Goal: Task Accomplishment & Management: Manage account settings

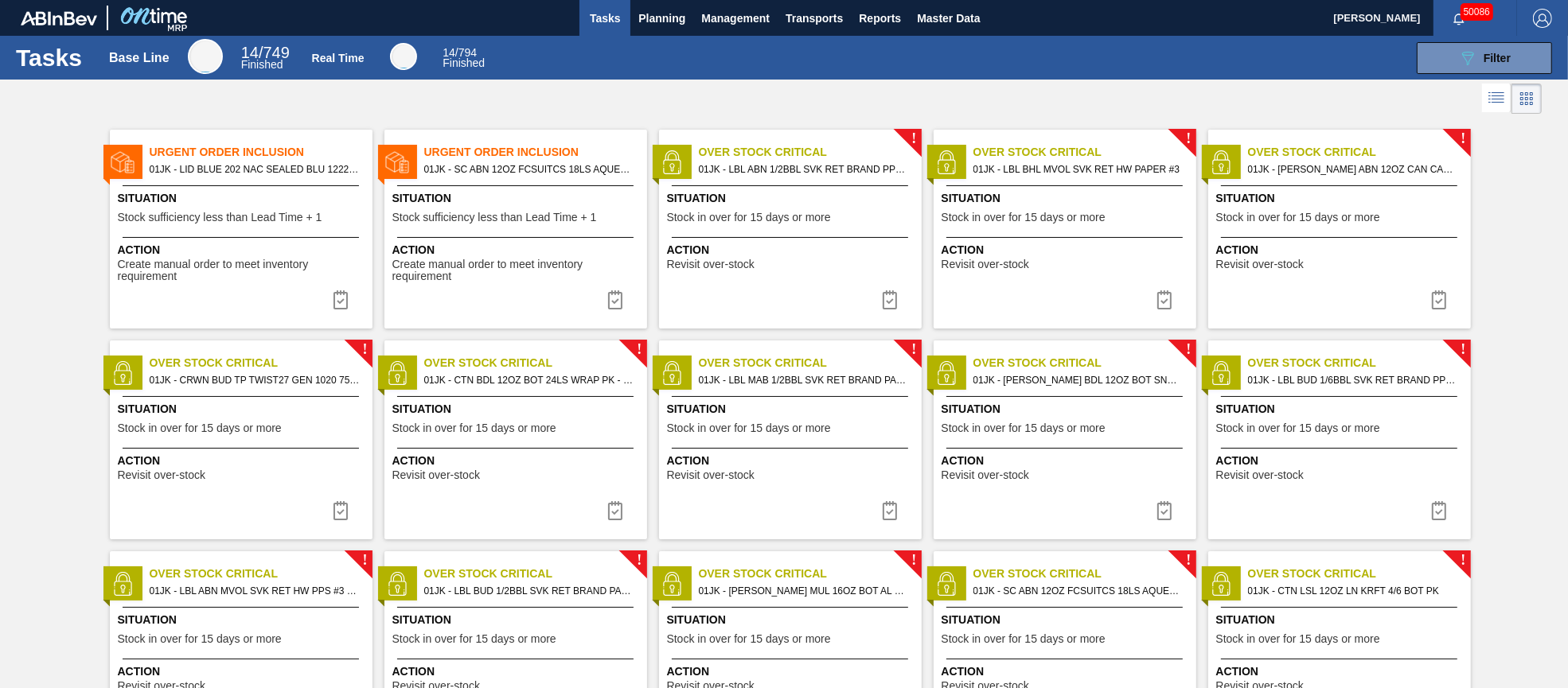
drag, startPoint x: 945, startPoint y: 19, endPoint x: 513, endPoint y: 19, distance: 432.0
click at [945, 19] on span "Master Data" at bounding box center [948, 18] width 63 height 19
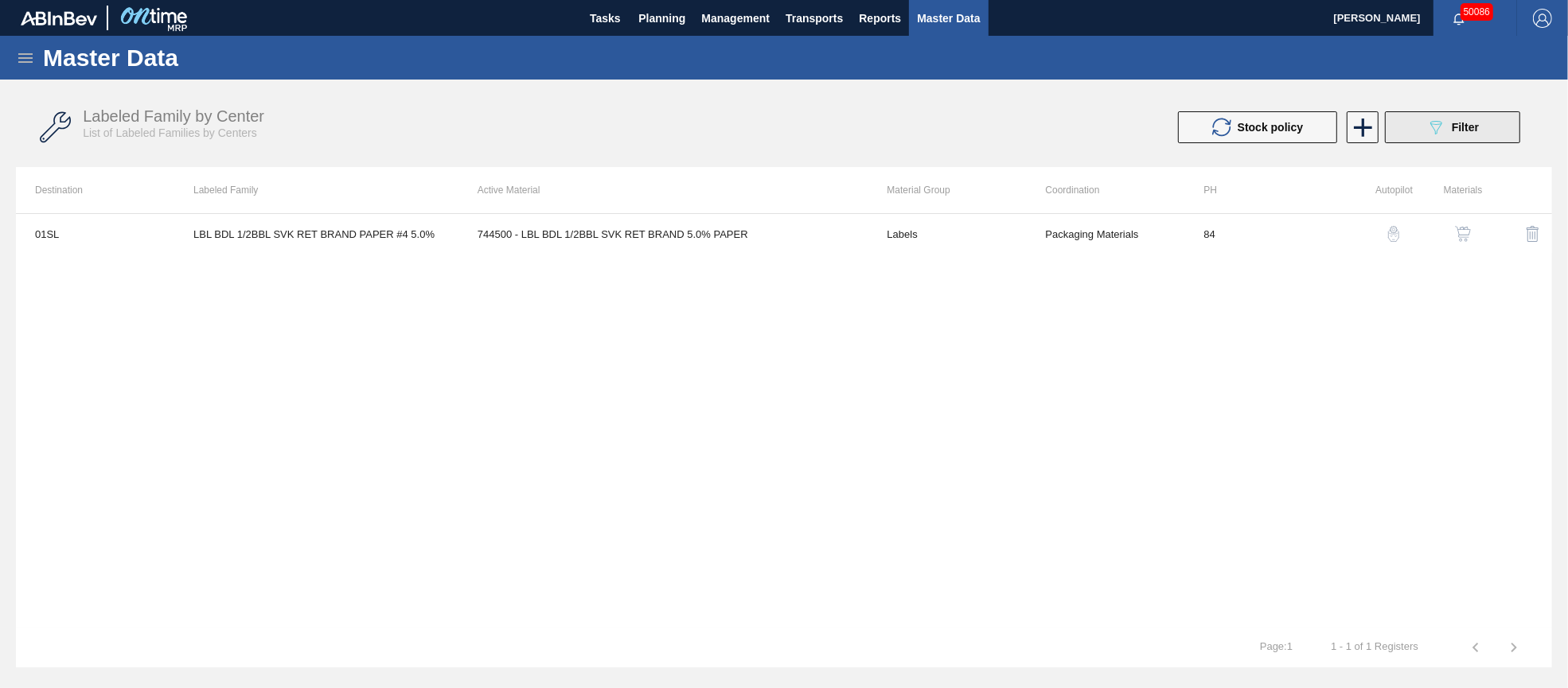
click at [1443, 127] on icon "089F7B8B-B2A5-4AFE-B5C0-19BA573D28AC" at bounding box center [1435, 127] width 19 height 19
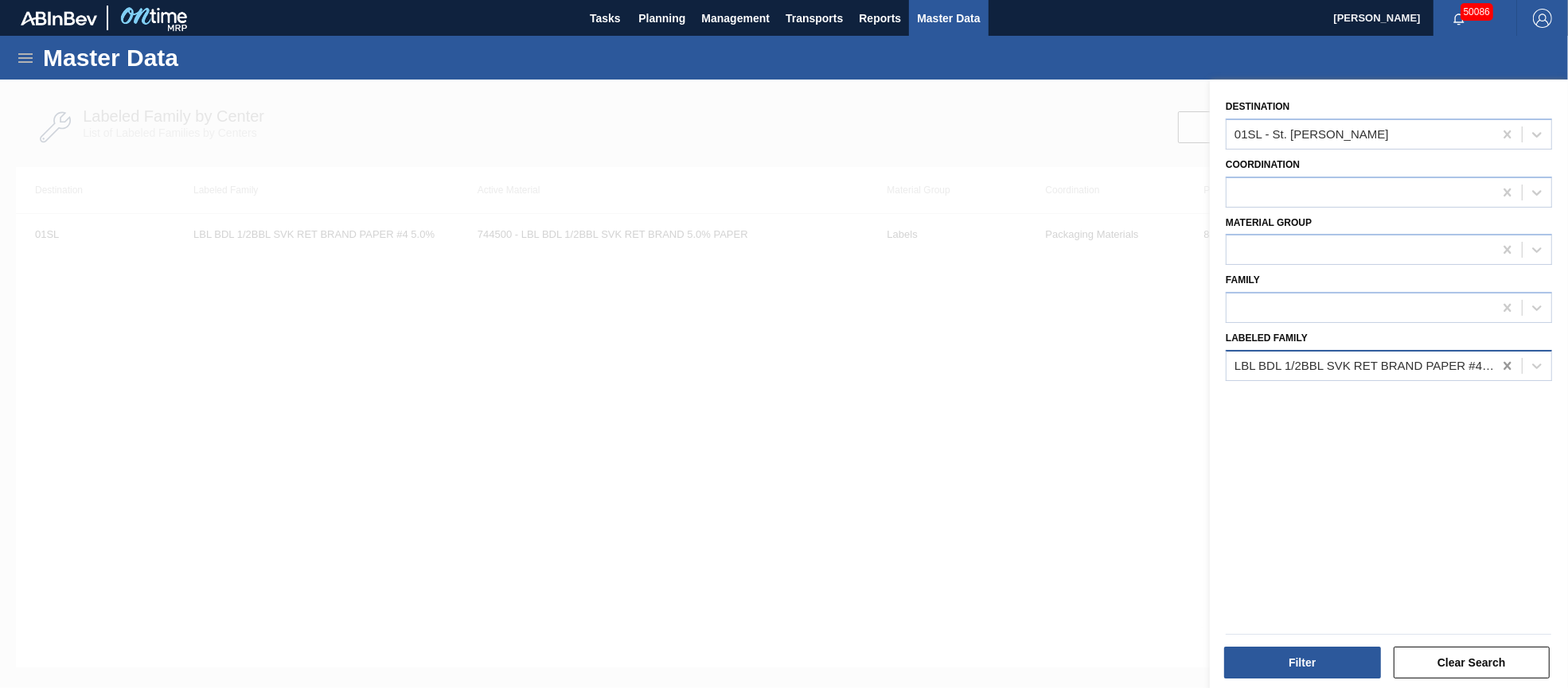
click at [1505, 362] on icon at bounding box center [1506, 366] width 7 height 8
paste Family "[PERSON_NAME] MGL 16OZ CAN AL BOT 15/16 AB"
type Family "[PERSON_NAME] MGL 16OZ CAN AL BOT 15/16 AB"
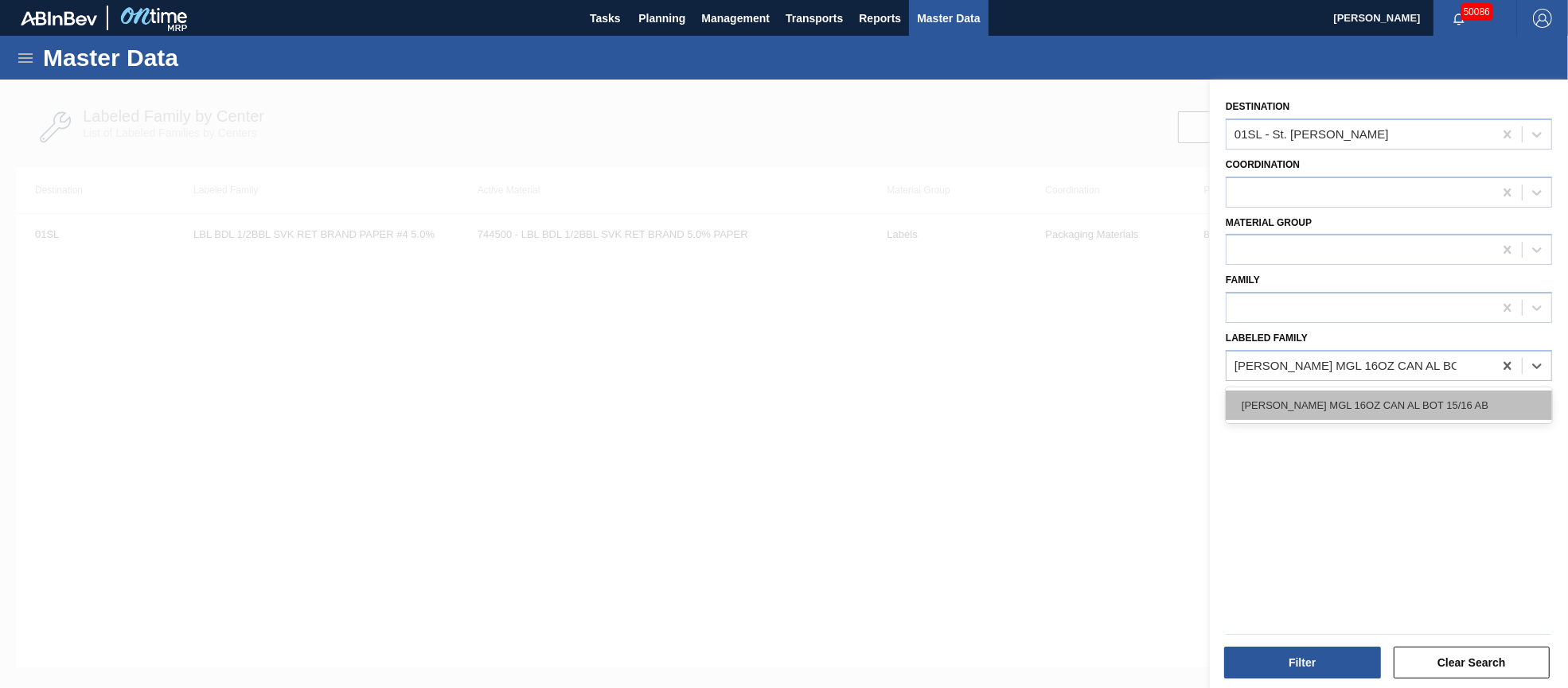
click at [1414, 400] on div "[PERSON_NAME] MGL 16OZ CAN AL BOT 15/16 AB" at bounding box center [1388, 406] width 326 height 30
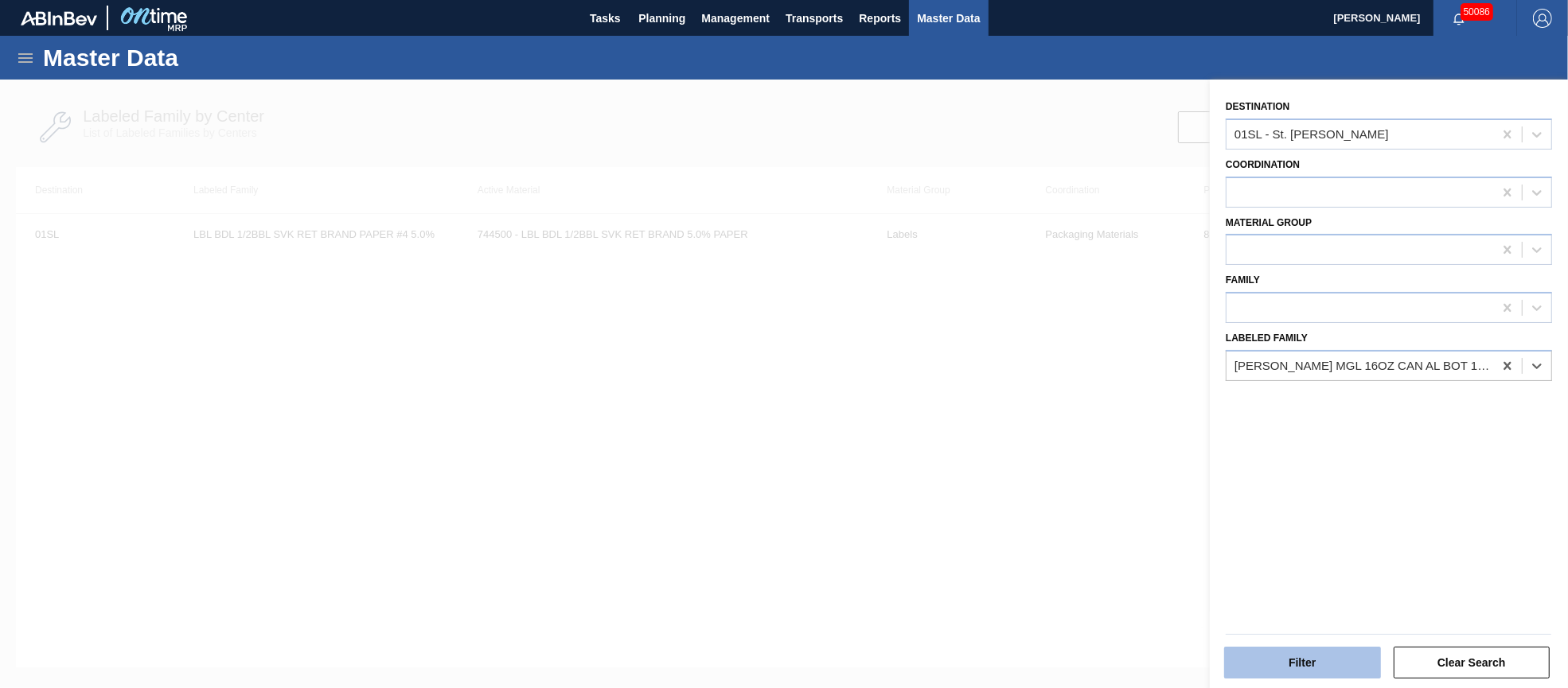
click at [1312, 661] on button "Filter" at bounding box center [1301, 662] width 157 height 31
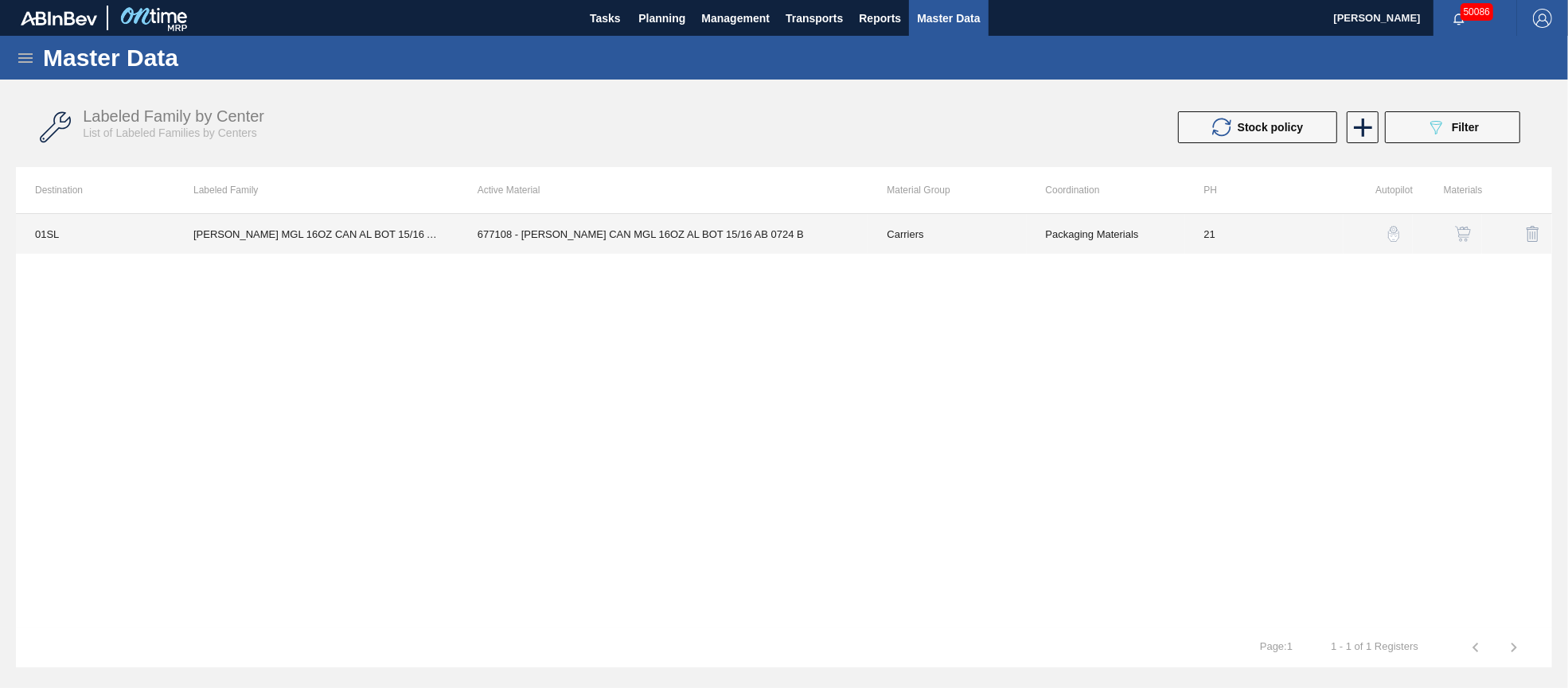
click at [726, 220] on td "677108 - [PERSON_NAME] CAN MGL 16OZ AL BOT 15/16 AB 0724 B" at bounding box center [663, 233] width 409 height 39
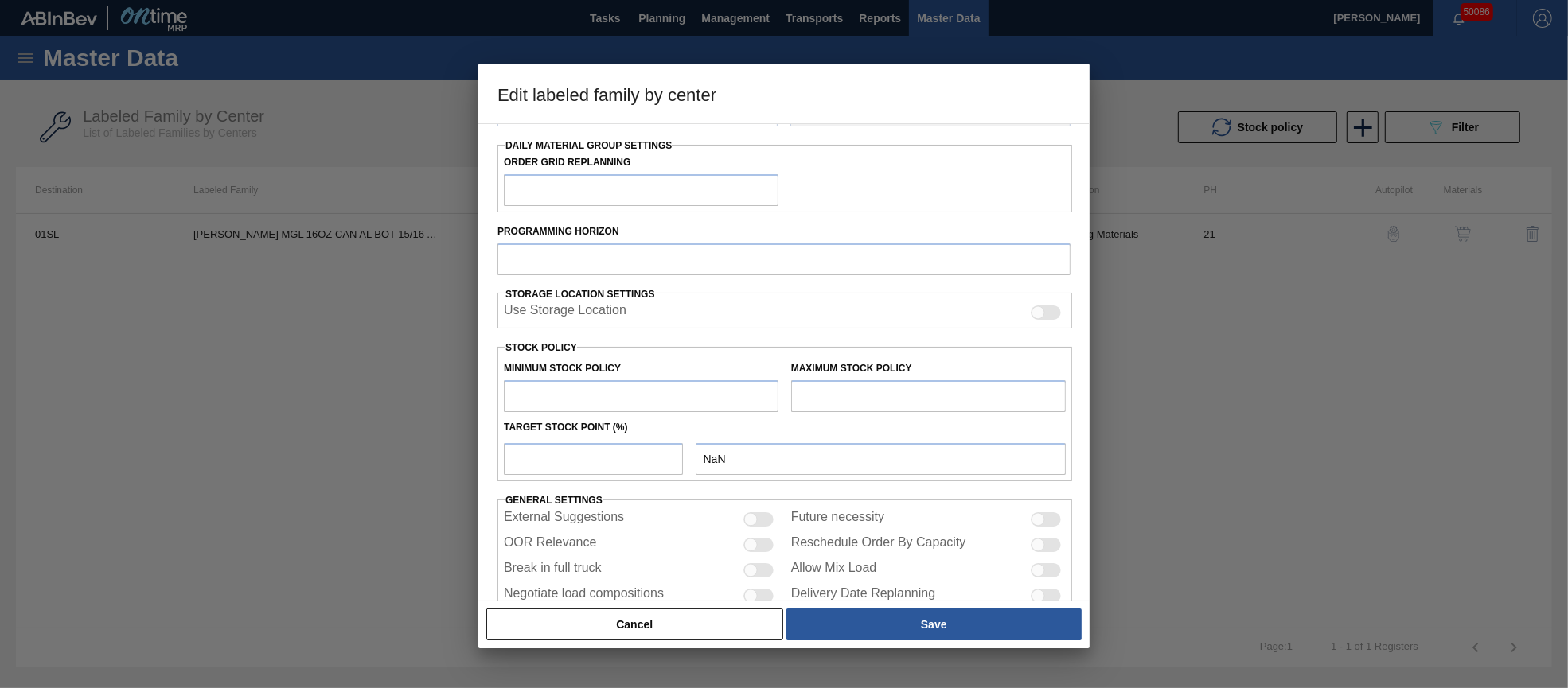
type input "Carriers"
type input "Can Carriers"
type input "[PERSON_NAME] MGL 16OZ CAN AL BOT 15/16 AB"
type input "01SL - St. [PERSON_NAME]"
type input "21"
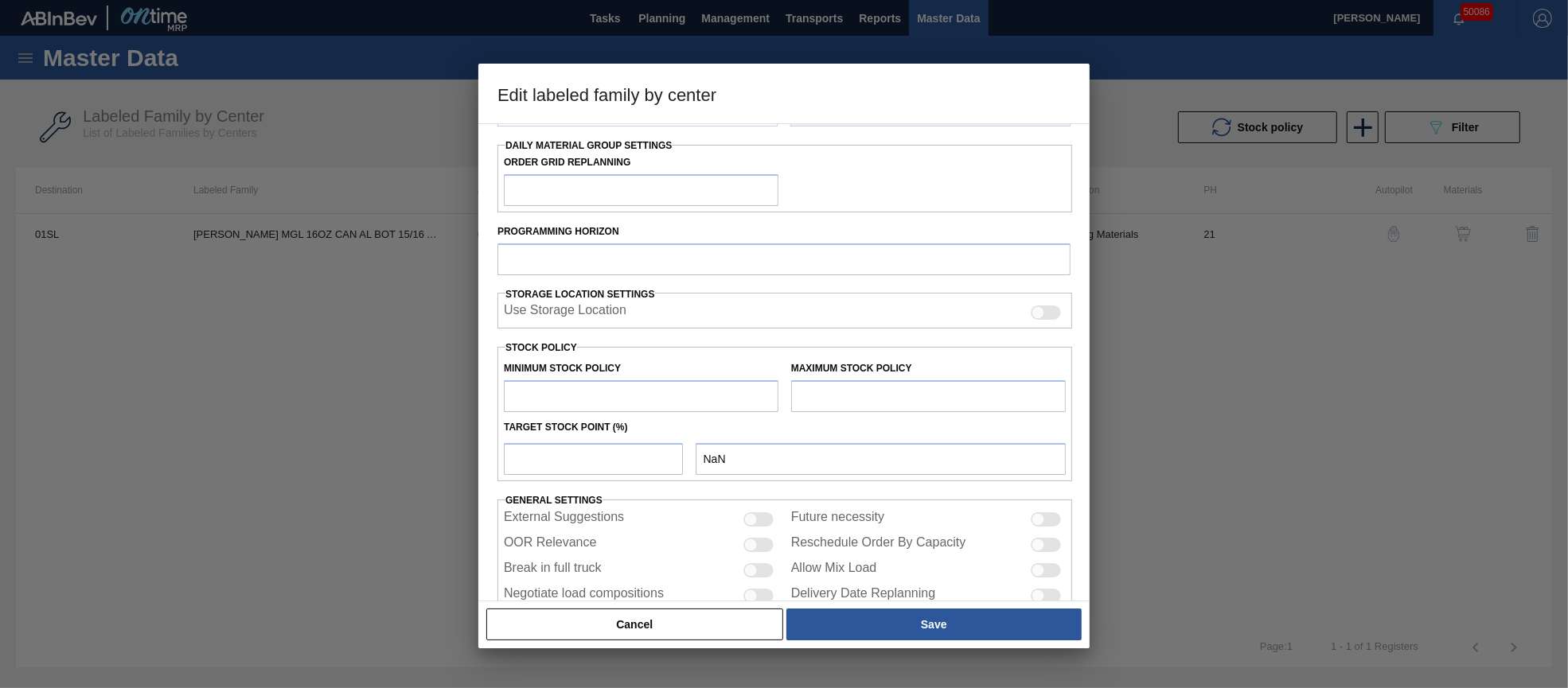
type input "2,400"
type input "12,774"
type input "22"
type input "4,682"
checkbox input "true"
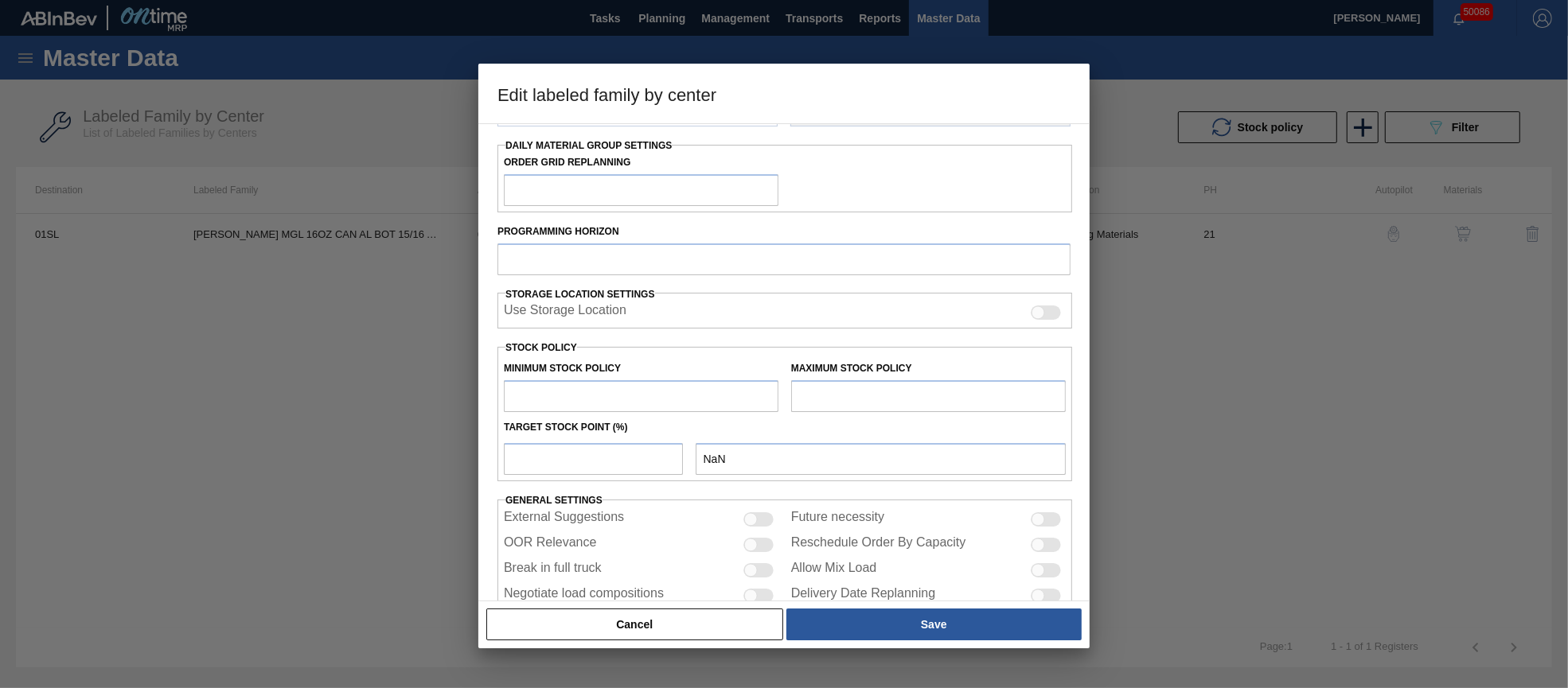
checkbox input "true"
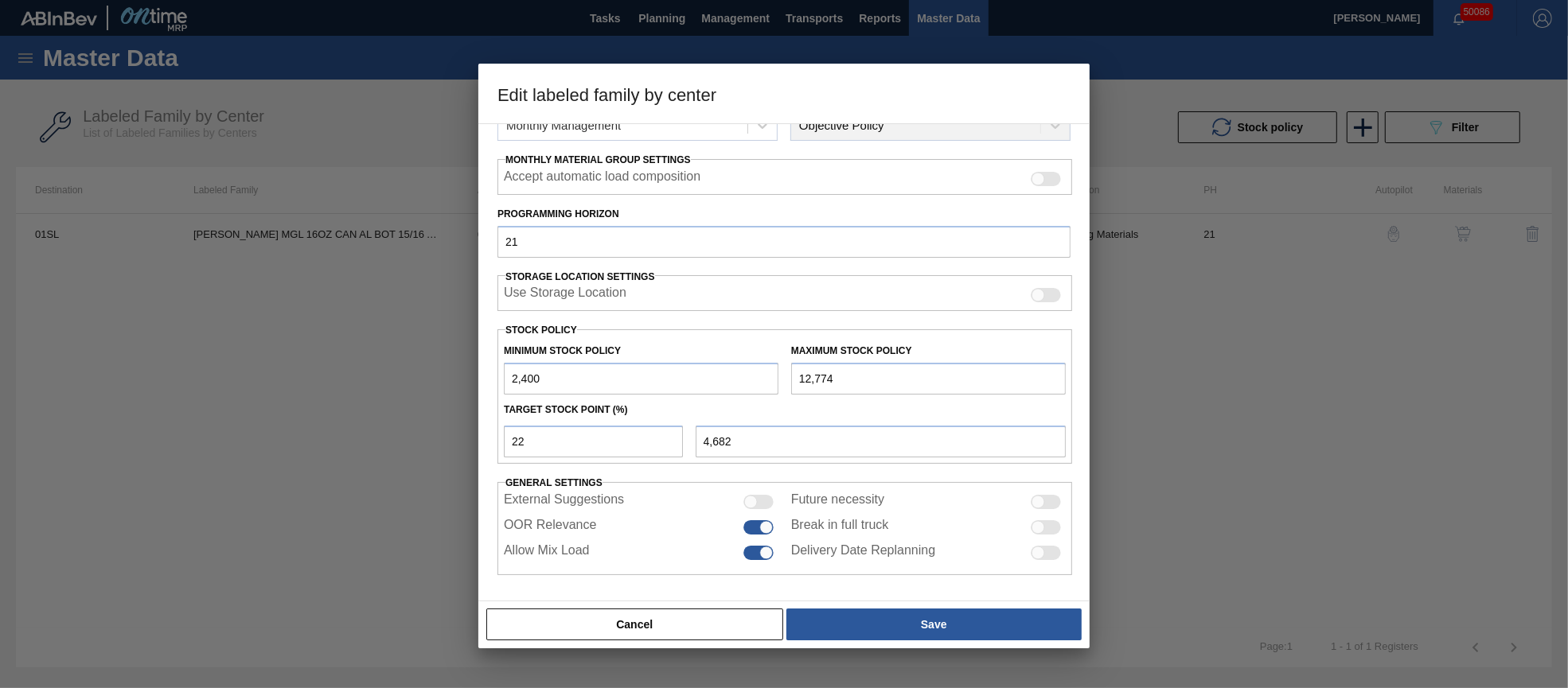
drag, startPoint x: 784, startPoint y: 372, endPoint x: 763, endPoint y: 372, distance: 21.0
click at [763, 372] on div "Minimum Stock Policy 2,400 Maximum Stock Policy 12,774" at bounding box center [784, 365] width 575 height 59
type input "1"
type input "1,872"
type input "14"
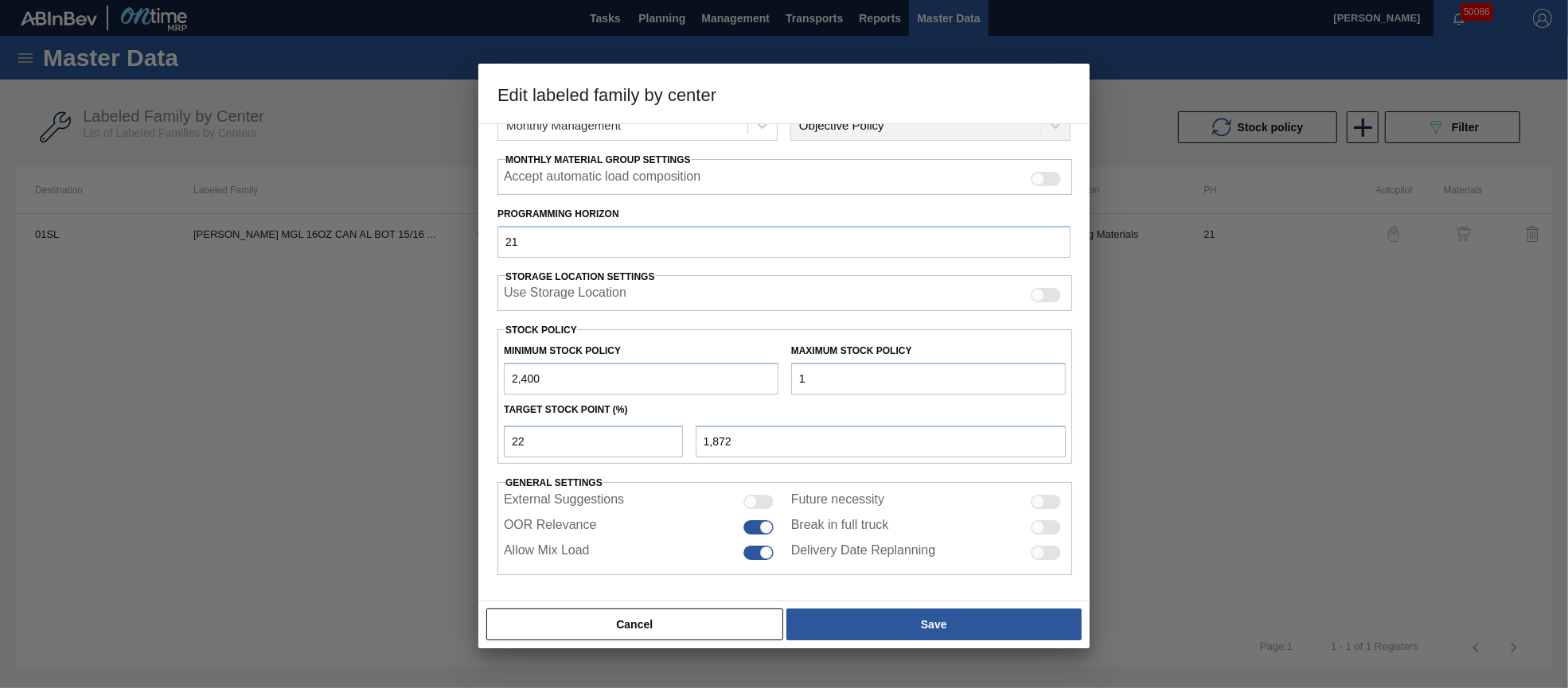
type input "1,875"
type input "145"
type input "1,904"
type input "1,455"
type input "2,192"
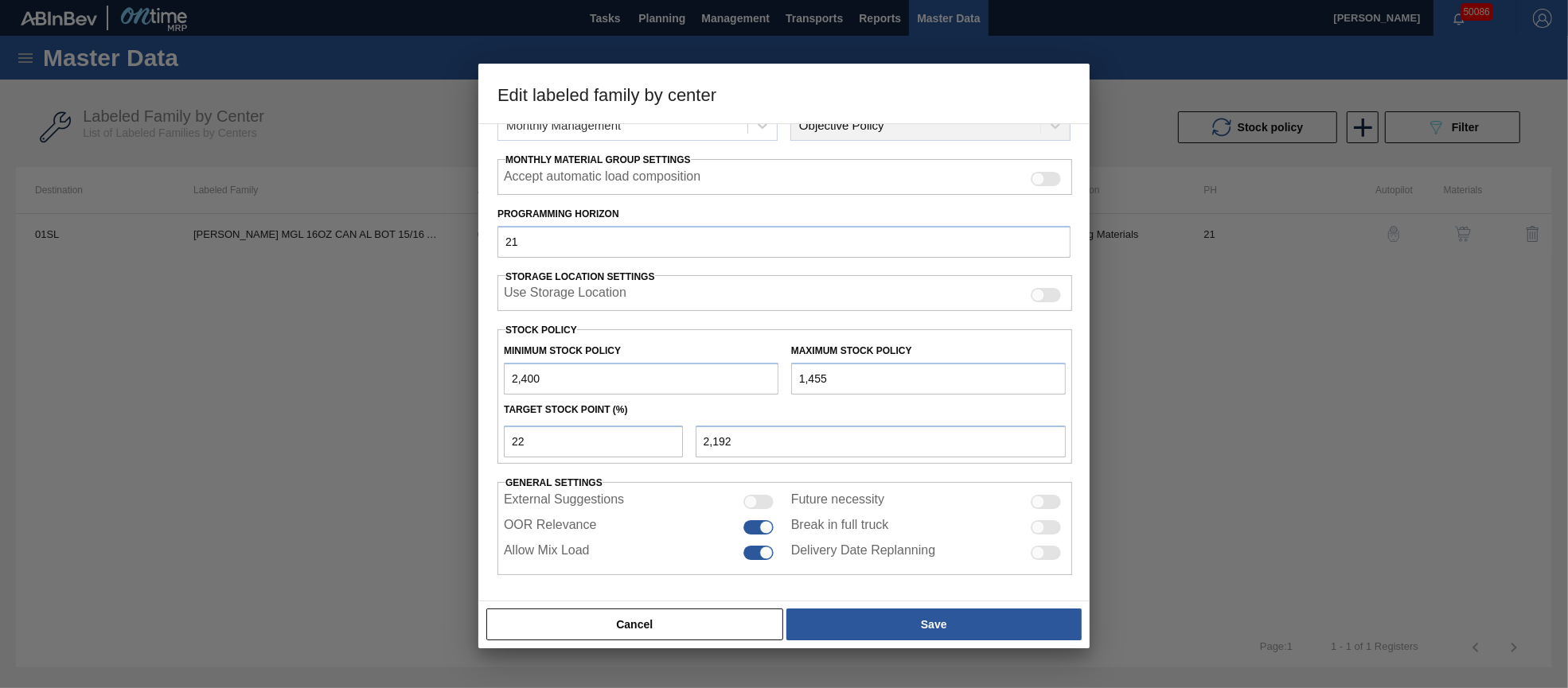
type input "14,558"
type input "5,075"
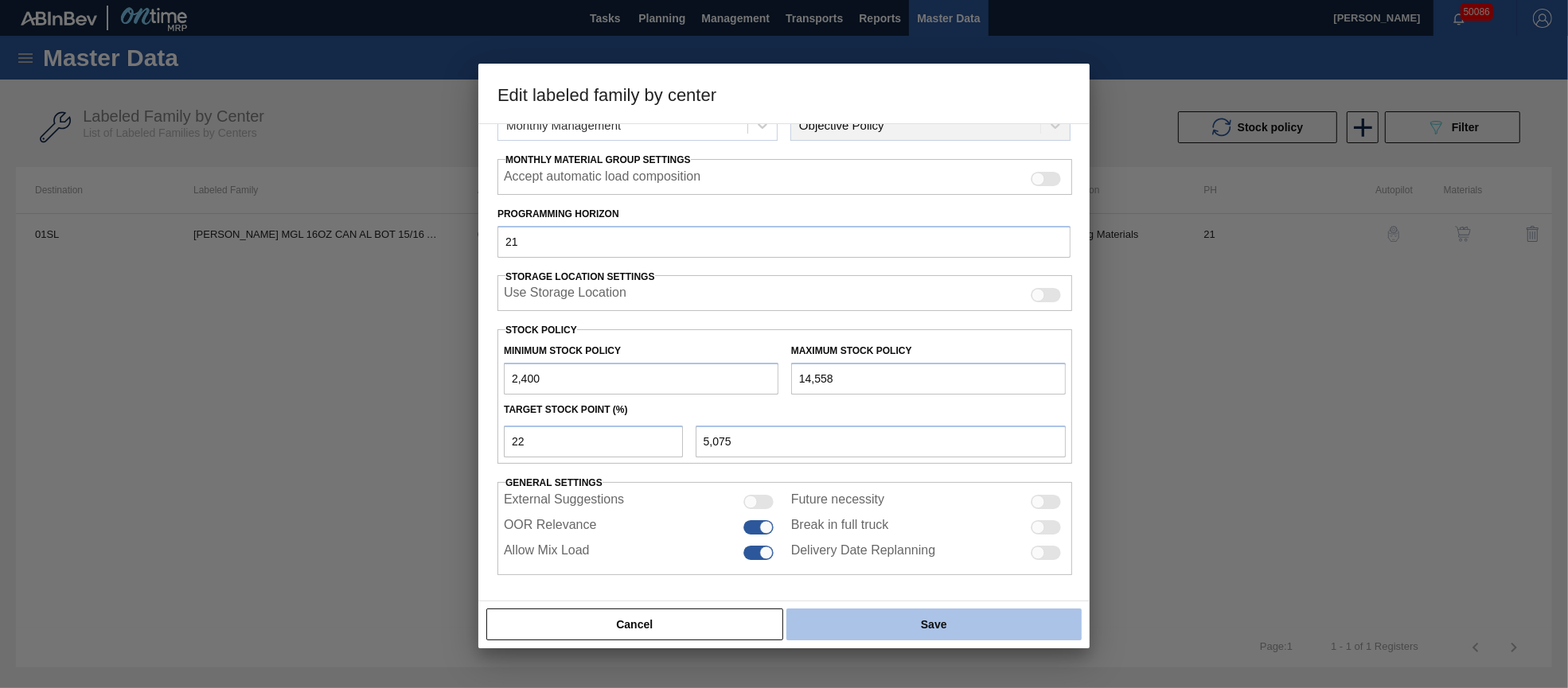
type input "14,558"
click at [973, 629] on button "Save" at bounding box center [934, 624] width 295 height 31
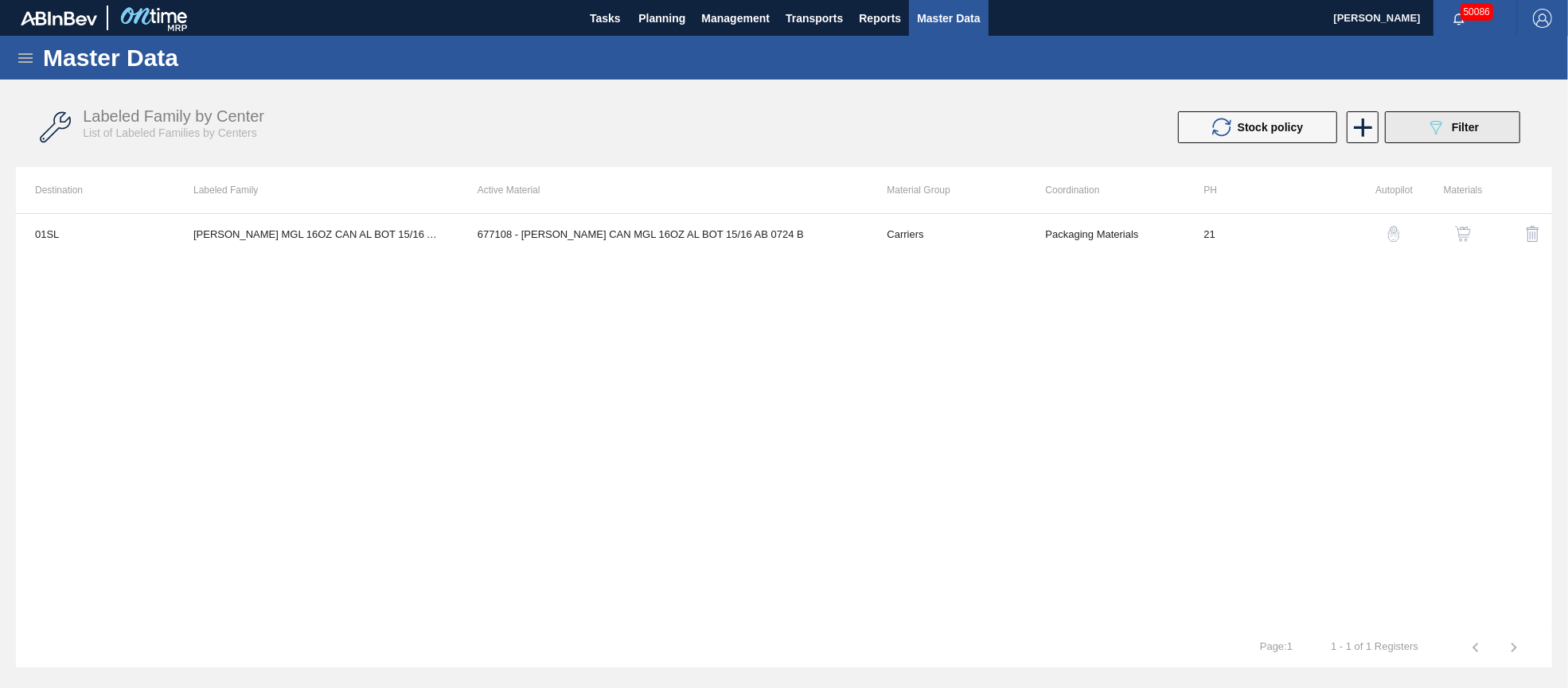
click at [1426, 132] on icon "089F7B8B-B2A5-4AFE-B5C0-19BA573D28AC" at bounding box center [1435, 127] width 19 height 19
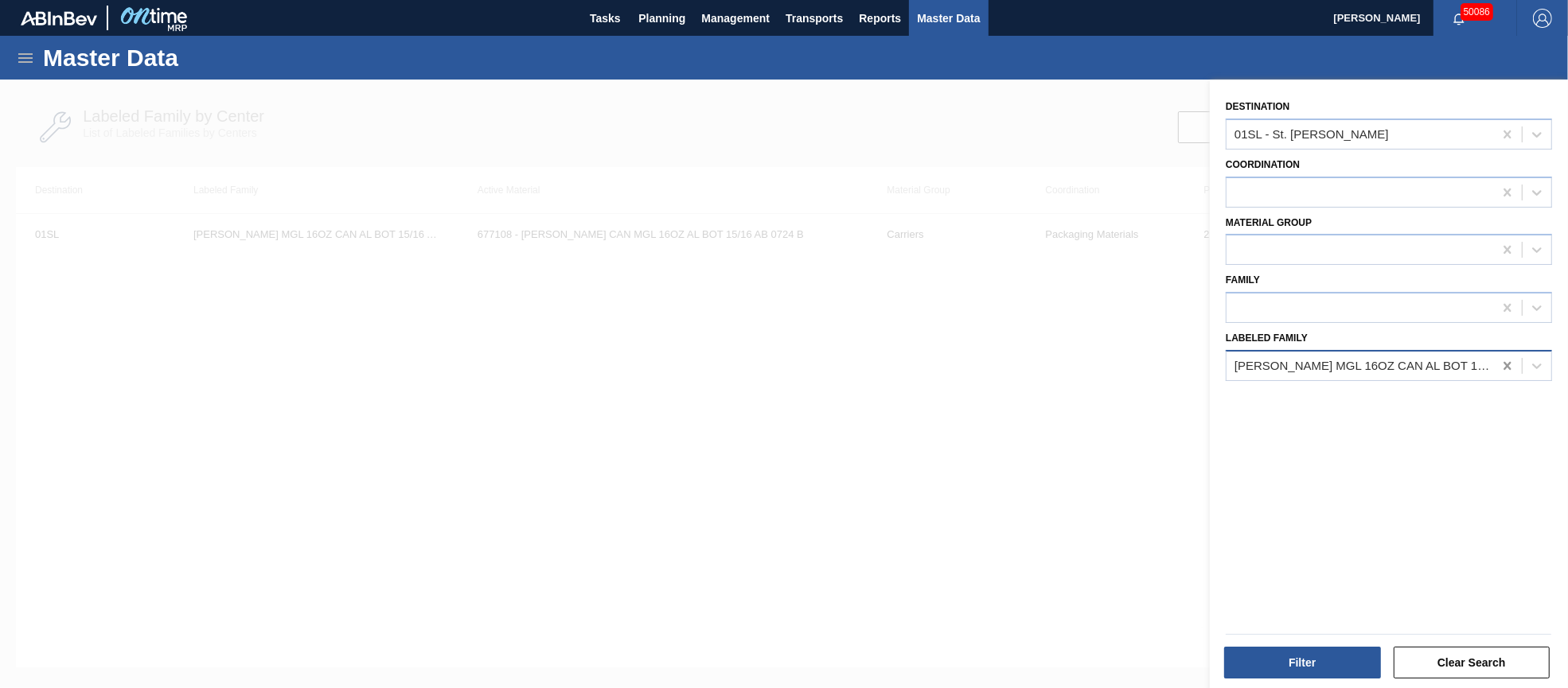
click at [1502, 361] on icon at bounding box center [1507, 366] width 16 height 16
paste Family "[PERSON_NAME] BWS 16OZ BOT AL BOT 8/16 AB"
type Family "[PERSON_NAME] BWS 16OZ BOT AL BOT 8/16 AB"
click at [1399, 399] on div "[PERSON_NAME] BWS 16OZ BOT AL BOT 8/16 AB" at bounding box center [1388, 406] width 326 height 30
click at [1329, 656] on button "Filter" at bounding box center [1301, 662] width 157 height 31
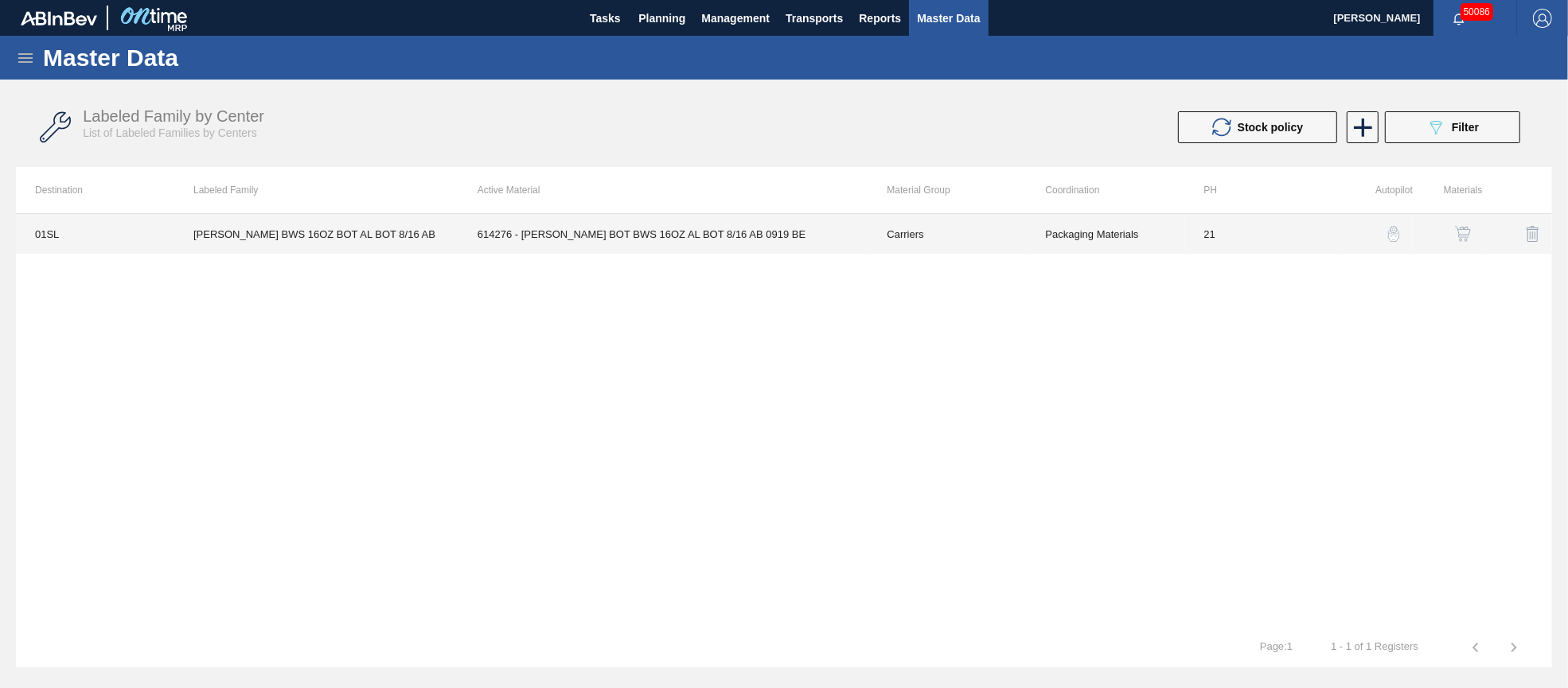
click at [683, 232] on td "614276 - [PERSON_NAME] BOT BWS 16OZ AL BOT 8/16 AB 0919 BE" at bounding box center [663, 233] width 409 height 39
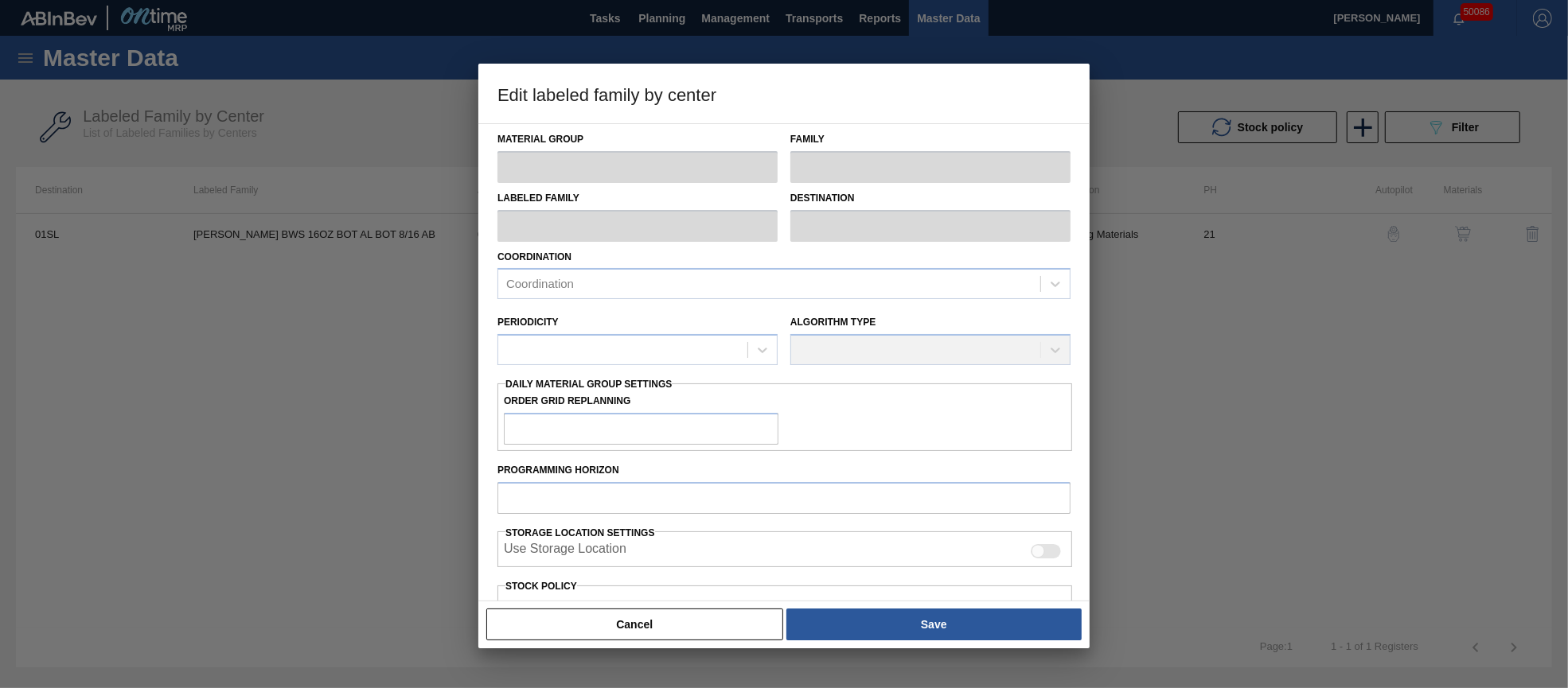
type input "Carriers"
type input "Bottle Carriers"
type input "[PERSON_NAME] BWS 16OZ BOT AL BOT 8/16 AB"
type input "01SL - St. [PERSON_NAME]"
type input "21"
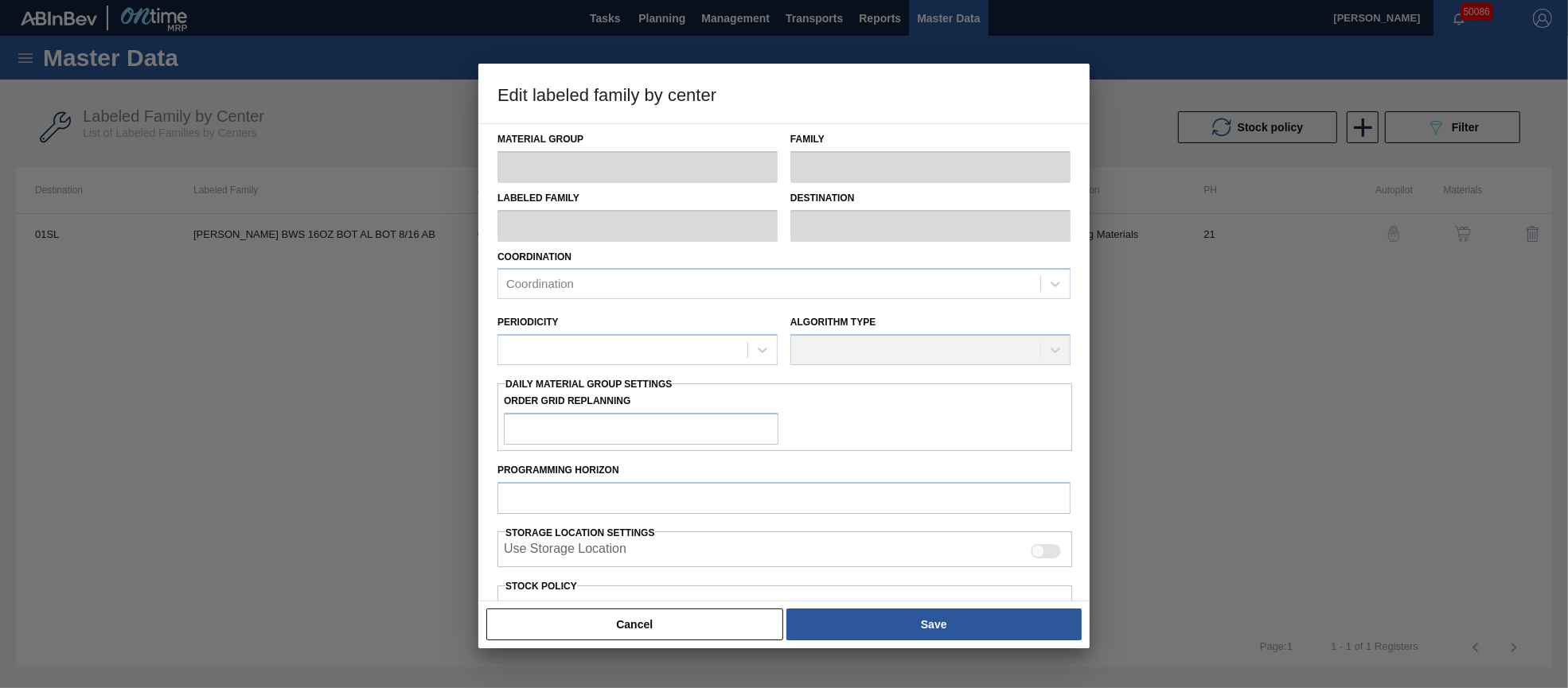
type input "5,000"
type input "14,687"
type input "20"
type input "6,937"
checkbox input "true"
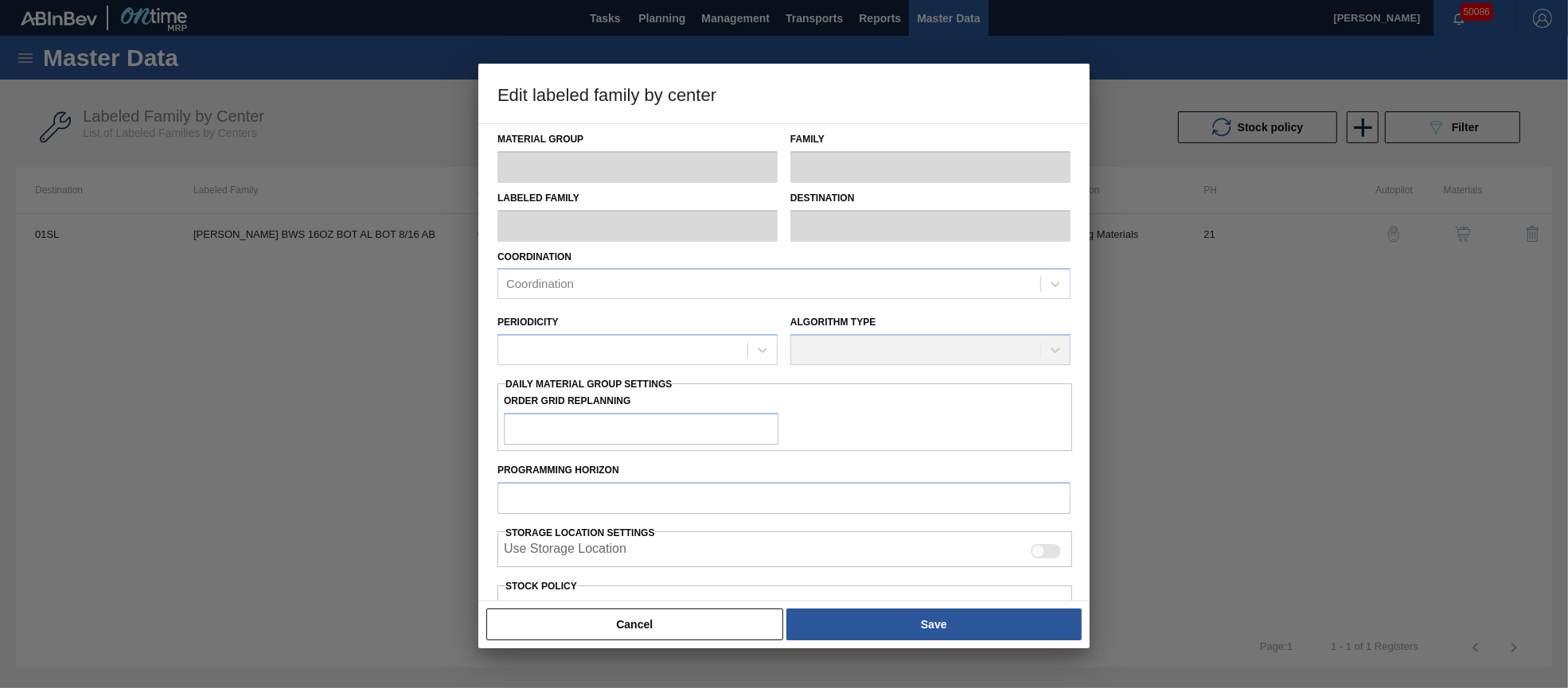
checkbox input "true"
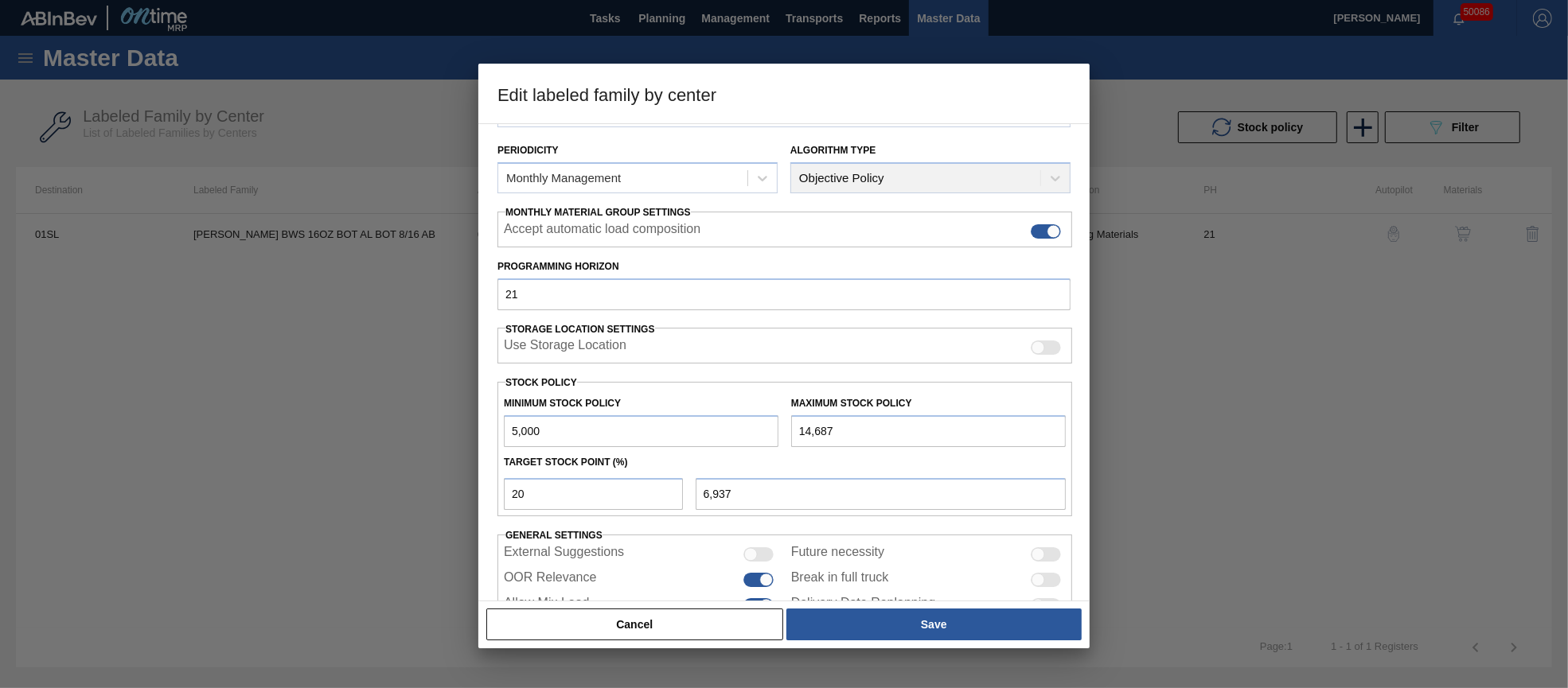
scroll to position [227, 0]
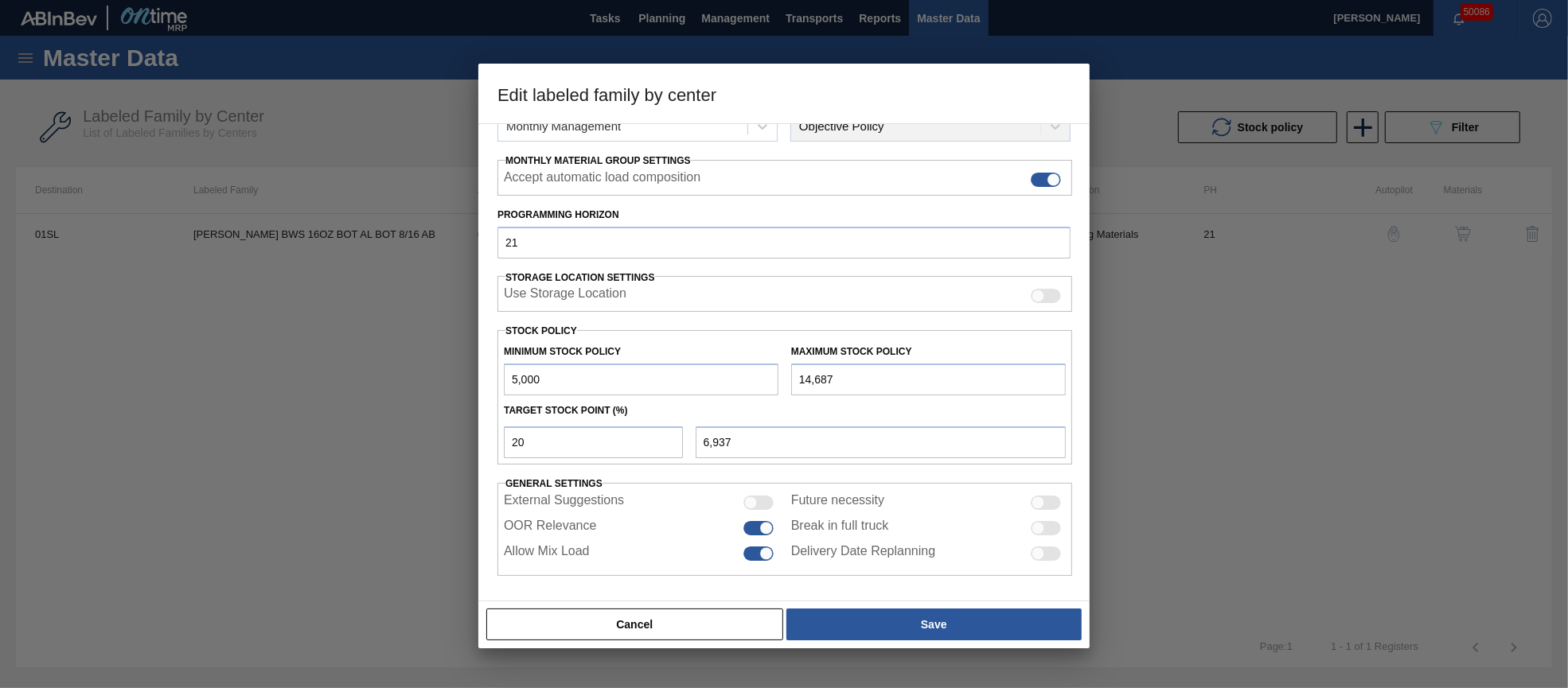
drag, startPoint x: 862, startPoint y: 377, endPoint x: 775, endPoint y: 373, distance: 87.1
click at [779, 374] on div "Minimum Stock Policy 5,000 Maximum Stock Policy 14,687" at bounding box center [784, 366] width 575 height 59
type input "4"
type input "4,001"
type input "4,000"
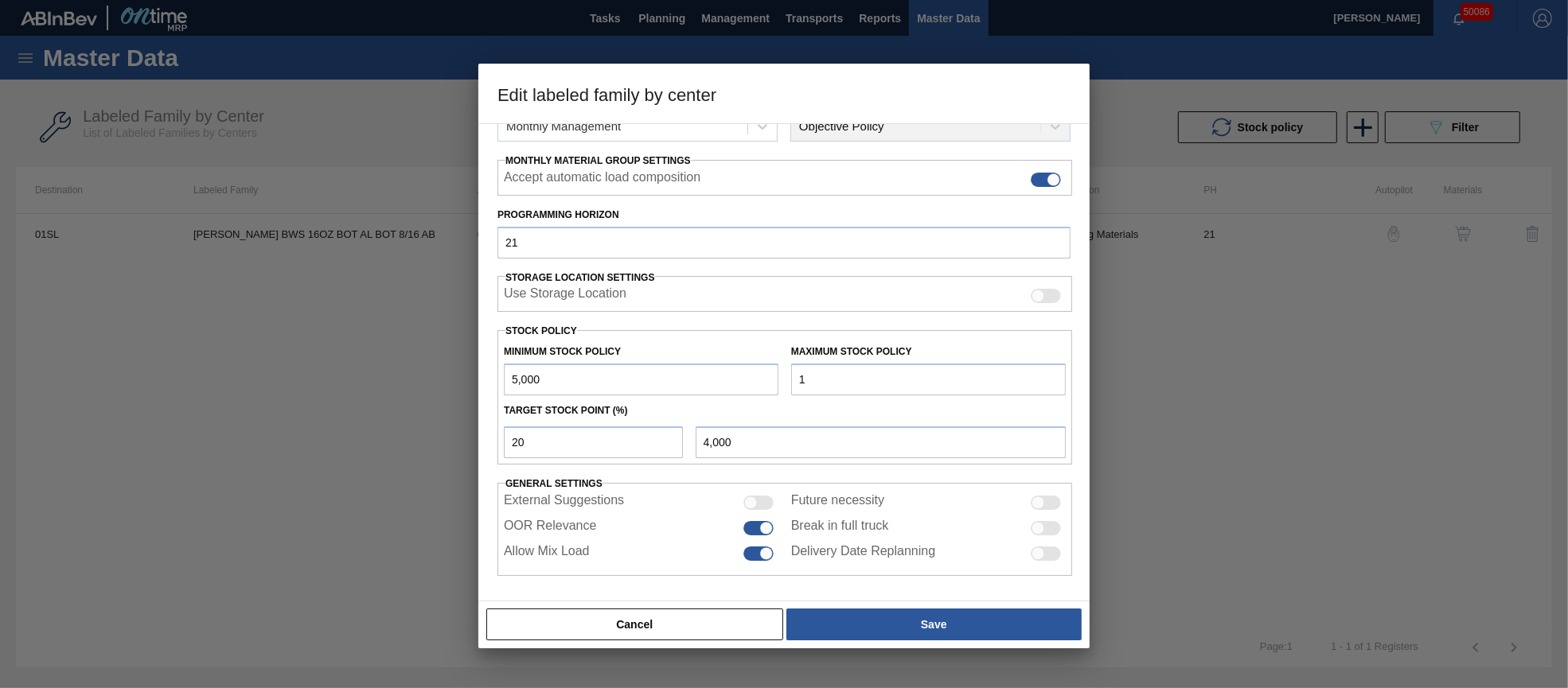
type input "14"
type input "4,003"
type input "148"
type input "4,030"
type input "1,481"
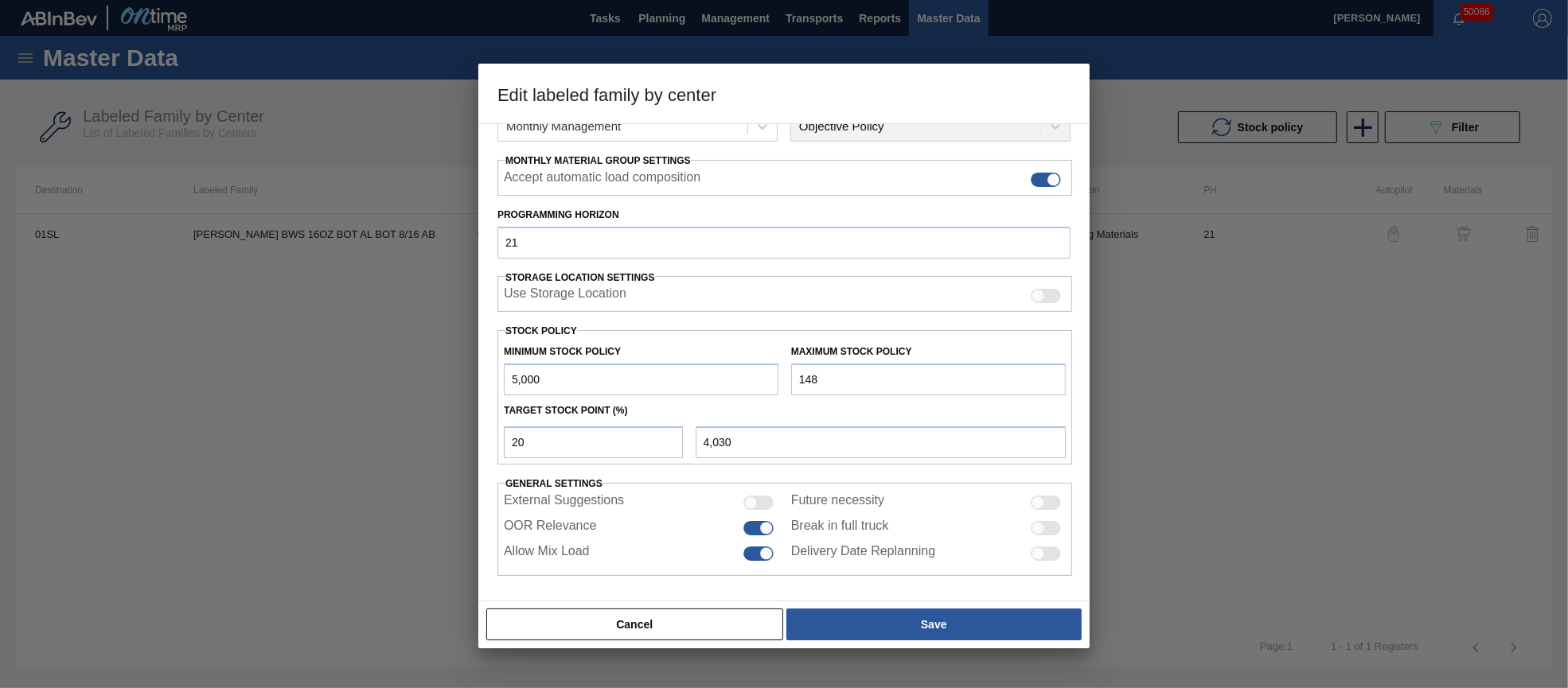
type input "4,296"
type input "14,818"
type input "6,964"
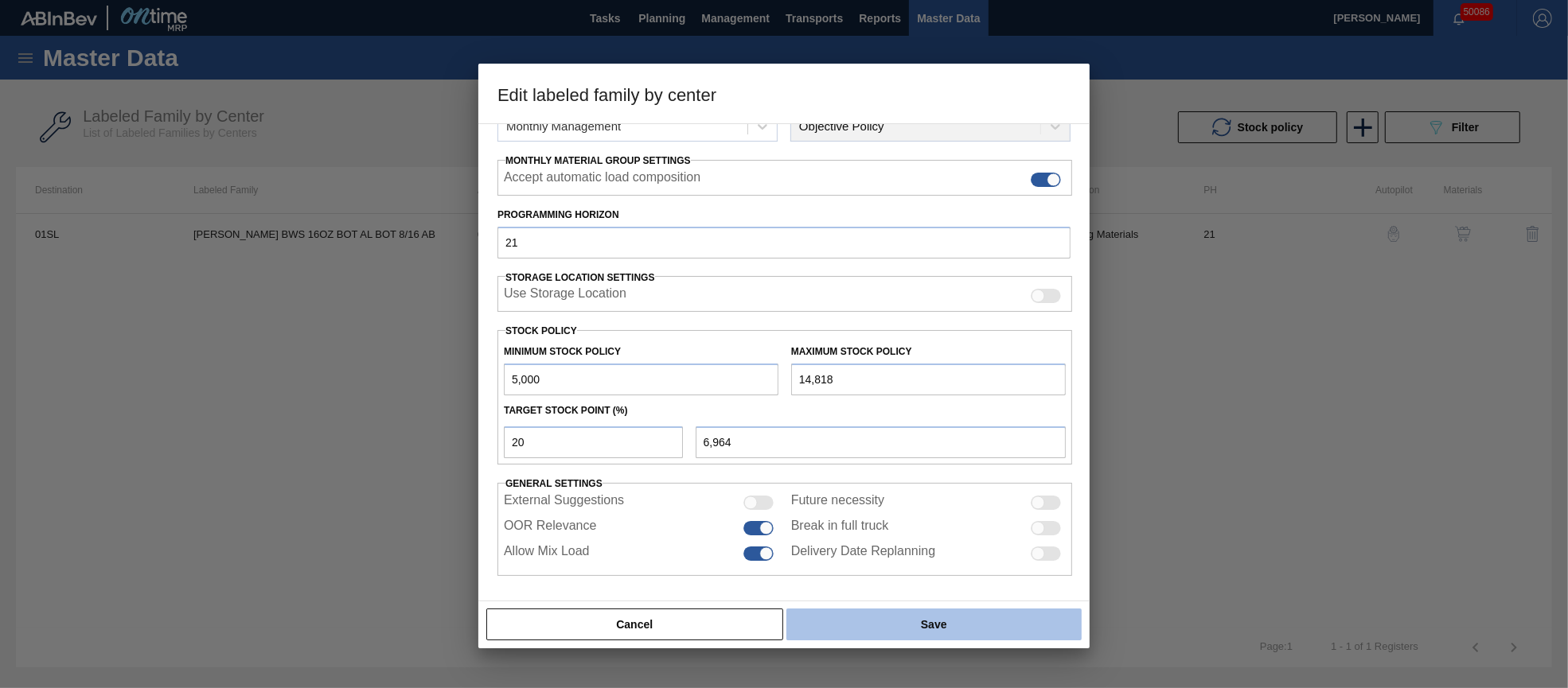
type input "14,818"
click at [966, 613] on button "Save" at bounding box center [934, 624] width 295 height 31
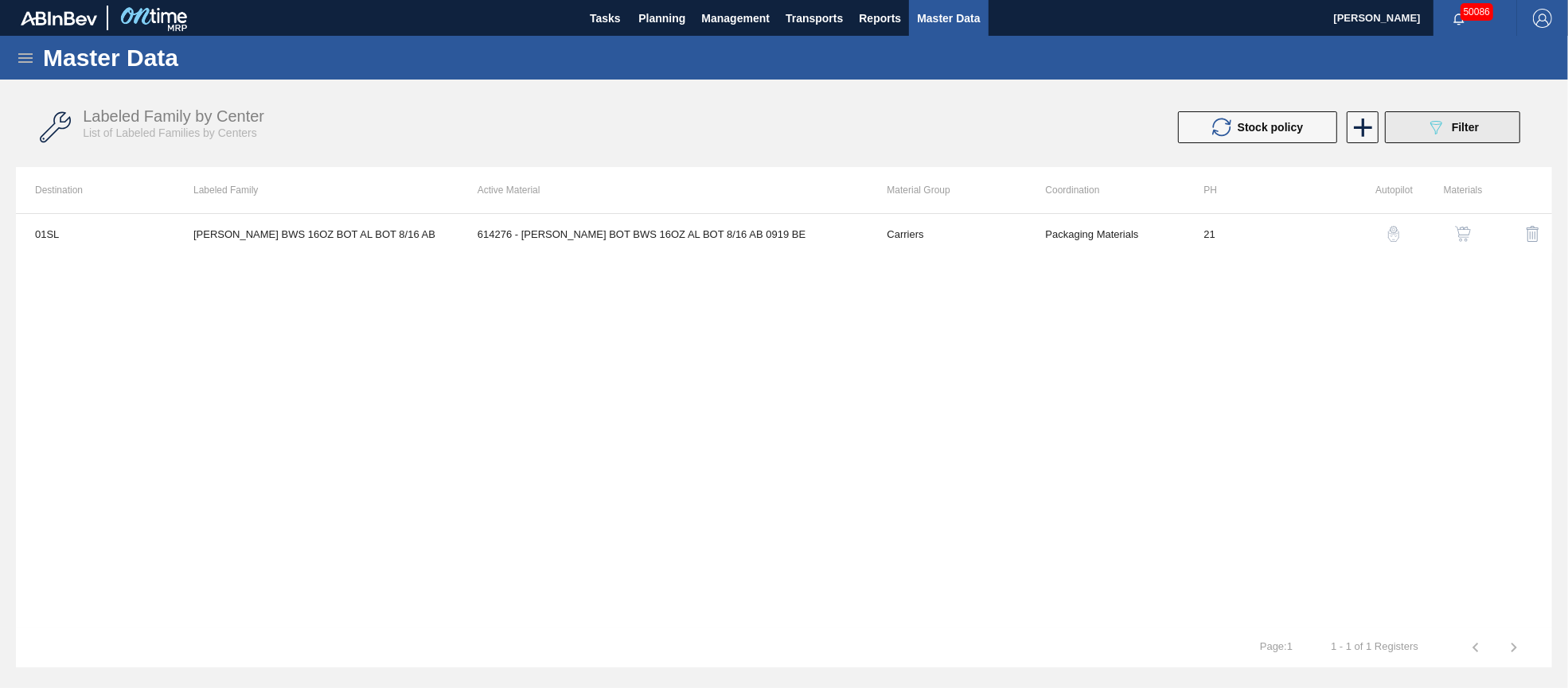
click at [1422, 123] on button "089F7B8B-B2A5-4AFE-B5C0-19BA573D28AC Filter" at bounding box center [1452, 127] width 135 height 31
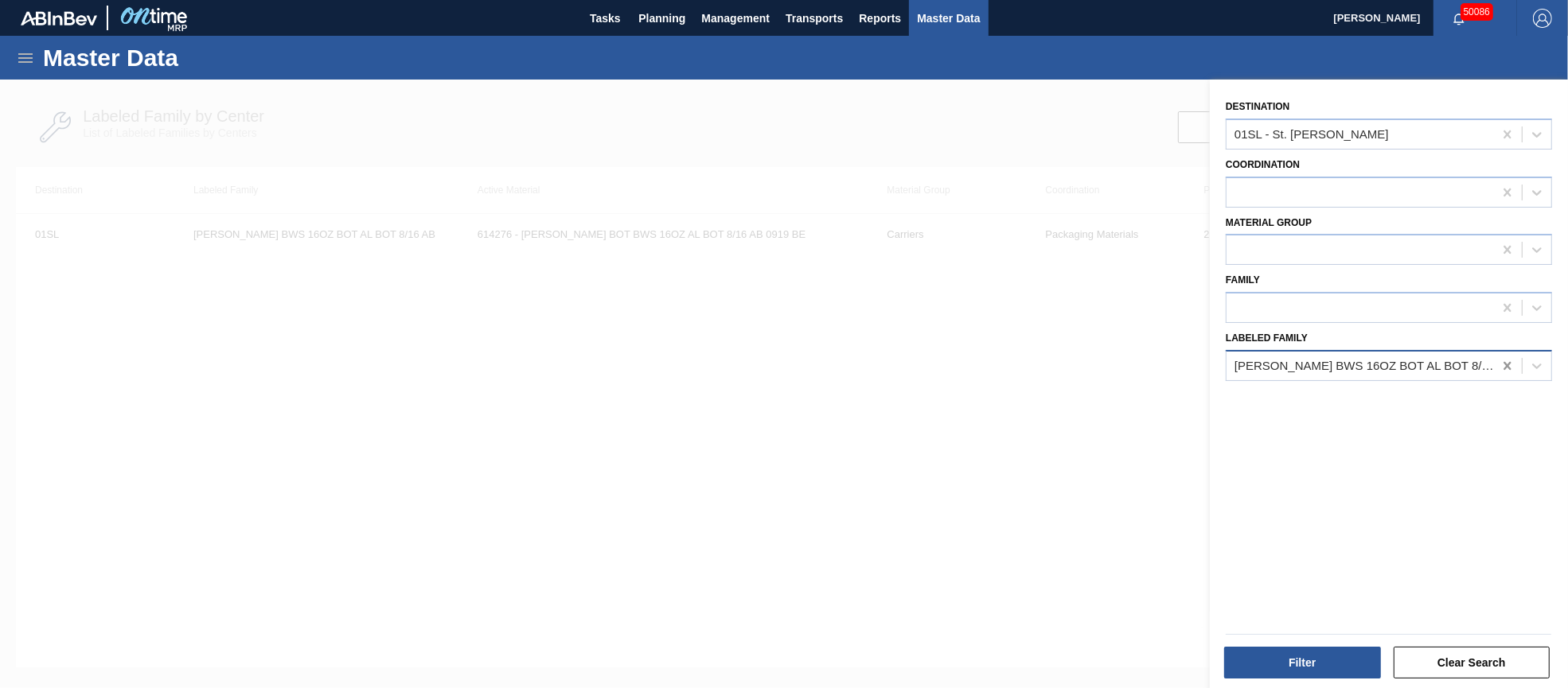
click at [1506, 358] on icon at bounding box center [1507, 366] width 16 height 16
paste Family "CTN SA2 11.2OZ SNUG FOLD 18LS 9507-A"
type Family "CTN SA2 11.2OZ SNUG FOLD 18LS 9507-A"
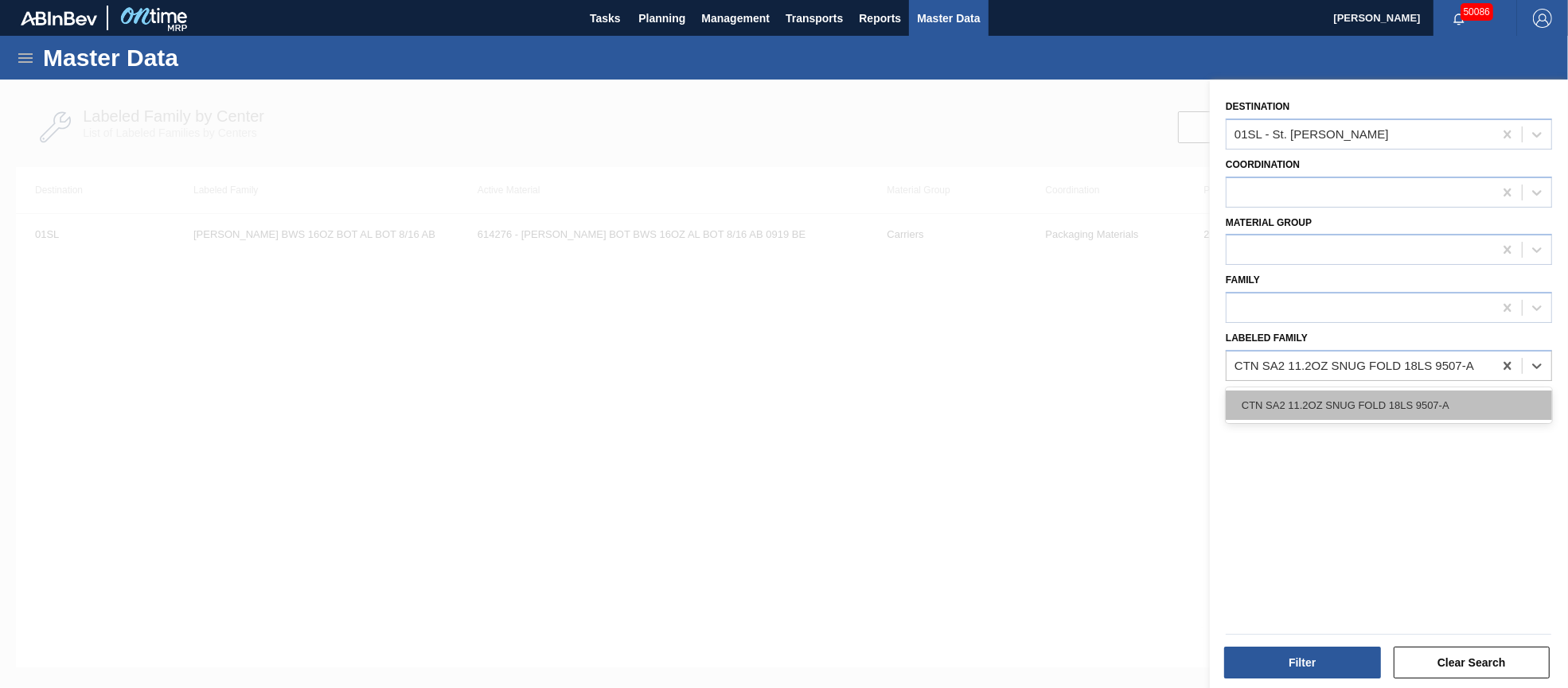
click at [1385, 398] on div "CTN SA2 11.2OZ SNUG FOLD 18LS 9507-A" at bounding box center [1388, 406] width 326 height 30
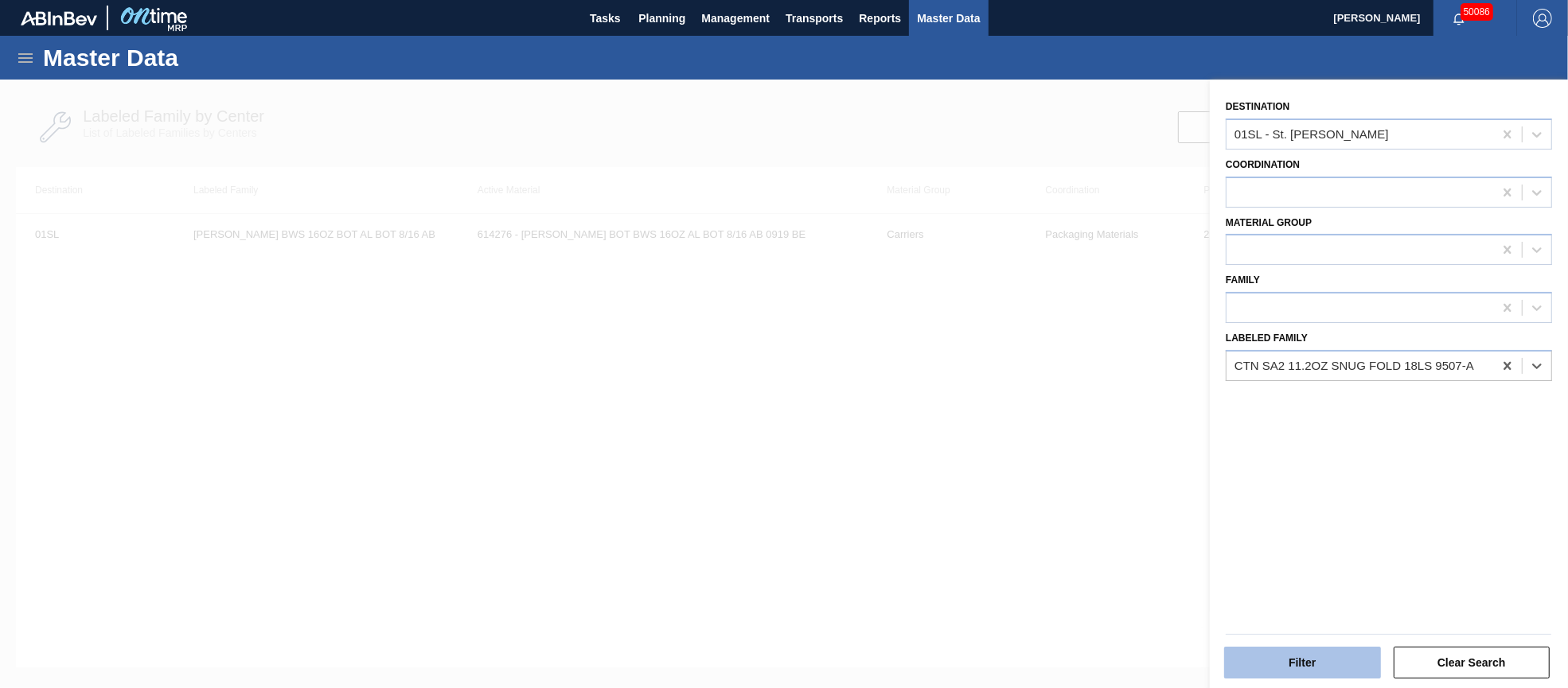
click at [1322, 663] on button "Filter" at bounding box center [1301, 662] width 157 height 31
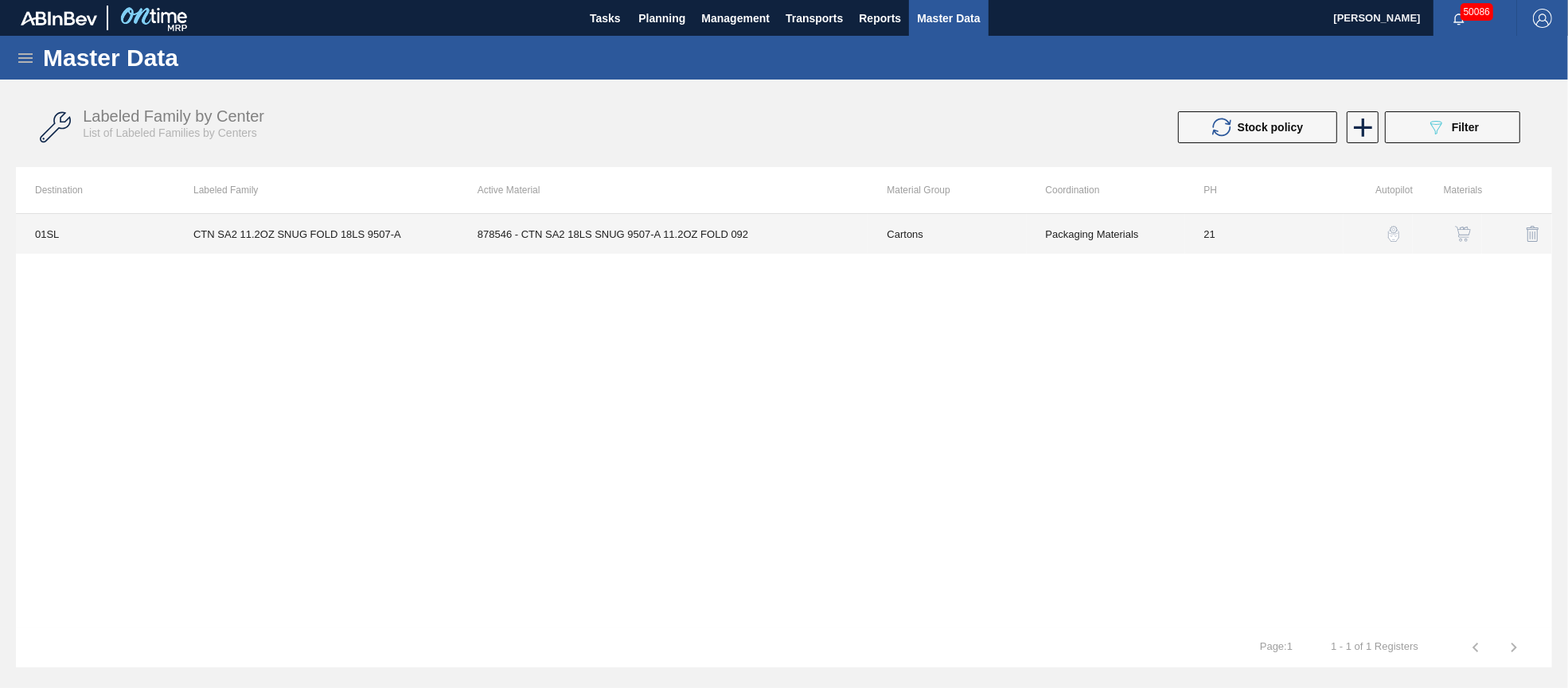
click at [767, 238] on td "878546 - CTN SA2 18LS SNUG 9507-A 11.2OZ FOLD 092" at bounding box center [663, 233] width 409 height 39
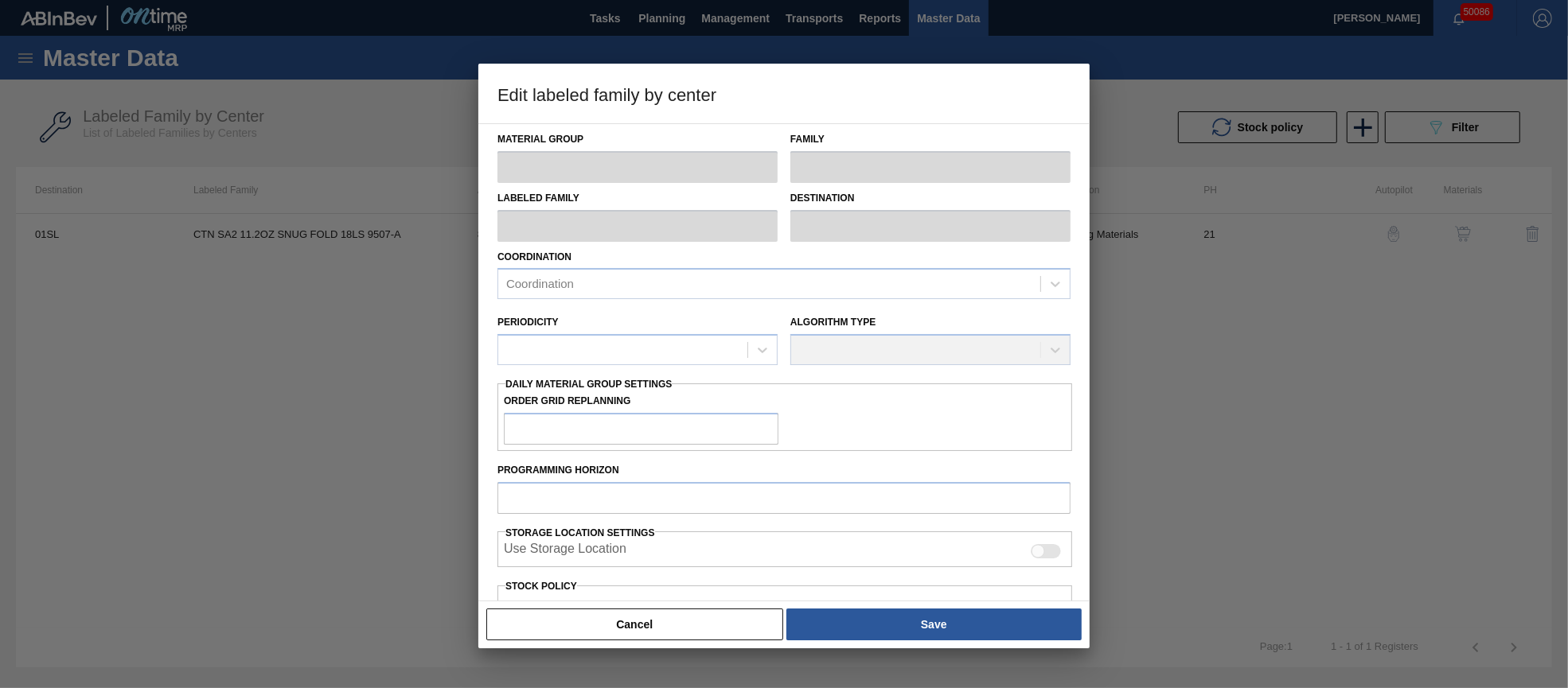
type input "Cartons"
type input "Folding Cartons"
type input "CTN SA2 11.2OZ SNUG FOLD 18LS 9507-A"
type input "01SL - St. [PERSON_NAME]"
type input "21"
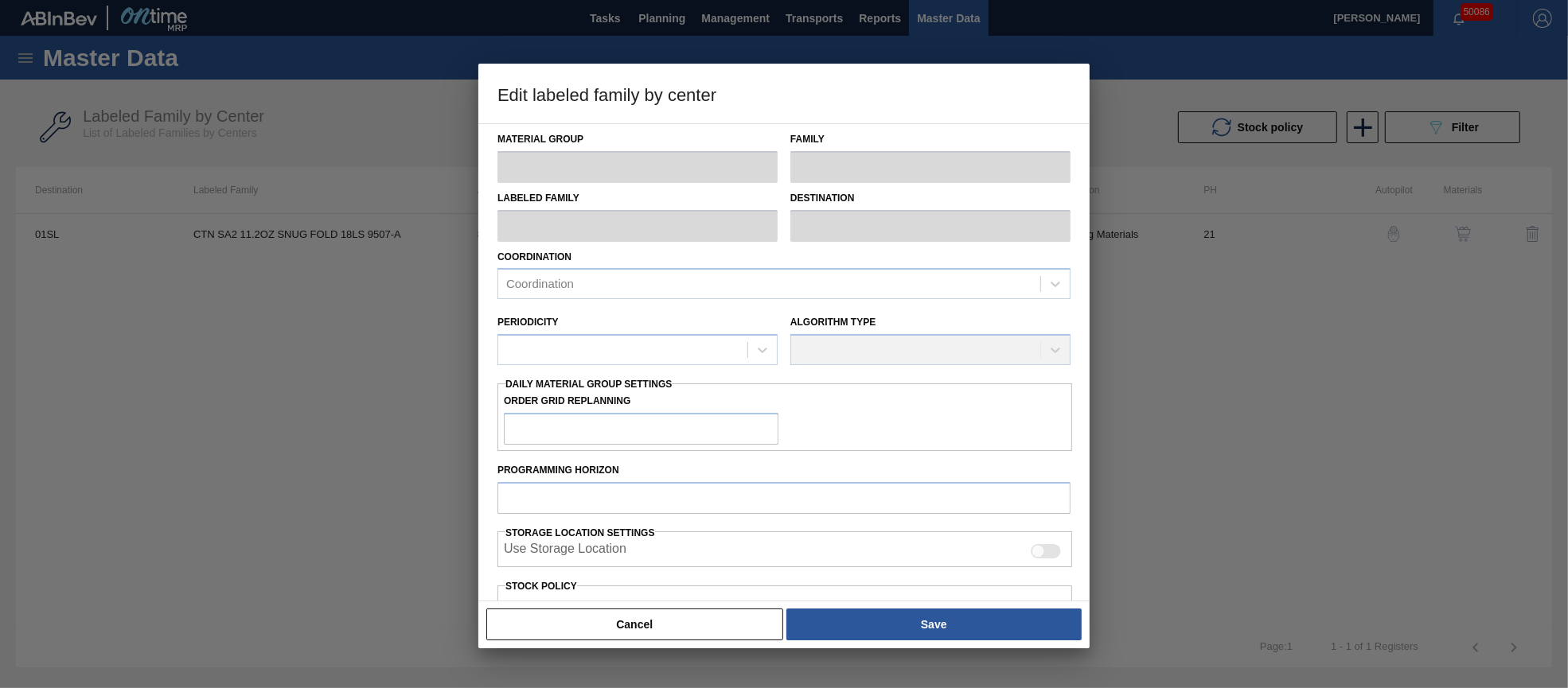
type input "4,005"
type input "14,412"
type input "0"
type input "4,005"
checkbox input "true"
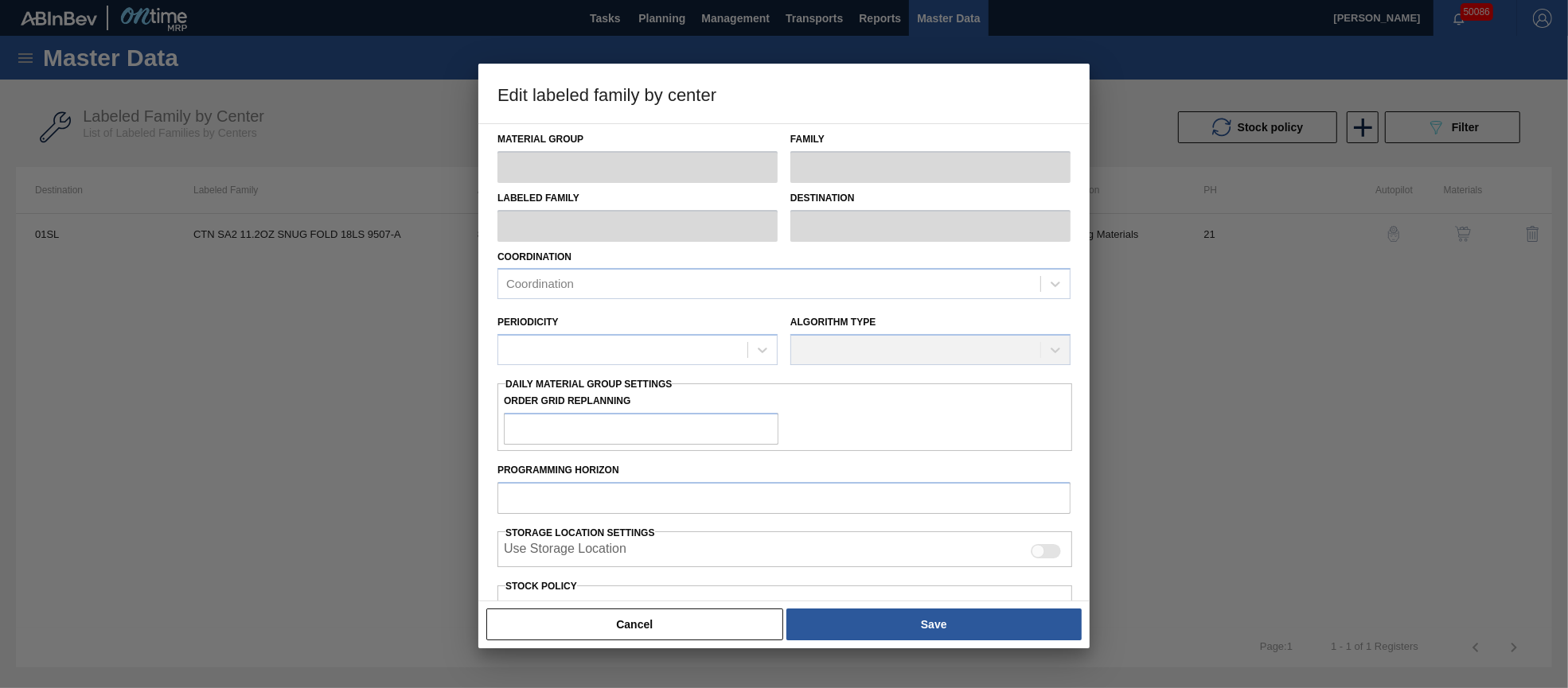
checkbox input "true"
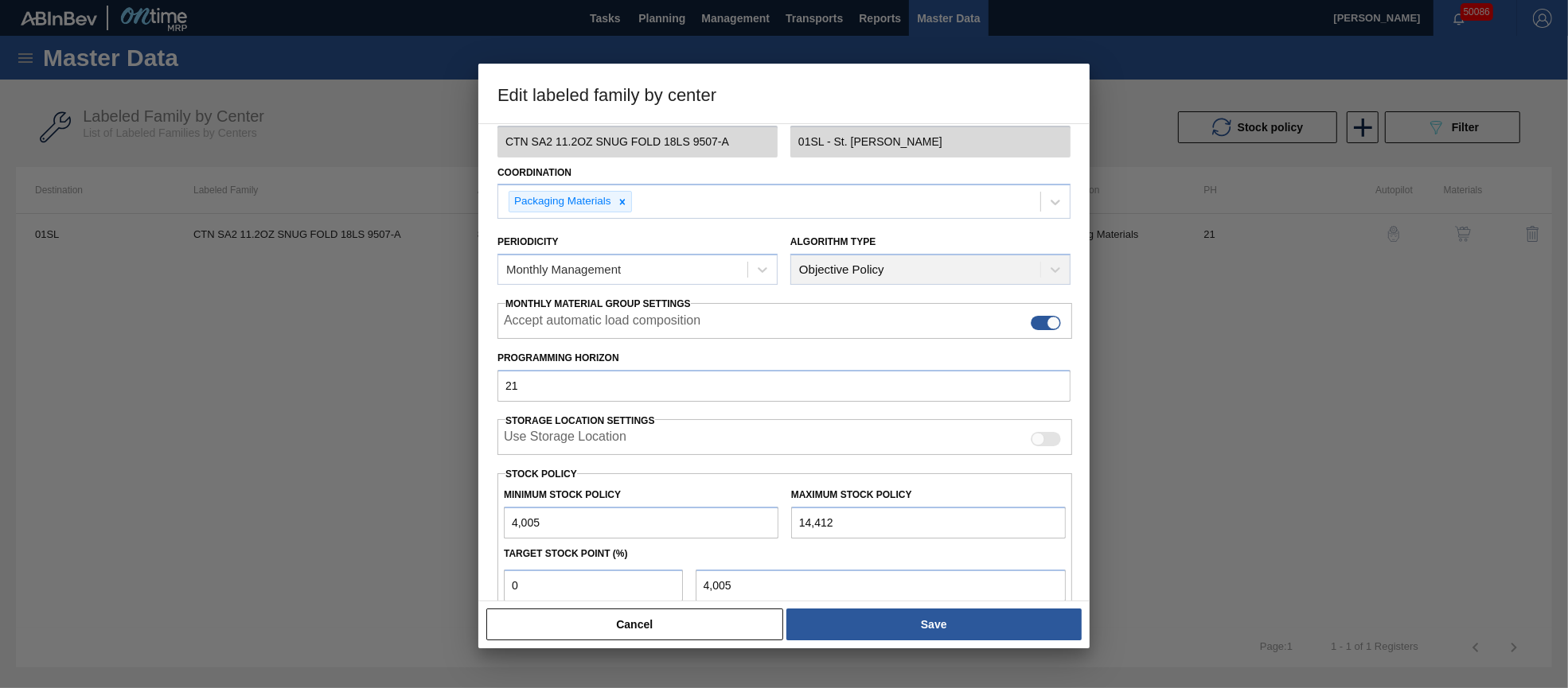
scroll to position [118, 0]
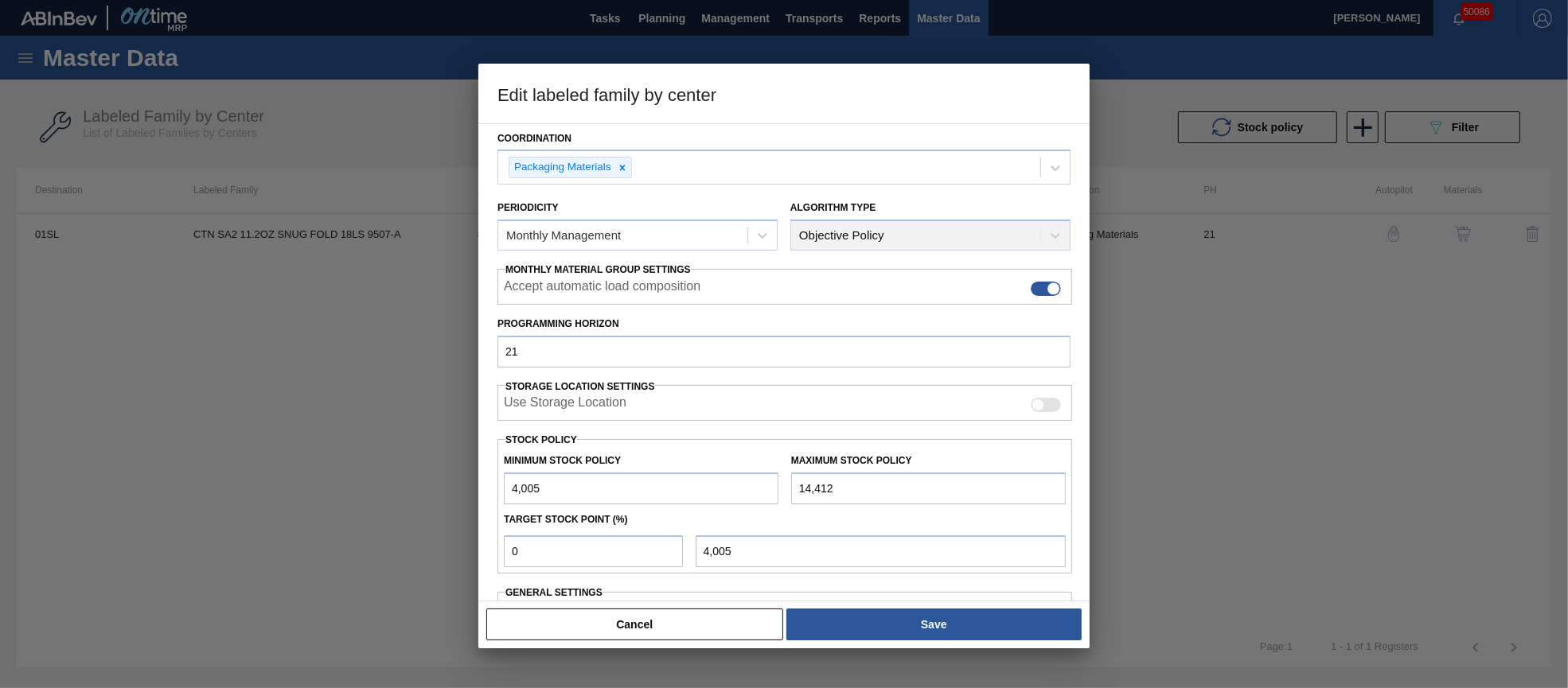
drag, startPoint x: 880, startPoint y: 490, endPoint x: 779, endPoint y: 474, distance: 102.3
click at [779, 474] on div "Minimum Stock Policy 4,005 Maximum Stock Policy 14,412" at bounding box center [784, 475] width 575 height 59
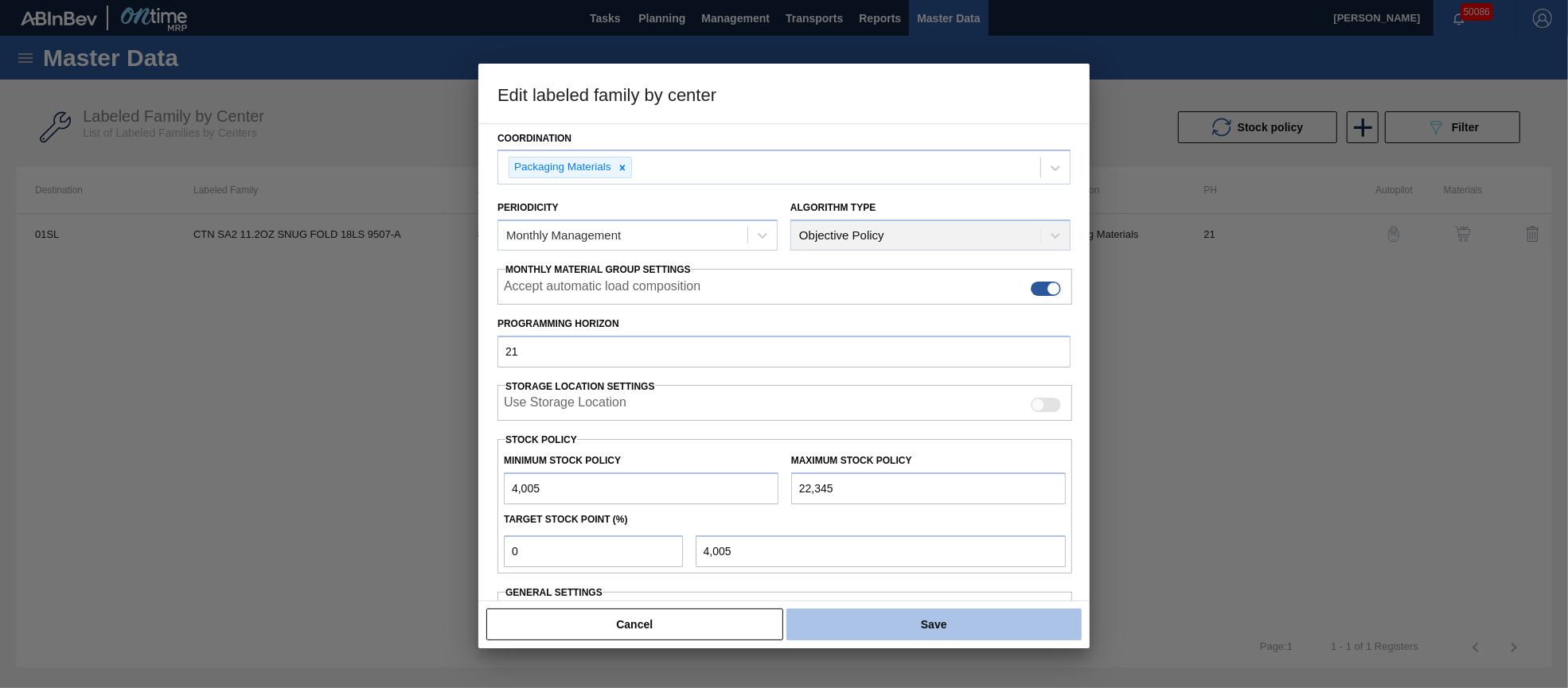
type input "22,345"
click at [954, 613] on button "Save" at bounding box center [934, 624] width 295 height 31
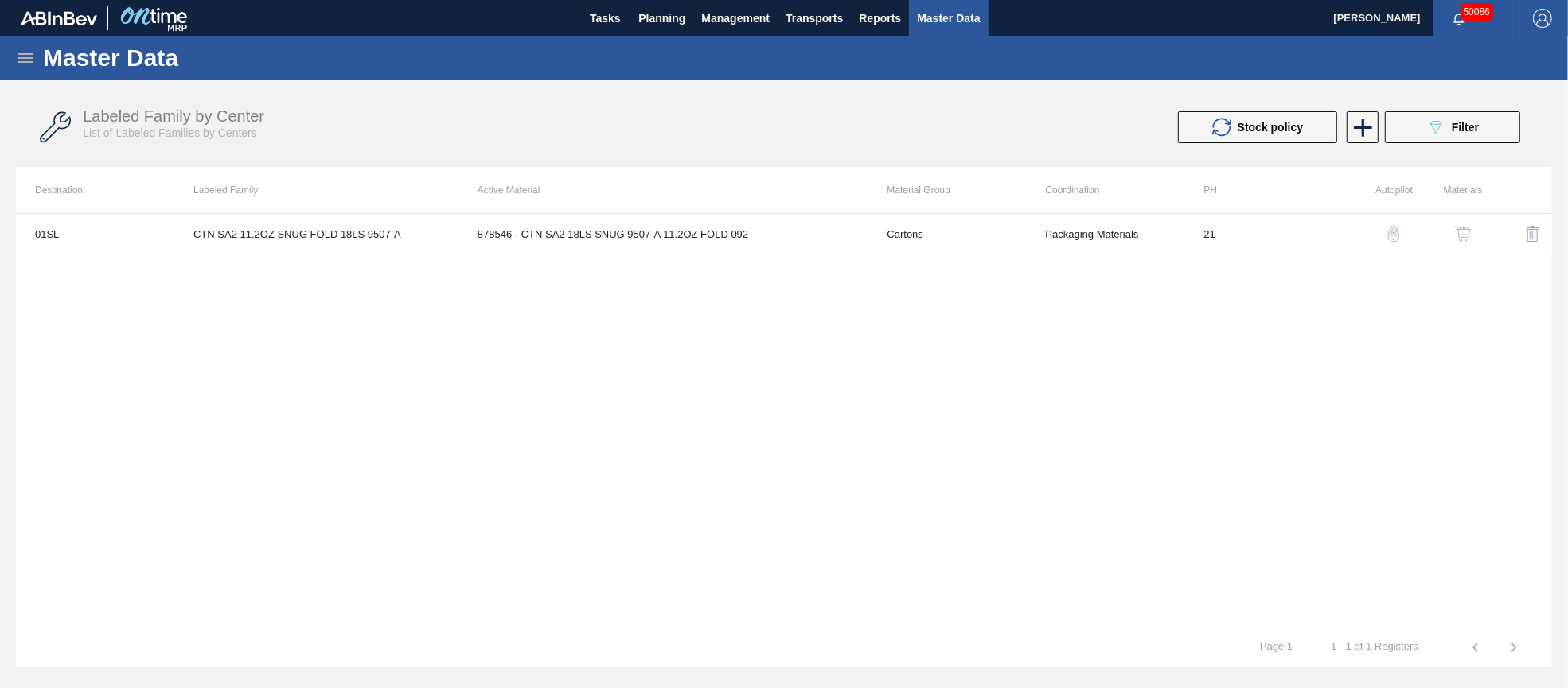
drag, startPoint x: 1435, startPoint y: 129, endPoint x: 1440, endPoint y: 152, distance: 23.5
click at [1435, 129] on icon "089F7B8B-B2A5-4AFE-B5C0-19BA573D28AC" at bounding box center [1435, 127] width 19 height 19
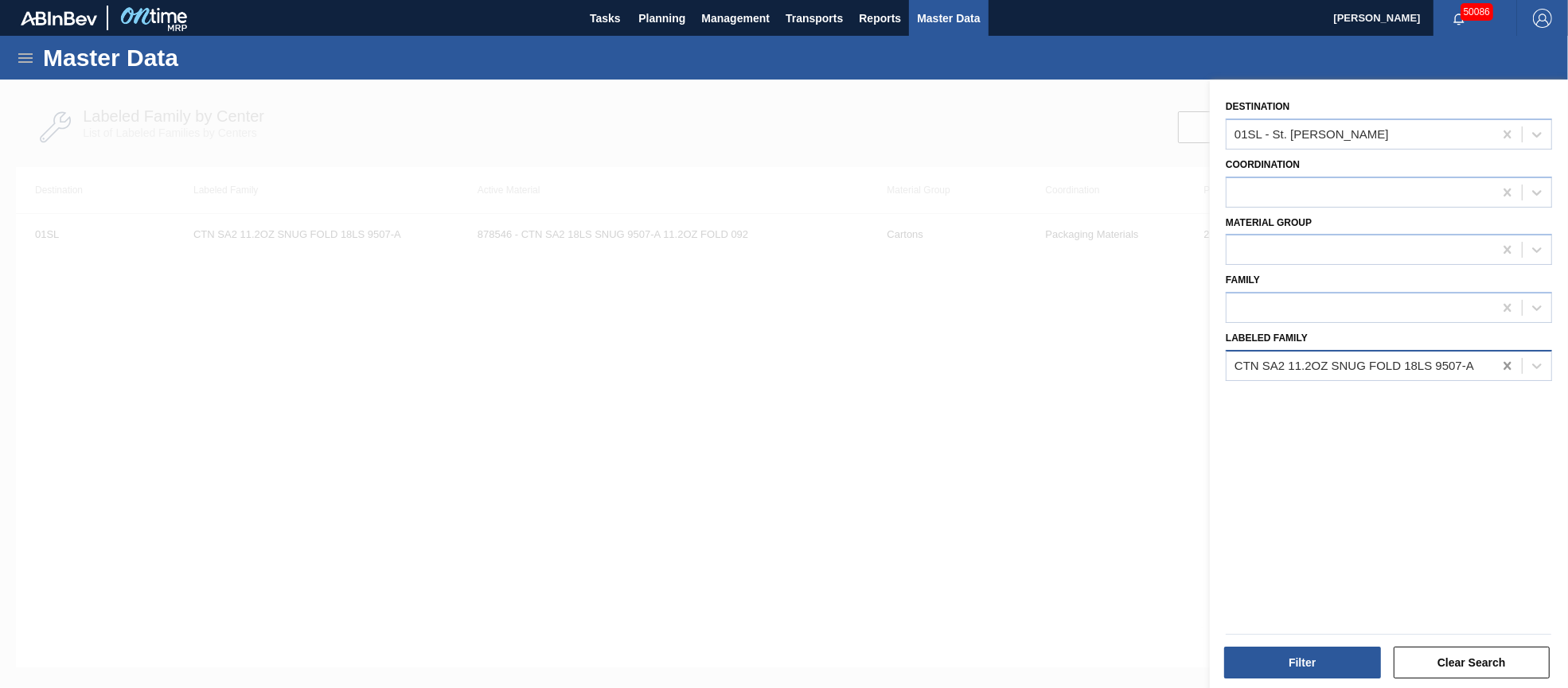
click at [1497, 359] on div at bounding box center [1507, 365] width 29 height 29
paste Family "[PERSON_NAME] BDL 16OZ BOT AL BOT 12/16"
type Family "[PERSON_NAME] BDL 16OZ BOT AL BOT 12/16"
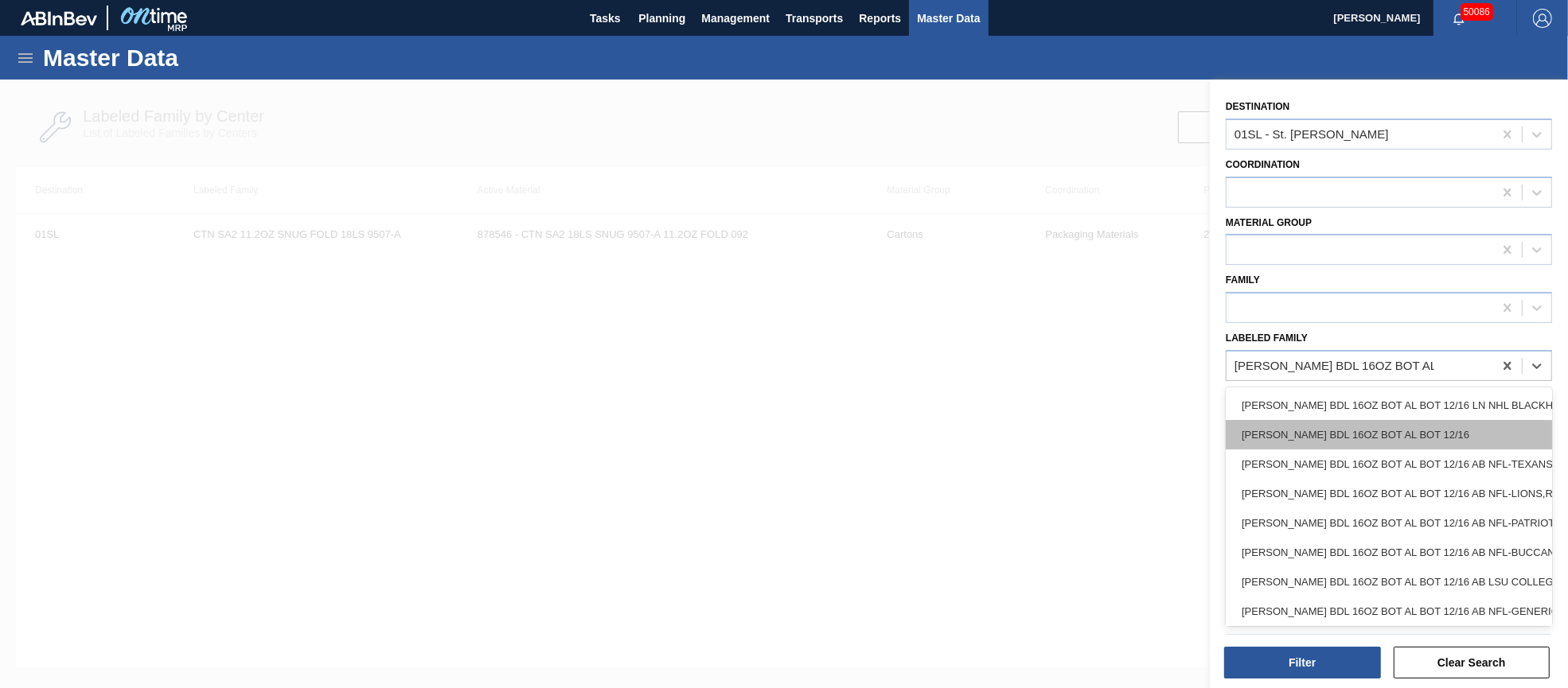
click at [1429, 428] on div "[PERSON_NAME] BDL 16OZ BOT AL BOT 12/16" at bounding box center [1388, 435] width 326 height 30
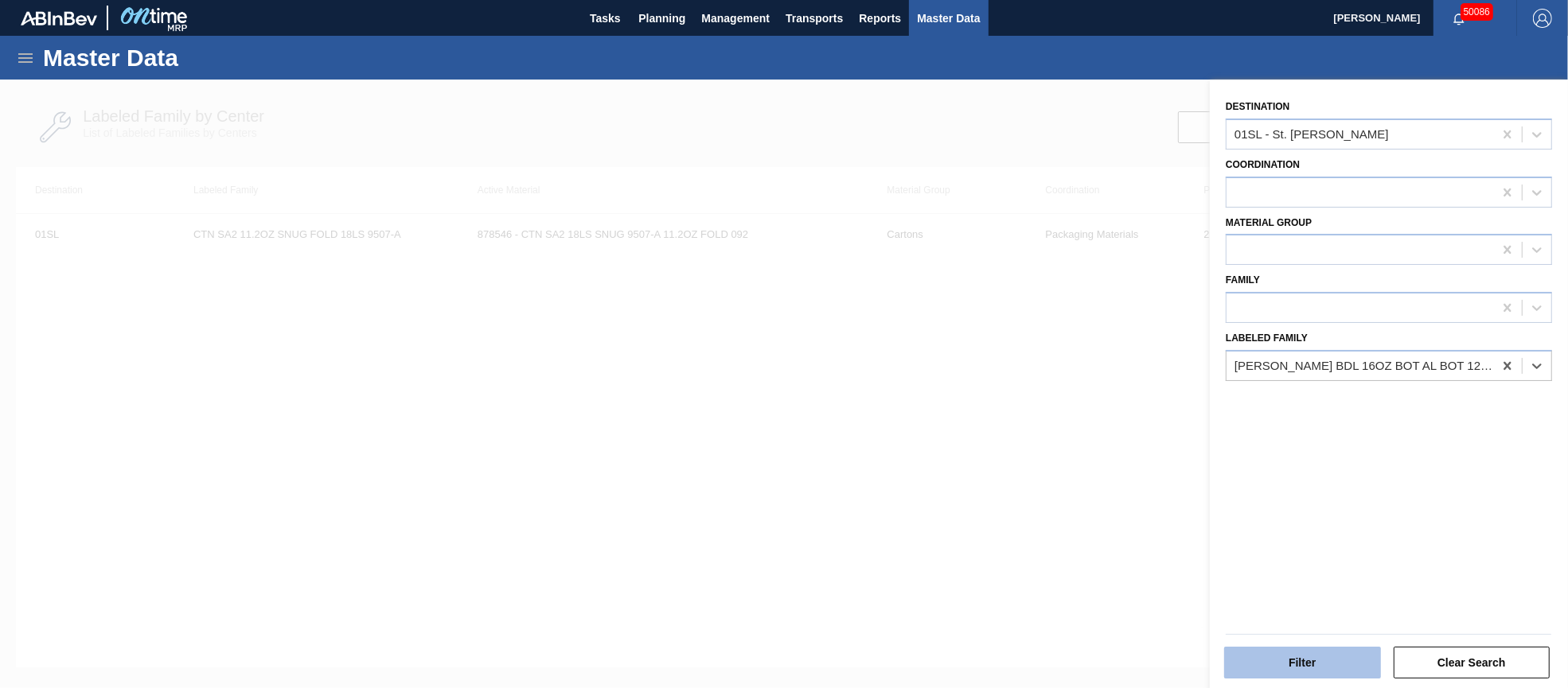
click at [1358, 658] on button "Filter" at bounding box center [1301, 662] width 157 height 31
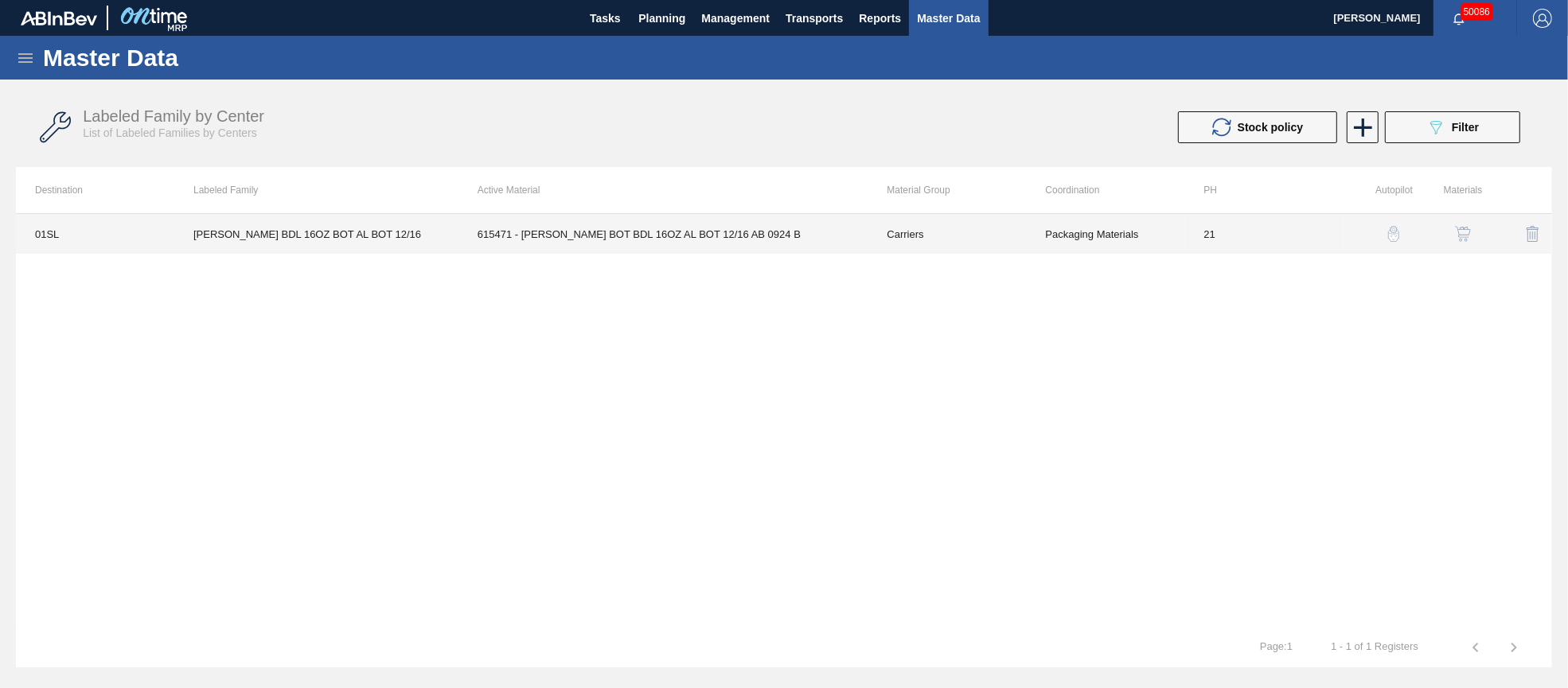
click at [914, 234] on td "Carriers" at bounding box center [946, 233] width 158 height 39
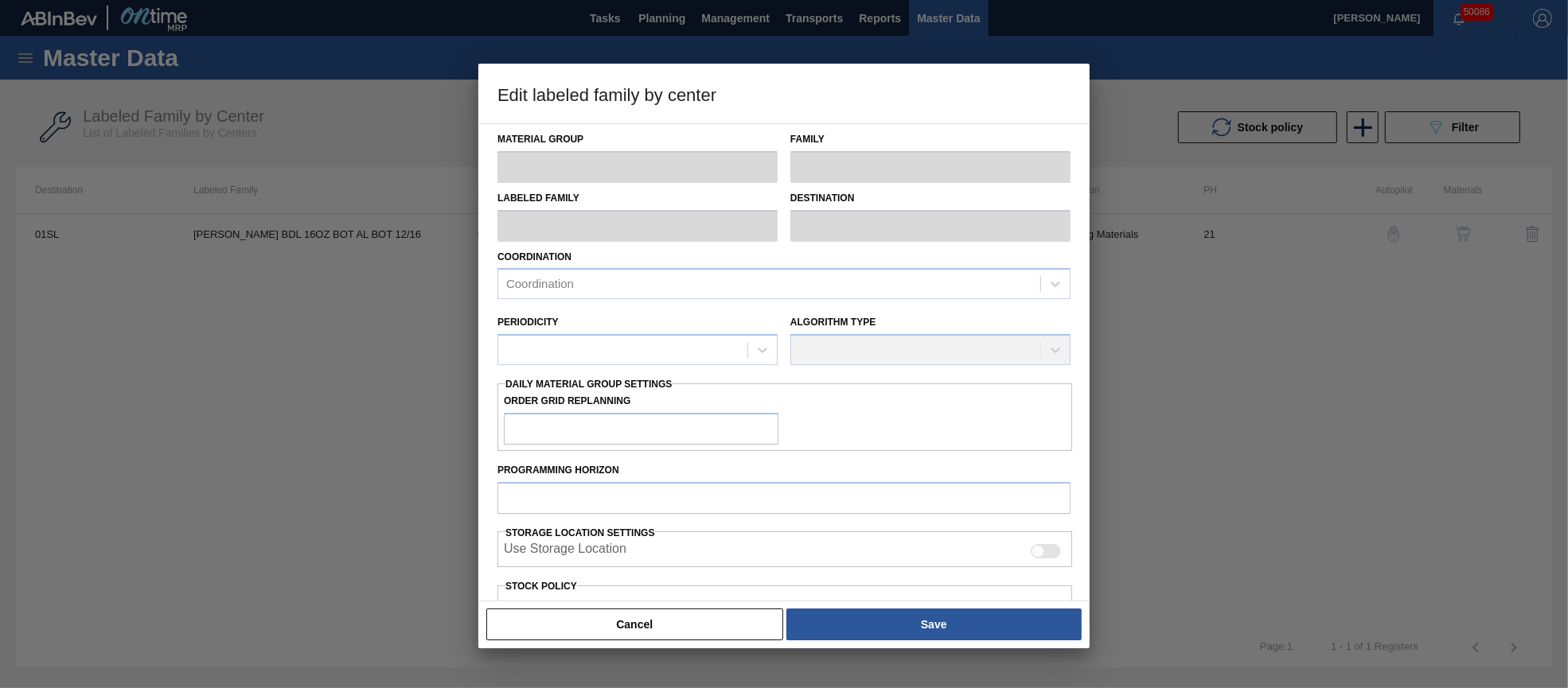
type input "Carriers"
type input "Bottle Carriers"
type input "[PERSON_NAME] BDL 16OZ BOT AL BOT 12/16"
type input "01SL - St. [PERSON_NAME]"
type input "21"
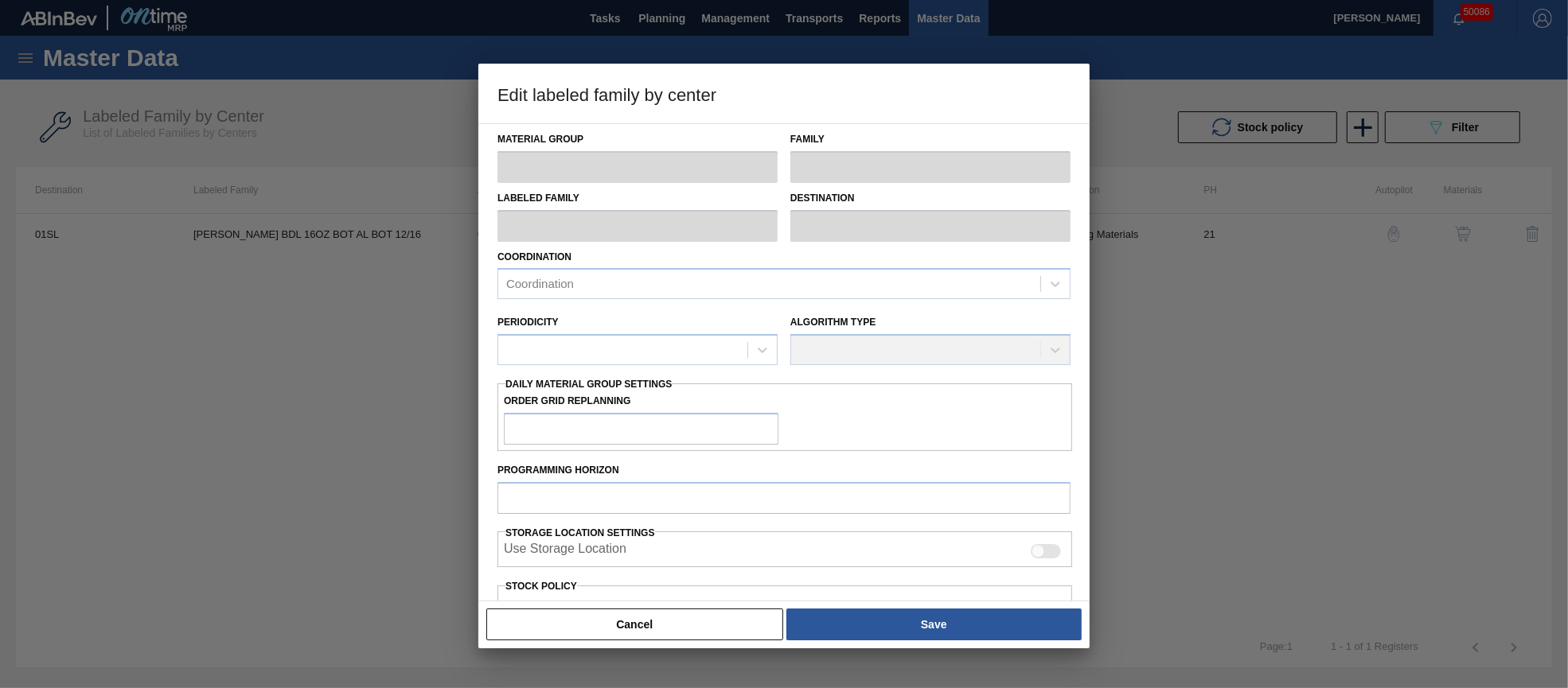
type input "5,000"
type input "15,257"
type input "0"
type input "5,000"
checkbox input "true"
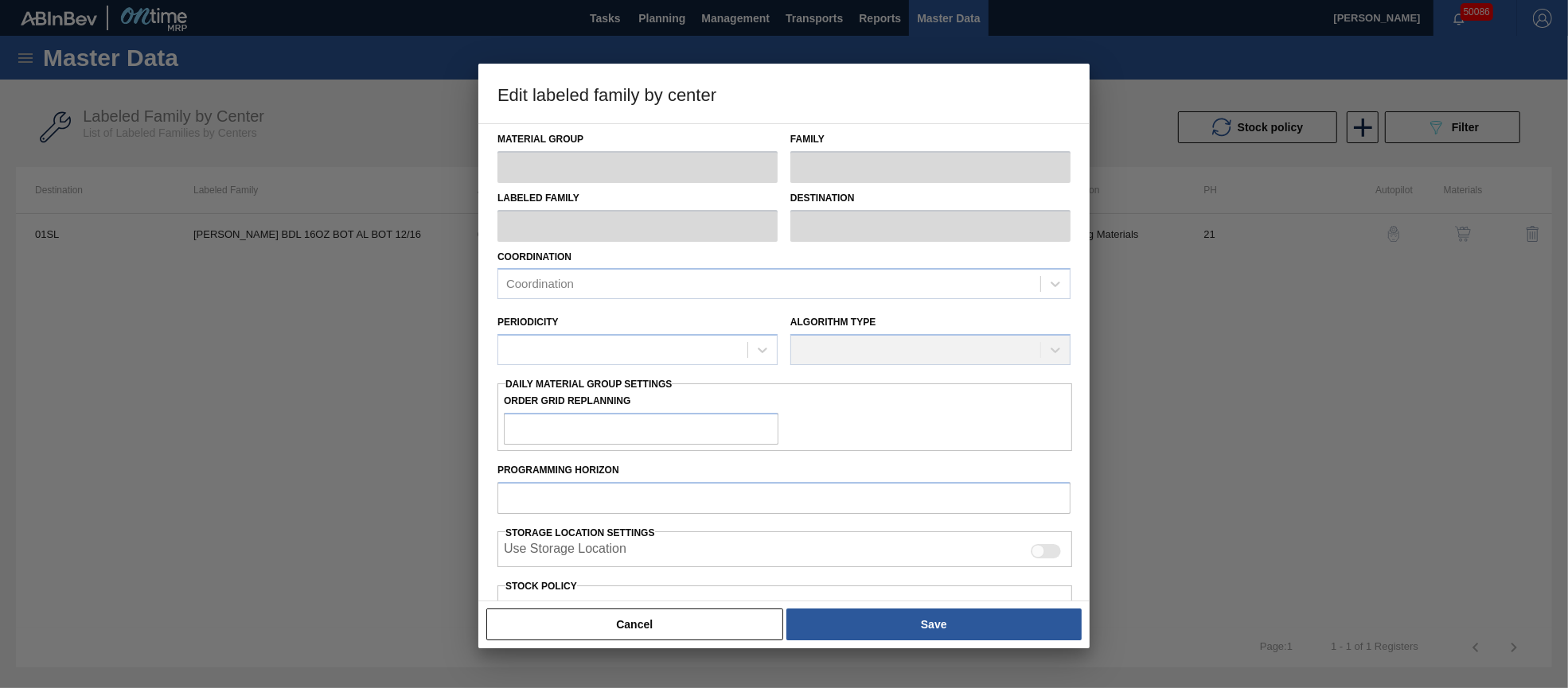
checkbox input "true"
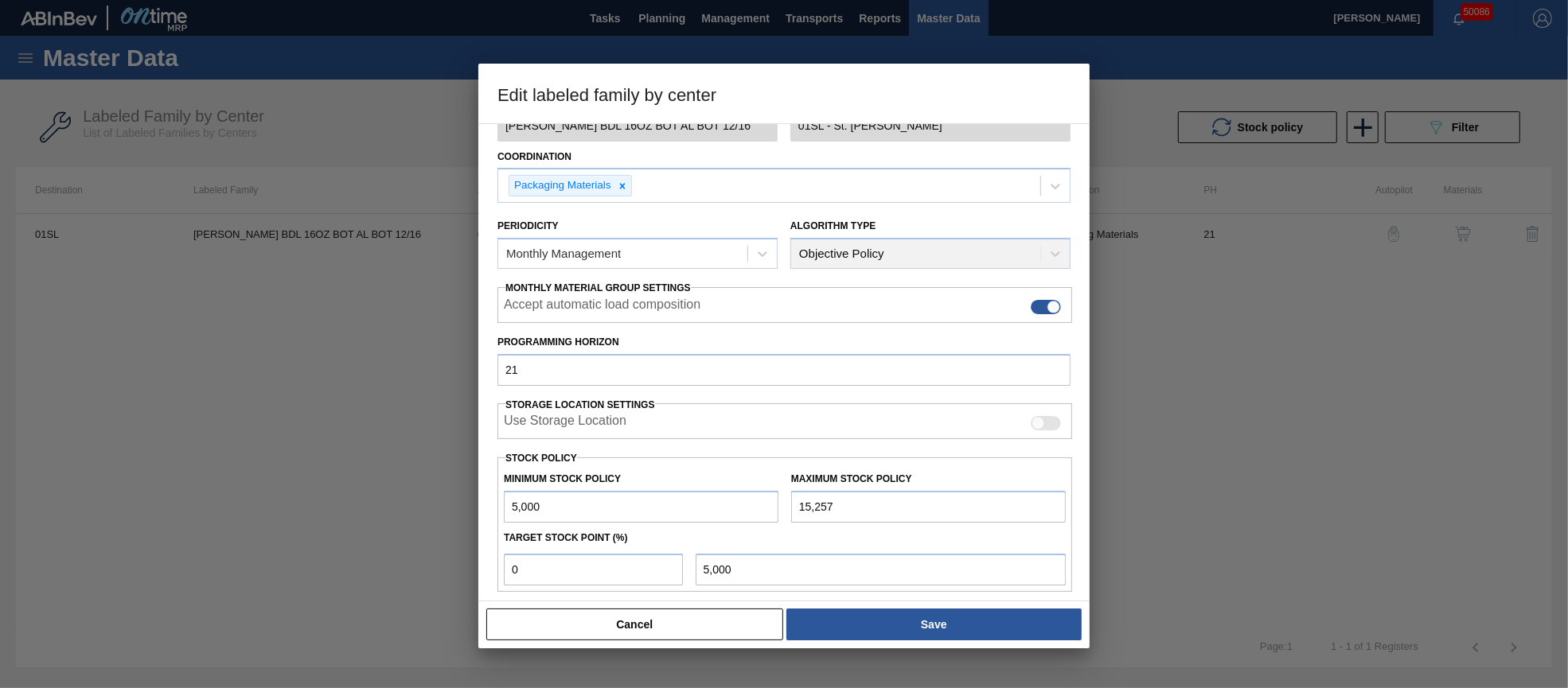
scroll to position [227, 0]
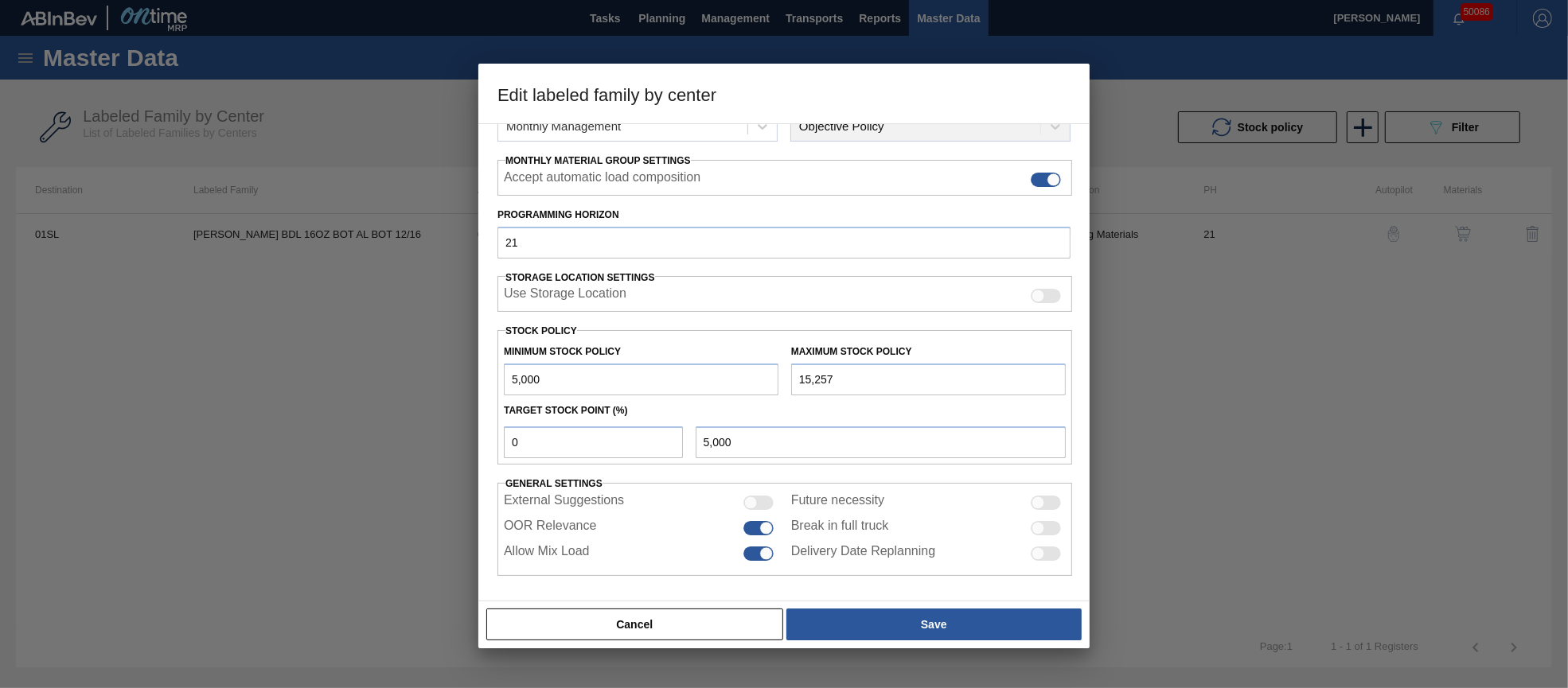
drag, startPoint x: 858, startPoint y: 379, endPoint x: 778, endPoint y: 376, distance: 80.1
click at [778, 376] on div "Minimum Stock Policy 5,000 Maximum Stock Policy 15,257" at bounding box center [784, 366] width 575 height 59
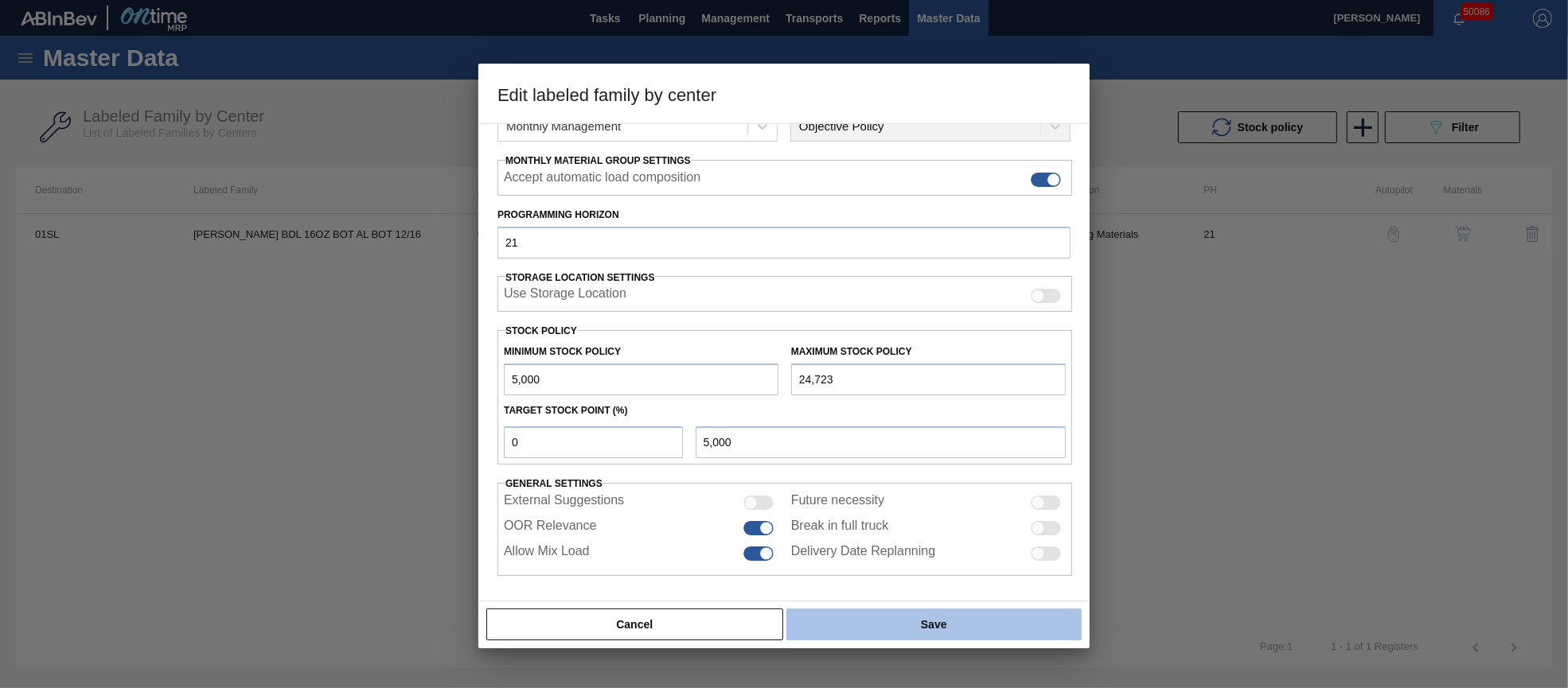
type input "24,723"
click at [1016, 618] on button "Save" at bounding box center [934, 624] width 295 height 31
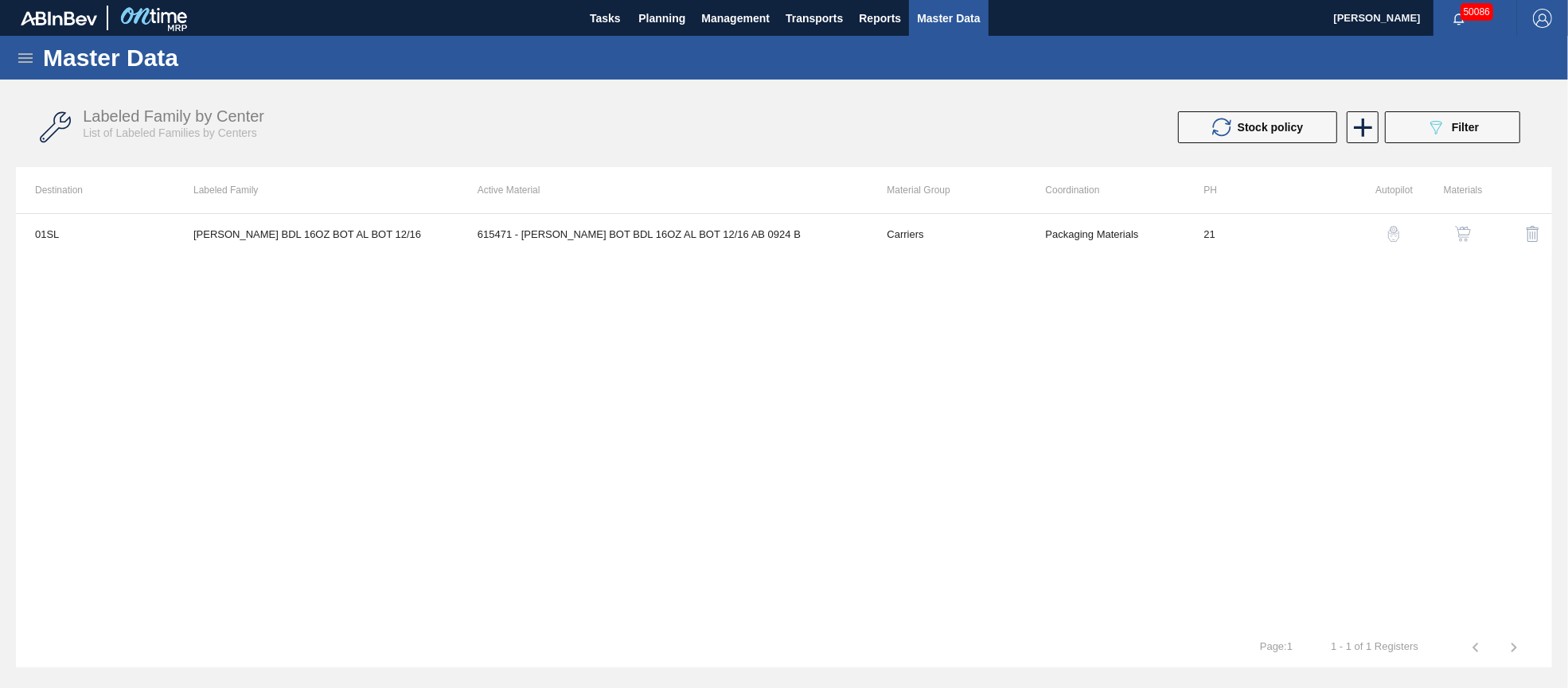
click at [1444, 131] on icon "089F7B8B-B2A5-4AFE-B5C0-19BA573D28AC" at bounding box center [1435, 127] width 19 height 19
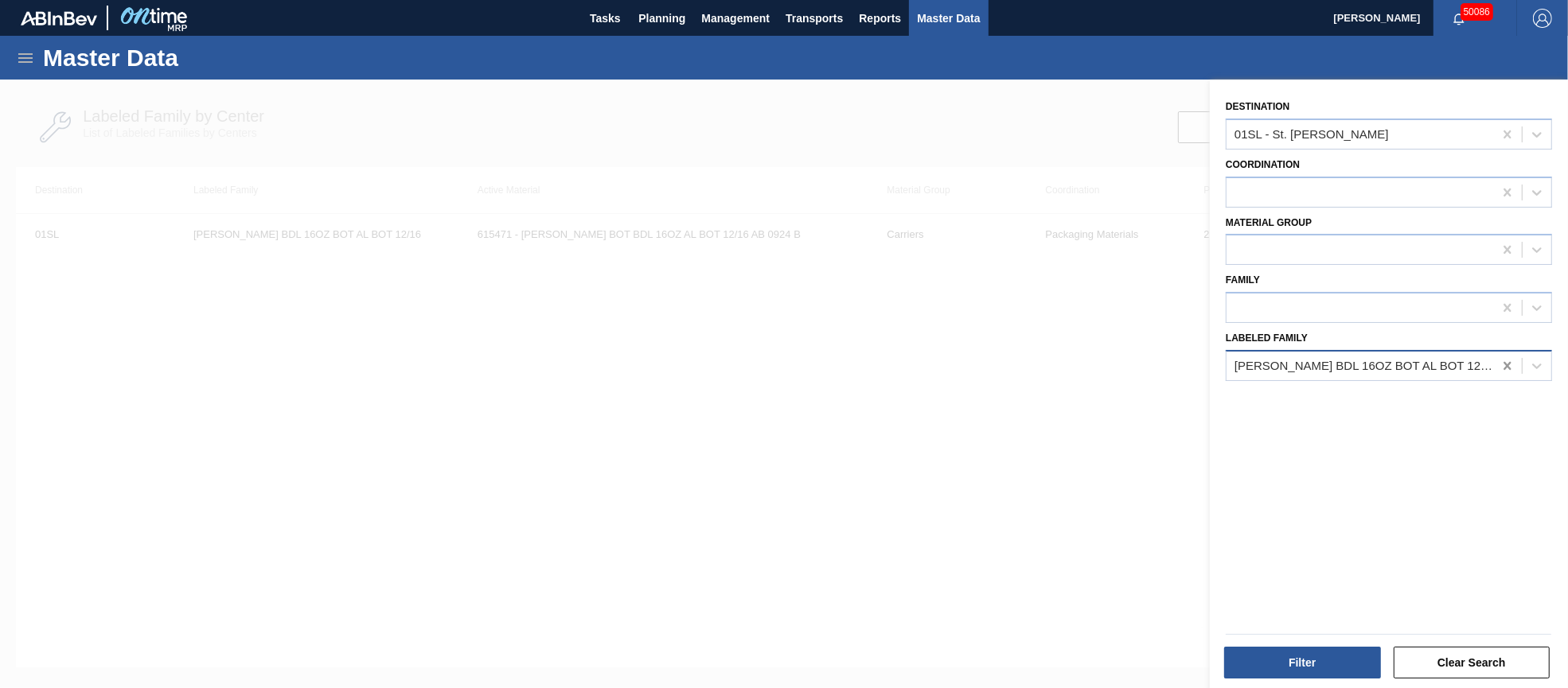
click at [1503, 362] on icon at bounding box center [1506, 366] width 7 height 8
paste Family "[PERSON_NAME] 16OZ BOT AL BOT 20/16 AB"
type Family "[PERSON_NAME] 16OZ BOT AL BOT 20/16 AB"
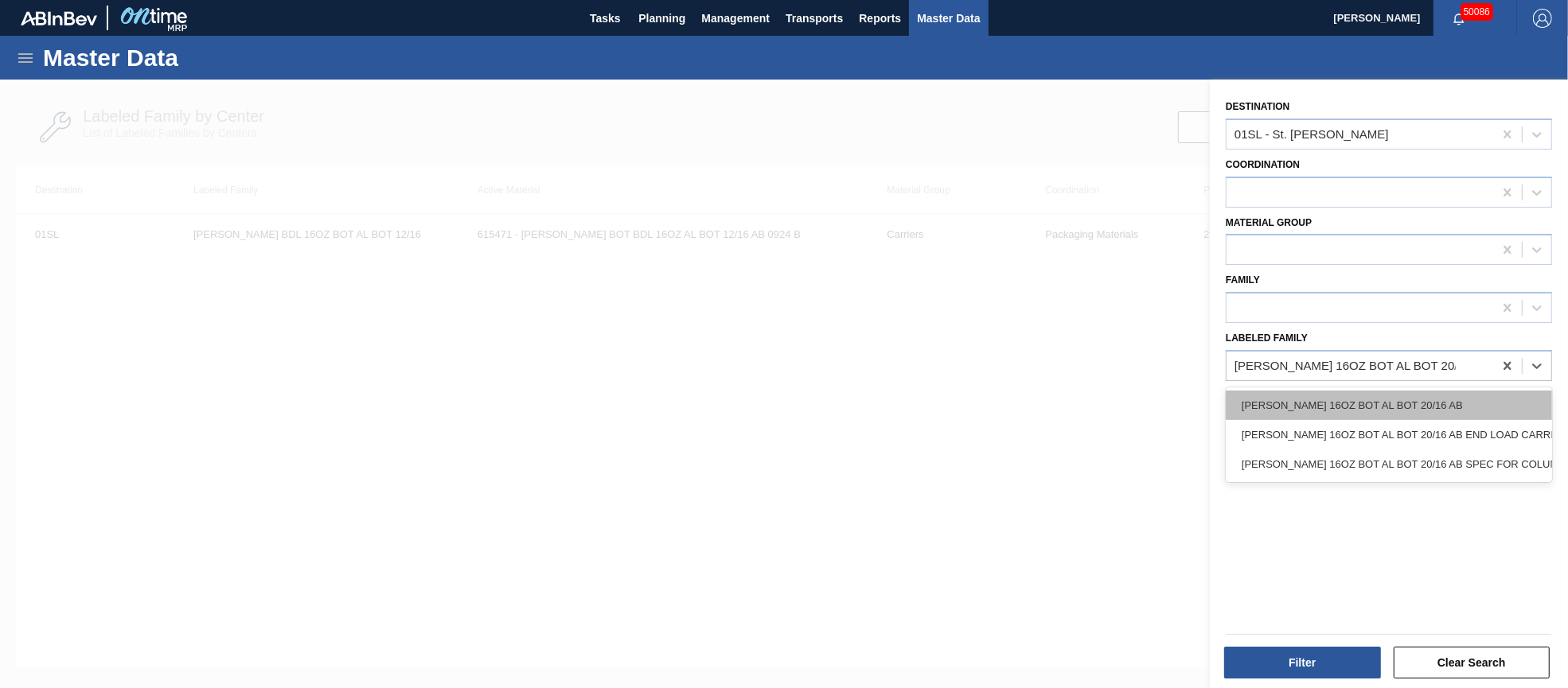
click at [1353, 393] on div "[PERSON_NAME] 16OZ BOT AL BOT 20/16 AB" at bounding box center [1388, 406] width 326 height 30
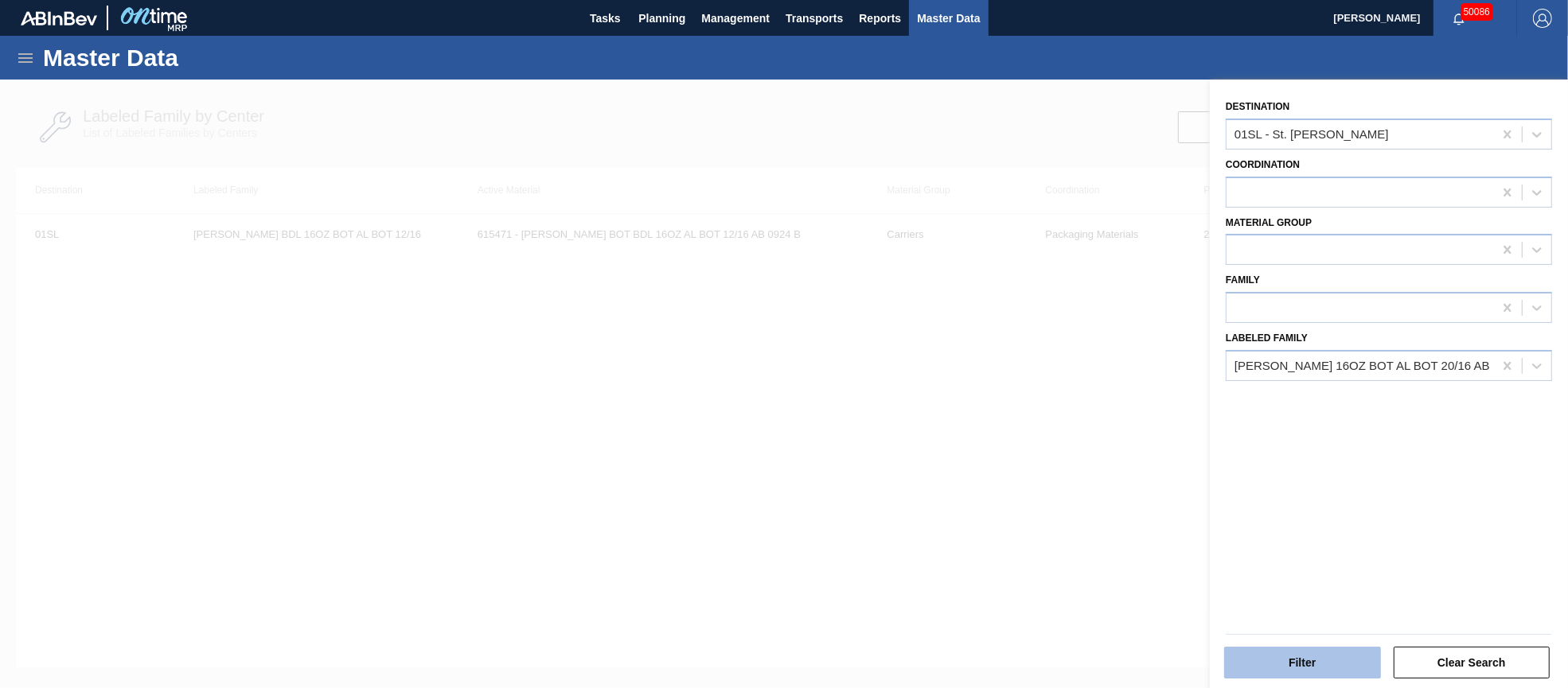
click at [1323, 662] on button "Filter" at bounding box center [1301, 662] width 157 height 31
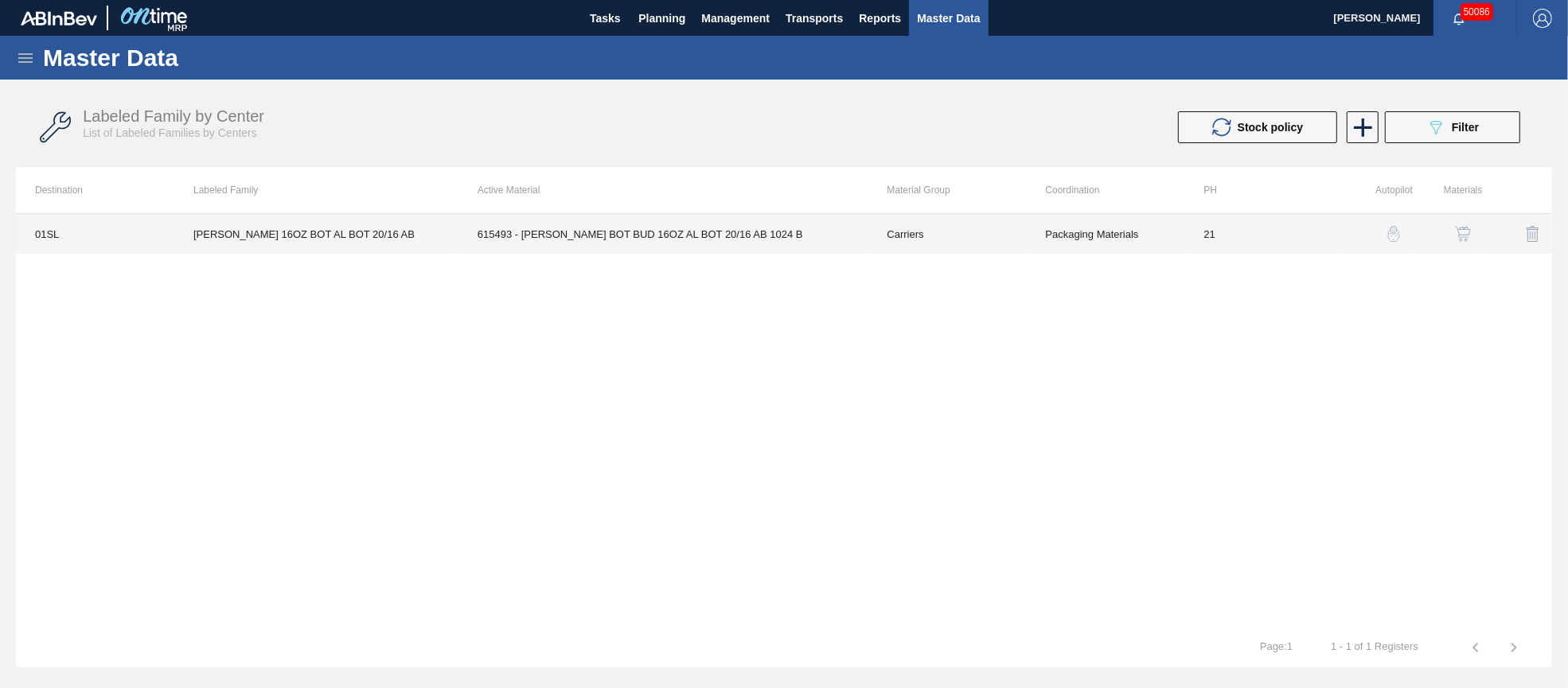
click at [667, 234] on td "615493 - [PERSON_NAME] BOT BUD 16OZ AL BOT 20/16 AB 1024 B" at bounding box center [663, 233] width 409 height 39
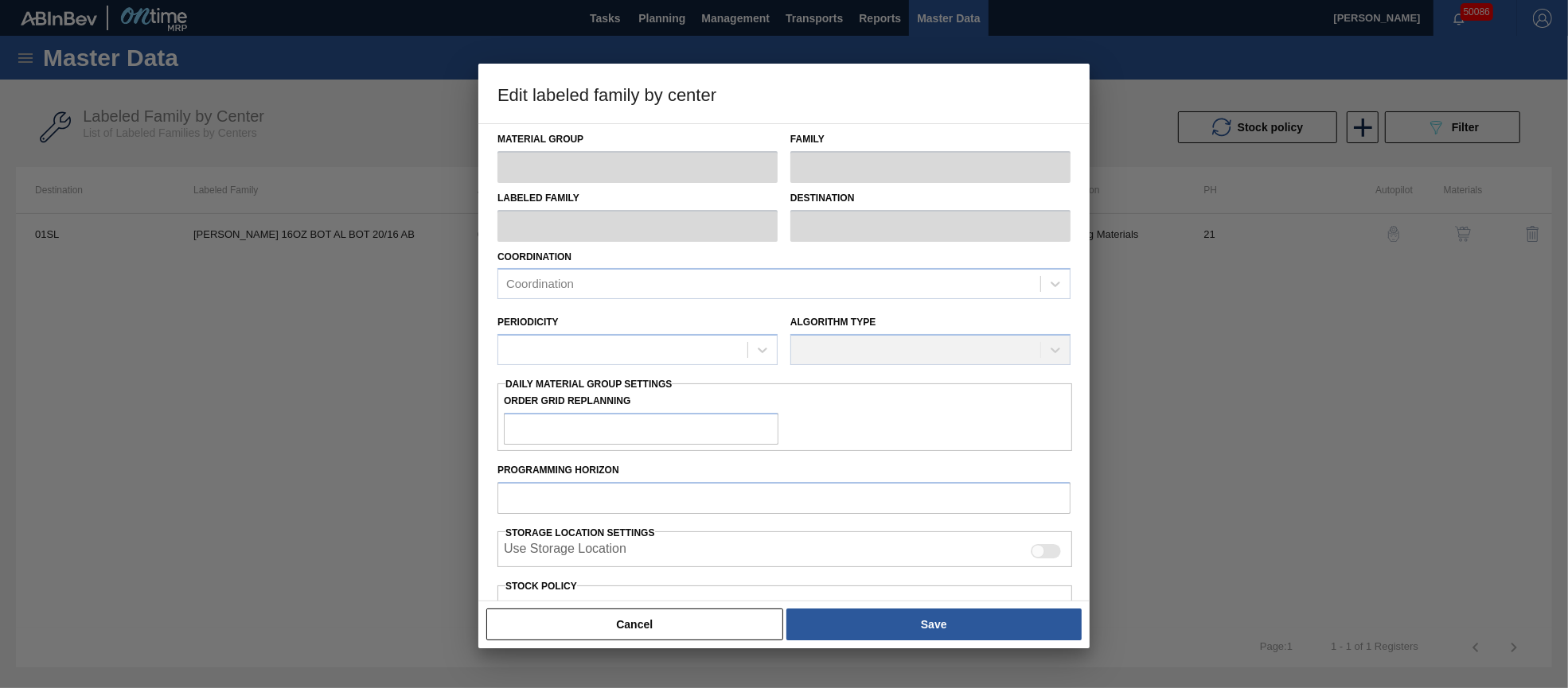
type input "Carriers"
type input "Bottle Carriers"
type input "[PERSON_NAME] 16OZ BOT AL BOT 20/16 AB"
type input "01SL - St. [PERSON_NAME]"
type input "21"
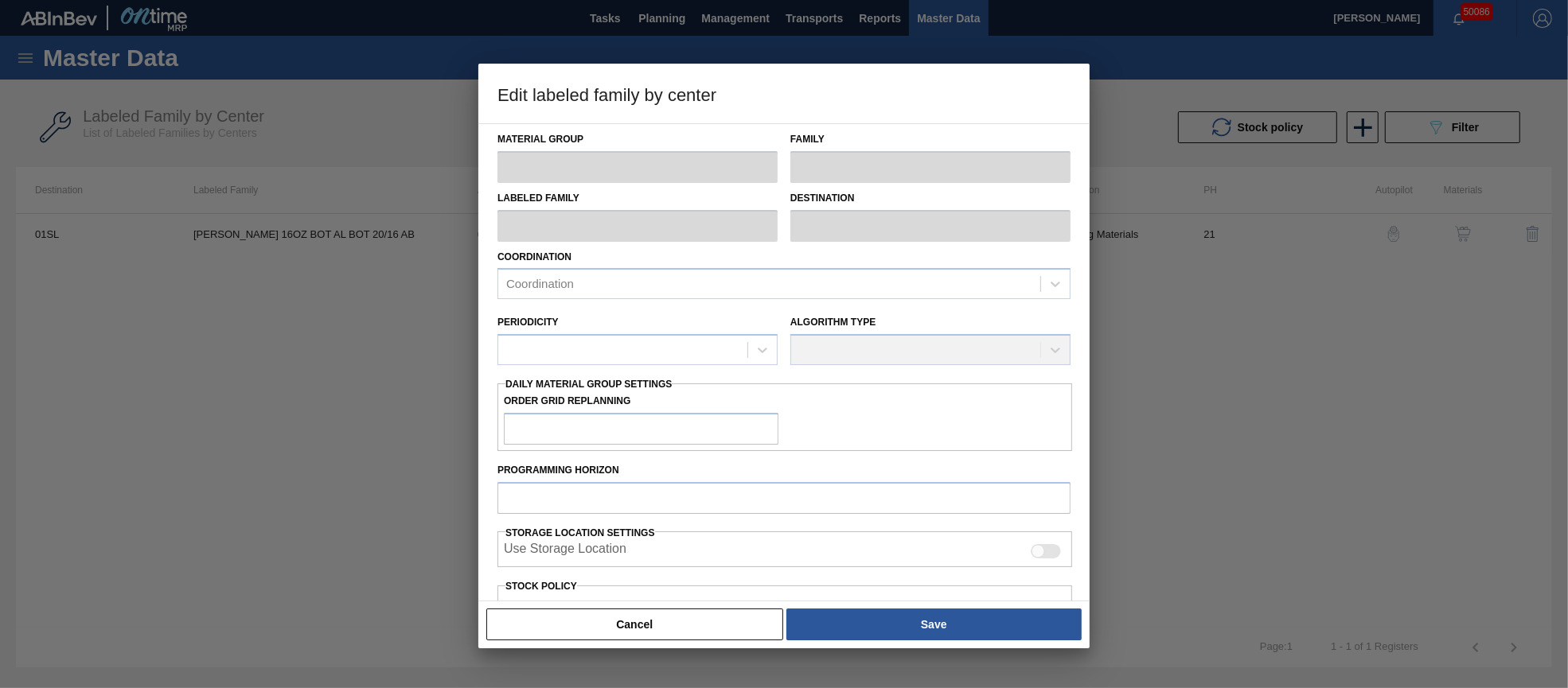
type input "6,120"
type input "23,506"
type input "20"
type input "9,597"
checkbox input "true"
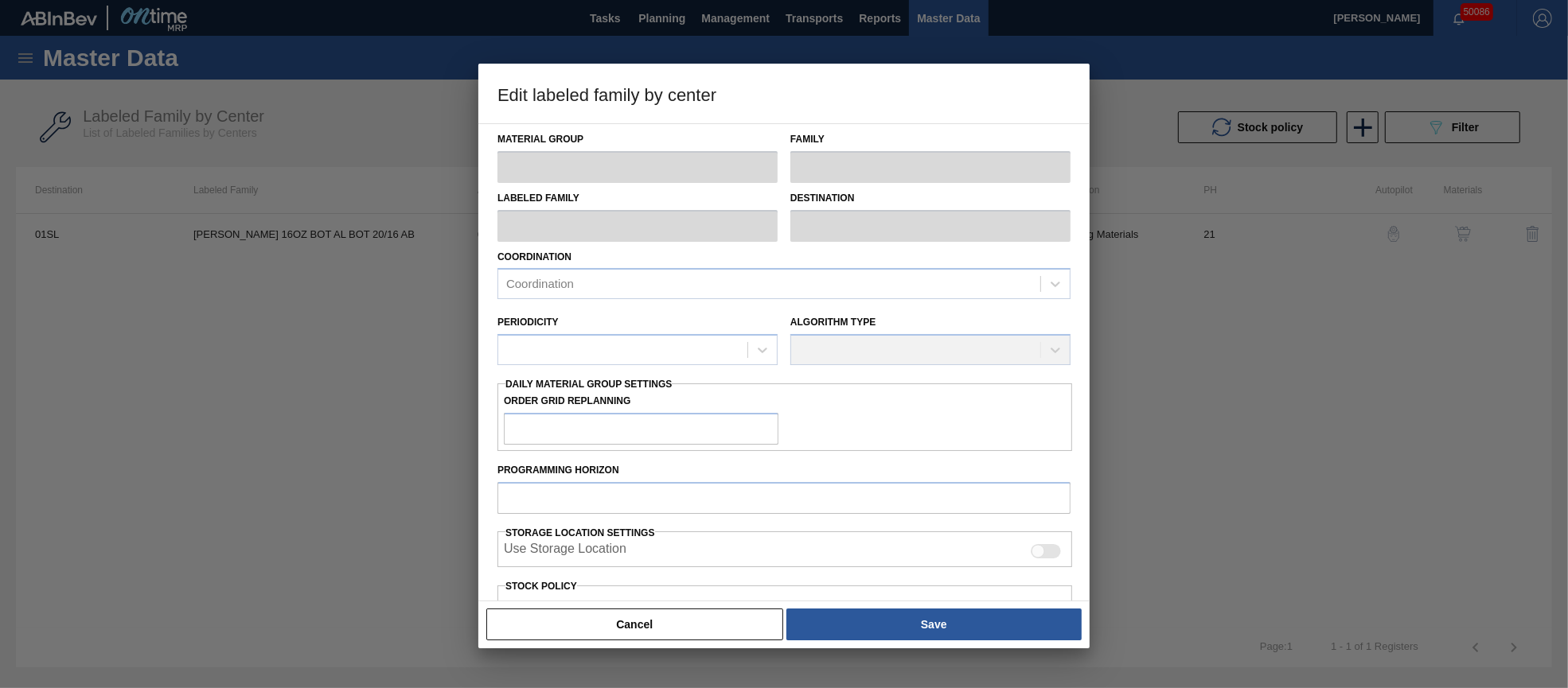
checkbox input "true"
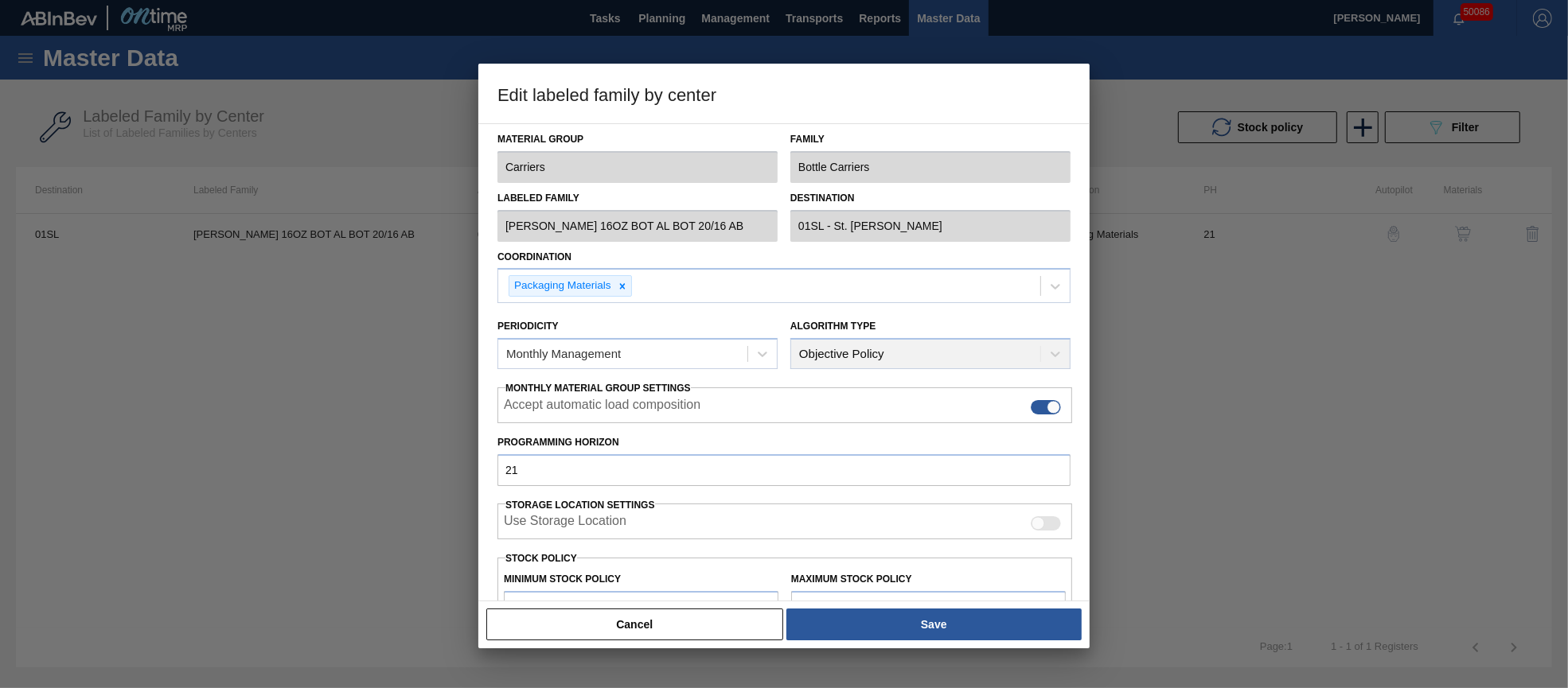
scroll to position [118, 0]
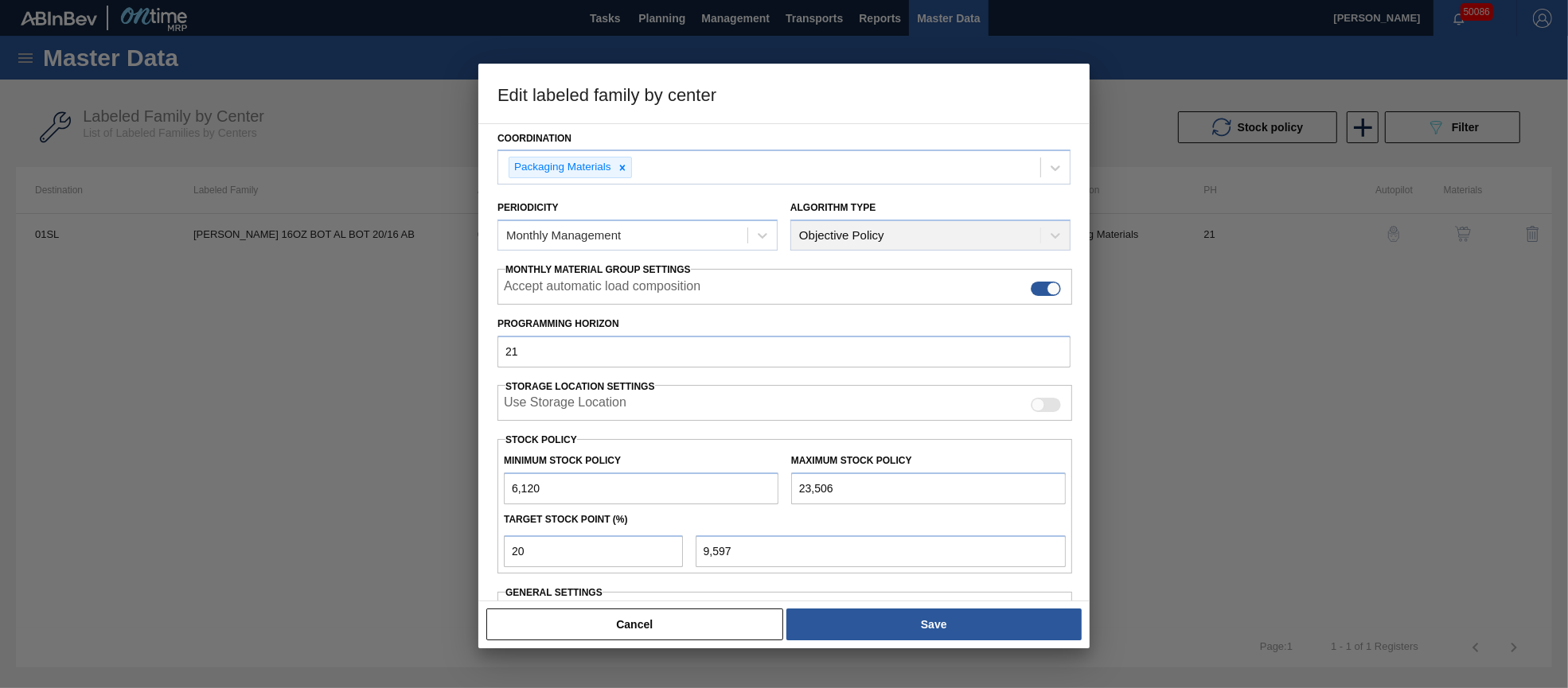
click at [776, 481] on div "Minimum Stock Policy 6,120 Maximum Stock Policy 23,506" at bounding box center [784, 475] width 575 height 59
type input "2"
type input "4,896"
type input "25"
type input "4,901"
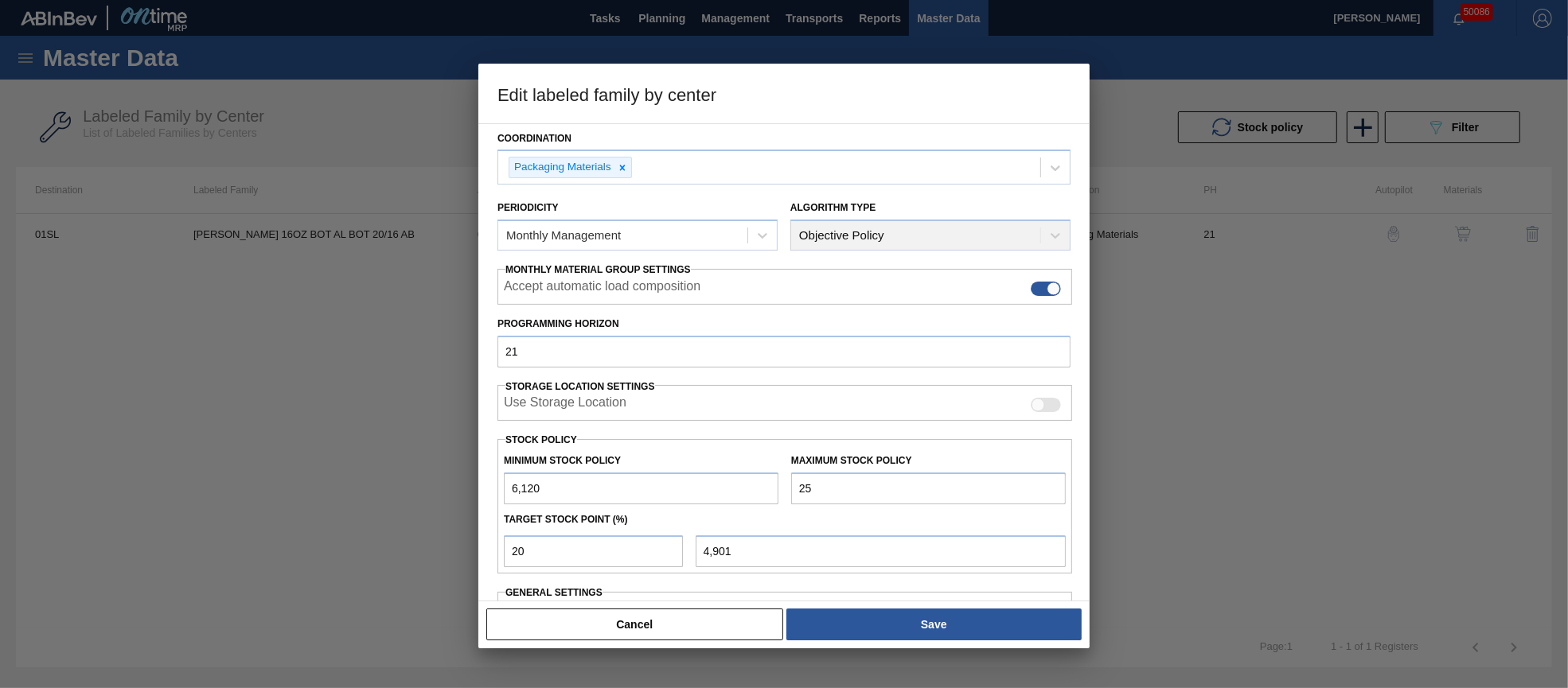
type input "254"
type input "4,947"
type input "2,545"
type input "5,405"
type input "25,458"
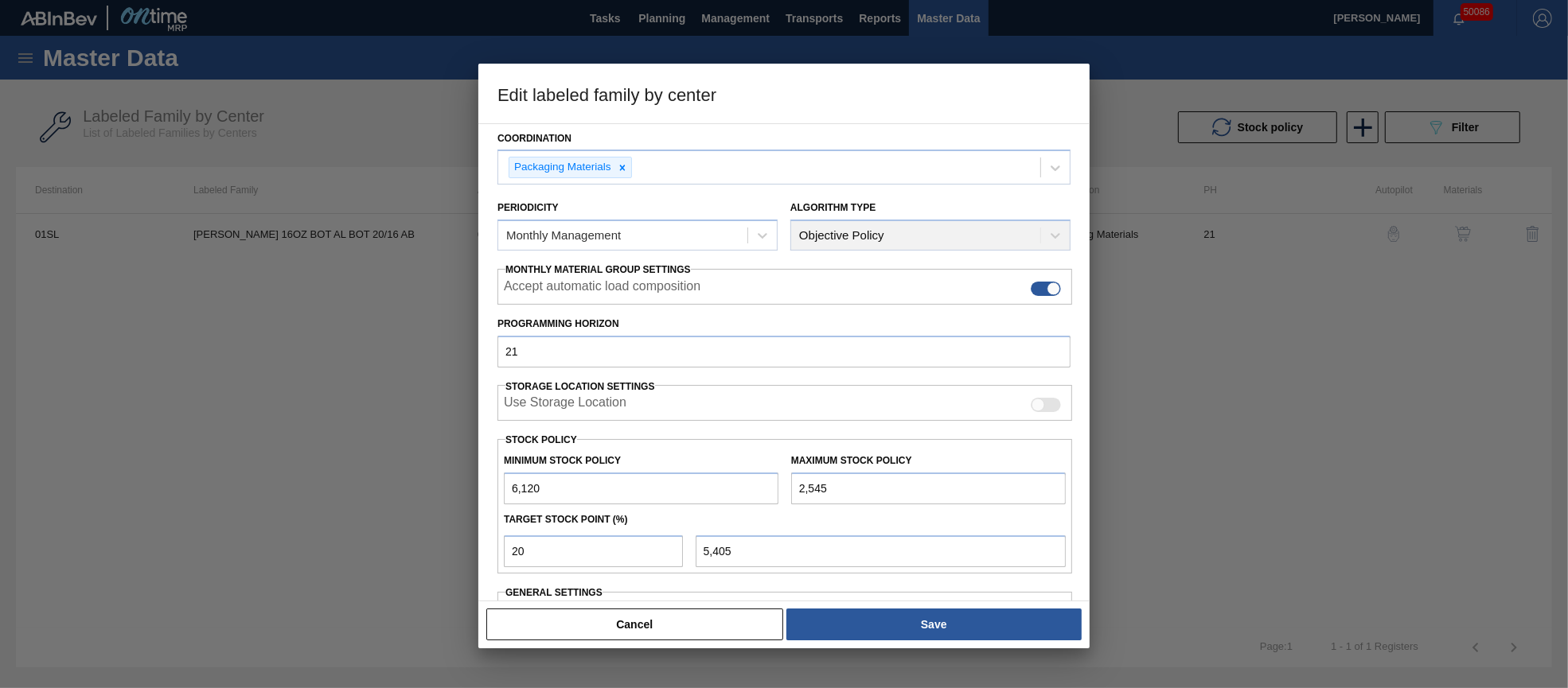
type input "9,988"
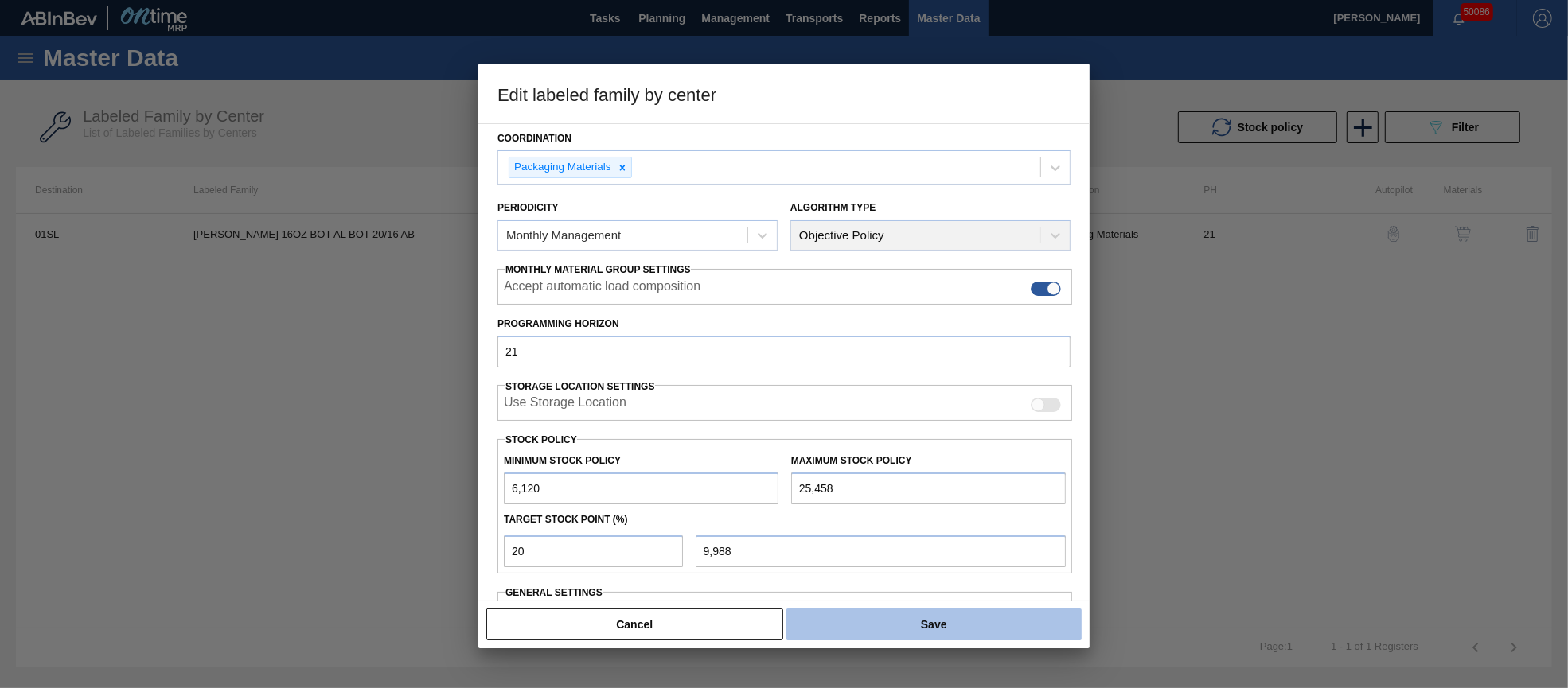
type input "25,458"
click at [958, 623] on button "Save" at bounding box center [934, 624] width 295 height 31
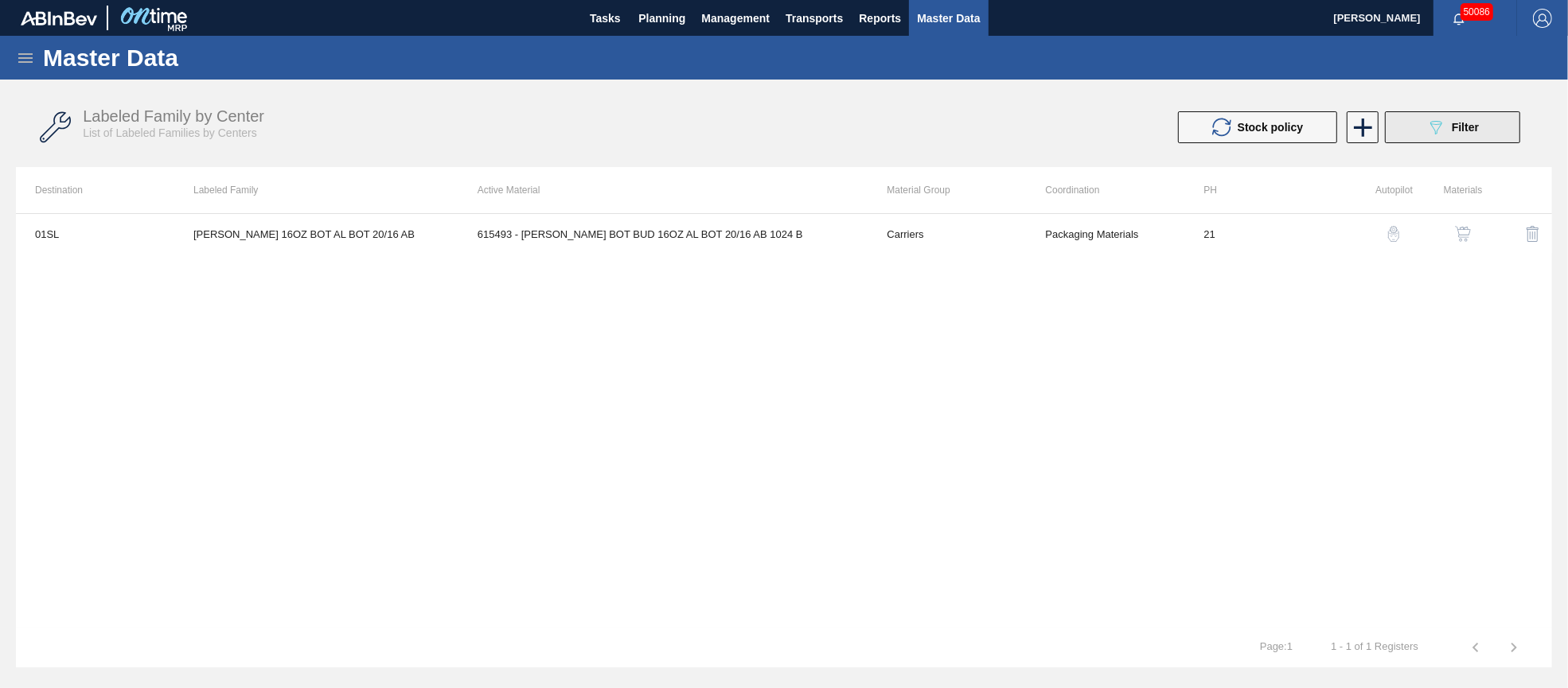
click at [1454, 132] on span "Filter" at bounding box center [1465, 127] width 27 height 13
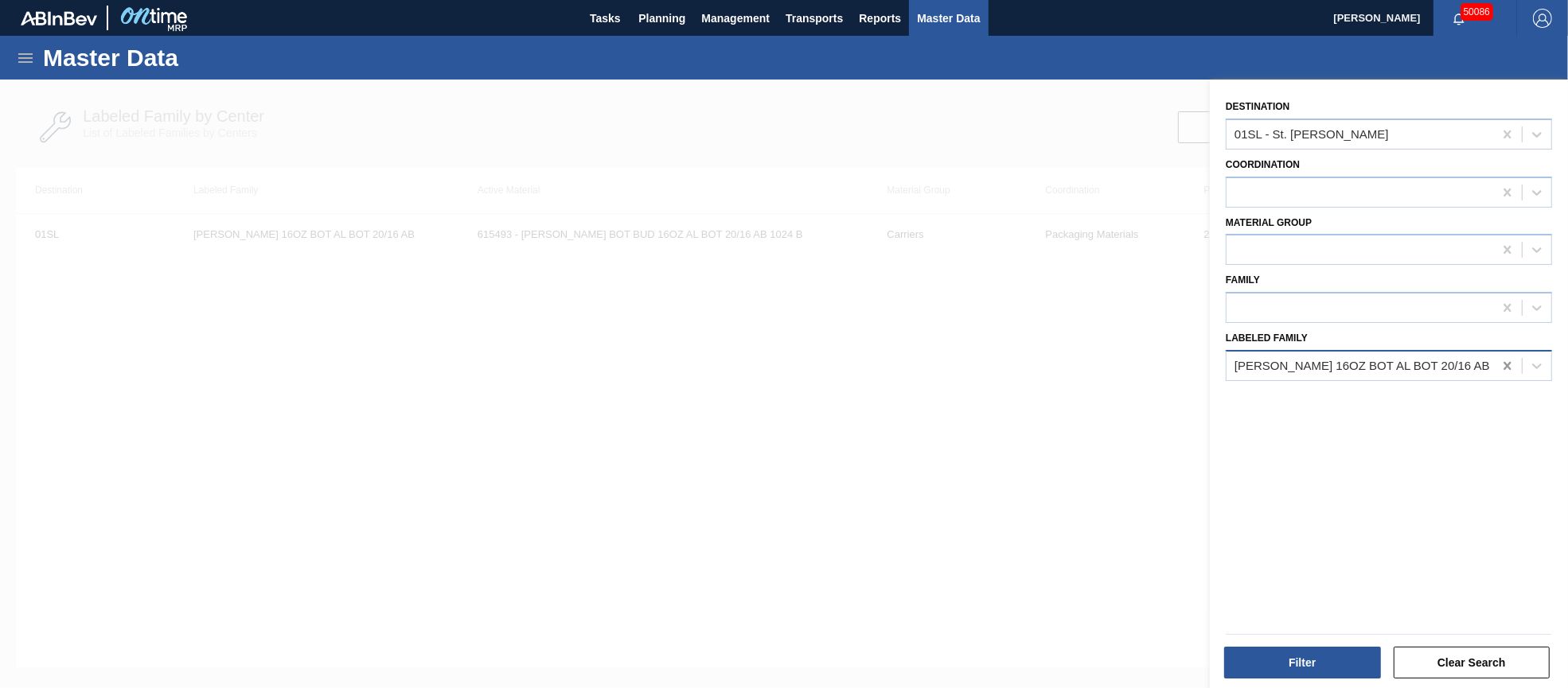
click at [1505, 358] on icon at bounding box center [1507, 366] width 16 height 16
paste Family "[PERSON_NAME] BLL 12OZ CAN CAN PK 12/12 SLIM"
type Family "[PERSON_NAME] BLL 12OZ CAN CAN PK 12/12 SLIM"
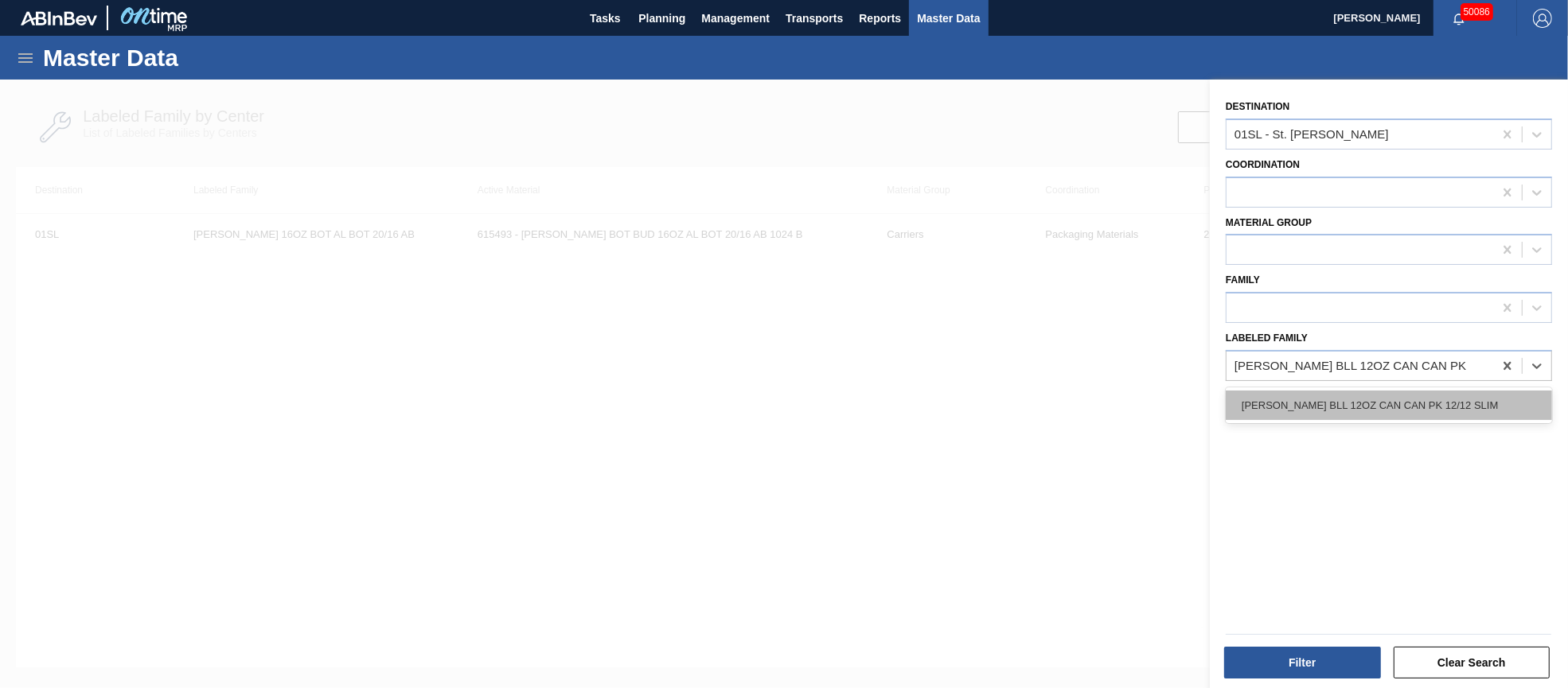
click at [1400, 400] on div "[PERSON_NAME] BLL 12OZ CAN CAN PK 12/12 SLIM" at bounding box center [1388, 406] width 326 height 30
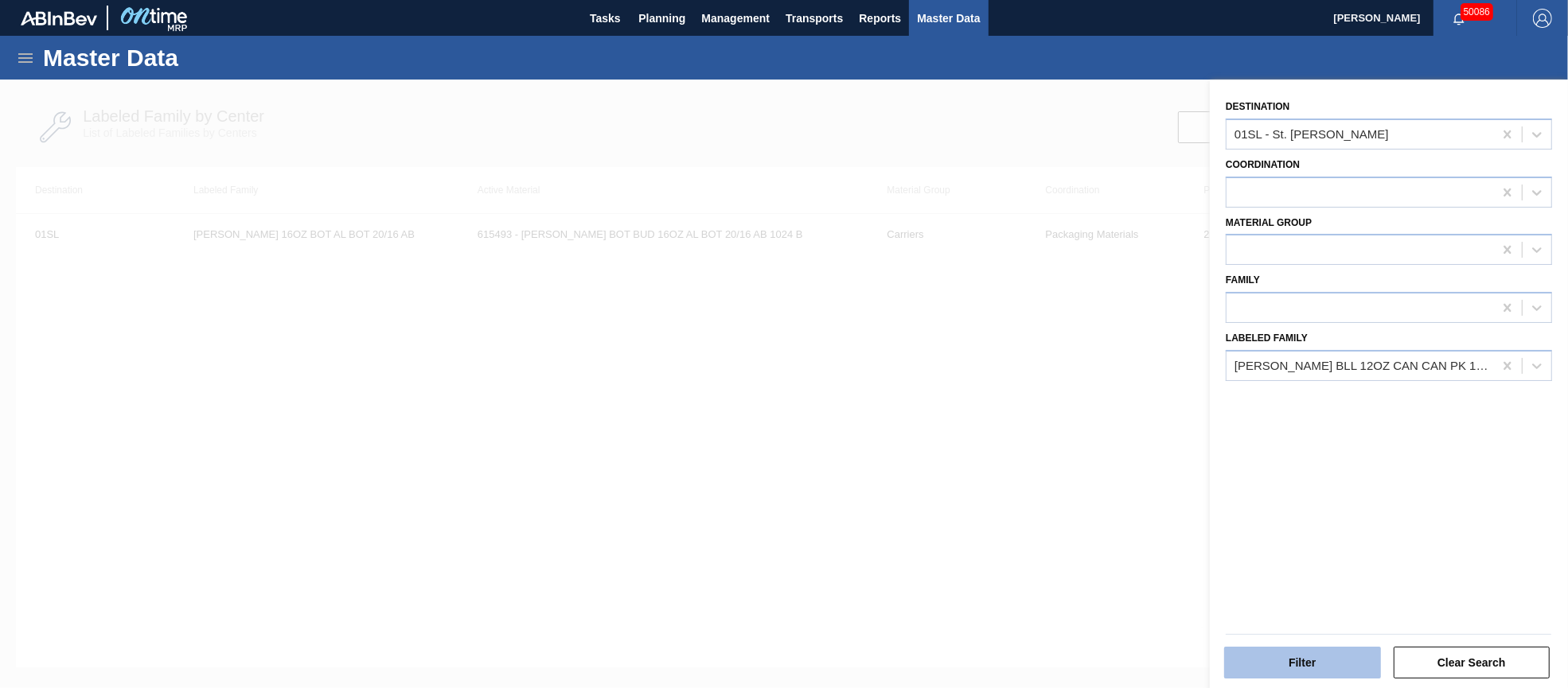
click at [1302, 658] on button "Filter" at bounding box center [1301, 662] width 157 height 31
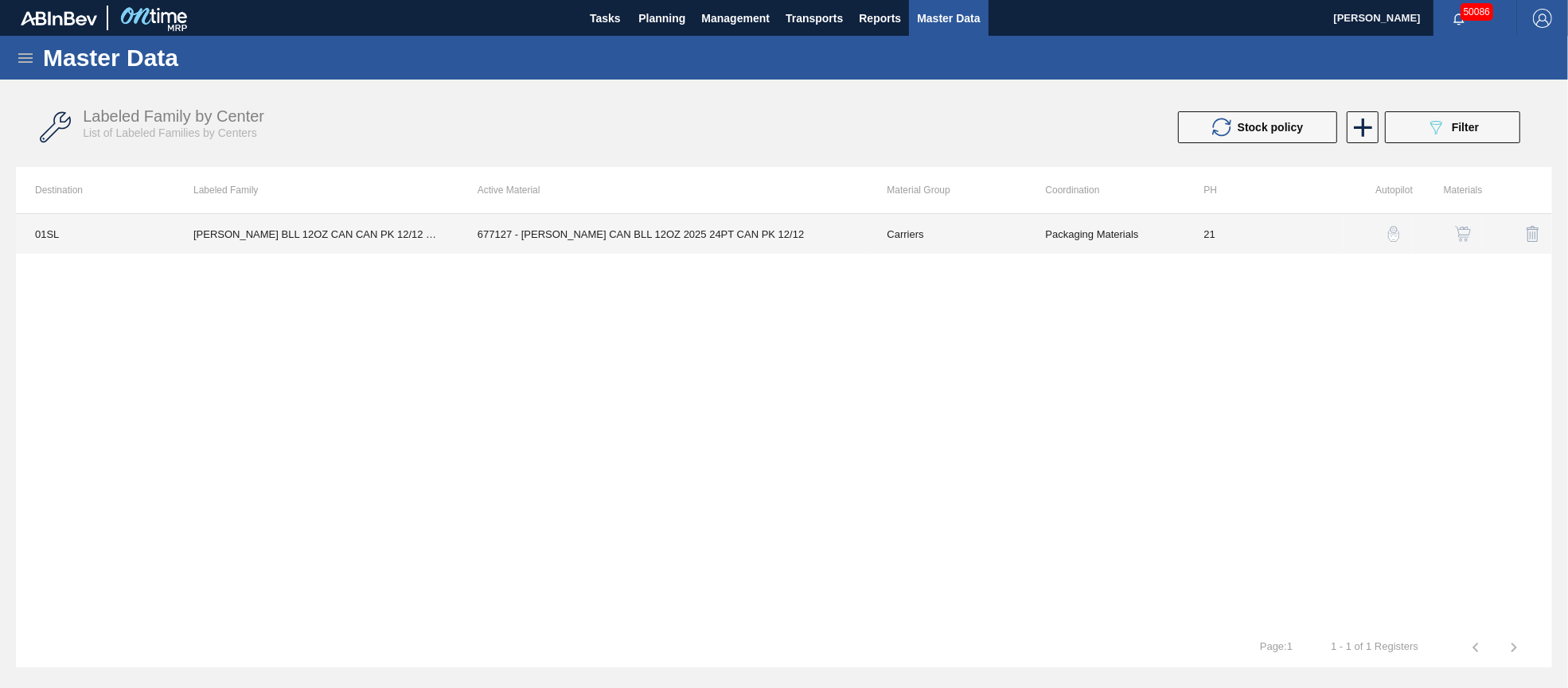
click at [717, 226] on td "677127 - [PERSON_NAME] CAN BLL 12OZ 2025 24PT CAN PK 12/12" at bounding box center [663, 233] width 409 height 39
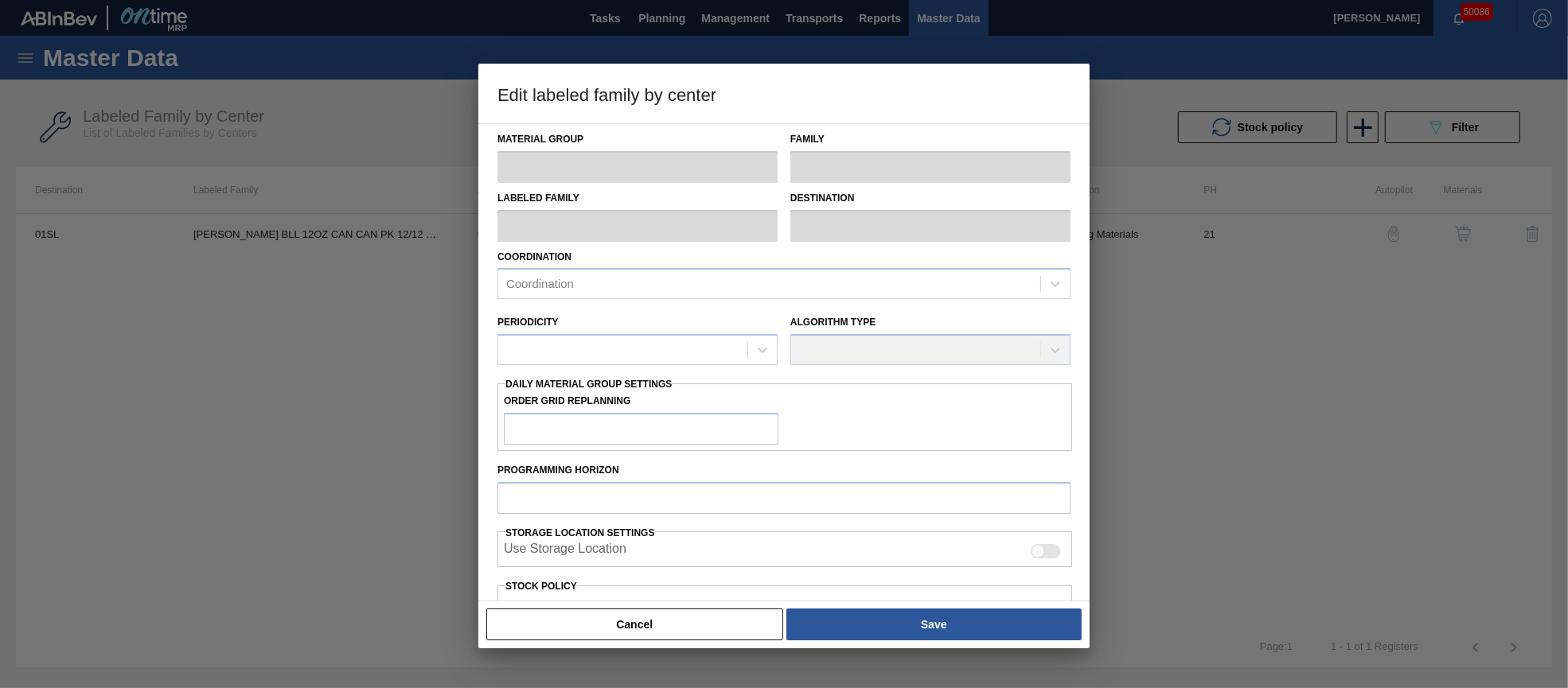
type input "Carriers"
type input "Can Carriers"
type input "[PERSON_NAME] BLL 12OZ CAN CAN PK 12/12 SLIM"
type input "01SL - St. [PERSON_NAME]"
type input "21"
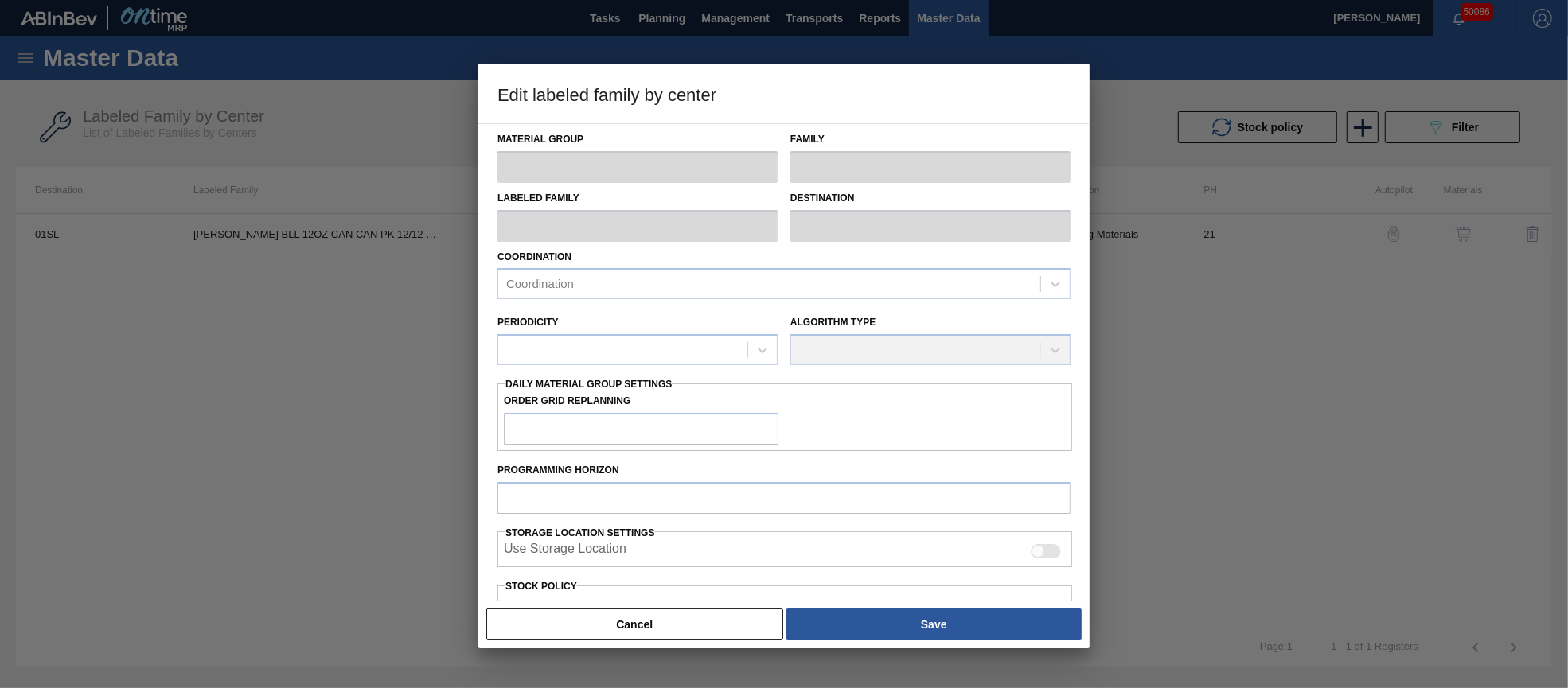
type input "5,400"
type input "26,611"
type input "10"
type input "7,521"
checkbox input "true"
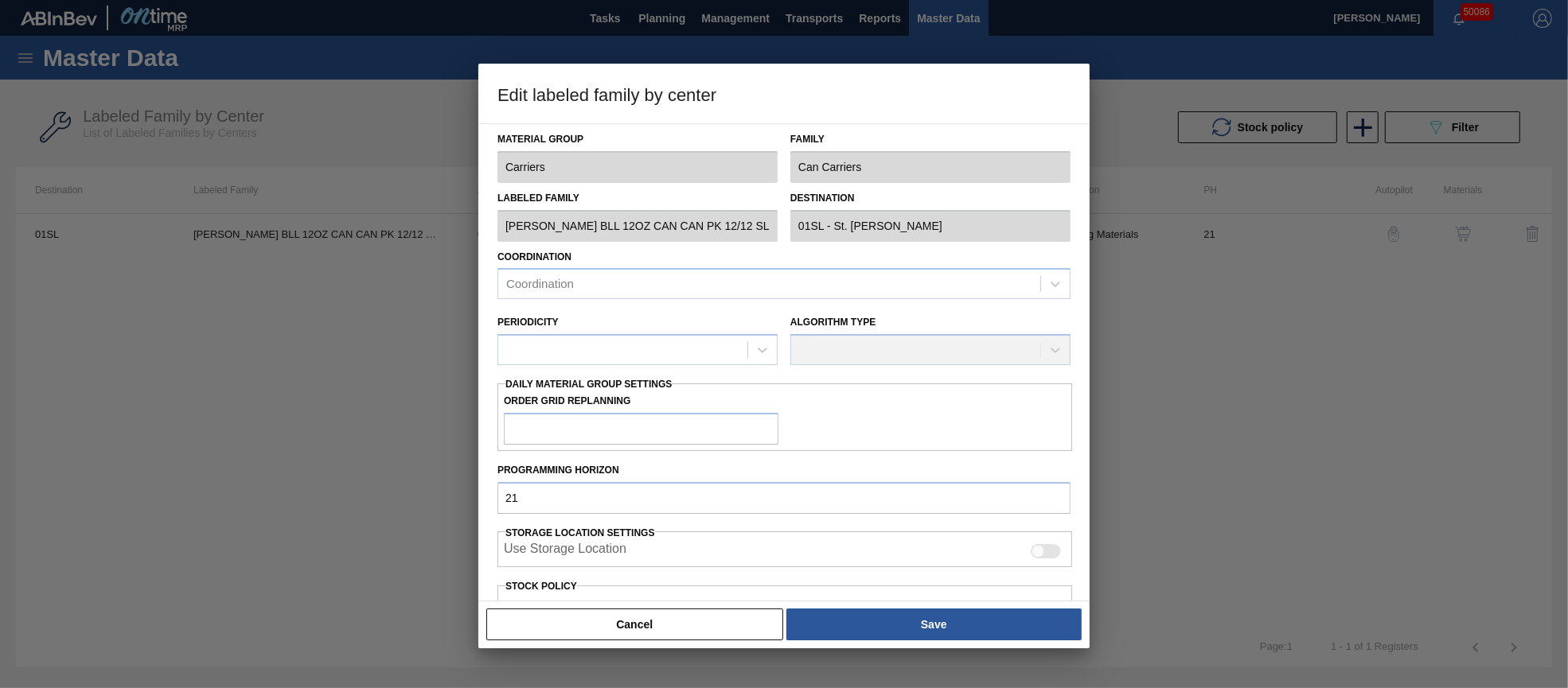
checkbox input "true"
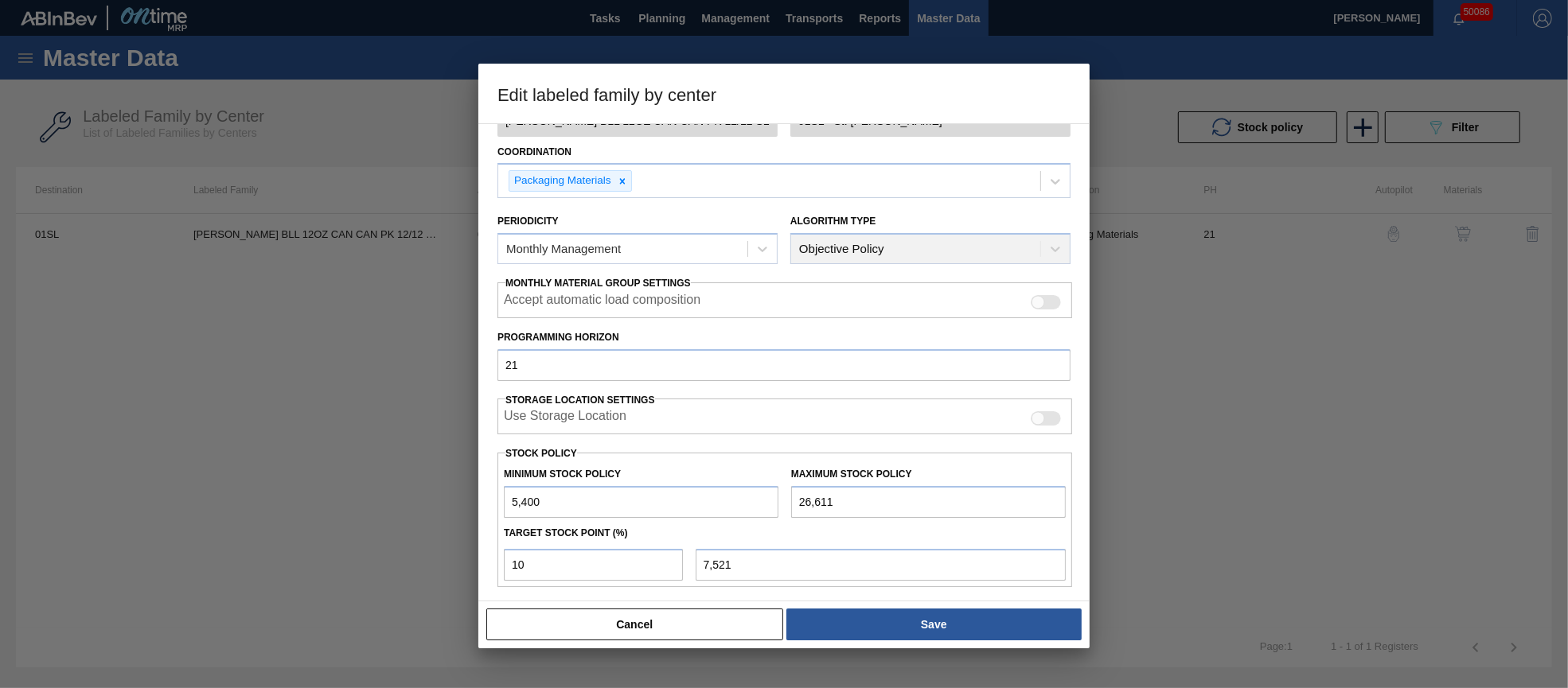
scroll to position [227, 0]
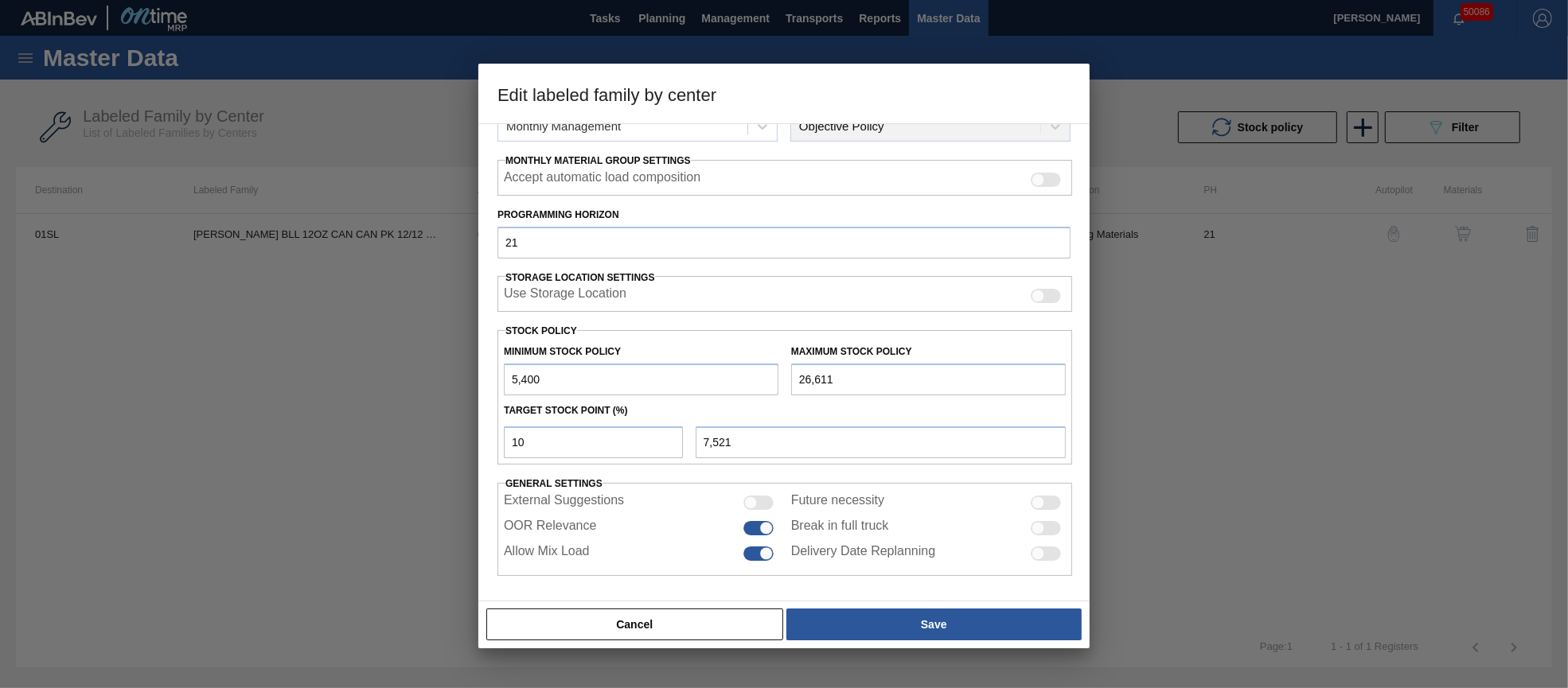
drag, startPoint x: 825, startPoint y: 374, endPoint x: 788, endPoint y: 361, distance: 39.2
click at [791, 365] on input "26,611" at bounding box center [928, 379] width 275 height 31
type input "2"
type input "4,860"
type input "26"
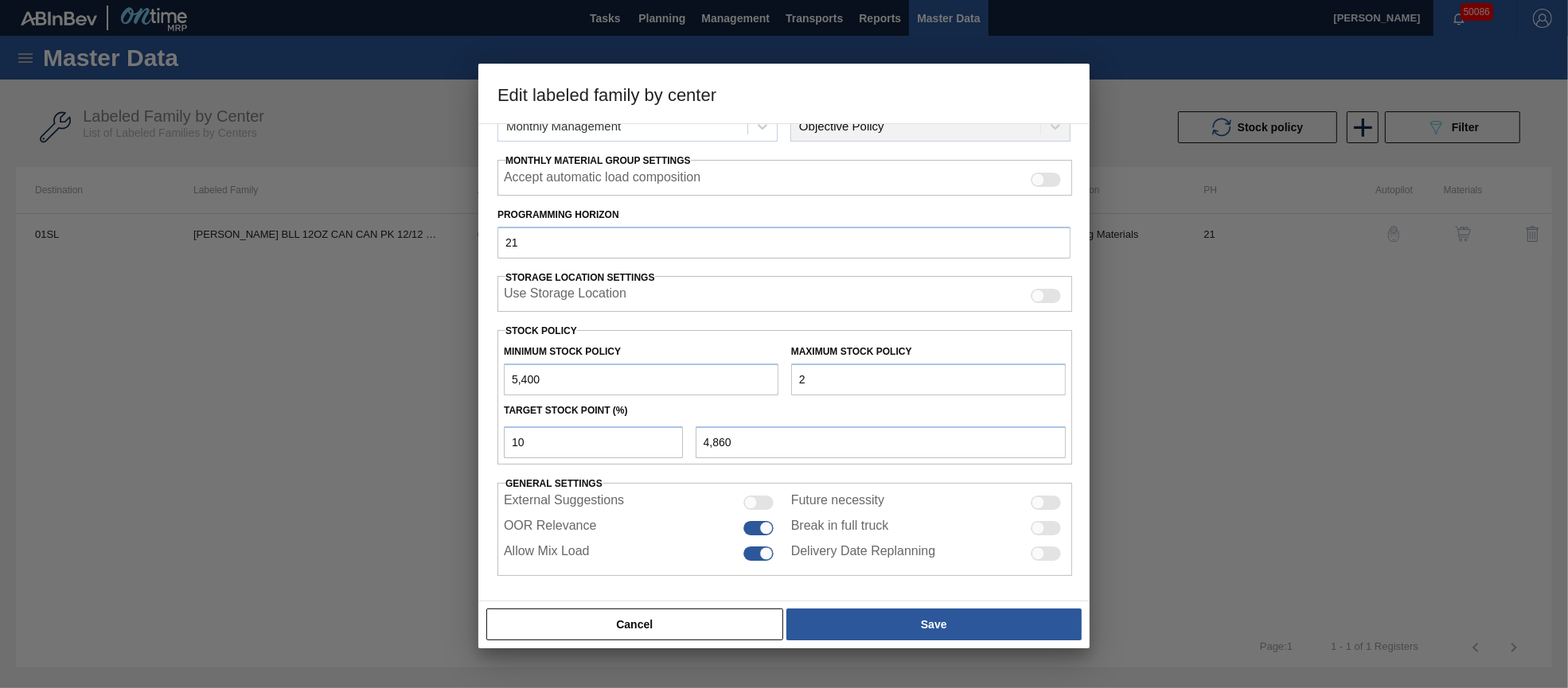
type input "4,863"
type input "269"
type input "4,887"
type input "2,691"
type input "5,129"
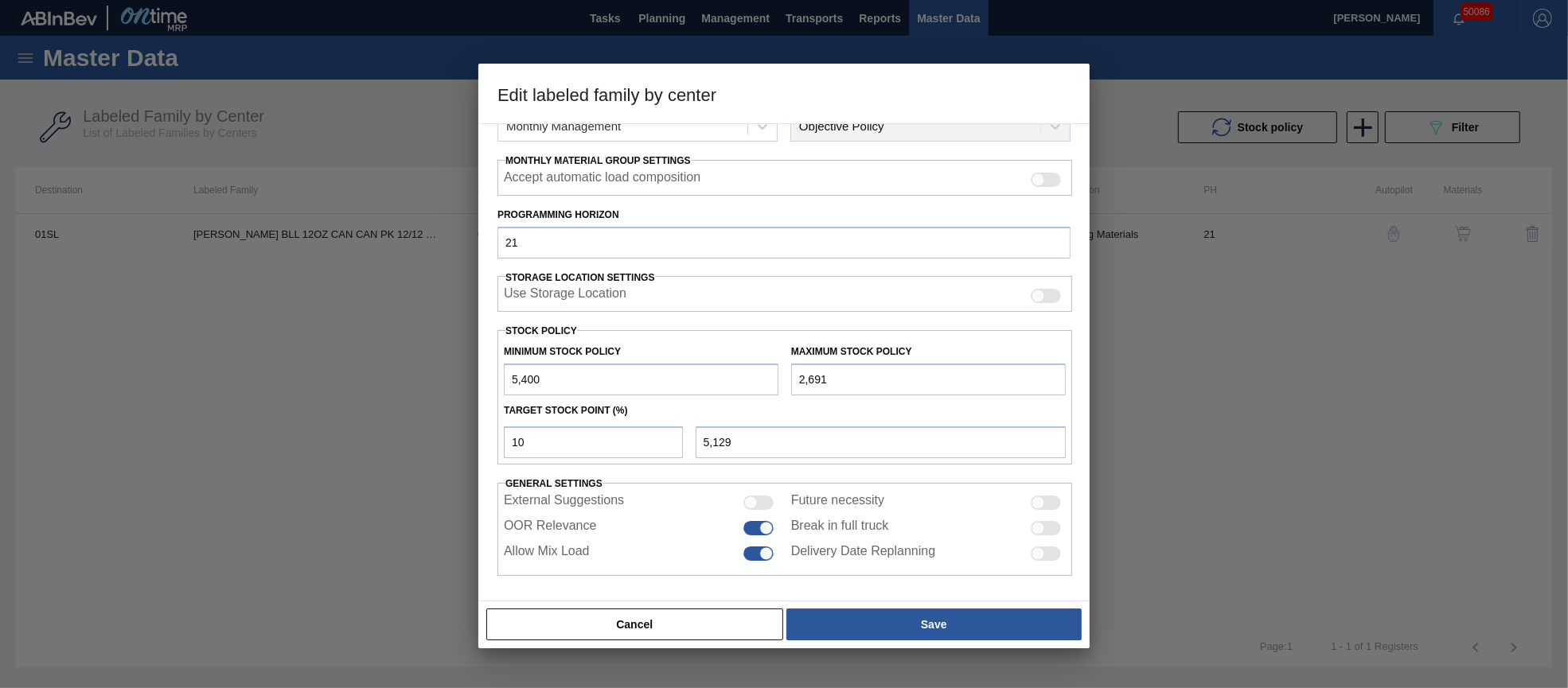
type input "26,910"
type input "7,551"
type input "26,910"
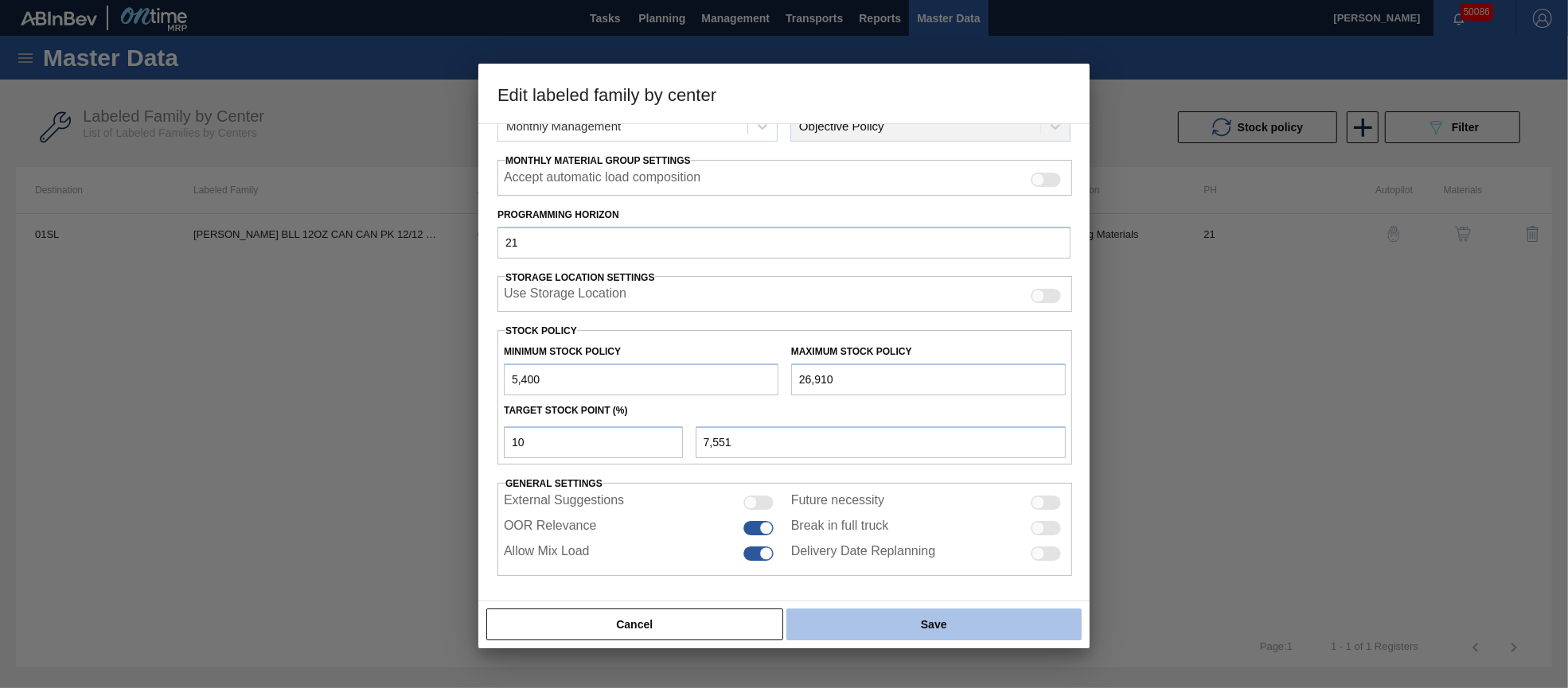
click at [957, 623] on button "Save" at bounding box center [934, 624] width 295 height 31
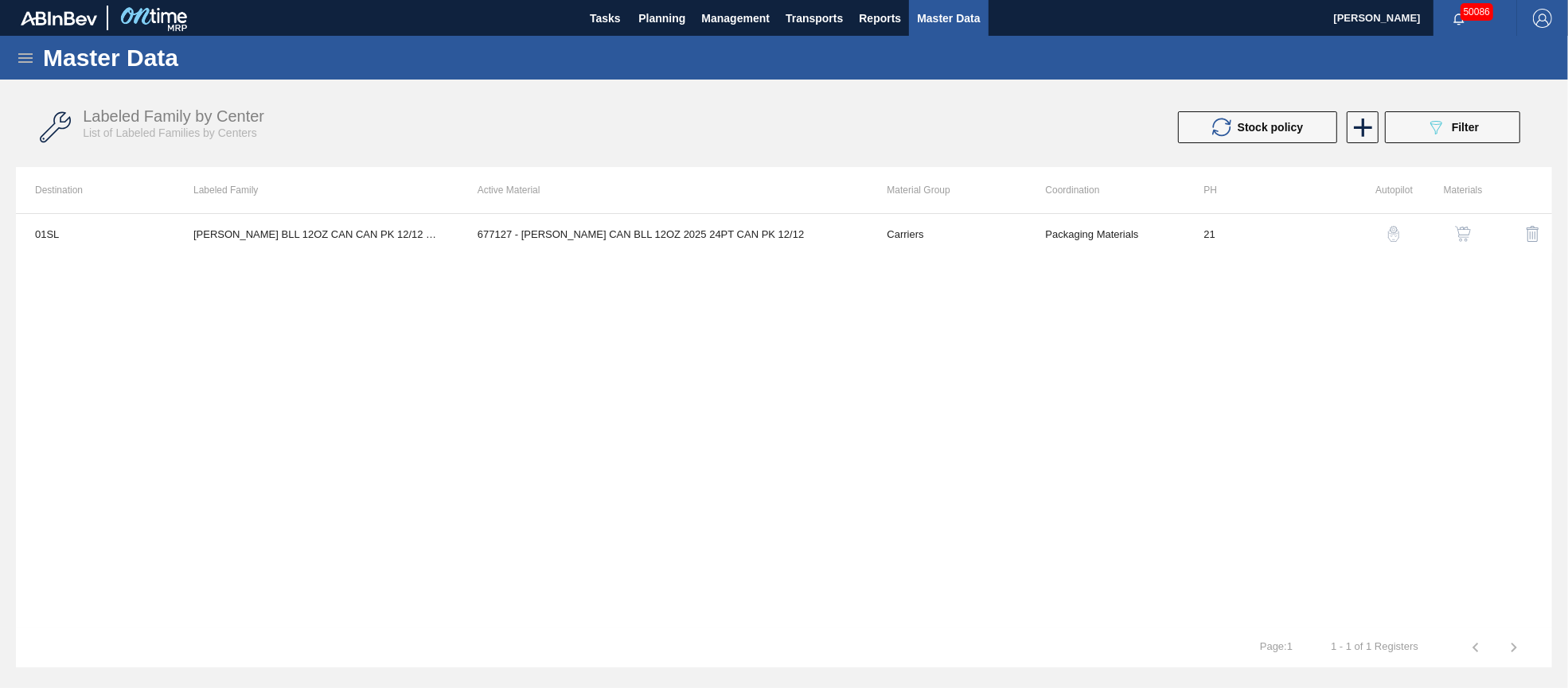
drag, startPoint x: 1438, startPoint y: 132, endPoint x: 1429, endPoint y: 146, distance: 16.6
click at [1437, 132] on icon "089F7B8B-B2A5-4AFE-B5C0-19BA573D28AC" at bounding box center [1435, 127] width 19 height 19
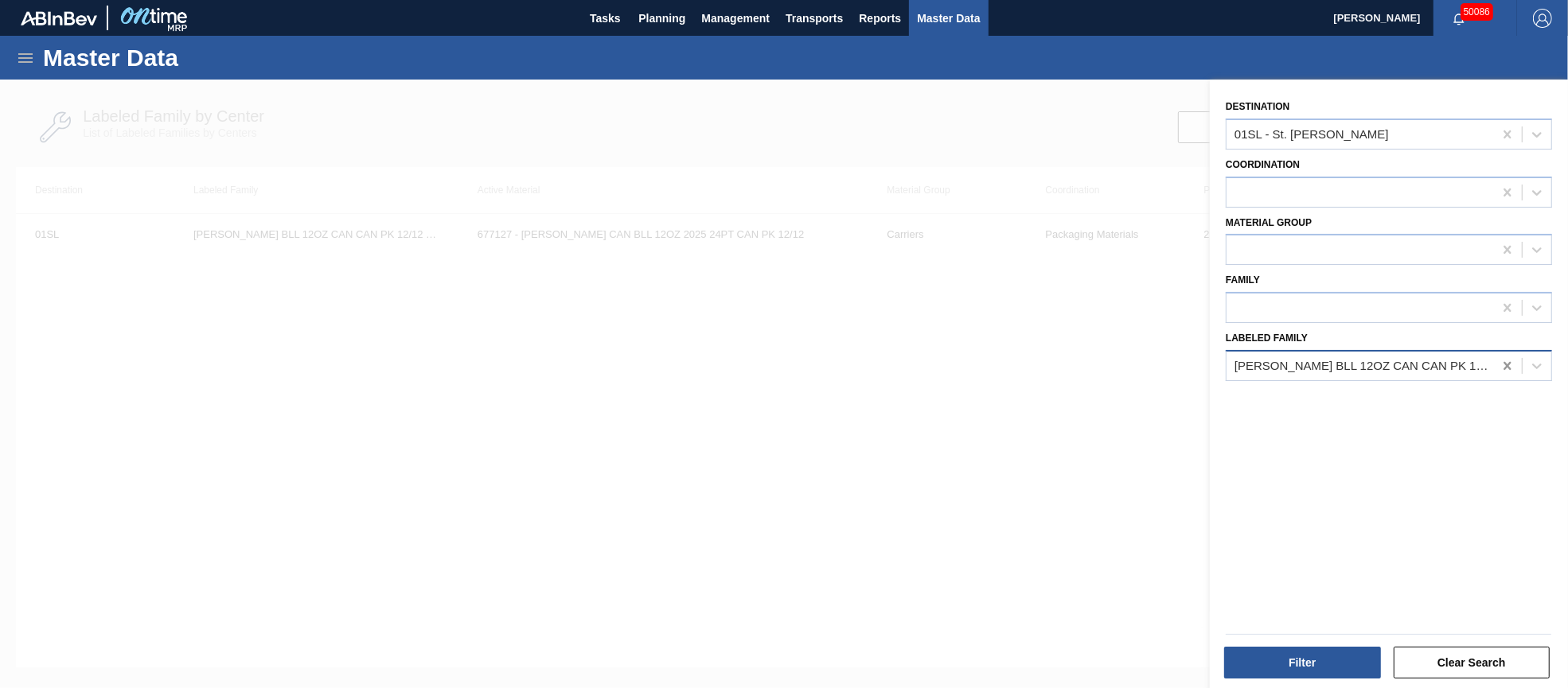
click at [1503, 361] on icon at bounding box center [1507, 366] width 16 height 16
paste Family "[PERSON_NAME] 16OZ BOT AL BOT 8/16 AB"
type Family "[PERSON_NAME] 16OZ BOT AL BOT 8/16 AB"
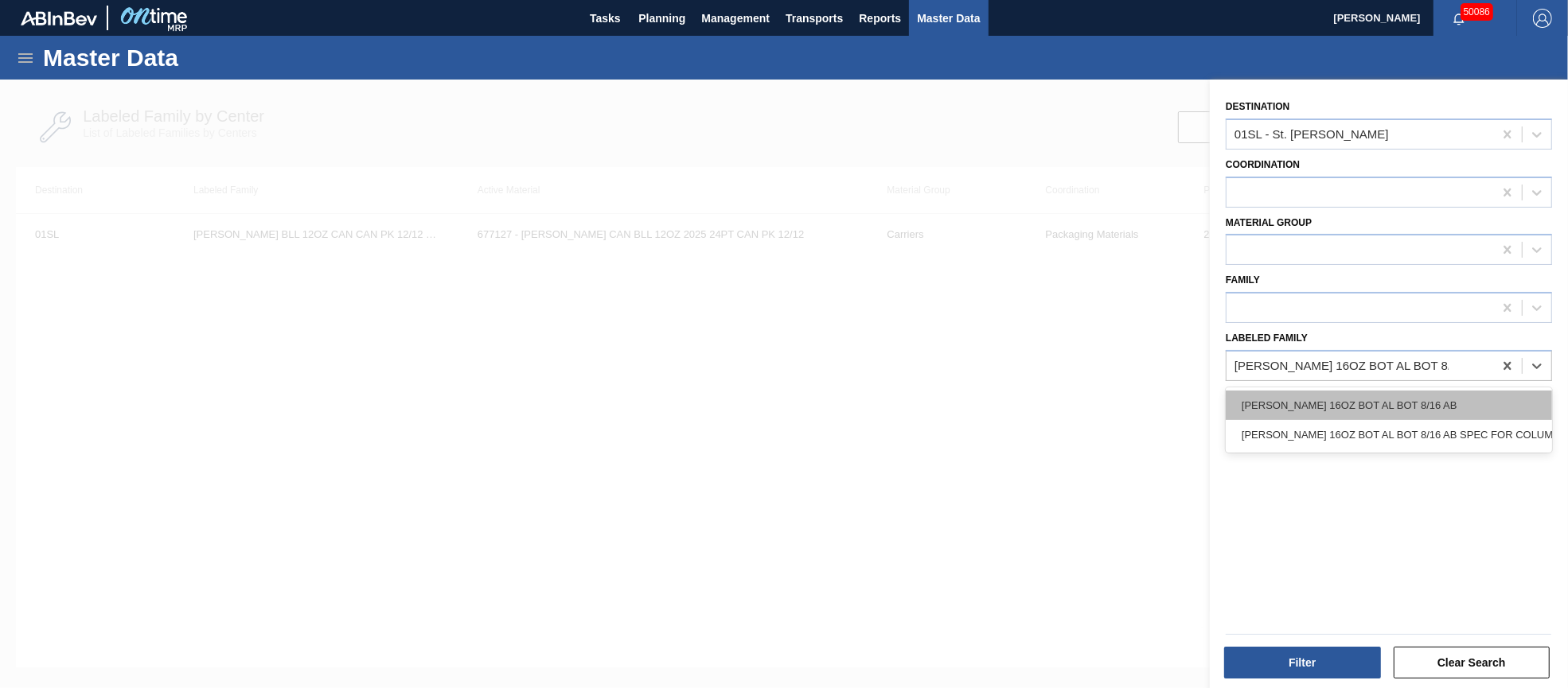
click at [1379, 401] on div "[PERSON_NAME] 16OZ BOT AL BOT 8/16 AB" at bounding box center [1388, 406] width 326 height 30
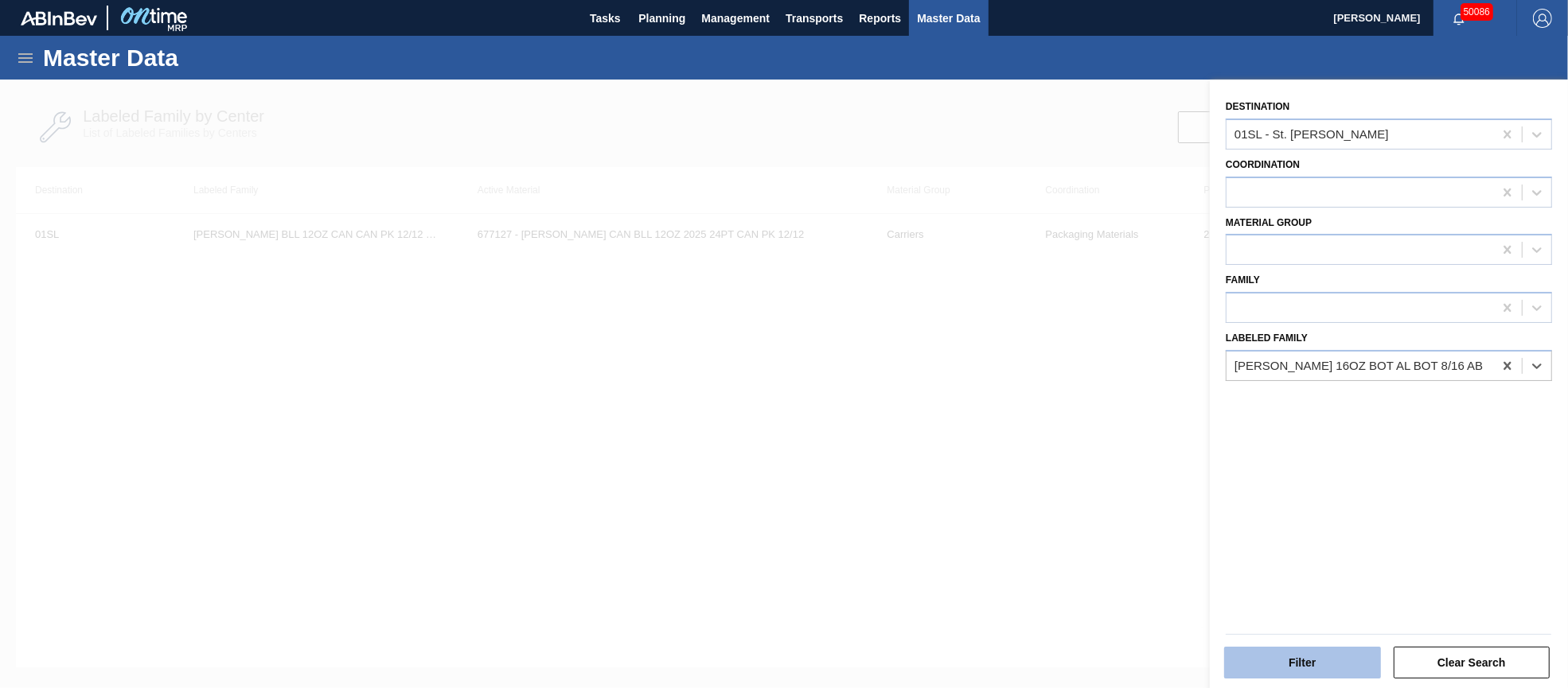
click at [1290, 655] on button "Filter" at bounding box center [1301, 662] width 157 height 31
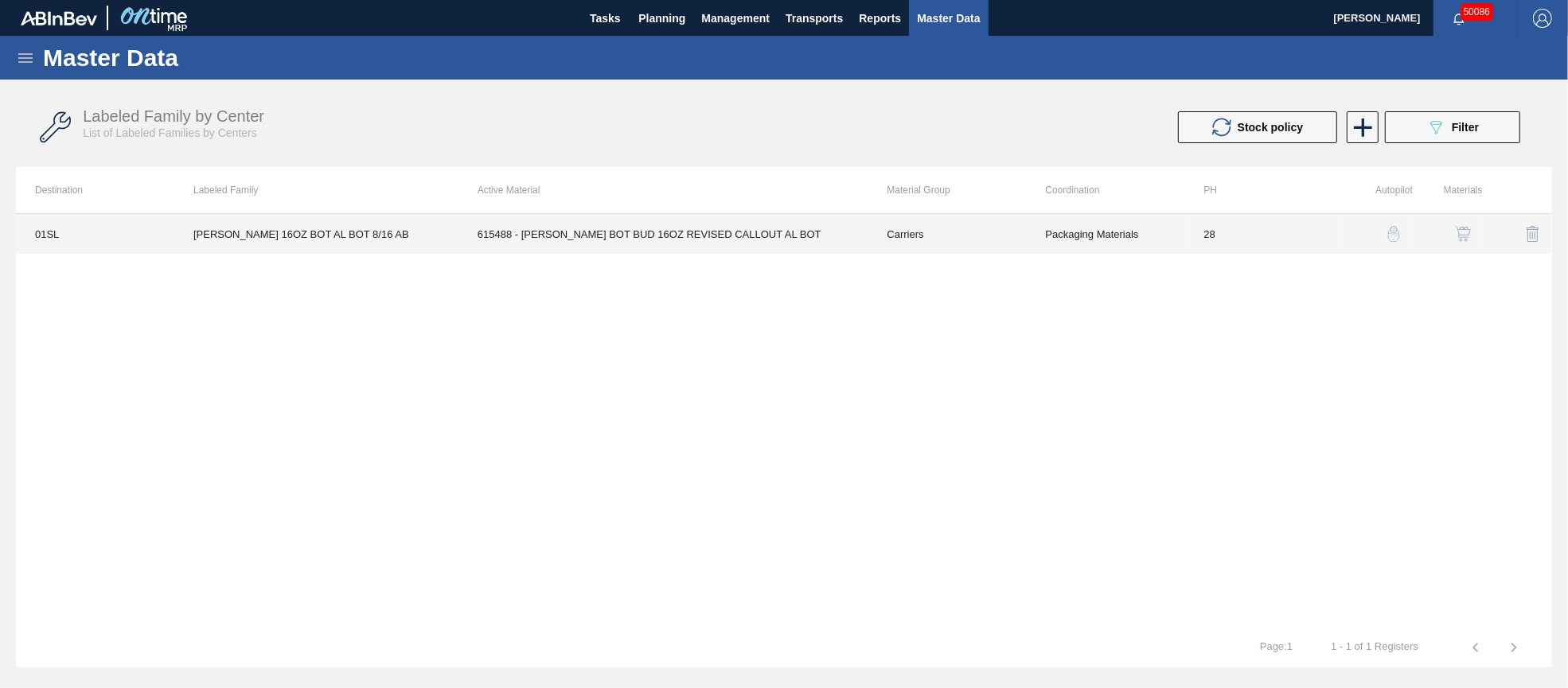
click at [751, 229] on td "615488 - [PERSON_NAME] BOT BUD 16OZ REVISED CALLOUT AL BOT" at bounding box center [663, 233] width 409 height 39
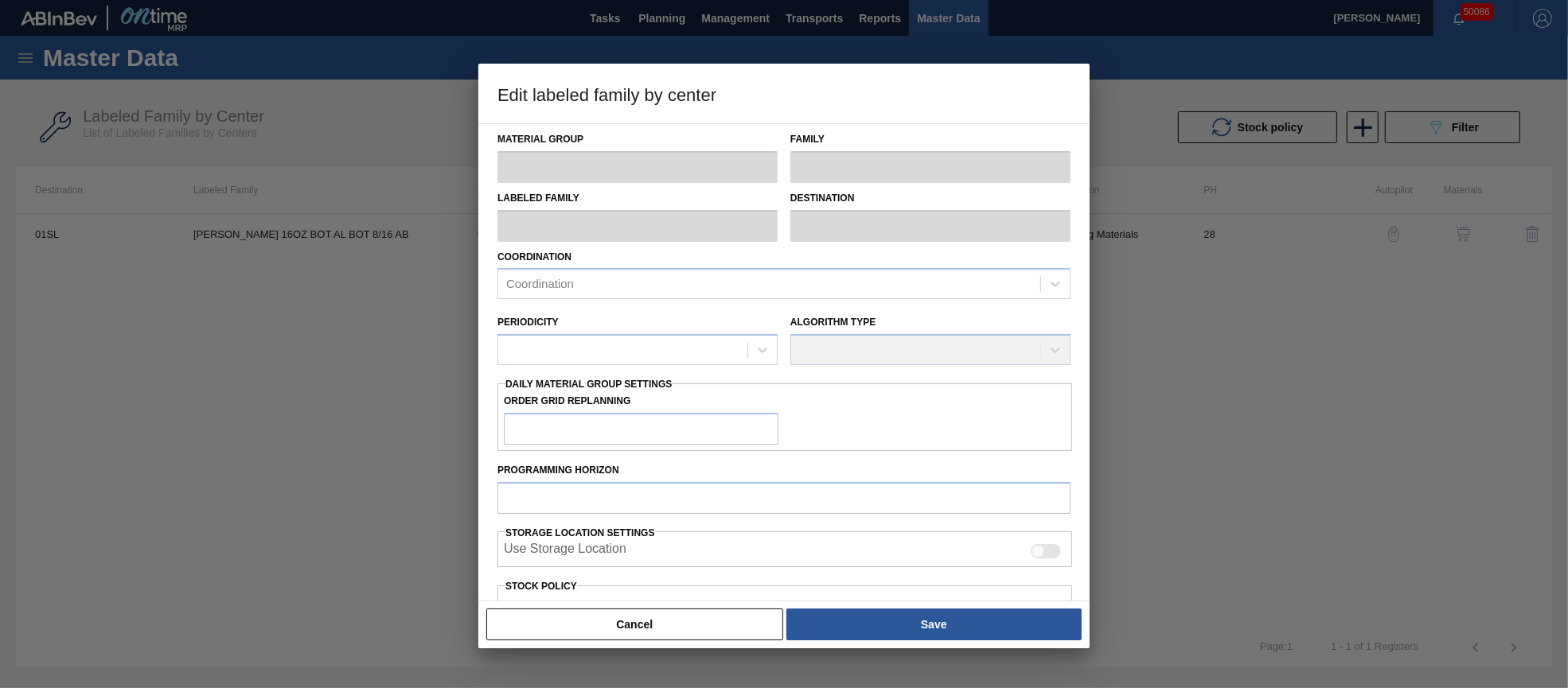
type input "Carriers"
type input "Bottle Carriers"
type input "[PERSON_NAME] 16OZ BOT AL BOT 8/16 AB"
type input "01SL - St. [PERSON_NAME]"
type input "28"
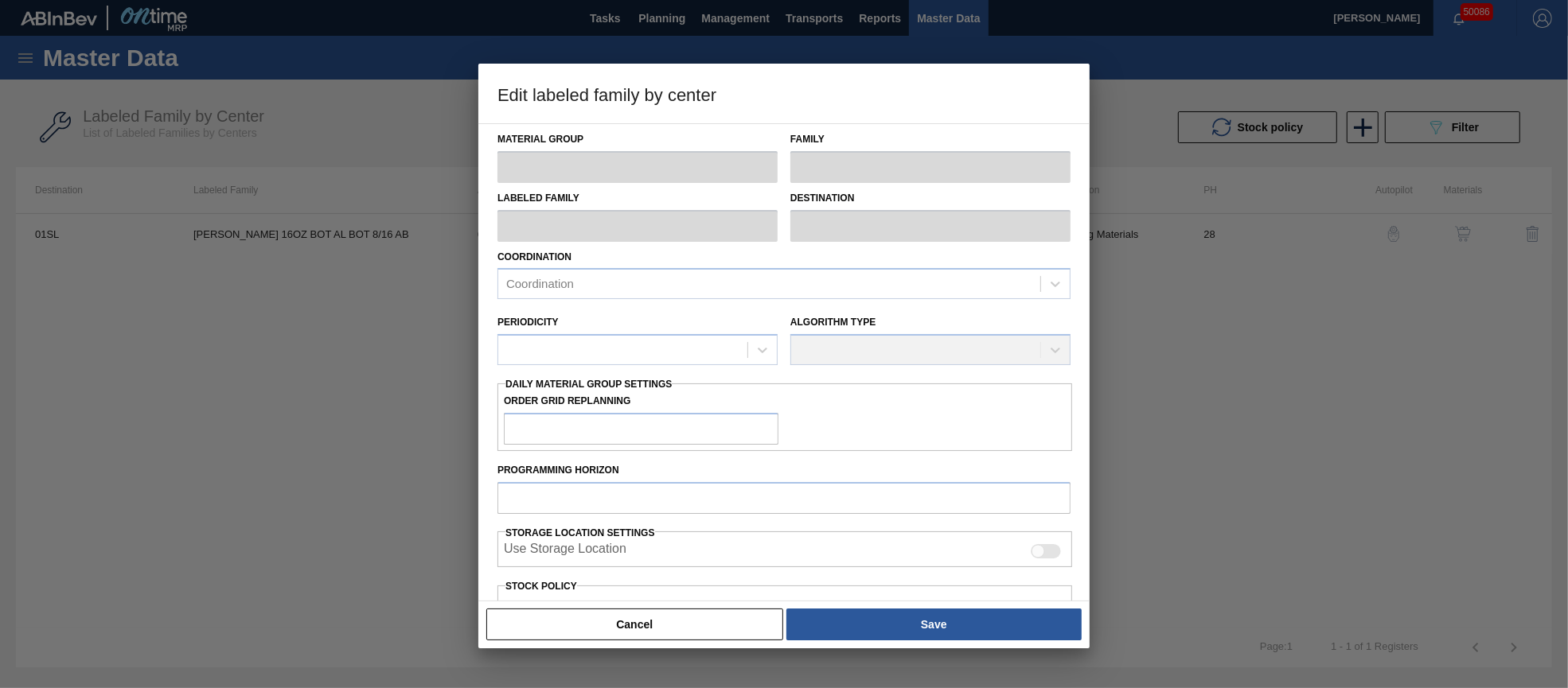
type input "5,000"
type input "14,636"
type input "0"
type input "5,000"
checkbox input "true"
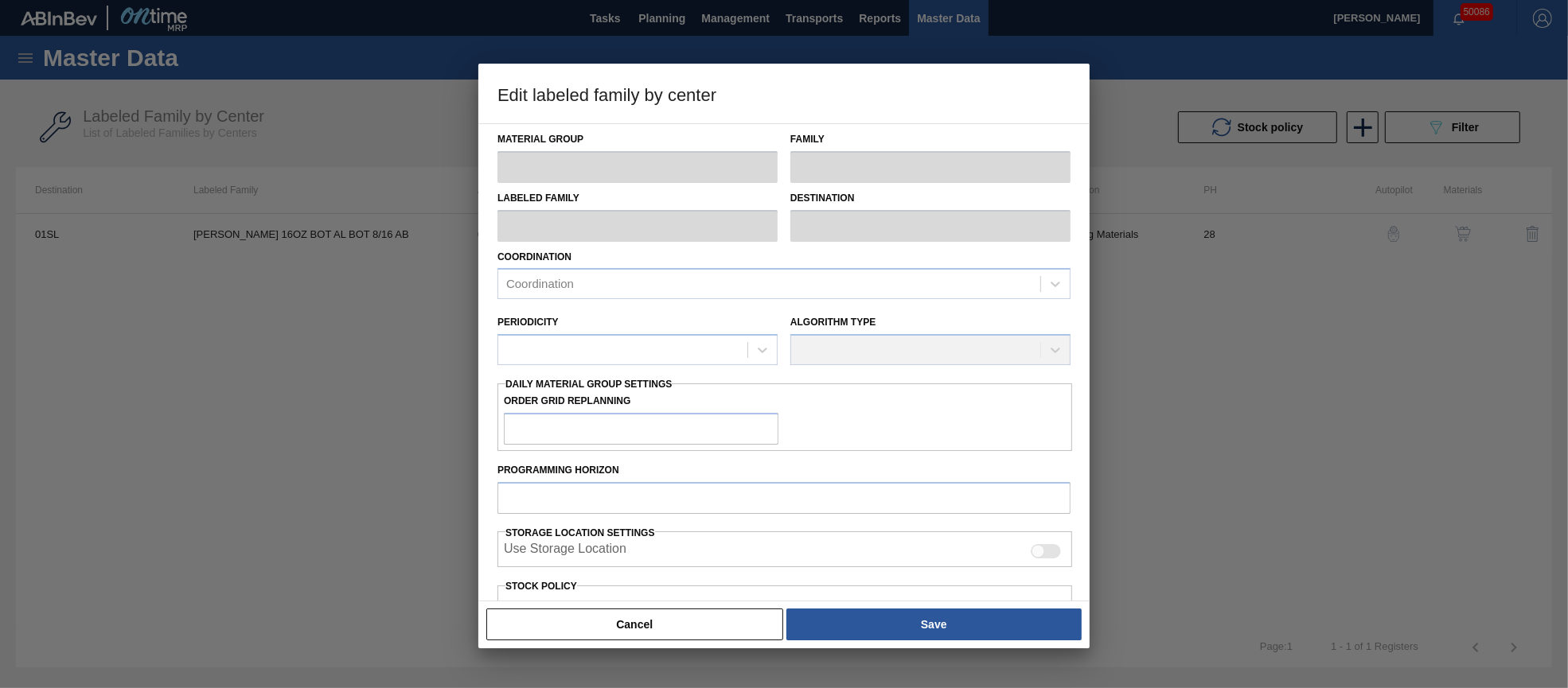
checkbox input "true"
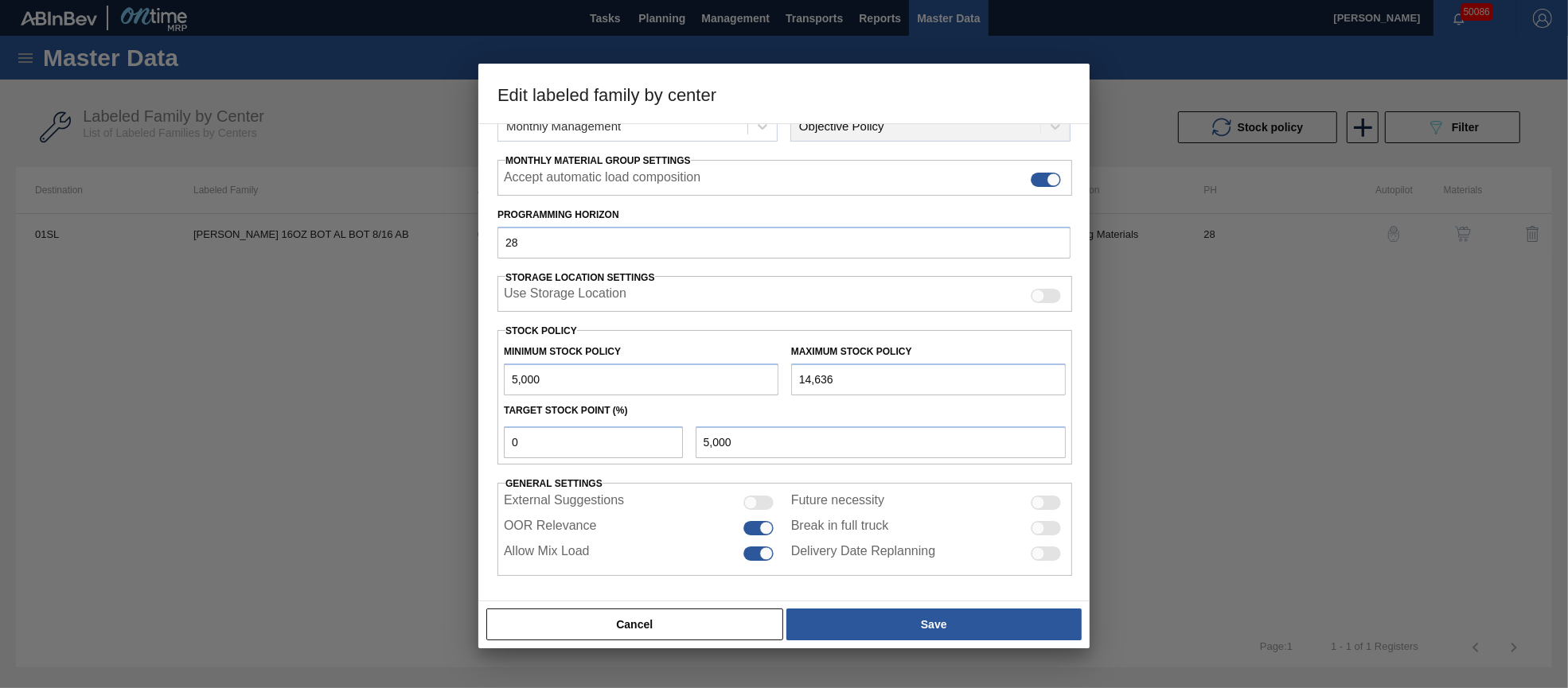
drag, startPoint x: 742, startPoint y: 366, endPoint x: 729, endPoint y: 366, distance: 13.0
click at [730, 366] on div "Minimum Stock Policy 5,000 Maximum Stock Policy 14,636" at bounding box center [784, 366] width 575 height 59
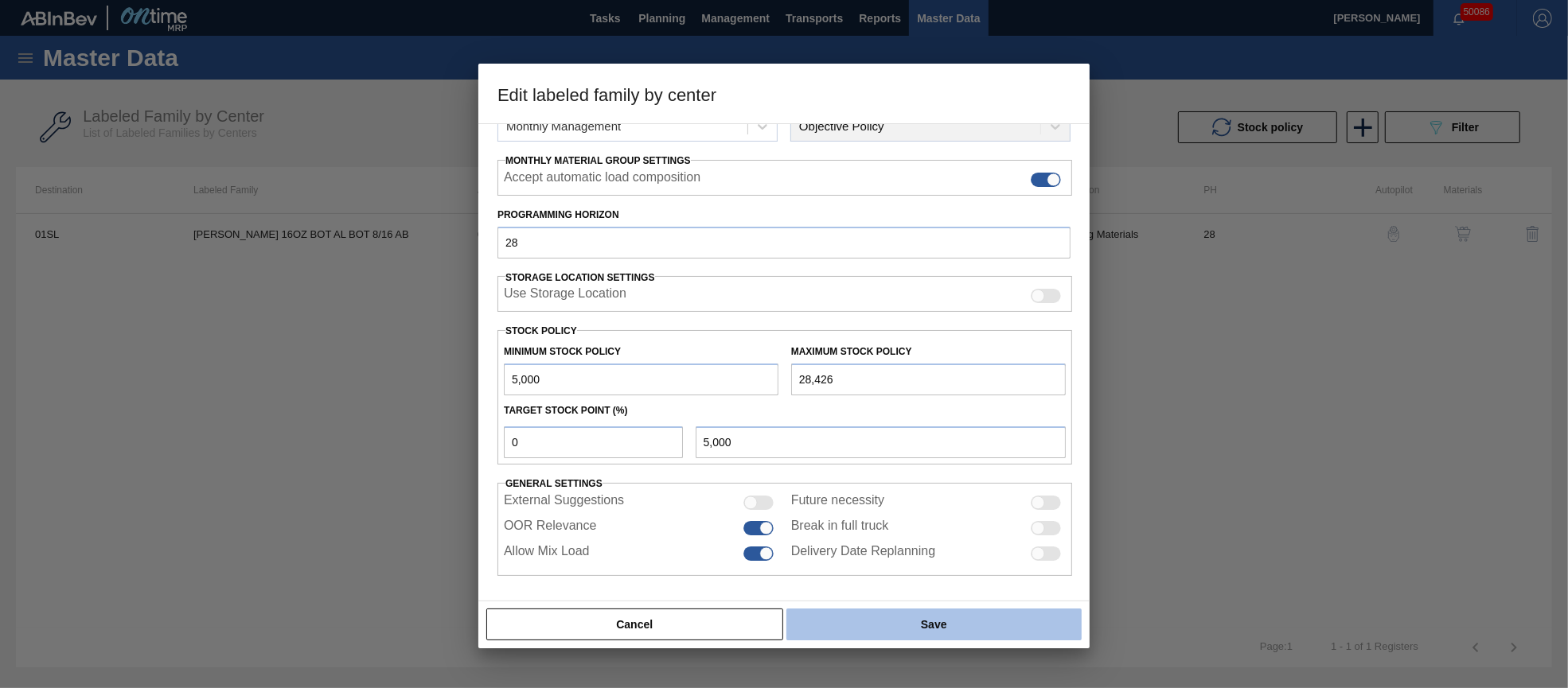
type input "28,426"
click at [945, 625] on button "Save" at bounding box center [934, 624] width 295 height 31
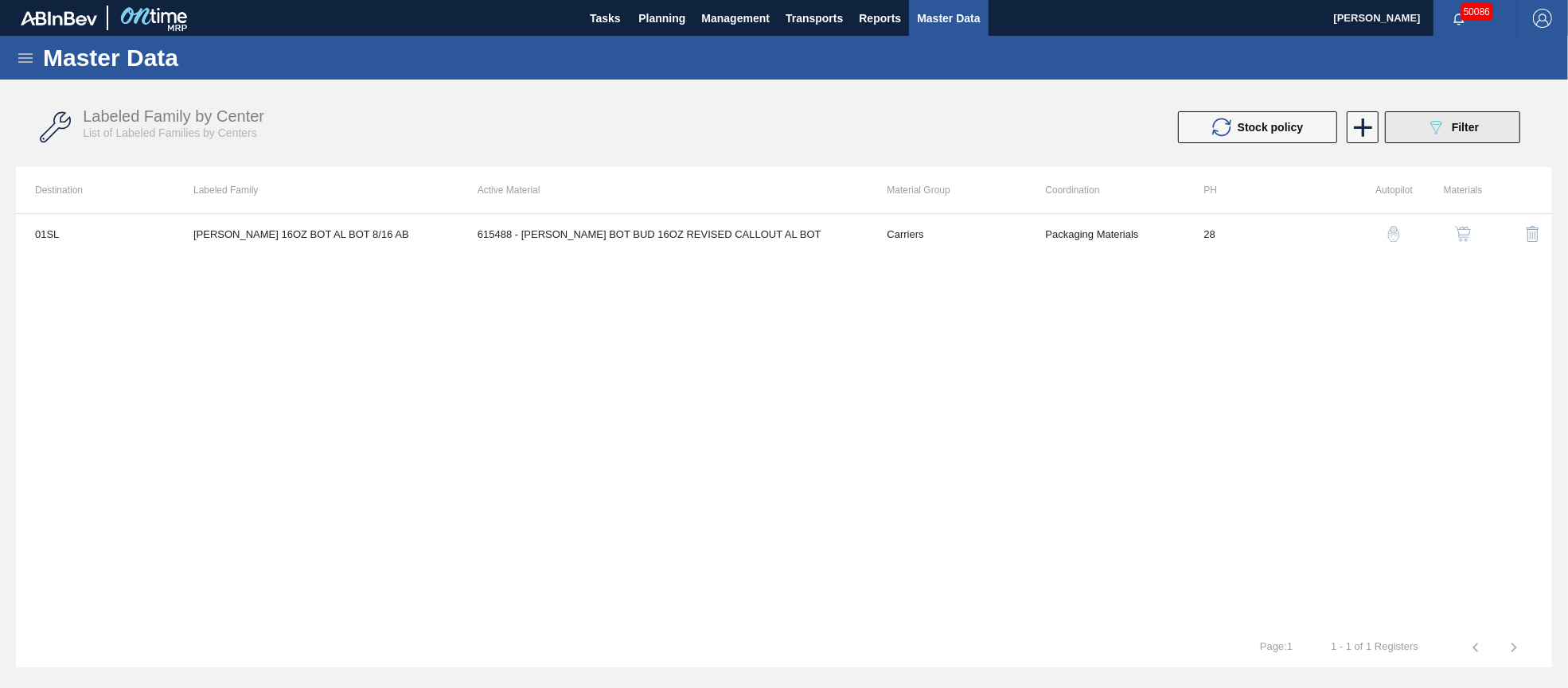
click at [1465, 130] on span "Filter" at bounding box center [1465, 127] width 27 height 13
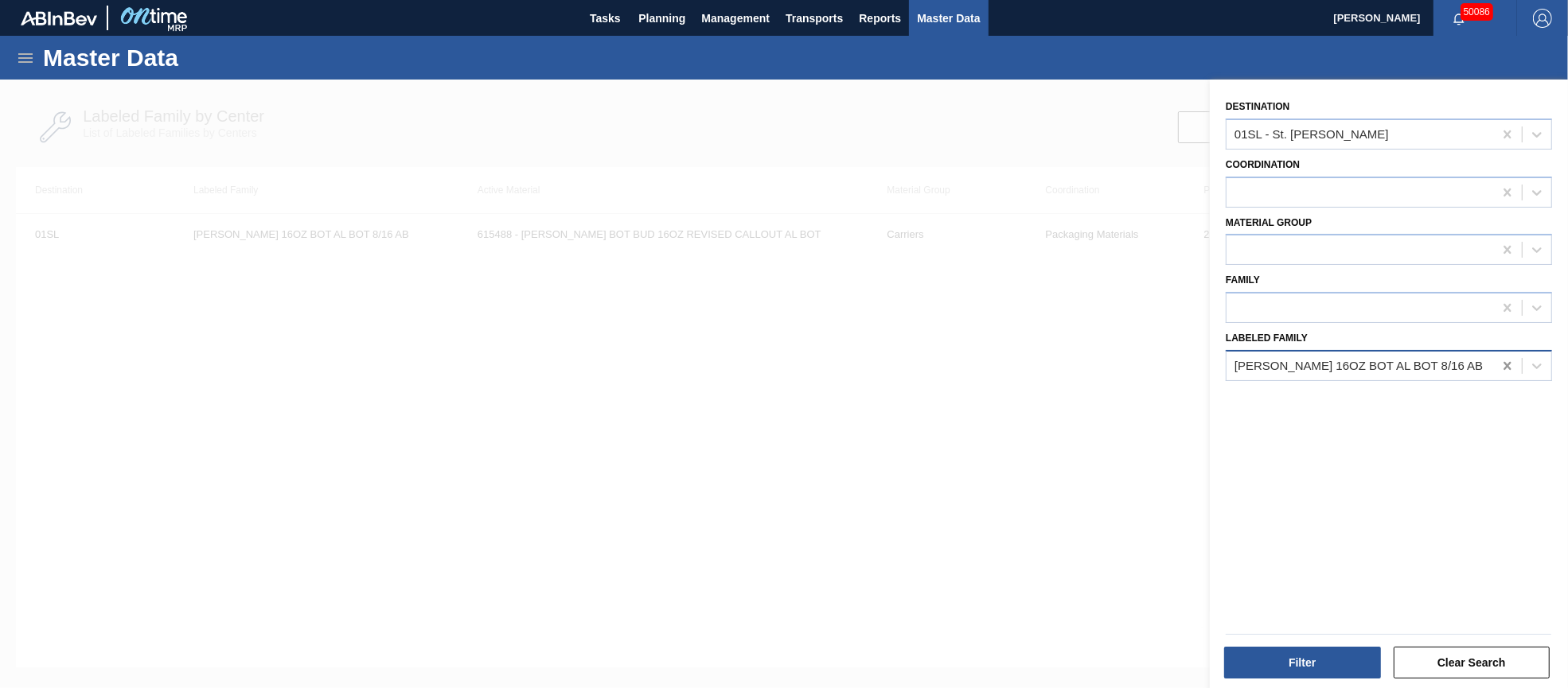
click at [1500, 360] on icon at bounding box center [1507, 366] width 16 height 16
paste Family "[PERSON_NAME] MAB 12OZ BOT SNUG 12/12 12OZ BOT"
type Family "[PERSON_NAME] MAB 12OZ BOT SNUG 12/12 12OZ BOT"
drag, startPoint x: 1377, startPoint y: 409, endPoint x: 1355, endPoint y: 453, distance: 49.2
click at [1377, 409] on div "[PERSON_NAME] MAB 12OZ BOT SNUG 12/12 12OZ BOT" at bounding box center [1388, 406] width 326 height 30
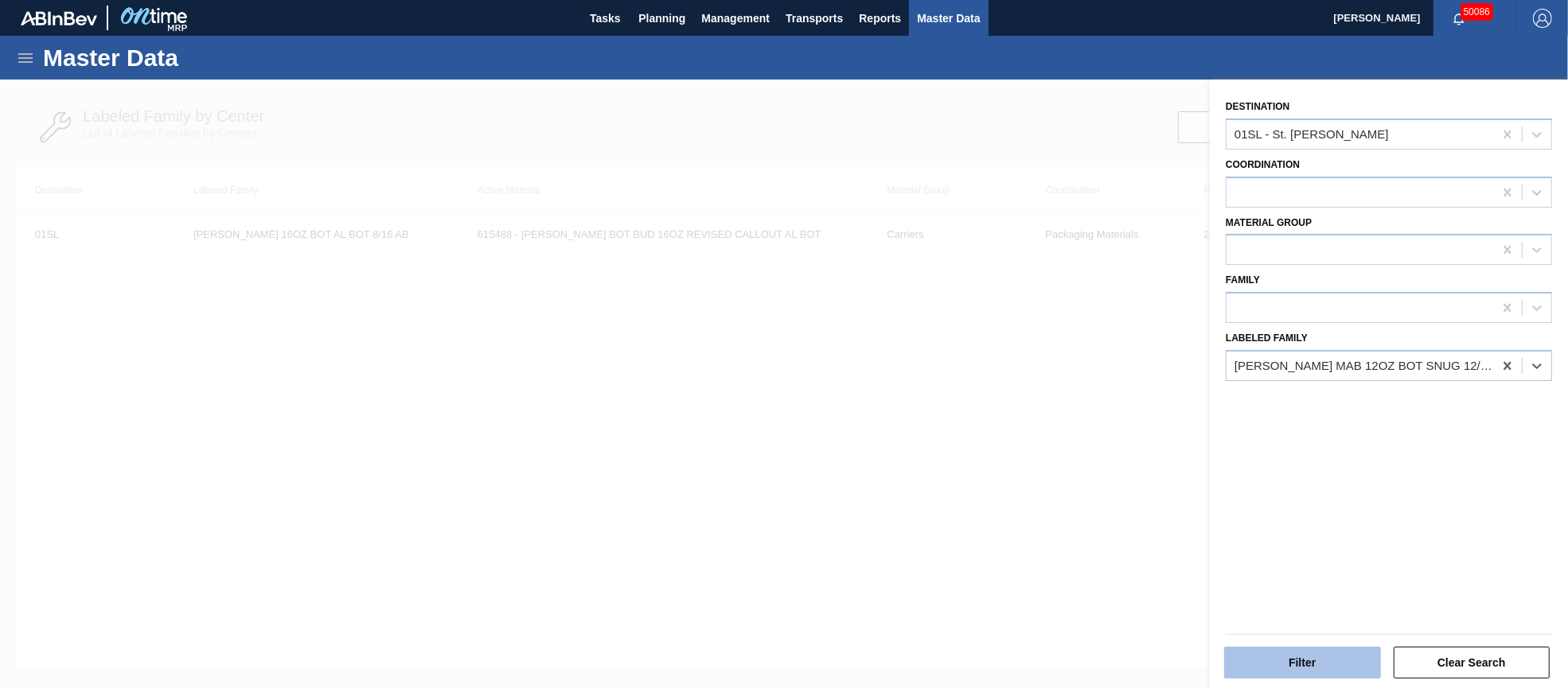
click at [1319, 657] on button "Filter" at bounding box center [1301, 662] width 157 height 31
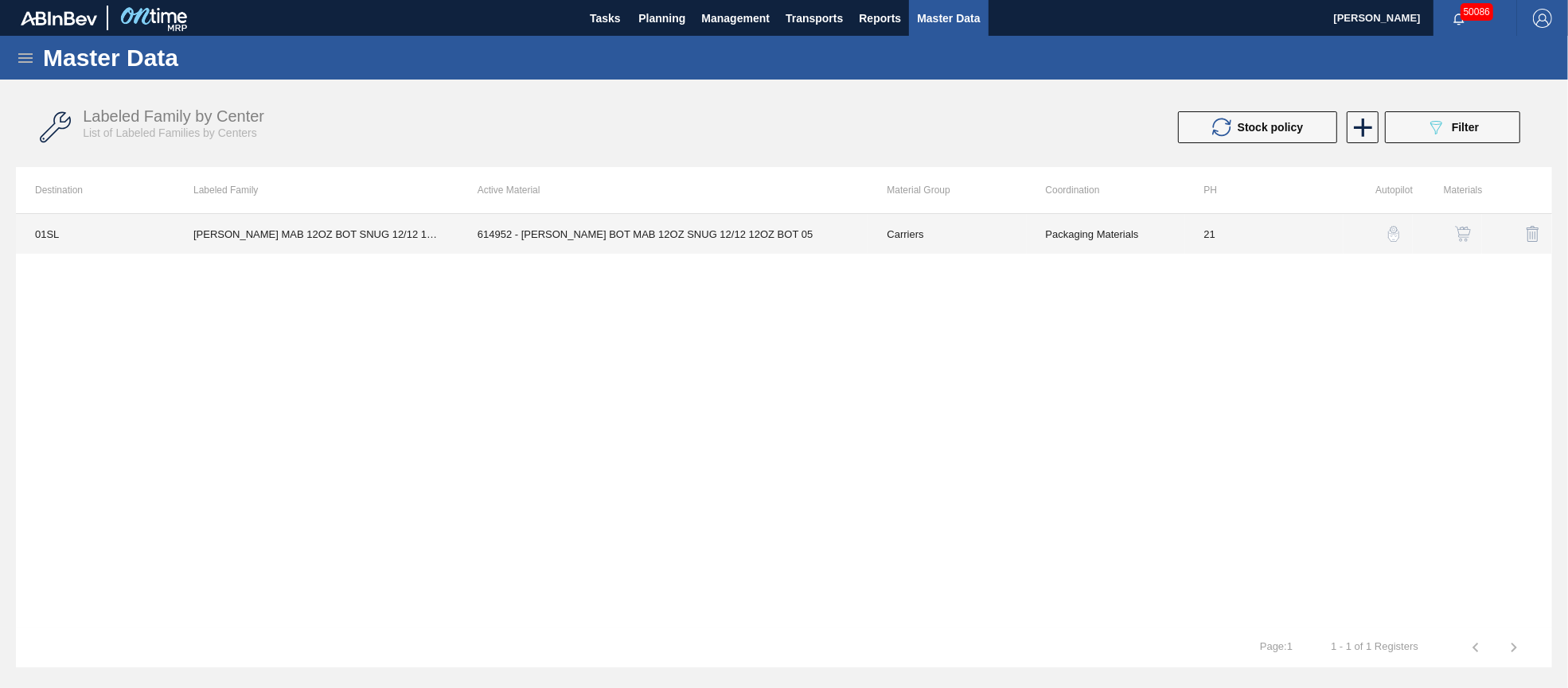
click at [734, 231] on td "614952 - [PERSON_NAME] BOT MAB 12OZ SNUG 12/12 12OZ BOT 05" at bounding box center [663, 233] width 409 height 39
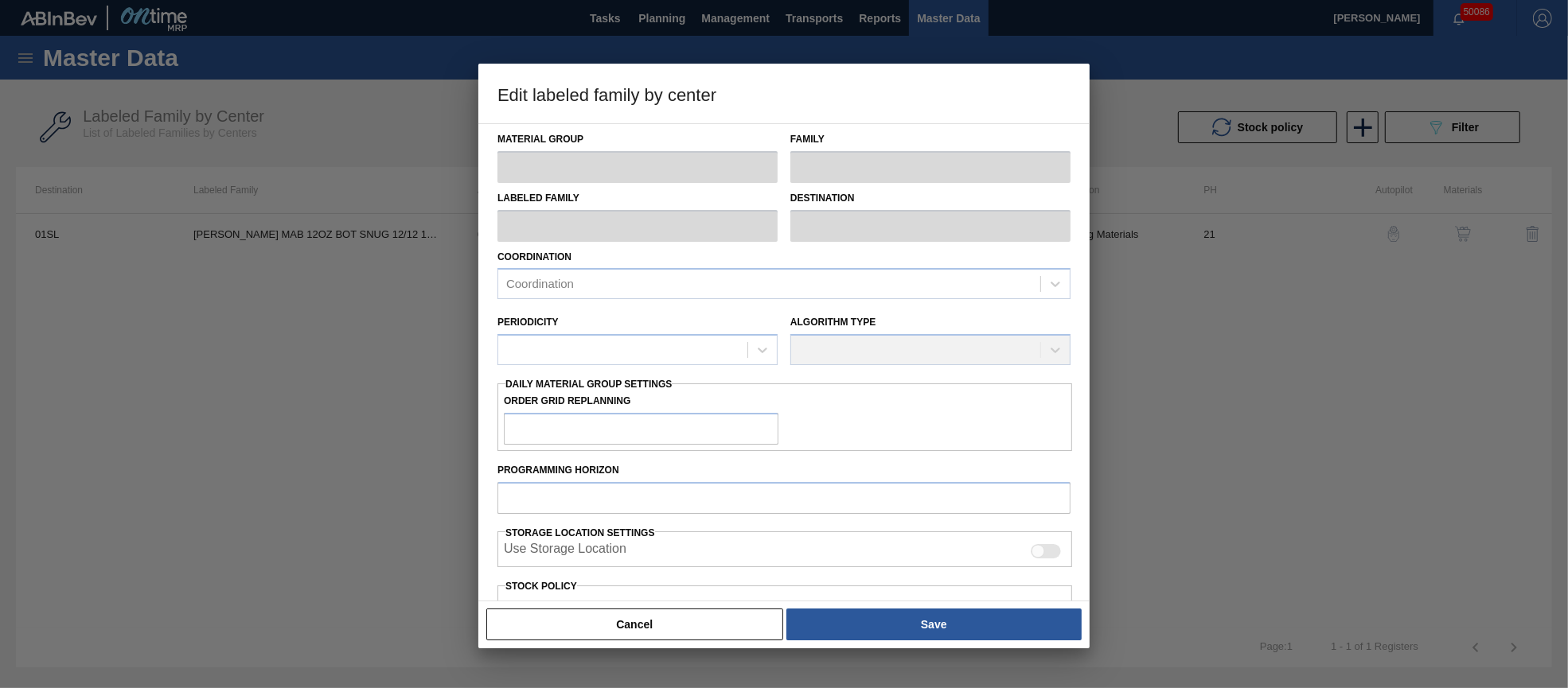
type input "Carriers"
type input "Bottle Carriers"
type input "[PERSON_NAME] MAB 12OZ BOT SNUG 12/12 12OZ BOT"
type input "01SL - St. [PERSON_NAME]"
type input "21"
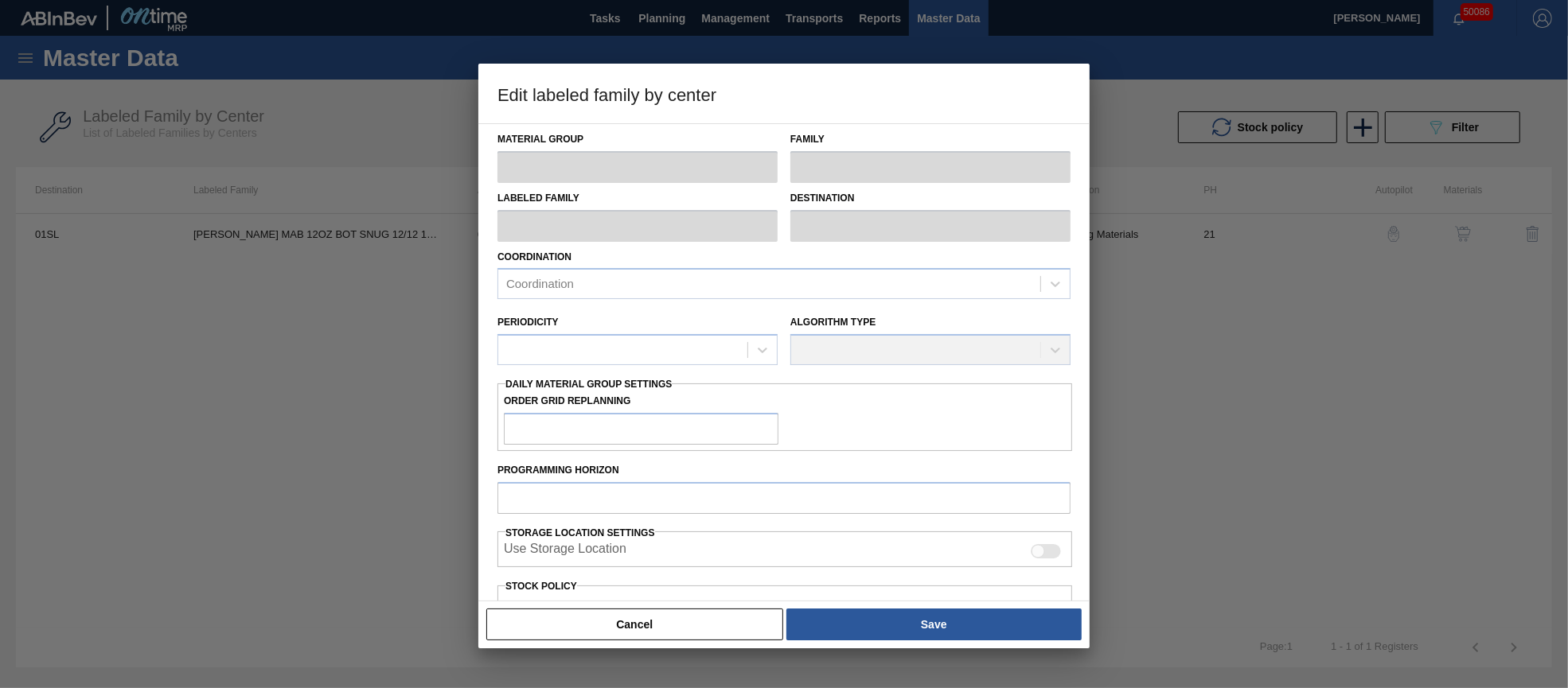
type input "4,480"
type input "28,060"
type input "20"
type input "9,196"
checkbox input "true"
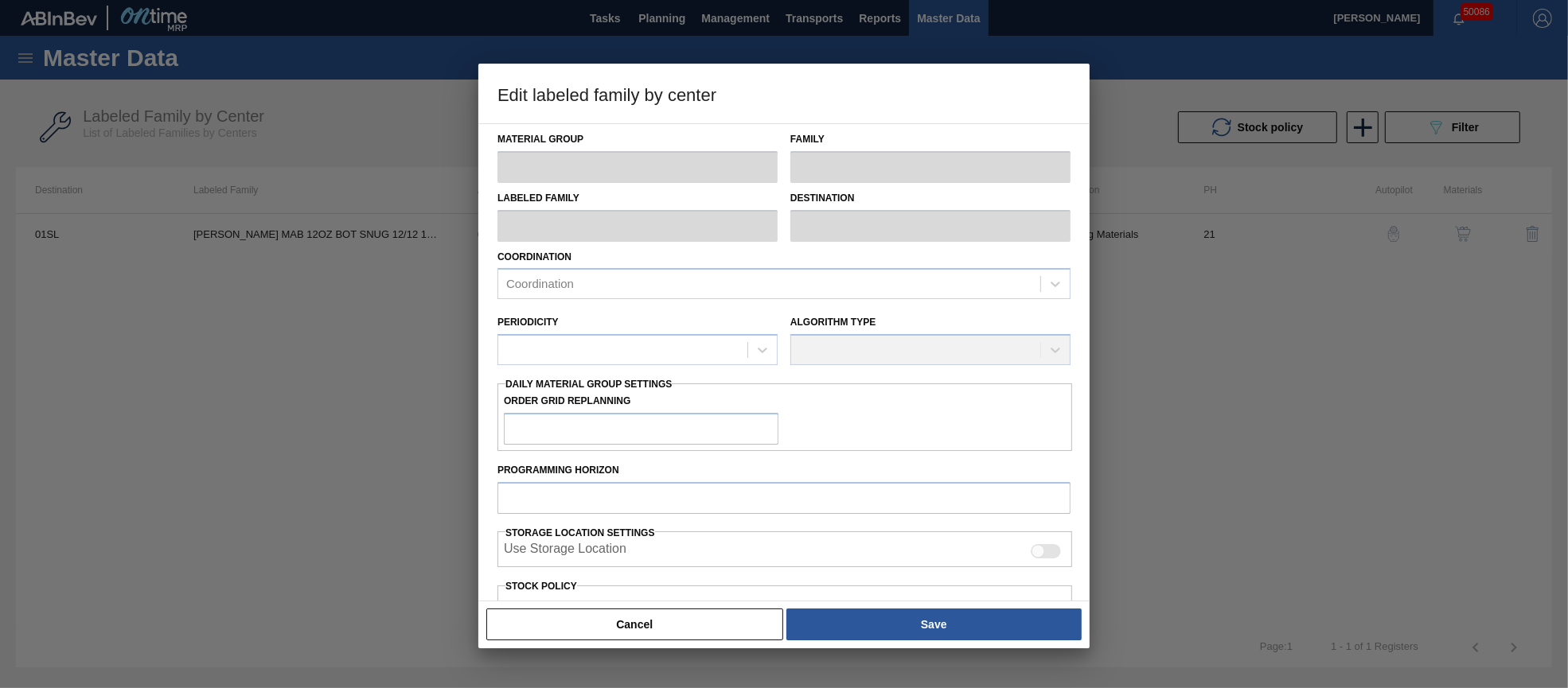
checkbox input "true"
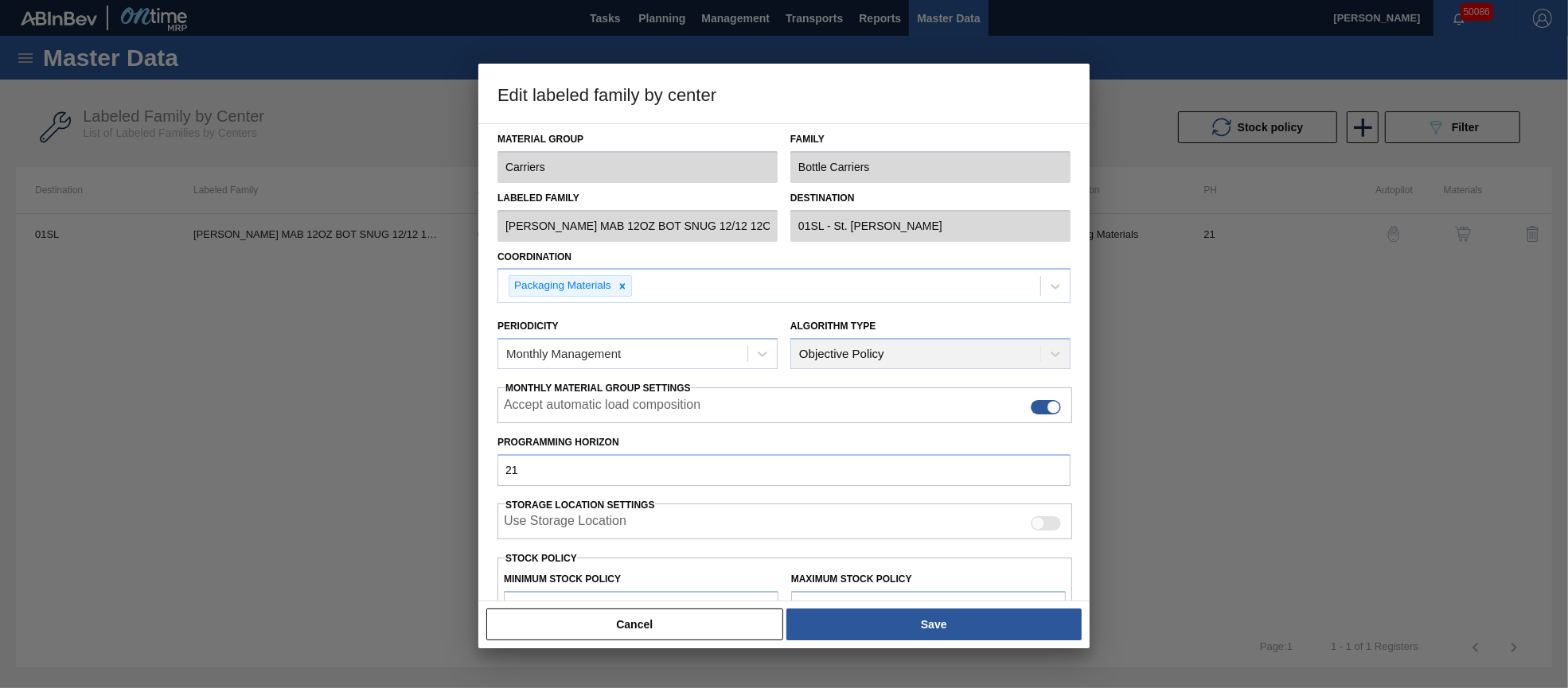
scroll to position [118, 0]
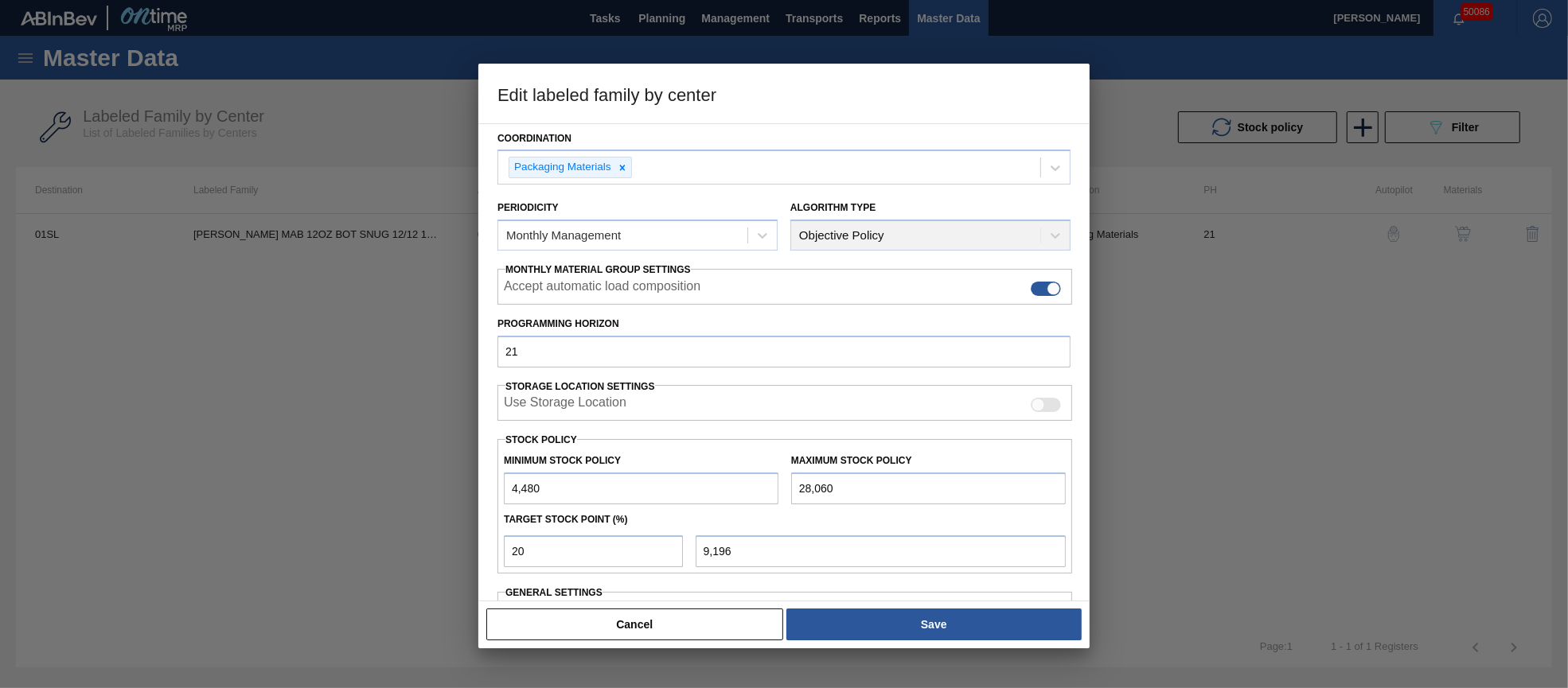
drag, startPoint x: 842, startPoint y: 488, endPoint x: 775, endPoint y: 484, distance: 67.1
click at [775, 484] on div "Minimum Stock Policy 4,480 Maximum Stock Policy 28,060" at bounding box center [784, 475] width 575 height 59
type input "3"
type input "3,585"
type input "30"
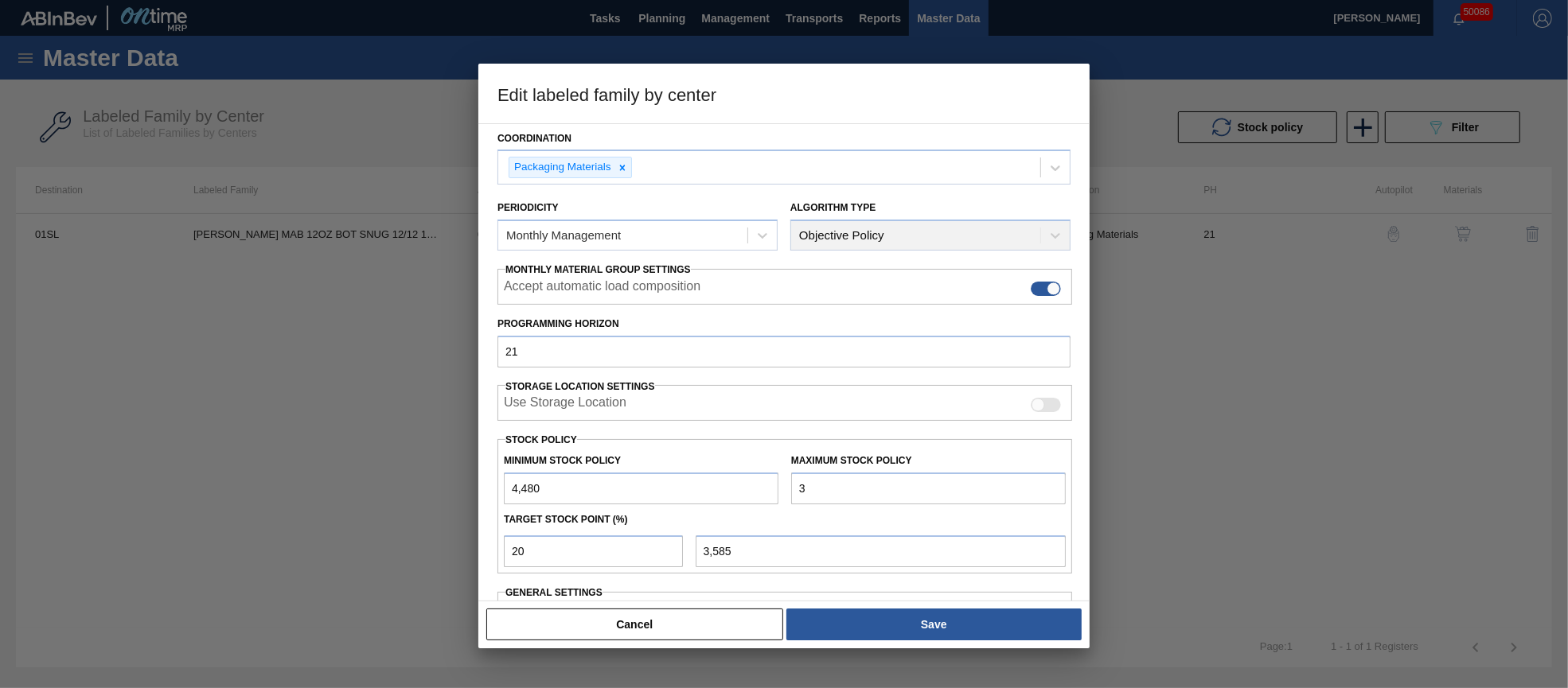
type input "3,590"
type input "304"
type input "3,645"
type input "3,044"
type input "4,193"
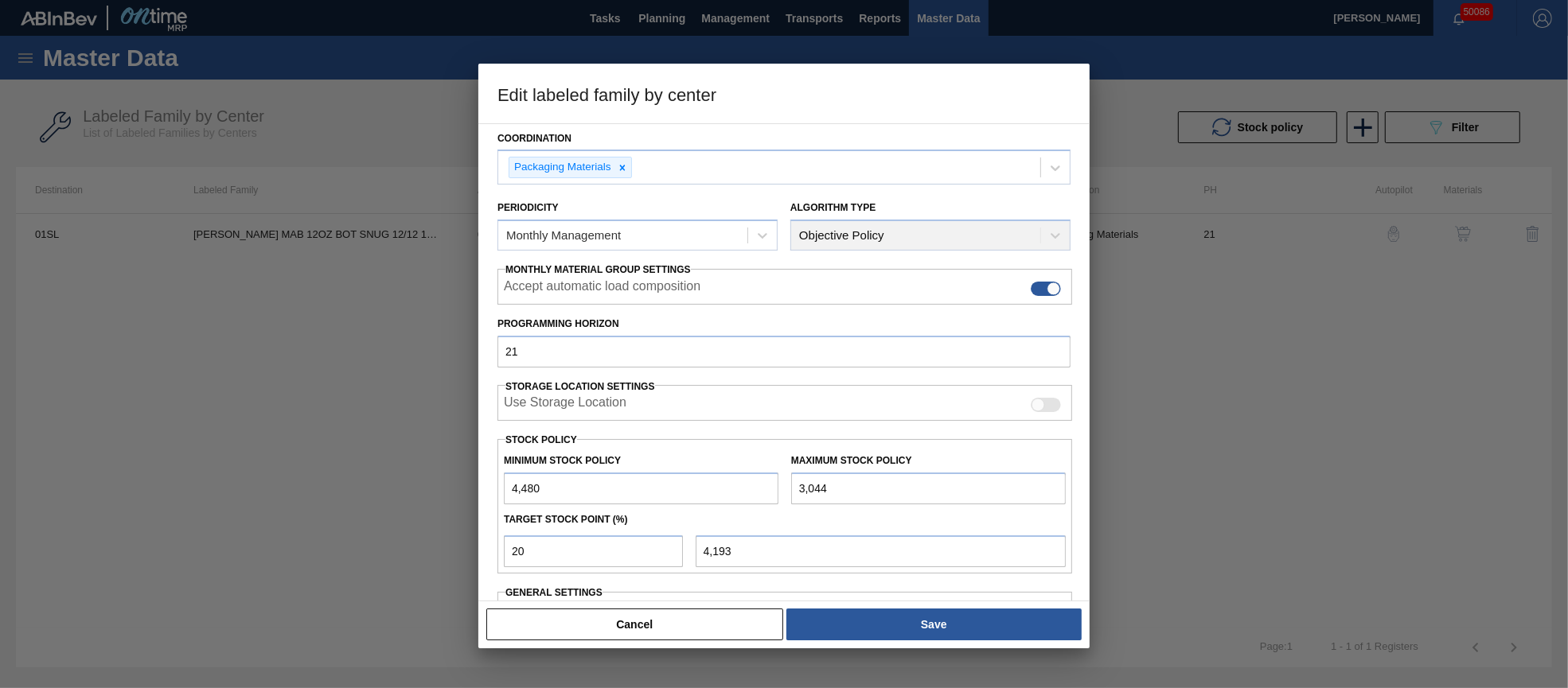
type input "30,446"
type input "9,673"
type input "30,446"
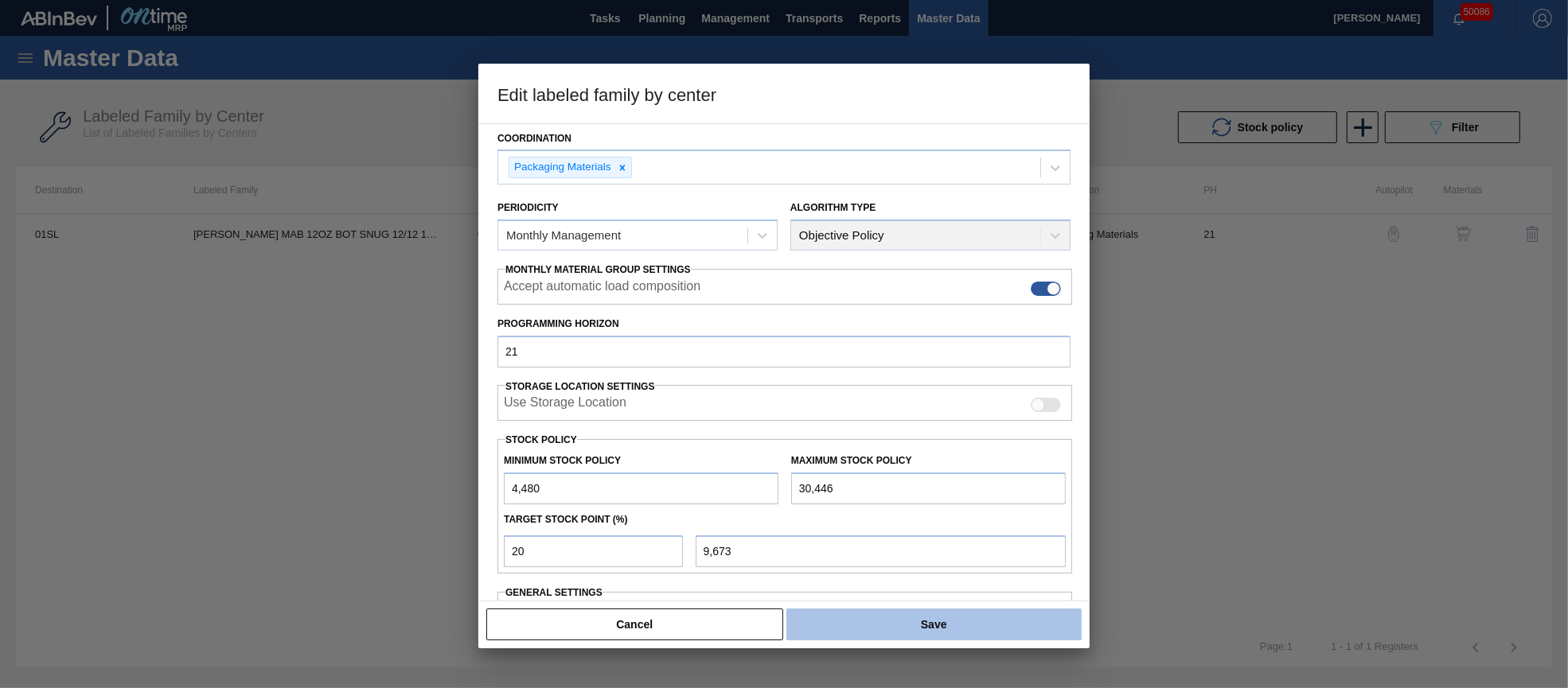
click at [925, 623] on button "Save" at bounding box center [934, 624] width 295 height 31
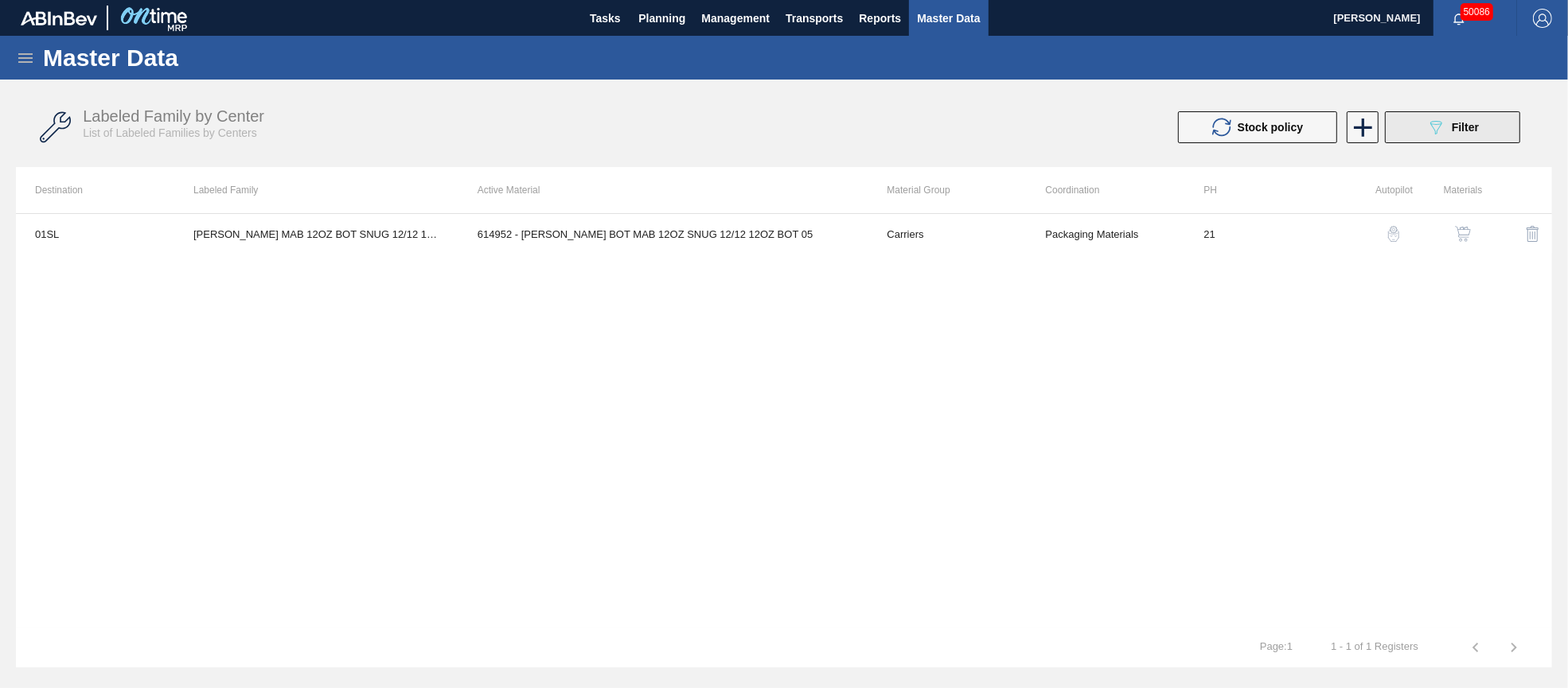
click at [1460, 127] on span "Filter" at bounding box center [1465, 127] width 27 height 13
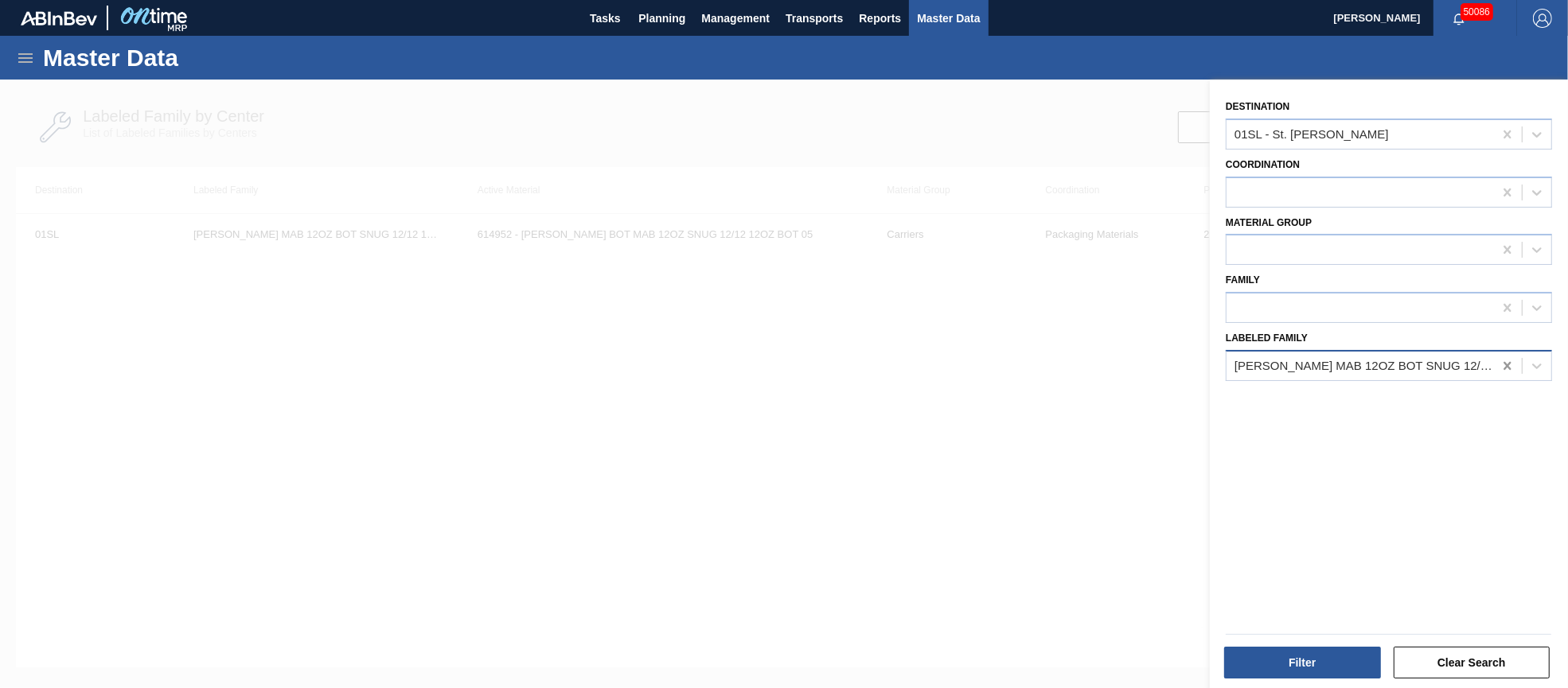
click at [1502, 365] on icon at bounding box center [1507, 366] width 16 height 16
paste Family "[PERSON_NAME] BWS 12OZ BOT SNUG 12/12 BDNR"
type Family "[PERSON_NAME] BWS 12OZ BOT SNUG 12/12 BDNR"
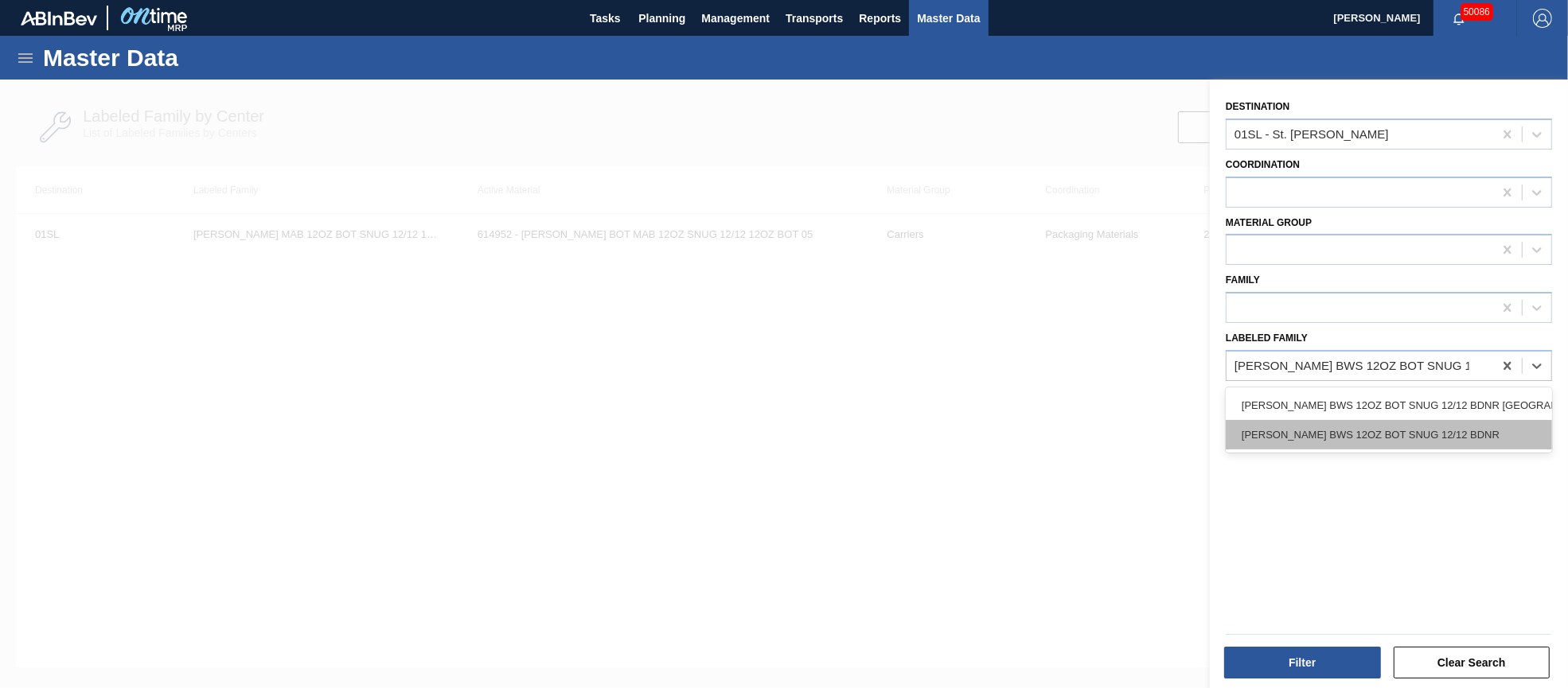
click at [1445, 428] on div "[PERSON_NAME] BWS 12OZ BOT SNUG 12/12 BDNR" at bounding box center [1388, 435] width 326 height 30
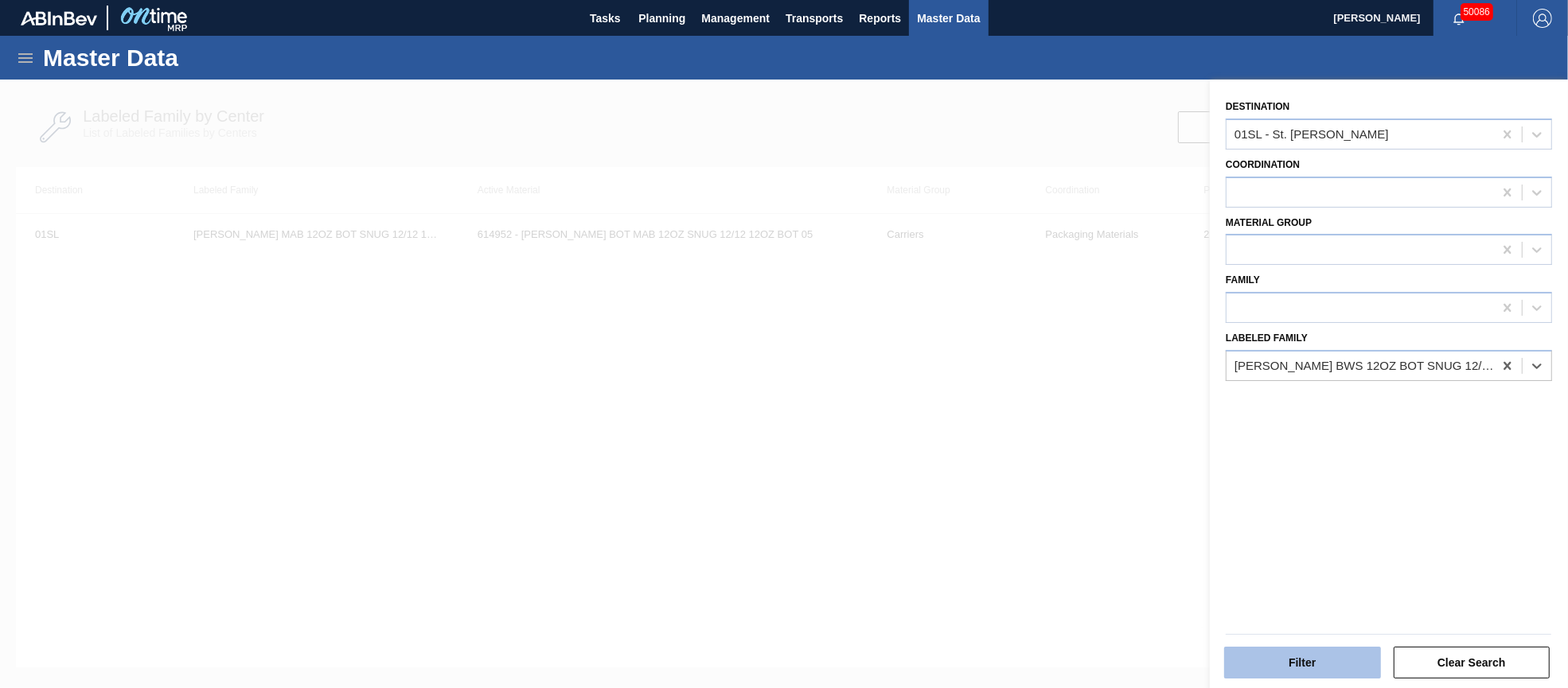
click at [1317, 663] on button "Filter" at bounding box center [1301, 662] width 157 height 31
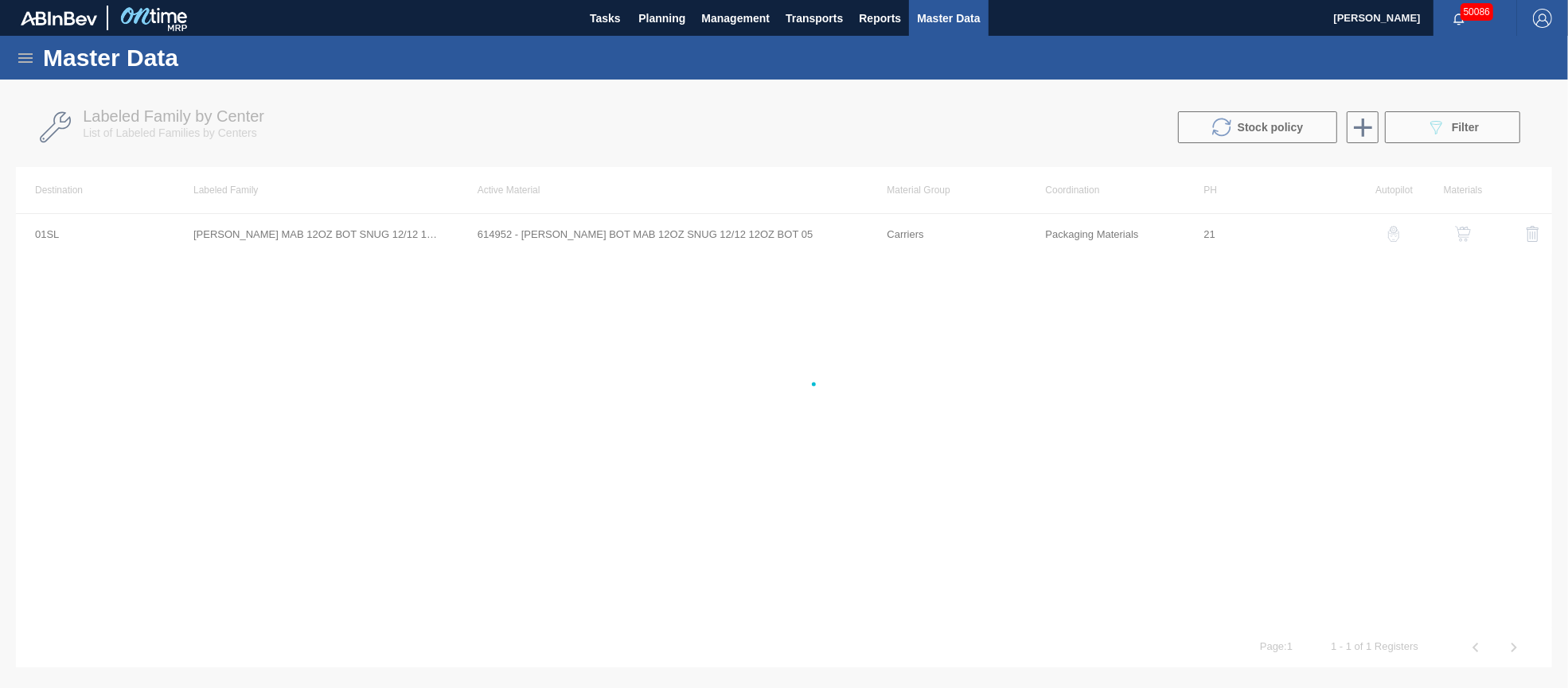
click at [736, 227] on div at bounding box center [784, 384] width 1568 height 608
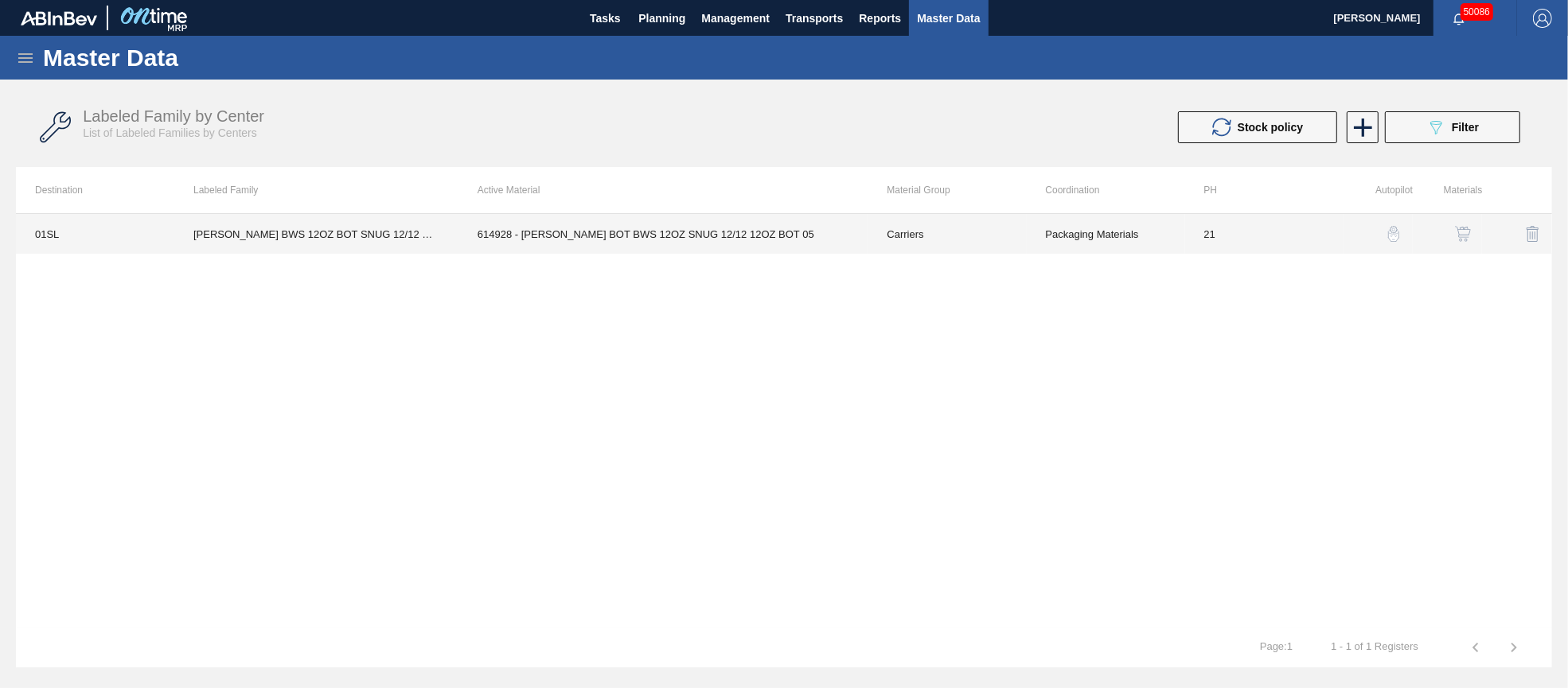
click at [715, 235] on td "614928 - [PERSON_NAME] BOT BWS 12OZ SNUG 12/12 12OZ BOT 05" at bounding box center [663, 233] width 409 height 39
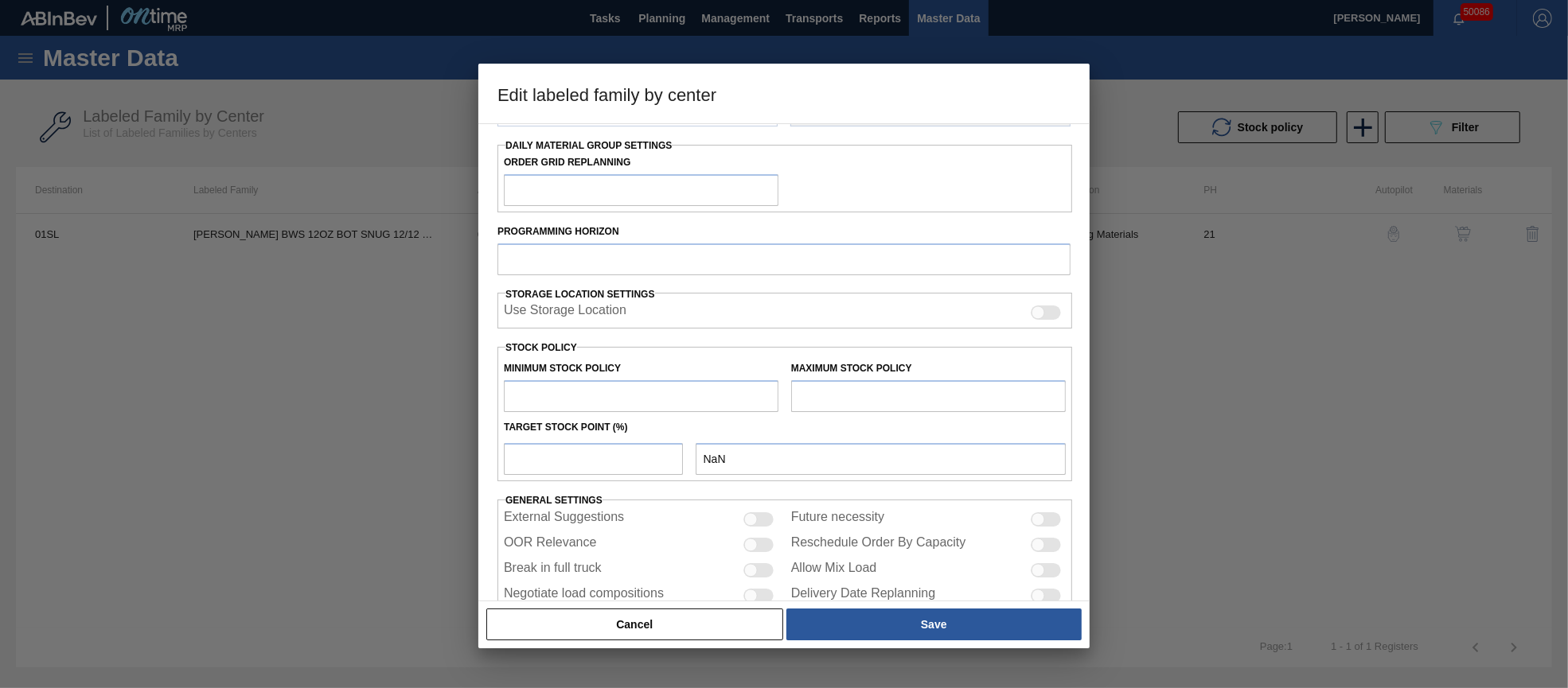
type input "Carriers"
type input "Bottle Carriers"
type input "[PERSON_NAME] BWS 12OZ BOT SNUG 12/12 BDNR"
type input "01SL - St. [PERSON_NAME]"
type input "21"
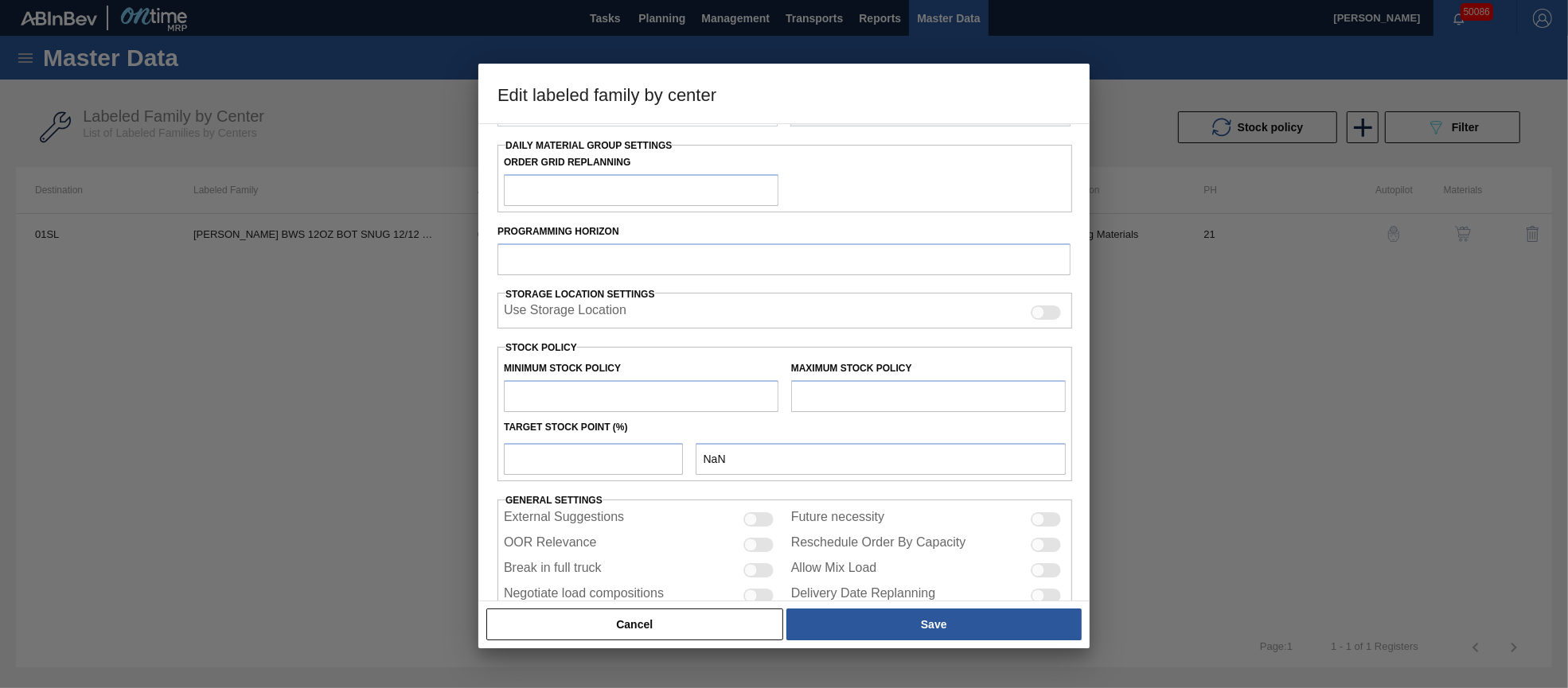
type input "4,921"
type input "33,727"
type input "15"
type input "9,242"
checkbox input "true"
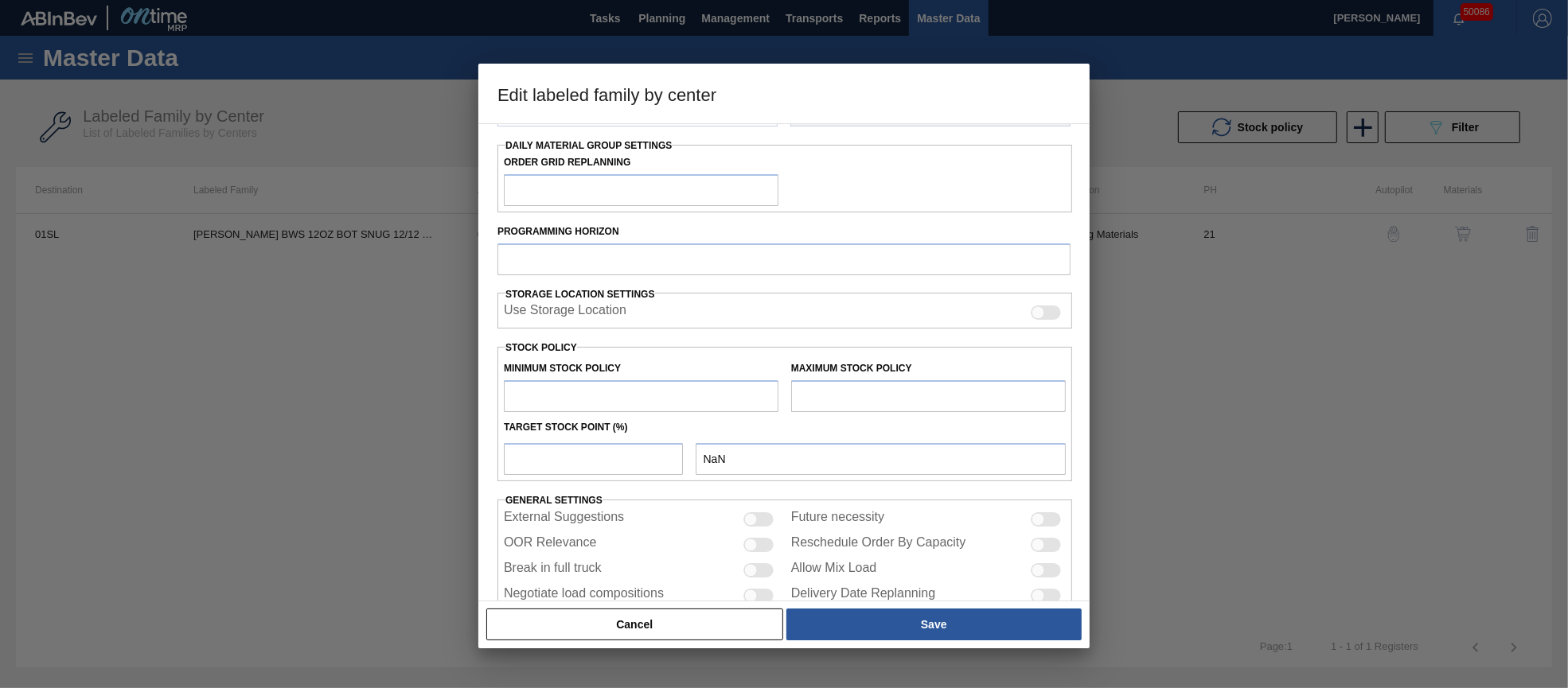
checkbox input "true"
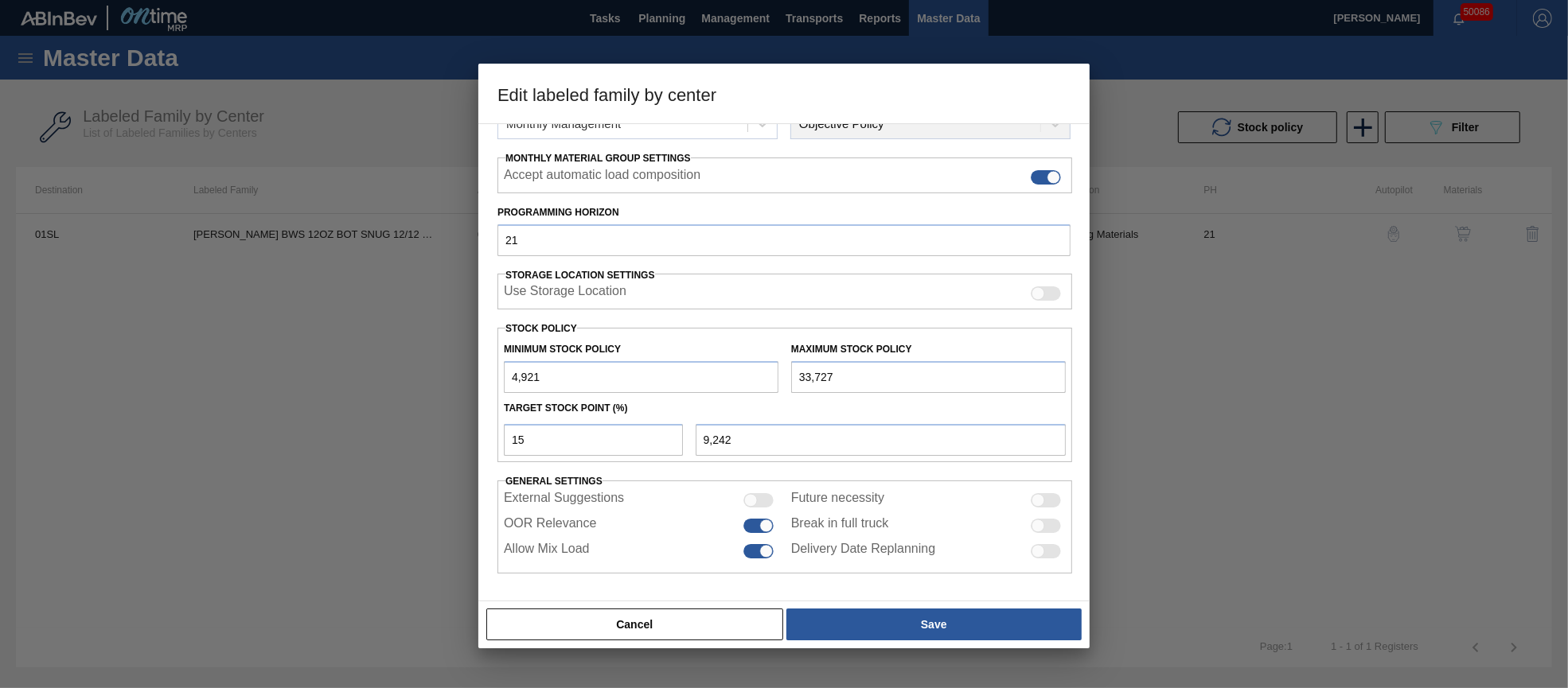
scroll to position [228, 0]
click at [658, 613] on button "Cancel" at bounding box center [635, 624] width 297 height 31
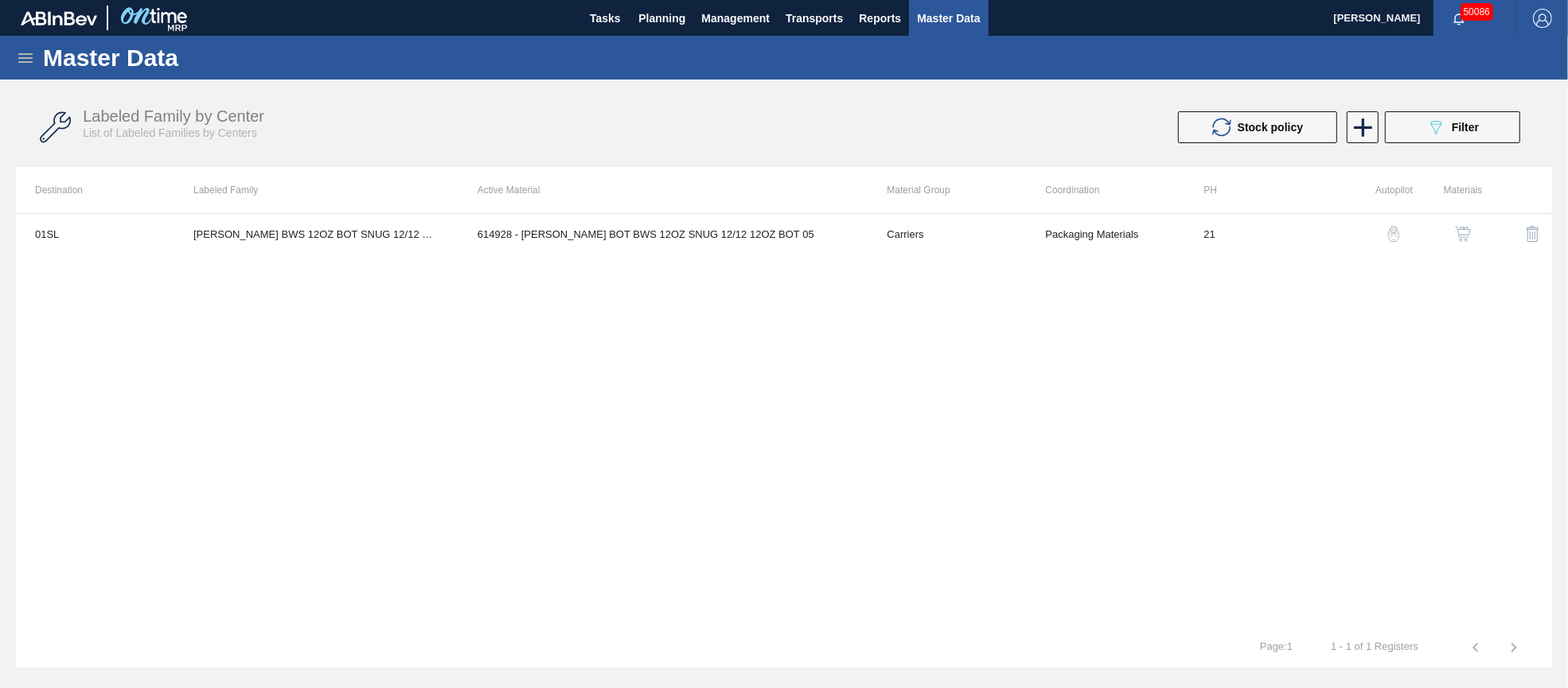
click at [1445, 128] on div "089F7B8B-B2A5-4AFE-B5C0-19BA573D28AC Filter" at bounding box center [1452, 127] width 52 height 19
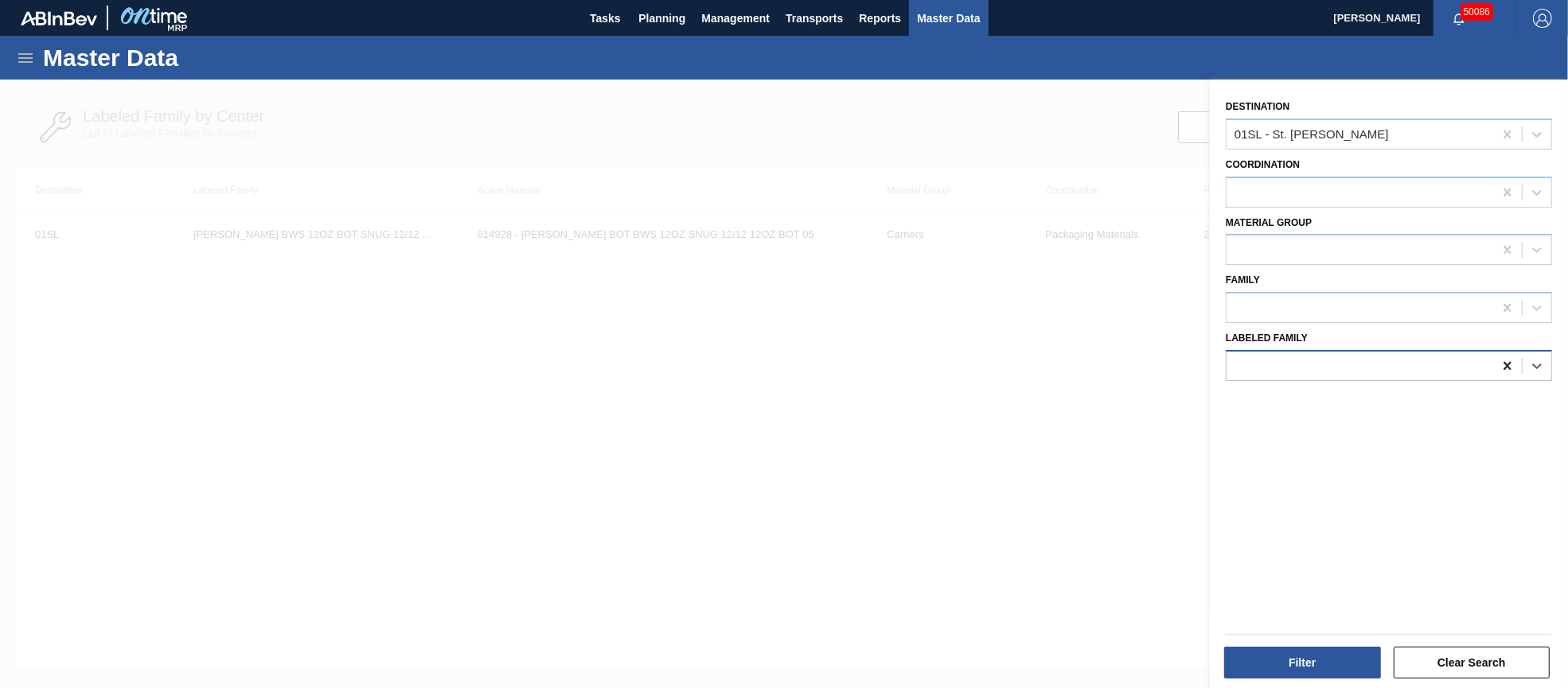
click at [1509, 363] on icon at bounding box center [1507, 366] width 16 height 16
paste Family "CTN BUD 12OZ LN FOLD 18LS 2119-A"
type Family "CTN BUD 12OZ LN FOLD 18LS 2119-A"
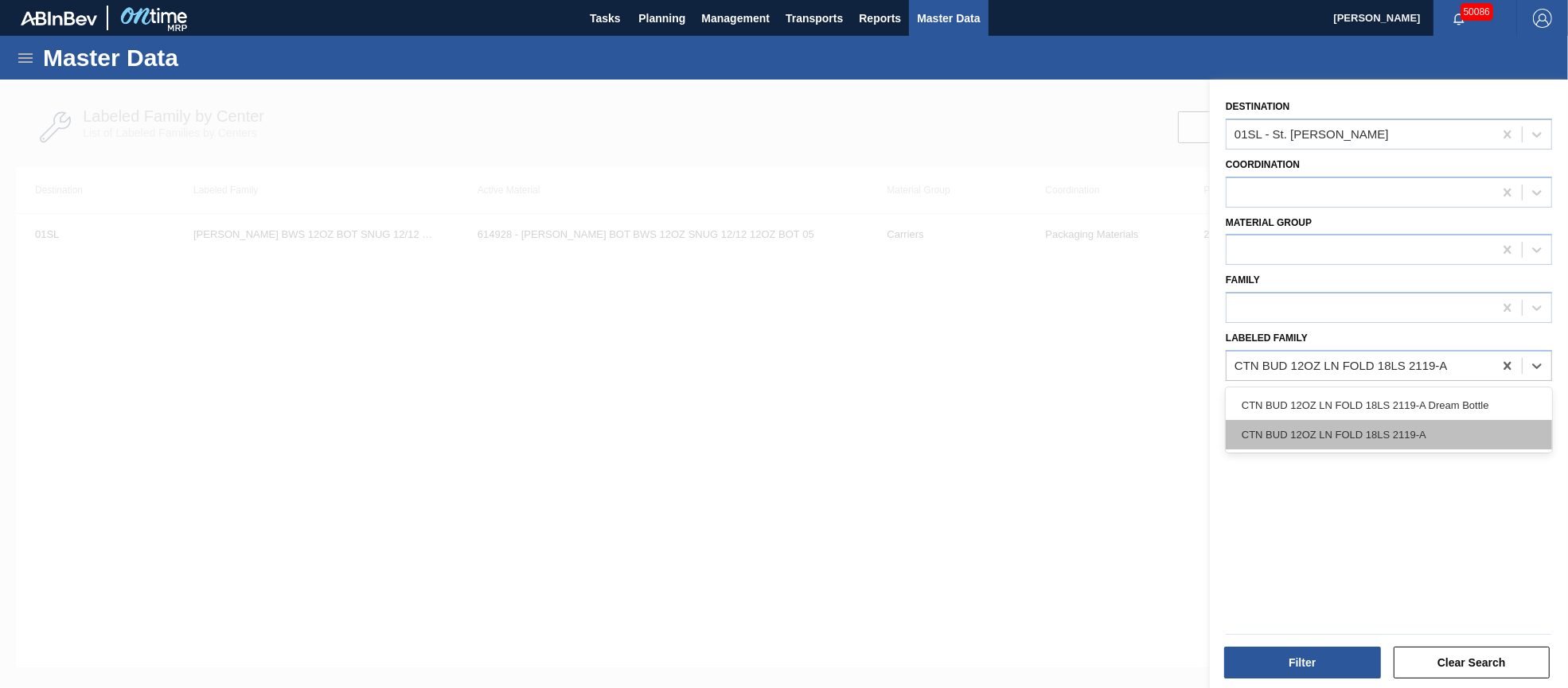
click at [1404, 425] on div "CTN BUD 12OZ LN FOLD 18LS 2119-A" at bounding box center [1388, 435] width 326 height 30
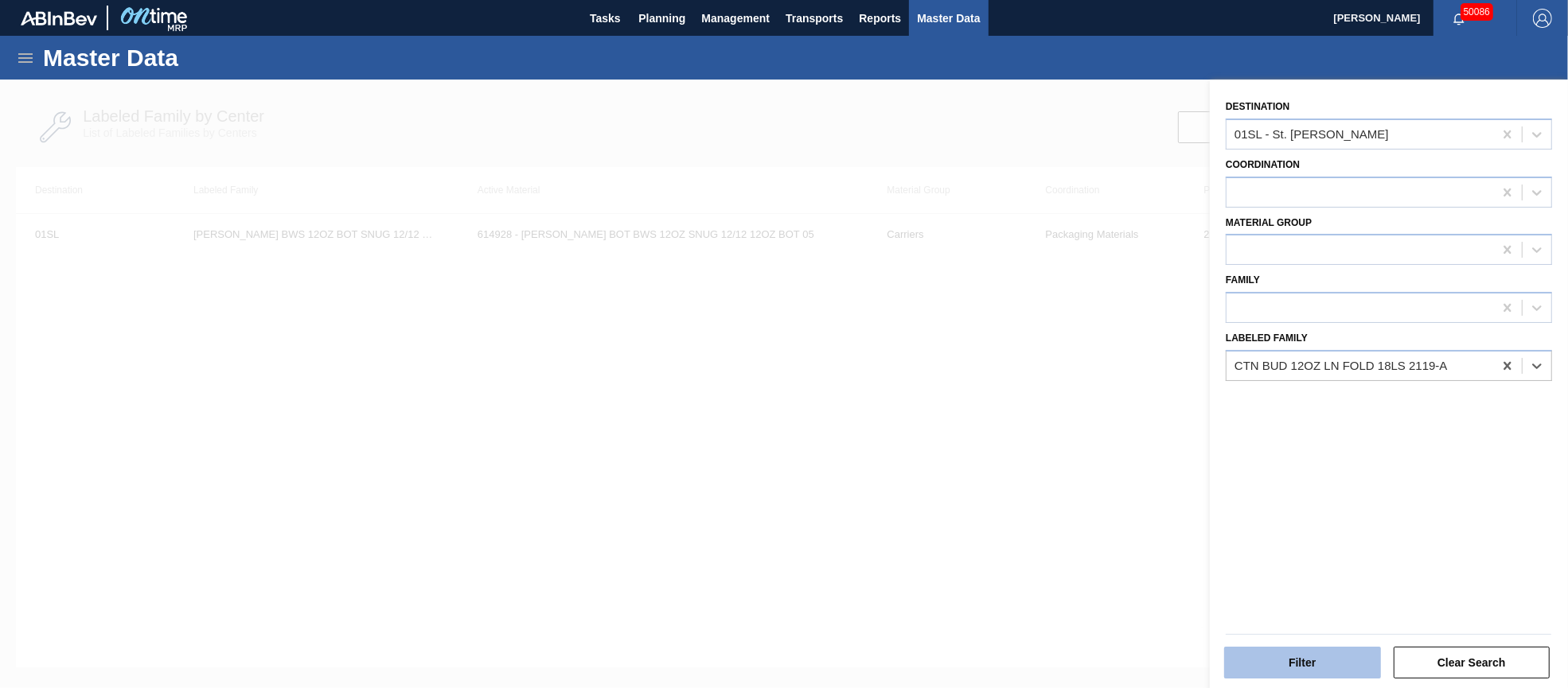
click at [1315, 656] on button "Filter" at bounding box center [1301, 662] width 157 height 31
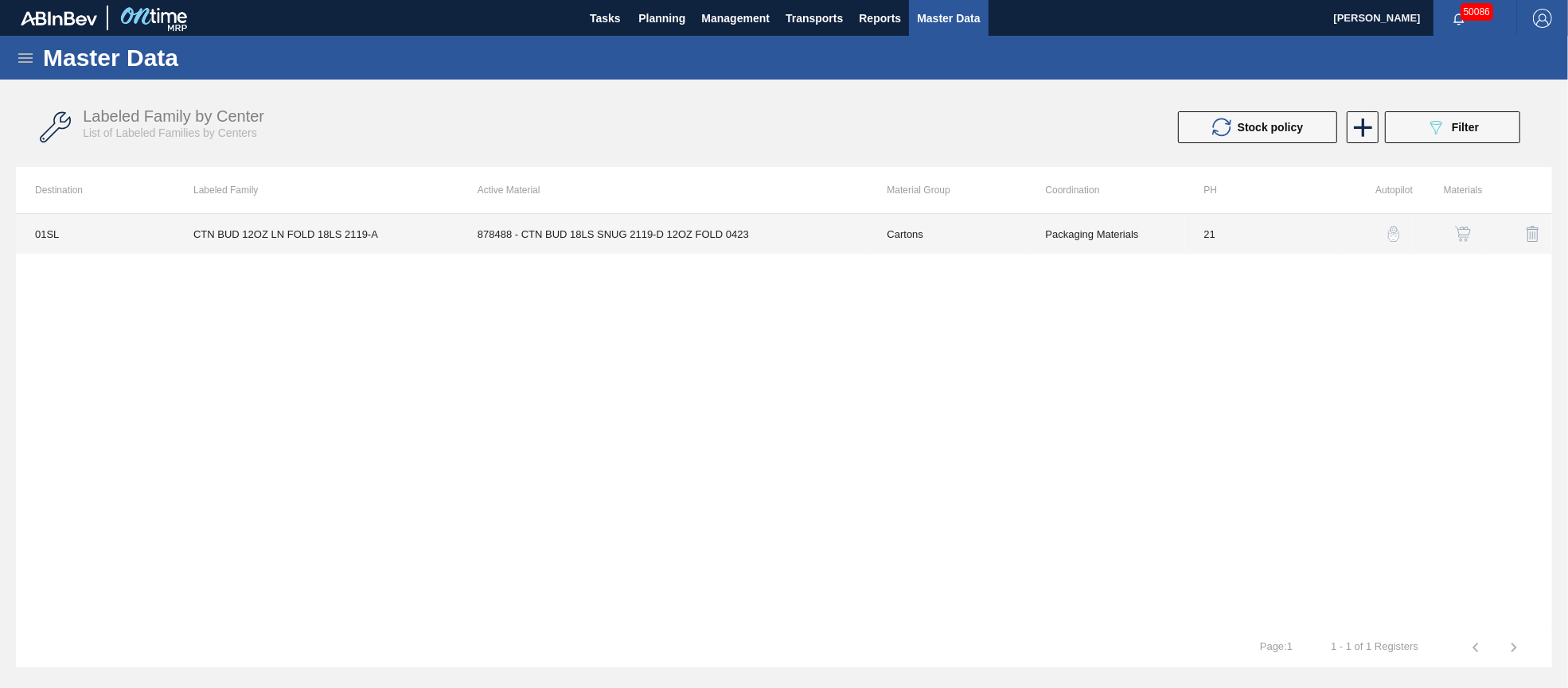
click at [645, 225] on td "878488 - CTN BUD 18LS SNUG 2119-D 12OZ FOLD 0423" at bounding box center [663, 233] width 409 height 39
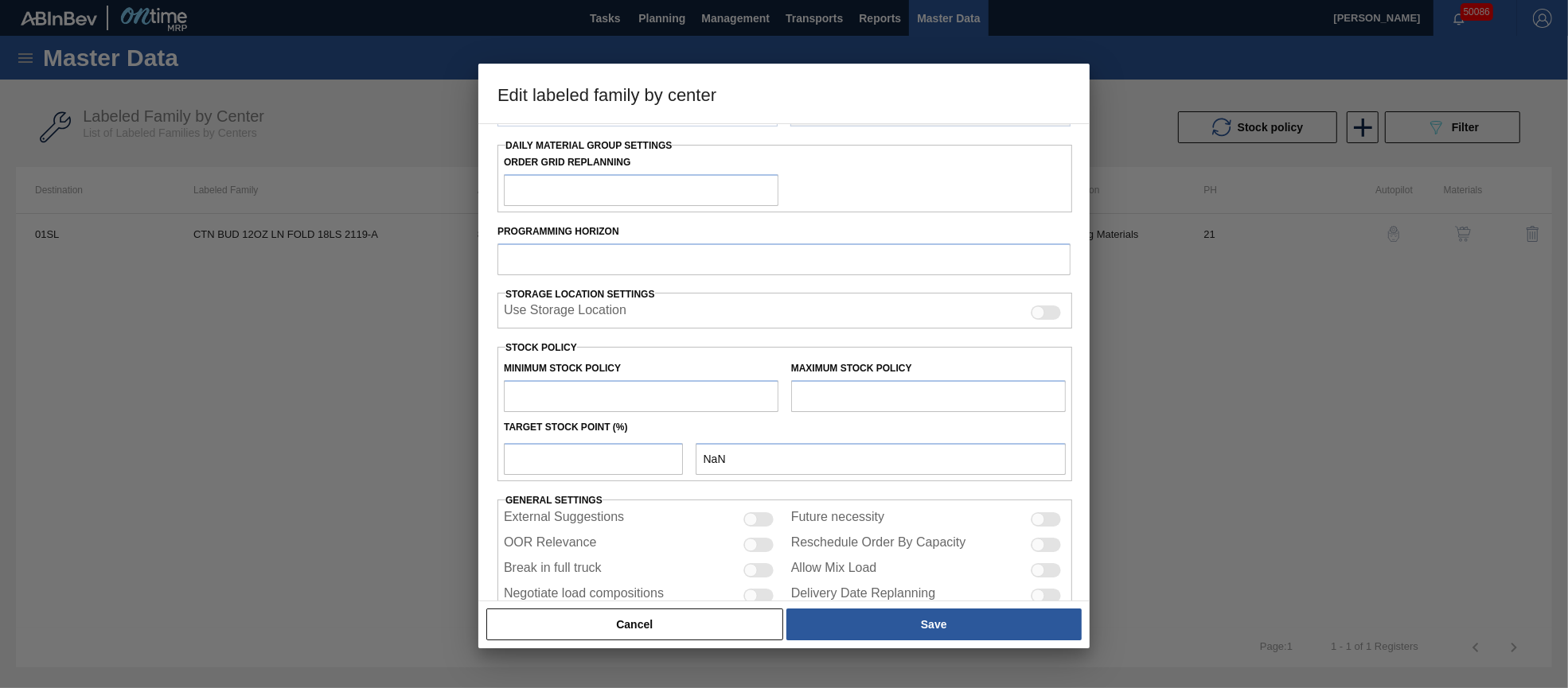
type input "Cartons"
type input "Folding Cartons"
type input "CTN BUD 12OZ LN FOLD 18LS 2119-A"
type input "01SL - St. [PERSON_NAME]"
type input "21"
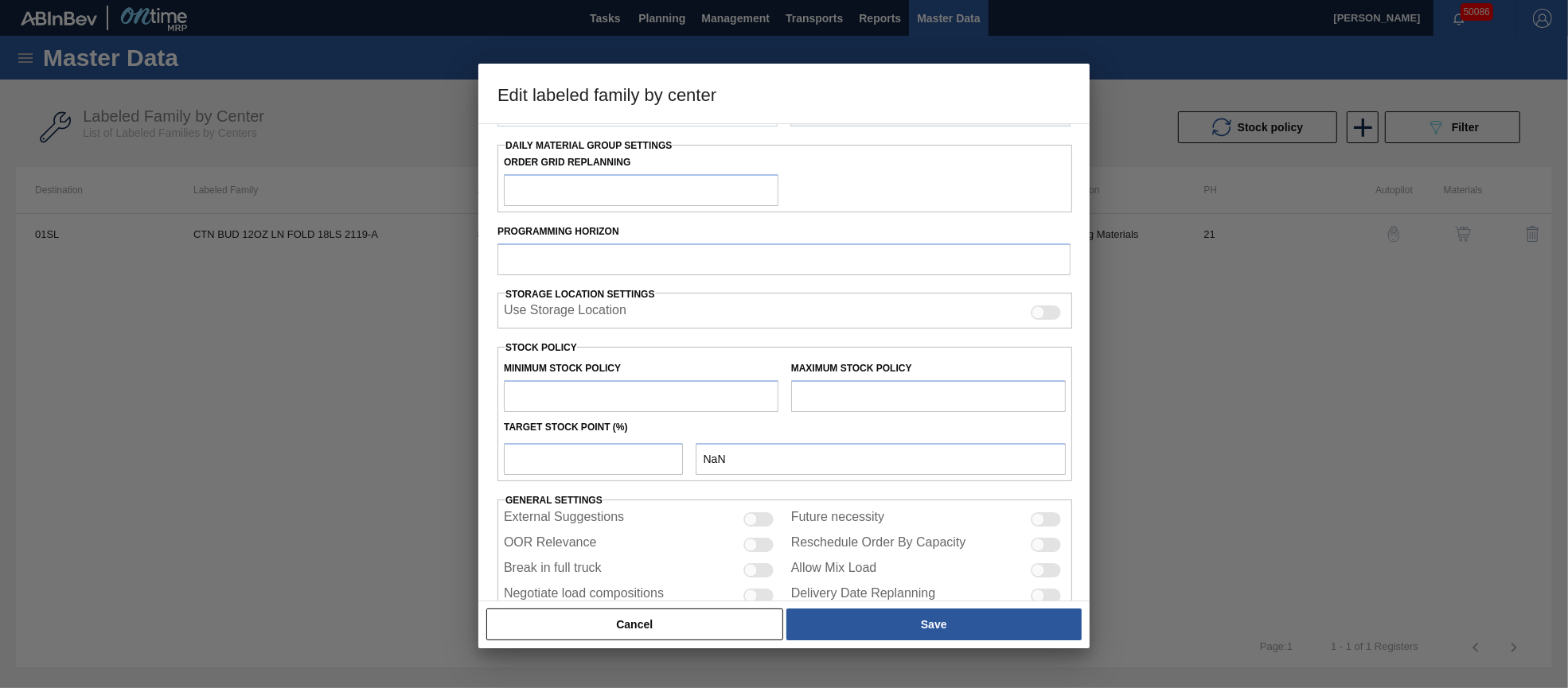
type input "4,399"
type input "29,896"
type input "12"
type input "7,459"
checkbox input "true"
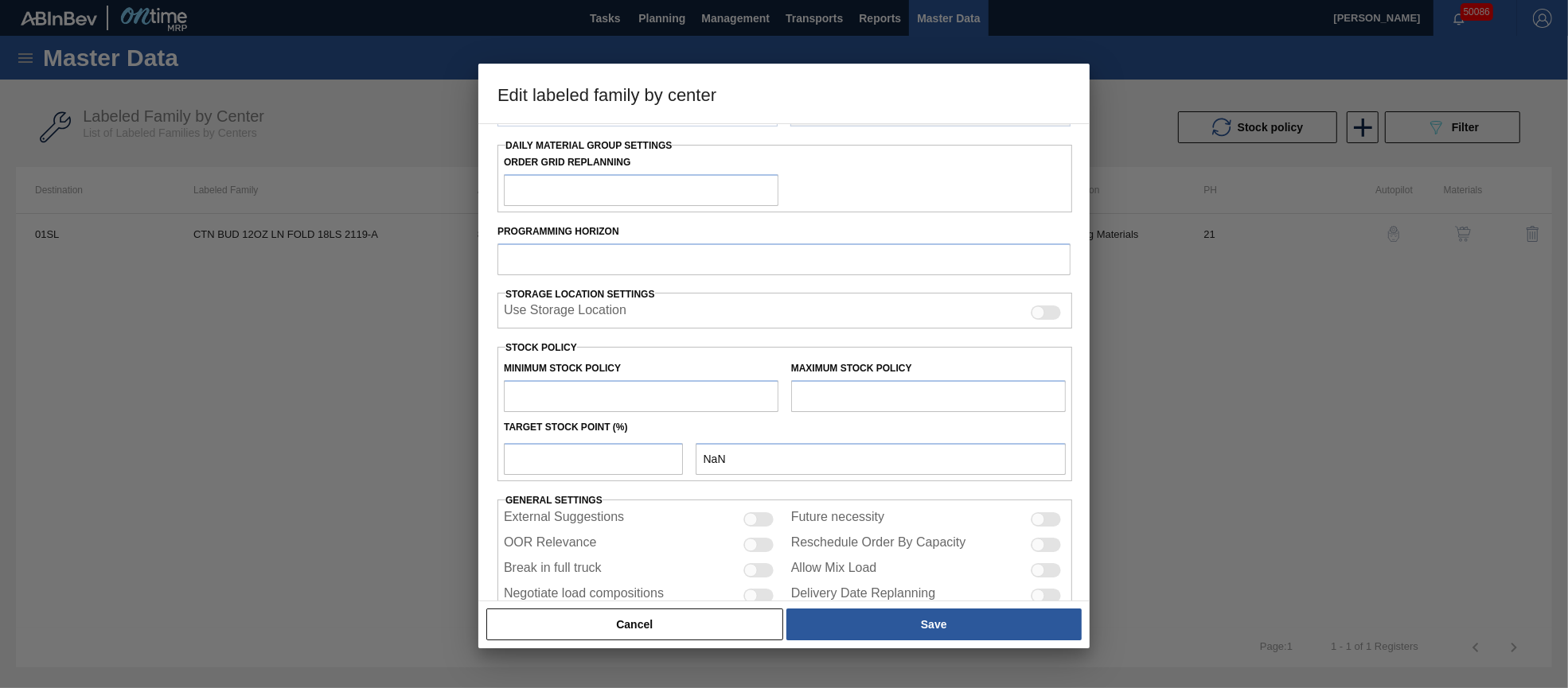
checkbox input "true"
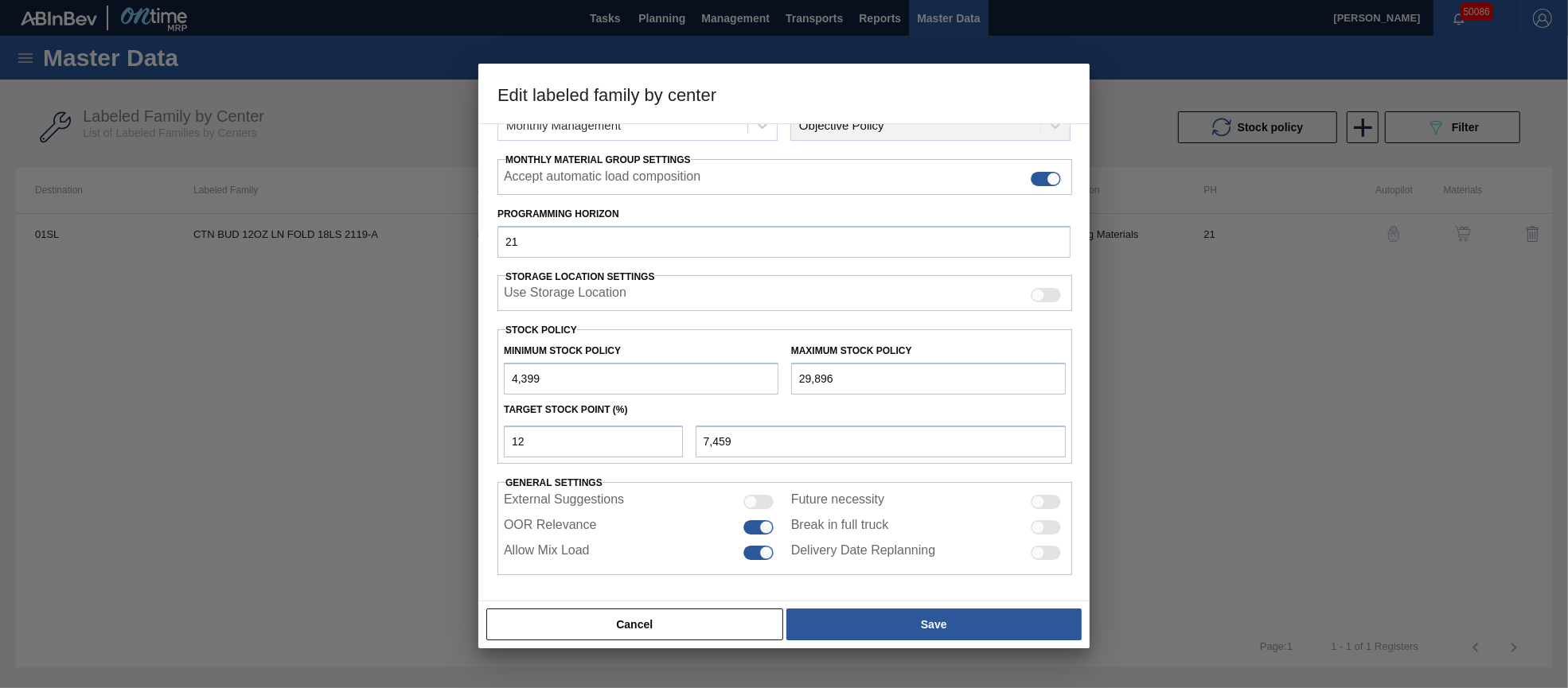
drag, startPoint x: 847, startPoint y: 381, endPoint x: 762, endPoint y: 368, distance: 86.0
click at [762, 368] on div "Minimum Stock Policy 4,399 Maximum Stock Policy 29,896" at bounding box center [784, 365] width 575 height 59
type input "3"
type input "3,871"
type input "34"
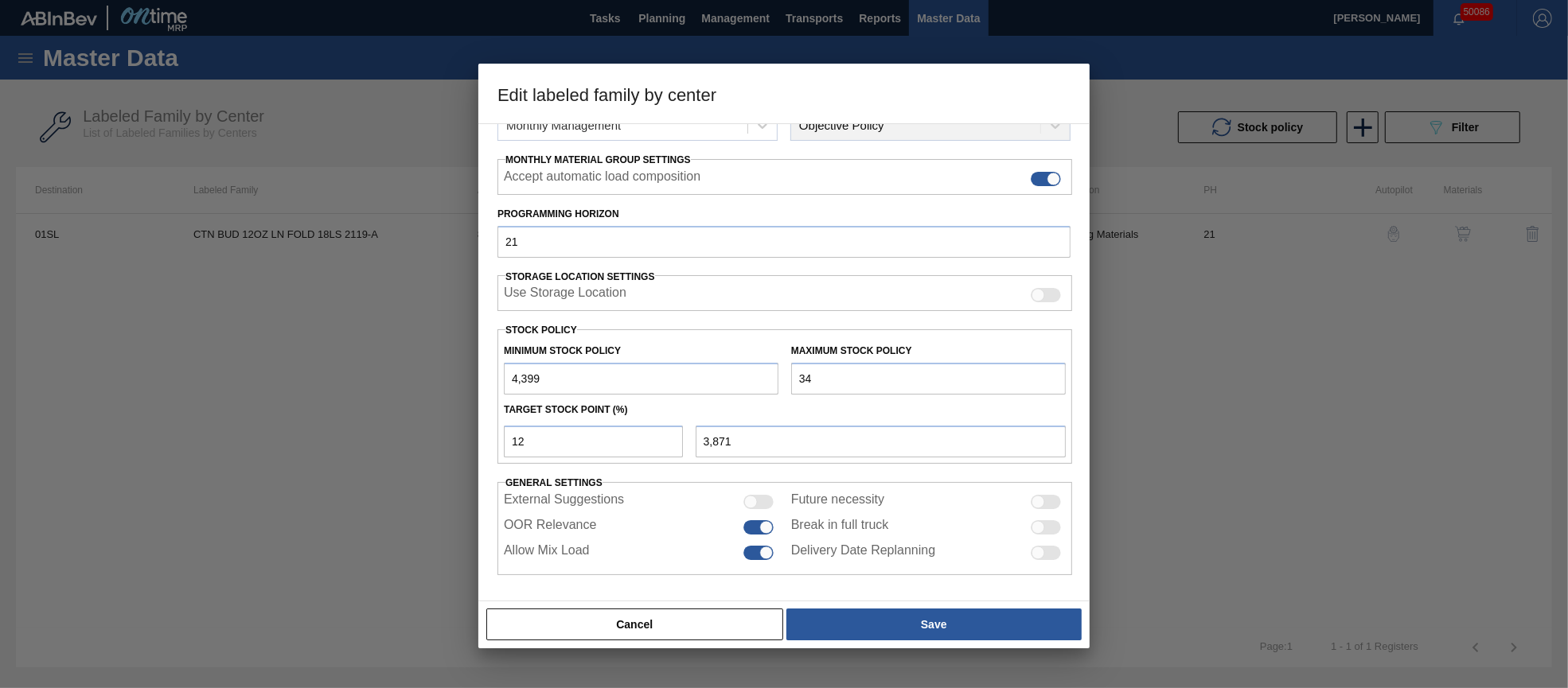
type input "3,875"
type input "345"
type input "3,913"
type input "3,451"
type input "4,285"
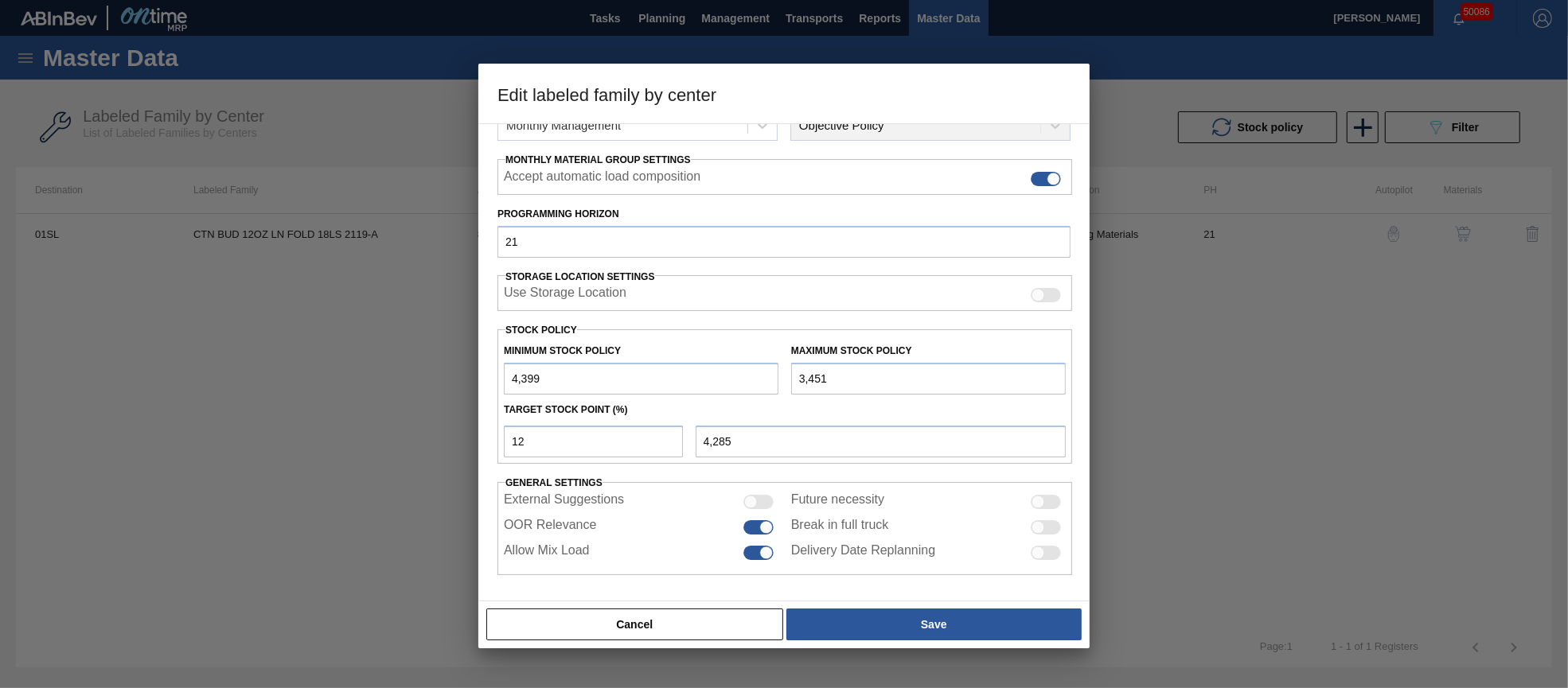
type input "34,515"
type input "8,013"
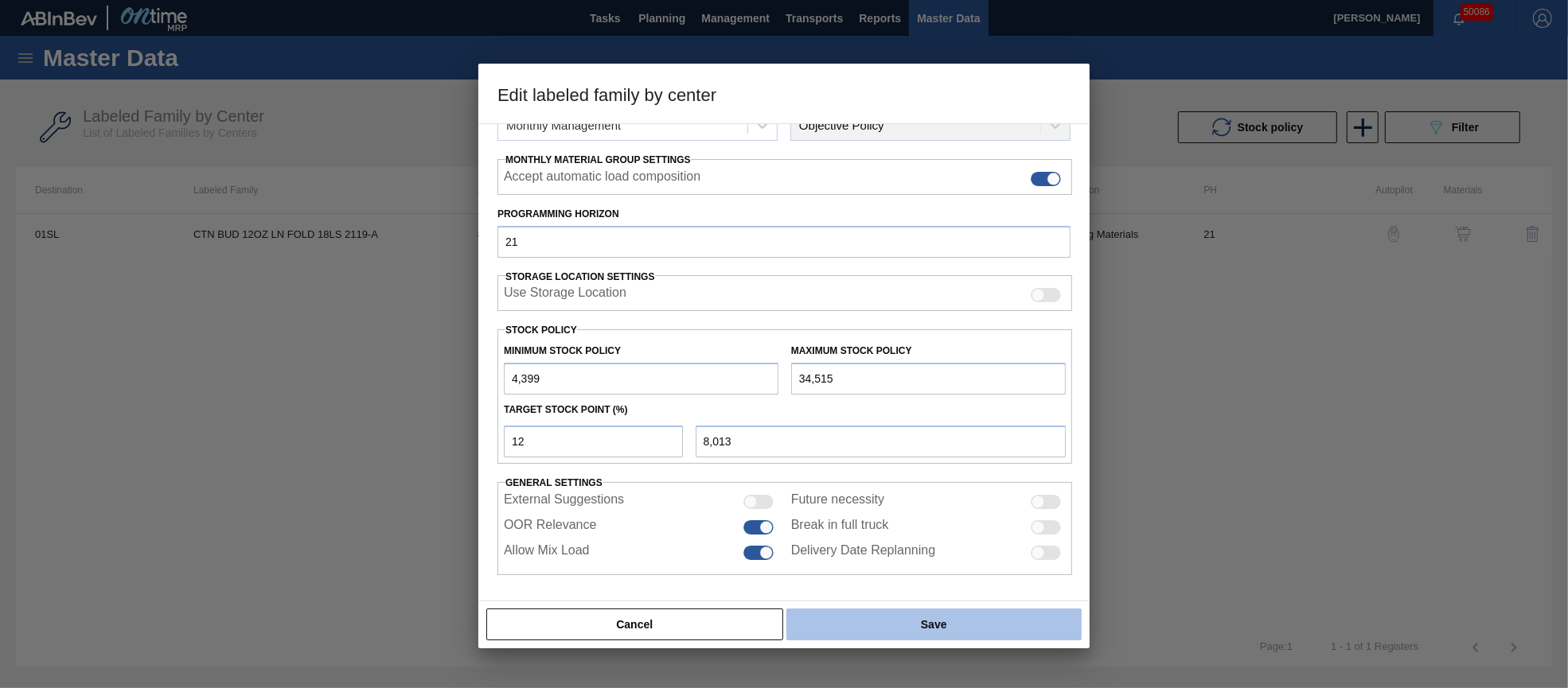
click at [932, 627] on button "Save" at bounding box center [934, 624] width 295 height 31
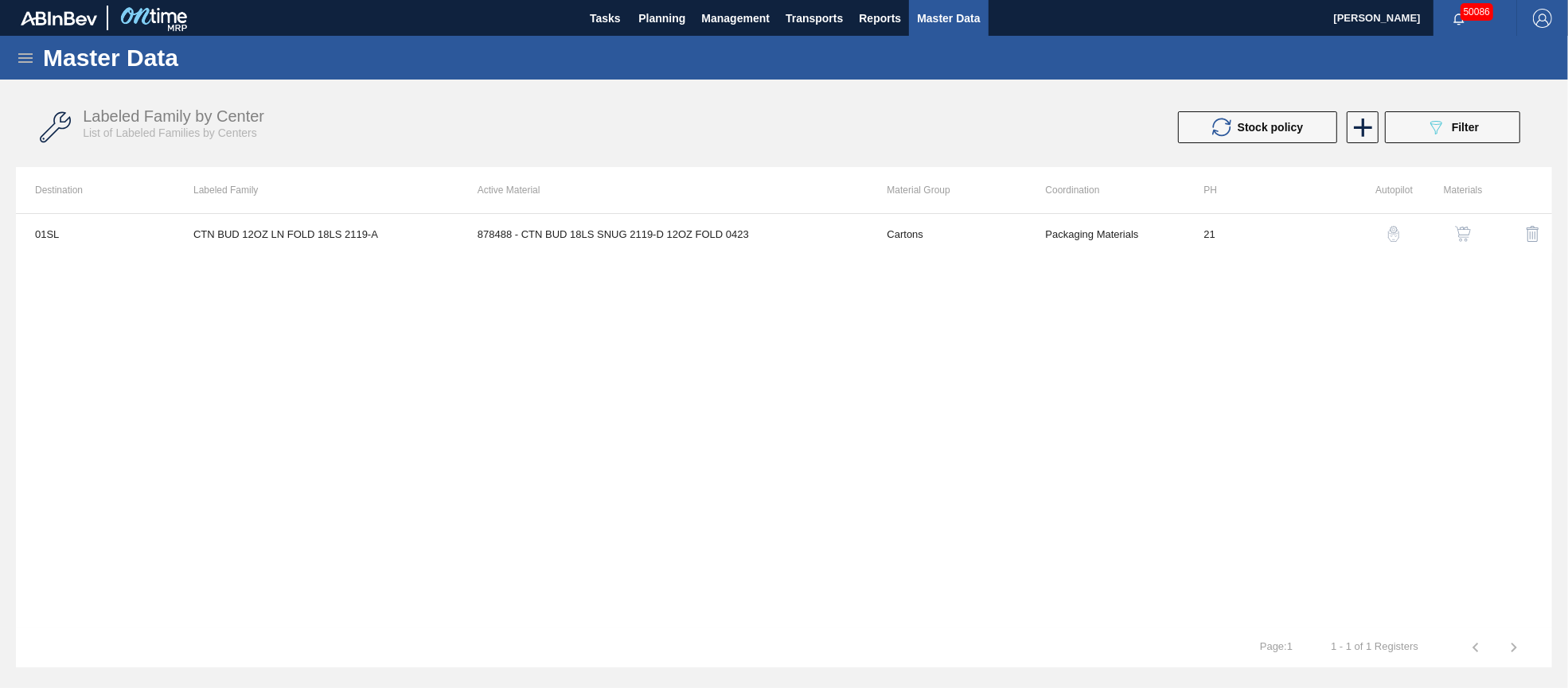
click at [1475, 123] on span "Filter" at bounding box center [1465, 127] width 27 height 13
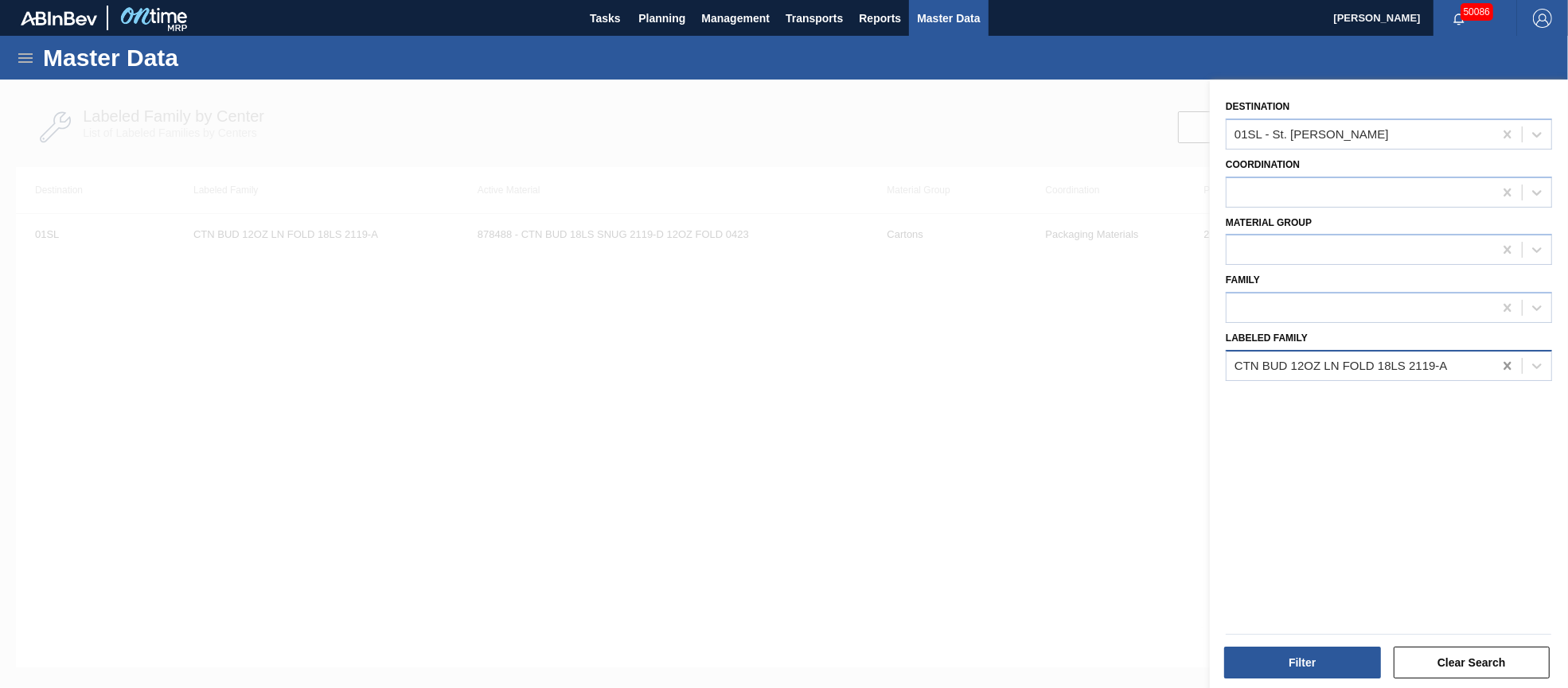
click at [1504, 363] on icon at bounding box center [1506, 366] width 7 height 8
paste Family "[PERSON_NAME] BDL 16OZ BOT AL BOT 20/16 AB"
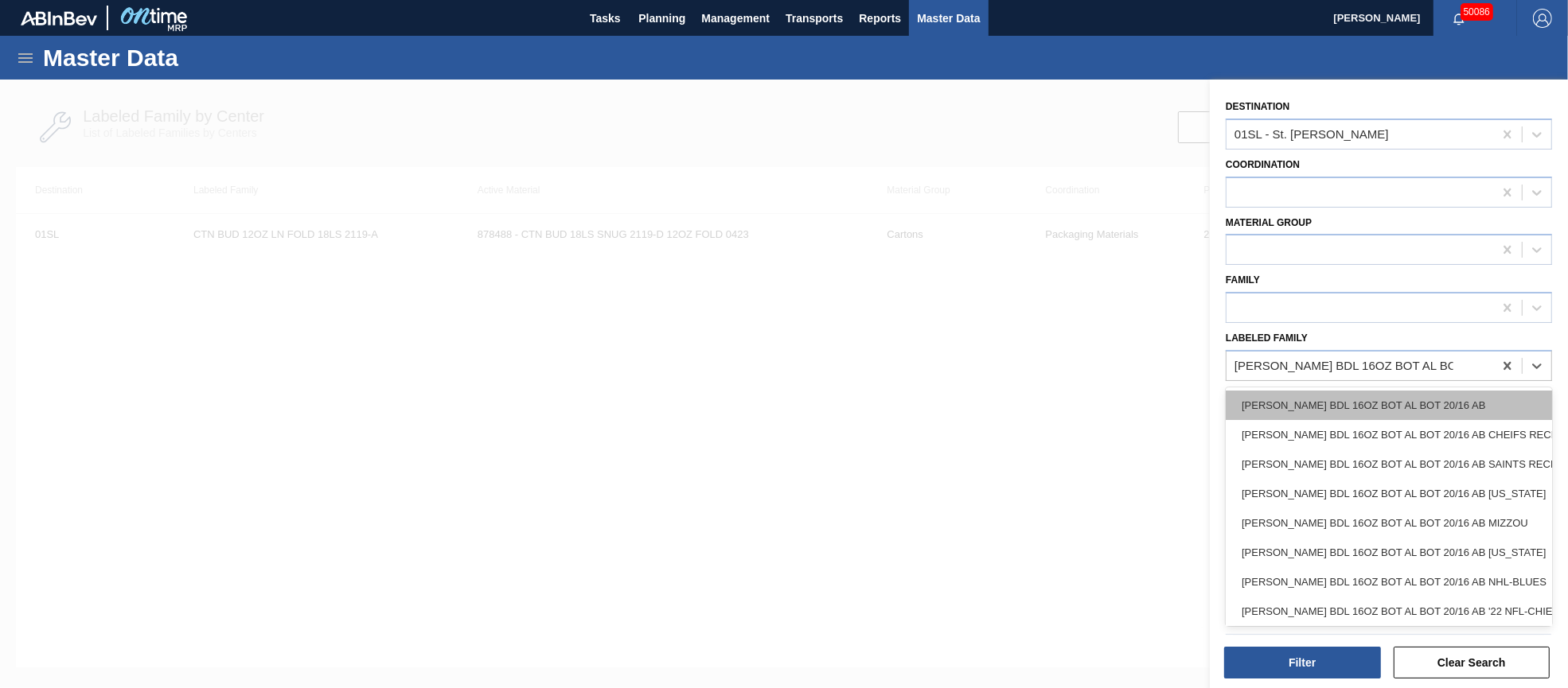
click at [1430, 393] on div "[PERSON_NAME] BDL 16OZ BOT AL BOT 20/16 AB" at bounding box center [1388, 406] width 326 height 30
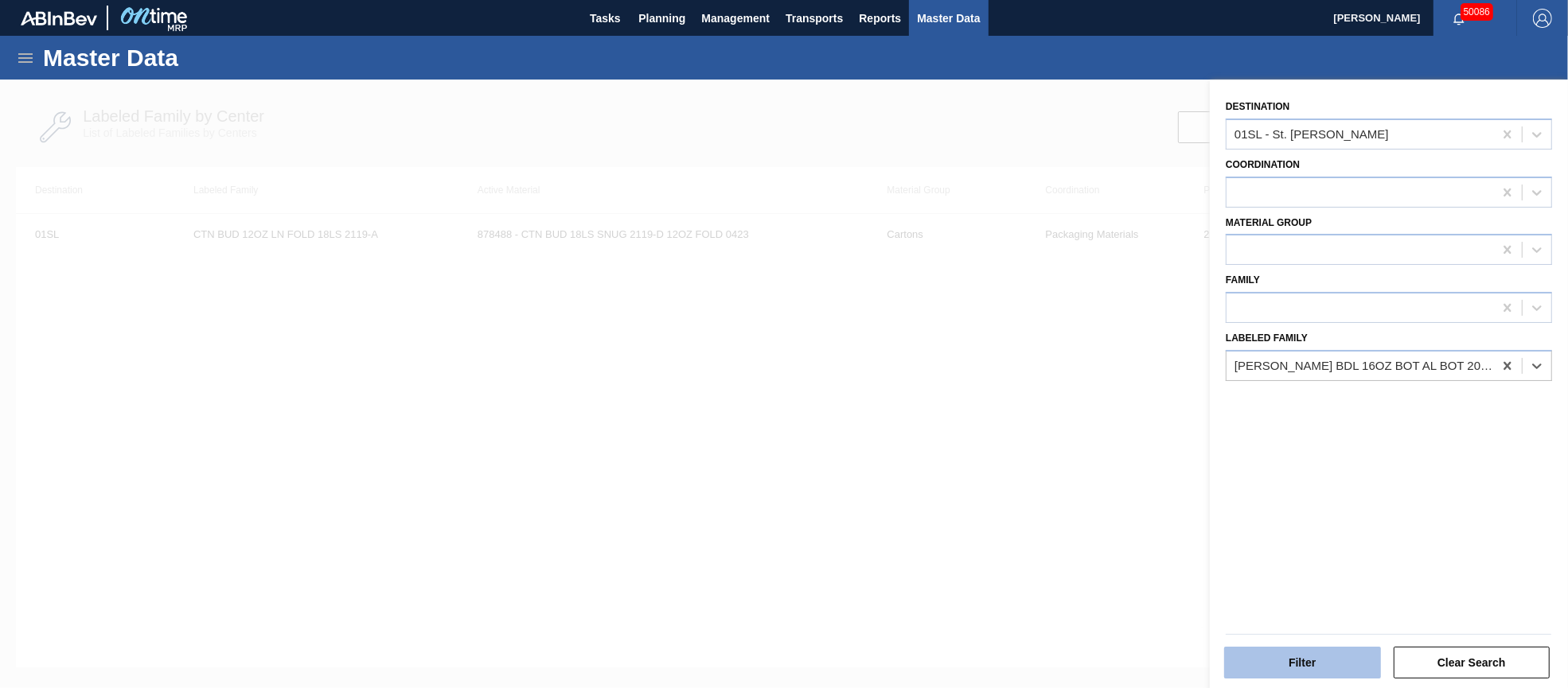
click at [1341, 651] on button "Filter" at bounding box center [1301, 662] width 157 height 31
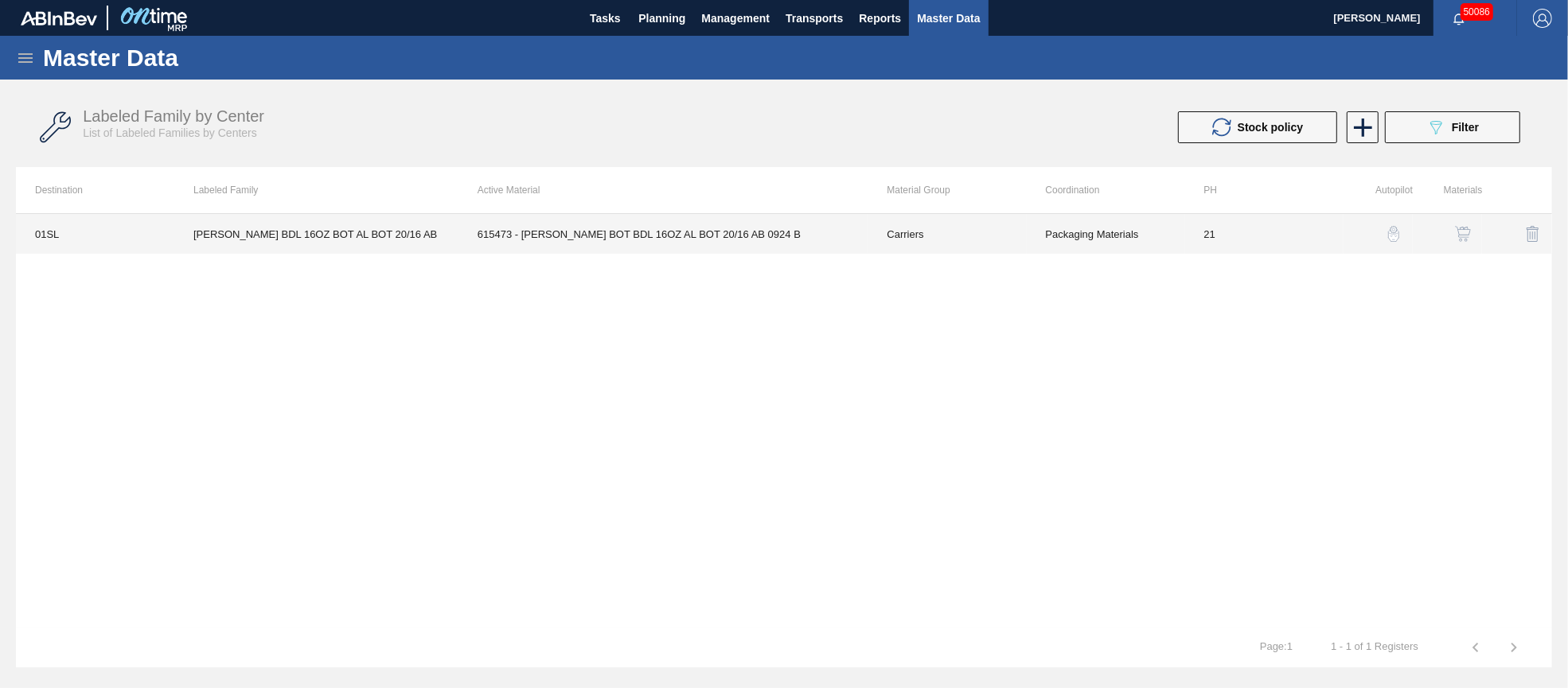
click at [606, 240] on td "615473 - [PERSON_NAME] BOT BDL 16OZ AL BOT 20/16 AB 0924 B" at bounding box center [663, 233] width 409 height 39
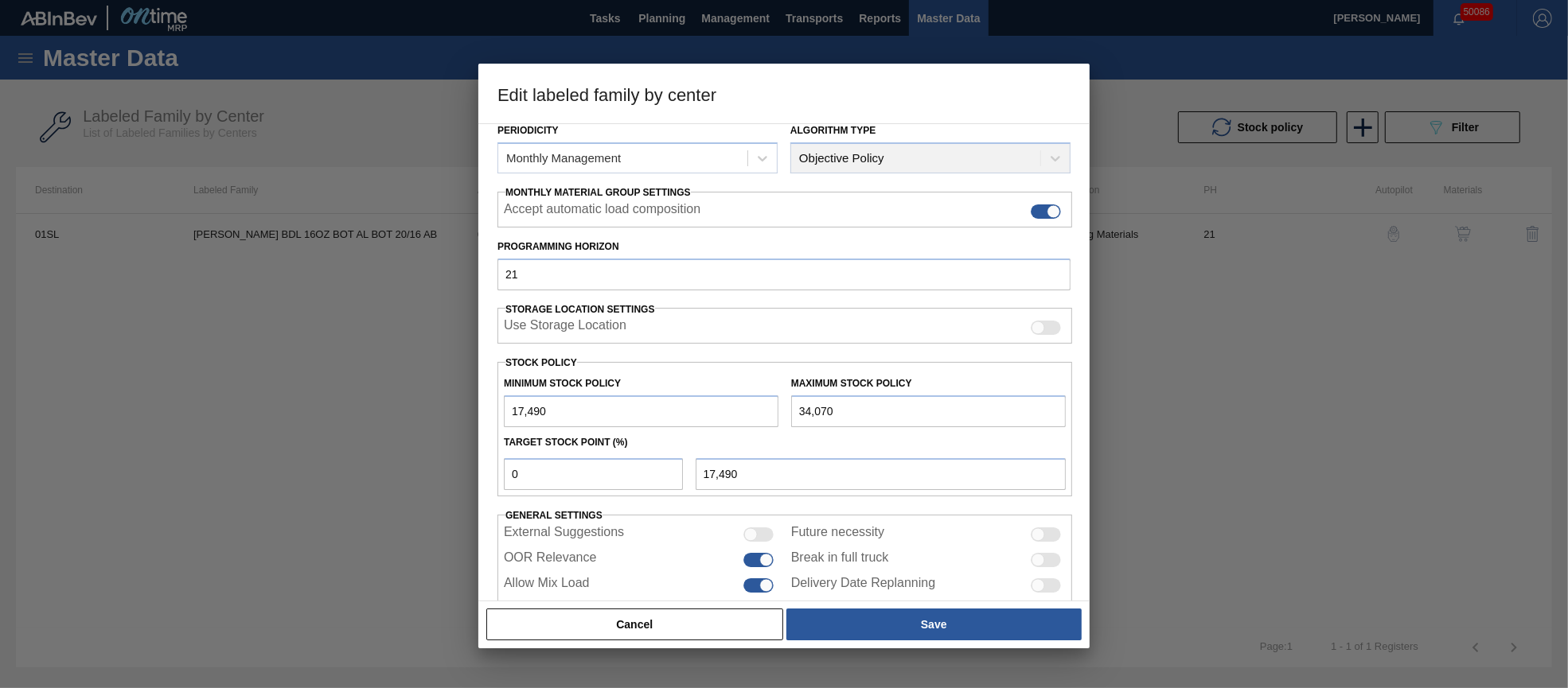
scroll to position [227, 0]
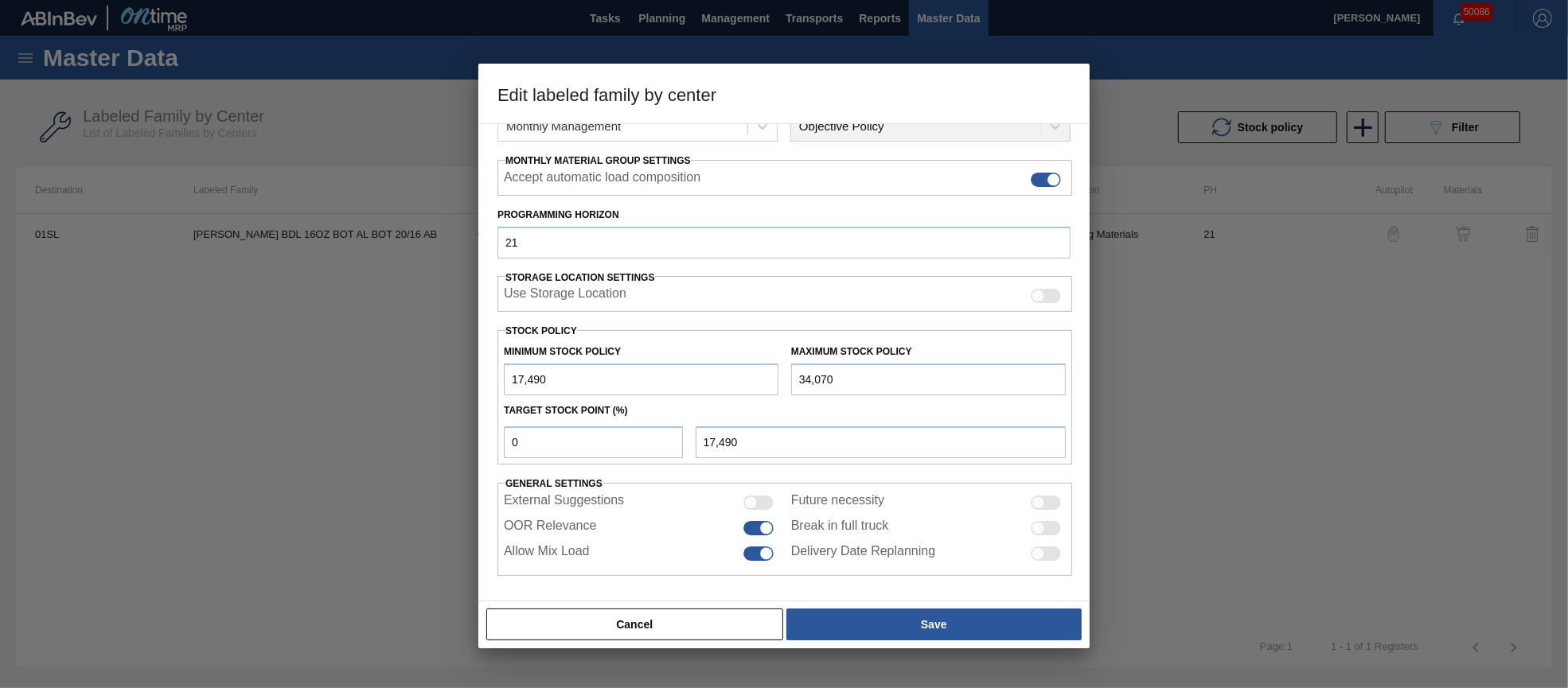
drag, startPoint x: 838, startPoint y: 380, endPoint x: 784, endPoint y: 379, distance: 54.0
click at [784, 379] on div "Maximum Stock Policy 34,070" at bounding box center [928, 368] width 287 height 55
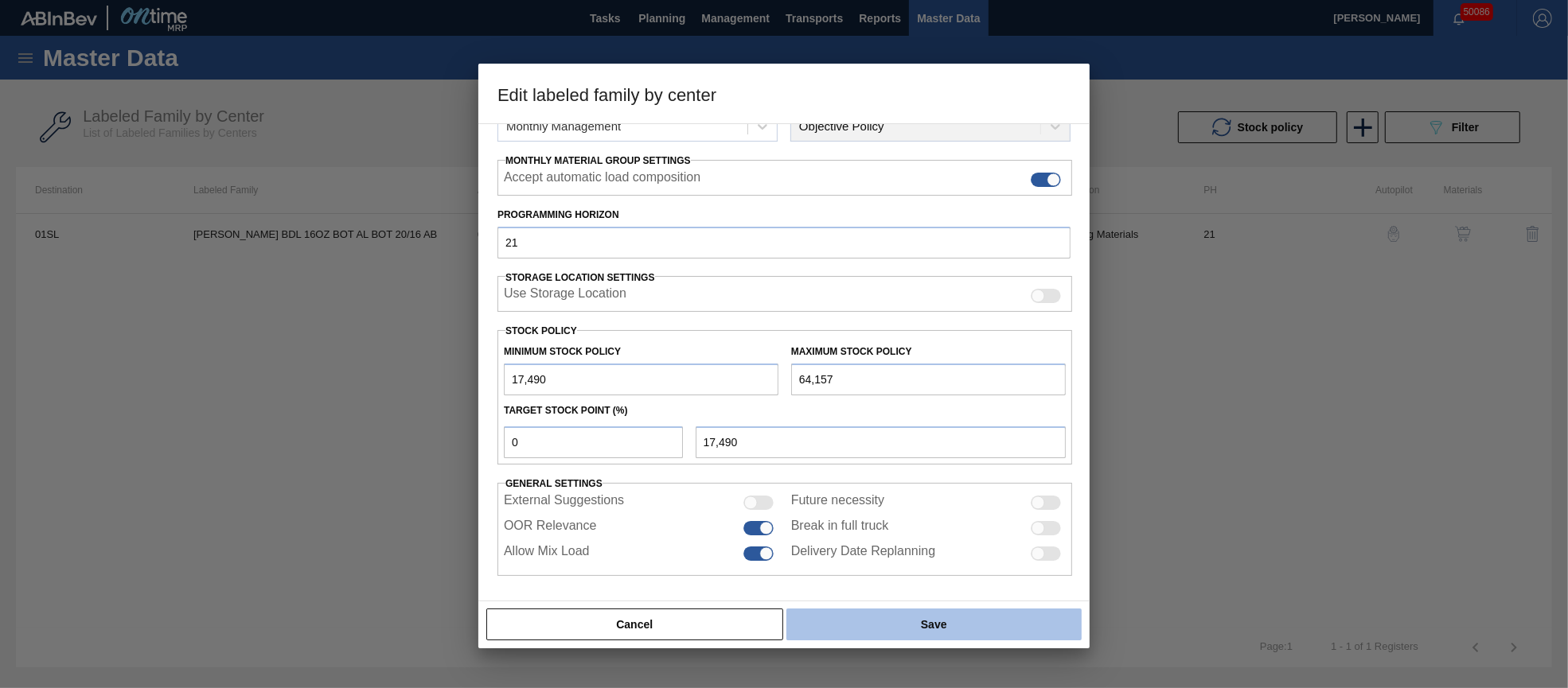
click at [961, 631] on button "Save" at bounding box center [934, 624] width 295 height 31
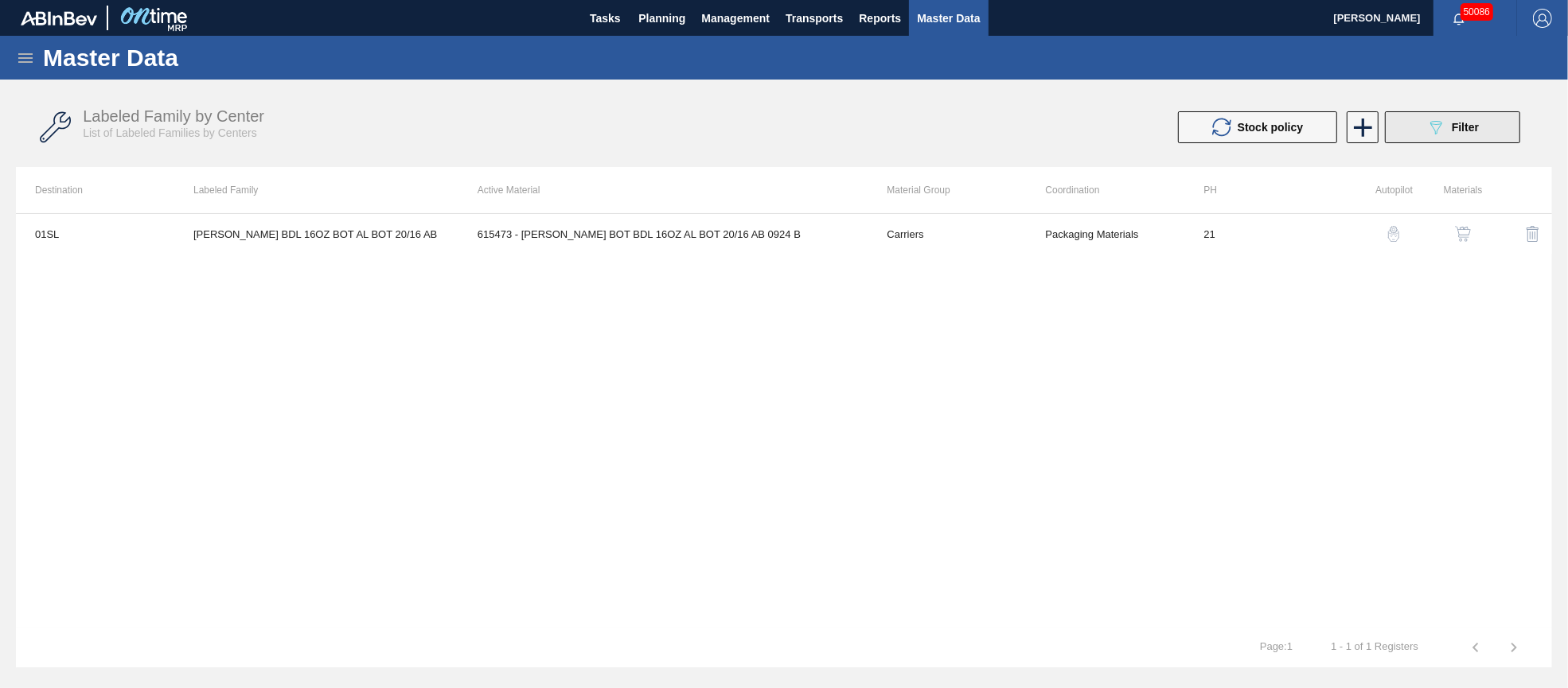
click at [1450, 127] on div "089F7B8B-B2A5-4AFE-B5C0-19BA573D28AC Filter" at bounding box center [1452, 127] width 52 height 19
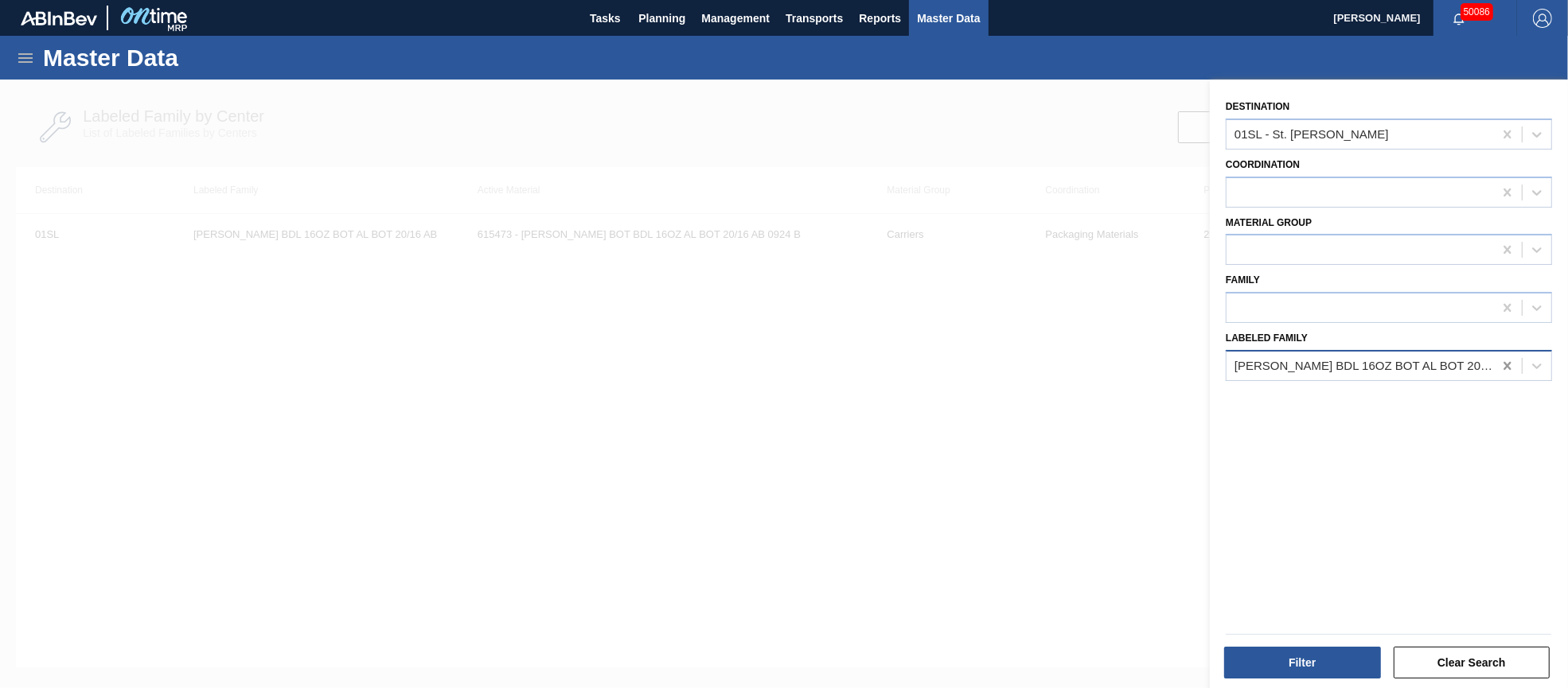
click at [1503, 360] on icon at bounding box center [1507, 366] width 16 height 16
paste Family "[PERSON_NAME] MGL 12OZ BOT SNUG 12/12 LN"
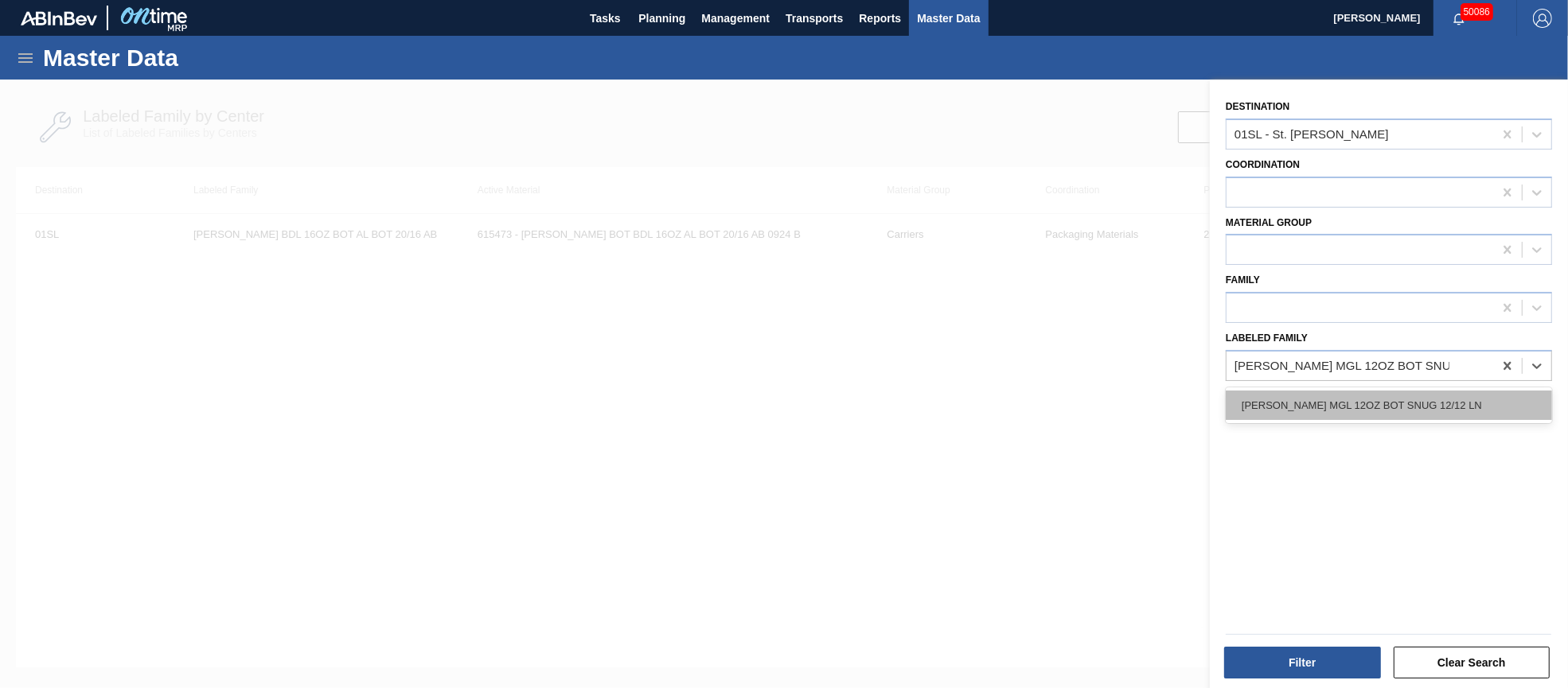
click at [1390, 405] on div "[PERSON_NAME] MGL 12OZ BOT SNUG 12/12 LN" at bounding box center [1388, 406] width 326 height 30
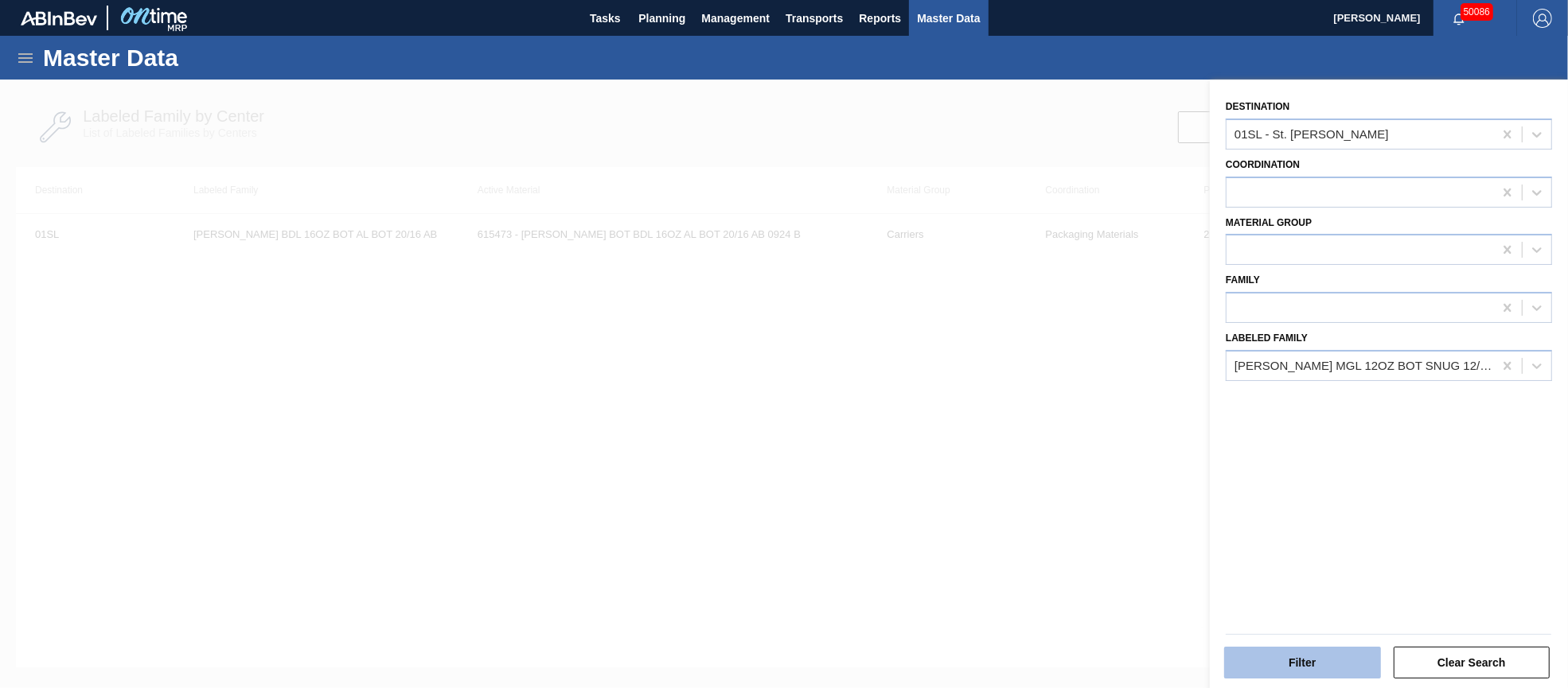
click at [1294, 667] on button "Filter" at bounding box center [1301, 662] width 157 height 31
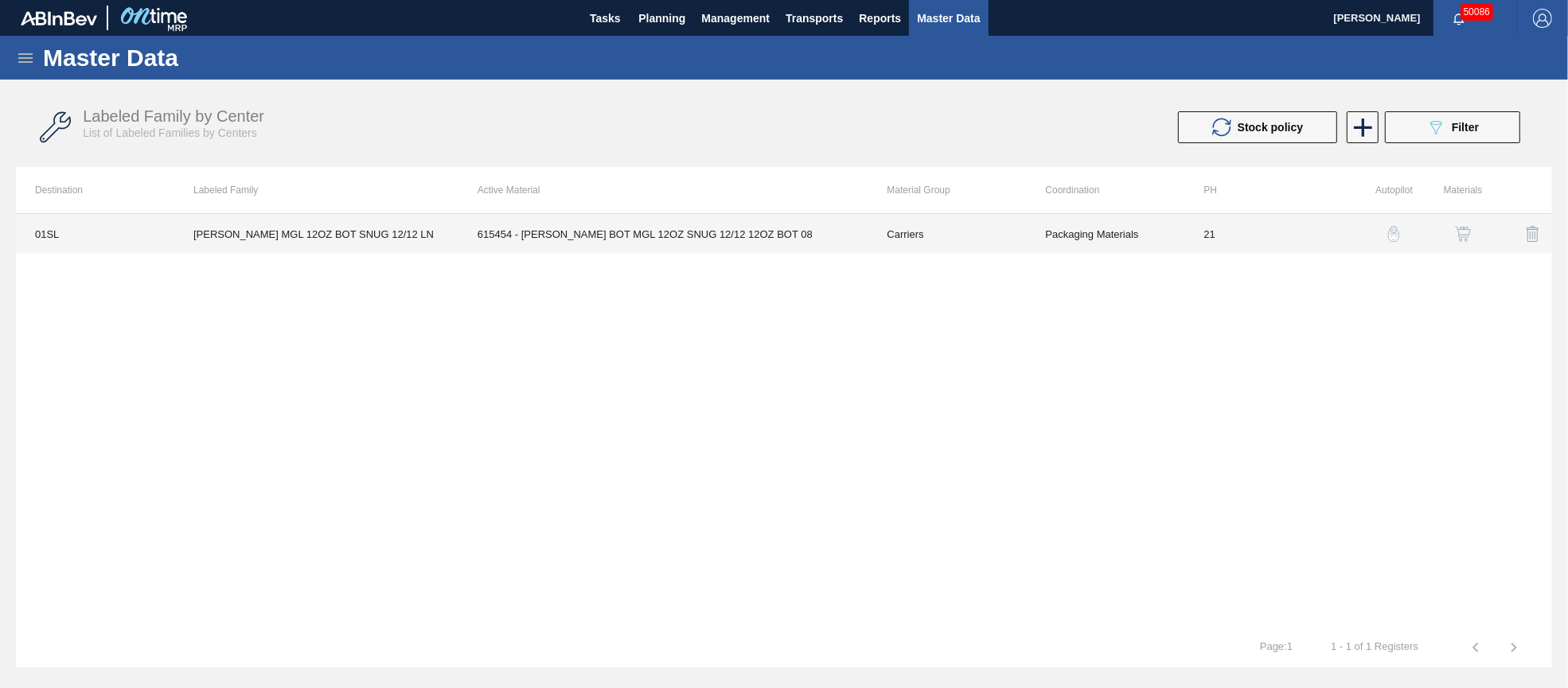
click at [567, 249] on td "615454 - [PERSON_NAME] BOT MGL 12OZ SNUG 12/12 12OZ BOT 08" at bounding box center [663, 233] width 409 height 39
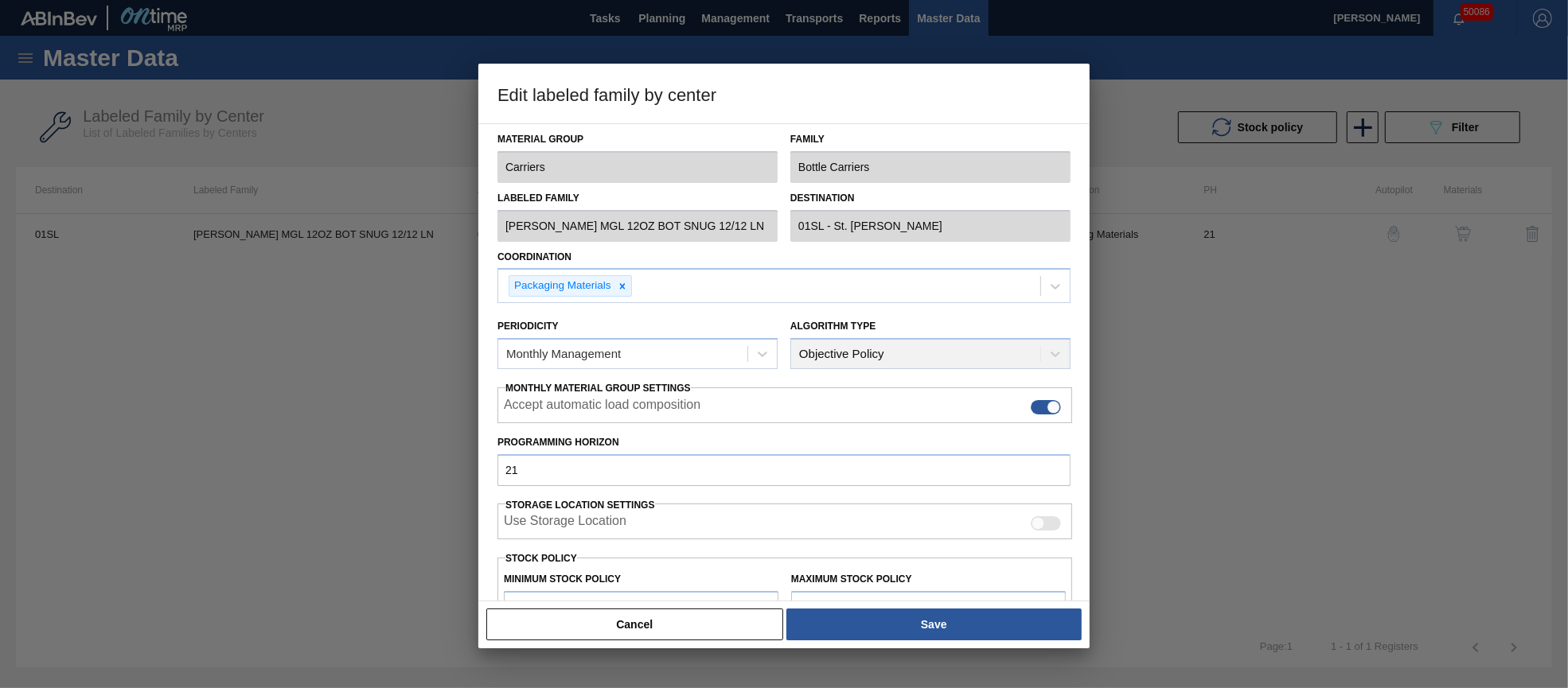
scroll to position [118, 0]
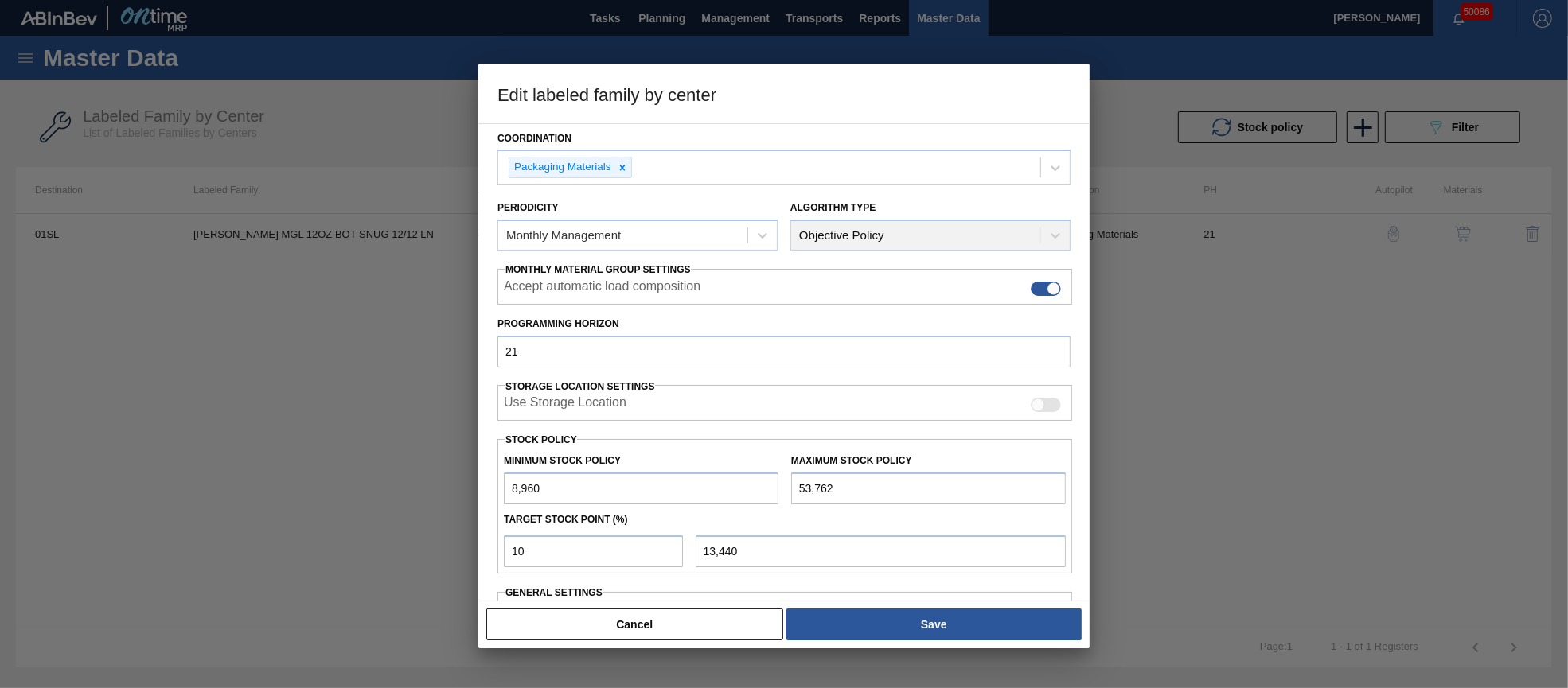
drag, startPoint x: 858, startPoint y: 486, endPoint x: 772, endPoint y: 478, distance: 86.4
click at [772, 478] on div "Minimum Stock Policy 8,960 Maximum Stock Policy 53,762" at bounding box center [784, 475] width 575 height 59
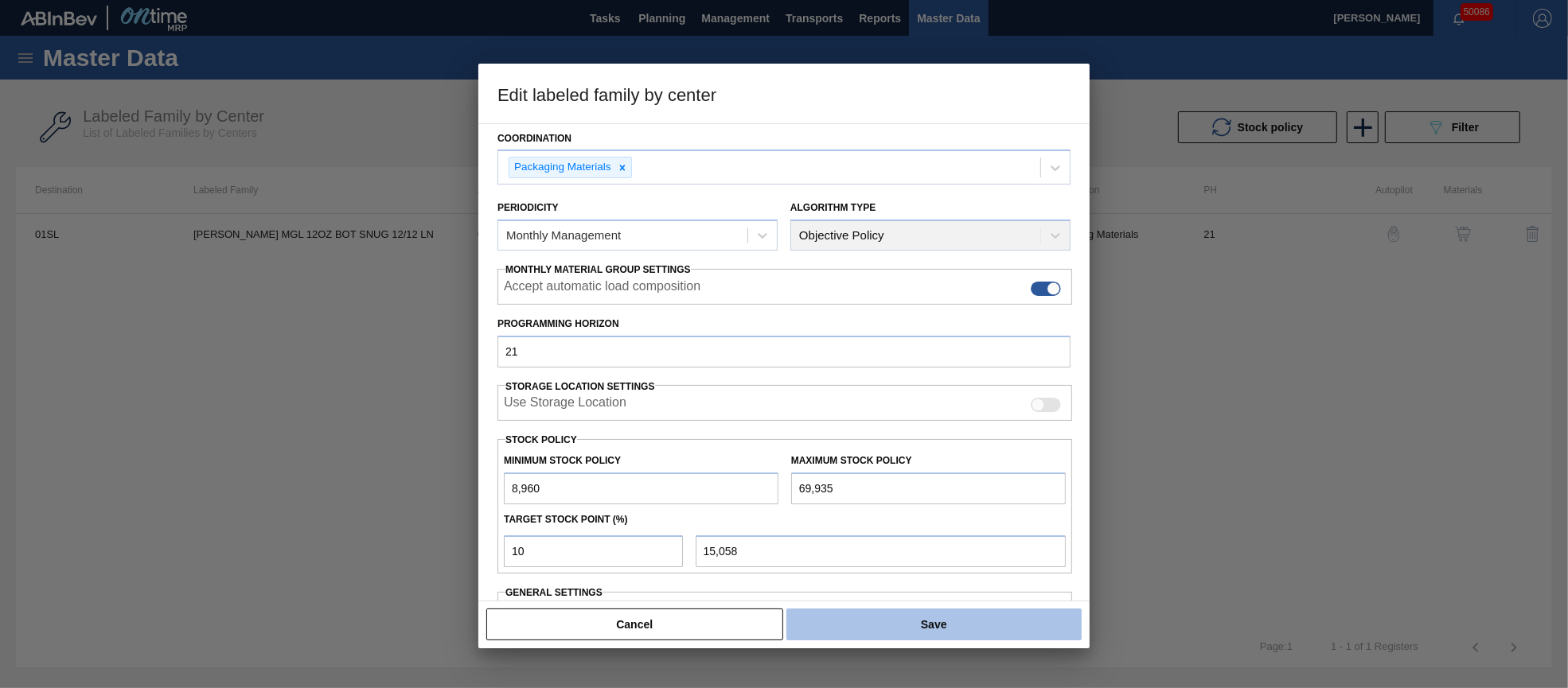
click at [984, 628] on button "Save" at bounding box center [934, 624] width 295 height 31
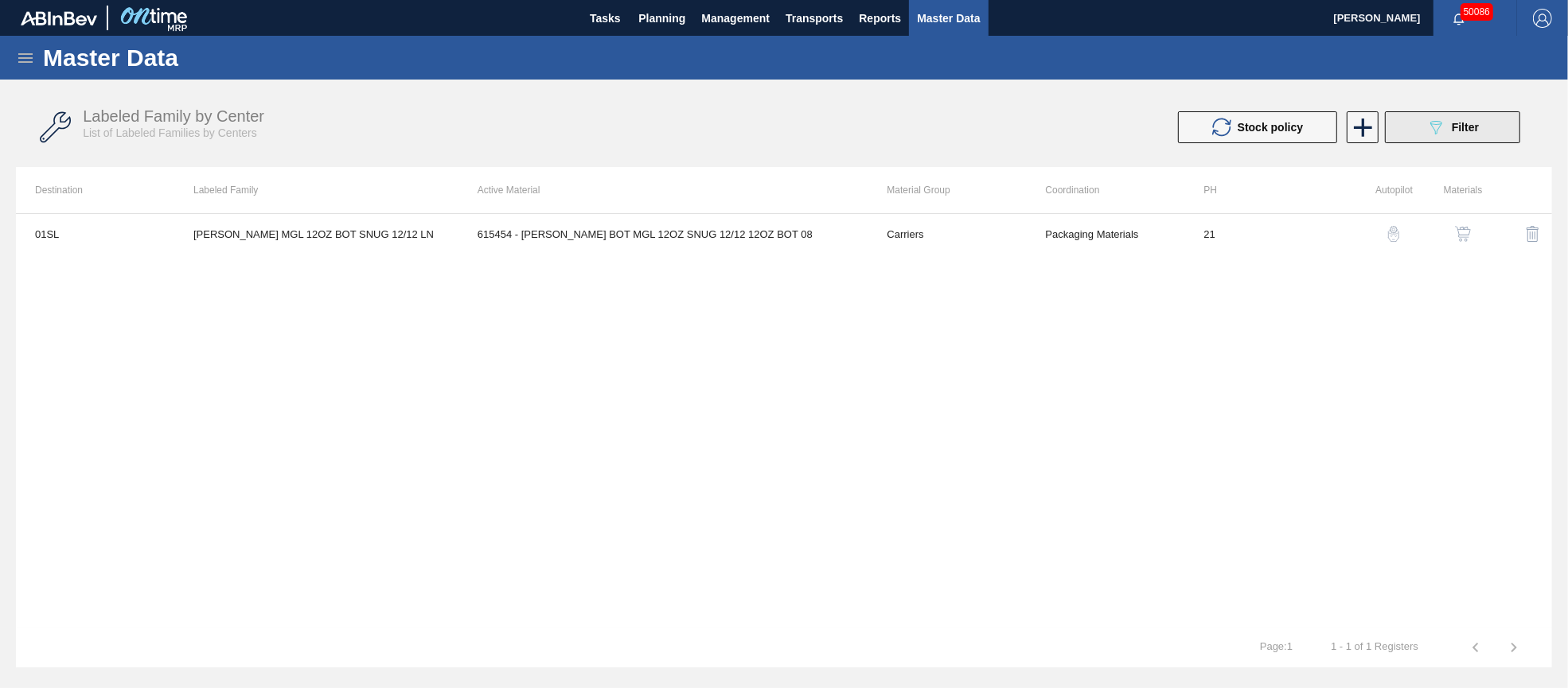
click at [1470, 115] on button "089F7B8B-B2A5-4AFE-B5C0-19BA573D28AC Filter" at bounding box center [1452, 127] width 135 height 31
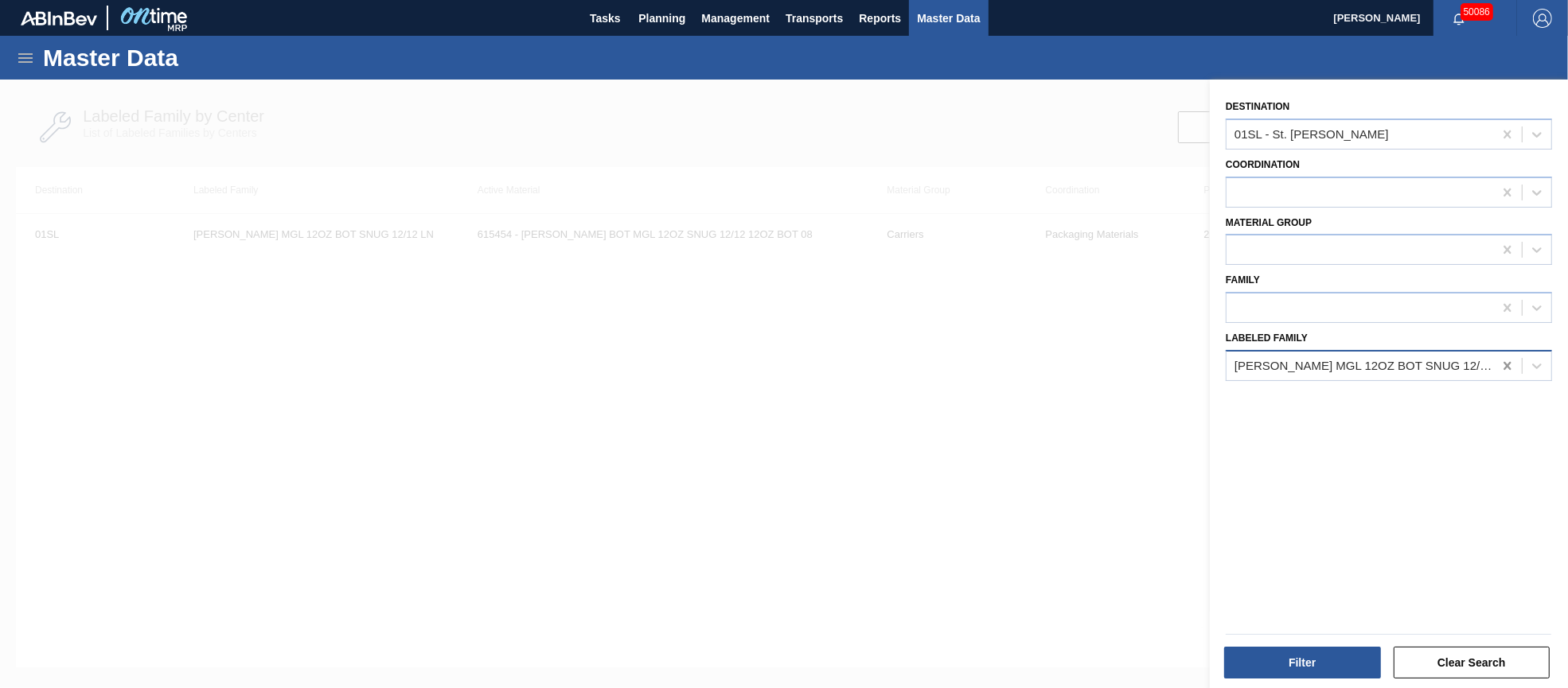
click at [1504, 362] on icon at bounding box center [1506, 366] width 7 height 8
paste Family "[PERSON_NAME] SA2 12OZ CAN CAN PK 12/12 SLEEK SPOT UV AND MATTE"
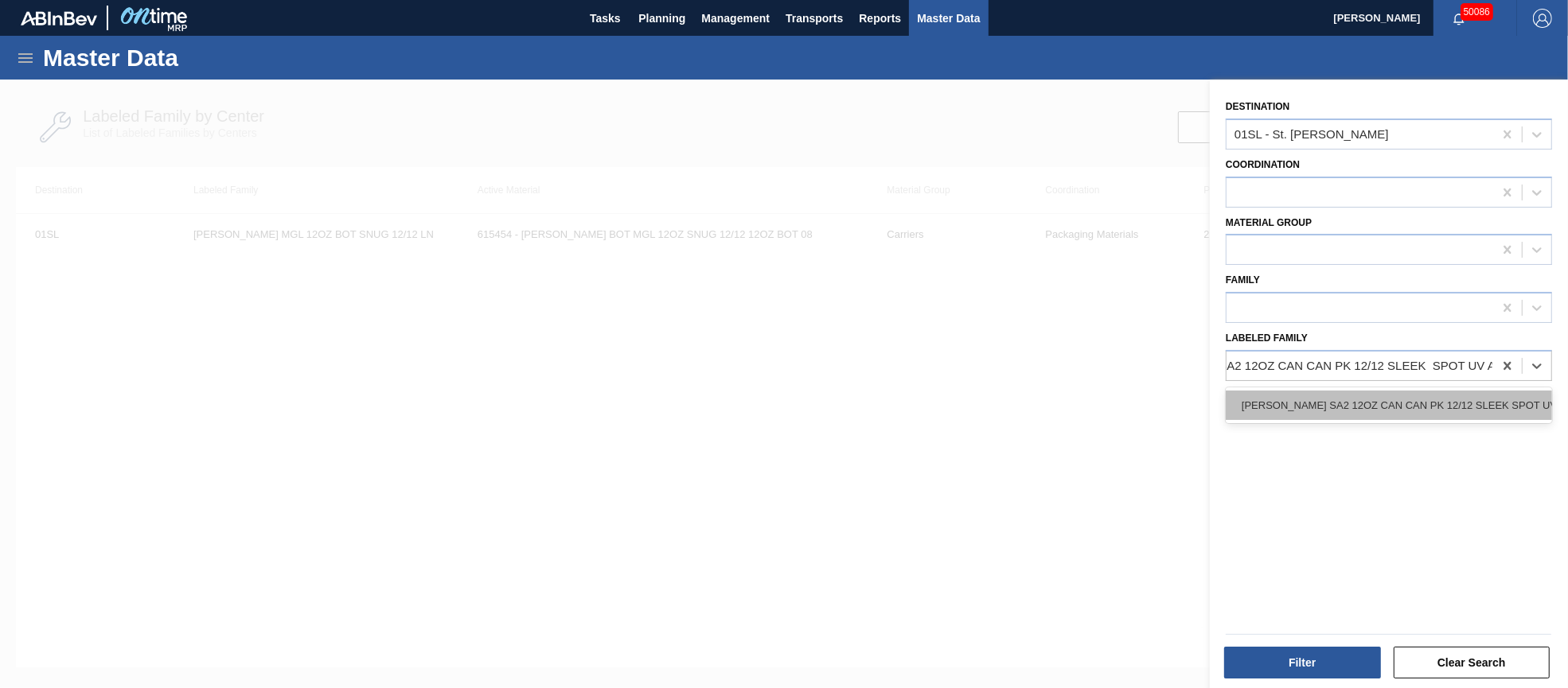
click at [1405, 409] on div "[PERSON_NAME] SA2 12OZ CAN CAN PK 12/12 SLEEK SPOT UV AND MATTE" at bounding box center [1388, 406] width 326 height 30
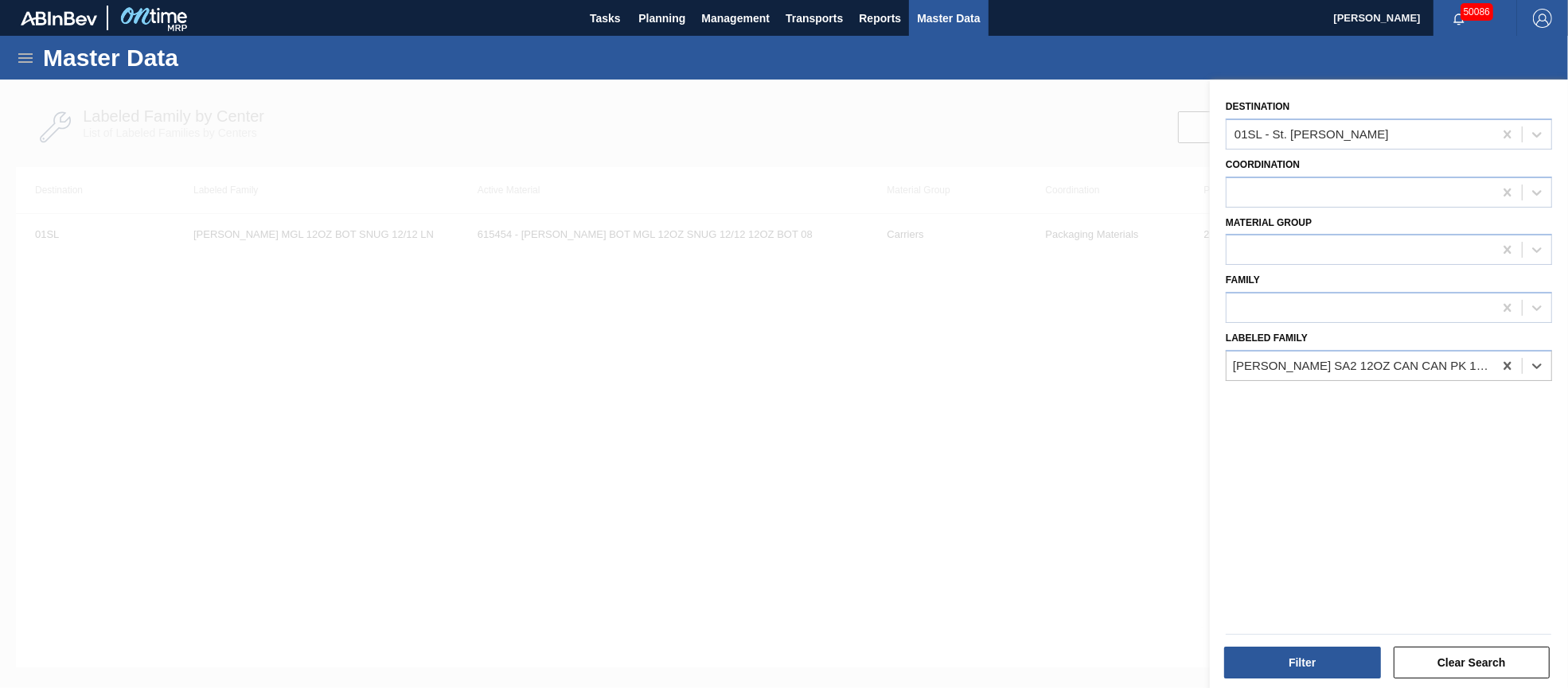
scroll to position [0, 2]
click at [1319, 651] on button "Filter" at bounding box center [1301, 662] width 157 height 31
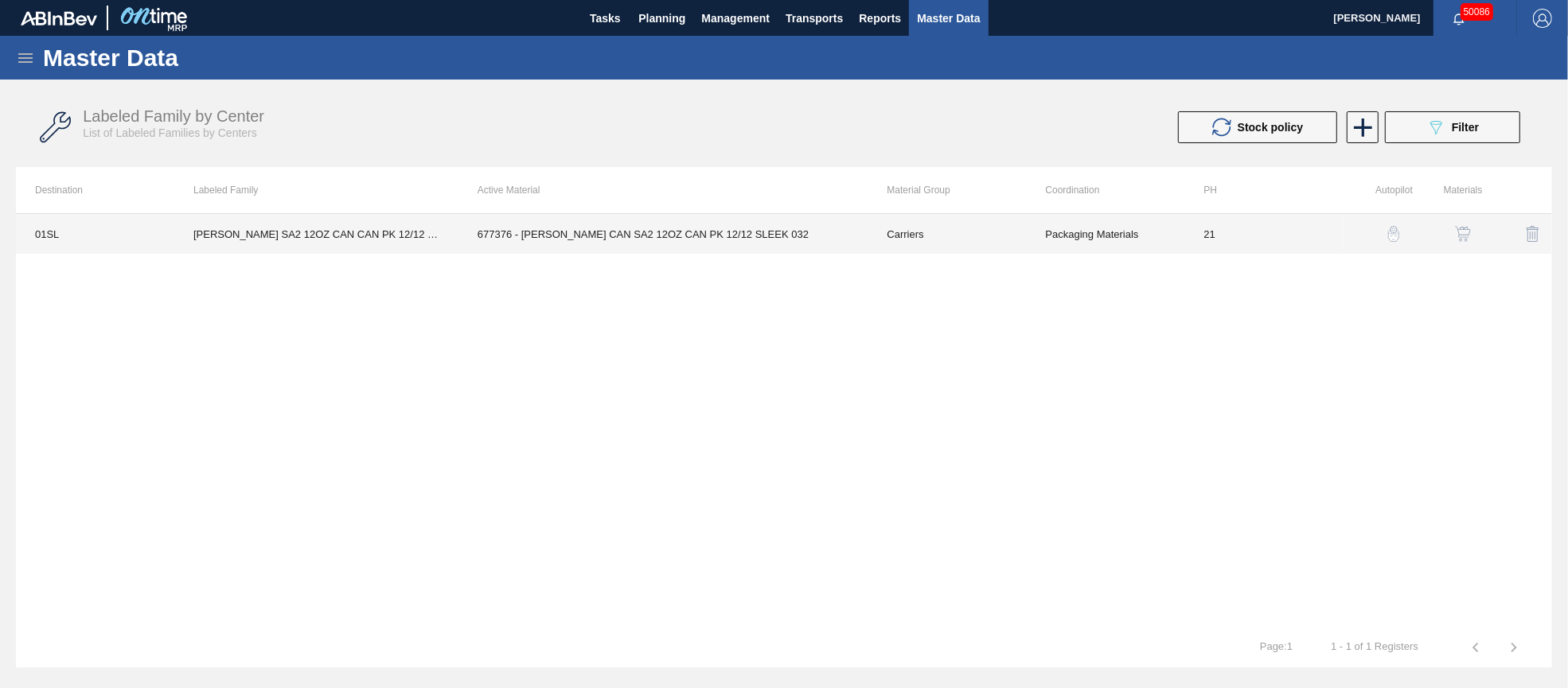
click at [1089, 231] on td "Packaging Materials" at bounding box center [1105, 233] width 158 height 39
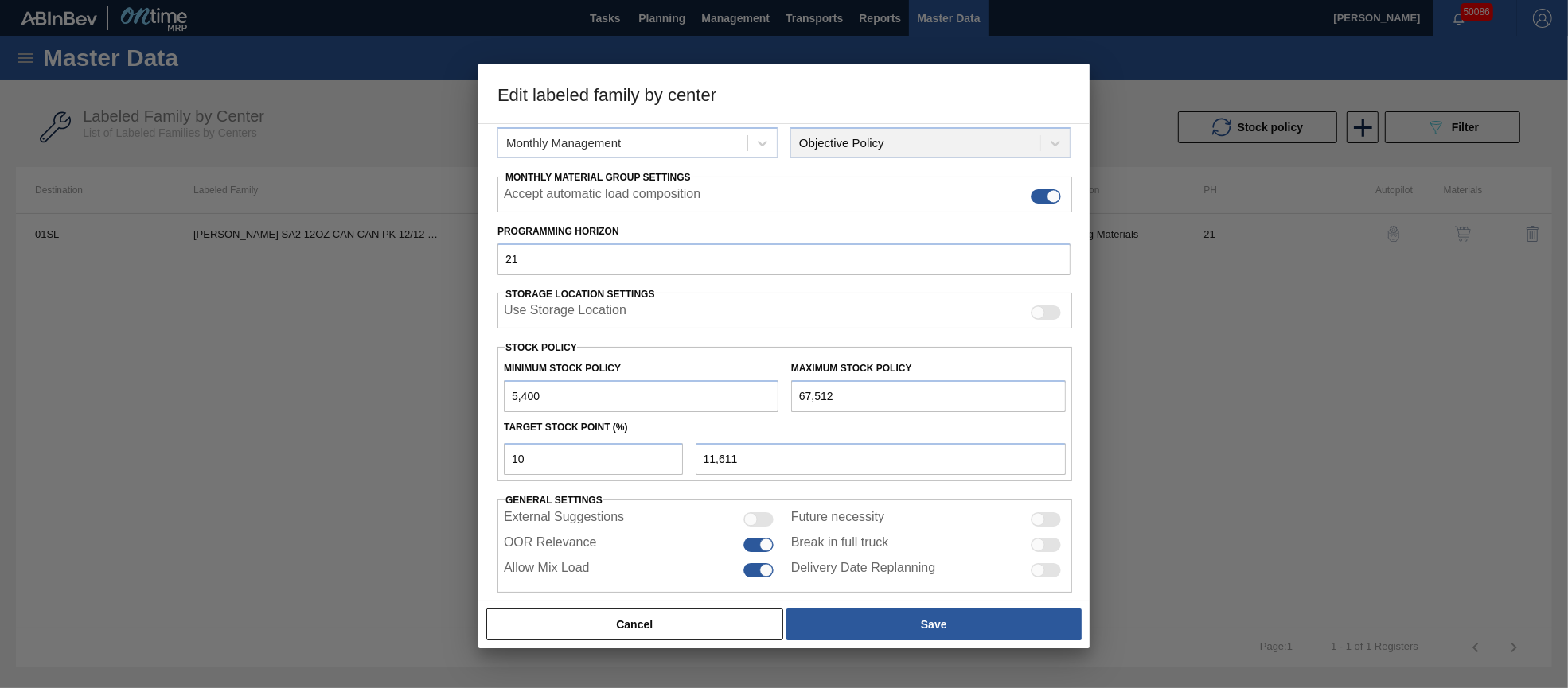
scroll to position [227, 0]
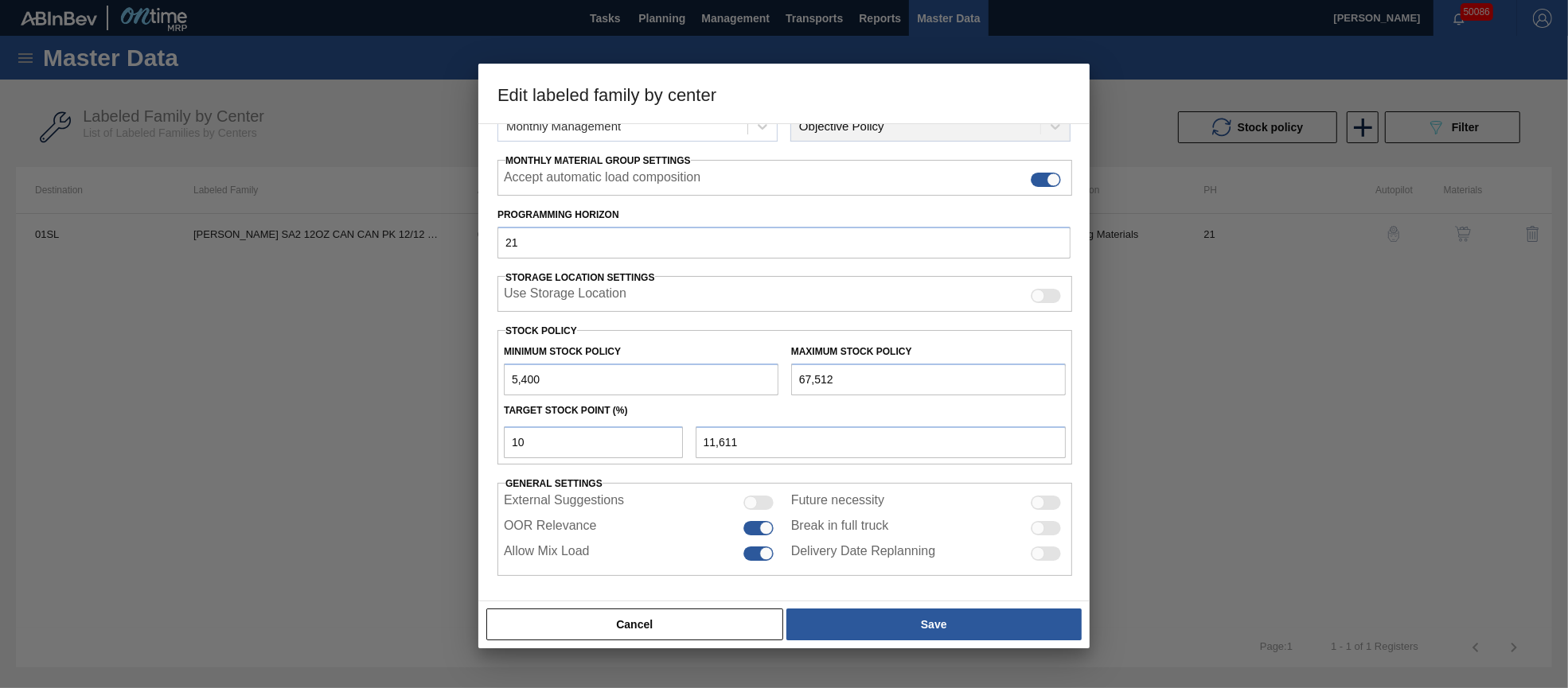
drag, startPoint x: 849, startPoint y: 377, endPoint x: 785, endPoint y: 373, distance: 64.1
click at [787, 372] on div "Maximum Stock Policy 67,512" at bounding box center [928, 368] width 287 height 55
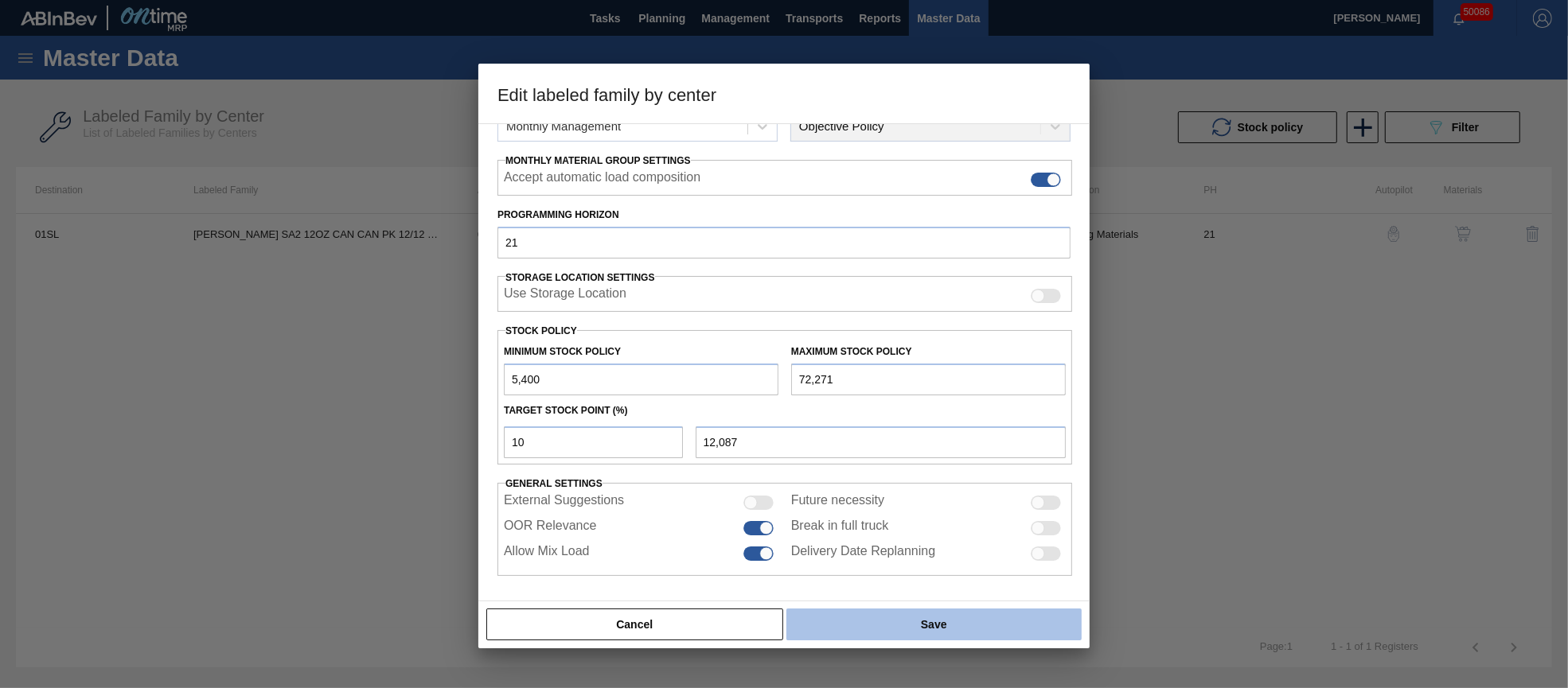
click at [937, 623] on button "Save" at bounding box center [934, 624] width 295 height 31
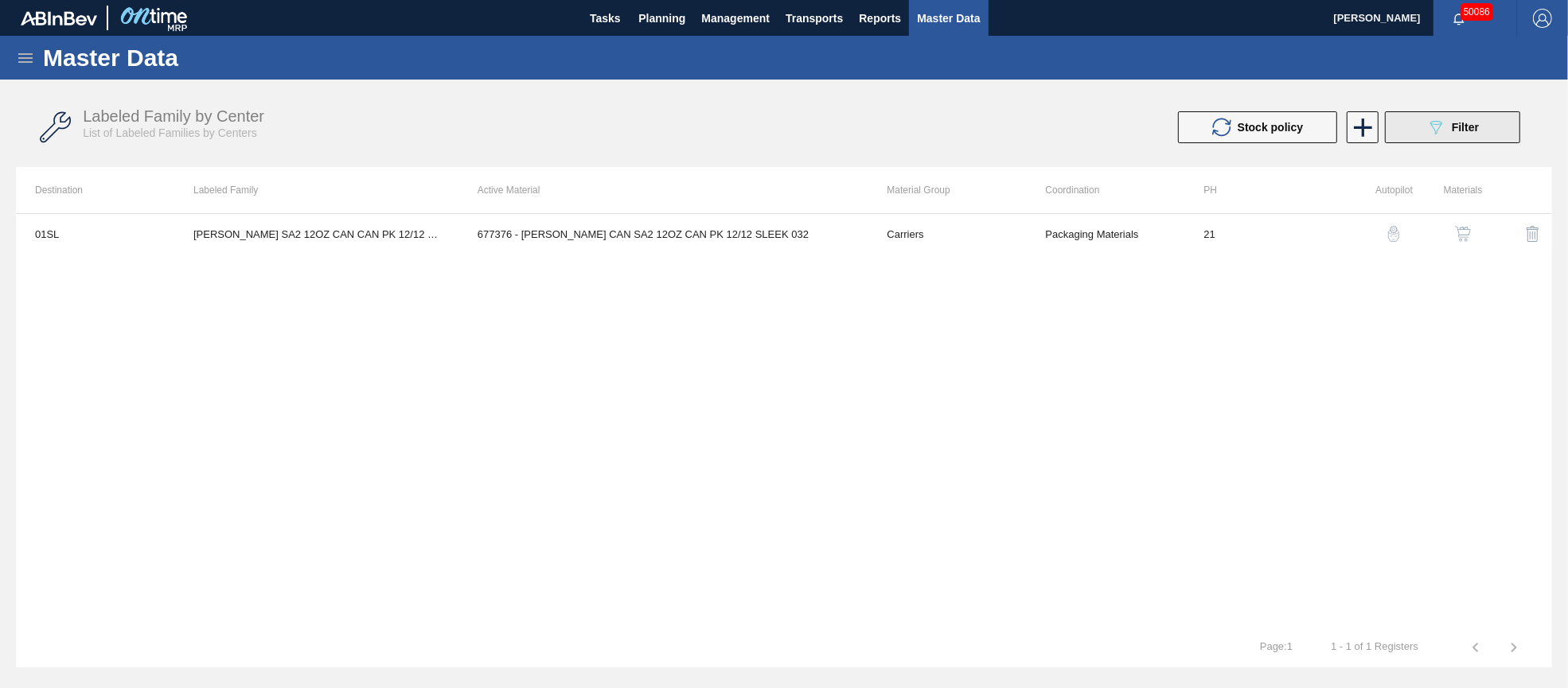
click at [1467, 127] on span "Filter" at bounding box center [1465, 127] width 27 height 13
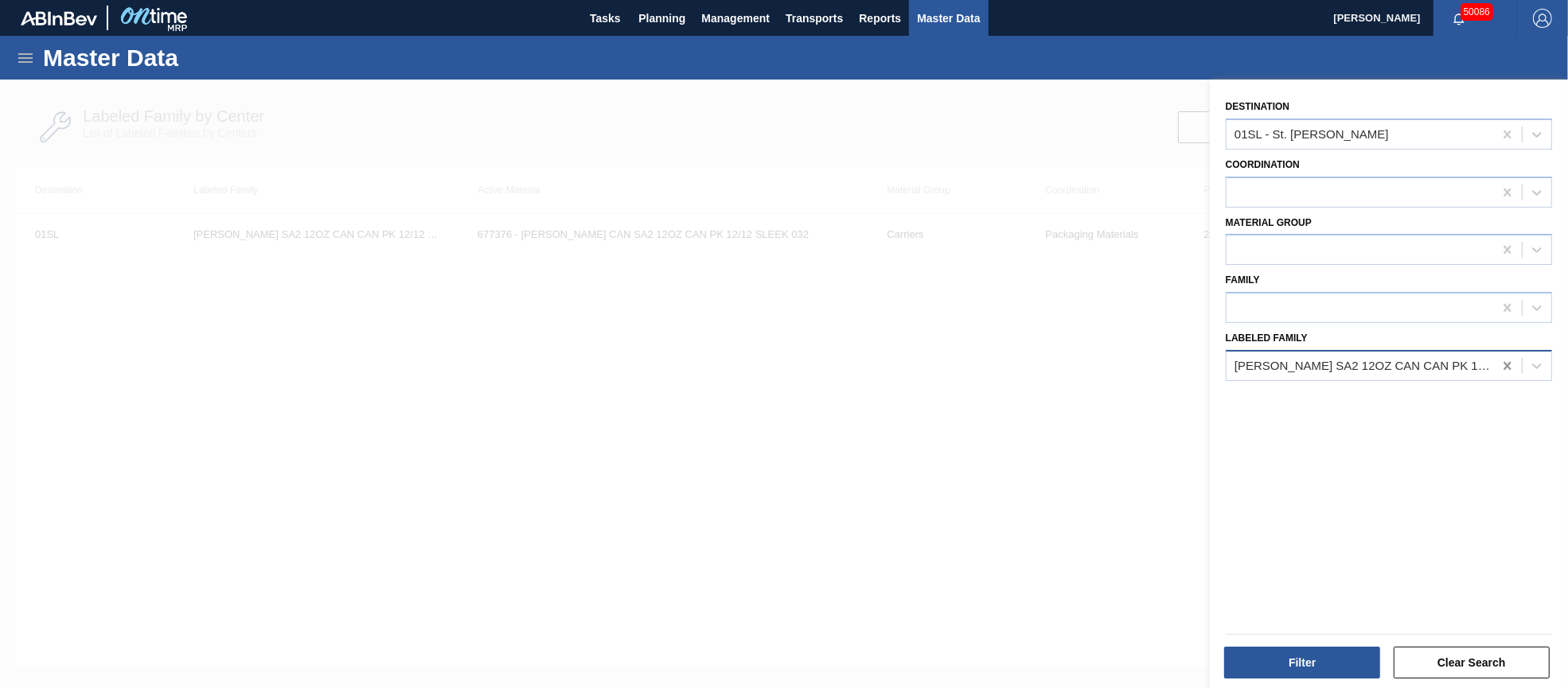
click at [1506, 358] on icon at bounding box center [1507, 366] width 16 height 16
paste Family "CTN BDL 12OZ LN FOLD 18LS 2119-A"
click at [1418, 399] on div "CTN BDL 12OZ LN FOLD 18LS 2119-A" at bounding box center [1388, 406] width 326 height 30
click at [1314, 670] on button "Filter" at bounding box center [1301, 662] width 157 height 31
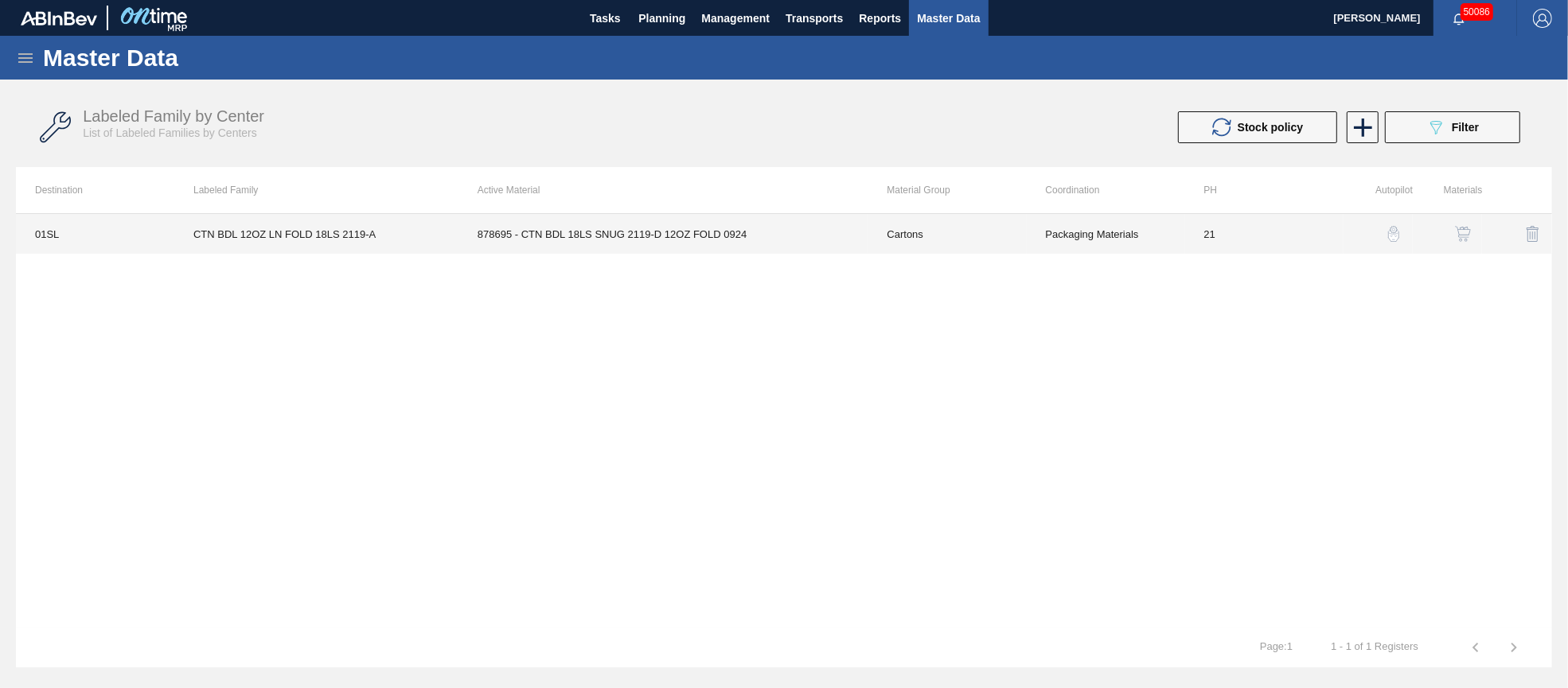
click at [663, 233] on td "878695 - CTN BDL 18LS SNUG 2119-D 12OZ FOLD 0924" at bounding box center [663, 233] width 409 height 39
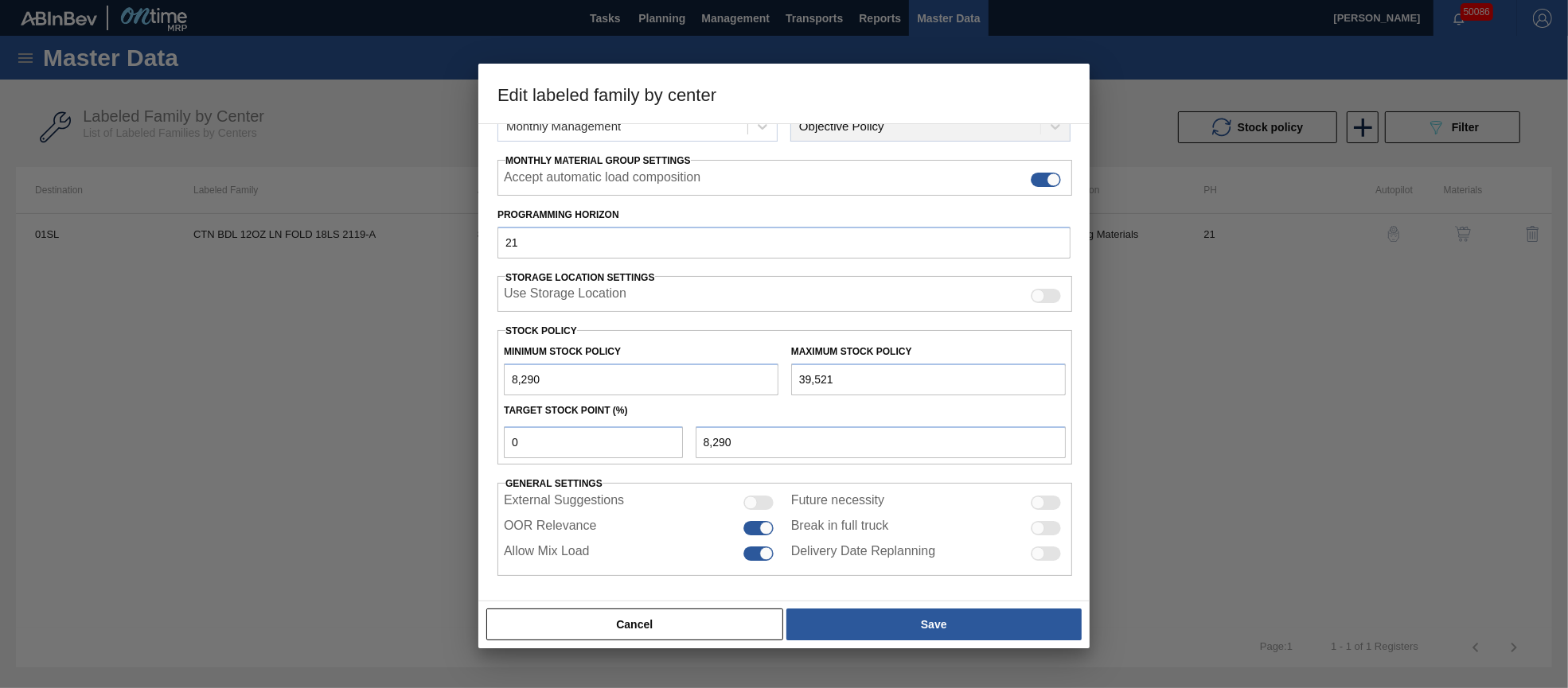
drag, startPoint x: 832, startPoint y: 376, endPoint x: 781, endPoint y: 372, distance: 51.2
click at [781, 372] on div "Minimum Stock Policy 8,290 Maximum Stock Policy 39,521" at bounding box center [784, 366] width 575 height 59
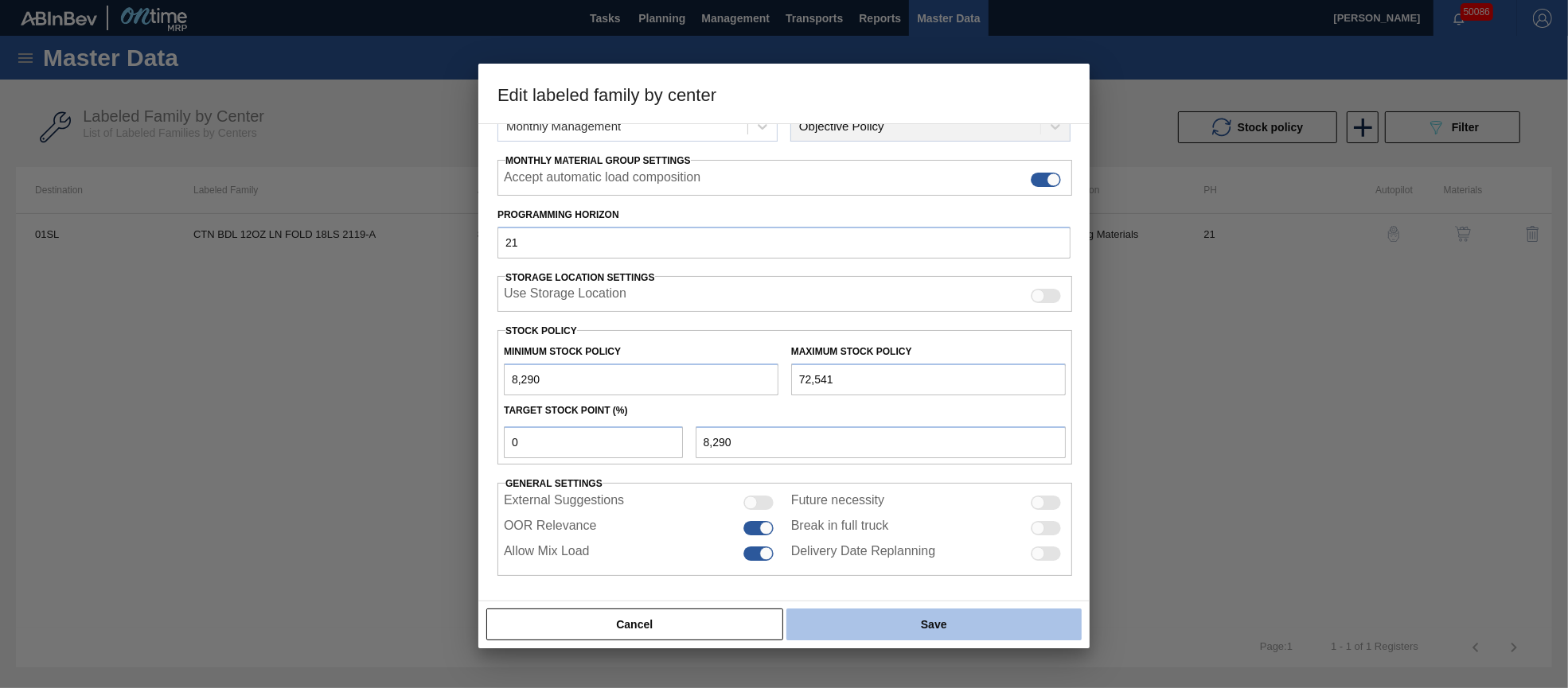
click at [904, 628] on button "Save" at bounding box center [934, 624] width 295 height 31
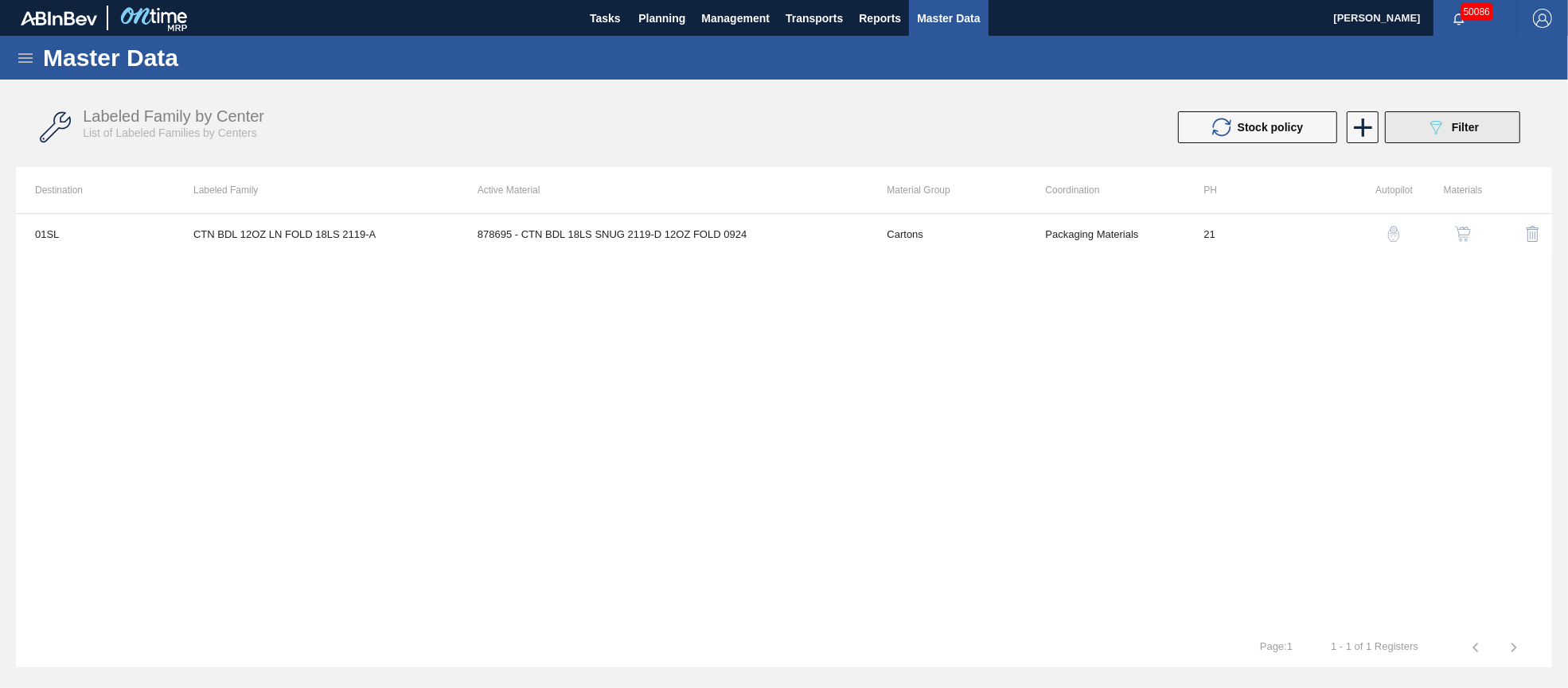
click at [1465, 121] on span "Filter" at bounding box center [1465, 127] width 27 height 13
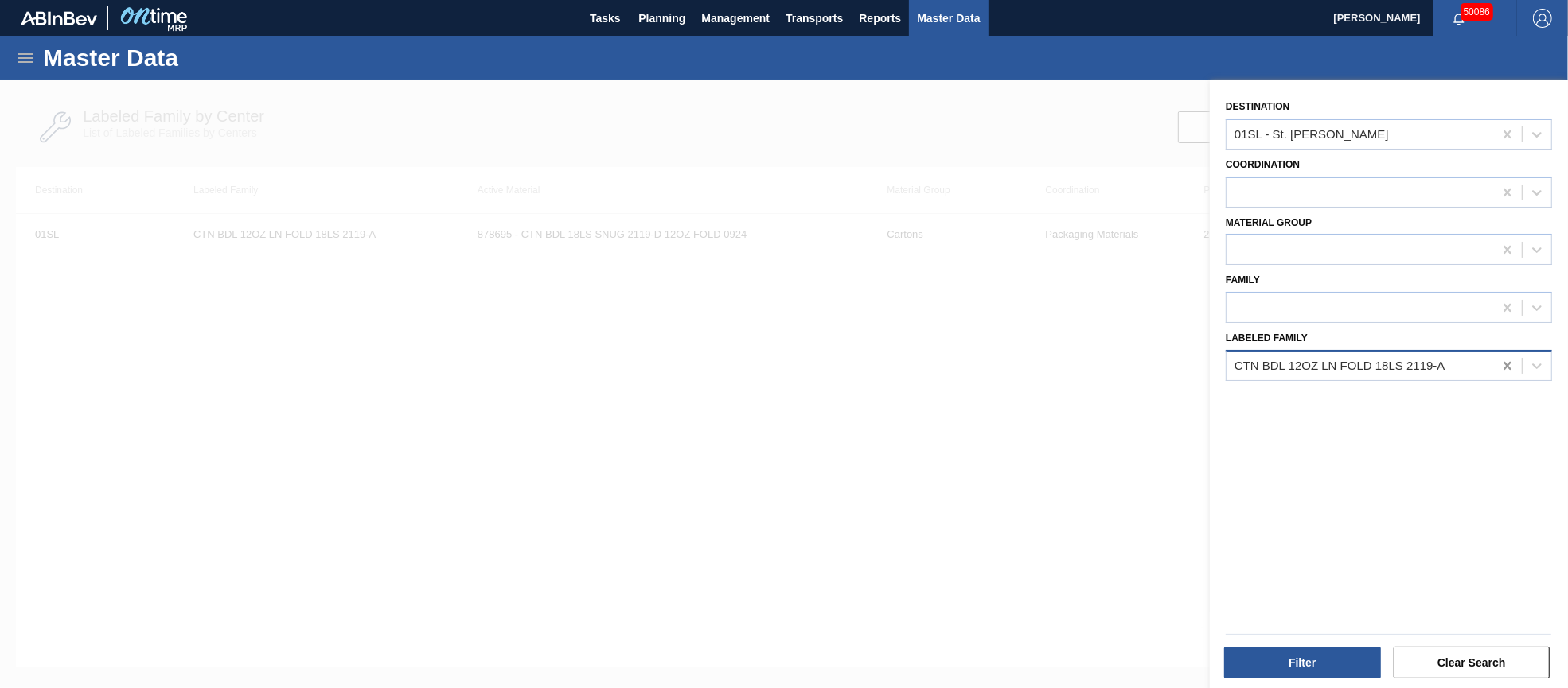
click at [1502, 363] on icon at bounding box center [1507, 366] width 16 height 16
paste Family "[PERSON_NAME] BDL 16OZ BOT AL BOT 8/16"
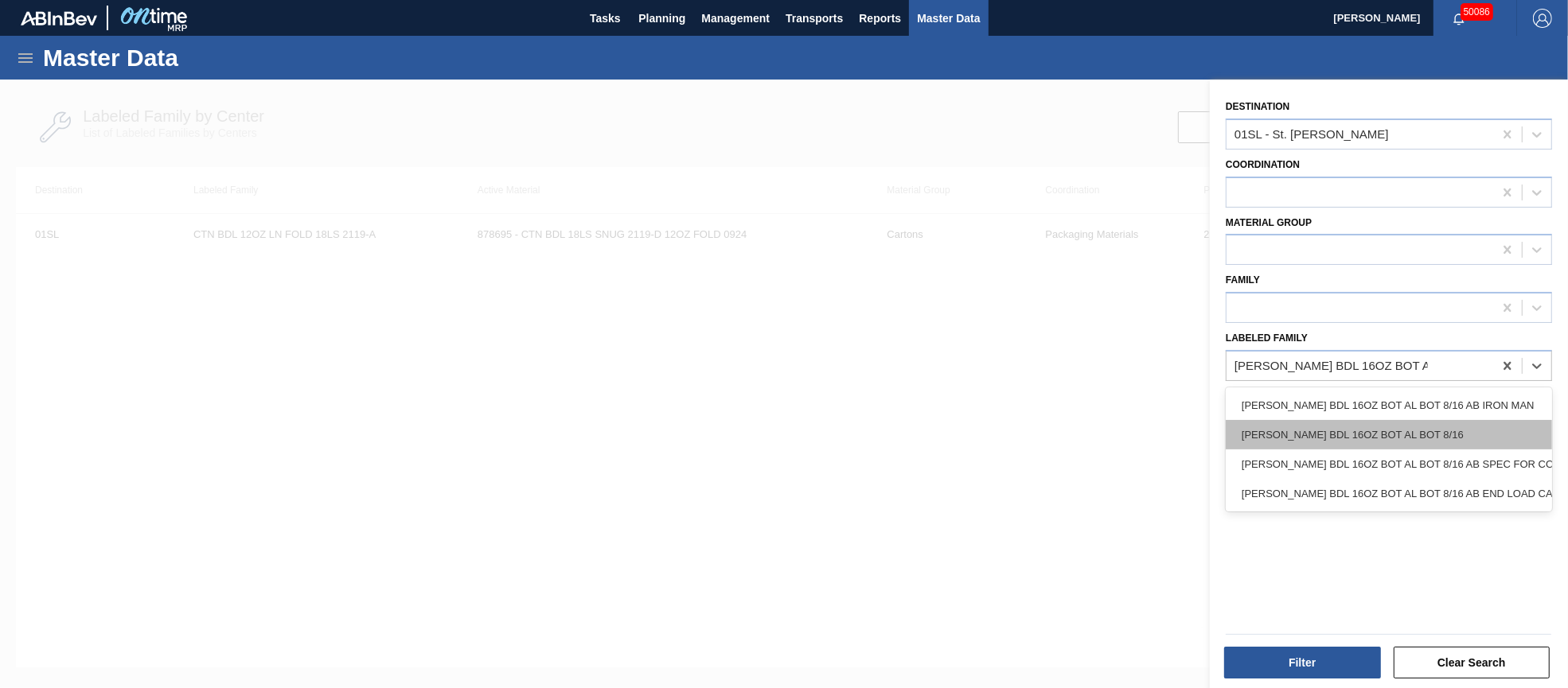
click at [1414, 433] on div "[PERSON_NAME] BDL 16OZ BOT AL BOT 8/16" at bounding box center [1388, 435] width 326 height 30
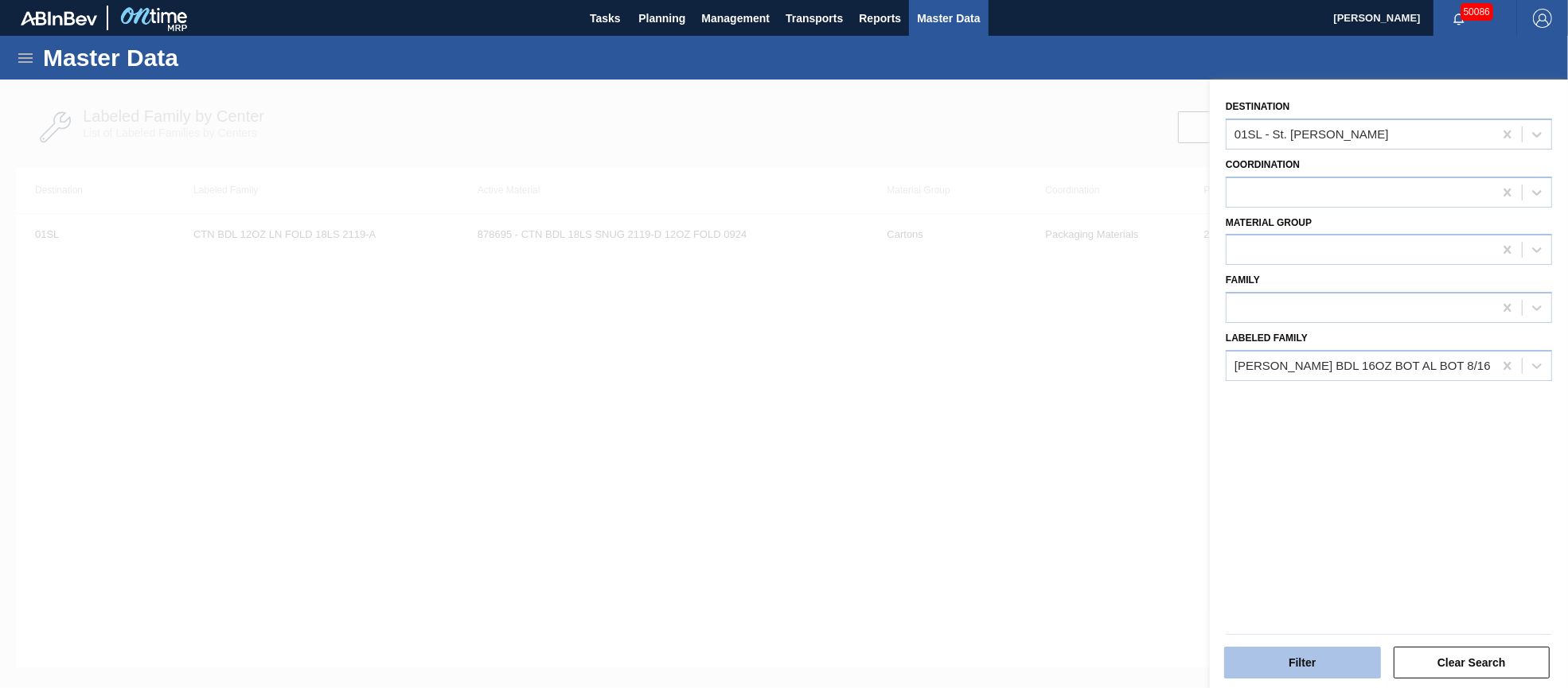
click at [1311, 658] on button "Filter" at bounding box center [1301, 662] width 157 height 31
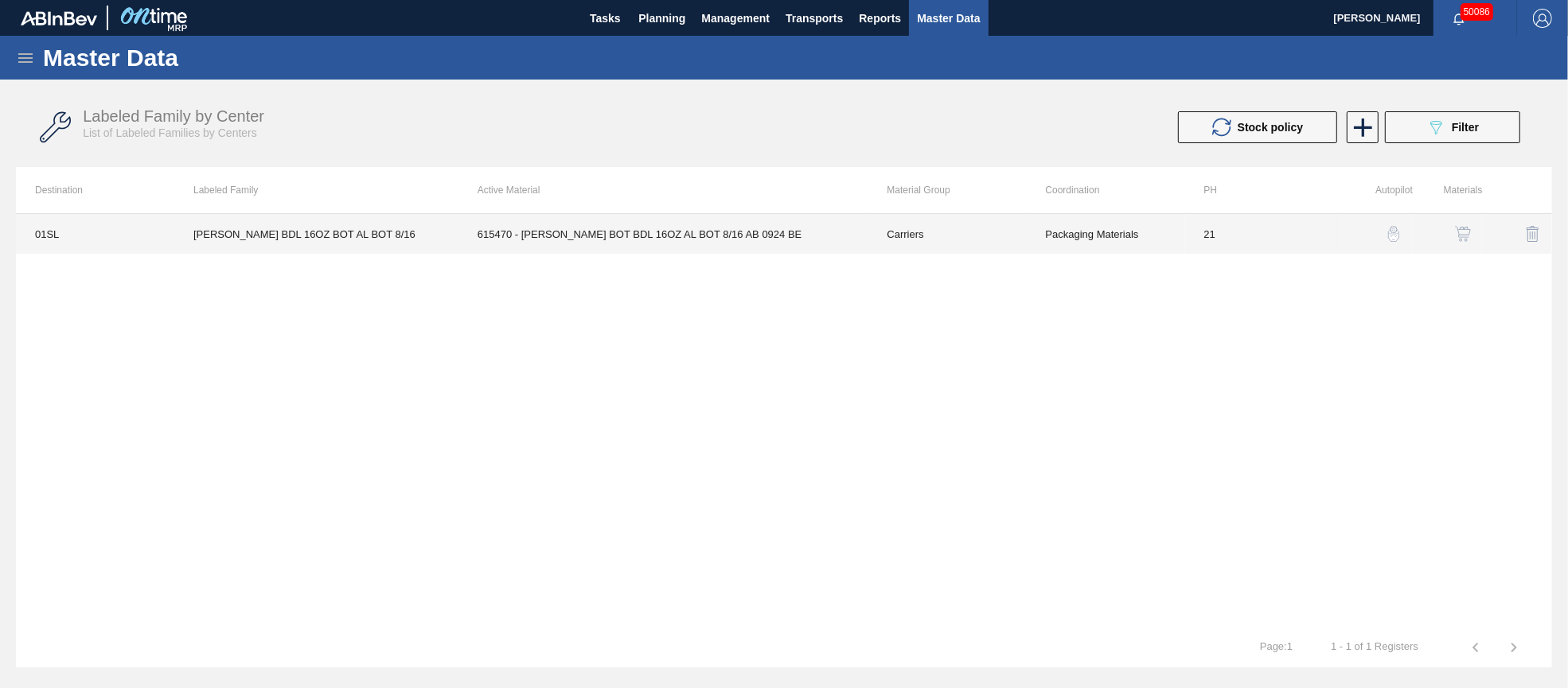
click at [748, 236] on td "615470 - [PERSON_NAME] BOT BDL 16OZ AL BOT 8/16 AB 0924 BE" at bounding box center [663, 233] width 409 height 39
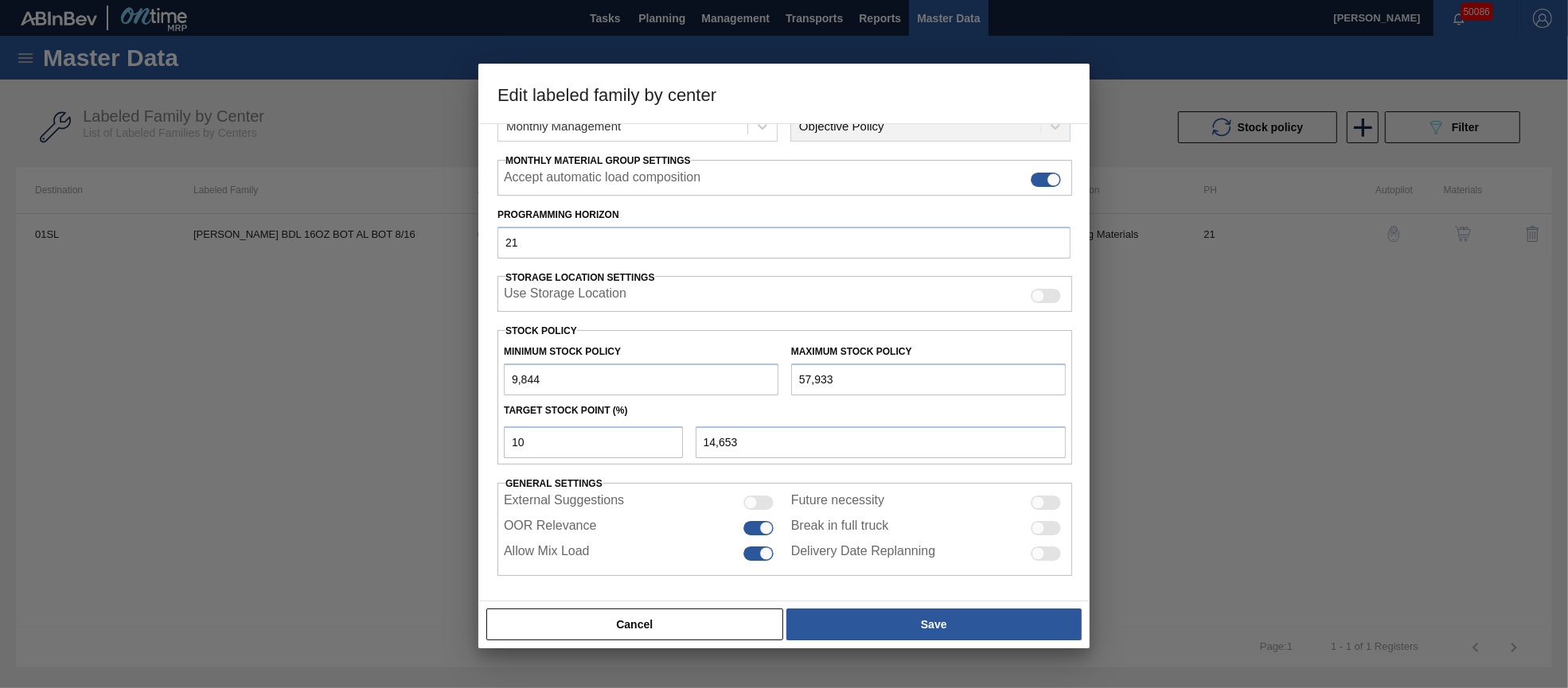
drag, startPoint x: 800, startPoint y: 377, endPoint x: 762, endPoint y: 378, distance: 38.0
click at [762, 378] on div "Minimum Stock Policy 9,844 Maximum Stock Policy 57,933" at bounding box center [784, 366] width 575 height 59
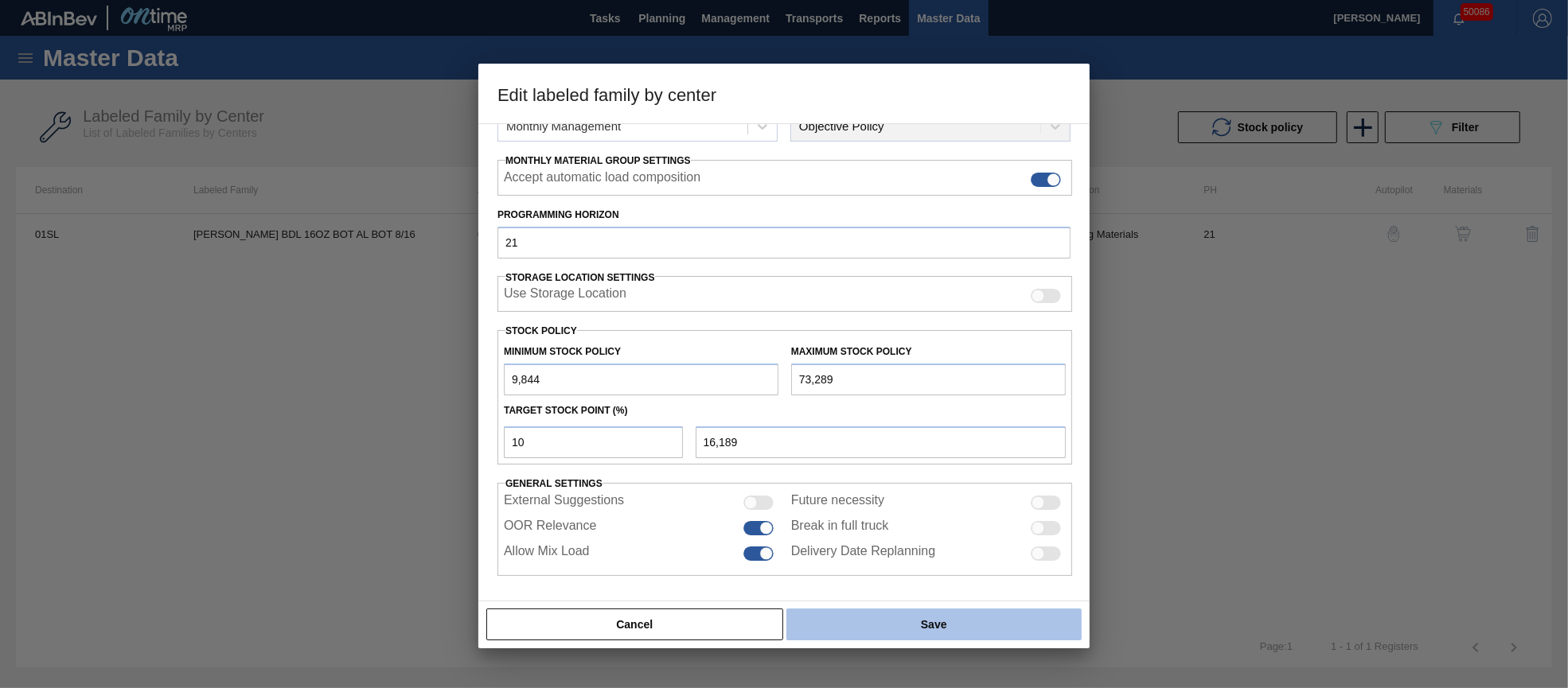
click at [969, 629] on button "Save" at bounding box center [934, 624] width 295 height 31
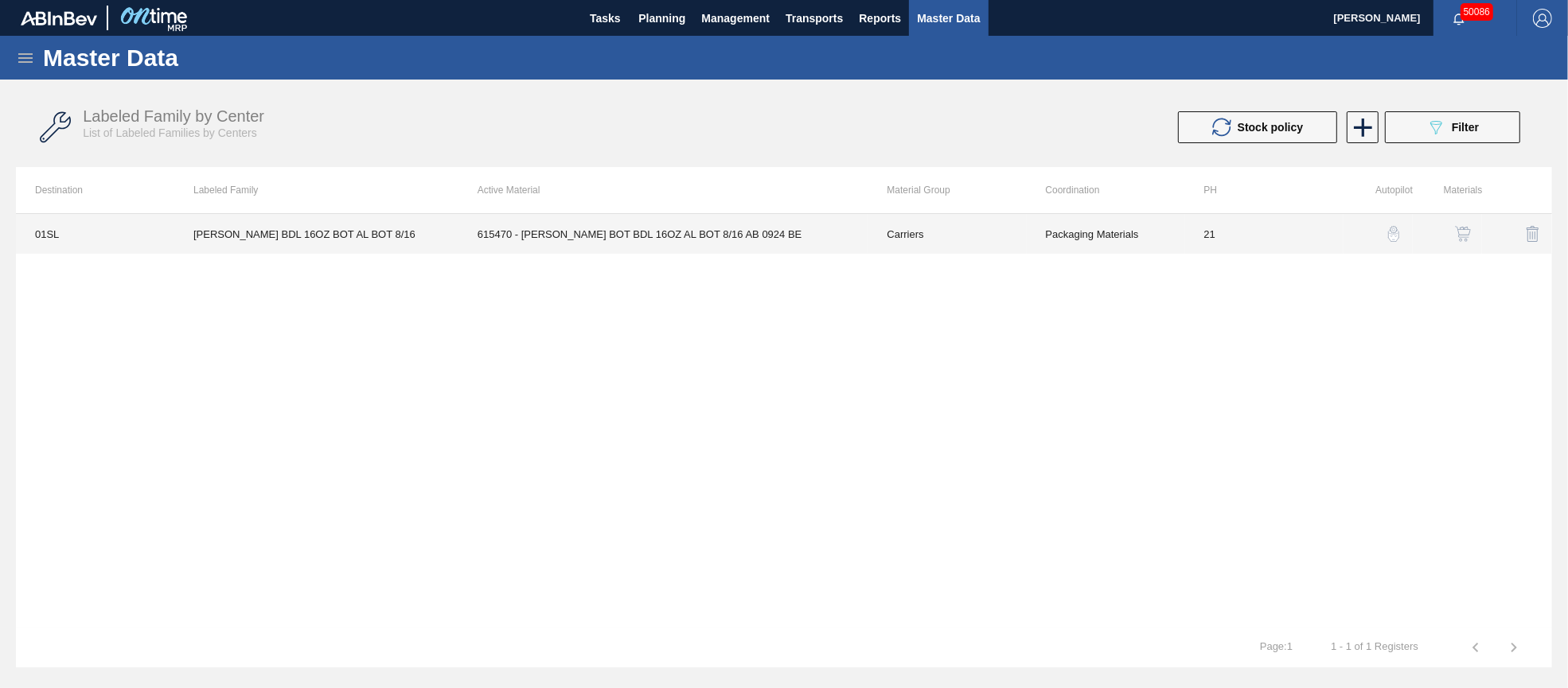
click at [712, 239] on td "615470 - [PERSON_NAME] BOT BDL 16OZ AL BOT 8/16 AB 0924 BE" at bounding box center [663, 233] width 409 height 39
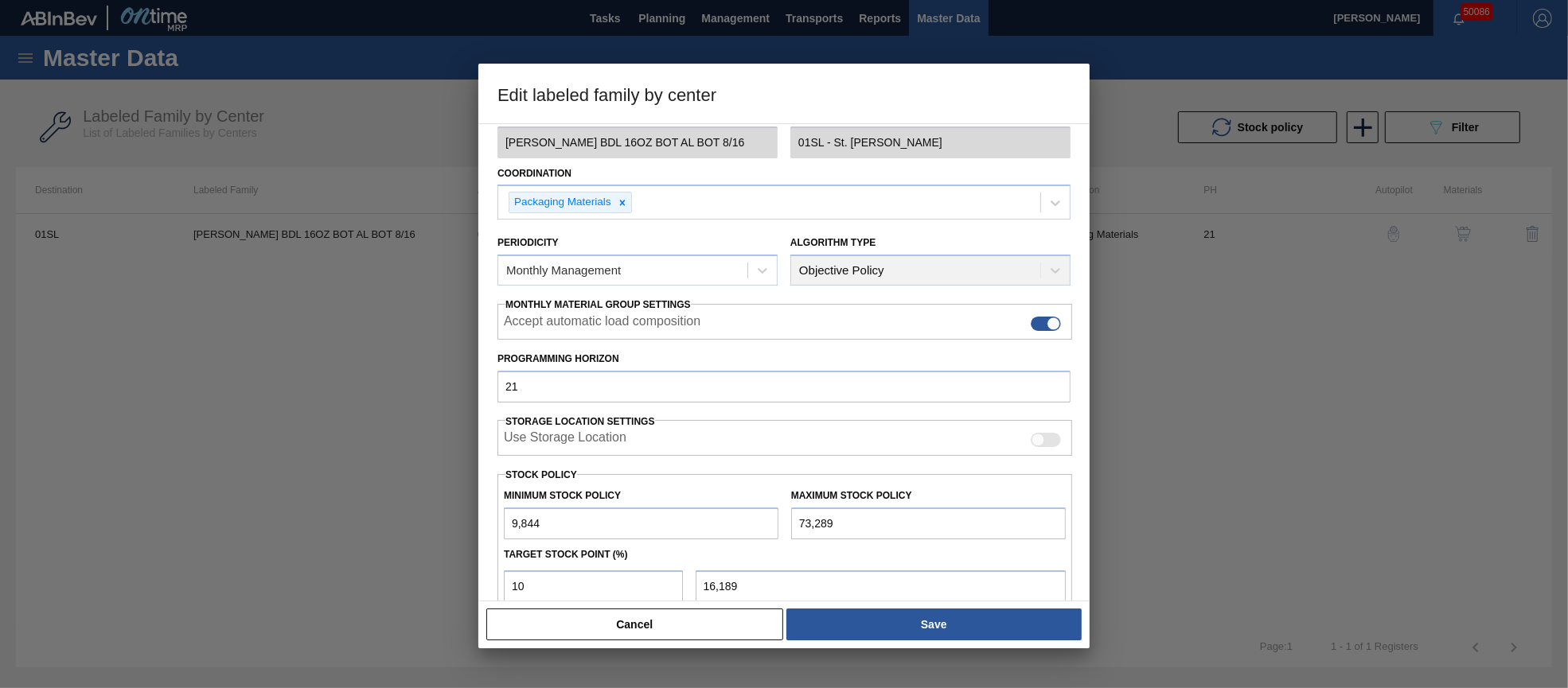
scroll to position [118, 0]
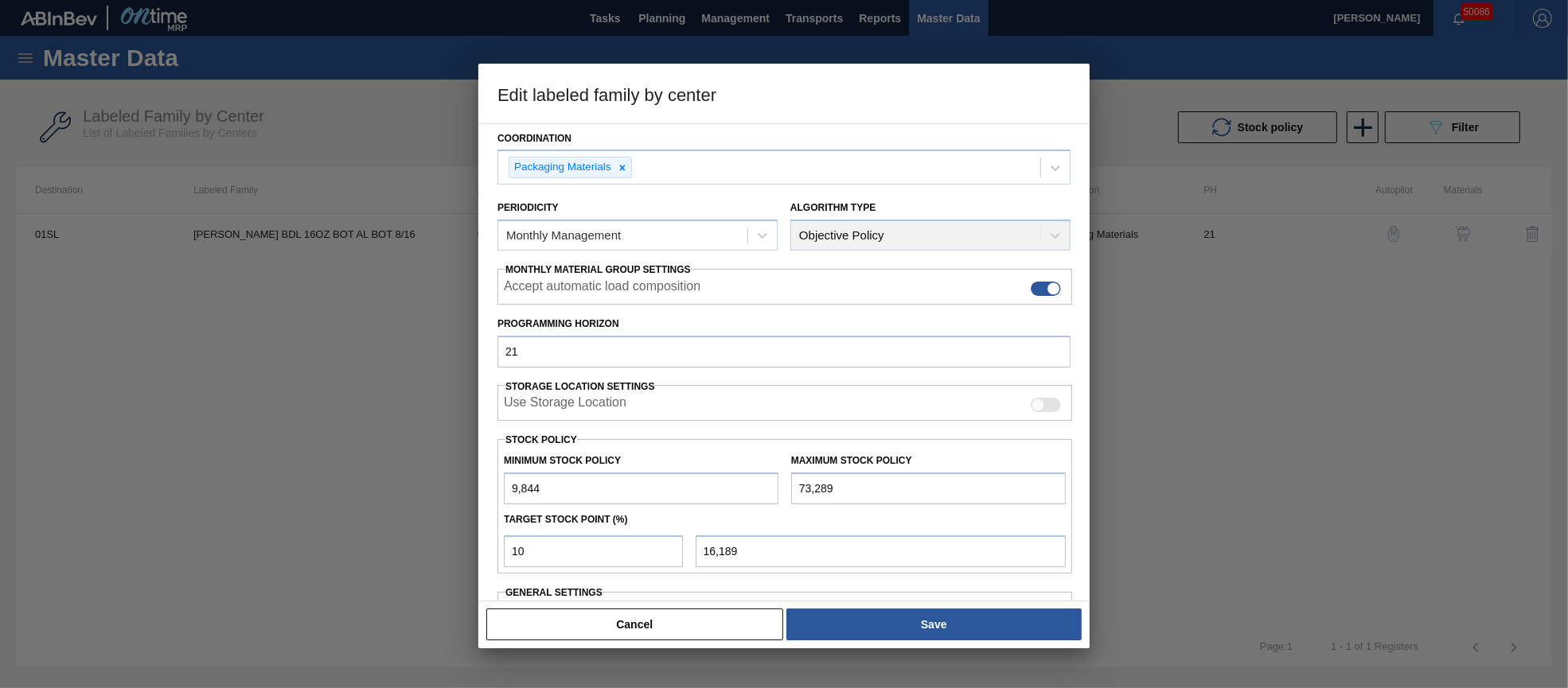
drag, startPoint x: 870, startPoint y: 484, endPoint x: 784, endPoint y: 484, distance: 86.0
click at [784, 484] on div "Maximum Stock Policy 73,289" at bounding box center [928, 477] width 287 height 55
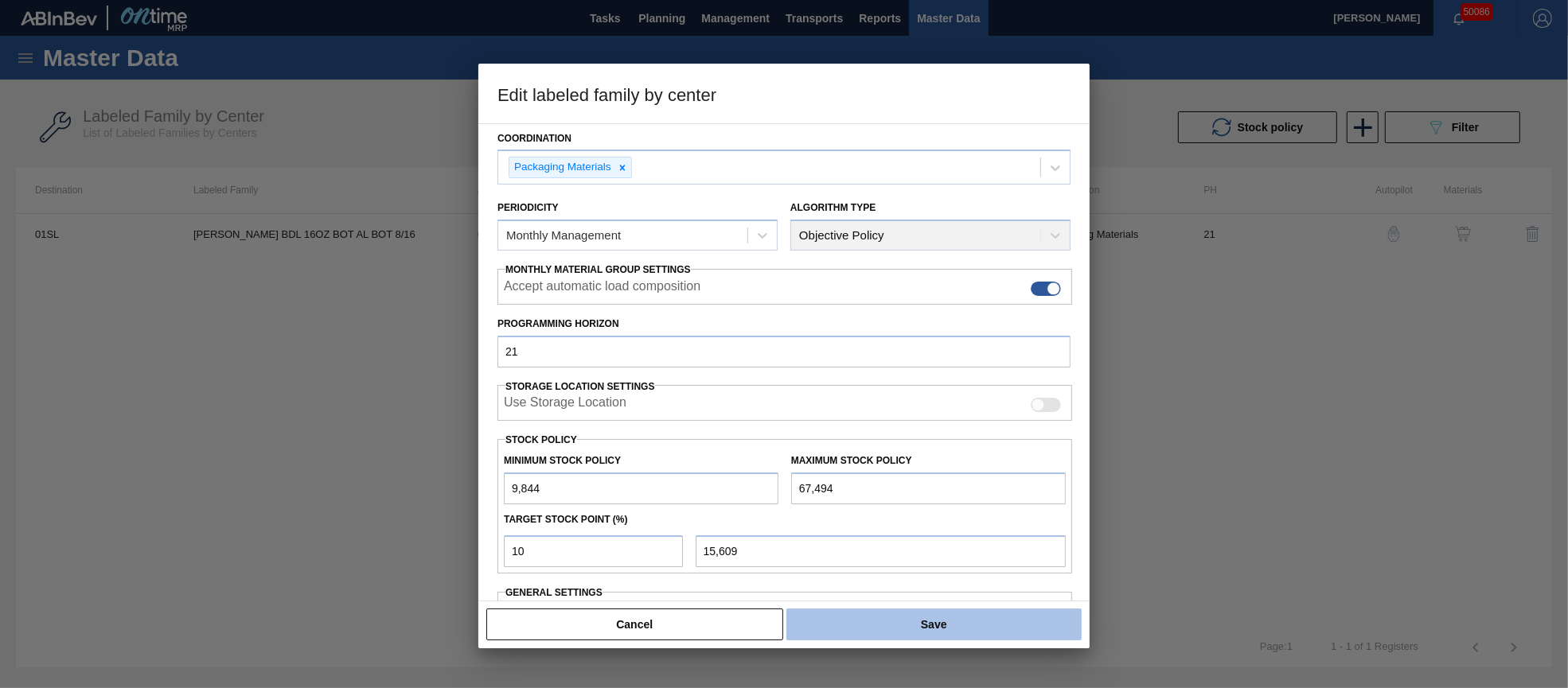
click at [943, 623] on button "Save" at bounding box center [934, 624] width 295 height 31
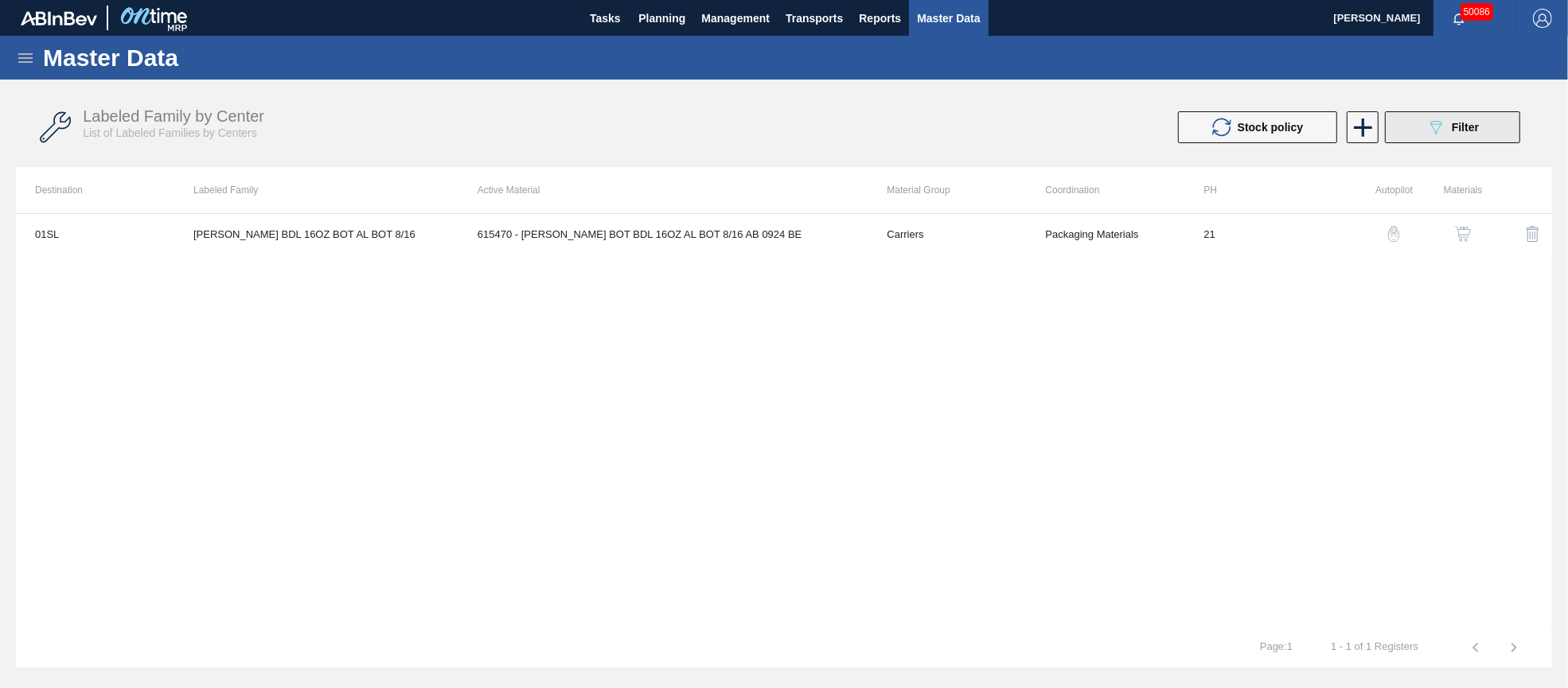
click at [1434, 131] on icon "089F7B8B-B2A5-4AFE-B5C0-19BA573D28AC" at bounding box center [1435, 127] width 19 height 19
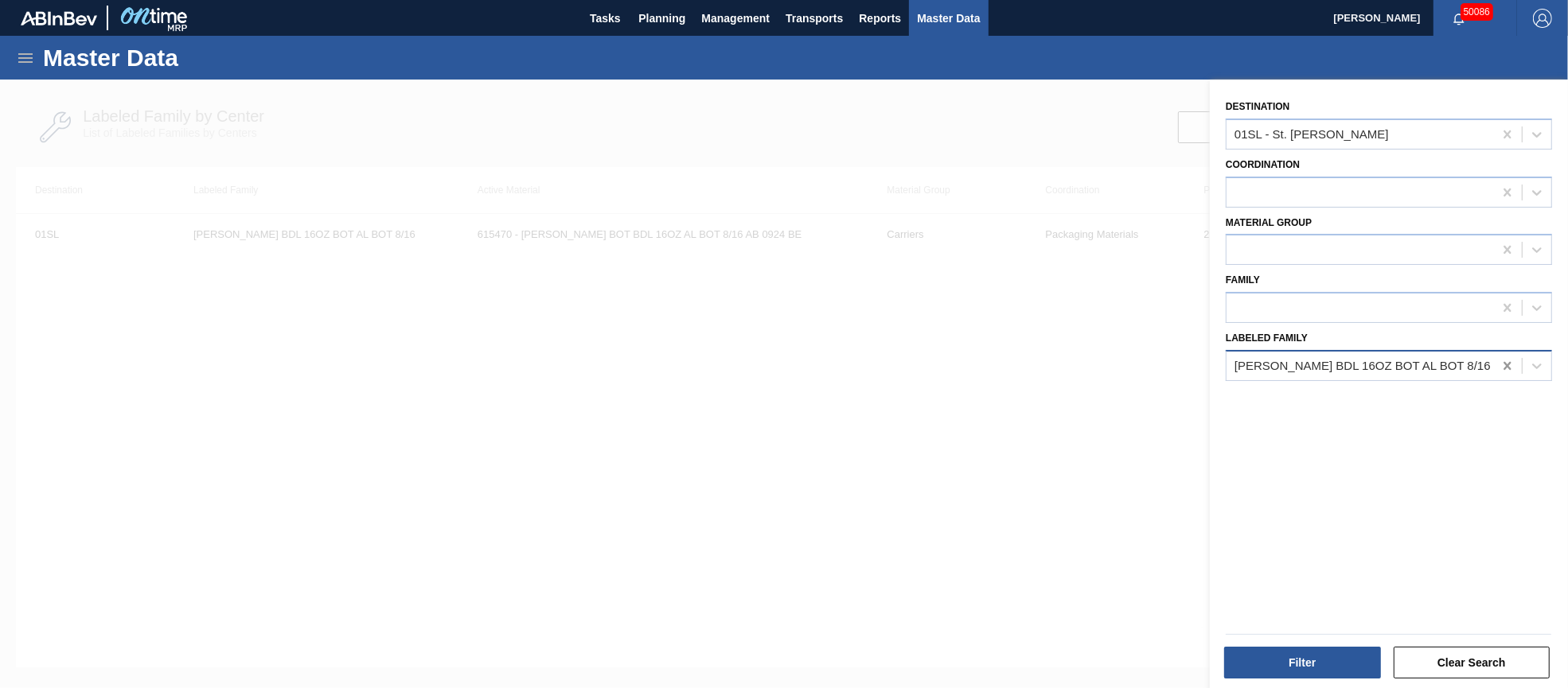
click at [1506, 362] on icon at bounding box center [1506, 366] width 7 height 8
paste Family "CTN BDL 12OZ 12OZ BOT FOLD 20LS 2301-A"
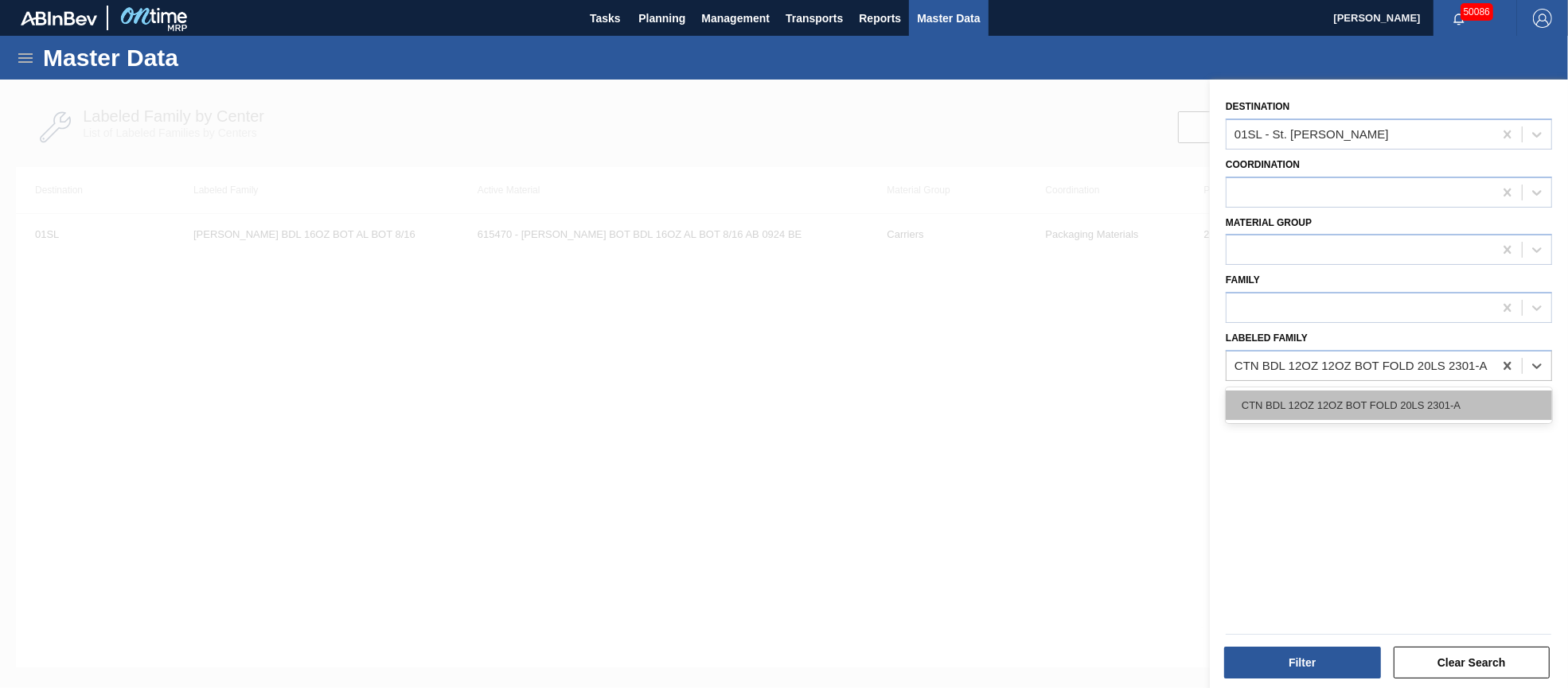
click at [1421, 400] on div "CTN BDL 12OZ 12OZ BOT FOLD 20LS 2301-A" at bounding box center [1388, 406] width 326 height 30
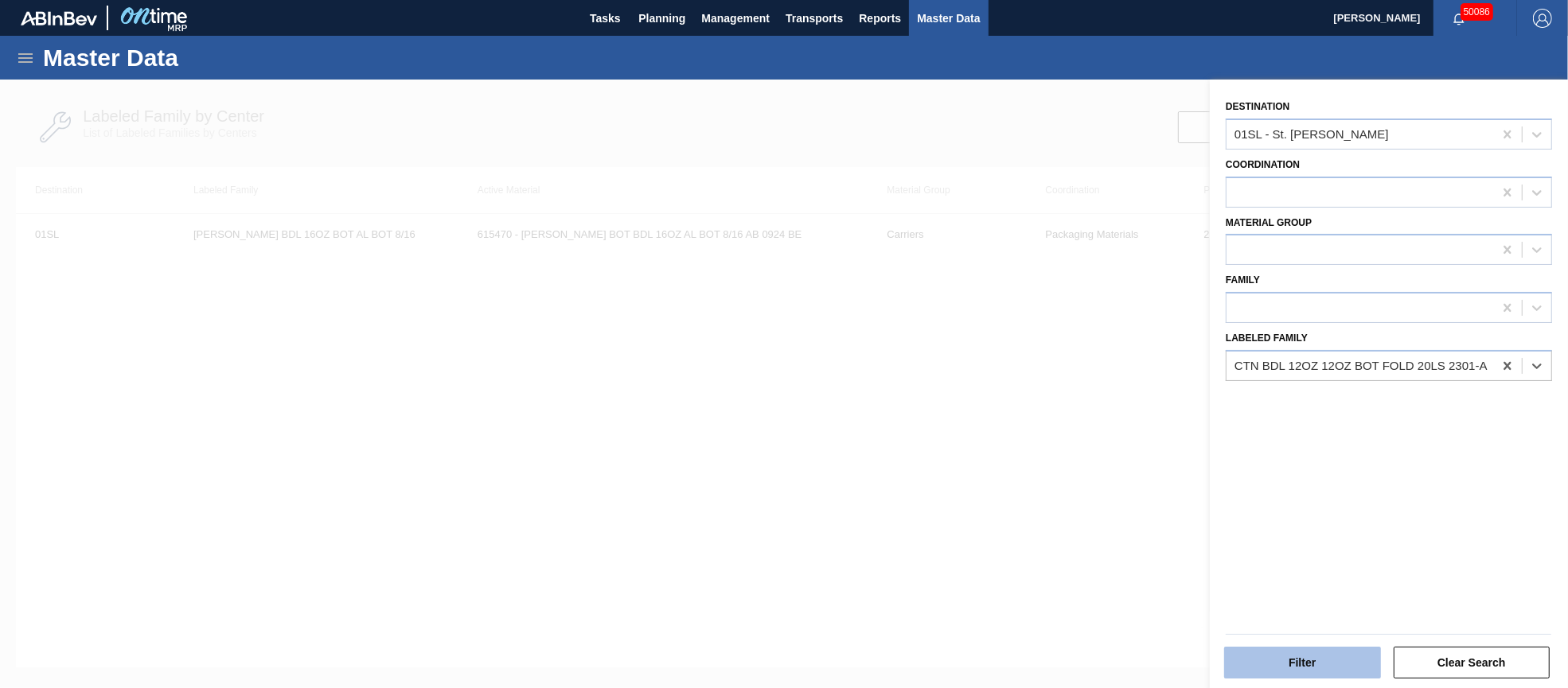
click at [1332, 660] on button "Filter" at bounding box center [1301, 662] width 157 height 31
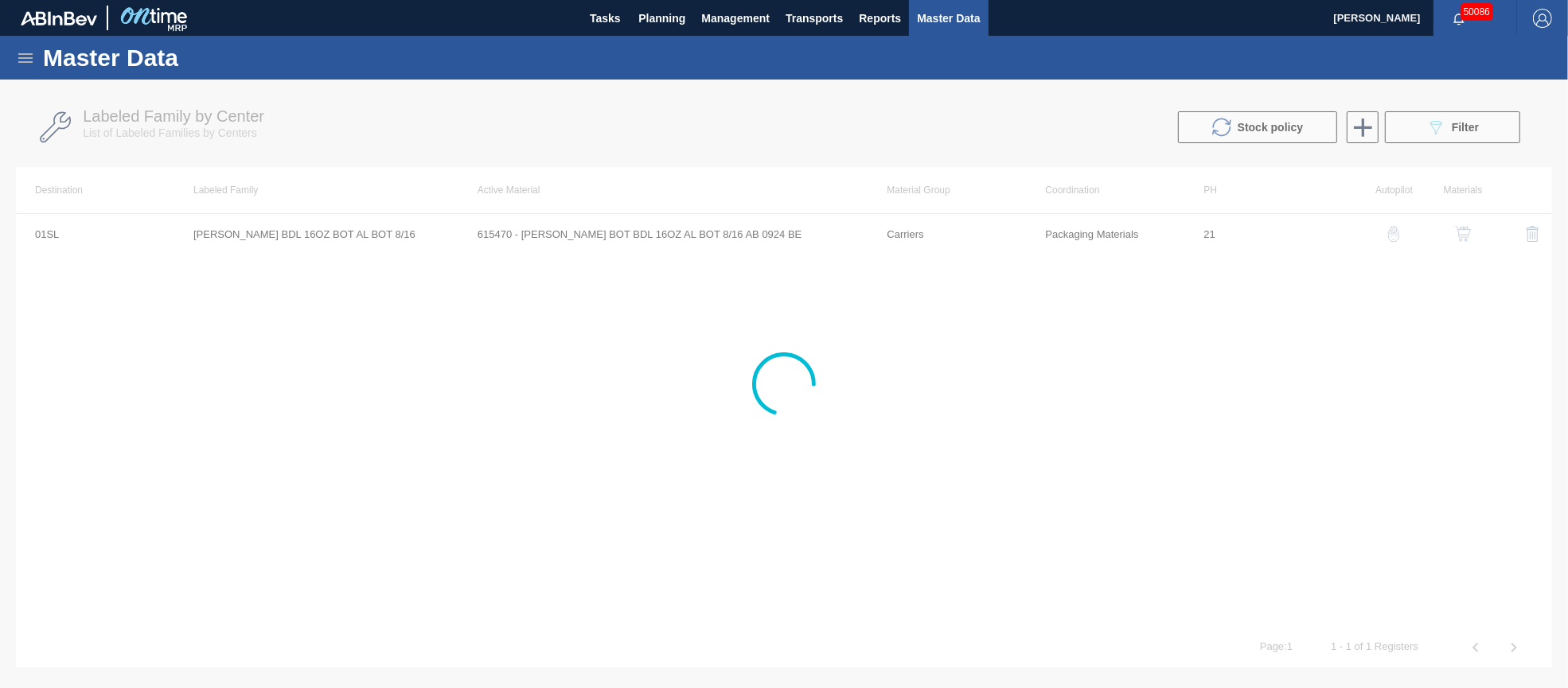
click at [709, 230] on div at bounding box center [784, 384] width 1568 height 608
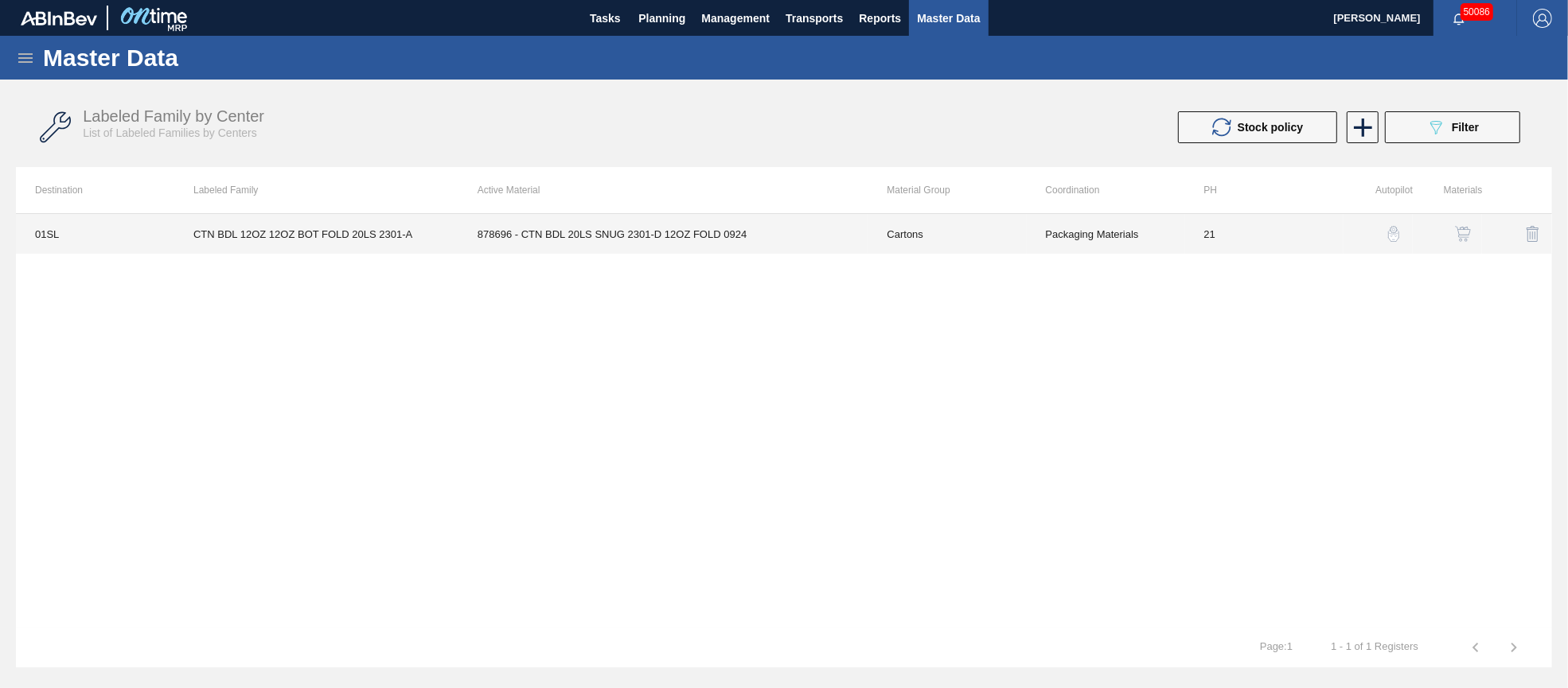
click at [672, 236] on td "878696 - CTN BDL 20LS SNUG 2301-D 12OZ FOLD 0924" at bounding box center [663, 233] width 409 height 39
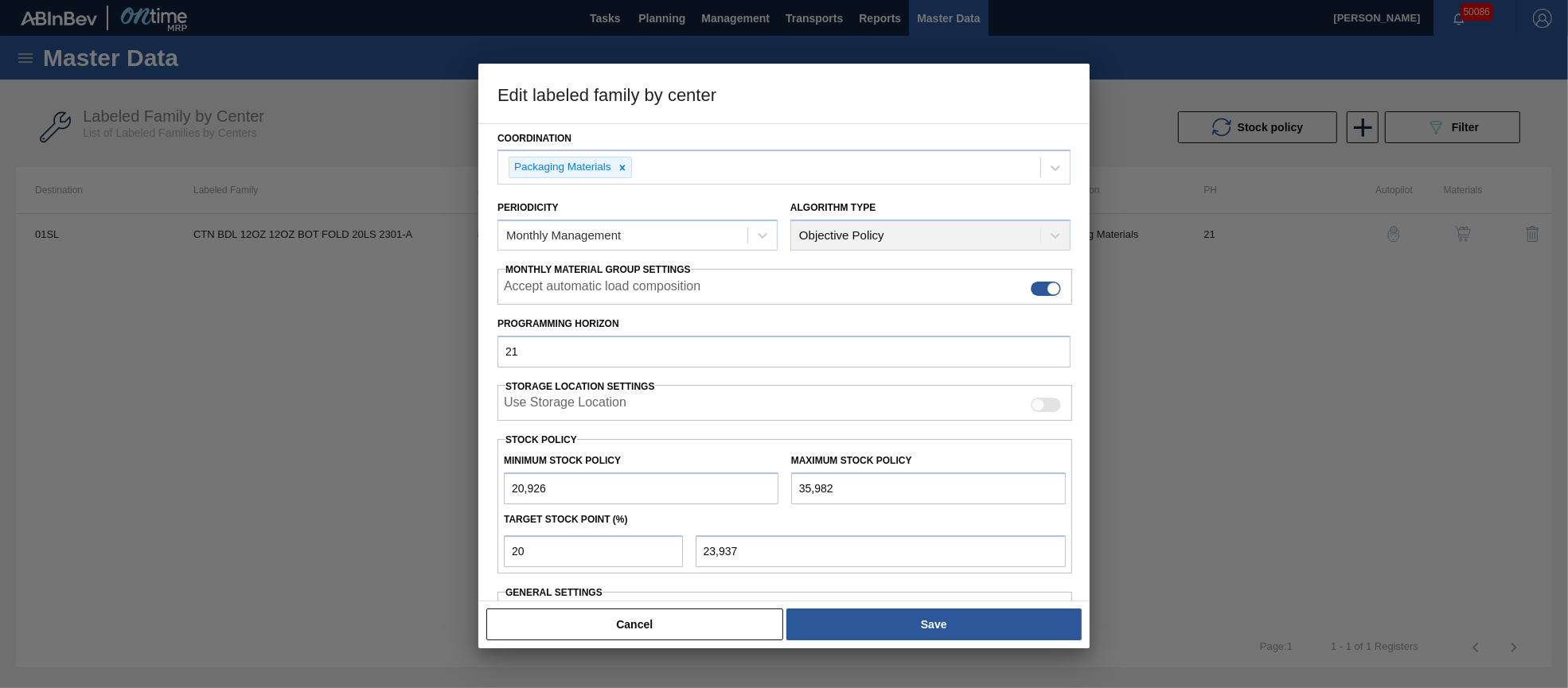
drag, startPoint x: 847, startPoint y: 482, endPoint x: 789, endPoint y: 474, distance: 58.5
click at [793, 477] on input "35,982" at bounding box center [928, 488] width 275 height 31
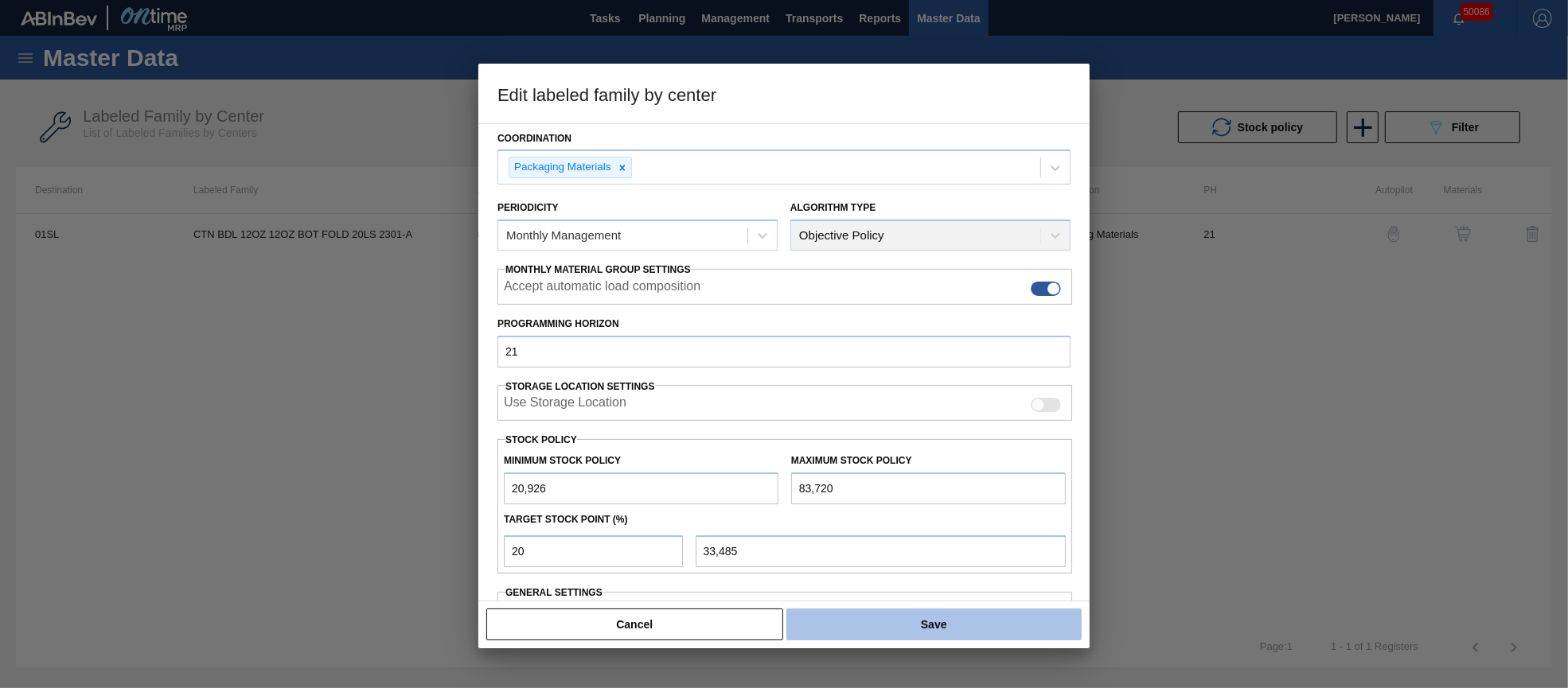
click at [1009, 624] on button "Save" at bounding box center [934, 624] width 295 height 31
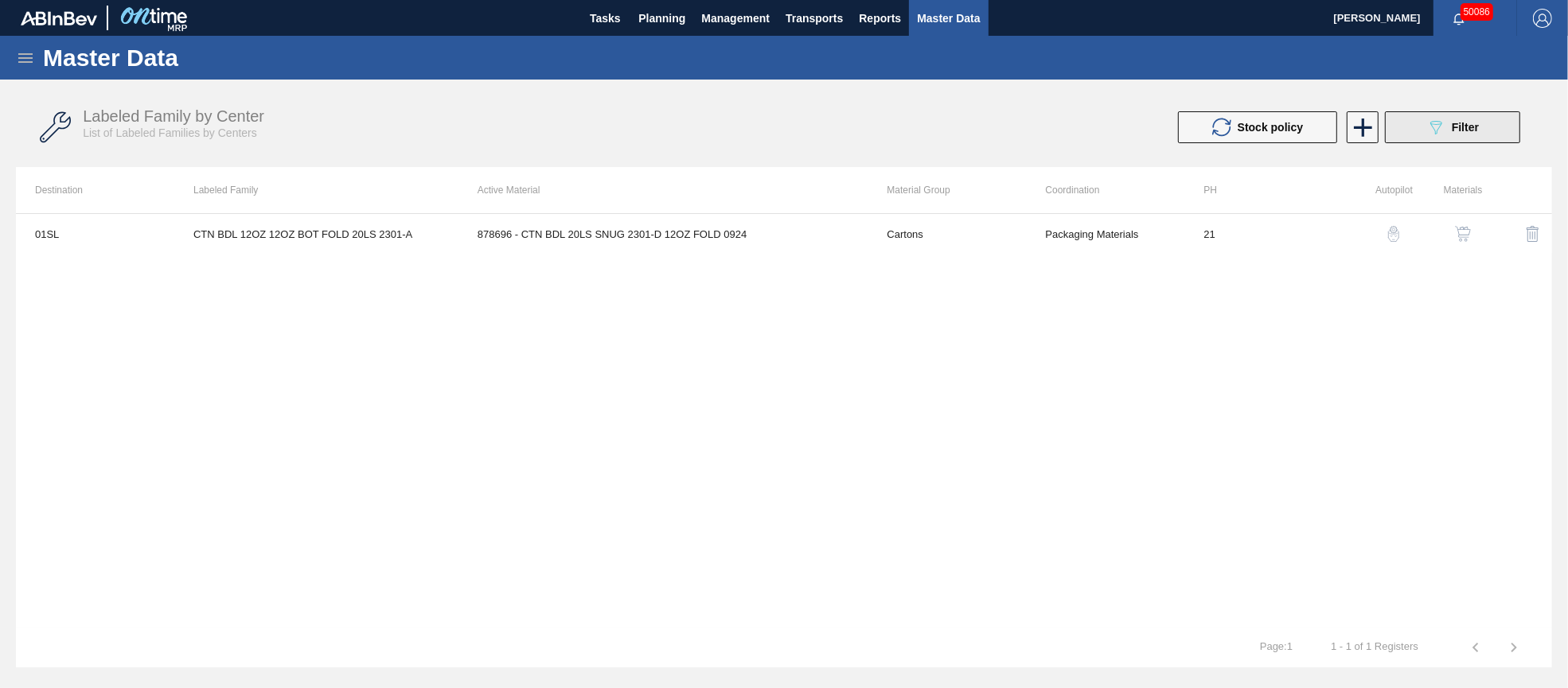
click at [1467, 121] on span "Filter" at bounding box center [1465, 127] width 27 height 13
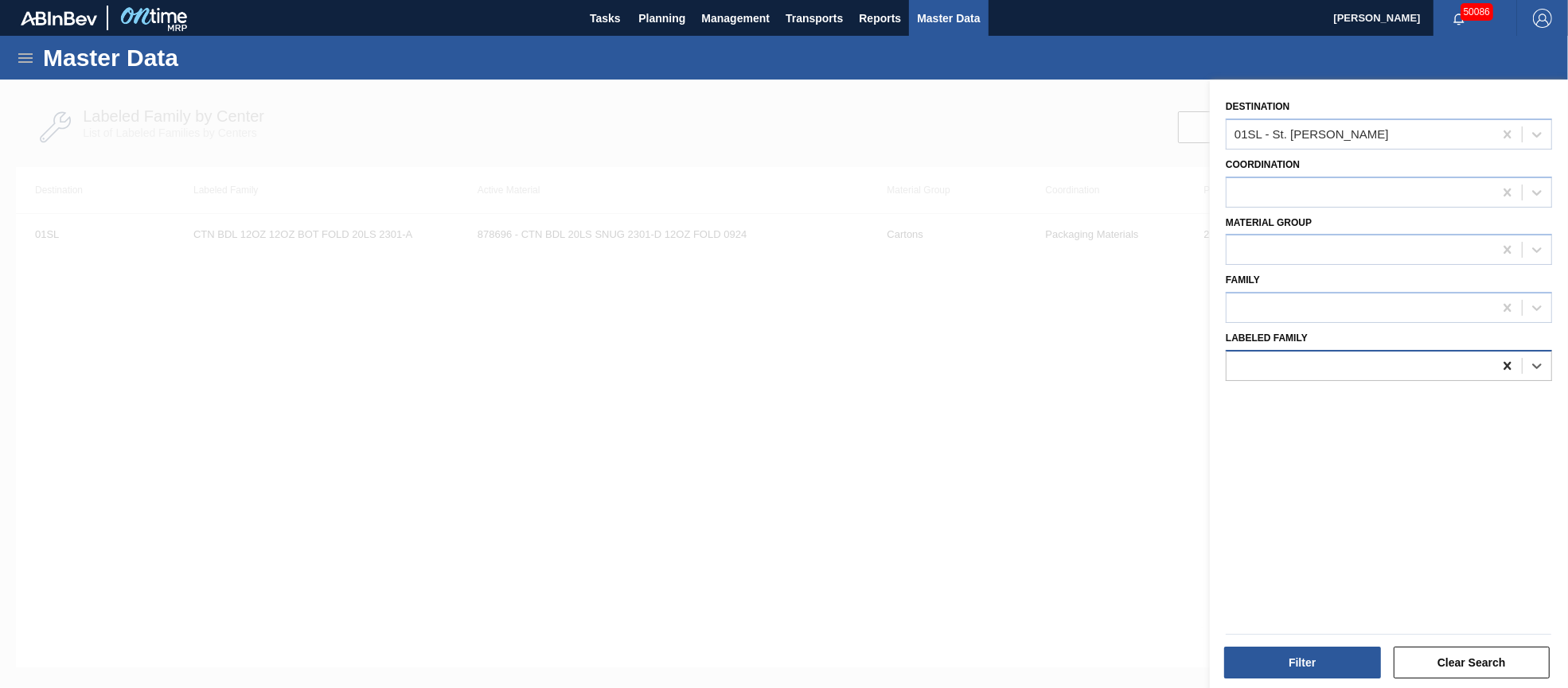
click at [1501, 359] on icon at bounding box center [1507, 366] width 16 height 16
paste Family "CRTN MUL 12OZ SNUG FOLD 18LS 2146-A AQUEOUS COATING"
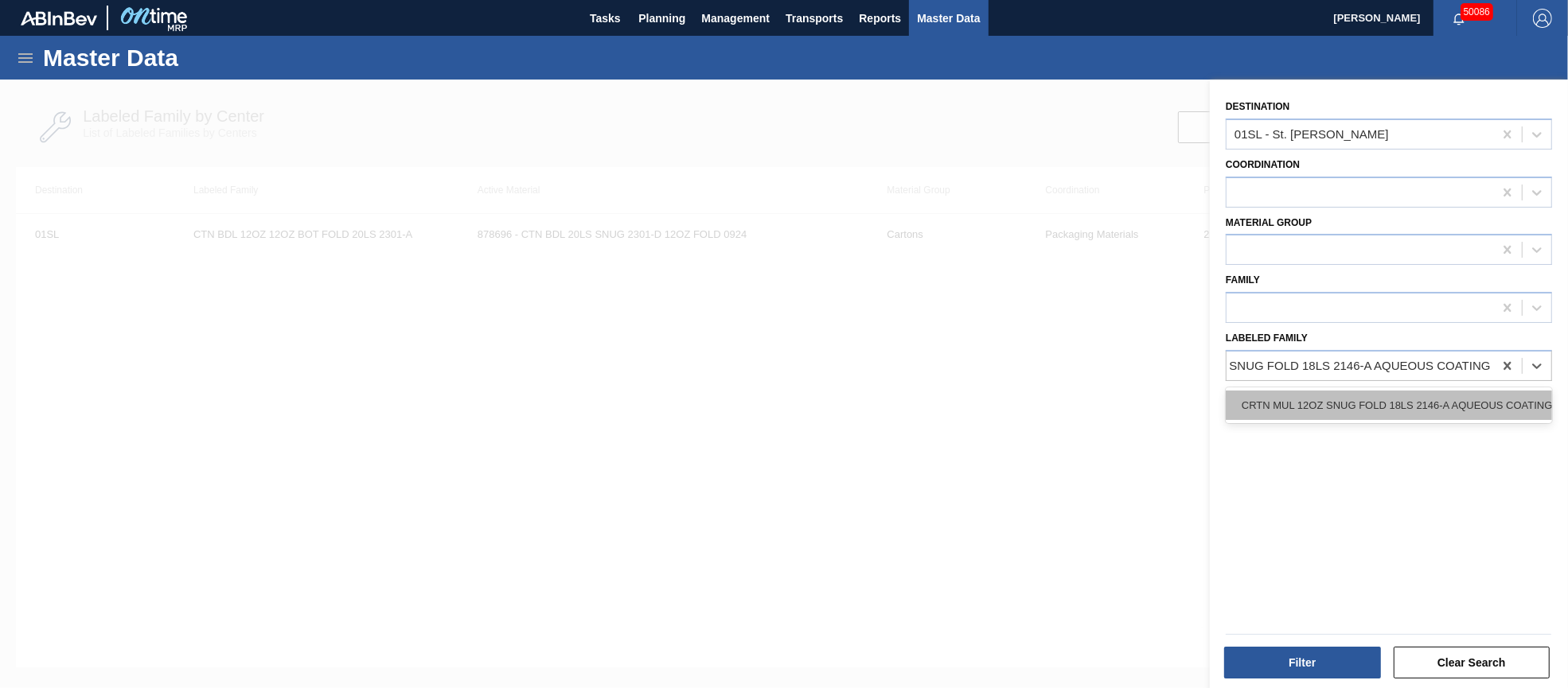
click at [1351, 399] on div "CRTN MUL 12OZ SNUG FOLD 18LS 2146-A AQUEOUS COATING" at bounding box center [1388, 406] width 326 height 30
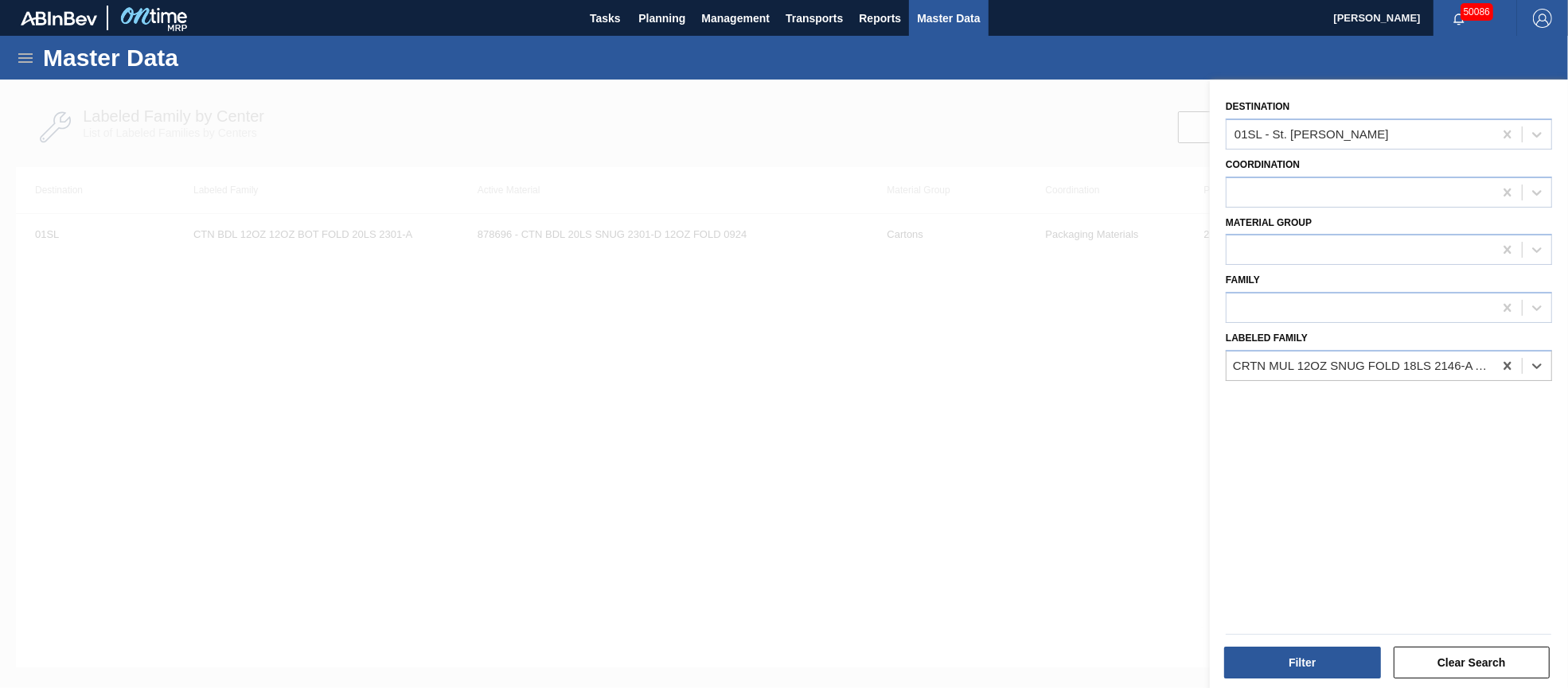
scroll to position [0, 2]
click at [1308, 660] on button "Filter" at bounding box center [1301, 662] width 157 height 31
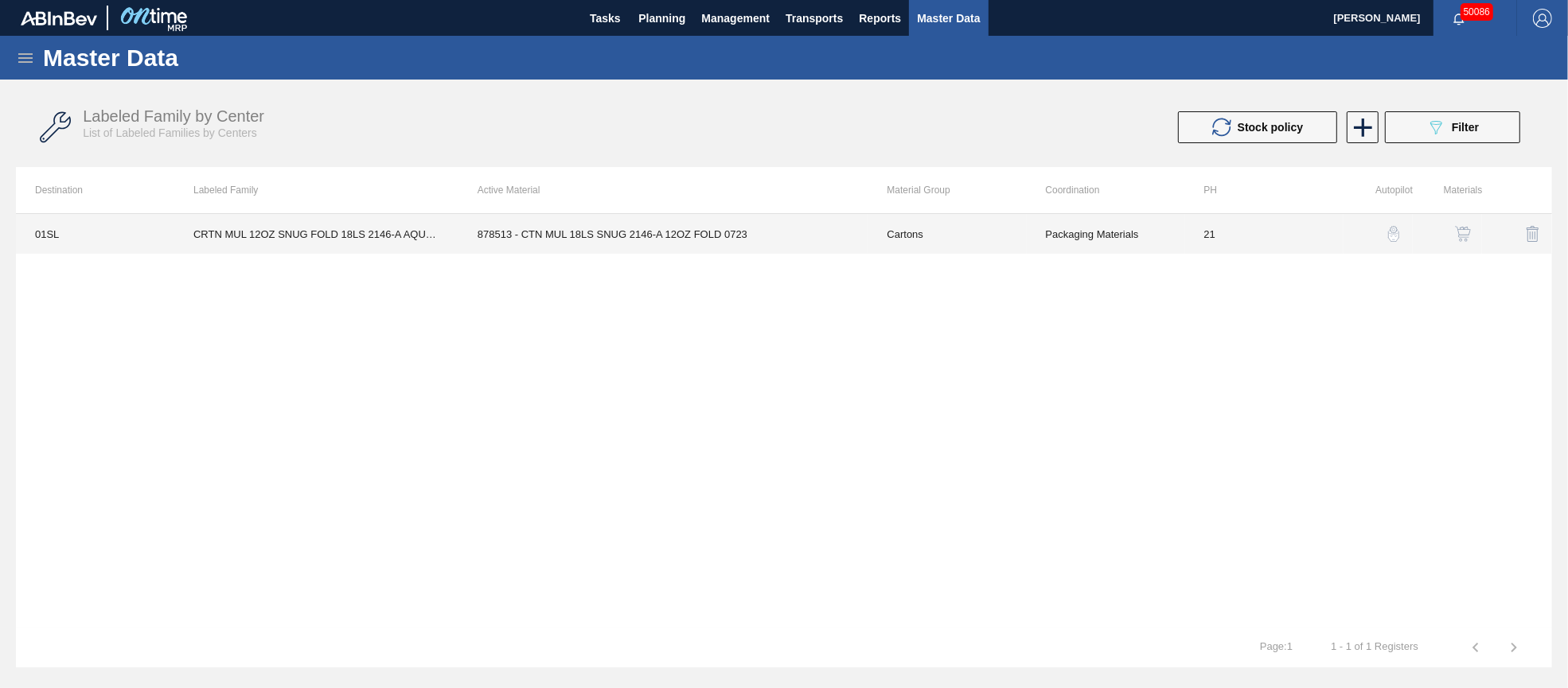
click at [596, 238] on td "878513 - CTN MUL 18LS SNUG 2146-A 12OZ FOLD 0723" at bounding box center [663, 233] width 409 height 39
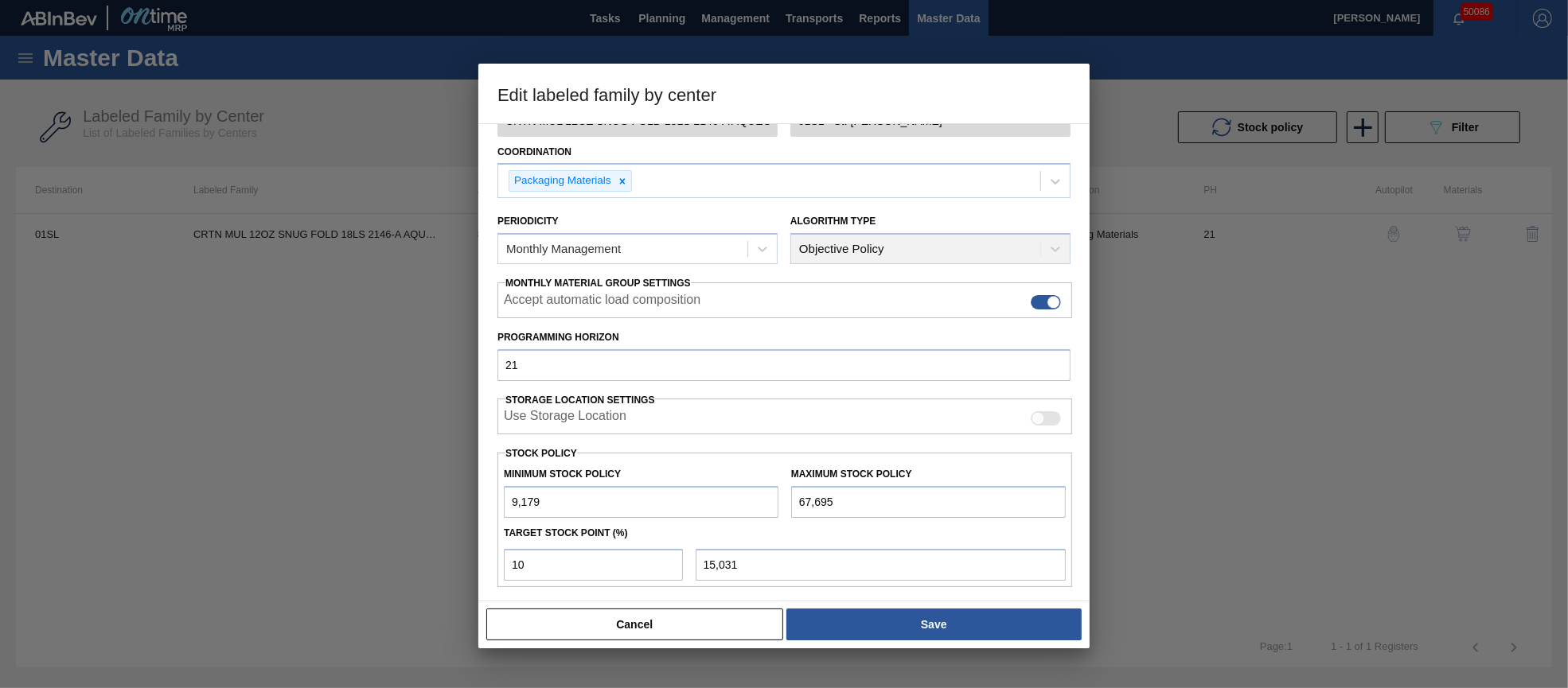
scroll to position [227, 0]
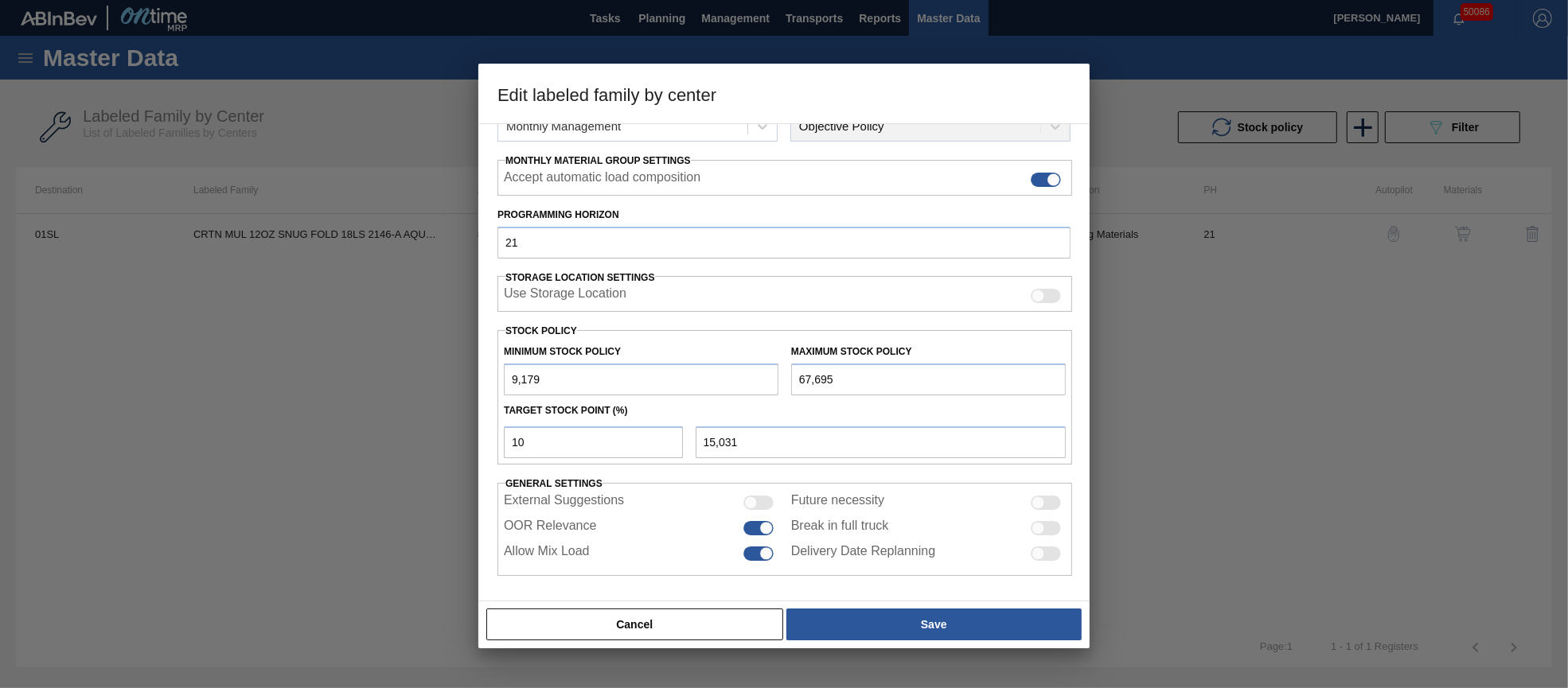
drag, startPoint x: 838, startPoint y: 376, endPoint x: 791, endPoint y: 375, distance: 47.0
click at [791, 375] on input "67,695" at bounding box center [928, 379] width 275 height 31
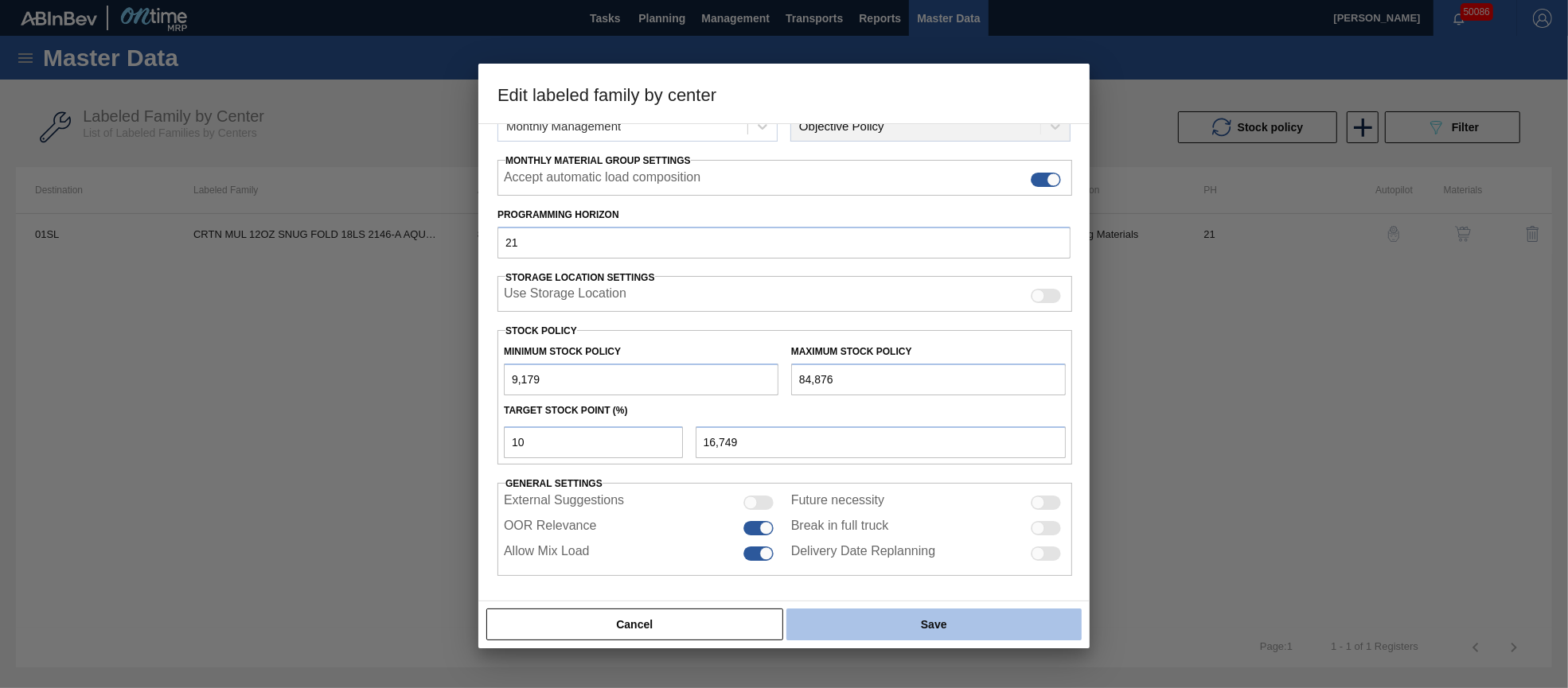
click at [948, 627] on button "Save" at bounding box center [934, 624] width 295 height 31
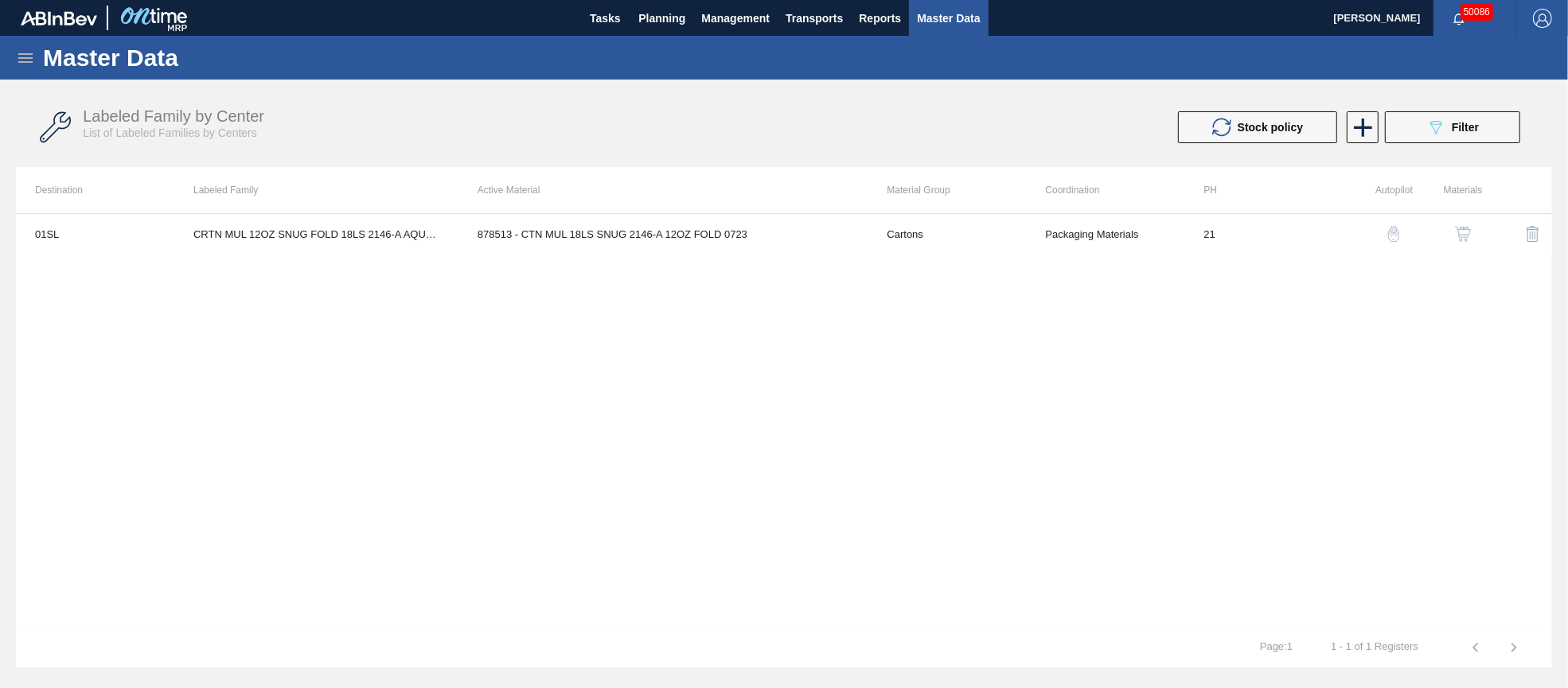
click at [1461, 123] on span "Filter" at bounding box center [1465, 127] width 27 height 13
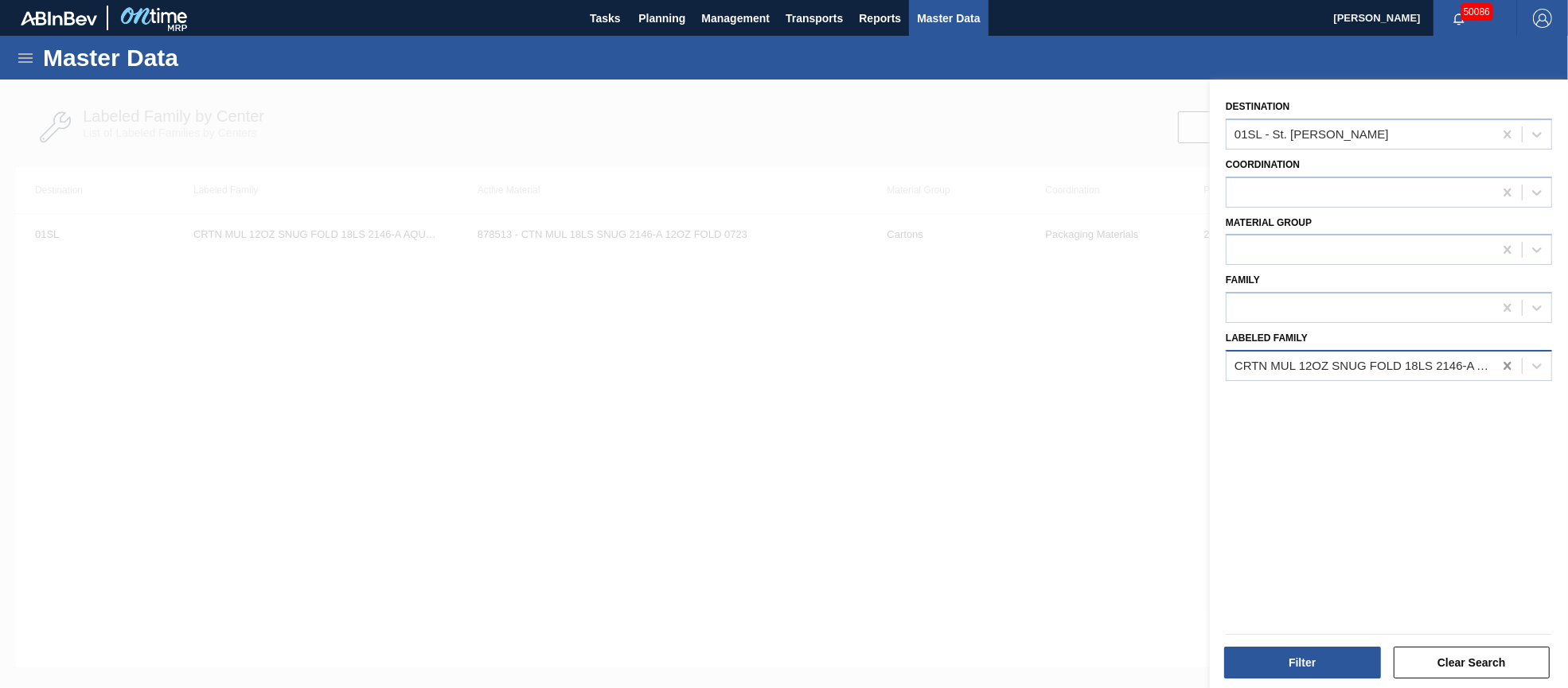
click at [1505, 362] on icon at bounding box center [1506, 366] width 7 height 8
paste Family "[PERSON_NAME] BHL 16OZ BOT AL BOT 15/16 AB"
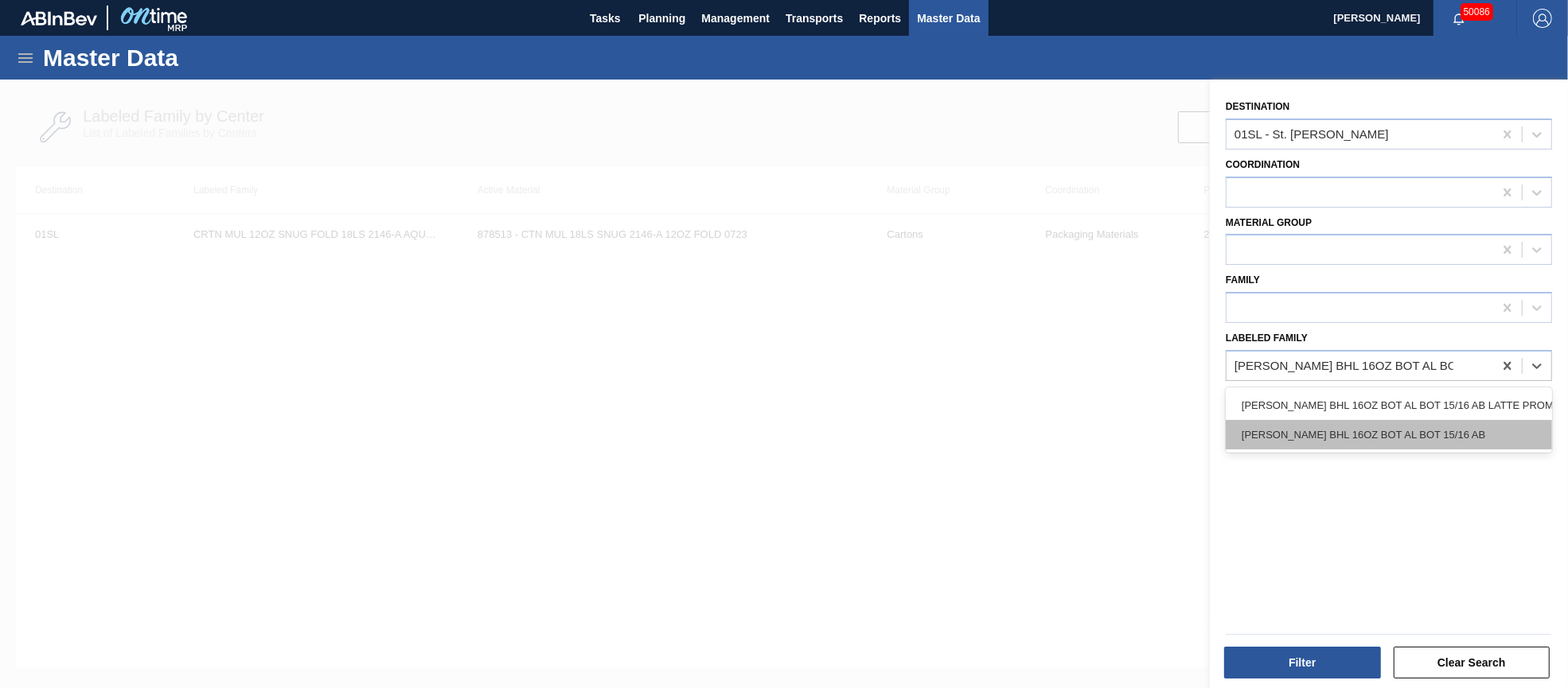
click at [1416, 425] on div "[PERSON_NAME] BHL 16OZ BOT AL BOT 15/16 AB" at bounding box center [1388, 435] width 326 height 30
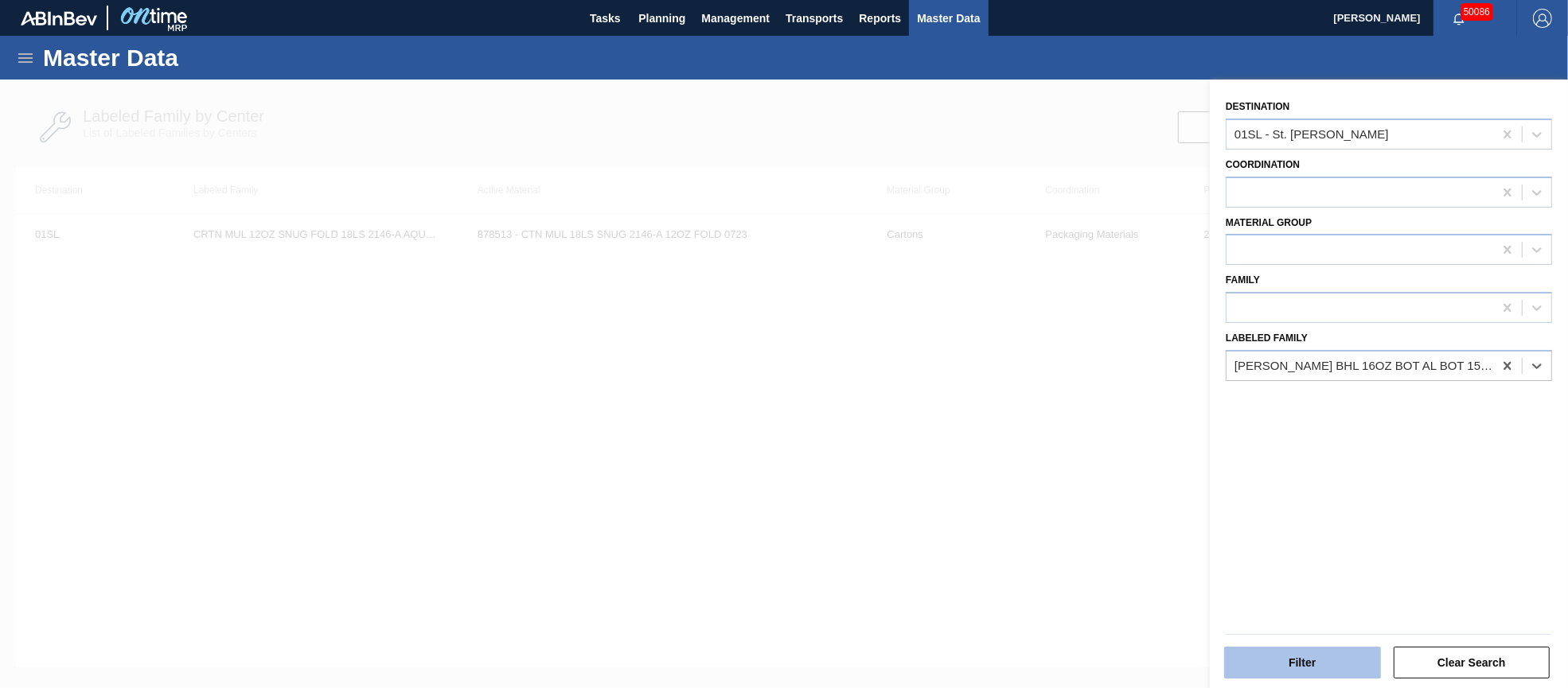
click at [1326, 671] on button "Filter" at bounding box center [1301, 662] width 157 height 31
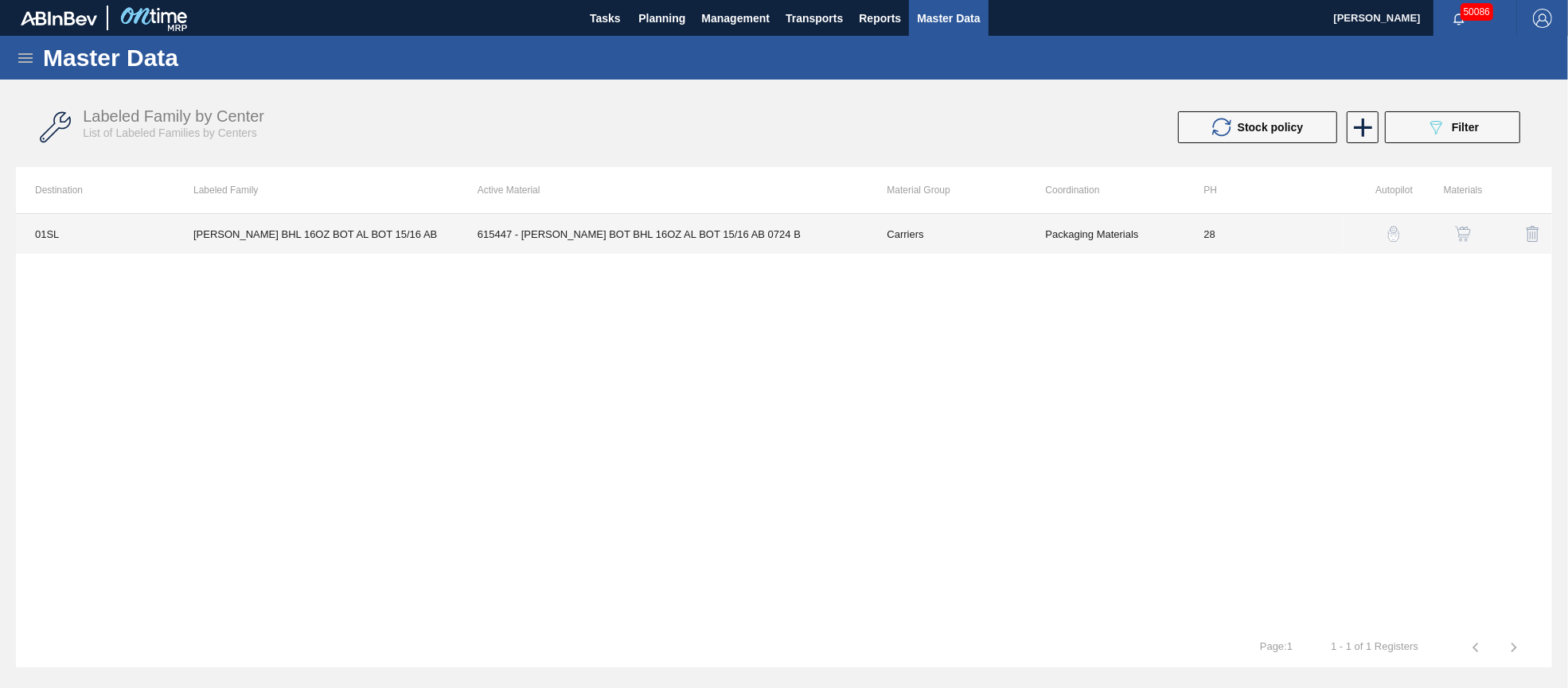
click at [653, 245] on td "615447 - [PERSON_NAME] BOT BHL 16OZ AL BOT 15/16 AB 0724 B" at bounding box center [663, 233] width 409 height 39
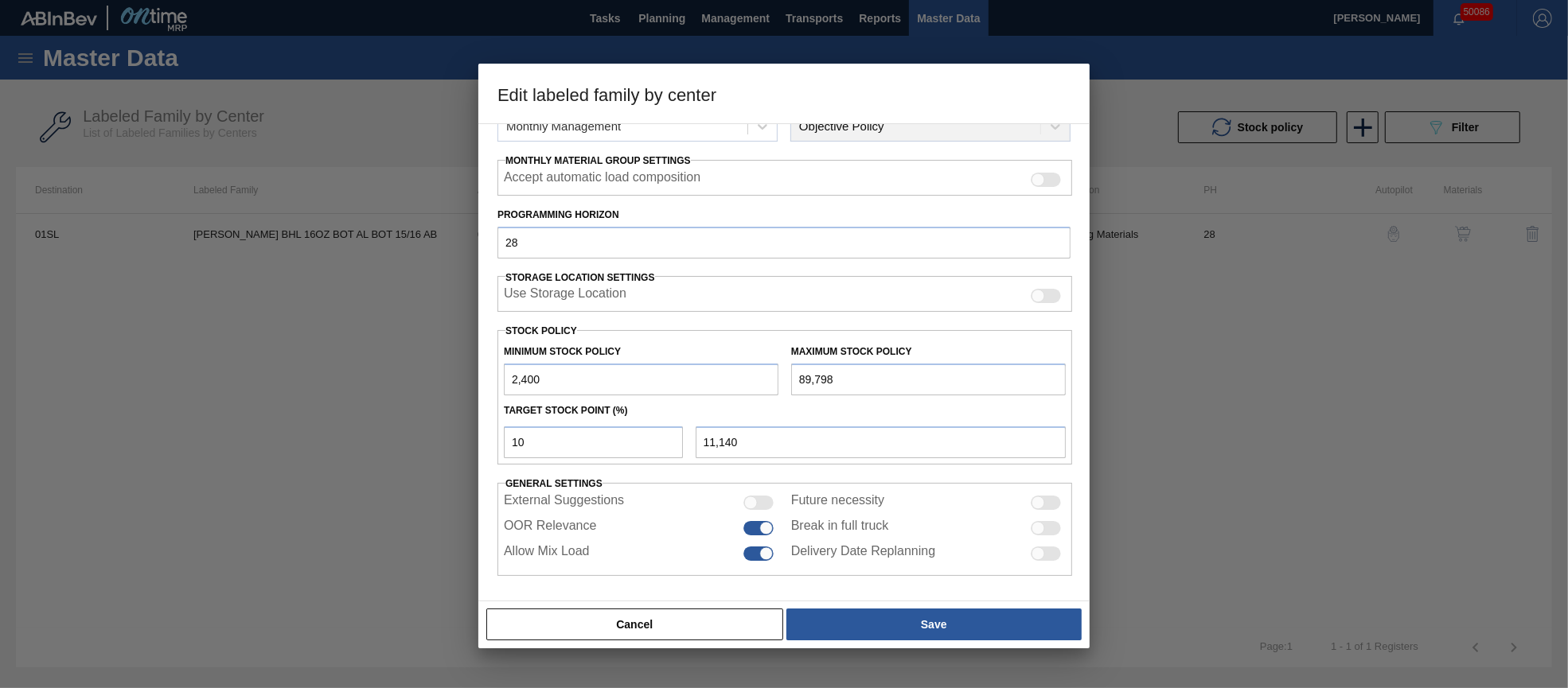
drag, startPoint x: 853, startPoint y: 371, endPoint x: 787, endPoint y: 374, distance: 66.1
click at [787, 374] on div "Maximum Stock Policy 89,798" at bounding box center [928, 368] width 287 height 55
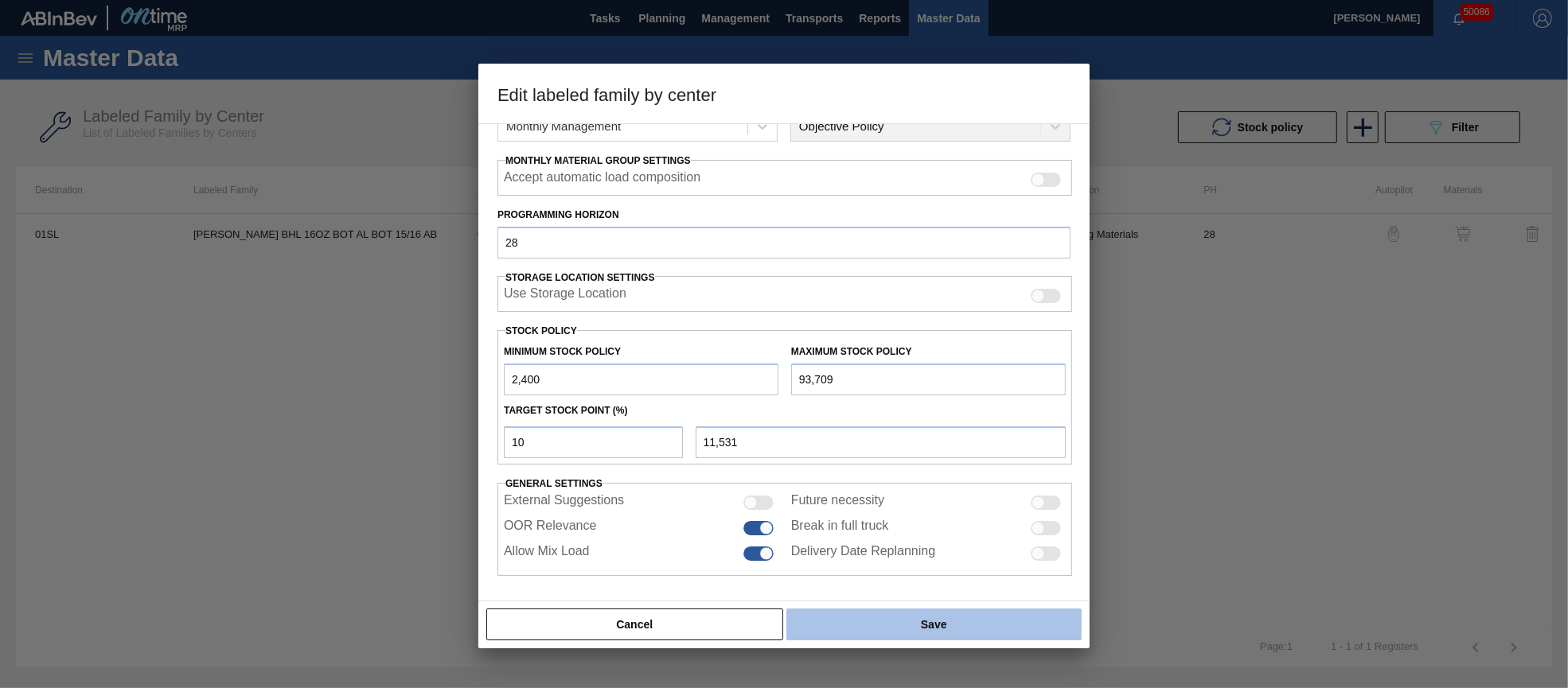
click at [907, 616] on button "Save" at bounding box center [934, 624] width 295 height 31
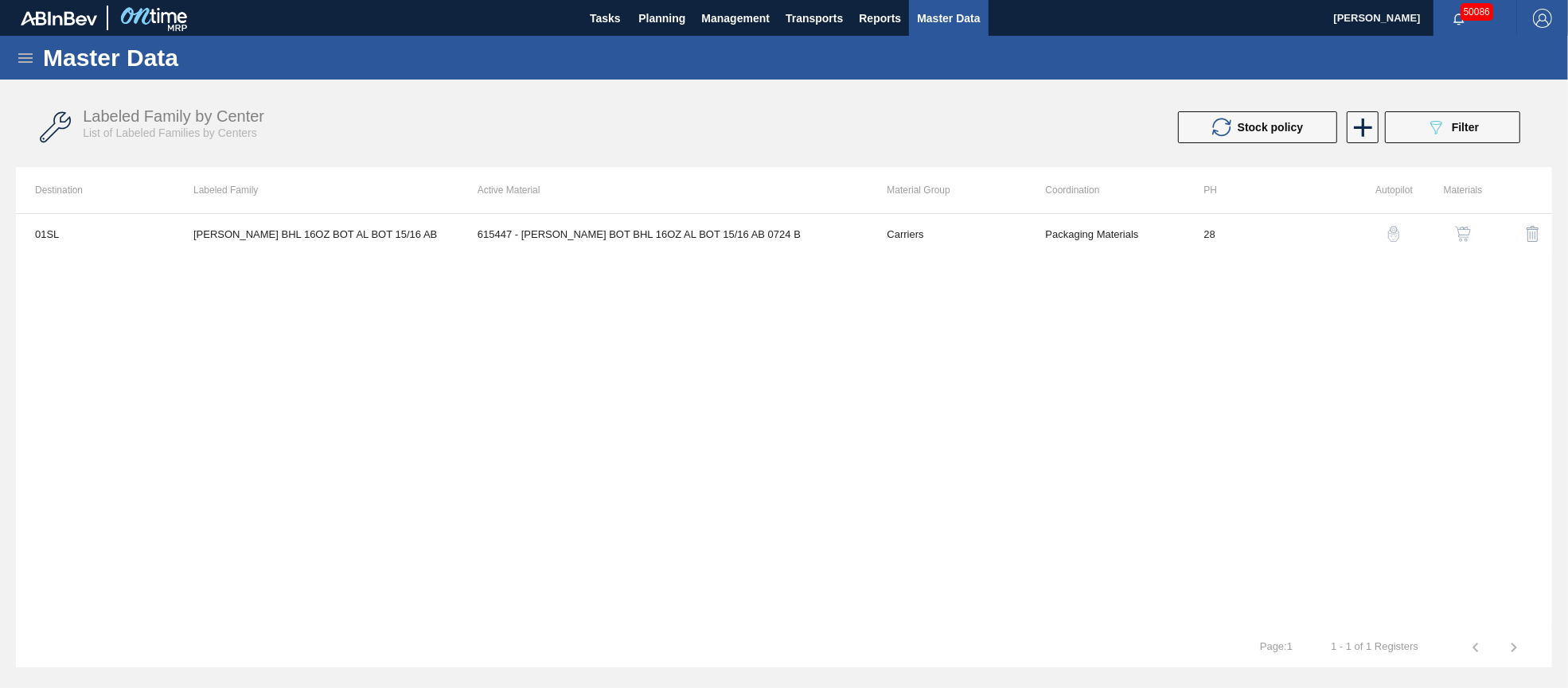
click at [1477, 127] on span "Filter" at bounding box center [1465, 127] width 27 height 13
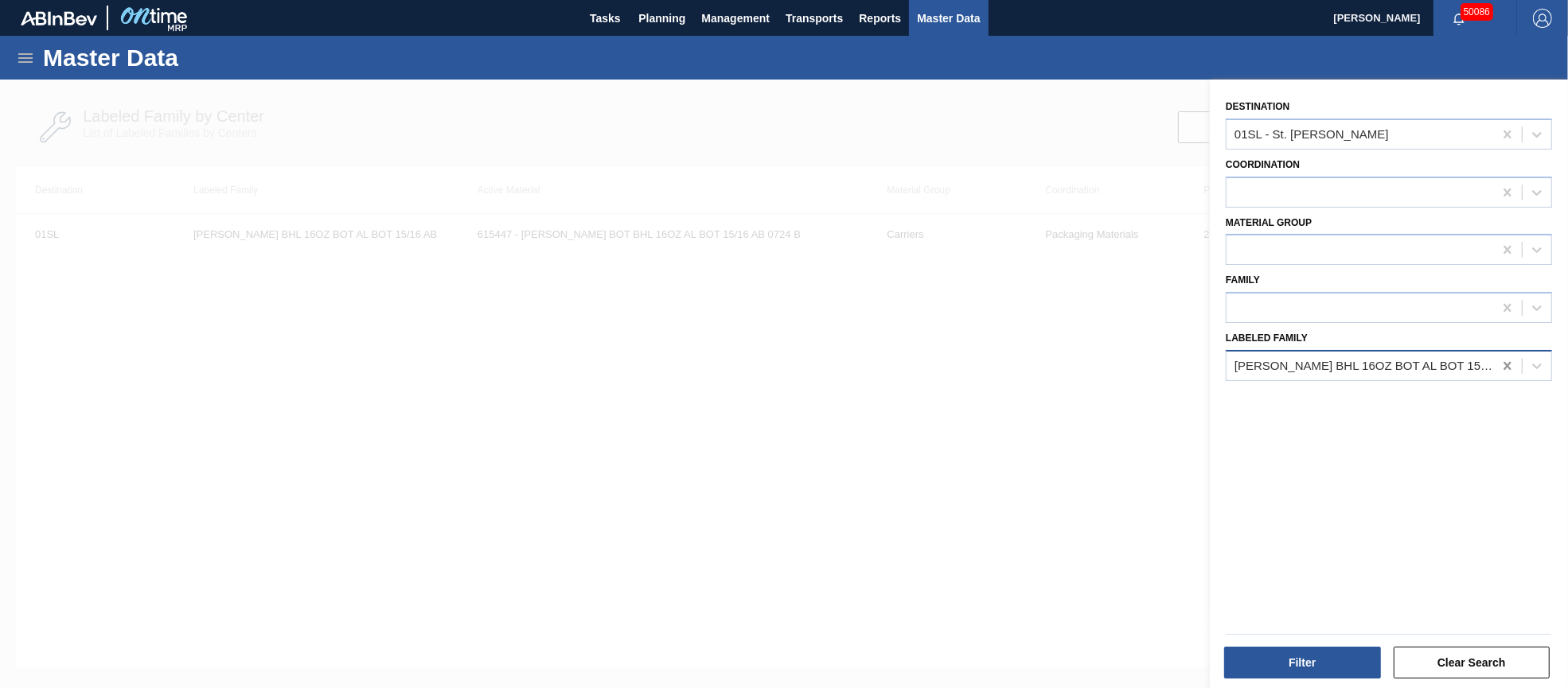
click at [1502, 359] on icon at bounding box center [1507, 366] width 16 height 16
paste Family "[PERSON_NAME] BDL 16OZ BOT AL BOT 15/16 AB AQUEOUS COATING"
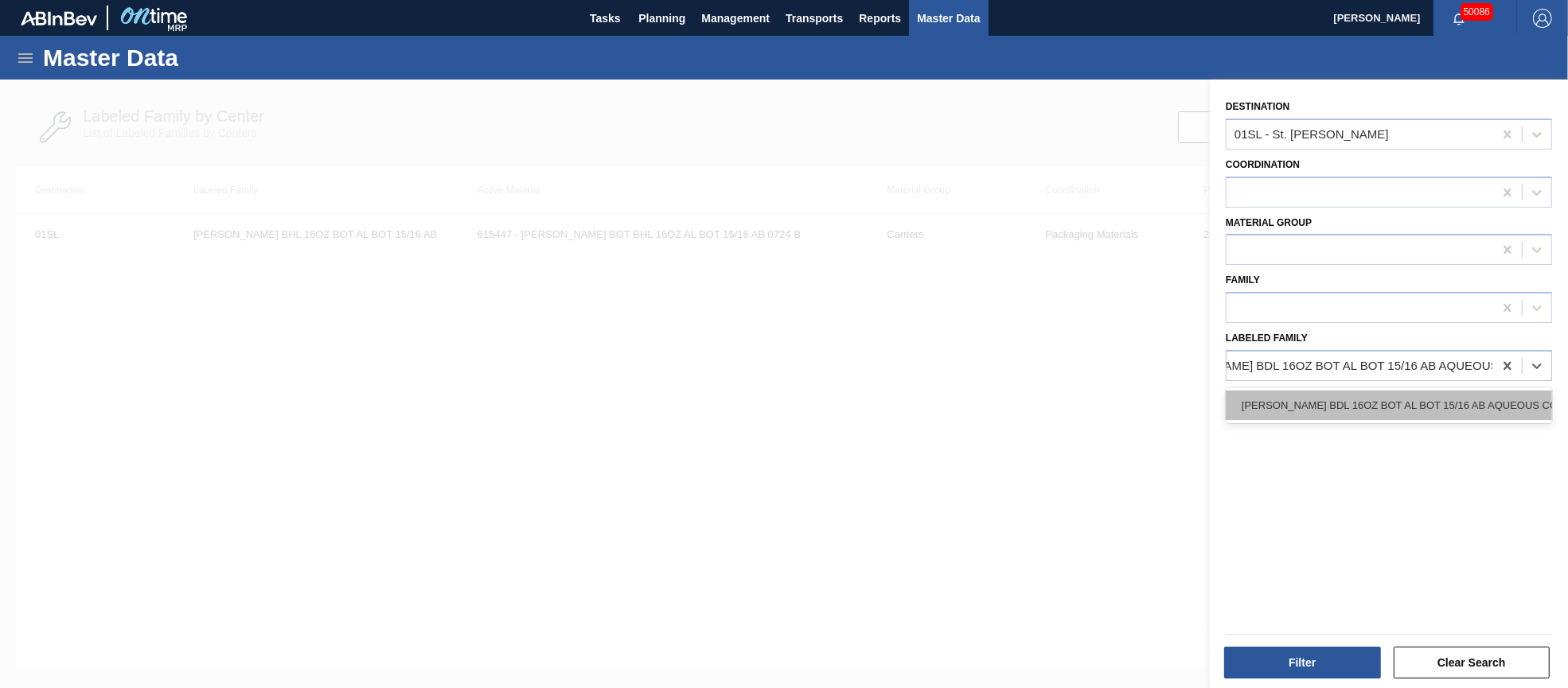
click at [1395, 397] on div "[PERSON_NAME] BDL 16OZ BOT AL BOT 15/16 AB AQUEOUS COATING" at bounding box center [1388, 406] width 326 height 30
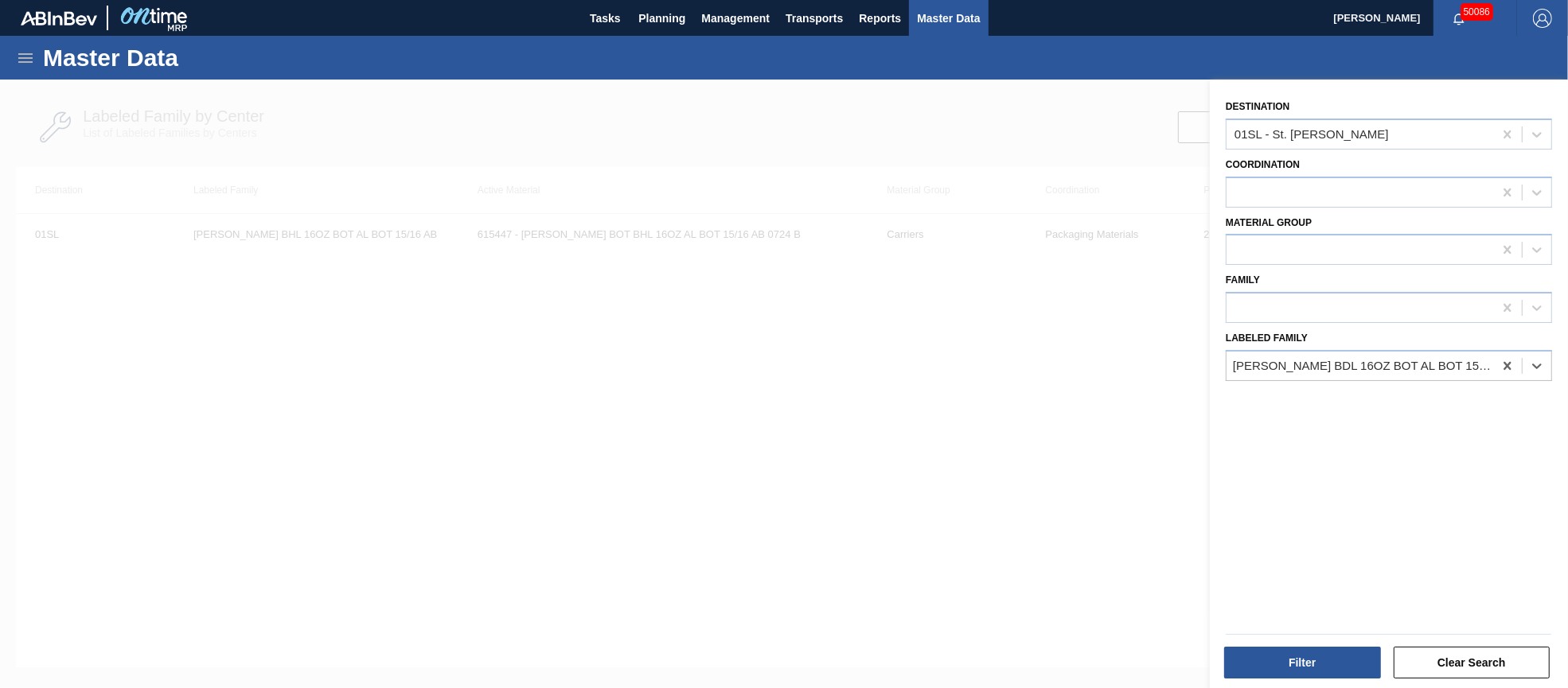
scroll to position [0, 2]
click at [1296, 661] on button "Filter" at bounding box center [1301, 662] width 157 height 31
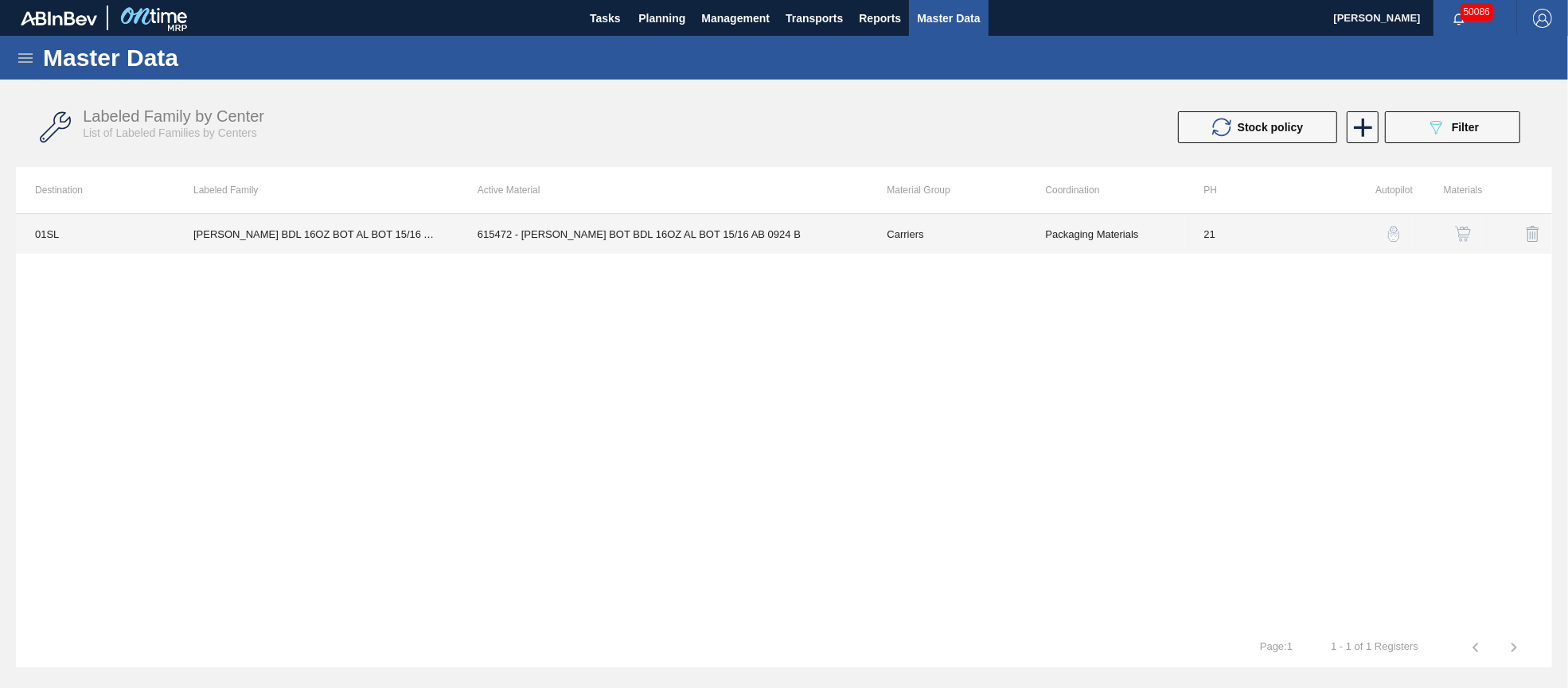
click at [656, 230] on td "615472 - [PERSON_NAME] BOT BDL 16OZ AL BOT 15/16 AB 0924 B" at bounding box center [663, 233] width 409 height 39
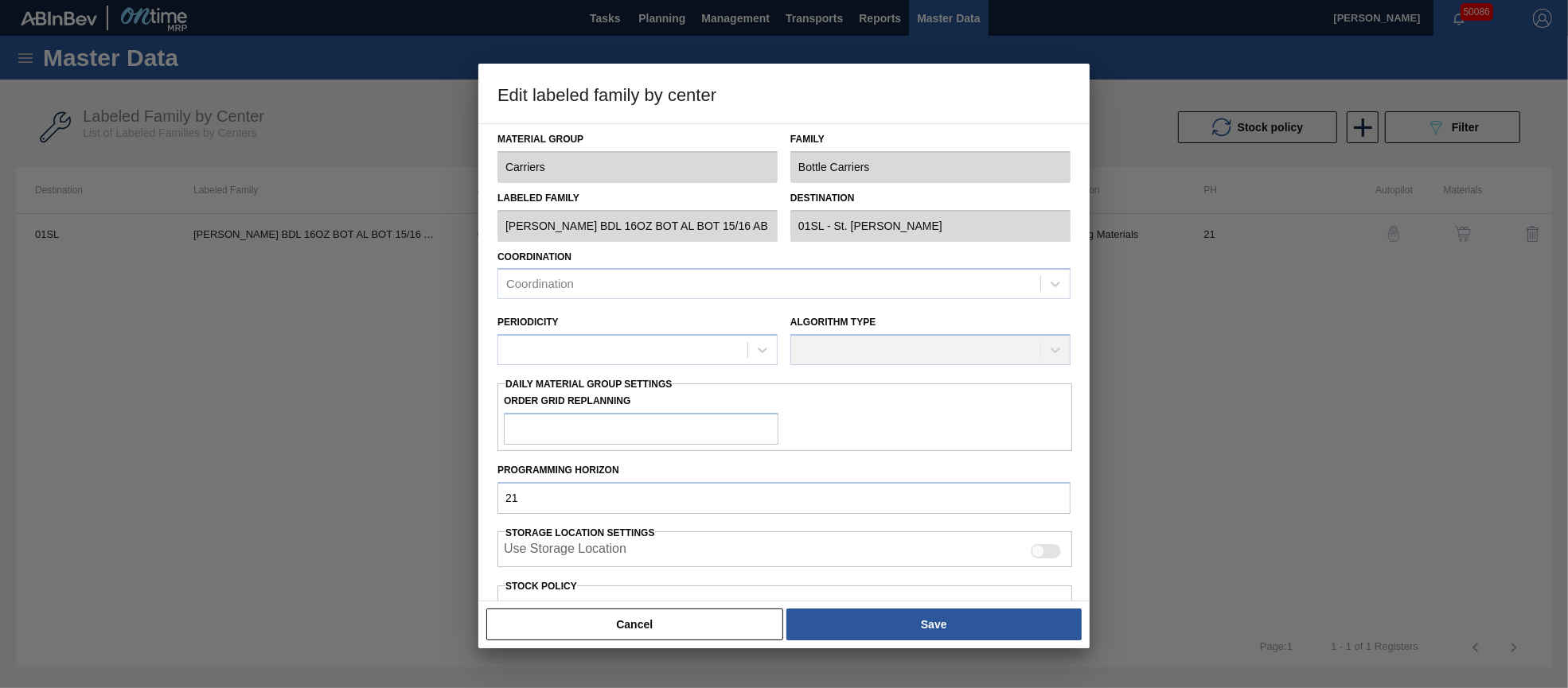
scroll to position [227, 0]
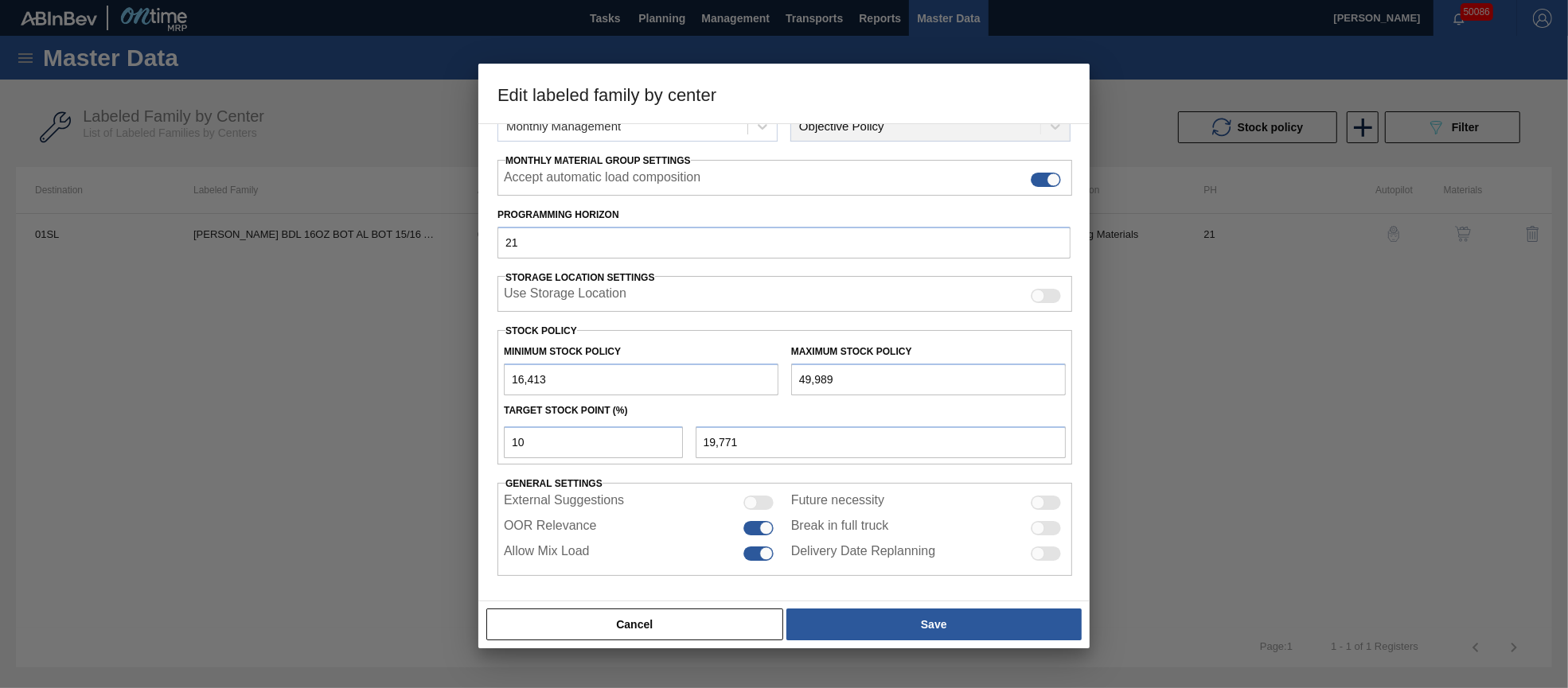
drag, startPoint x: 854, startPoint y: 376, endPoint x: 771, endPoint y: 370, distance: 83.2
click at [771, 370] on div "Minimum Stock Policy 16,413 Maximum Stock Policy 49,989" at bounding box center [784, 366] width 575 height 59
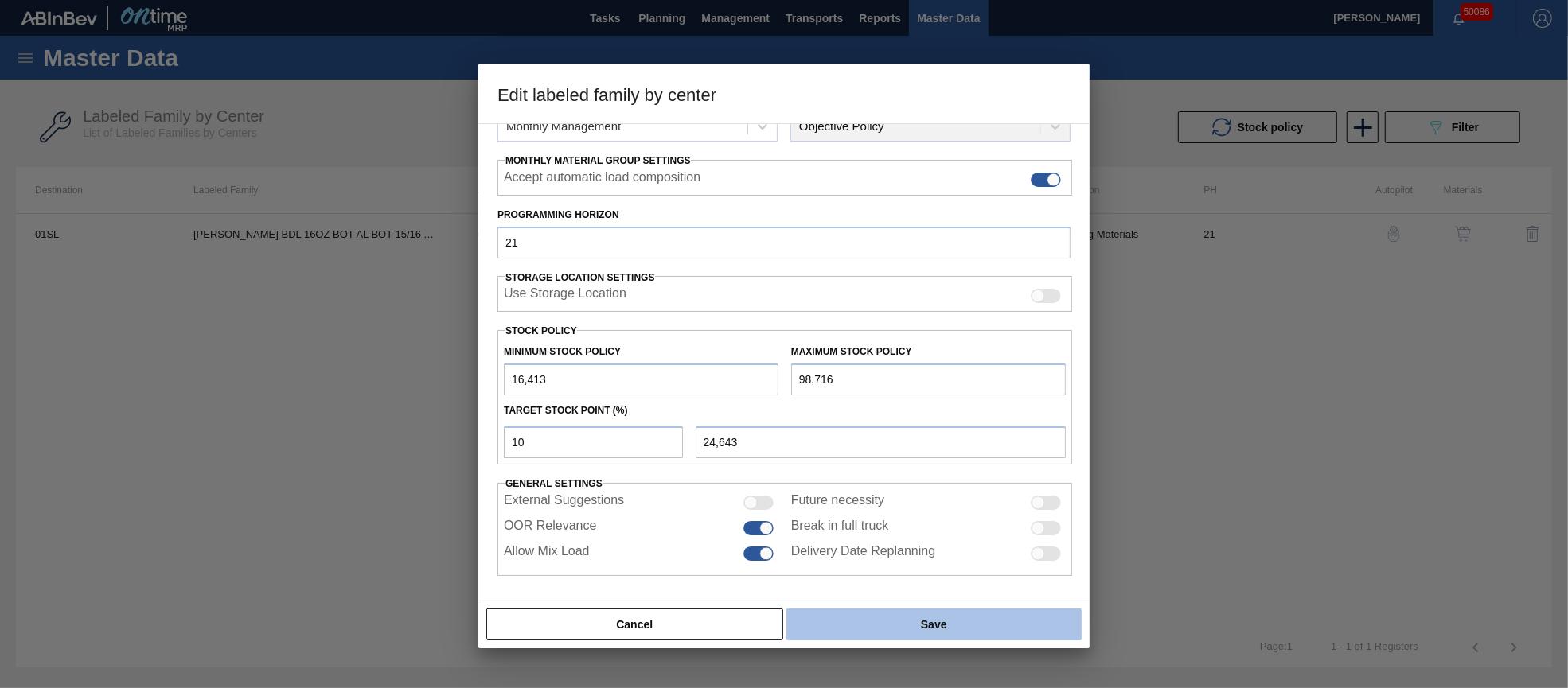
click at [946, 631] on button "Save" at bounding box center [934, 624] width 295 height 31
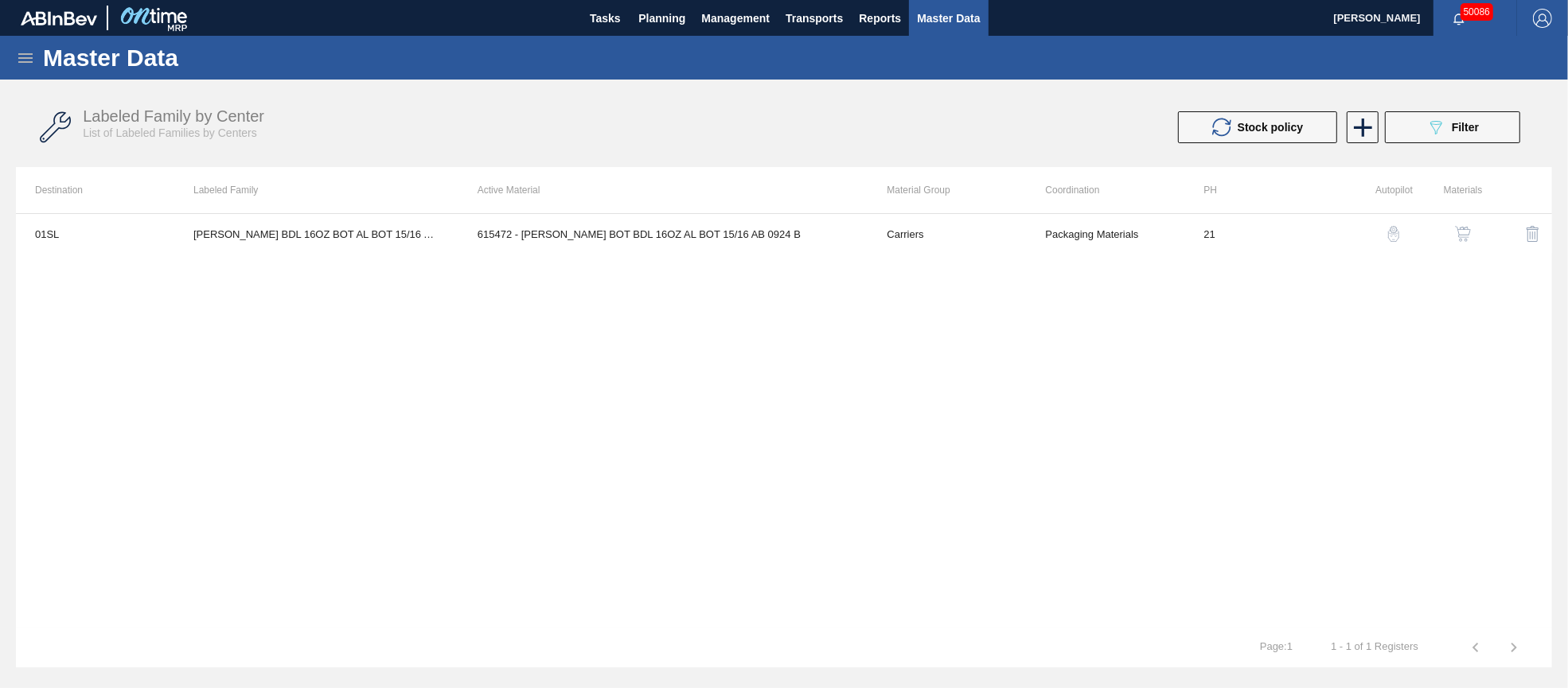
click at [1452, 131] on span "Filter" at bounding box center [1465, 127] width 27 height 13
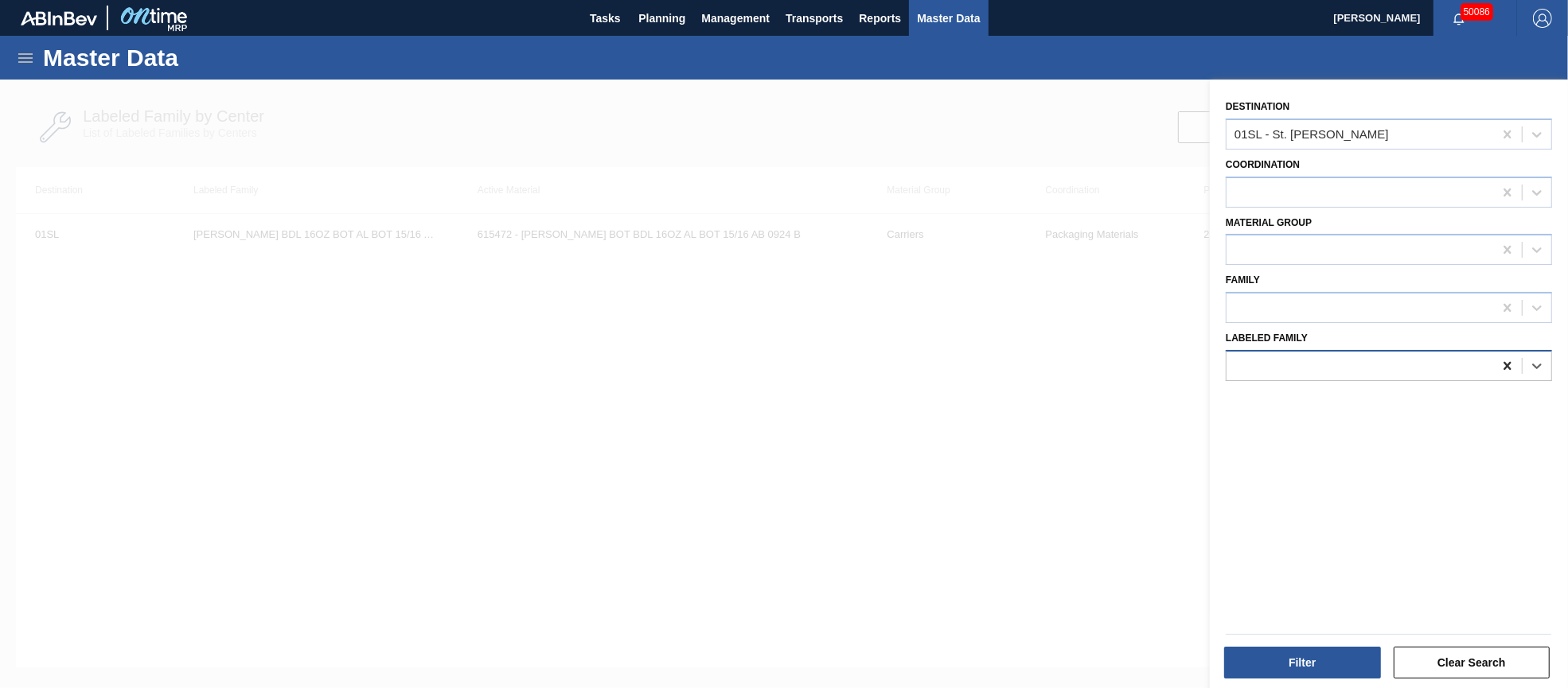
click at [1505, 358] on icon at bounding box center [1507, 366] width 16 height 16
paste Family "[PERSON_NAME] MUL 16OZ BOT AL BOT 12/16 AB"
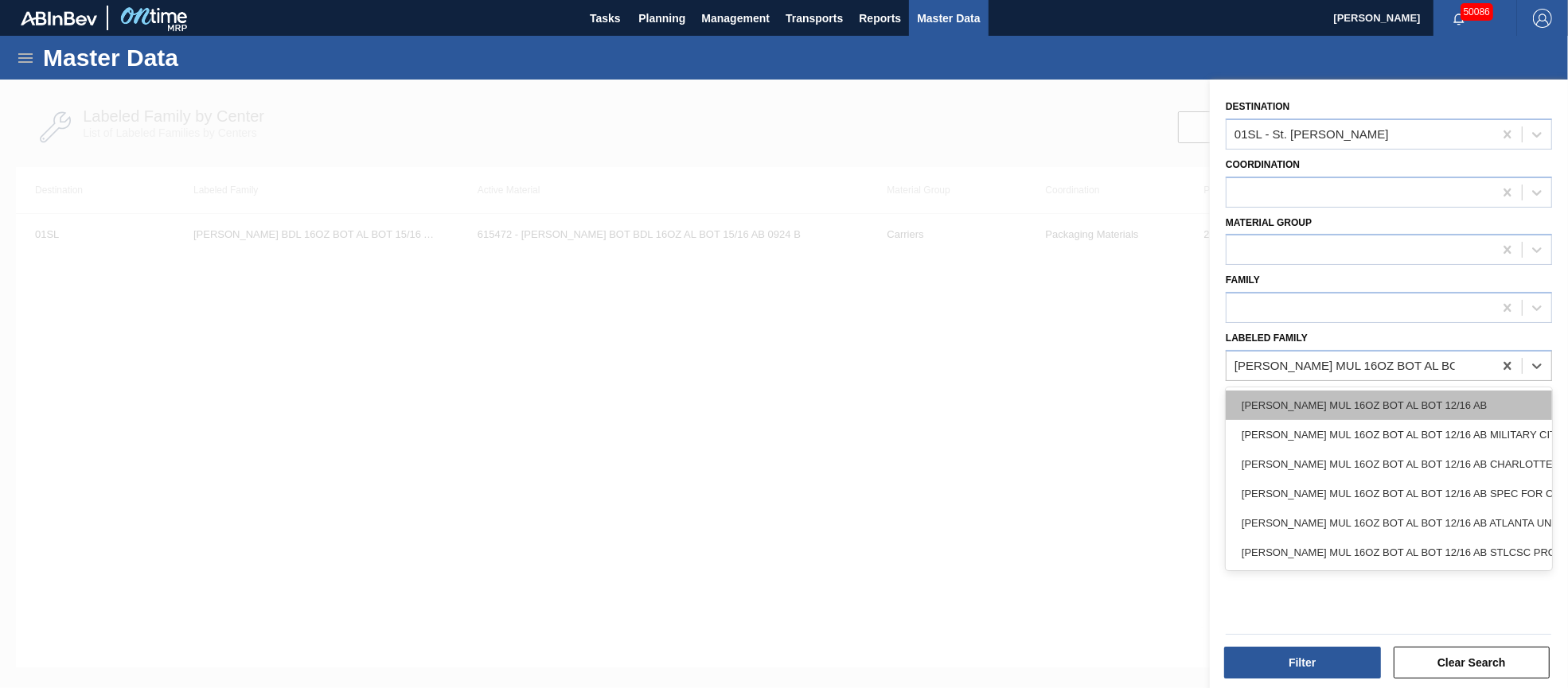
click at [1411, 396] on div "[PERSON_NAME] MUL 16OZ BOT AL BOT 12/16 AB" at bounding box center [1388, 406] width 326 height 30
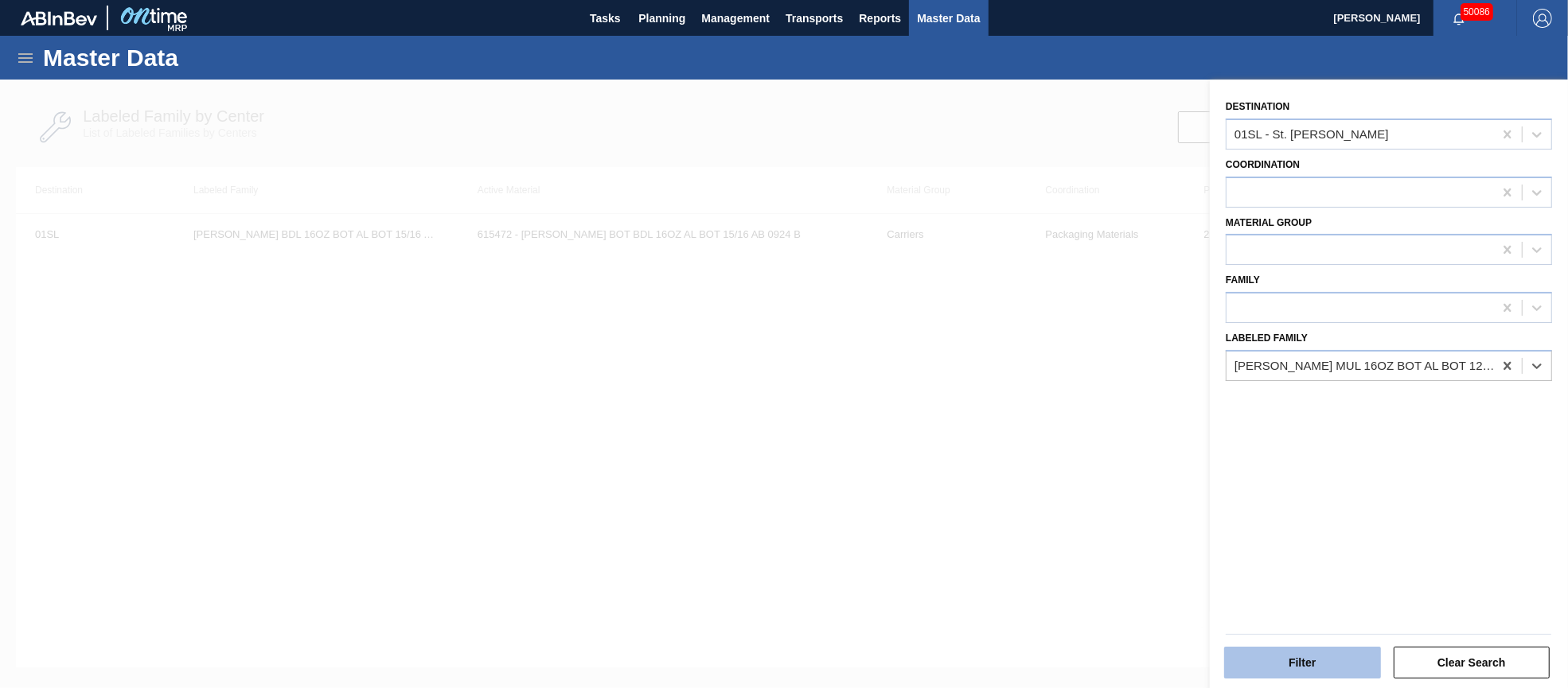
click at [1316, 664] on button "Filter" at bounding box center [1301, 662] width 157 height 31
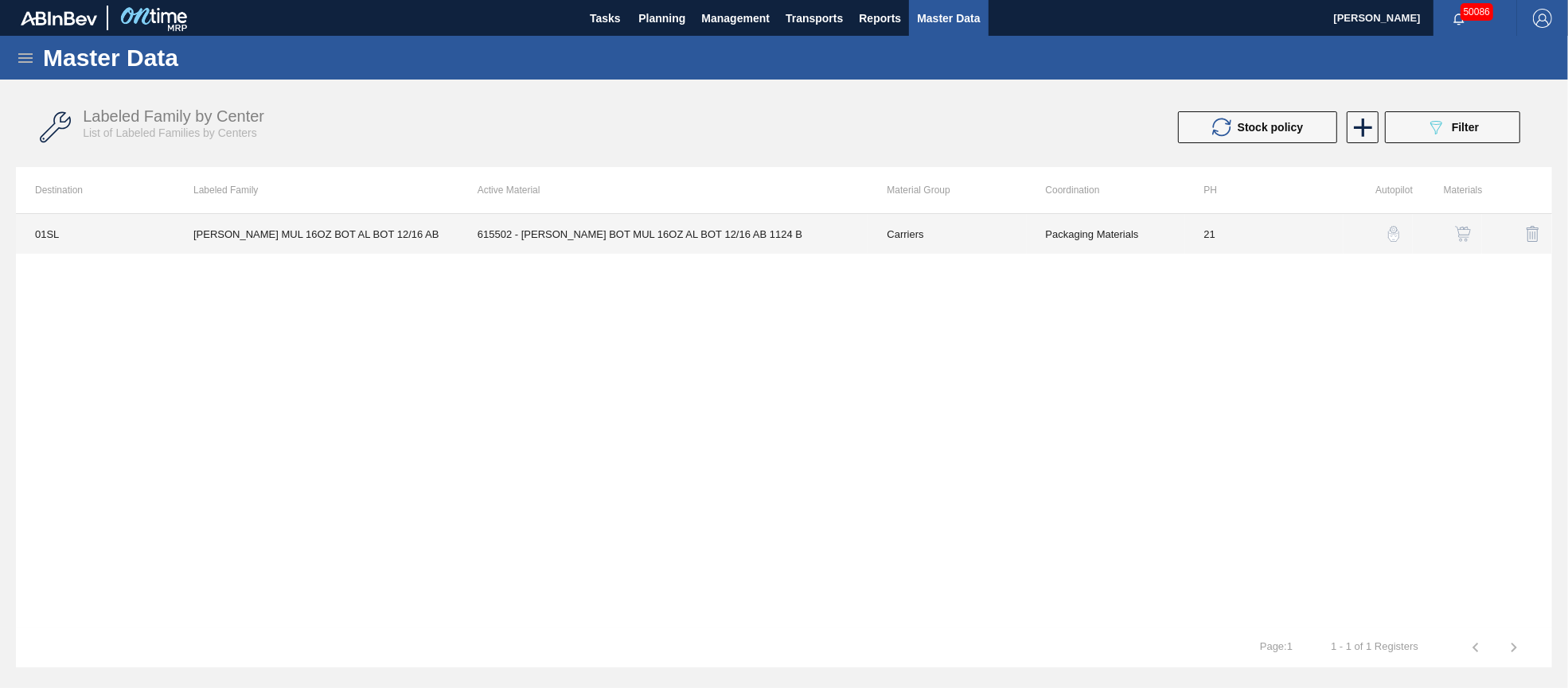
click at [671, 236] on td "615502 - [PERSON_NAME] BOT MUL 16OZ AL BOT 12/16 AB 1124 B" at bounding box center [663, 233] width 409 height 39
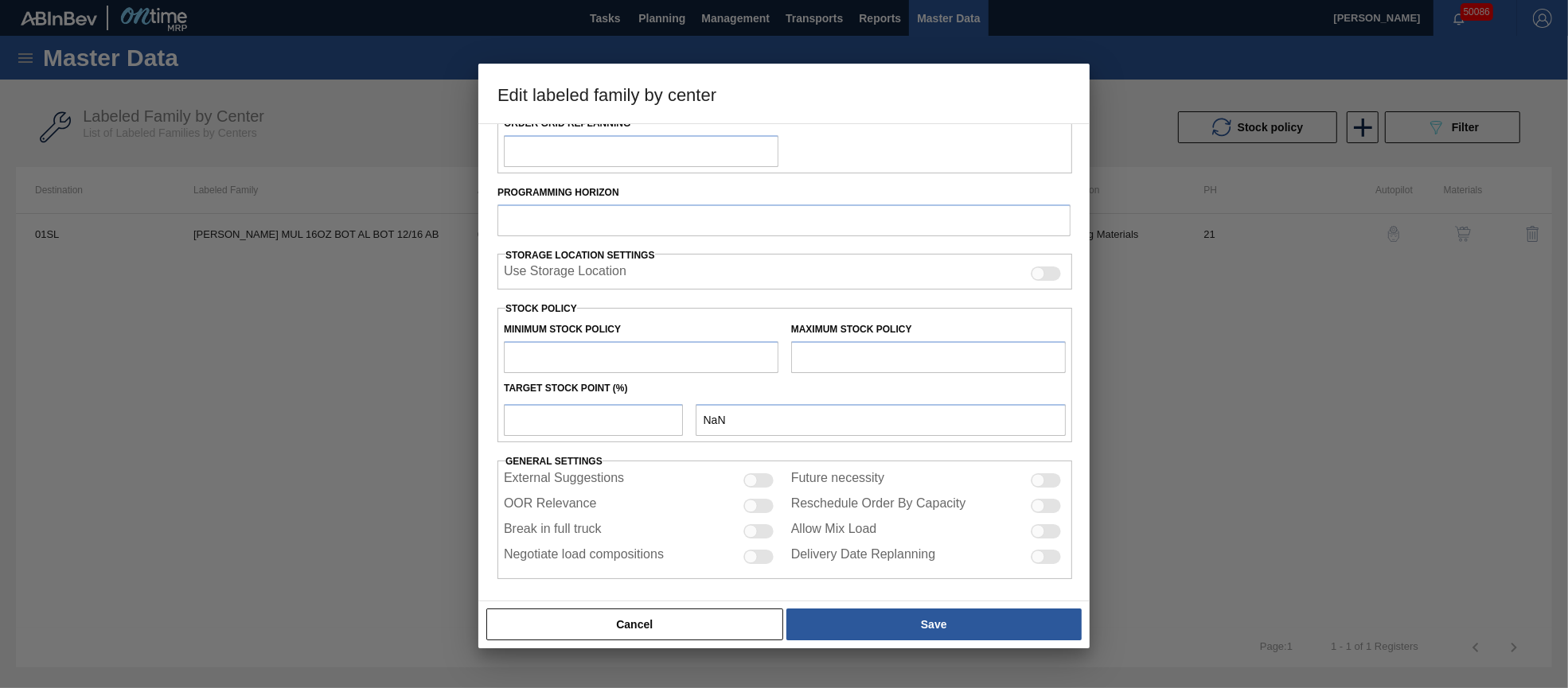
scroll to position [281, 0]
click at [850, 353] on input "text" at bounding box center [928, 354] width 275 height 31
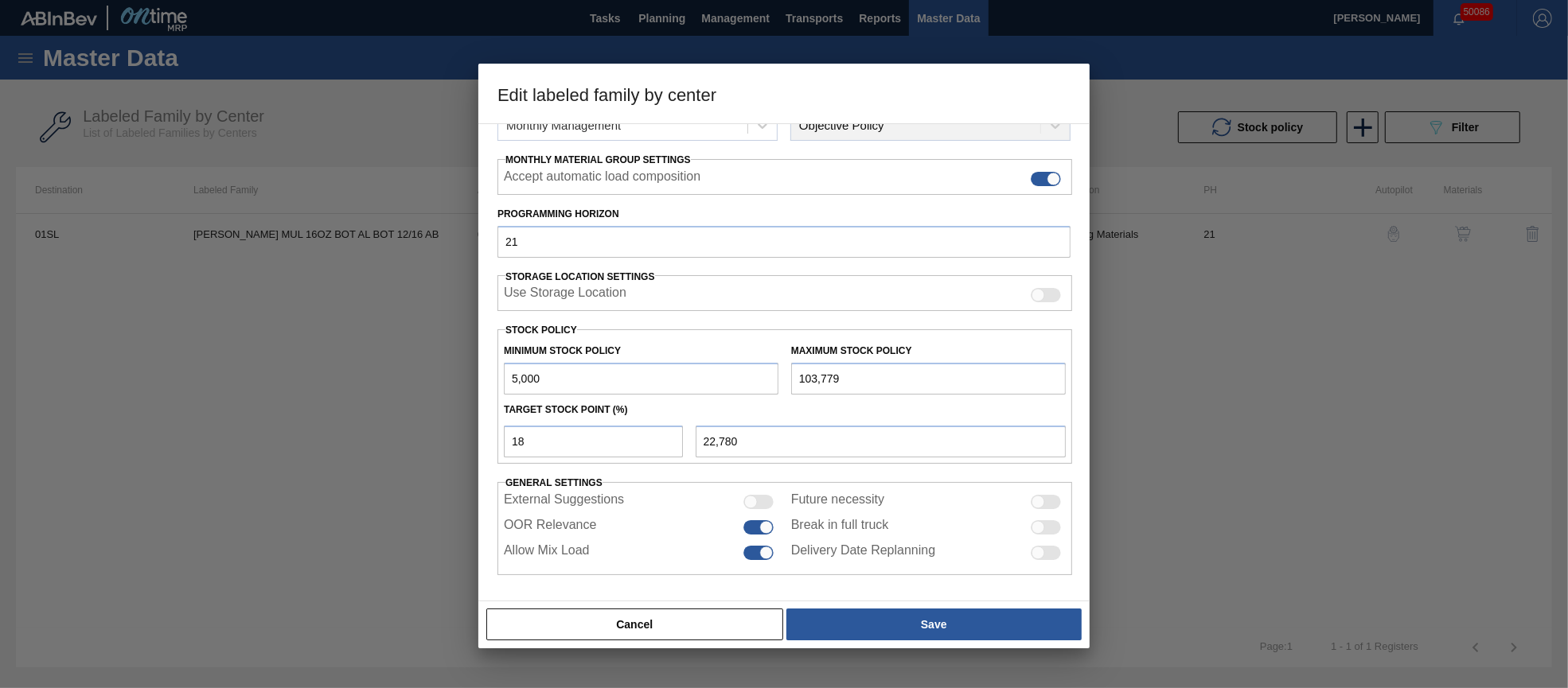
drag, startPoint x: 804, startPoint y: 367, endPoint x: 791, endPoint y: 367, distance: 13.0
click at [791, 367] on input "103,779" at bounding box center [928, 379] width 275 height 31
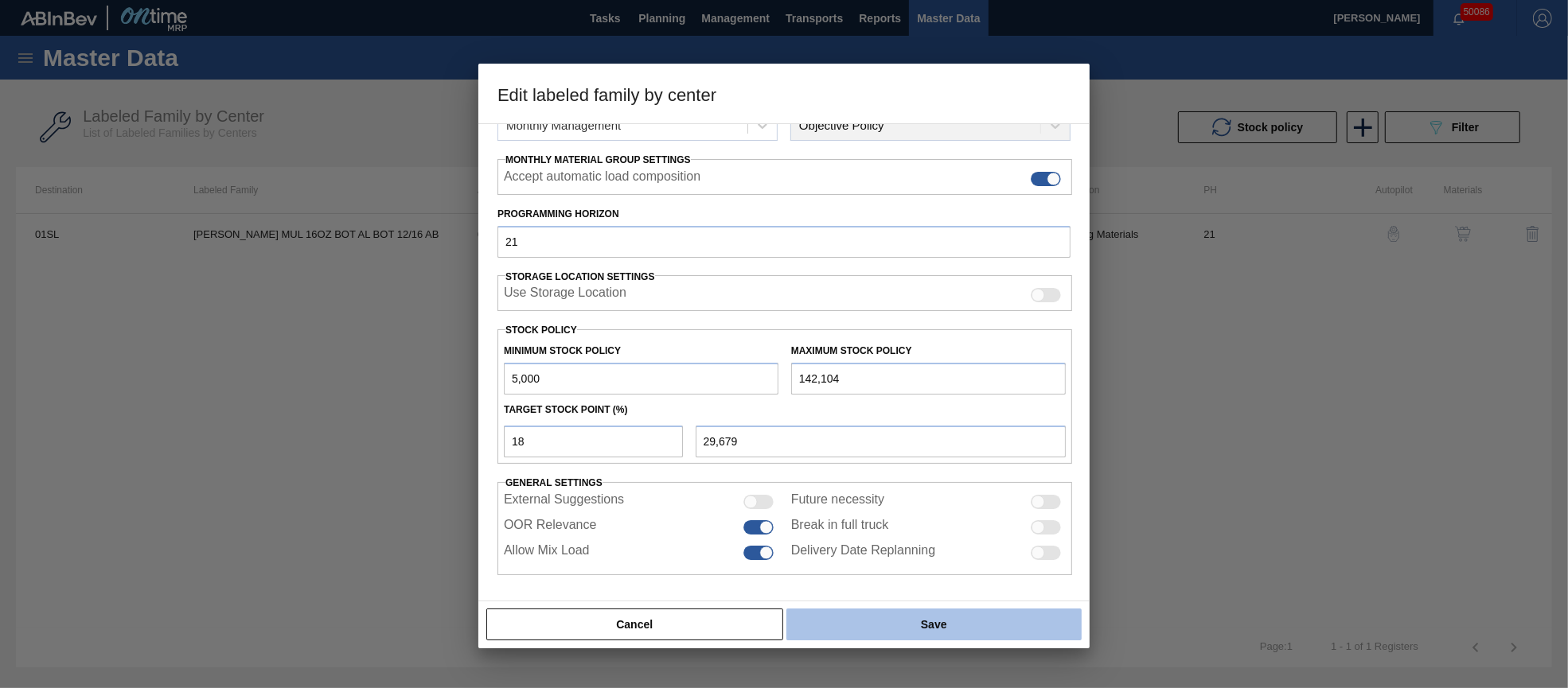
click at [985, 624] on button "Save" at bounding box center [934, 624] width 295 height 31
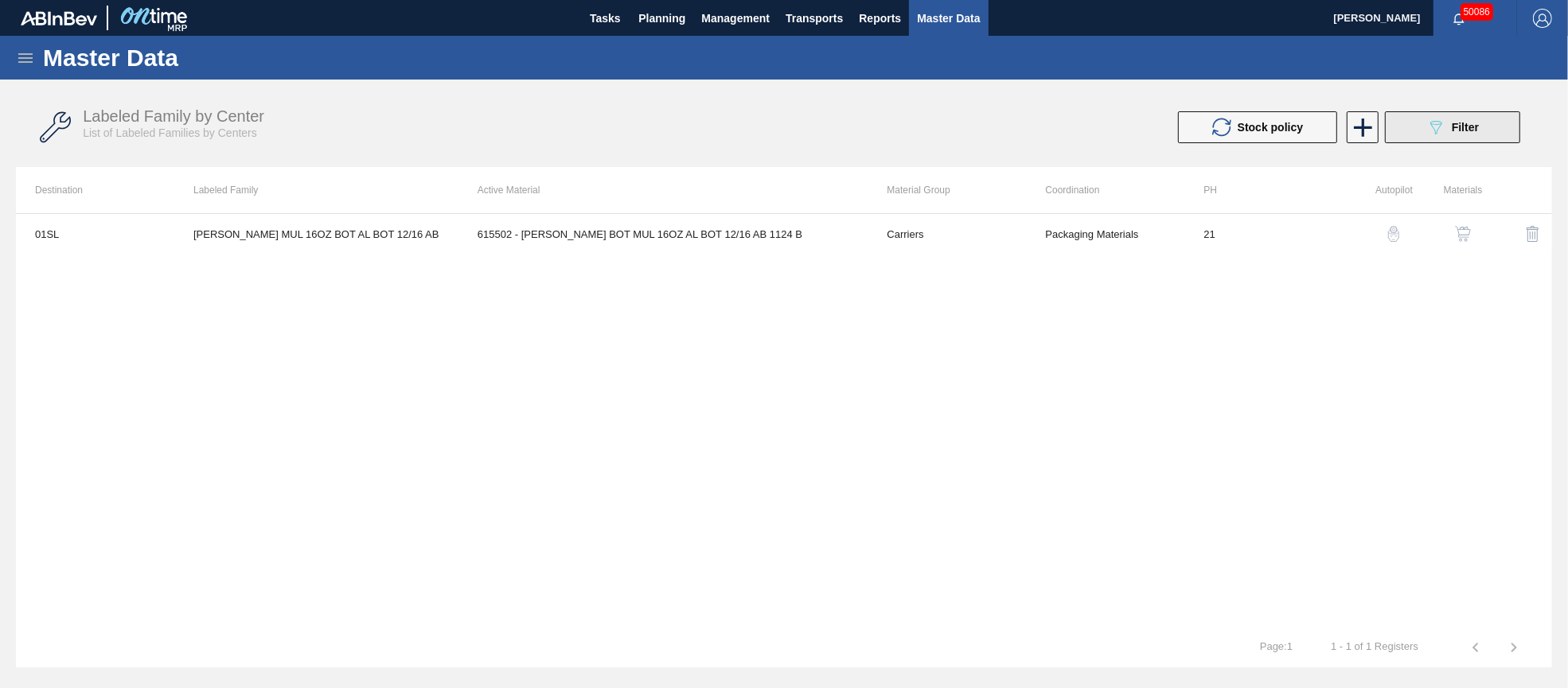
click at [1436, 131] on icon "089F7B8B-B2A5-4AFE-B5C0-19BA573D28AC" at bounding box center [1435, 127] width 19 height 19
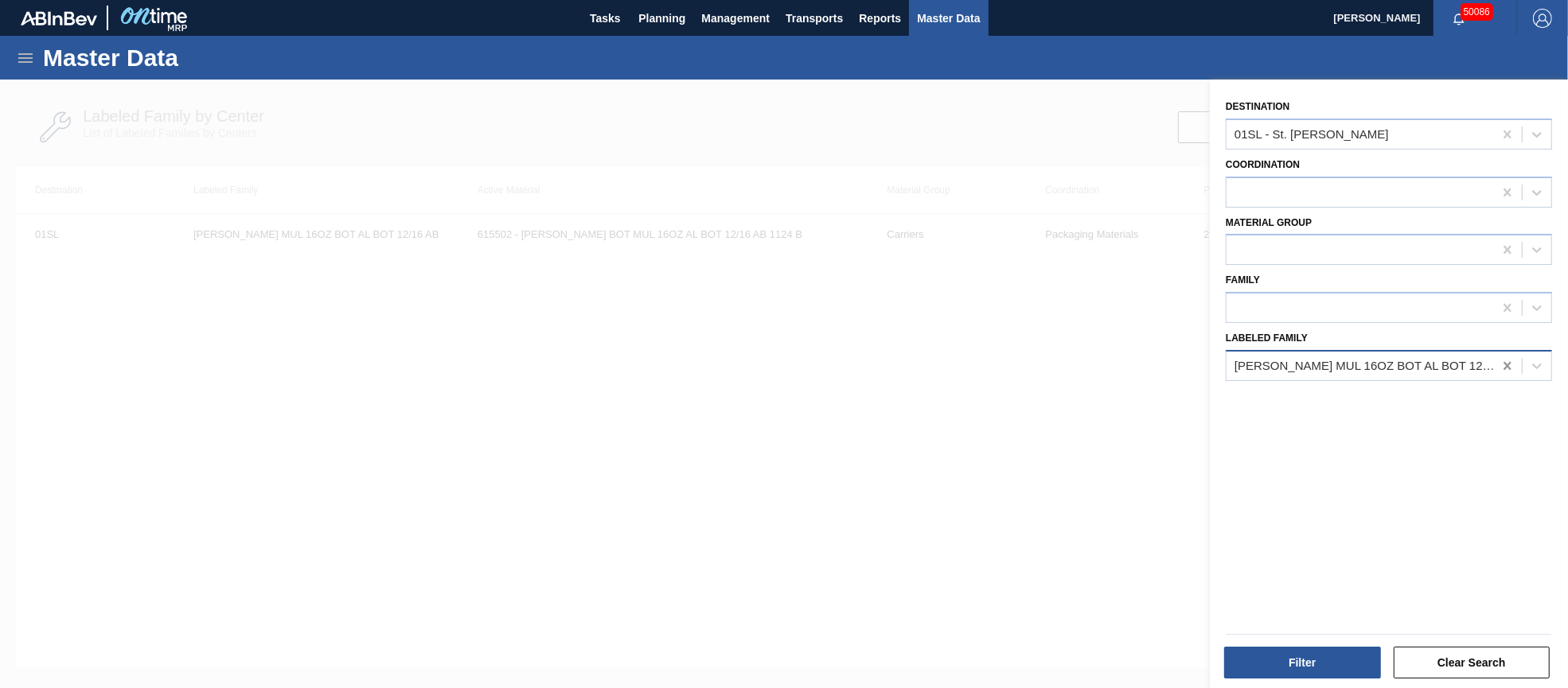
click at [1509, 360] on icon at bounding box center [1507, 366] width 16 height 16
paste Family "[PERSON_NAME] 12OZ BOT SNUG 12/12 12OZ BOT AQUEOUS COATING"
click at [1312, 657] on button "Filter" at bounding box center [1301, 662] width 157 height 31
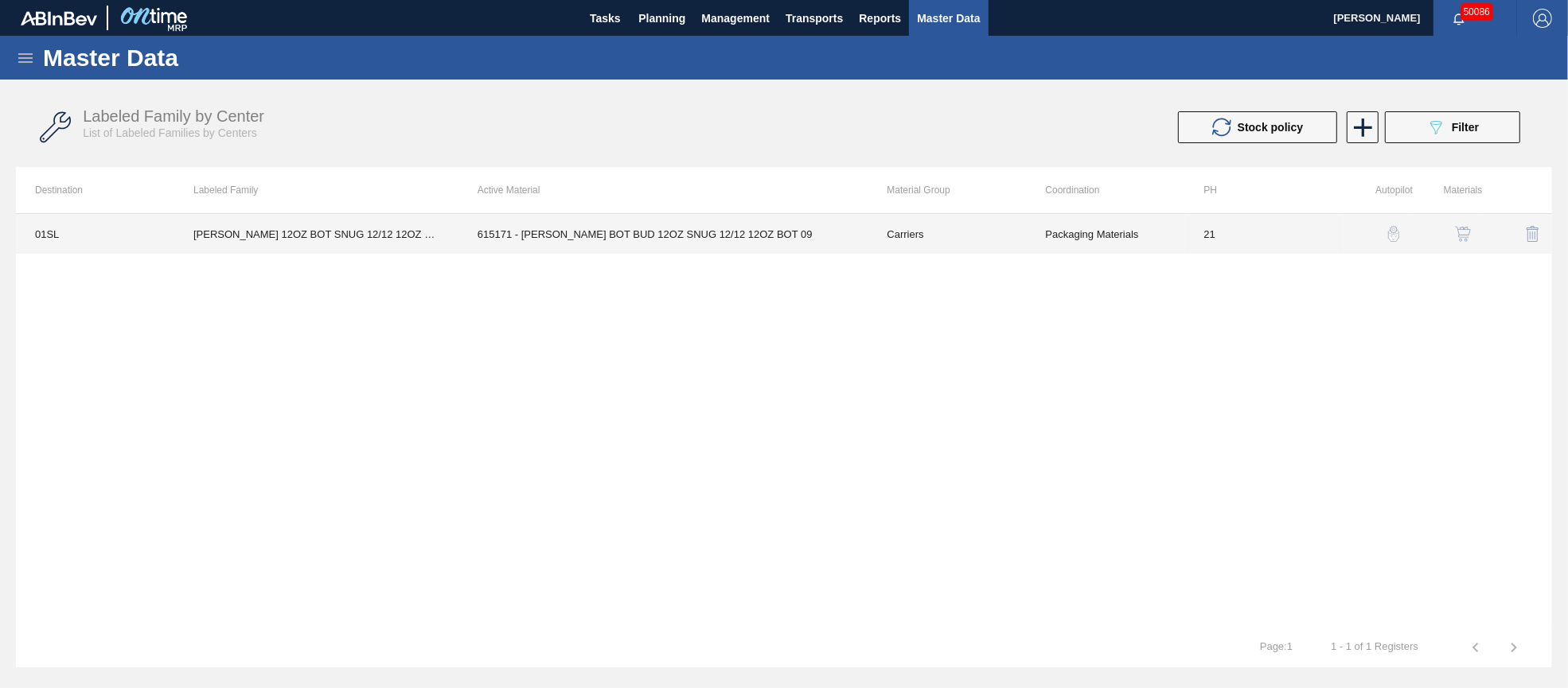
click at [725, 232] on td "615171 - [PERSON_NAME] BOT BUD 12OZ SNUG 12/12 12OZ BOT 09" at bounding box center [663, 233] width 409 height 39
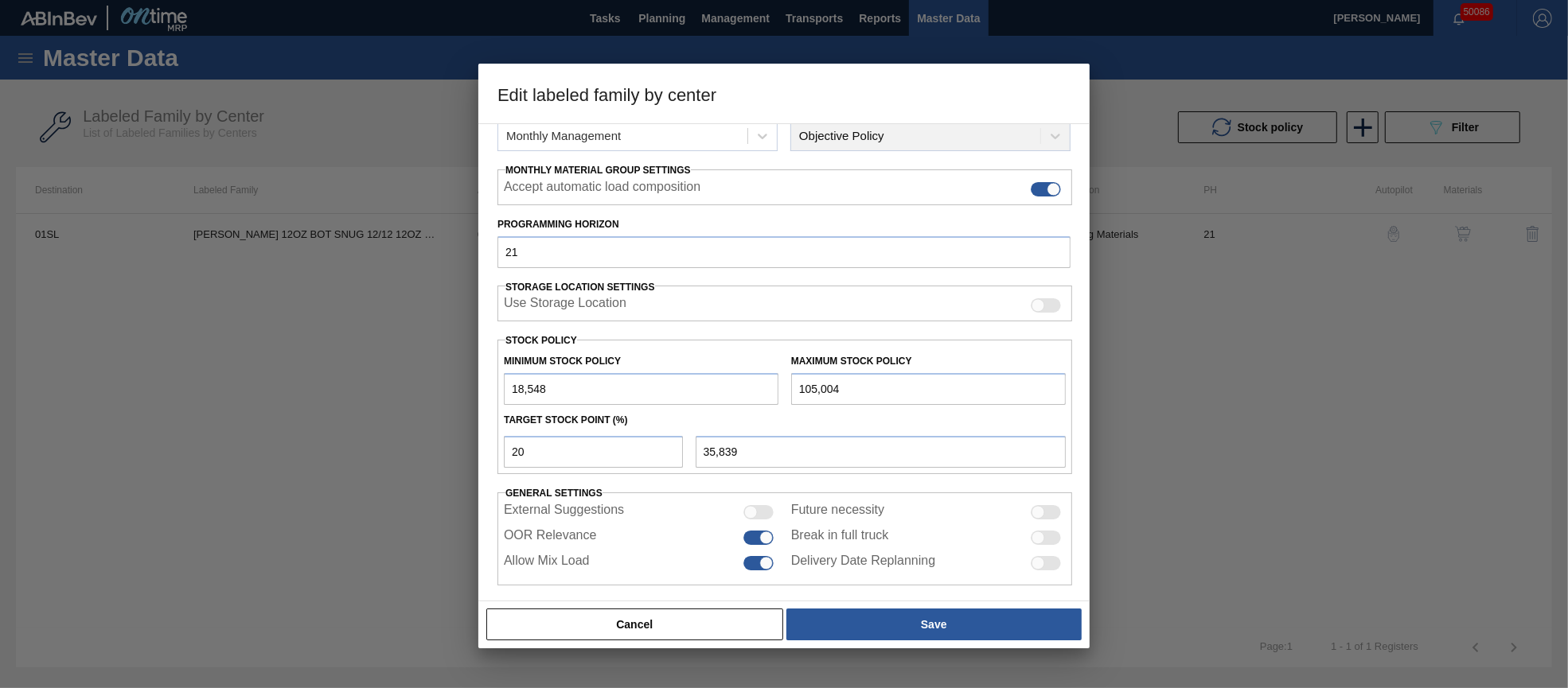
scroll to position [227, 0]
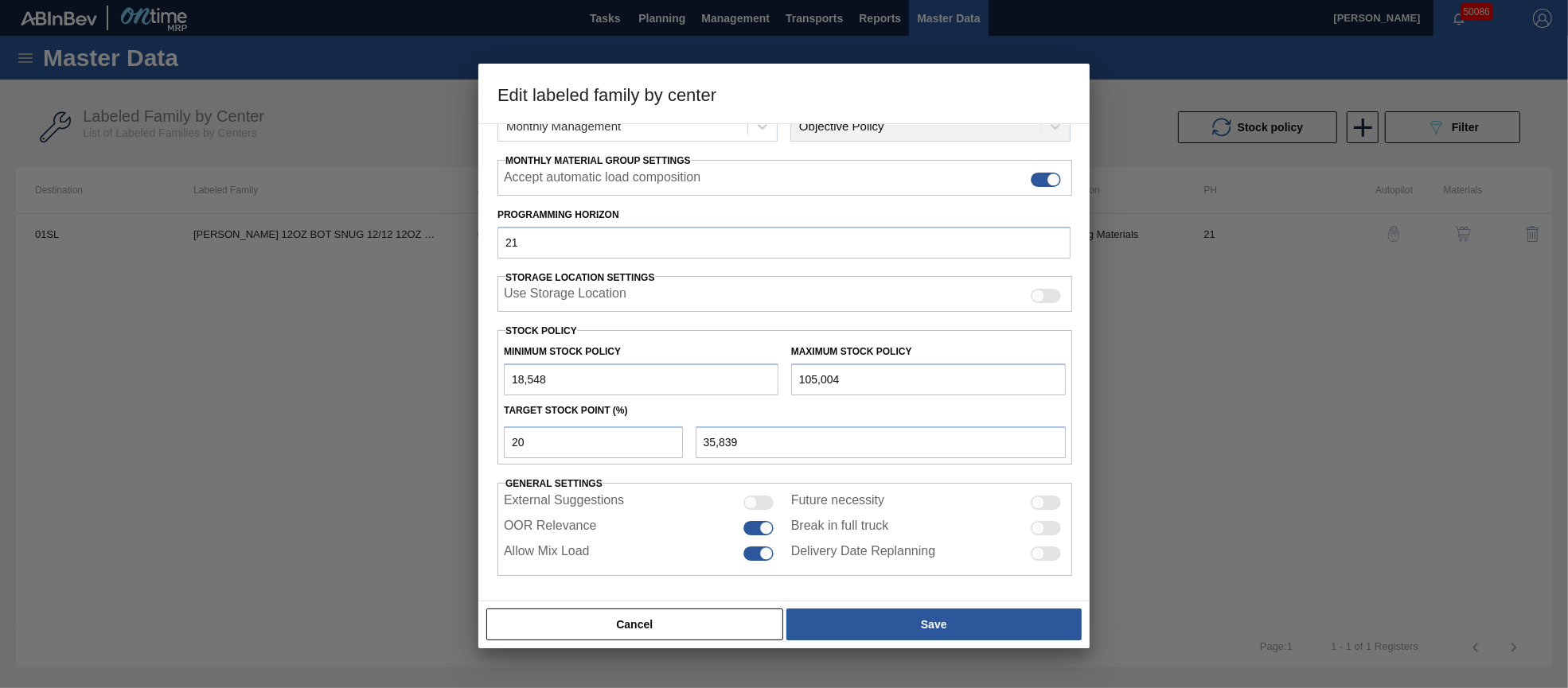
drag, startPoint x: 870, startPoint y: 381, endPoint x: 780, endPoint y: 377, distance: 90.1
click at [788, 375] on div "Maximum Stock Policy 105,004" at bounding box center [928, 368] width 287 height 55
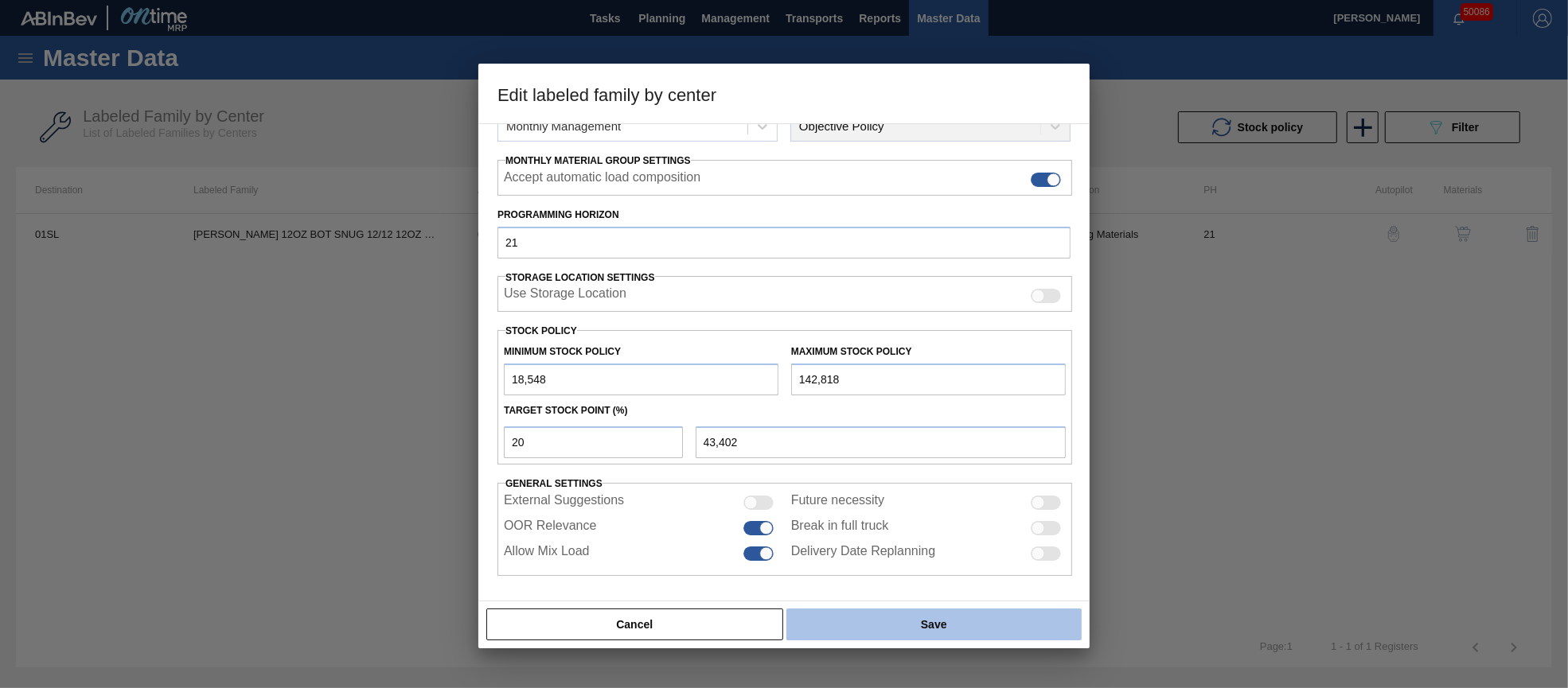
click at [928, 623] on button "Save" at bounding box center [934, 624] width 295 height 31
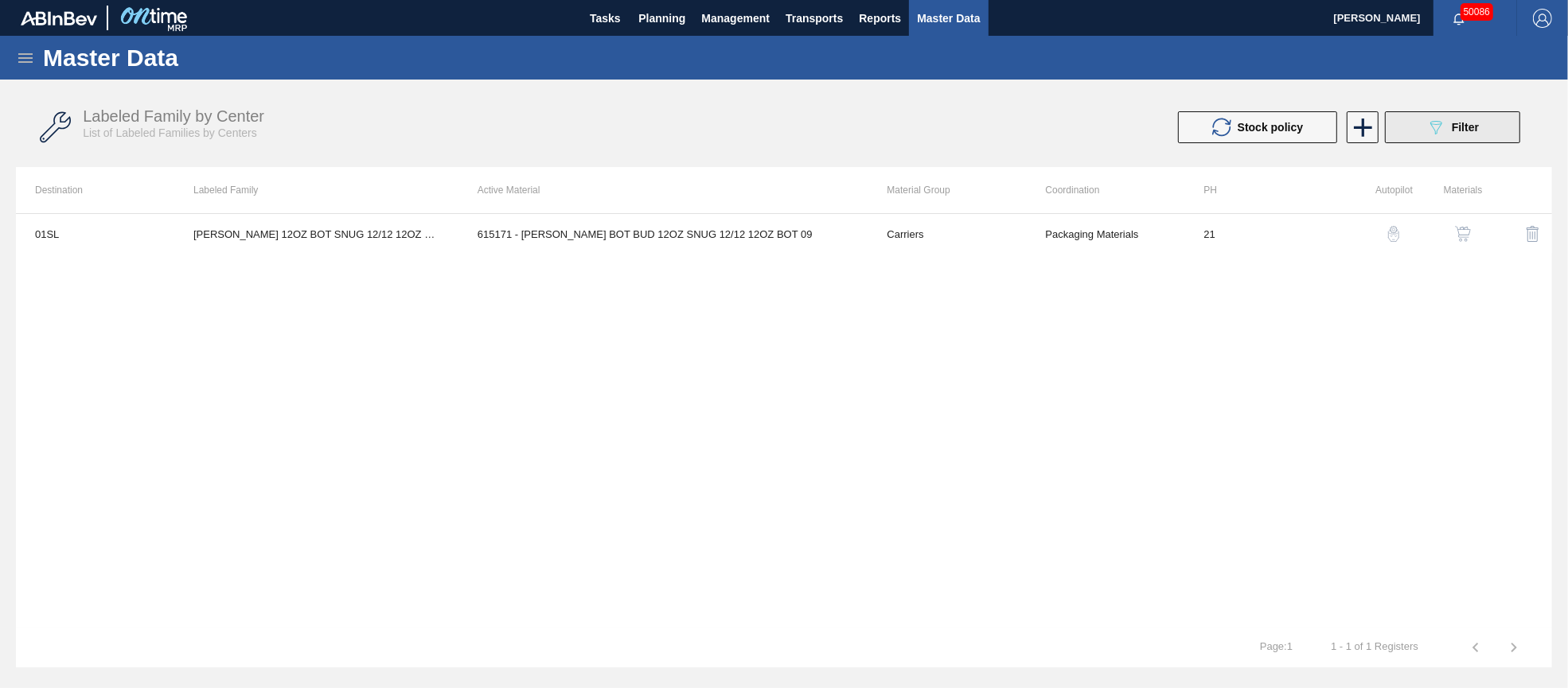
click at [1452, 131] on span "Filter" at bounding box center [1465, 127] width 27 height 13
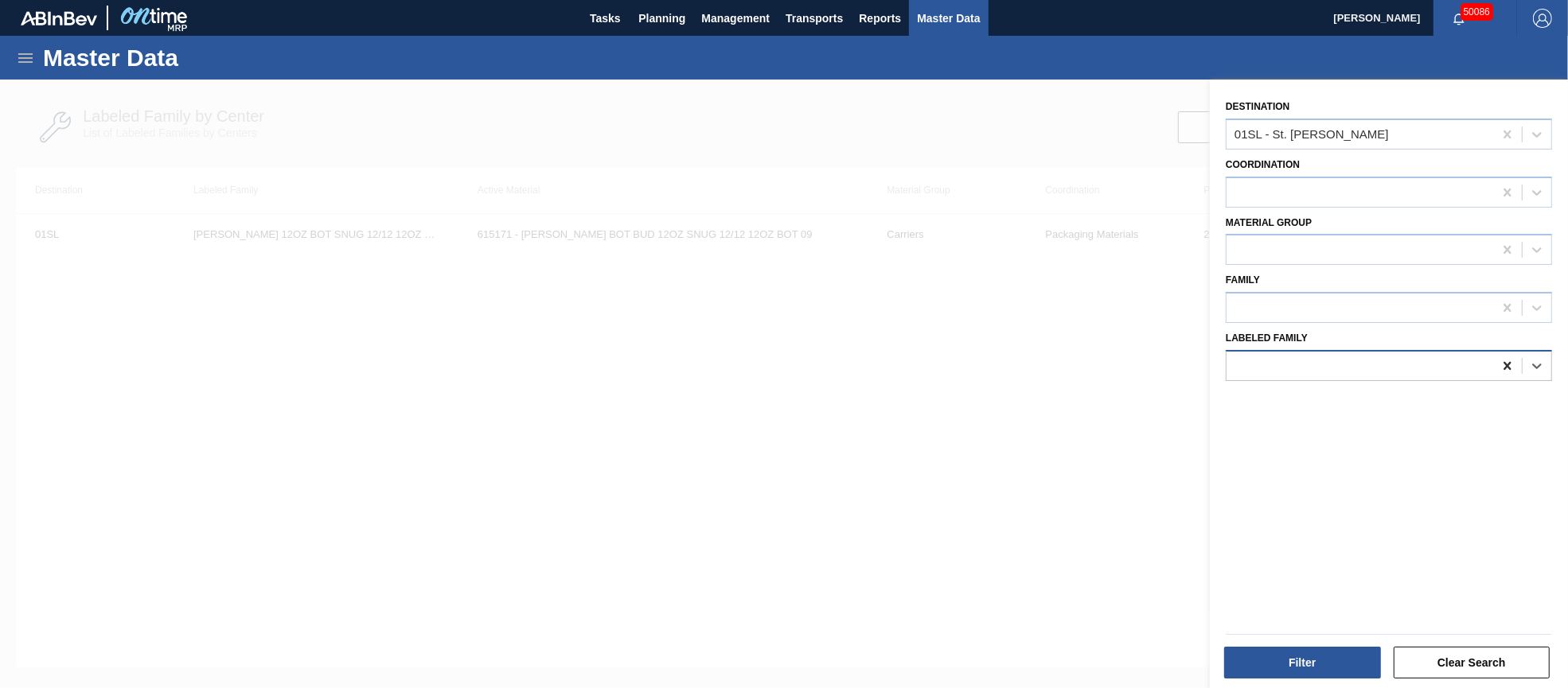
click at [1504, 362] on icon at bounding box center [1507, 366] width 16 height 16
paste Family "[PERSON_NAME] BSH 12OZ CAN TWNSTK 30/12 CAN"
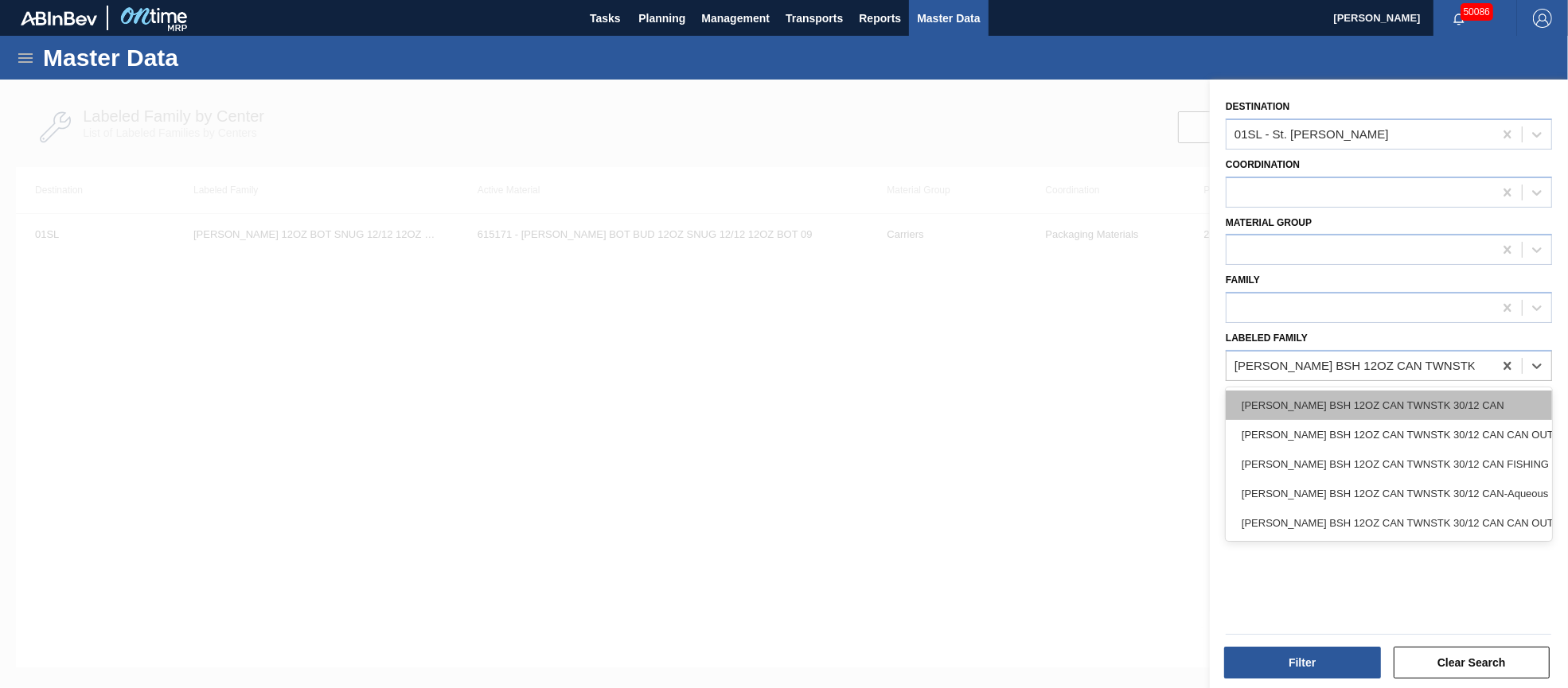
click at [1436, 396] on div "[PERSON_NAME] BSH 12OZ CAN TWNSTK 30/12 CAN" at bounding box center [1388, 406] width 326 height 30
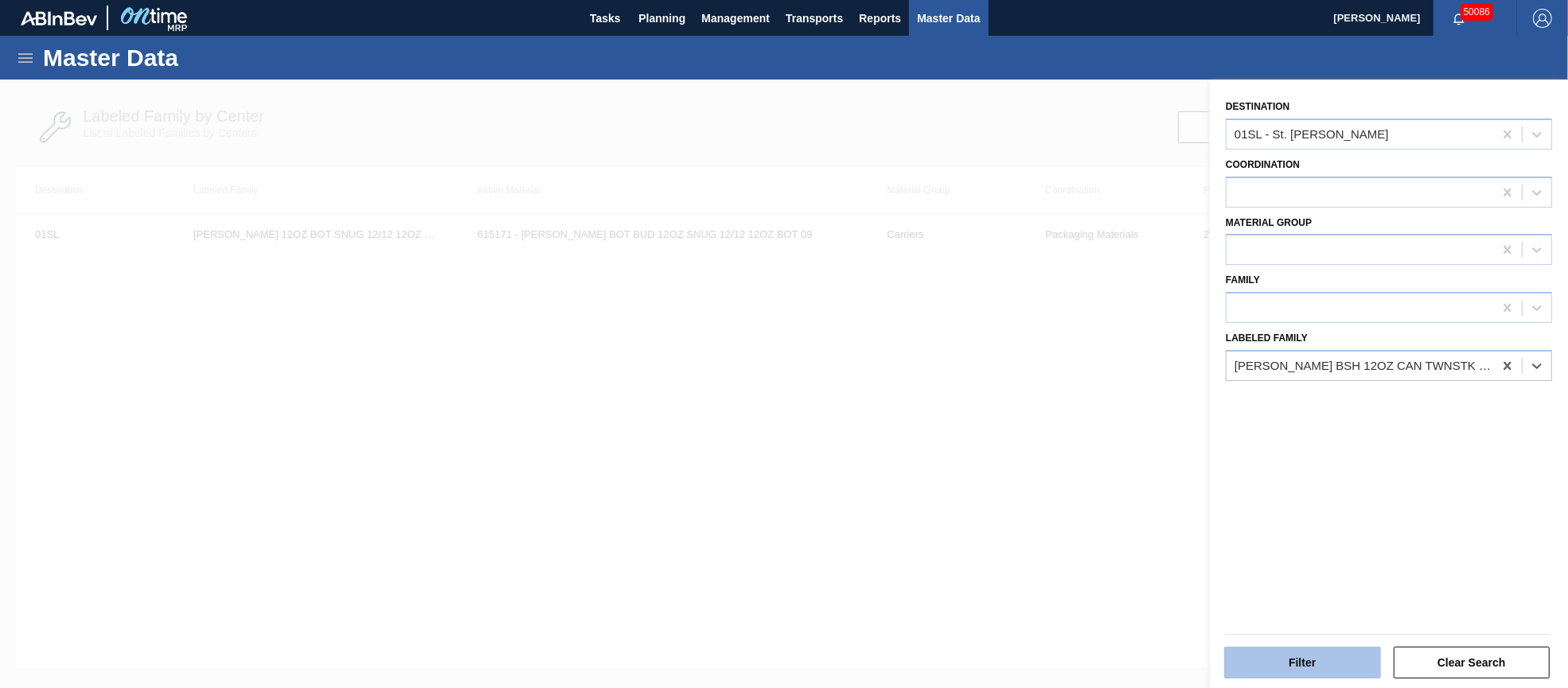
click at [1294, 658] on button "Filter" at bounding box center [1301, 662] width 157 height 31
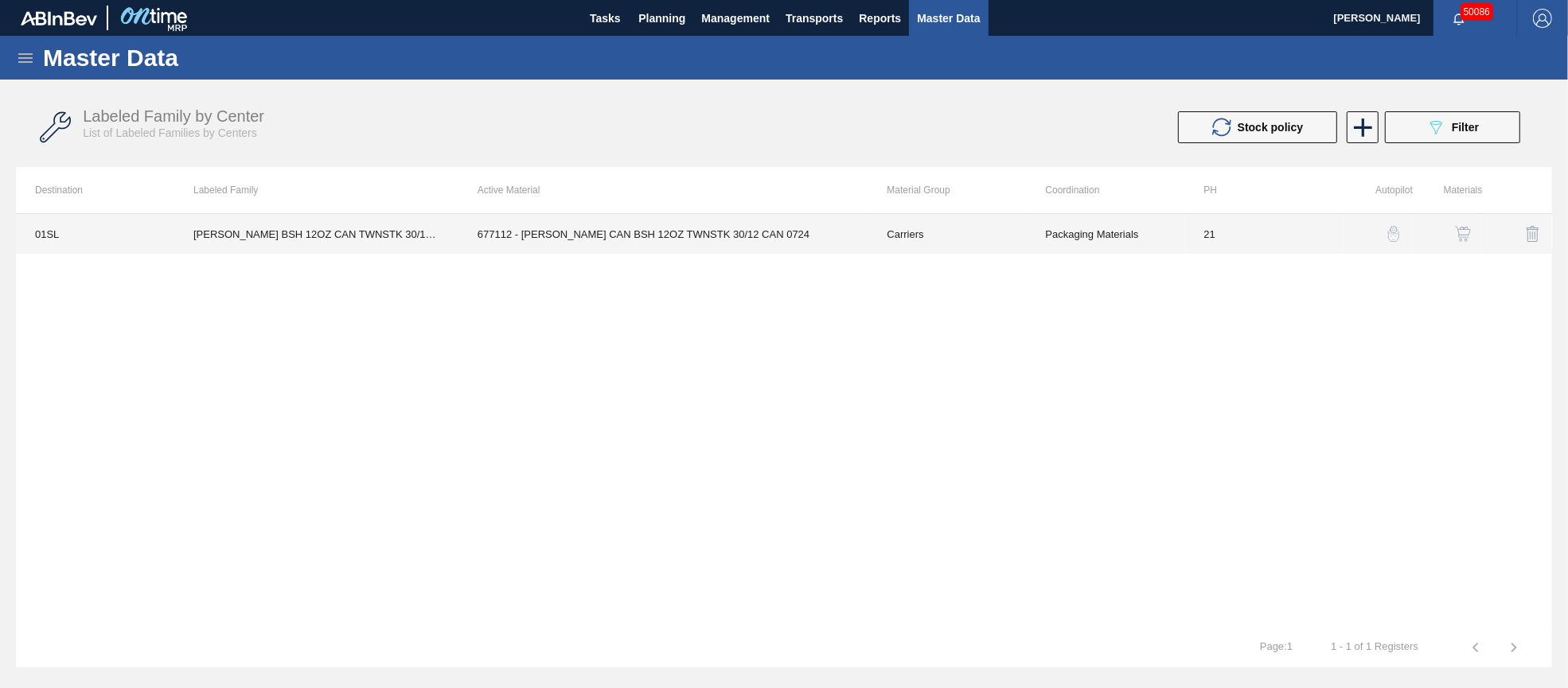
click at [701, 232] on td "677112 - [PERSON_NAME] CAN BSH 12OZ TWNSTK 30/12 CAN 0724" at bounding box center [663, 233] width 409 height 39
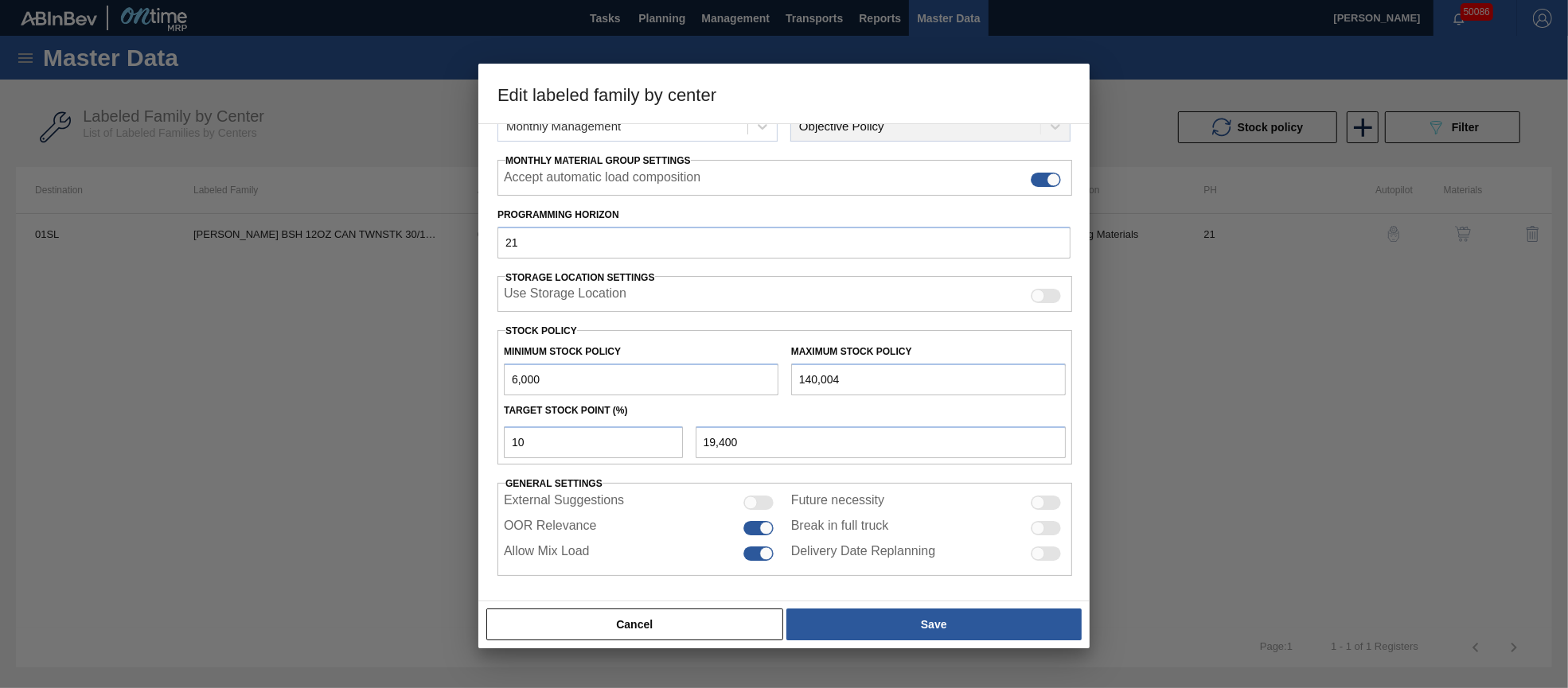
drag, startPoint x: 870, startPoint y: 372, endPoint x: 768, endPoint y: 372, distance: 102.0
click at [768, 372] on div "Minimum Stock Policy 6,000 Maximum Stock Policy 140,004" at bounding box center [784, 366] width 575 height 59
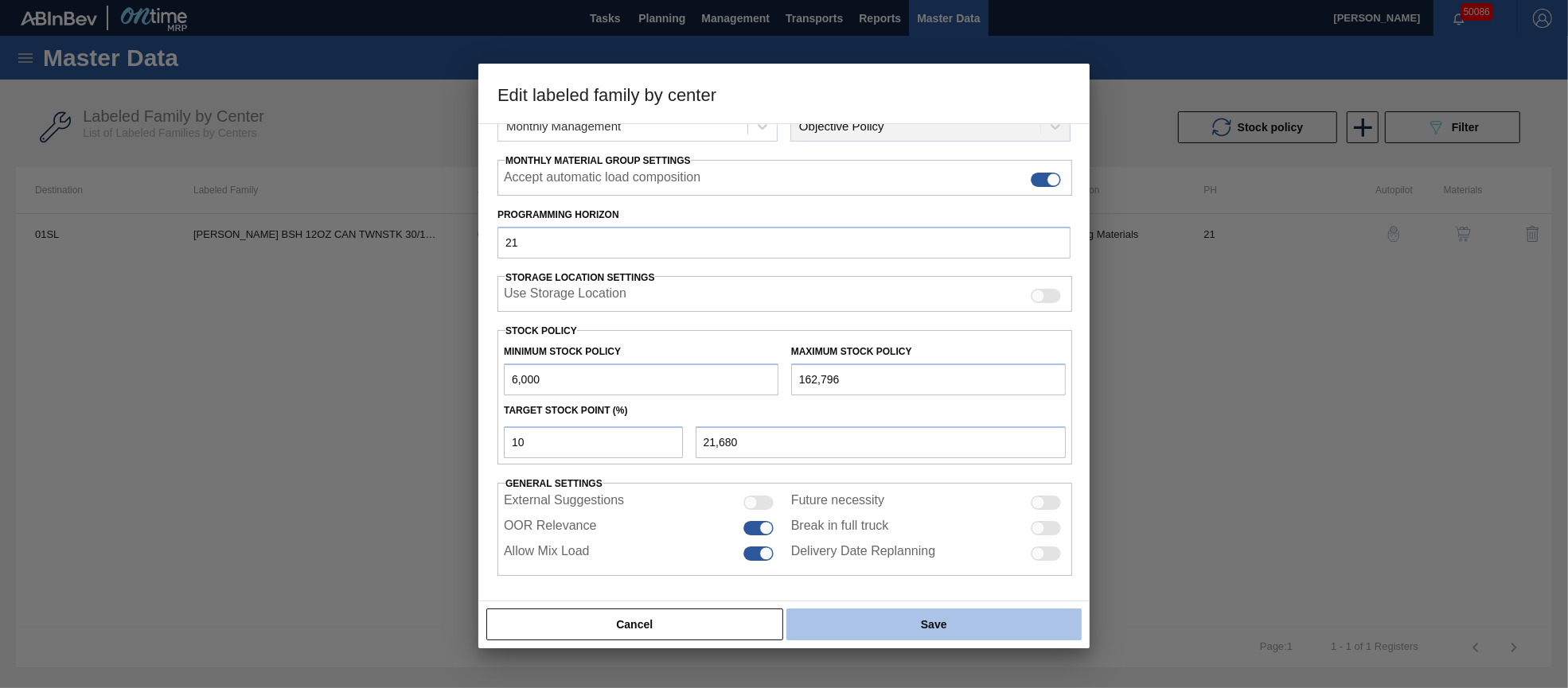
click at [991, 620] on button "Save" at bounding box center [934, 624] width 295 height 31
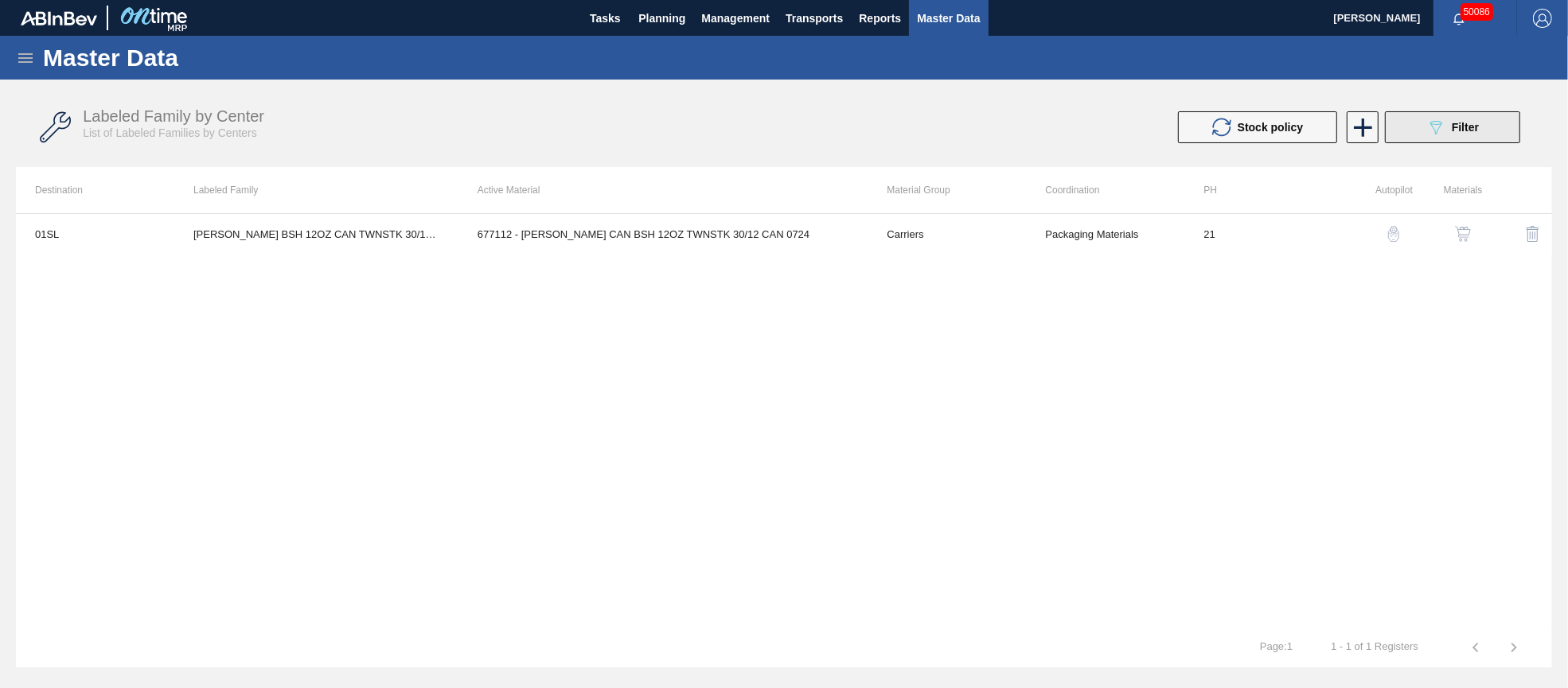
click at [1434, 123] on icon at bounding box center [1436, 128] width 12 height 14
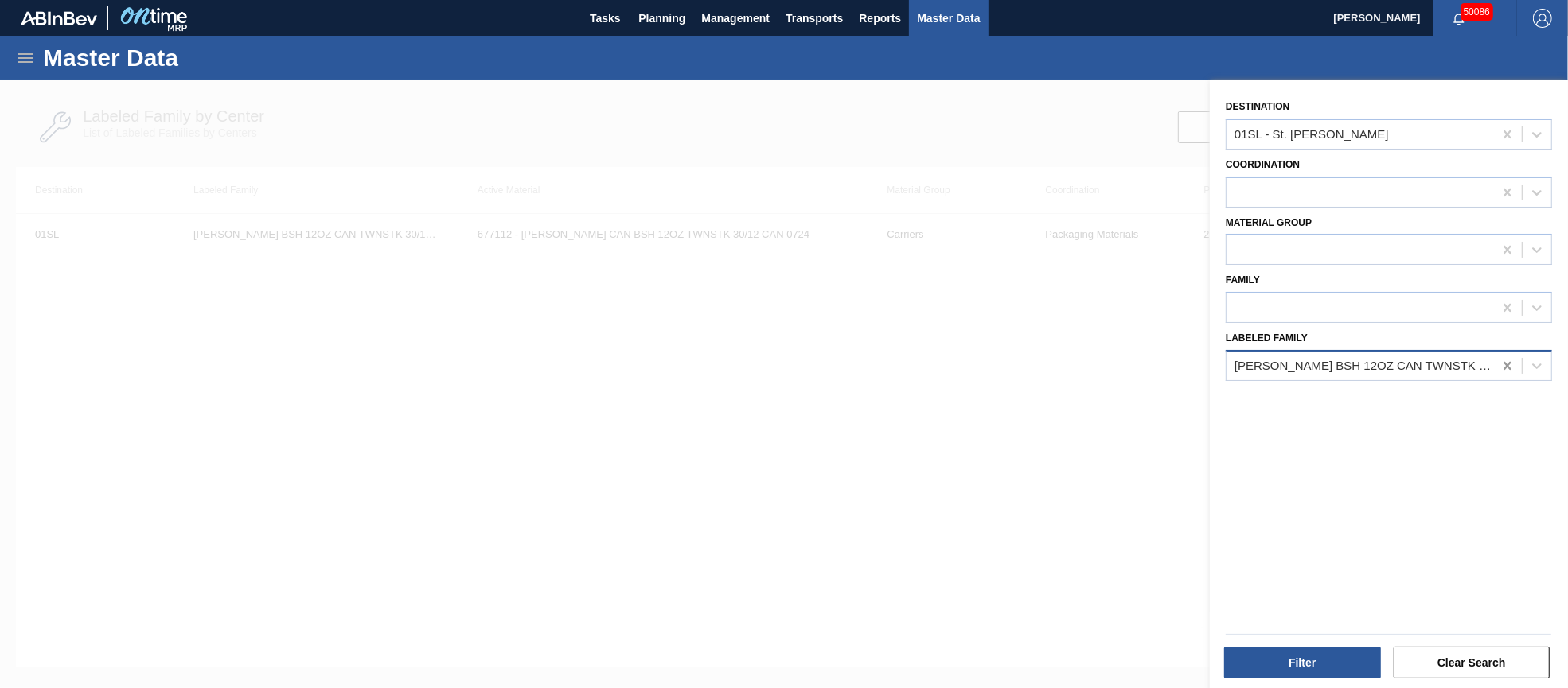
click at [1500, 359] on icon at bounding box center [1507, 366] width 16 height 16
paste Family "[PERSON_NAME] 12OZ CAN CAN PK 12/12 CAN"
click at [1332, 662] on button "Filter" at bounding box center [1301, 662] width 157 height 31
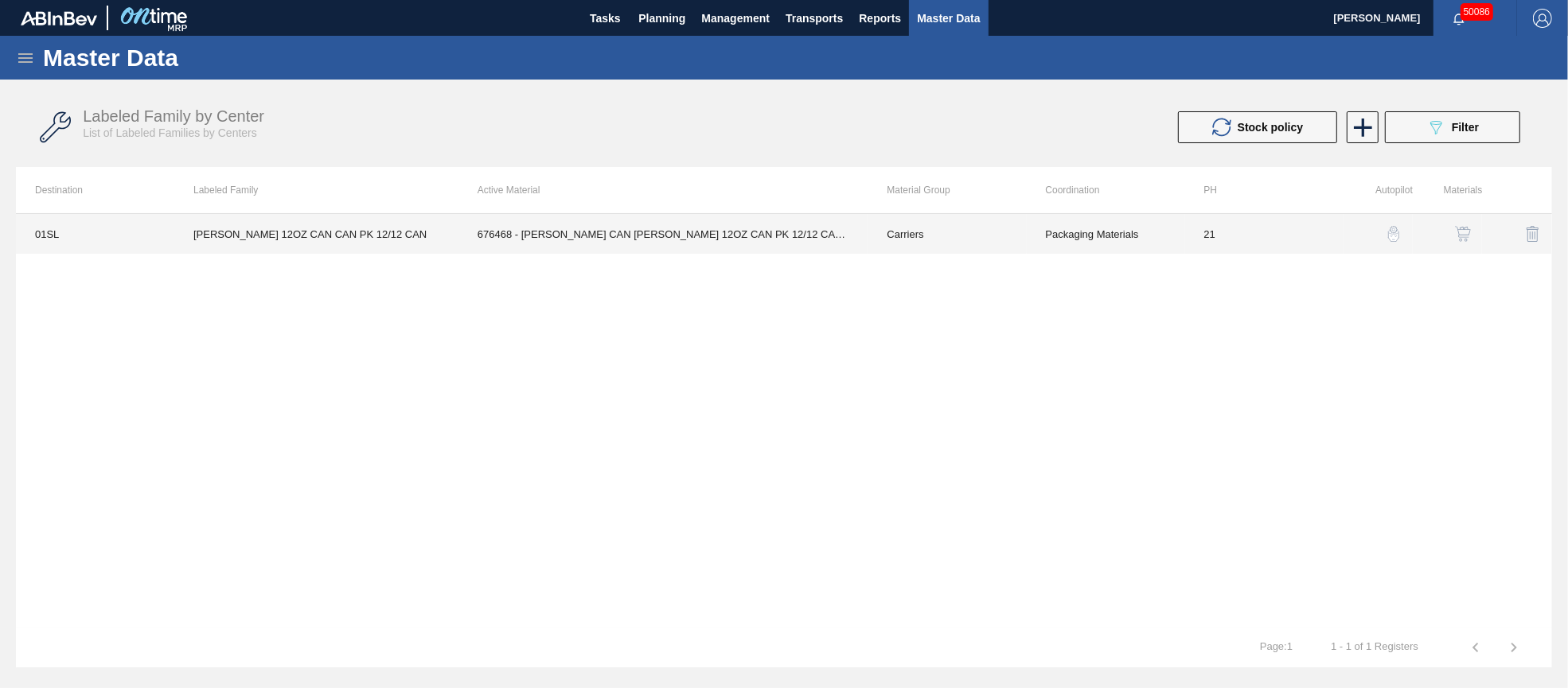
click at [693, 223] on td "676468 - [PERSON_NAME] CAN [PERSON_NAME] 12OZ CAN PK 12/12 CAN 0922" at bounding box center [663, 233] width 409 height 39
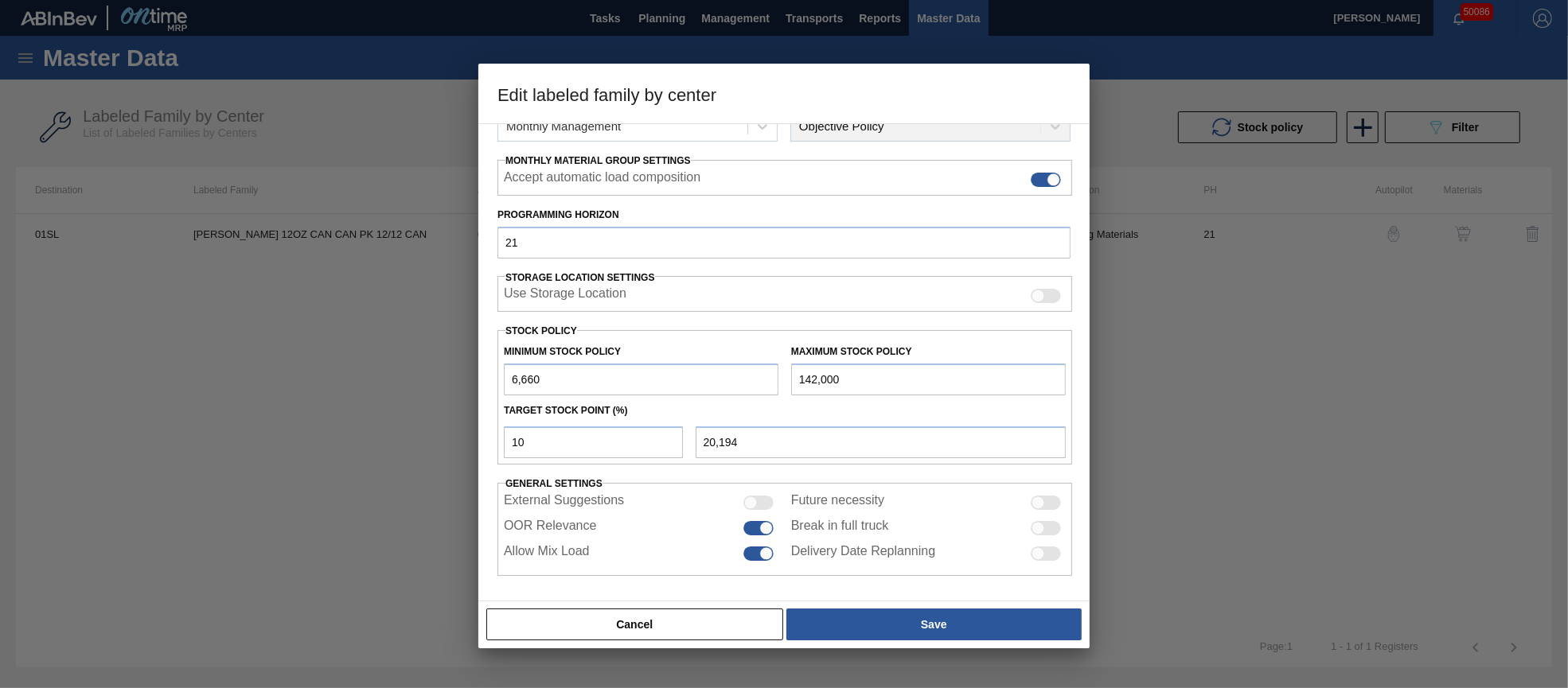
drag, startPoint x: 836, startPoint y: 374, endPoint x: 775, endPoint y: 371, distance: 61.1
click at [775, 371] on div "Minimum Stock Policy 6,660 Maximum Stock Policy 142,000" at bounding box center [784, 366] width 575 height 59
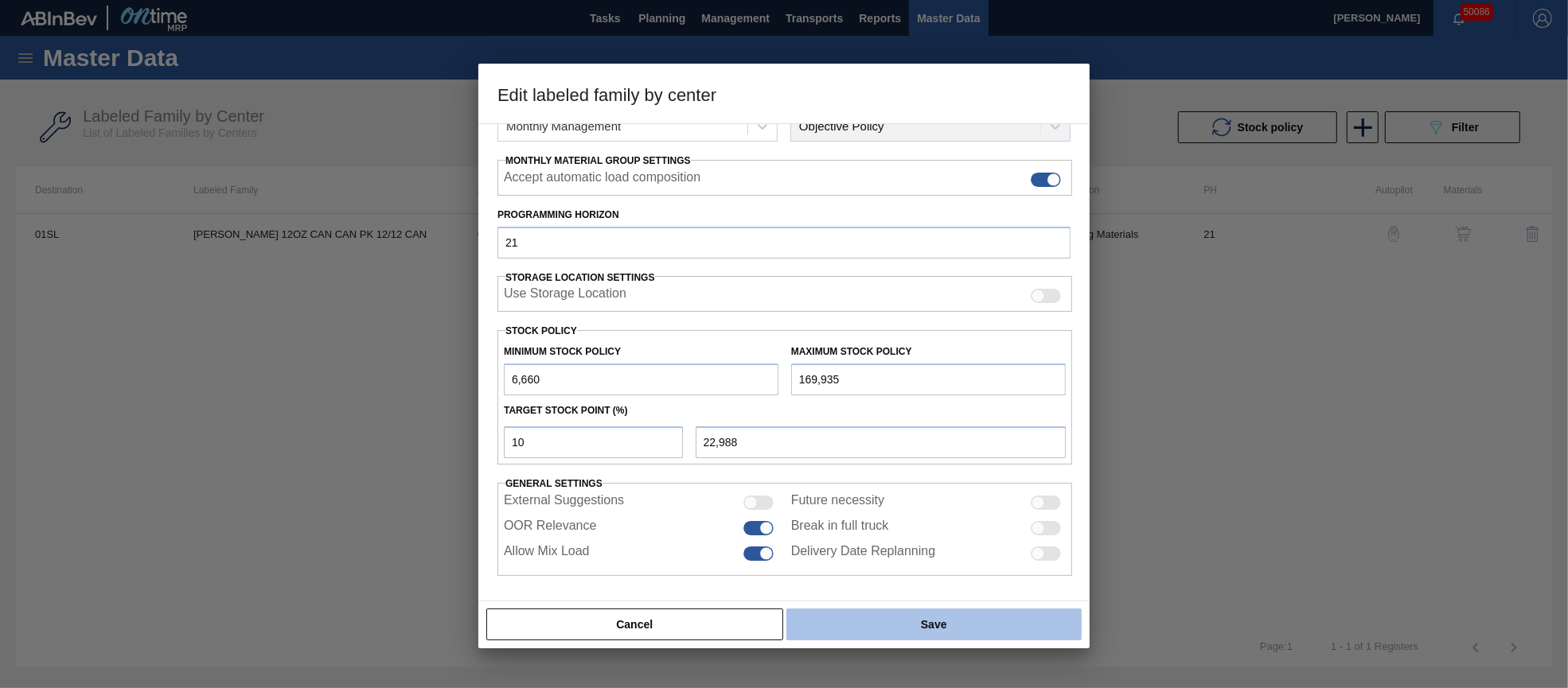
click at [1024, 619] on button "Save" at bounding box center [934, 624] width 295 height 31
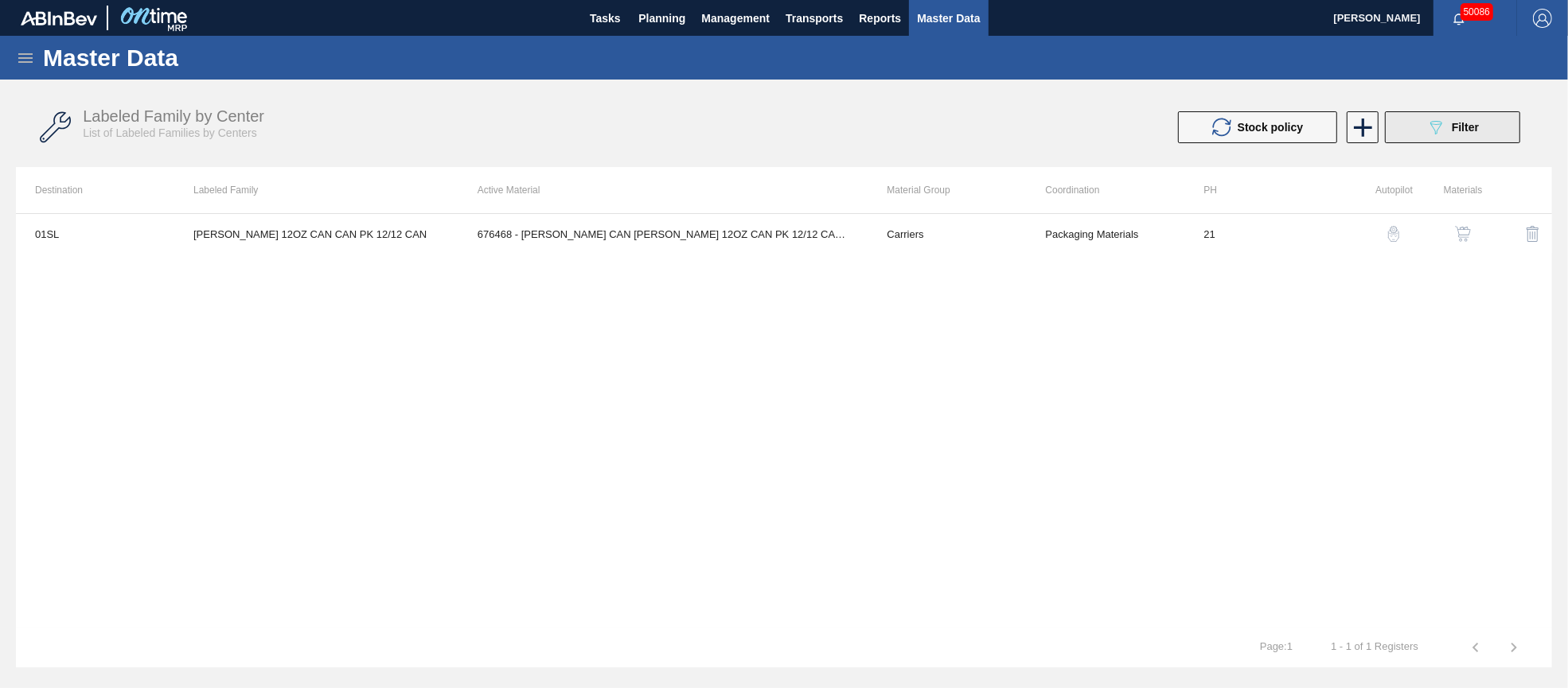
click at [1442, 132] on icon "089F7B8B-B2A5-4AFE-B5C0-19BA573D28AC" at bounding box center [1435, 127] width 19 height 19
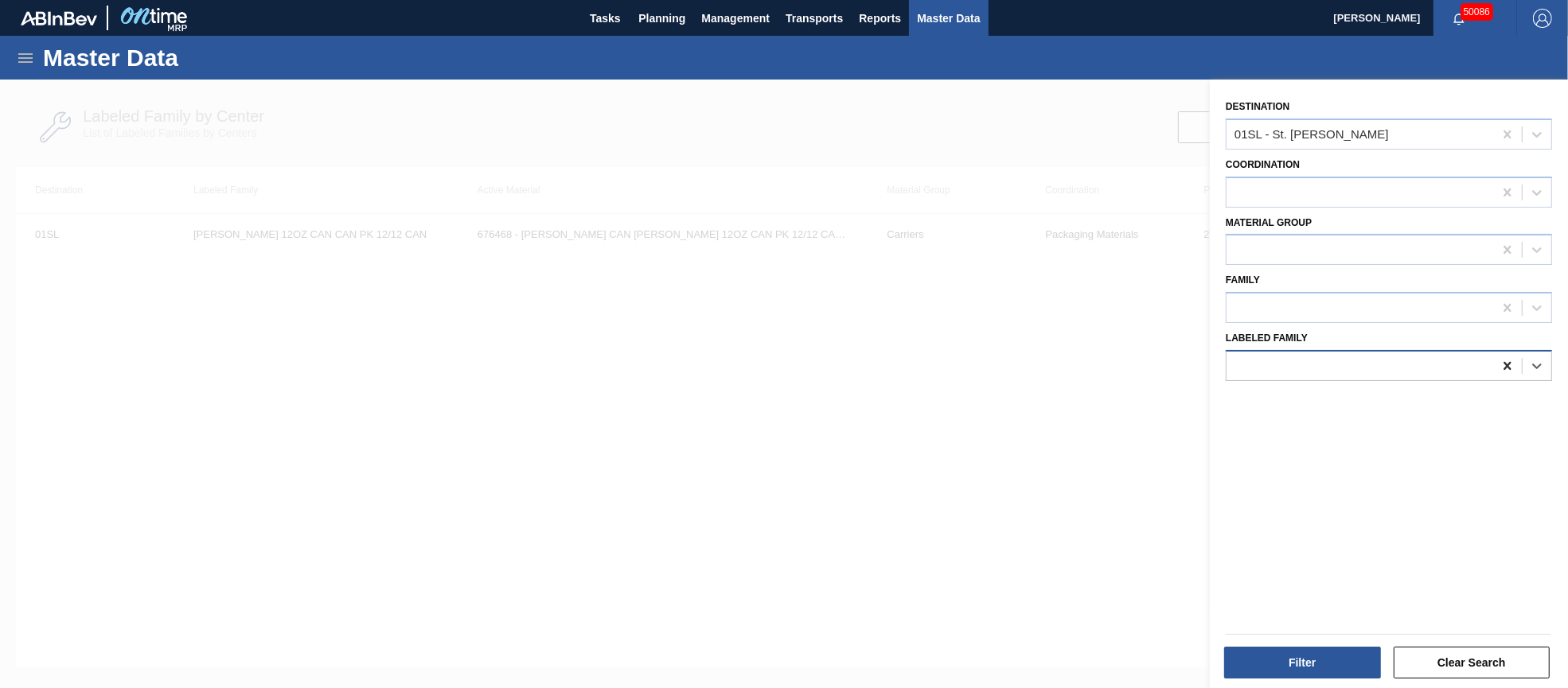
click at [1502, 360] on icon at bounding box center [1507, 366] width 16 height 16
paste Family "[PERSON_NAME] BHL 12OZ BOT SNUG 12/12 12OZ BOT - AQUEOUS COATING"
click at [1352, 397] on div "[PERSON_NAME] BHL 12OZ BOT SNUG 12/12 12OZ BOT - AQUEOUS COATING" at bounding box center [1388, 406] width 326 height 30
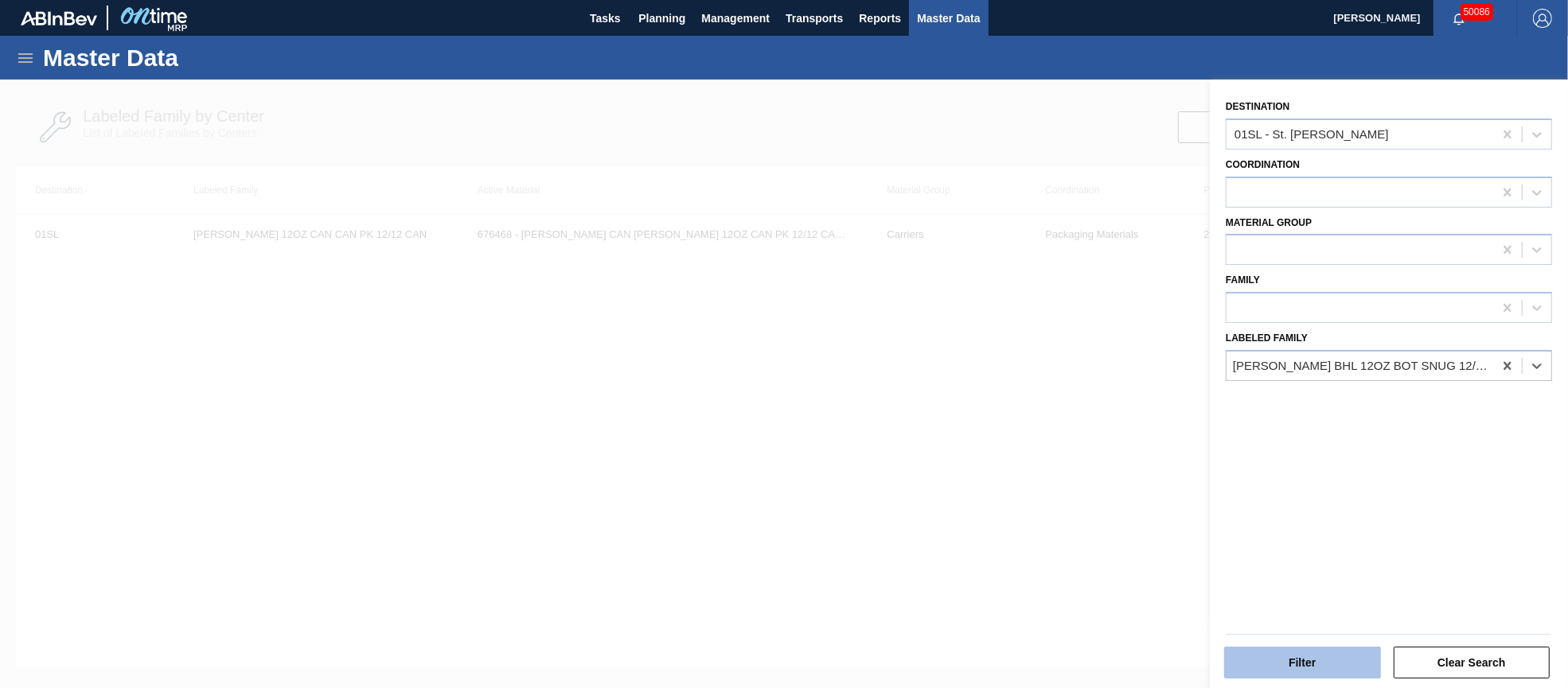
click at [1282, 657] on button "Filter" at bounding box center [1301, 662] width 157 height 31
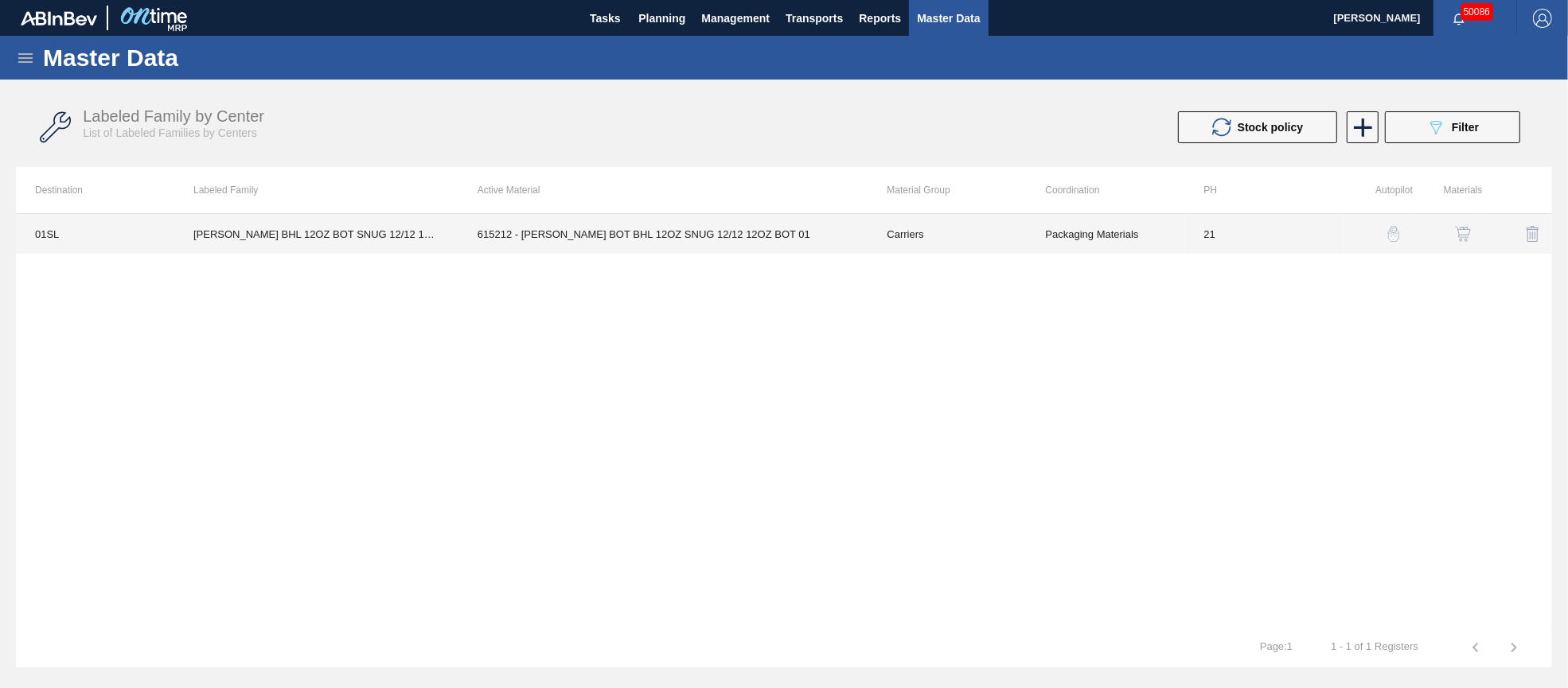
click at [710, 234] on td "615212 - [PERSON_NAME] BOT BHL 12OZ SNUG 12/12 12OZ BOT 01" at bounding box center [663, 233] width 409 height 39
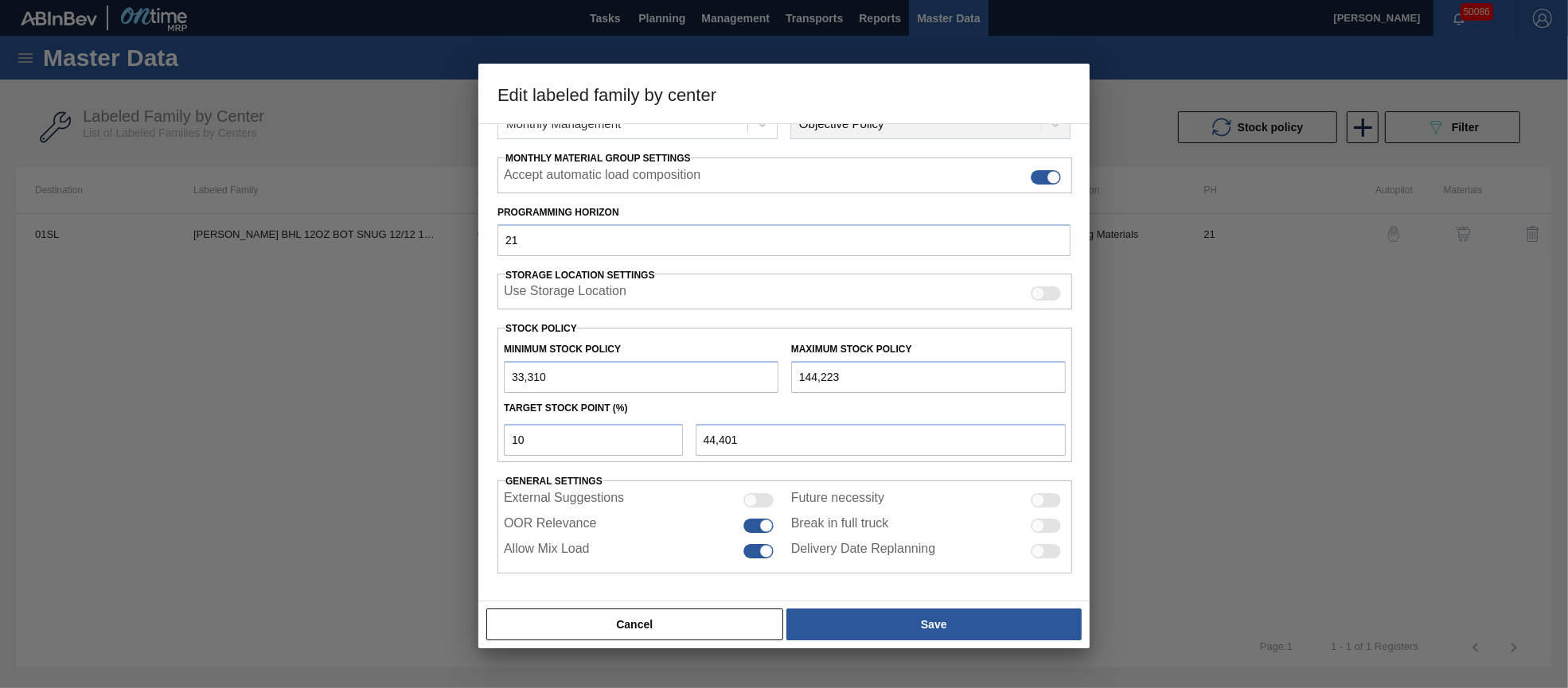
scroll to position [228, 0]
drag, startPoint x: 781, startPoint y: 369, endPoint x: 765, endPoint y: 368, distance: 16.0
click at [767, 369] on div "Minimum Stock Policy 33,310 Maximum Stock Policy 144,223" at bounding box center [784, 365] width 575 height 59
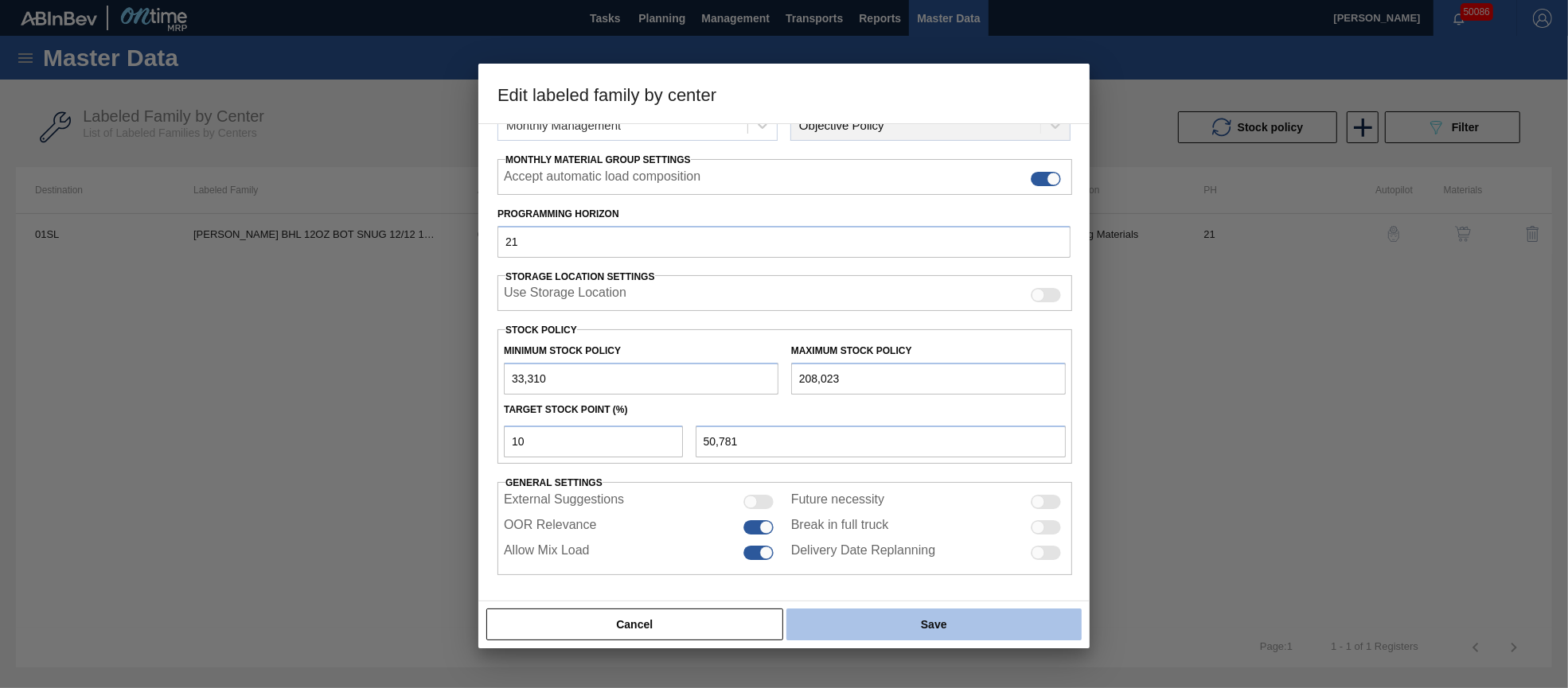
click at [943, 627] on button "Save" at bounding box center [934, 624] width 295 height 31
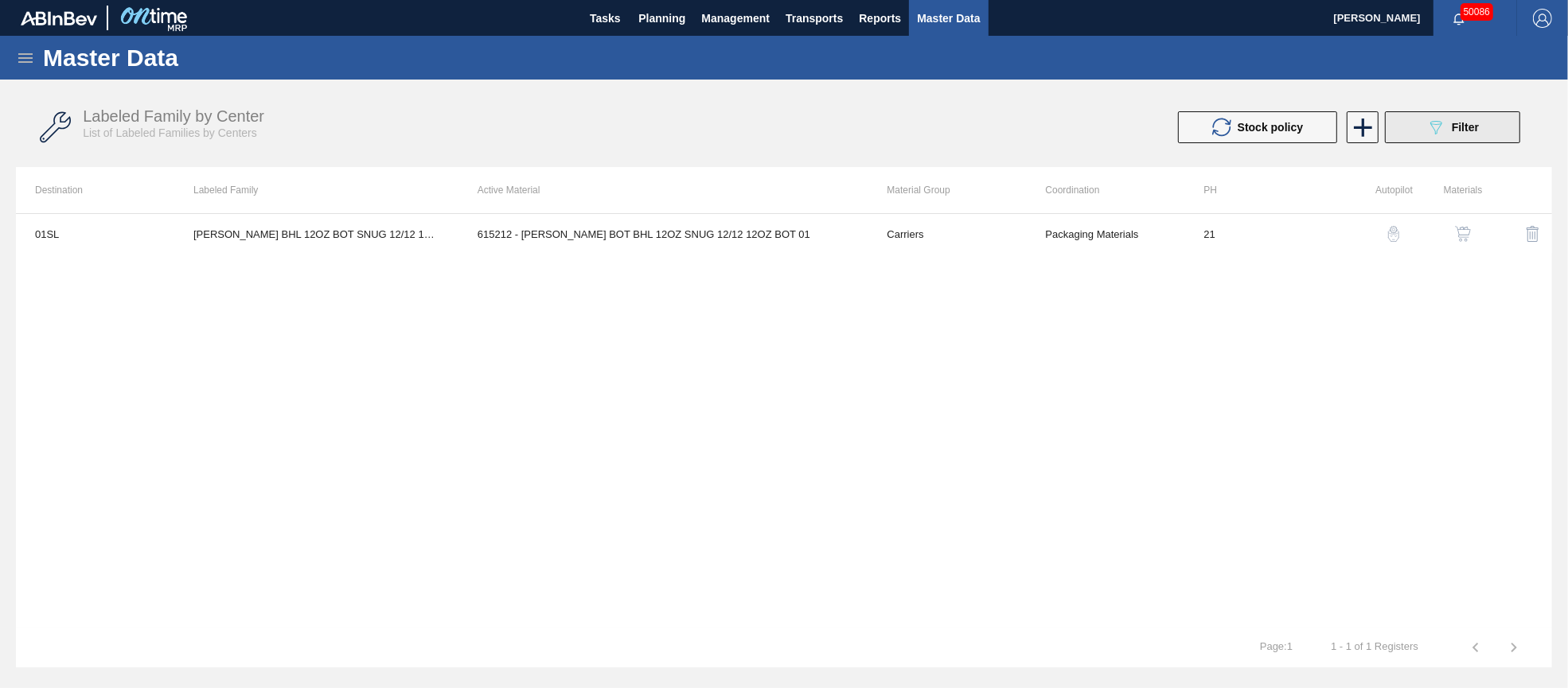
click at [1442, 129] on icon "089F7B8B-B2A5-4AFE-B5C0-19BA573D28AC" at bounding box center [1435, 127] width 19 height 19
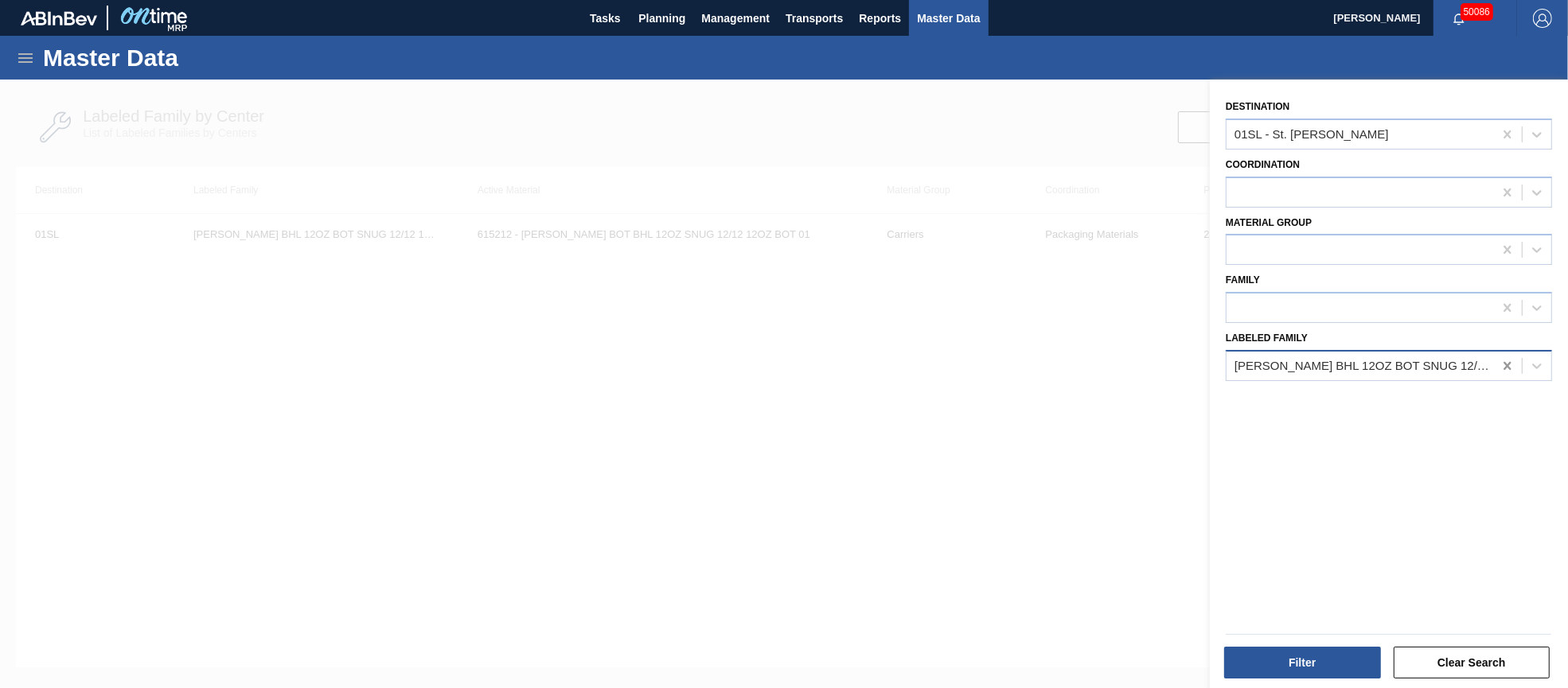
click at [1510, 365] on icon at bounding box center [1507, 366] width 16 height 16
paste Family "[PERSON_NAME] BDL 12OZ BOT SNUG 12/12 12OZ BOT AQUEOUS COATING"
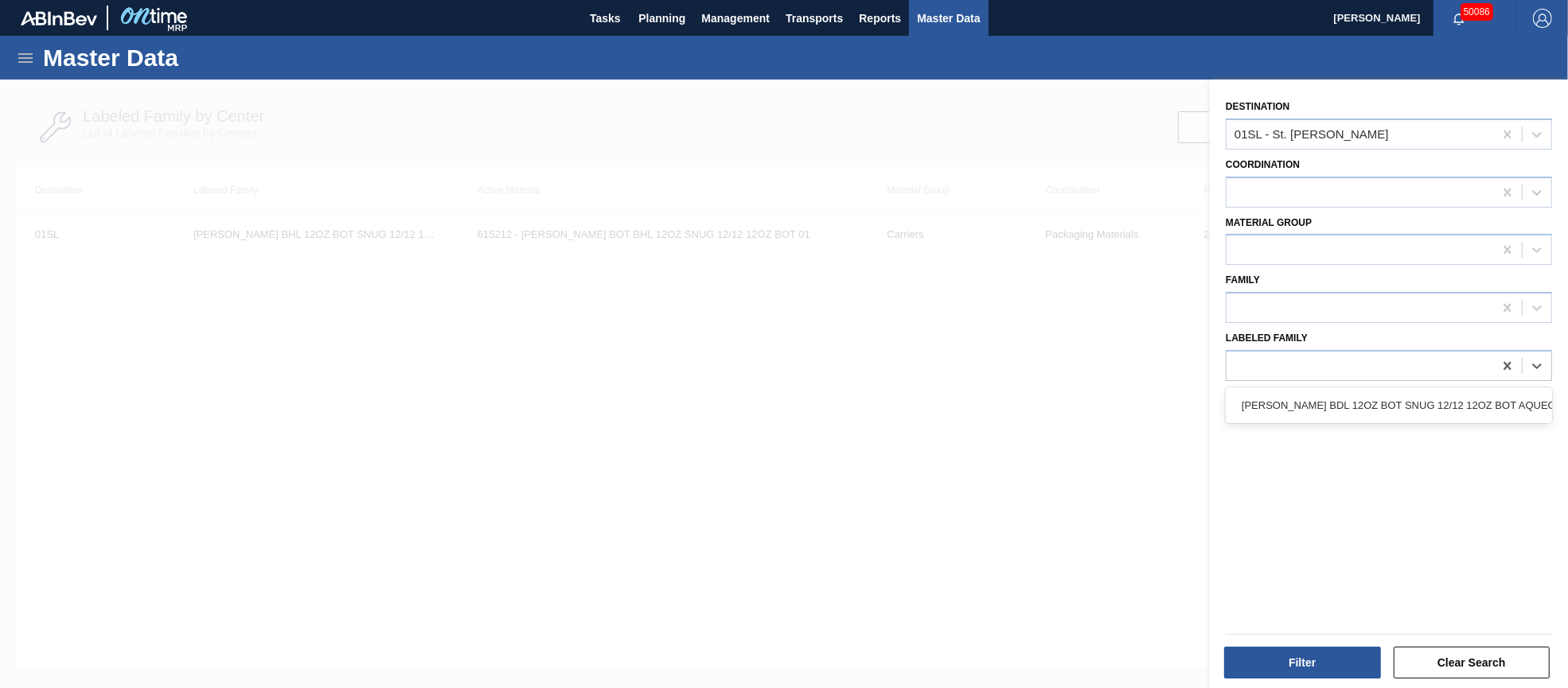
scroll to position [0, 2]
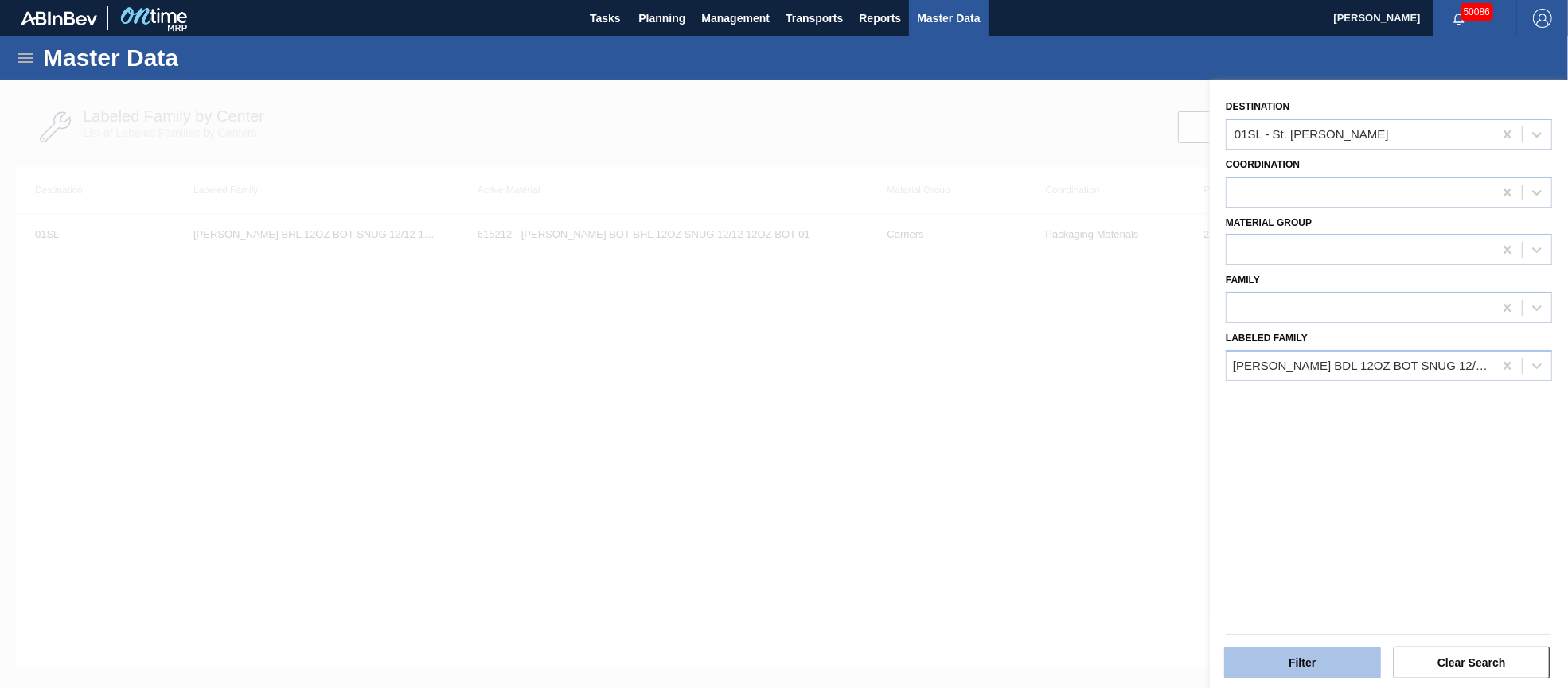
click at [1304, 660] on button "Filter" at bounding box center [1301, 662] width 157 height 31
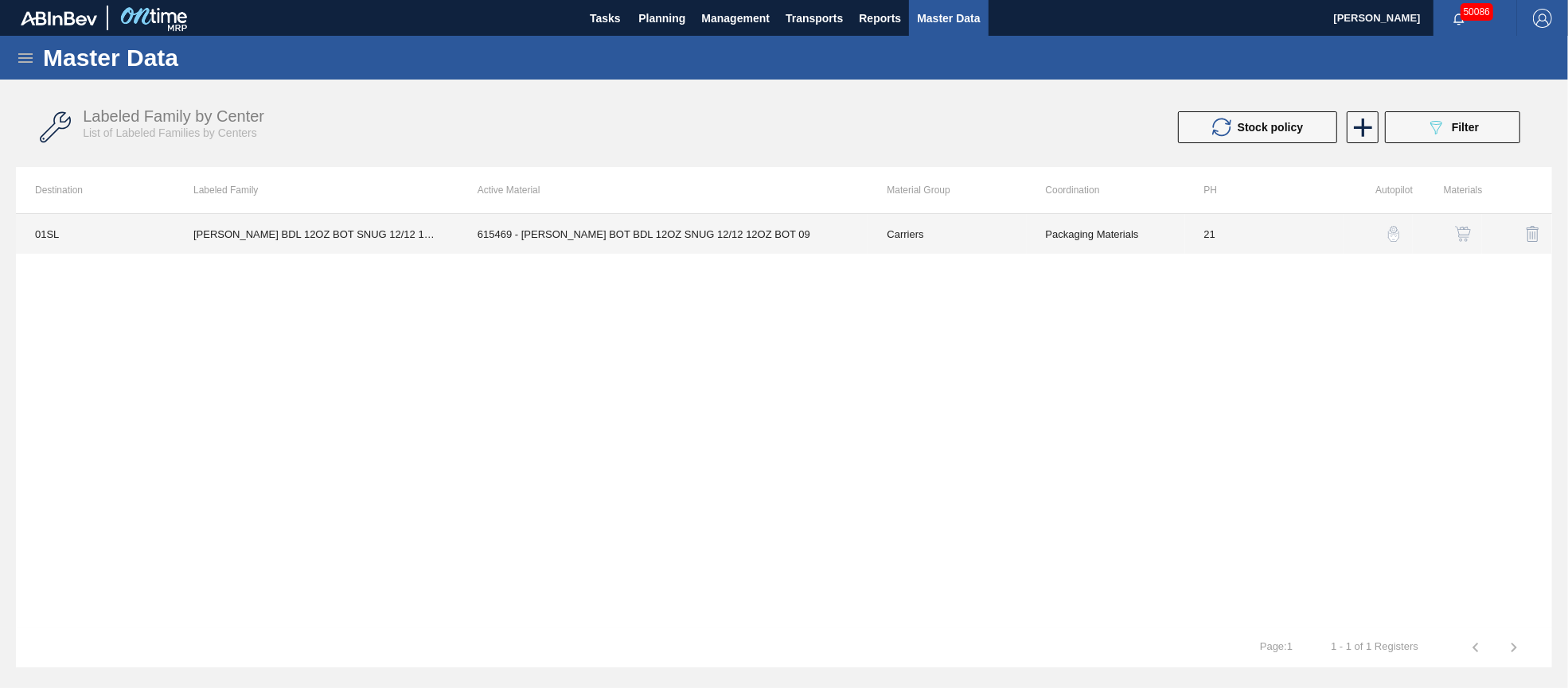
click at [671, 217] on td "615469 - [PERSON_NAME] BOT BDL 12OZ SNUG 12/12 12OZ BOT 09" at bounding box center [663, 233] width 409 height 39
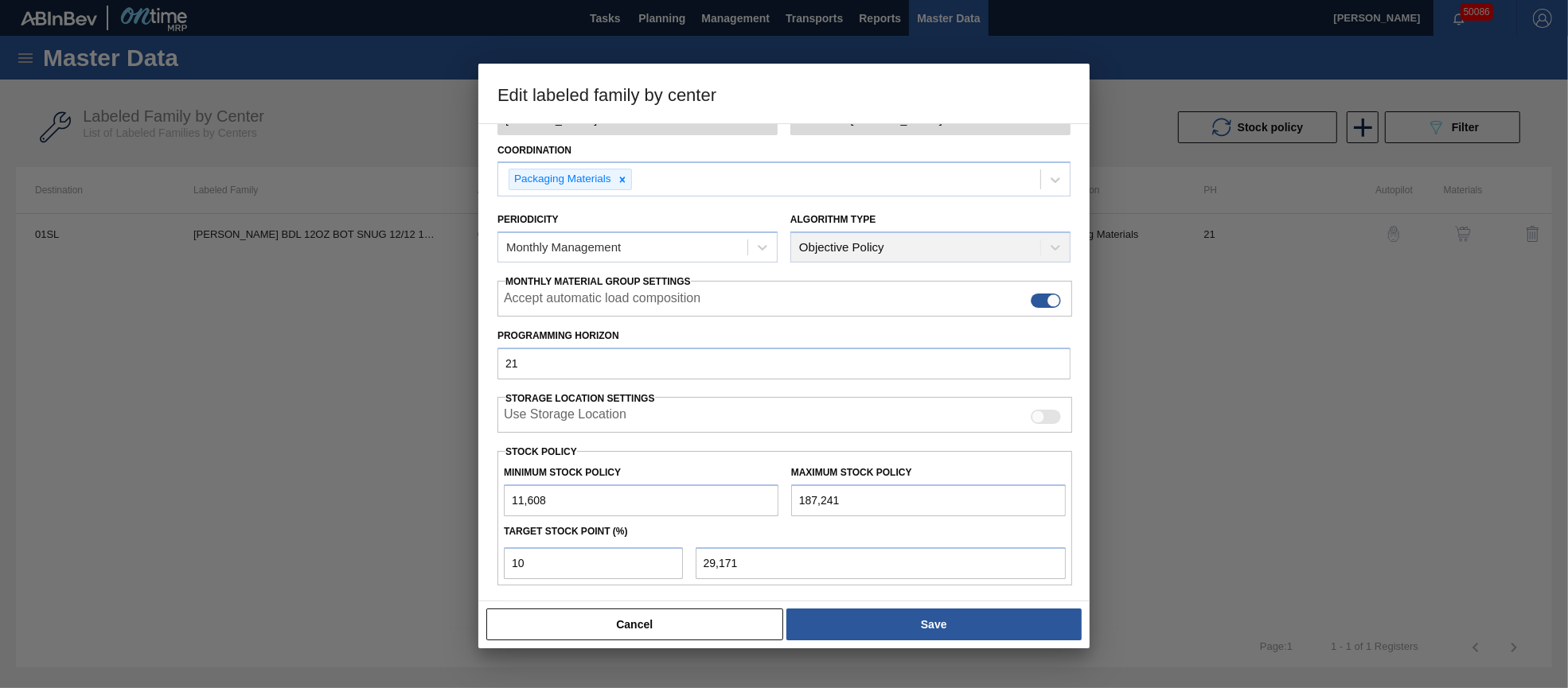
scroll to position [227, 0]
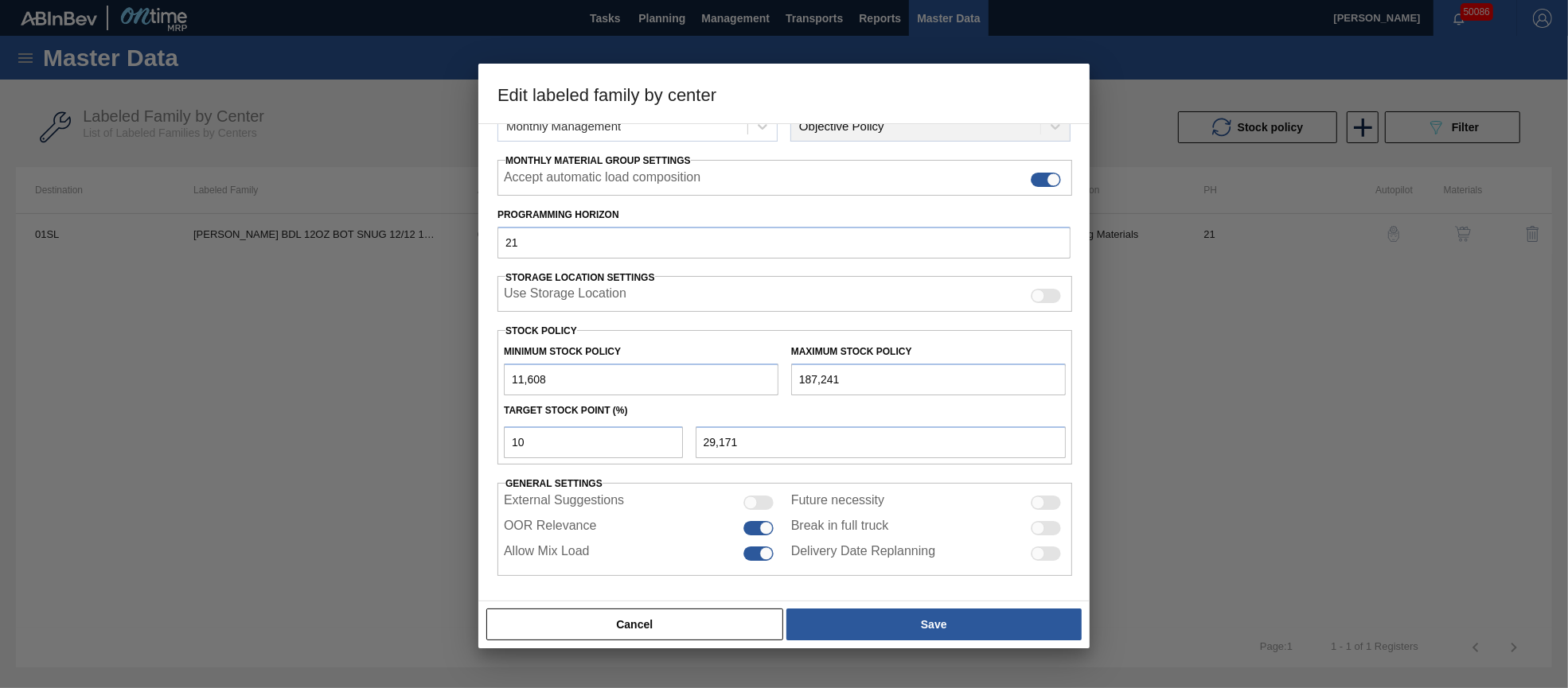
drag, startPoint x: 880, startPoint y: 379, endPoint x: 784, endPoint y: 369, distance: 96.5
click at [784, 369] on div "Maximum Stock Policy 187,241" at bounding box center [928, 368] width 287 height 55
click at [870, 604] on div "Cancel Save" at bounding box center [784, 624] width 611 height 48
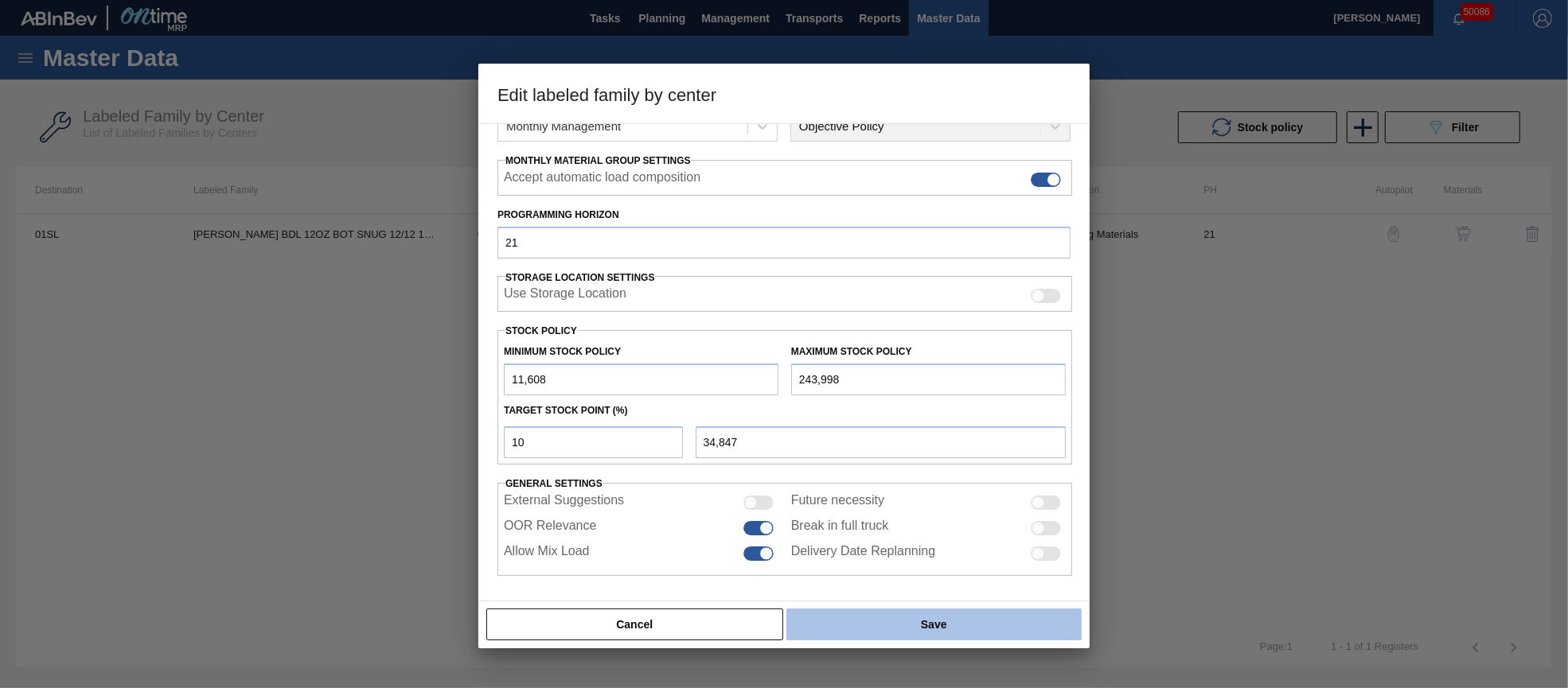
click at [878, 613] on button "Save" at bounding box center [934, 624] width 295 height 31
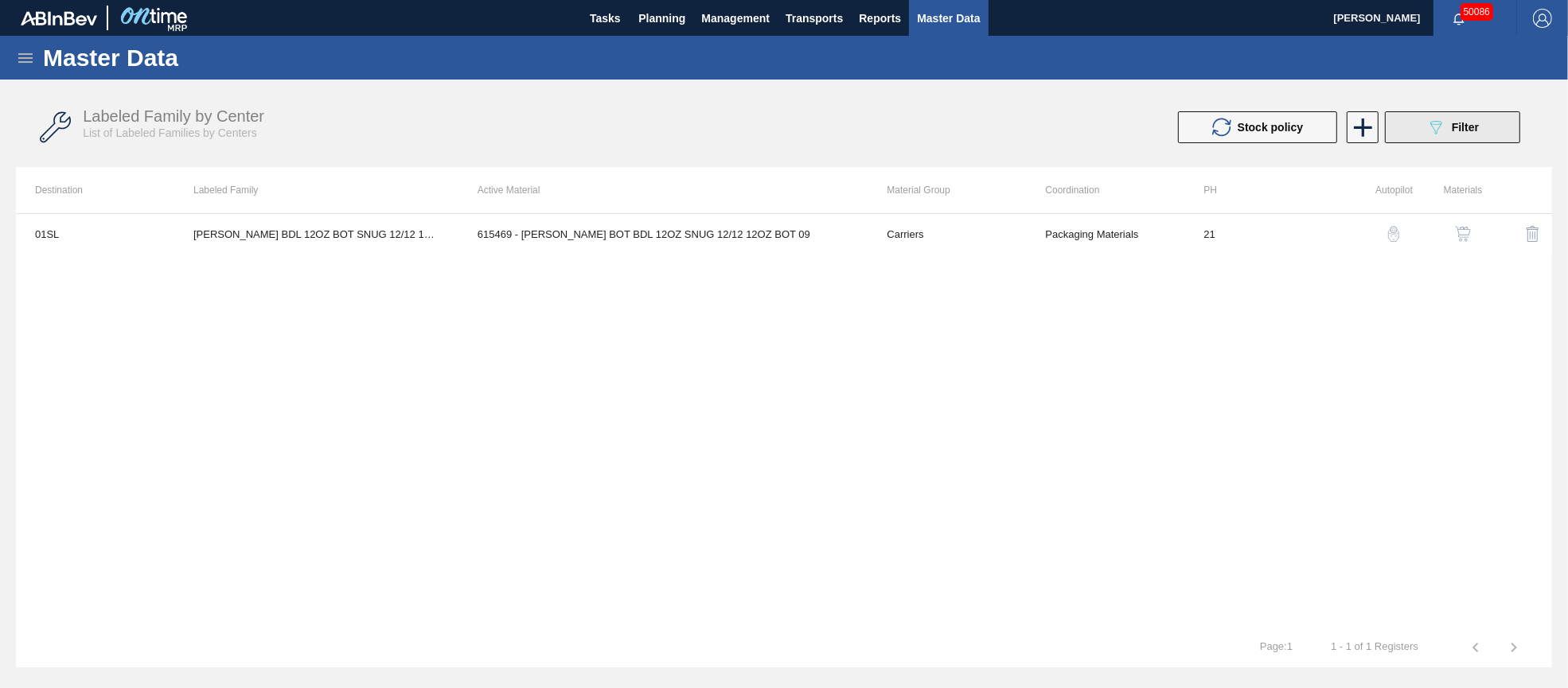
click at [1456, 111] on button "089F7B8B-B2A5-4AFE-B5C0-19BA573D28AC Filter" at bounding box center [1452, 127] width 135 height 31
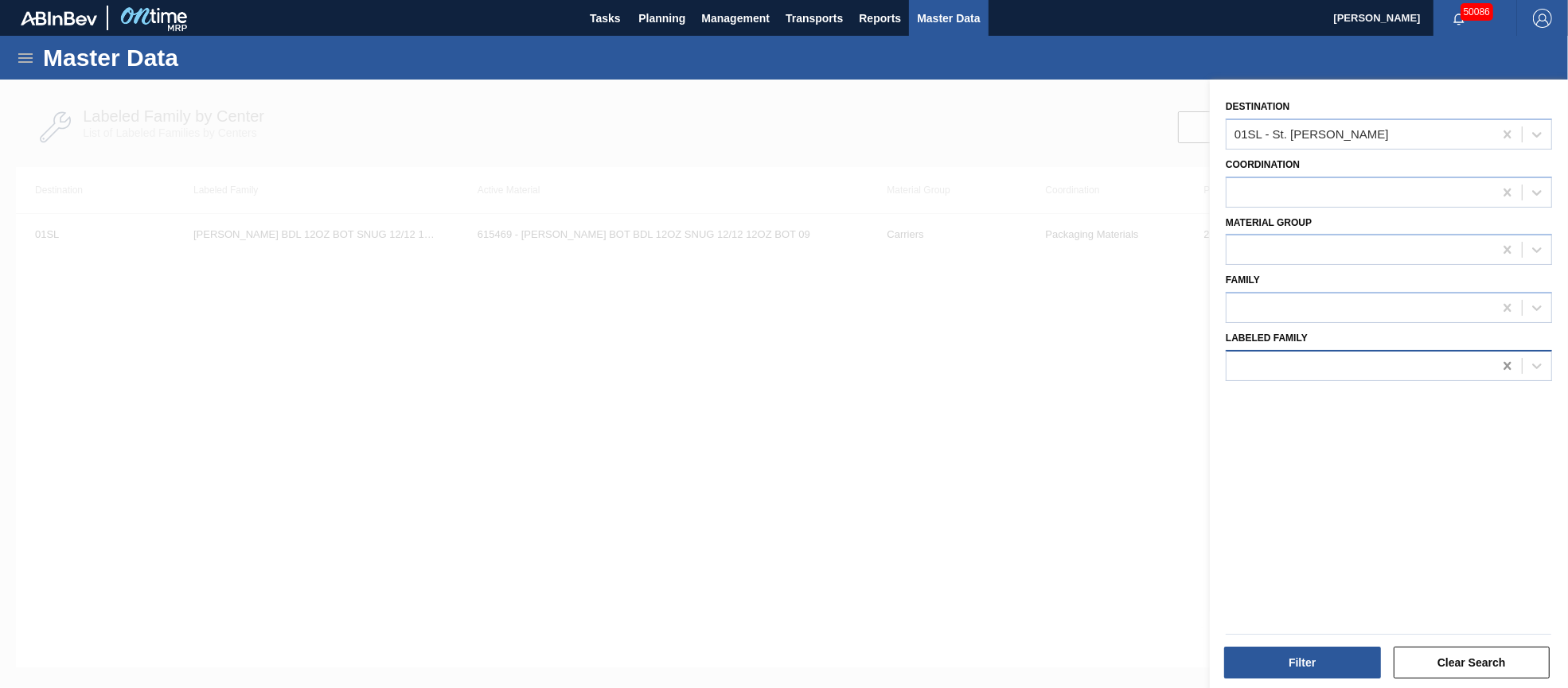
click at [1503, 363] on icon at bounding box center [1507, 366] width 16 height 16
paste Family "[PERSON_NAME] ABN 12OZ CAN TWNSTK 30/12 CAN AQUEOUS"
click at [1307, 659] on button "Filter" at bounding box center [1301, 662] width 157 height 31
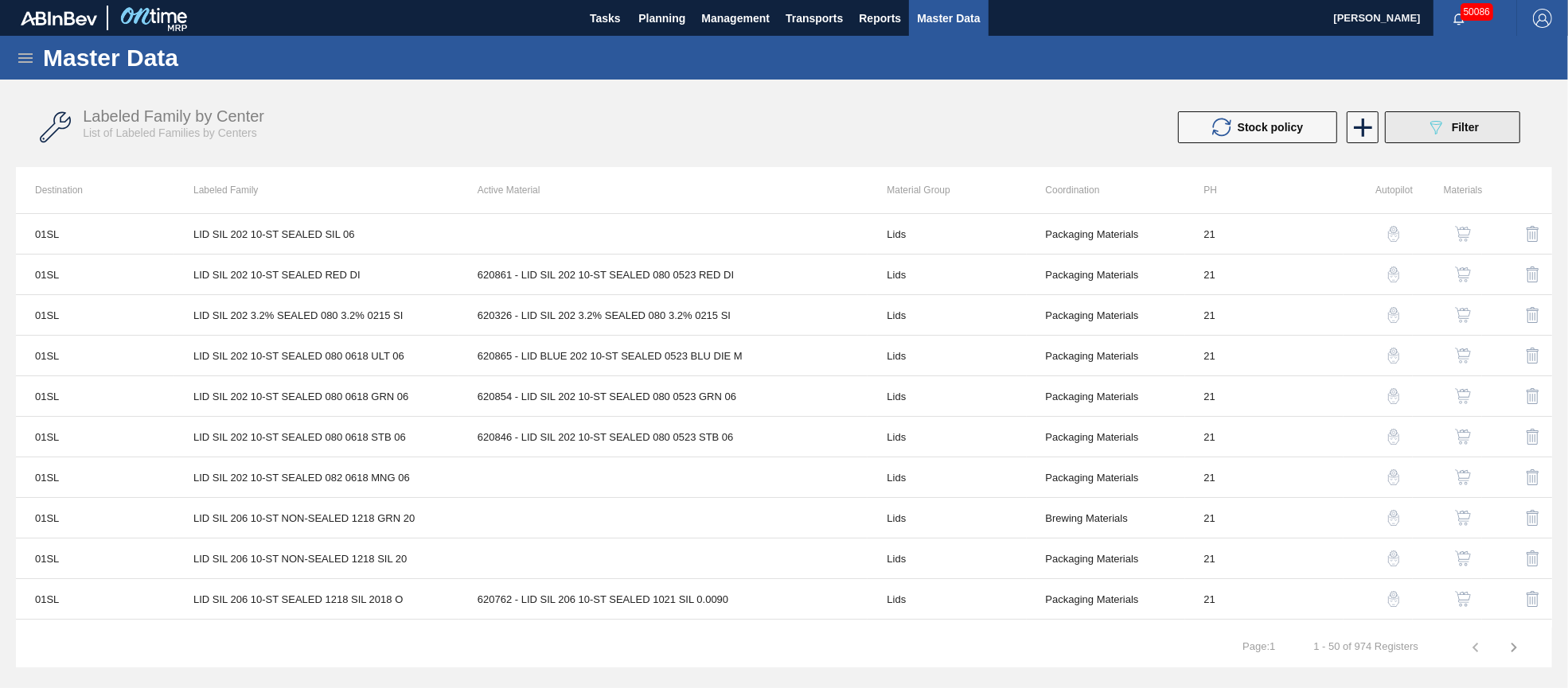
click at [1434, 136] on icon "089F7B8B-B2A5-4AFE-B5C0-19BA573D28AC" at bounding box center [1435, 127] width 19 height 19
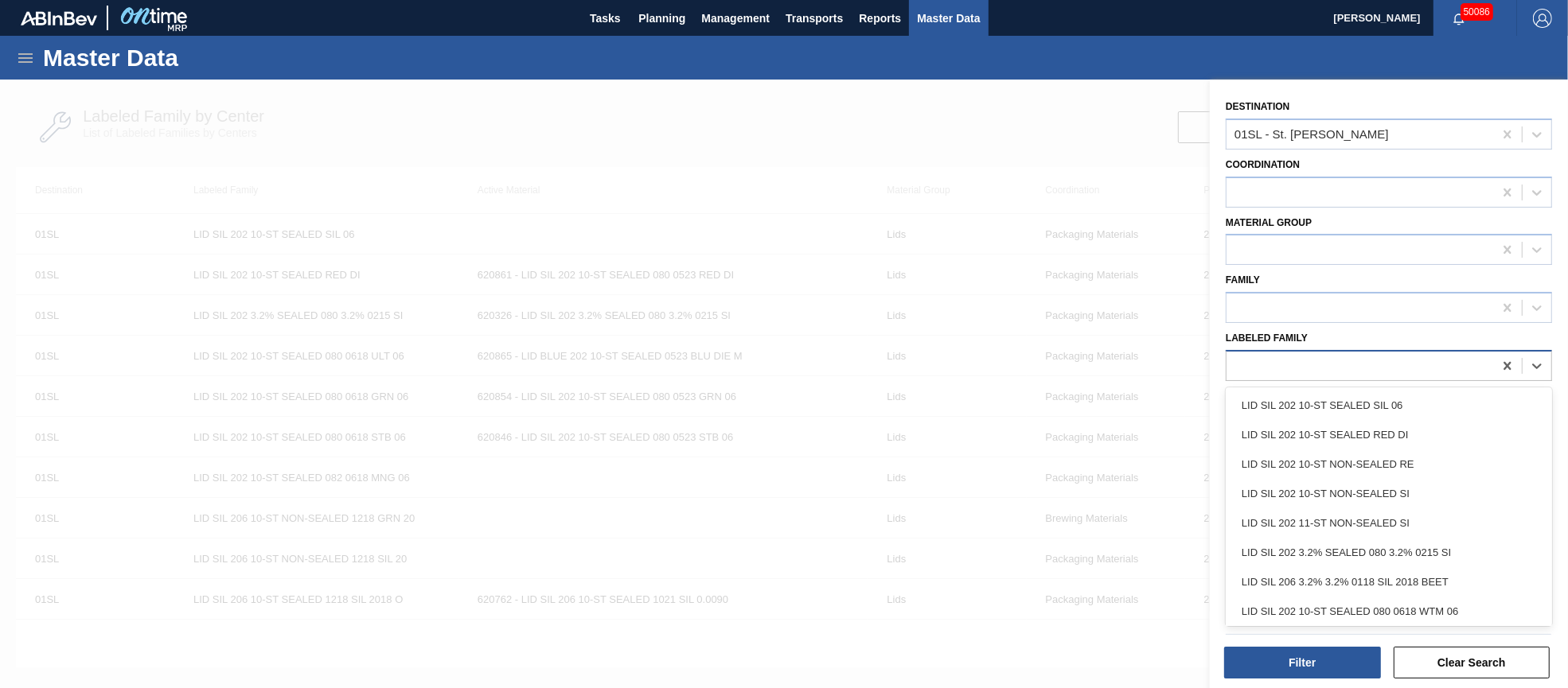
click at [1456, 356] on div at bounding box center [1359, 365] width 267 height 23
paste Family "[PERSON_NAME] ABN 12OZ CAN TWNSTK 30/12 CAN AQUEOUS"
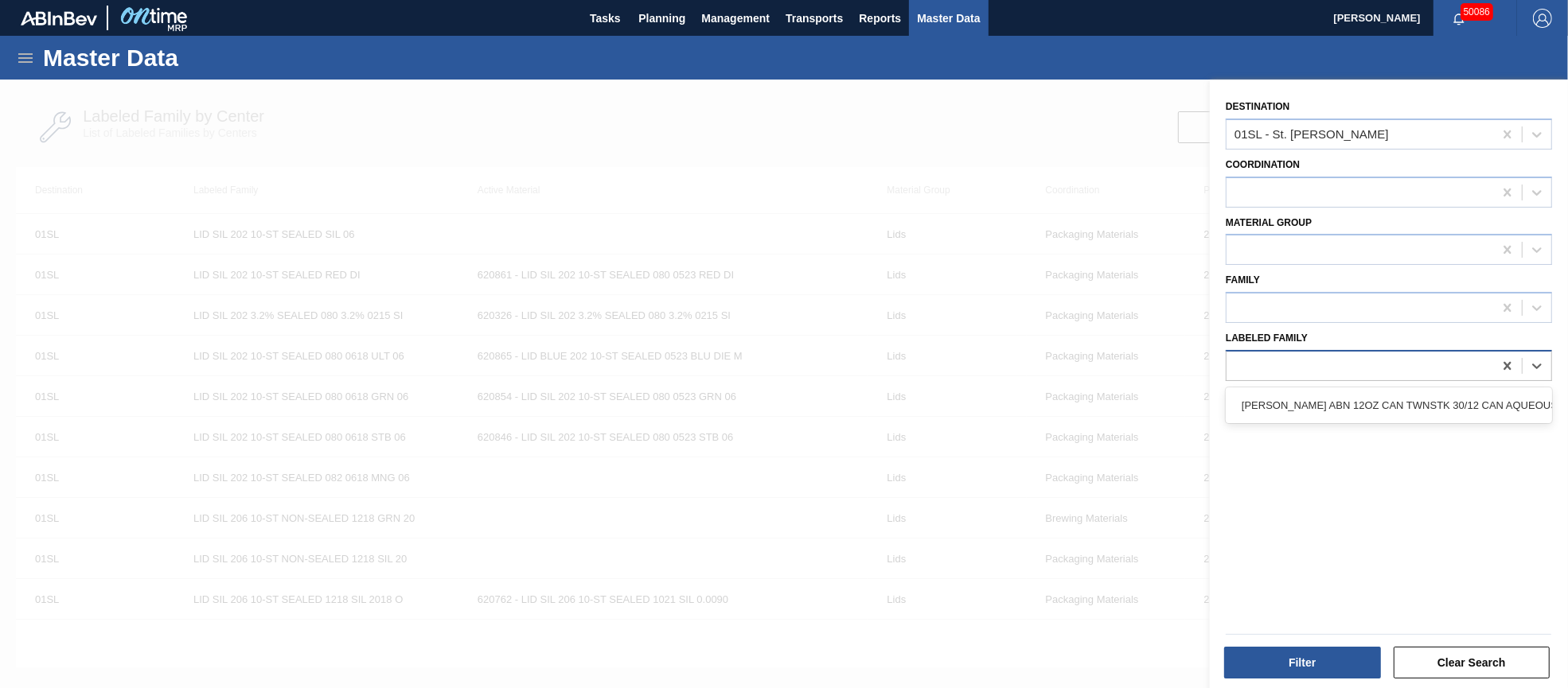
scroll to position [0, 2]
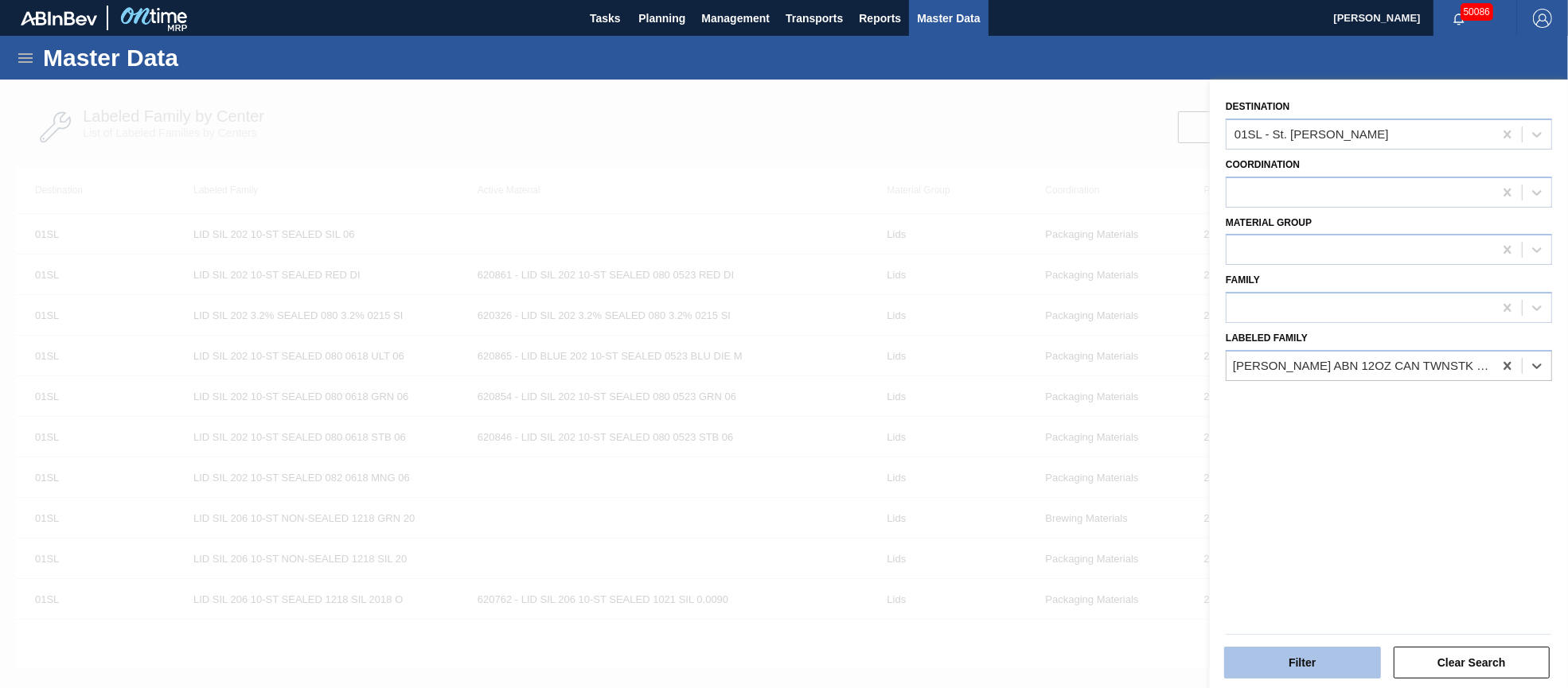
click at [1307, 659] on button "Filter" at bounding box center [1301, 662] width 157 height 31
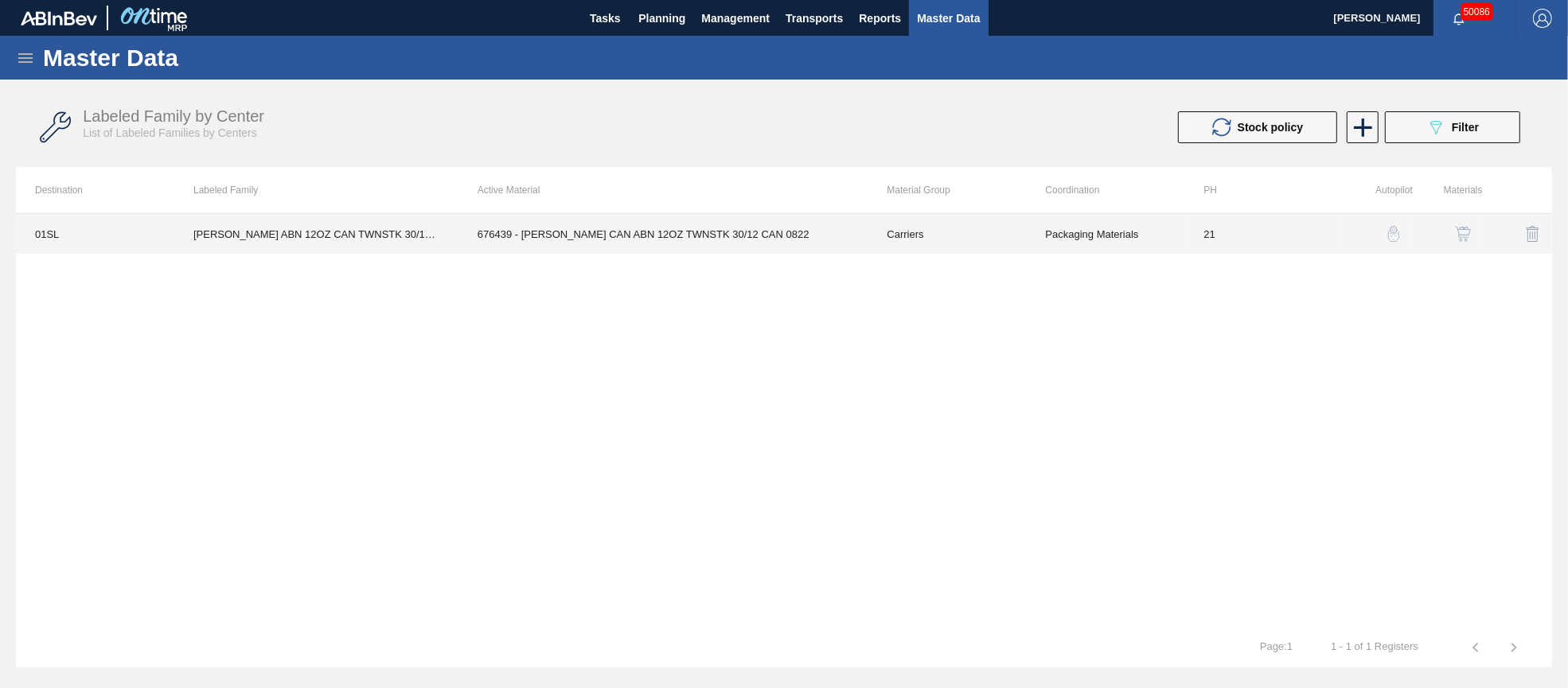
click at [696, 247] on td "676439 - [PERSON_NAME] CAN ABN 12OZ TWNSTK 30/12 CAN 0822" at bounding box center [663, 233] width 409 height 39
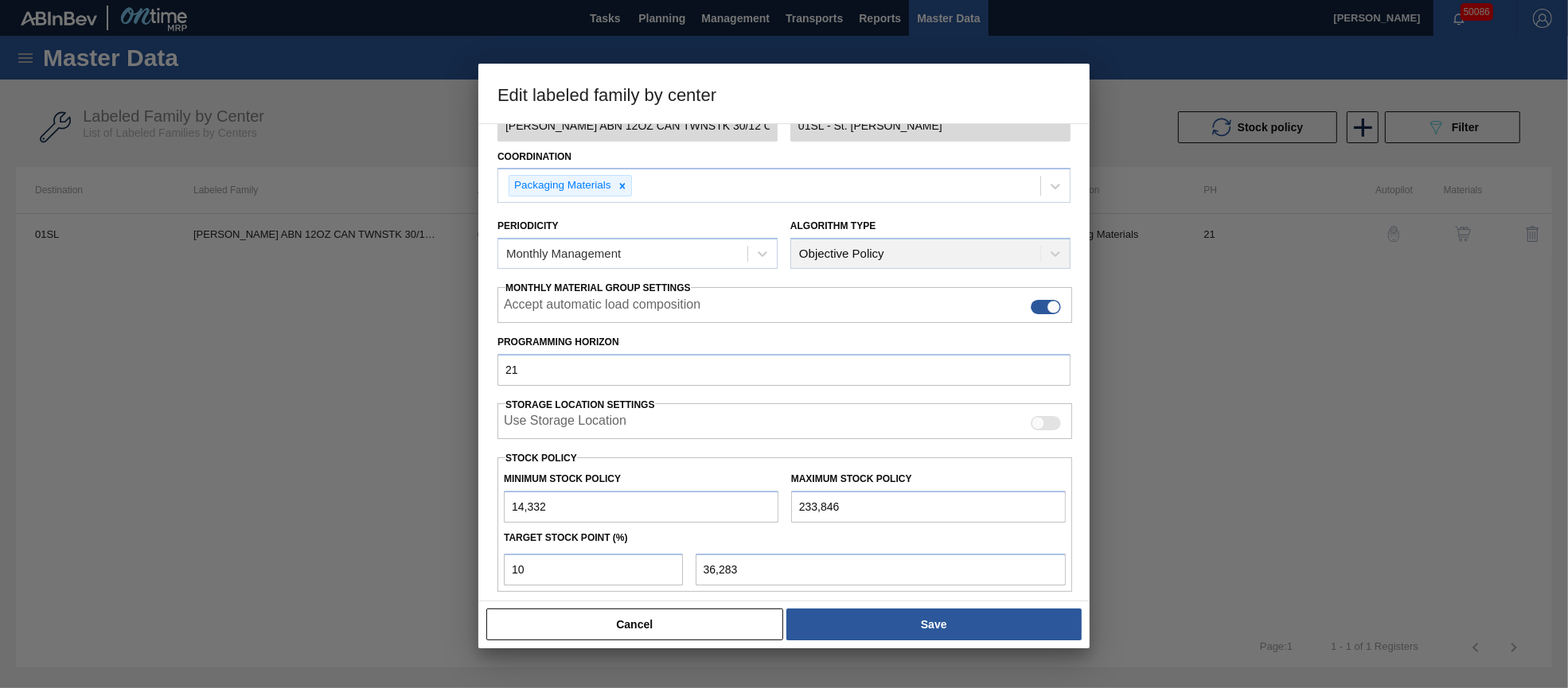
scroll to position [227, 0]
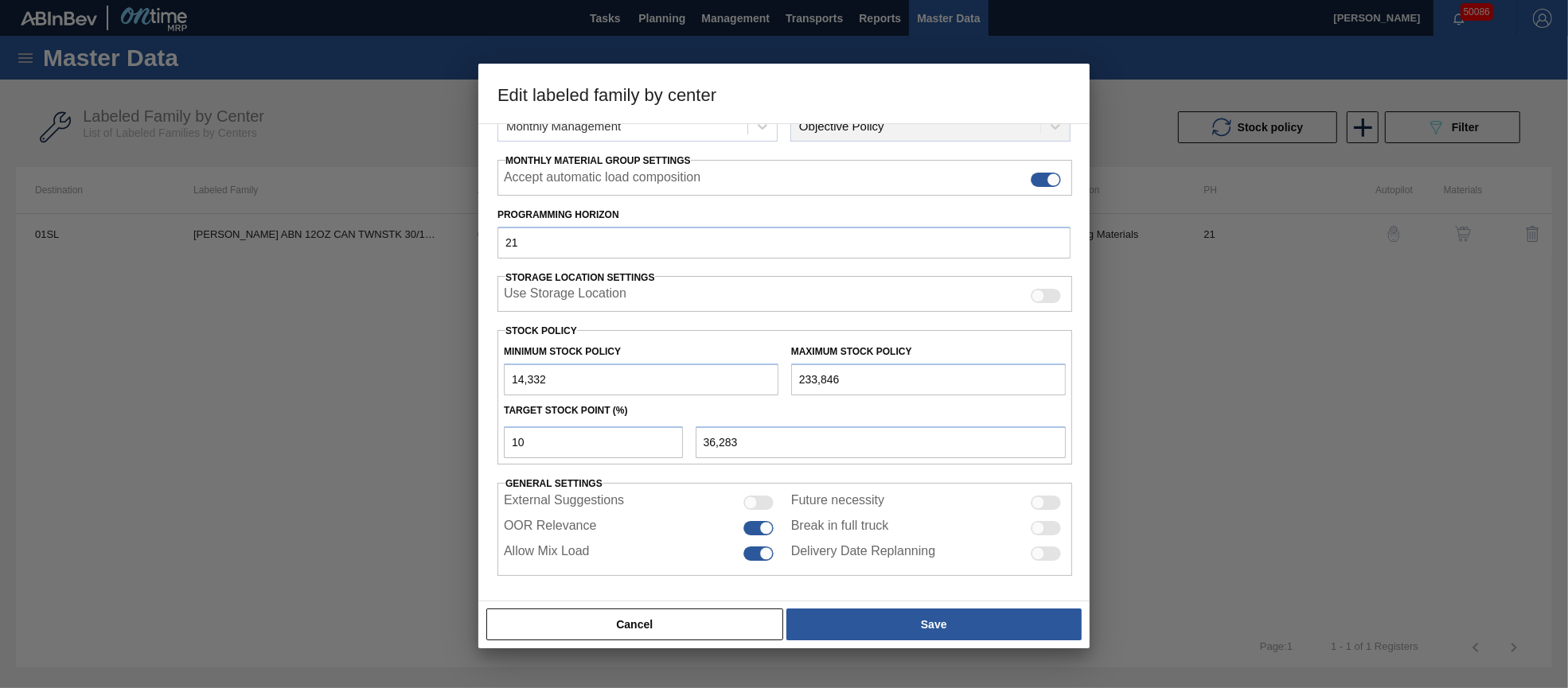
drag, startPoint x: 849, startPoint y: 380, endPoint x: 790, endPoint y: 368, distance: 60.2
click at [791, 368] on input "233,846" at bounding box center [928, 379] width 275 height 31
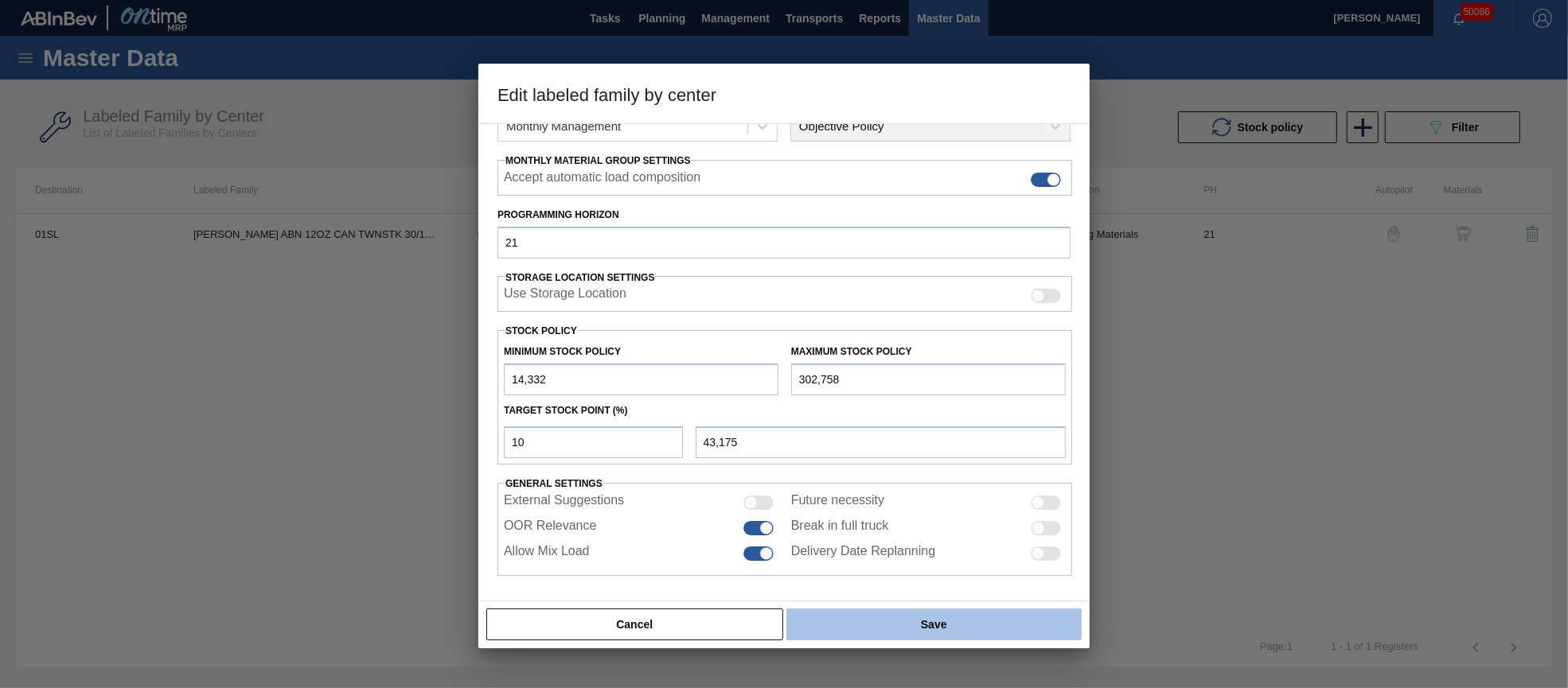
click at [973, 628] on button "Save" at bounding box center [934, 624] width 295 height 31
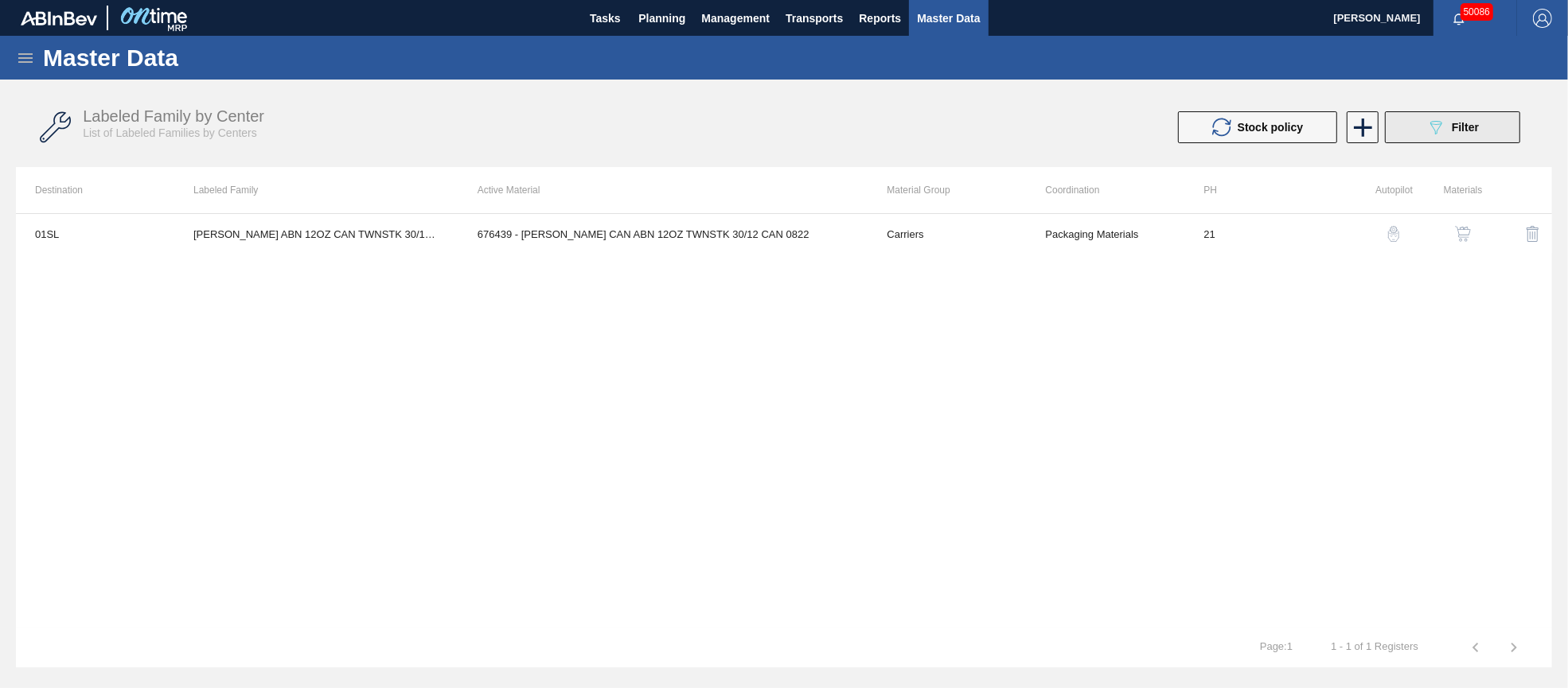
click at [1426, 124] on icon "089F7B8B-B2A5-4AFE-B5C0-19BA573D28AC" at bounding box center [1435, 127] width 19 height 19
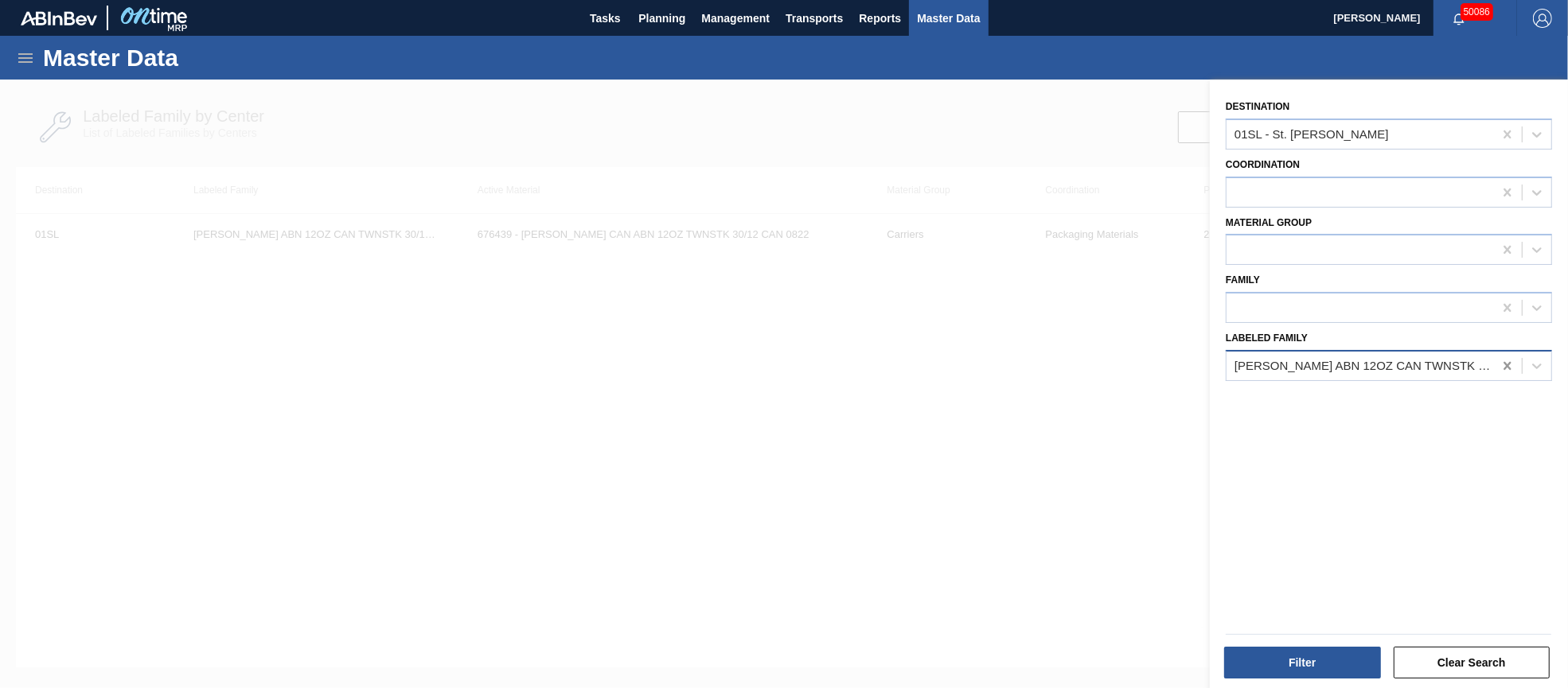
click at [1506, 359] on icon at bounding box center [1507, 366] width 16 height 16
paste Family "[PERSON_NAME] BDL 12OZ CAN CAN PK 12/12 CAN"
click at [1369, 648] on button "Filter" at bounding box center [1301, 662] width 157 height 31
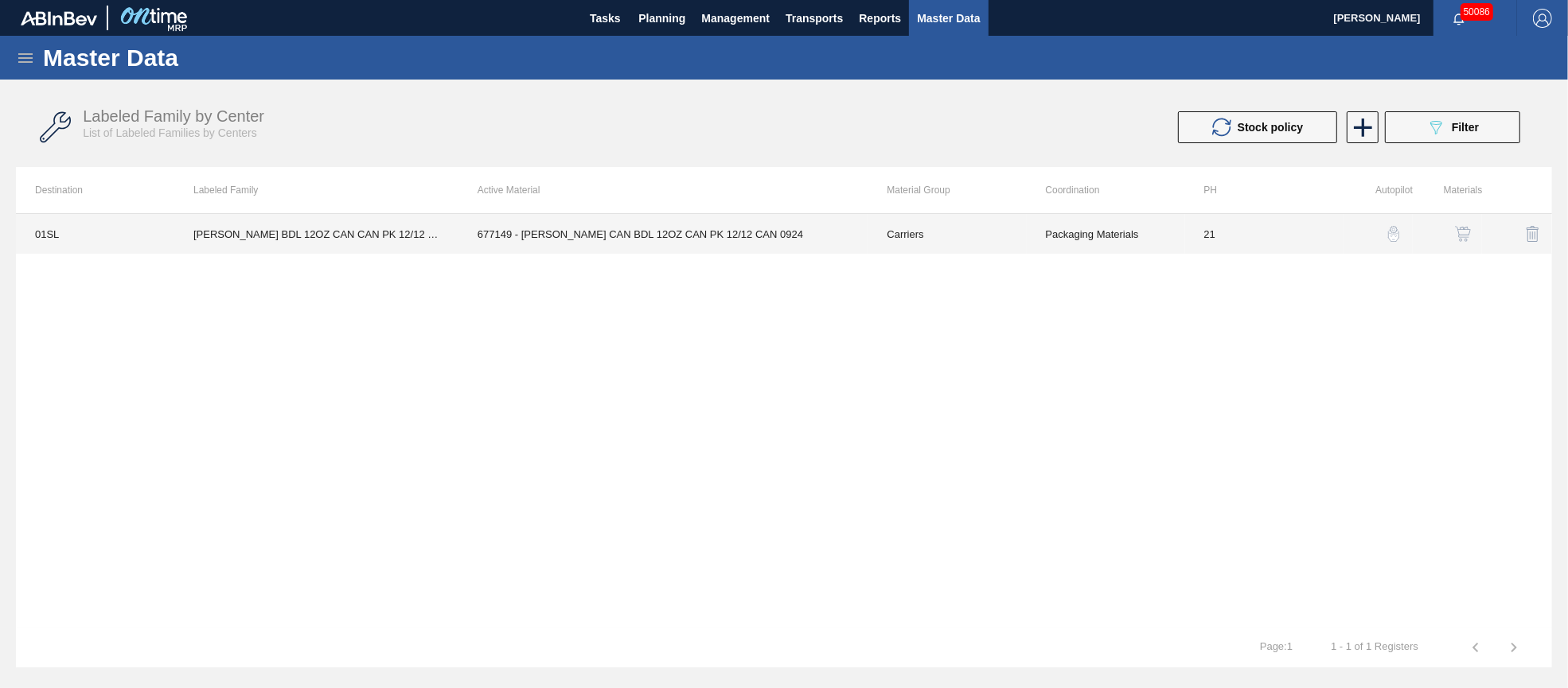
click at [697, 228] on td "677149 - [PERSON_NAME] CAN BDL 12OZ CAN PK 12/12 CAN 0924" at bounding box center [663, 233] width 409 height 39
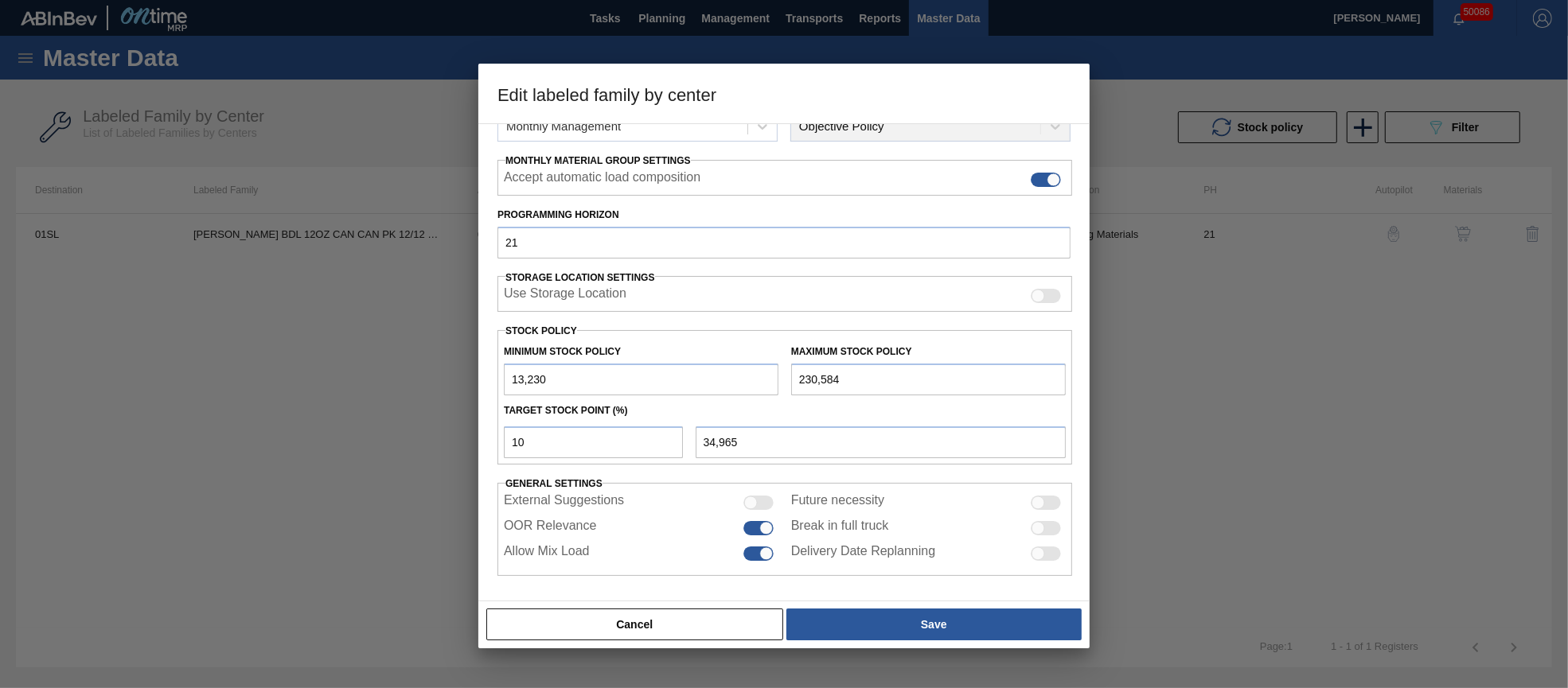
drag, startPoint x: 847, startPoint y: 381, endPoint x: 772, endPoint y: 377, distance: 75.1
click at [775, 376] on div "Minimum Stock Policy 13,230 Maximum Stock Policy 230,584" at bounding box center [784, 366] width 575 height 59
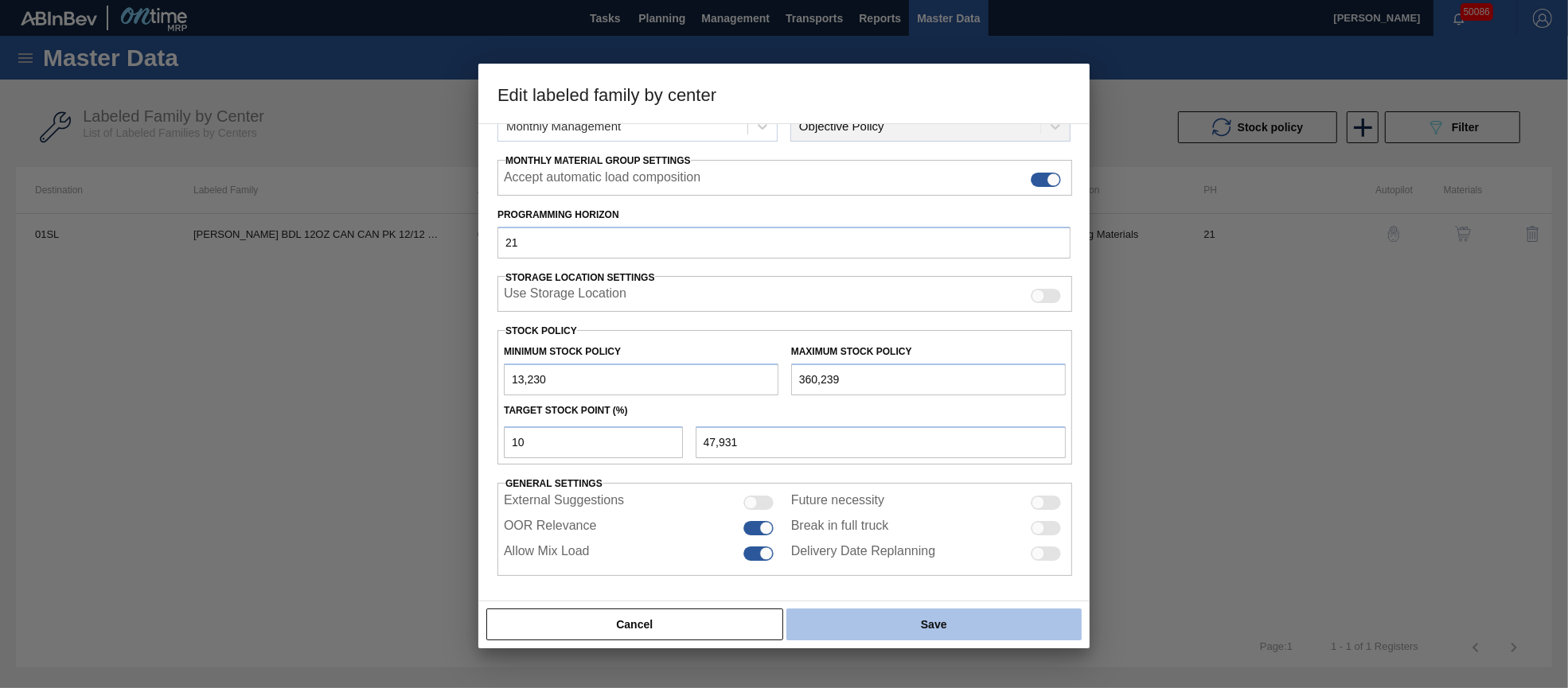
click at [954, 621] on button "Save" at bounding box center [934, 624] width 295 height 31
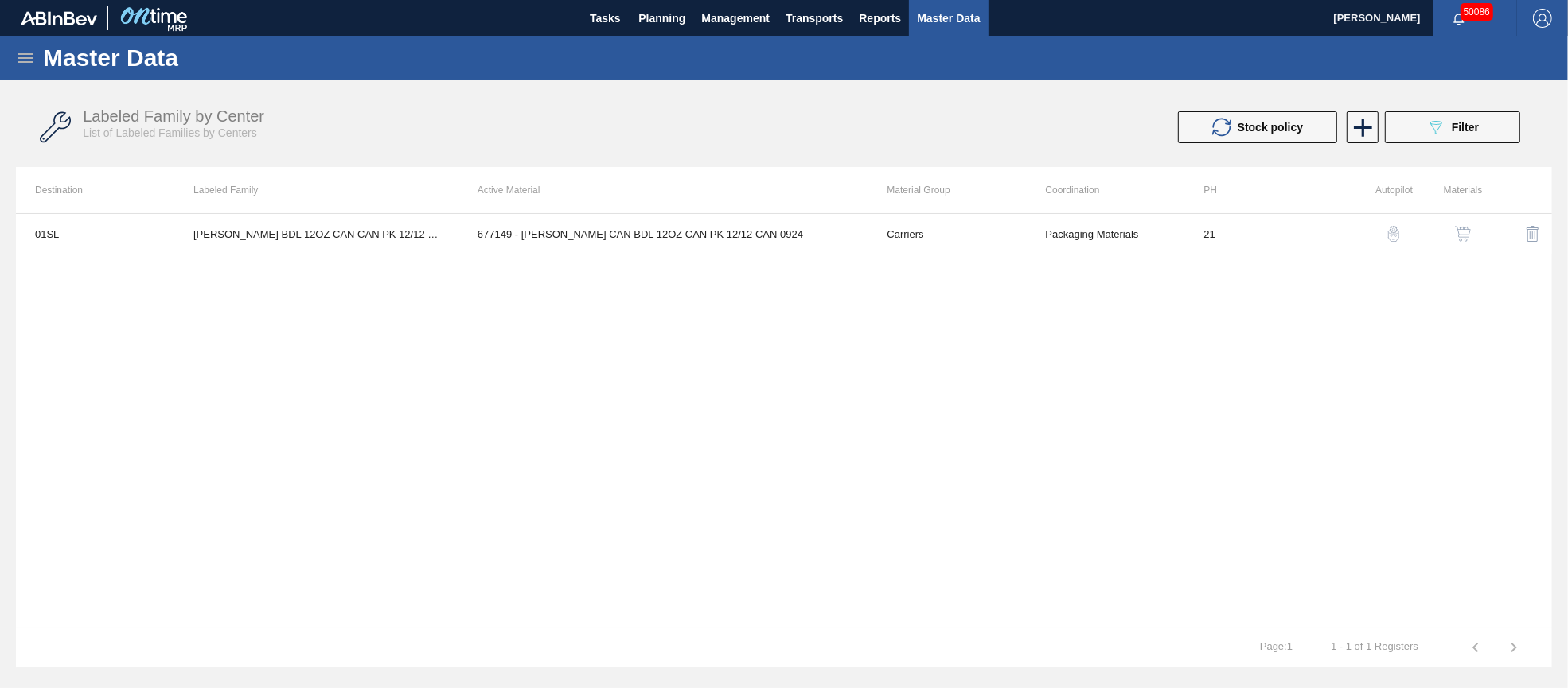
click at [1442, 131] on icon "089F7B8B-B2A5-4AFE-B5C0-19BA573D28AC" at bounding box center [1435, 127] width 19 height 19
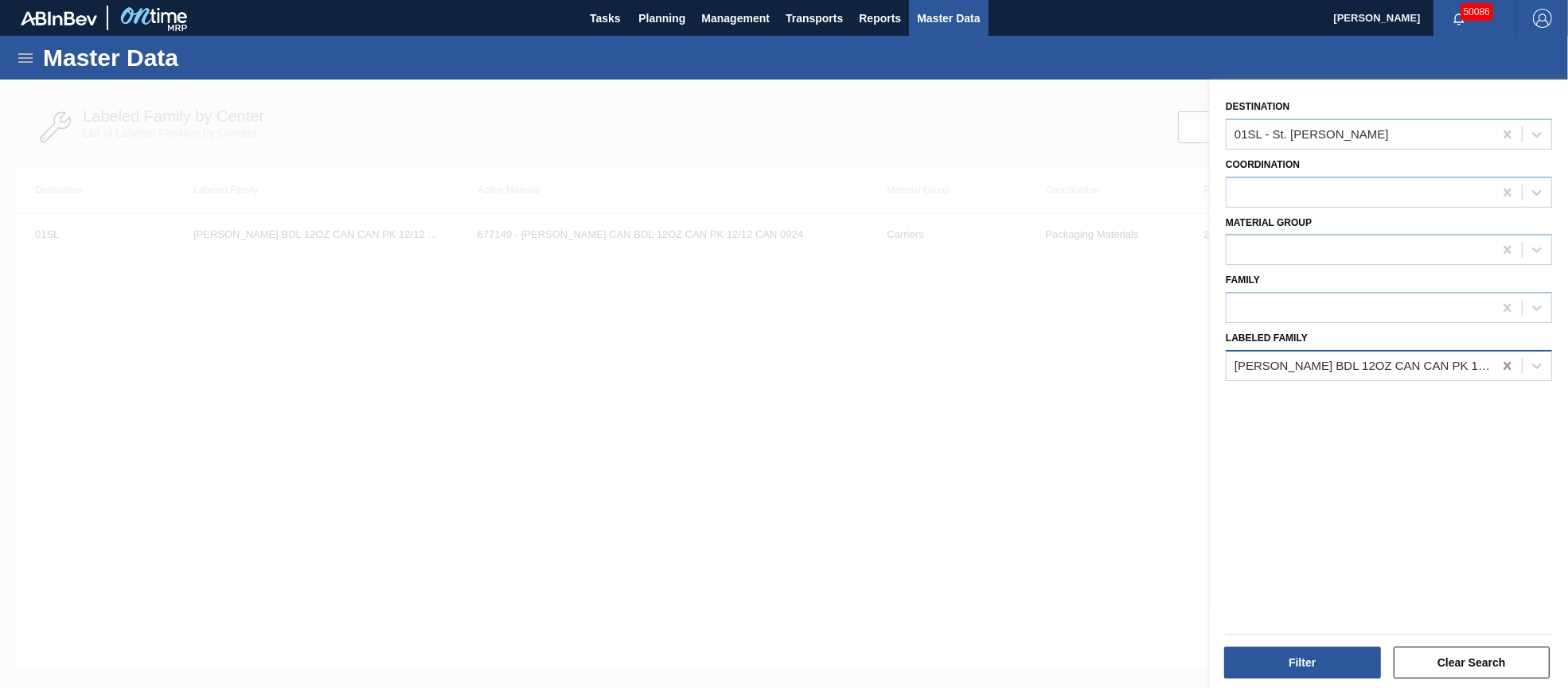
click at [1506, 362] on icon at bounding box center [1506, 366] width 7 height 8
paste Family "[PERSON_NAME] MUL 12OZ BOT SNUG 12/12 12OZ BOT AQUEOUS COATING"
click at [1299, 662] on button "Filter" at bounding box center [1301, 662] width 157 height 31
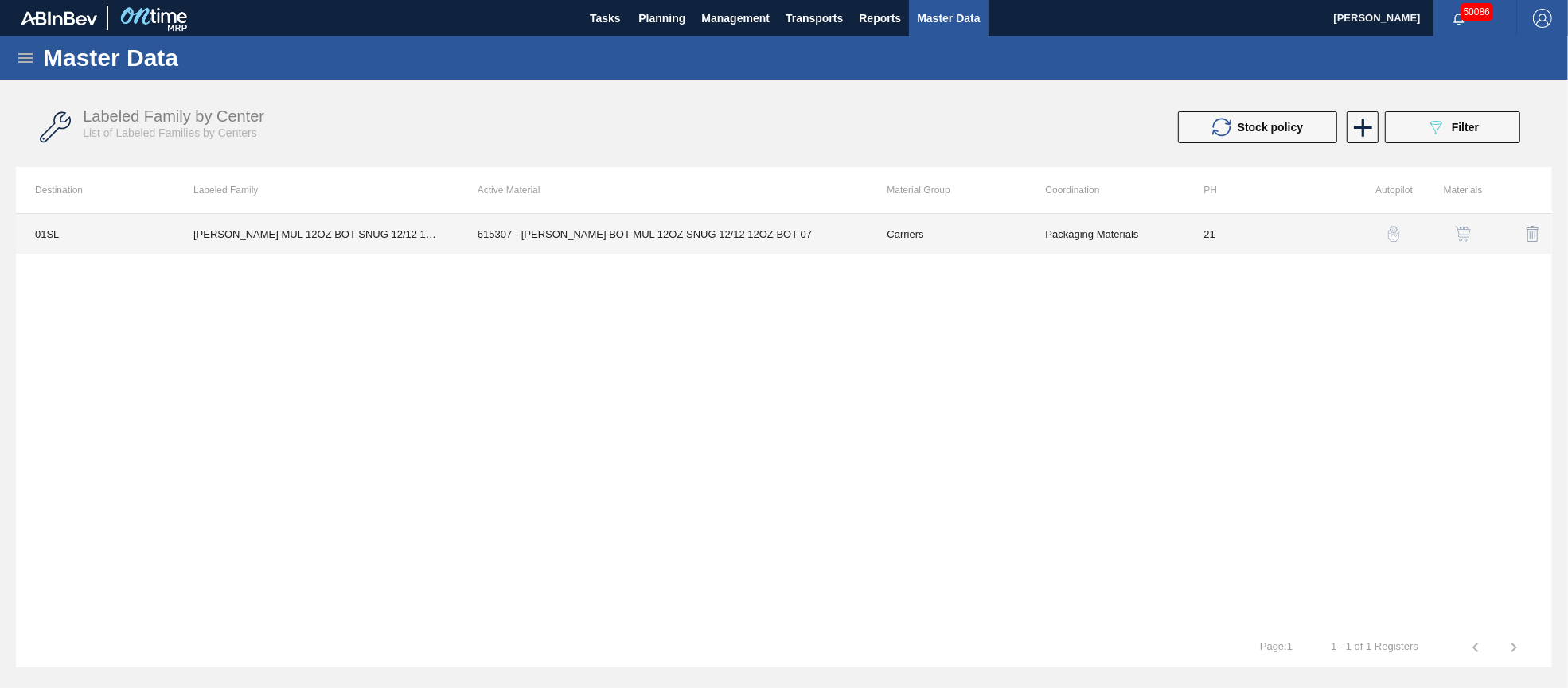
click at [630, 231] on td "615307 - [PERSON_NAME] BOT MUL 12OZ SNUG 12/12 12OZ BOT 07" at bounding box center [663, 233] width 409 height 39
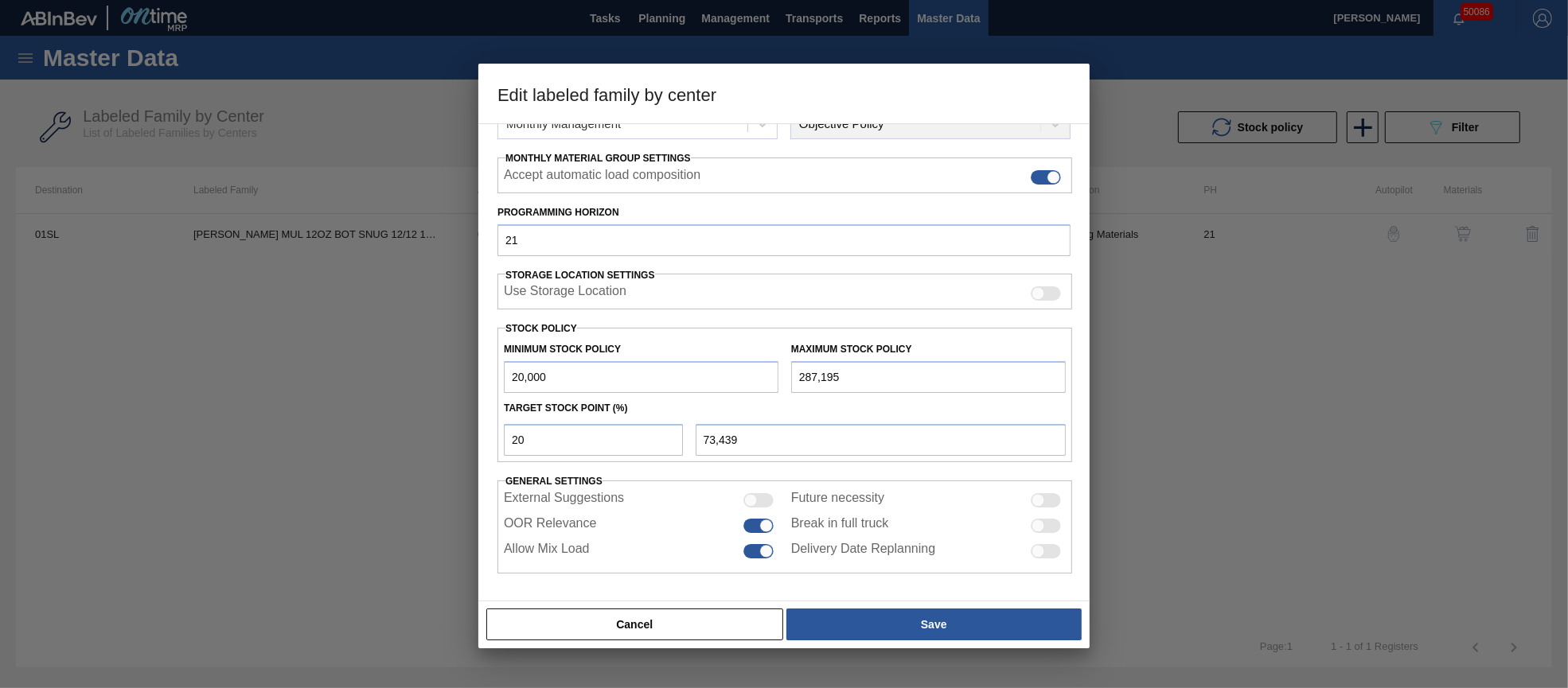
scroll to position [228, 0]
drag, startPoint x: 909, startPoint y: 383, endPoint x: 743, endPoint y: 360, distance: 167.6
click at [745, 360] on div "Minimum Stock Policy 20,000 Maximum Stock Policy 287,195" at bounding box center [784, 365] width 575 height 59
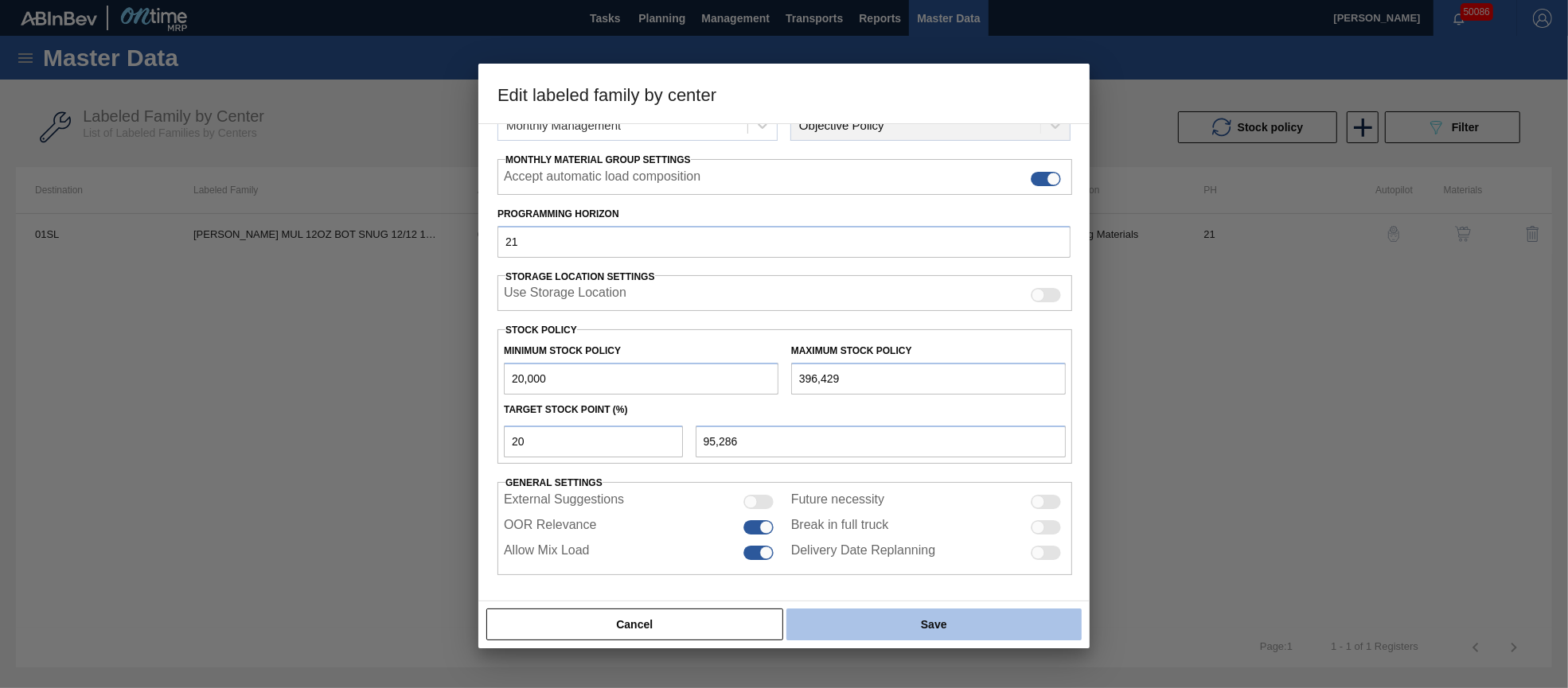
click at [924, 624] on button "Save" at bounding box center [934, 624] width 295 height 31
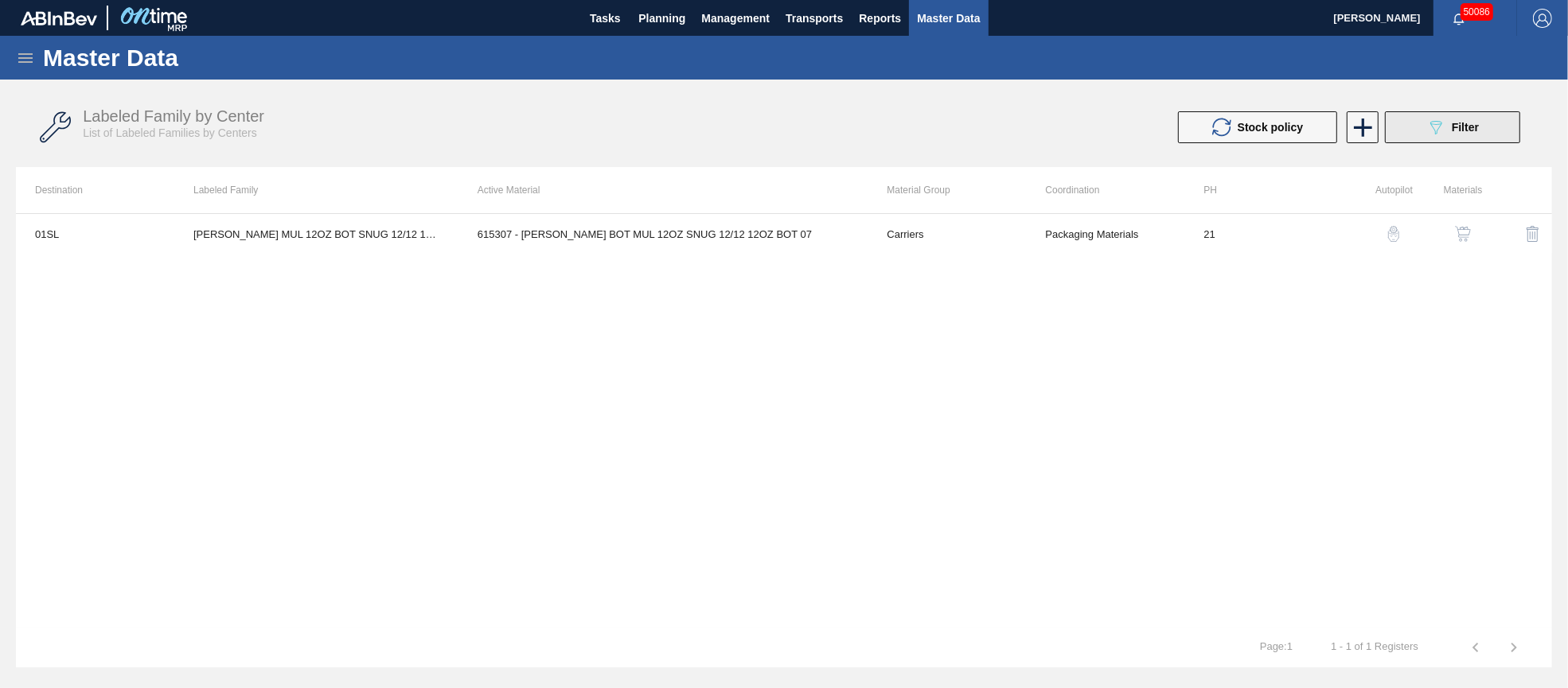
click at [1426, 124] on icon "089F7B8B-B2A5-4AFE-B5C0-19BA573D28AC" at bounding box center [1435, 127] width 19 height 19
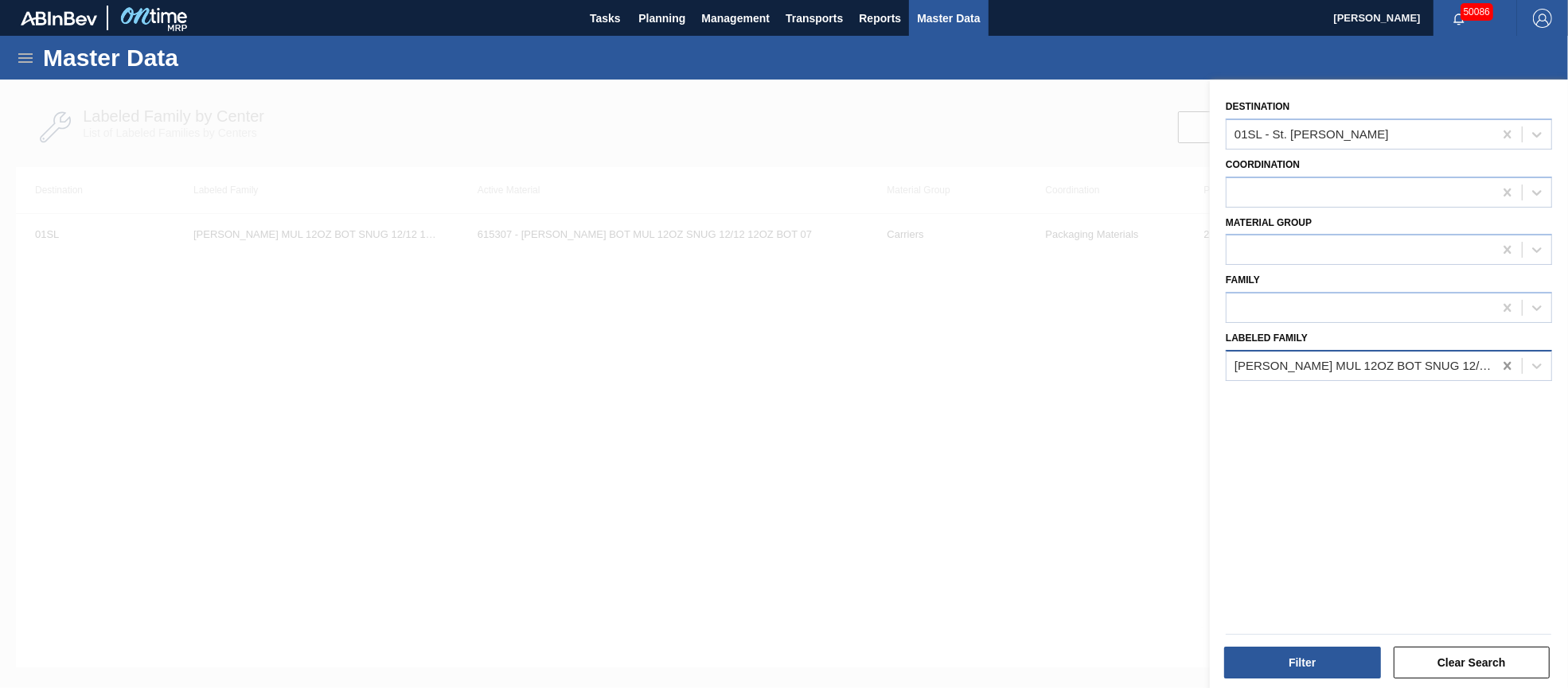
click at [1505, 363] on icon at bounding box center [1506, 366] width 7 height 8
paste Family "[PERSON_NAME] YMU 12OZ CAN CAN PK 4/12 CAN"
click at [1309, 659] on button "Filter" at bounding box center [1301, 662] width 157 height 31
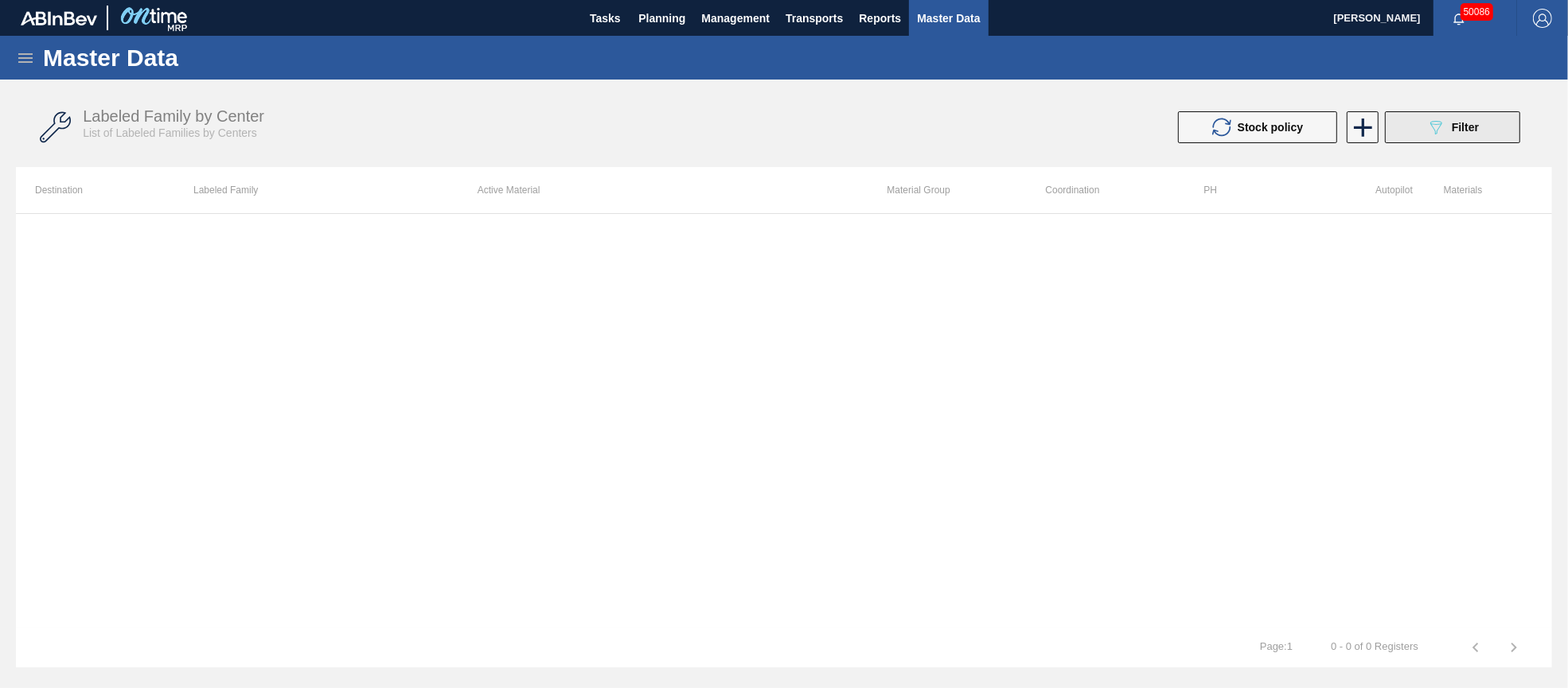
click at [1461, 130] on span "Filter" at bounding box center [1465, 127] width 27 height 13
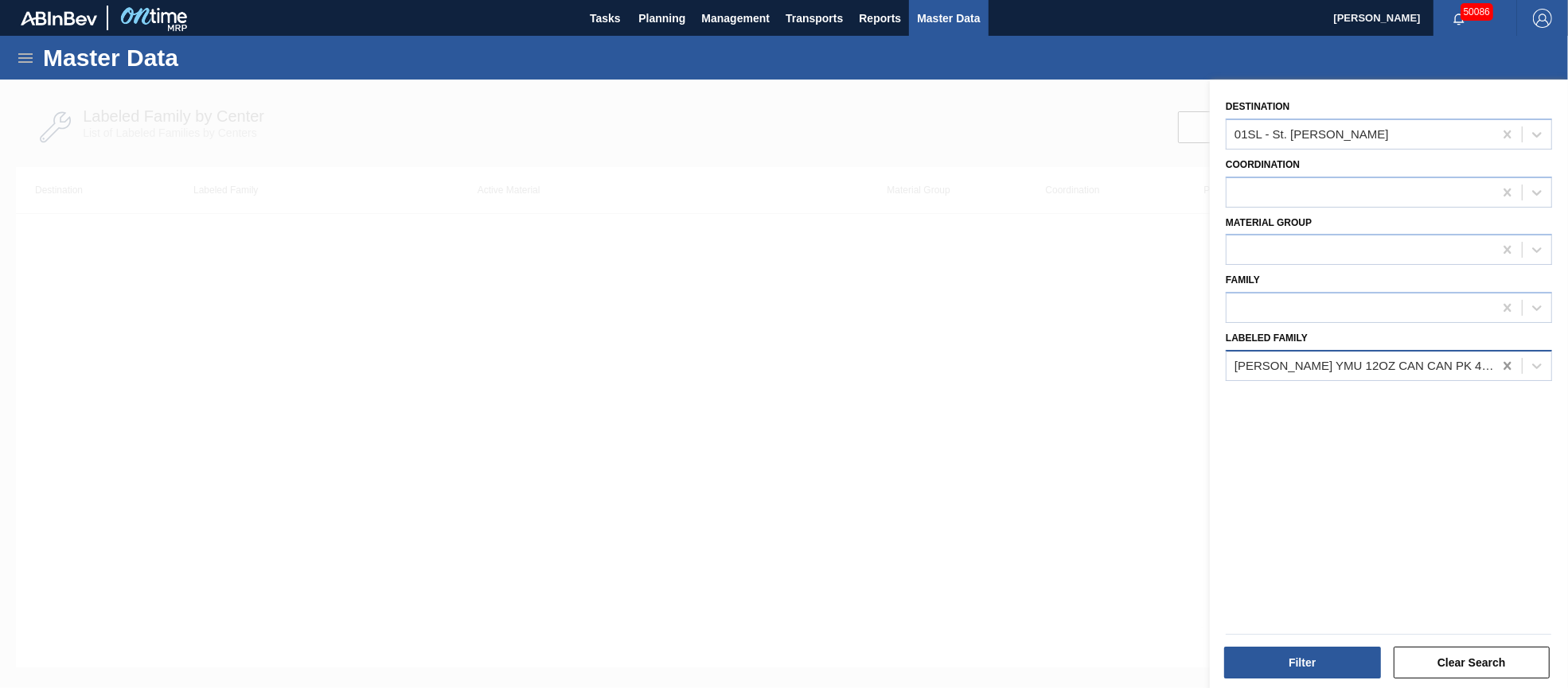
click at [1503, 362] on icon at bounding box center [1506, 366] width 7 height 8
paste Family "[PERSON_NAME] YMU 12OZ CAN CAN PK 4/12 CAN"
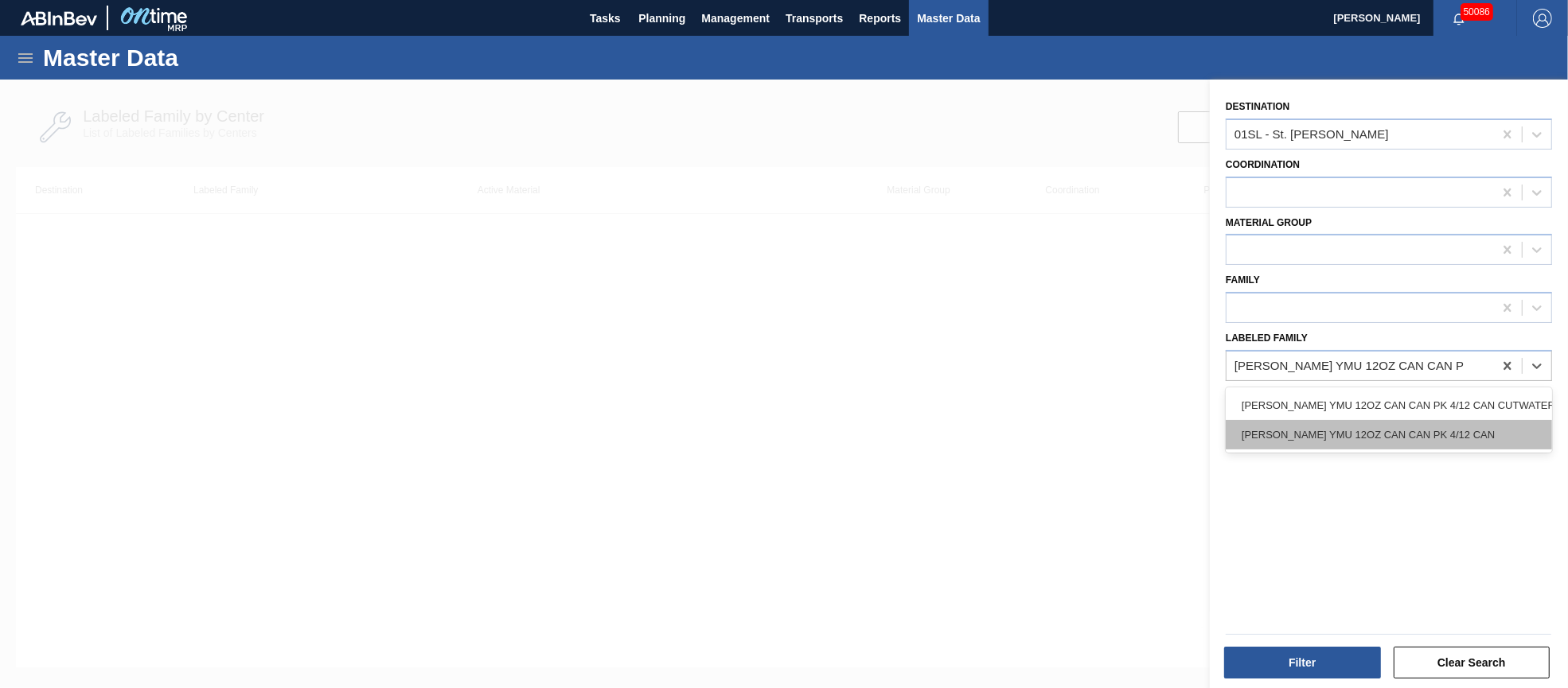
click at [1429, 427] on div "[PERSON_NAME] YMU 12OZ CAN CAN PK 4/12 CAN" at bounding box center [1388, 435] width 326 height 30
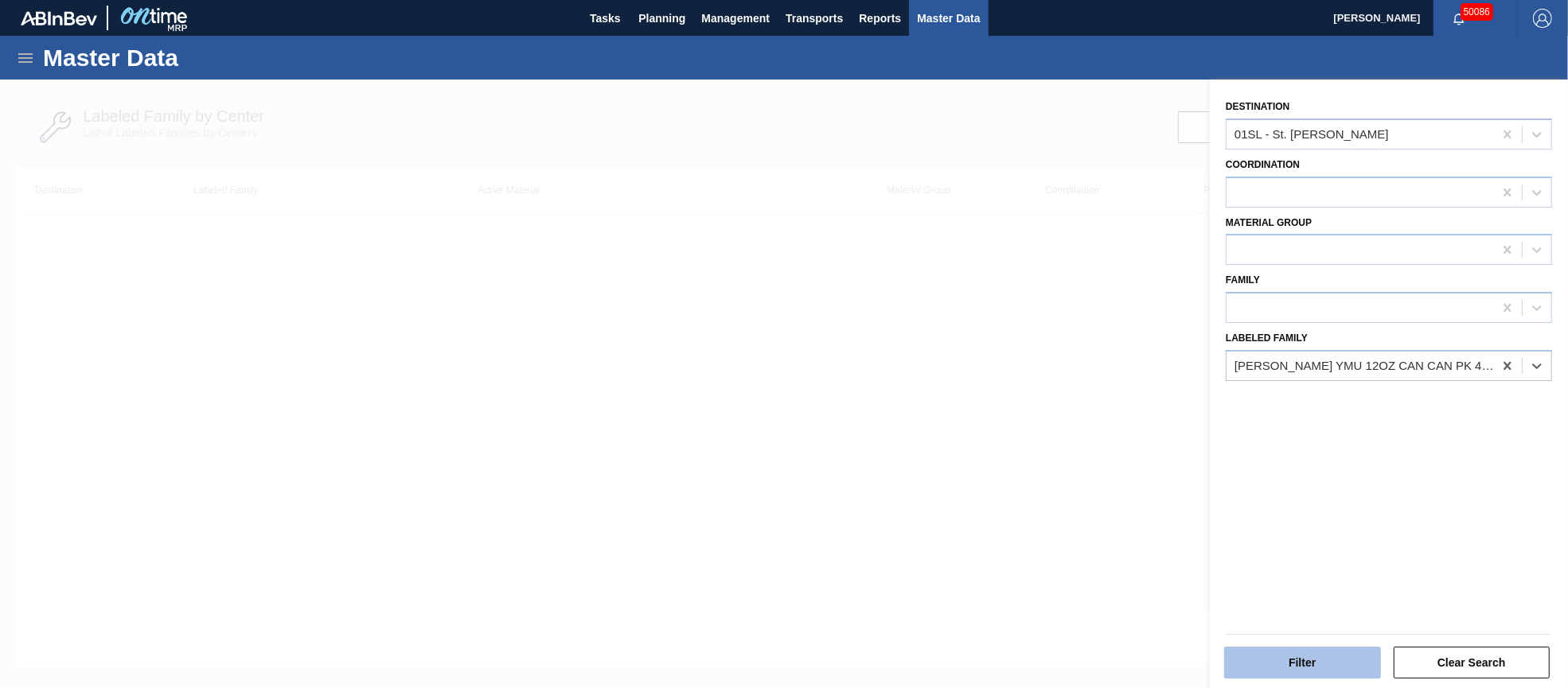
click at [1307, 668] on button "Filter" at bounding box center [1301, 662] width 157 height 31
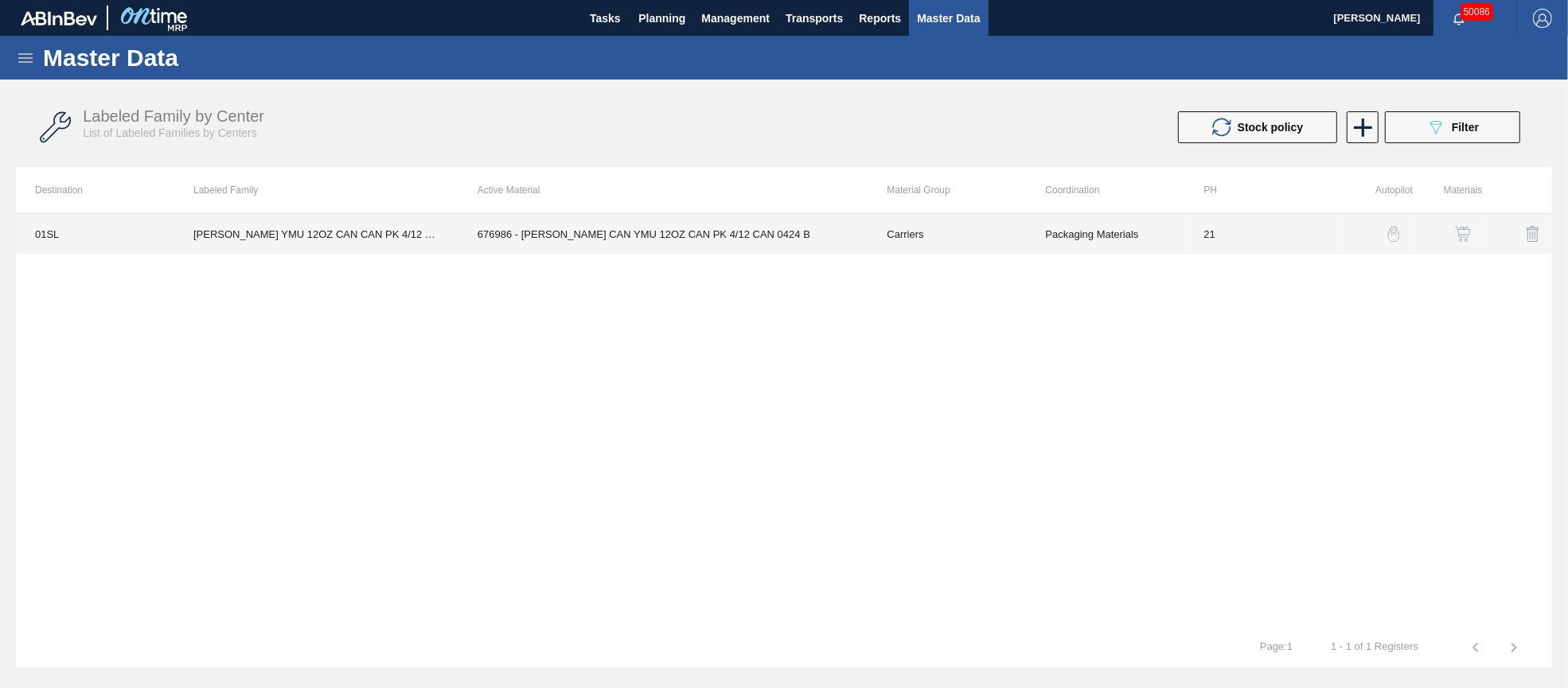
click at [738, 233] on td "676986 - [PERSON_NAME] CAN YMU 12OZ CAN PK 4/12 CAN 0424 B" at bounding box center [663, 233] width 409 height 39
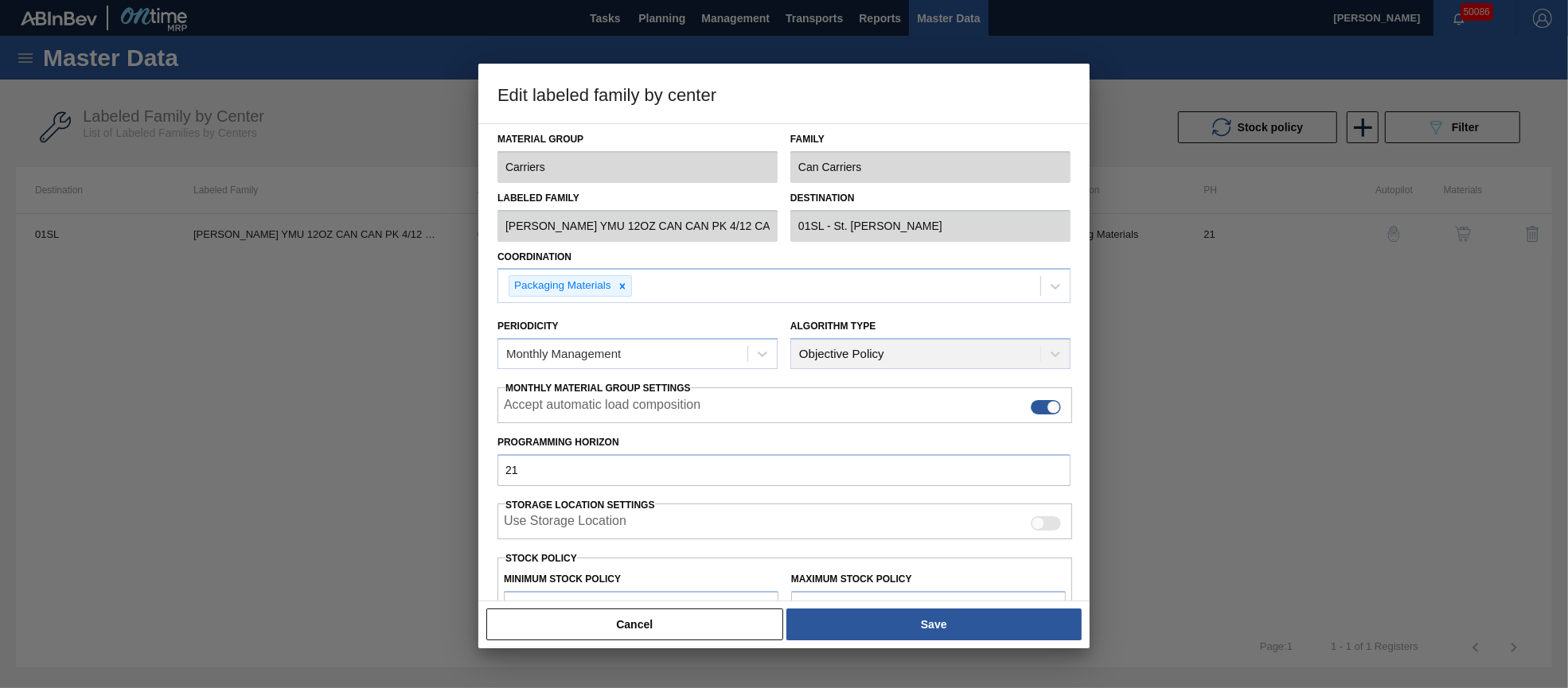
scroll to position [227, 0]
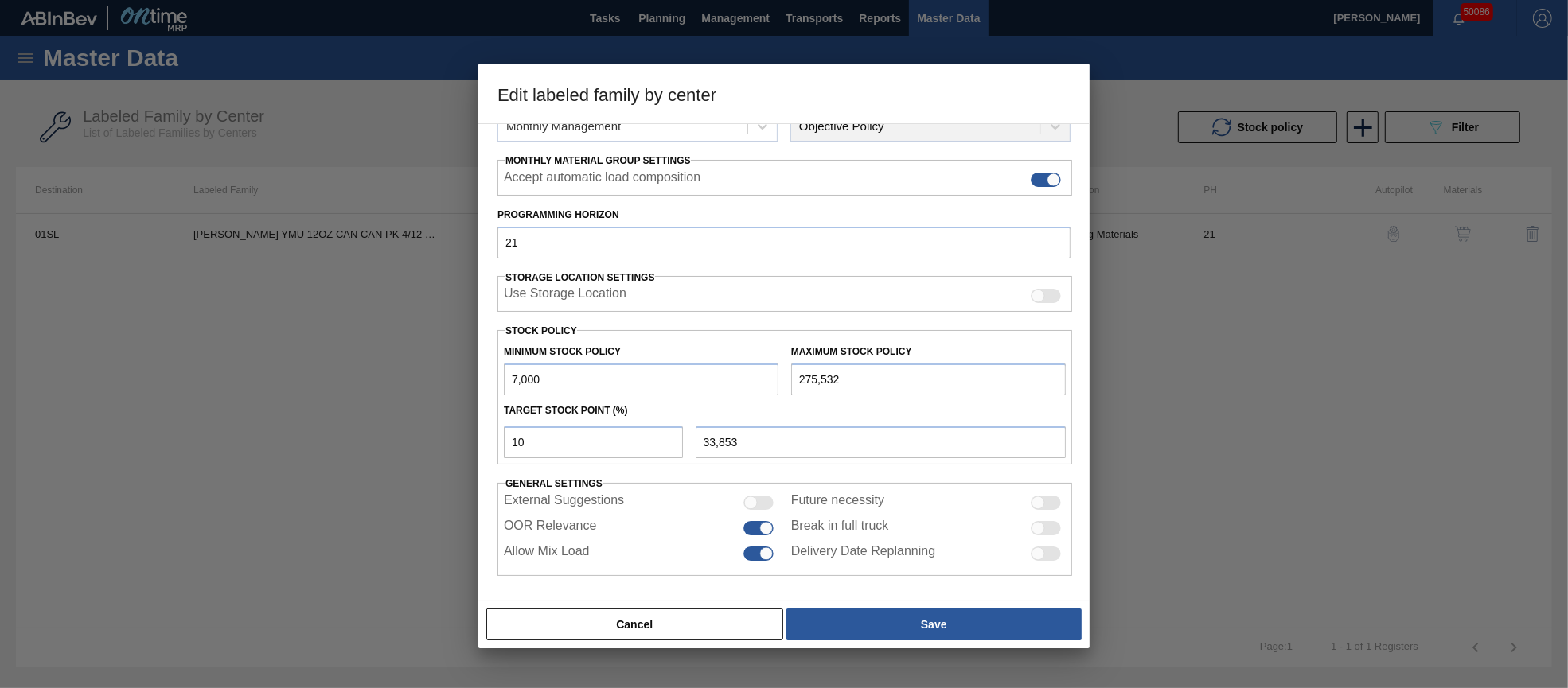
drag, startPoint x: 870, startPoint y: 383, endPoint x: 792, endPoint y: 373, distance: 78.6
click at [792, 373] on input "275,532" at bounding box center [928, 379] width 275 height 31
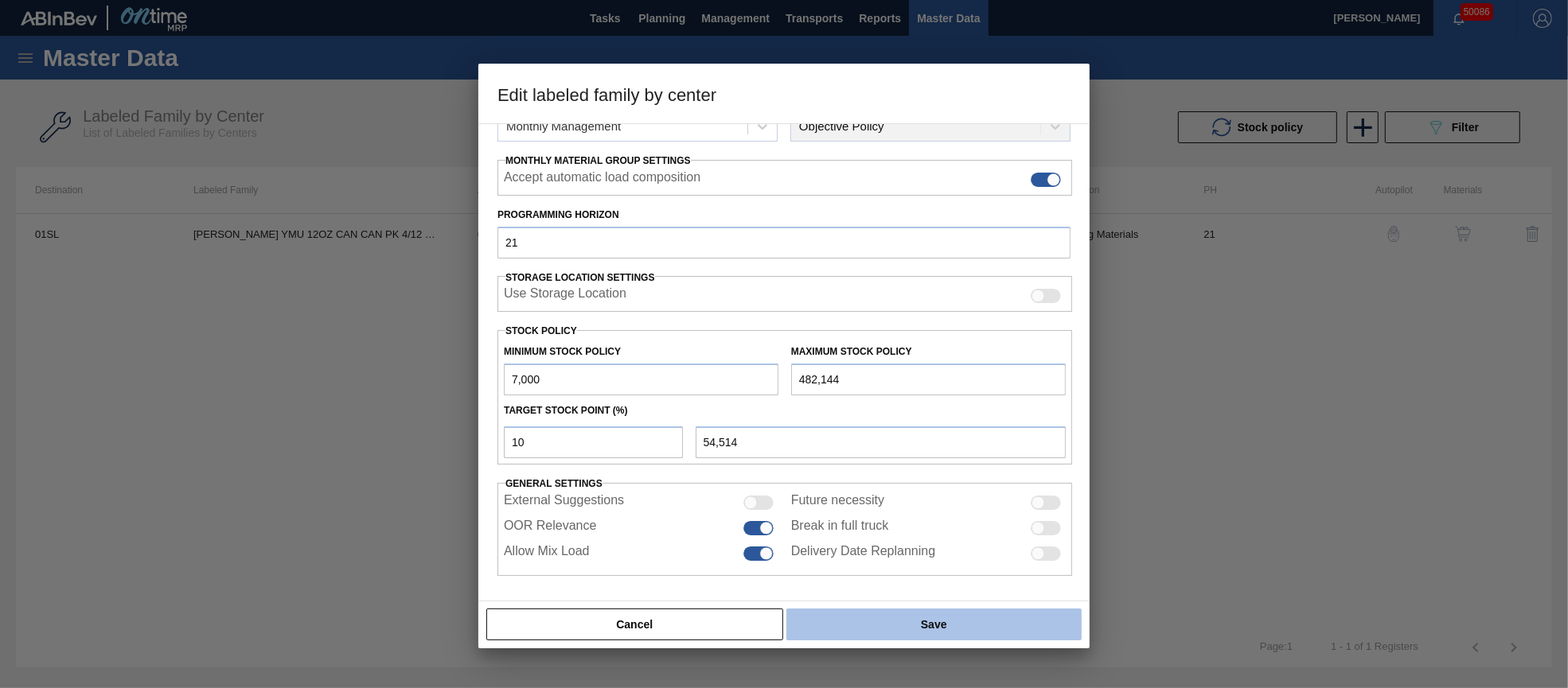
click at [965, 624] on button "Save" at bounding box center [934, 624] width 295 height 31
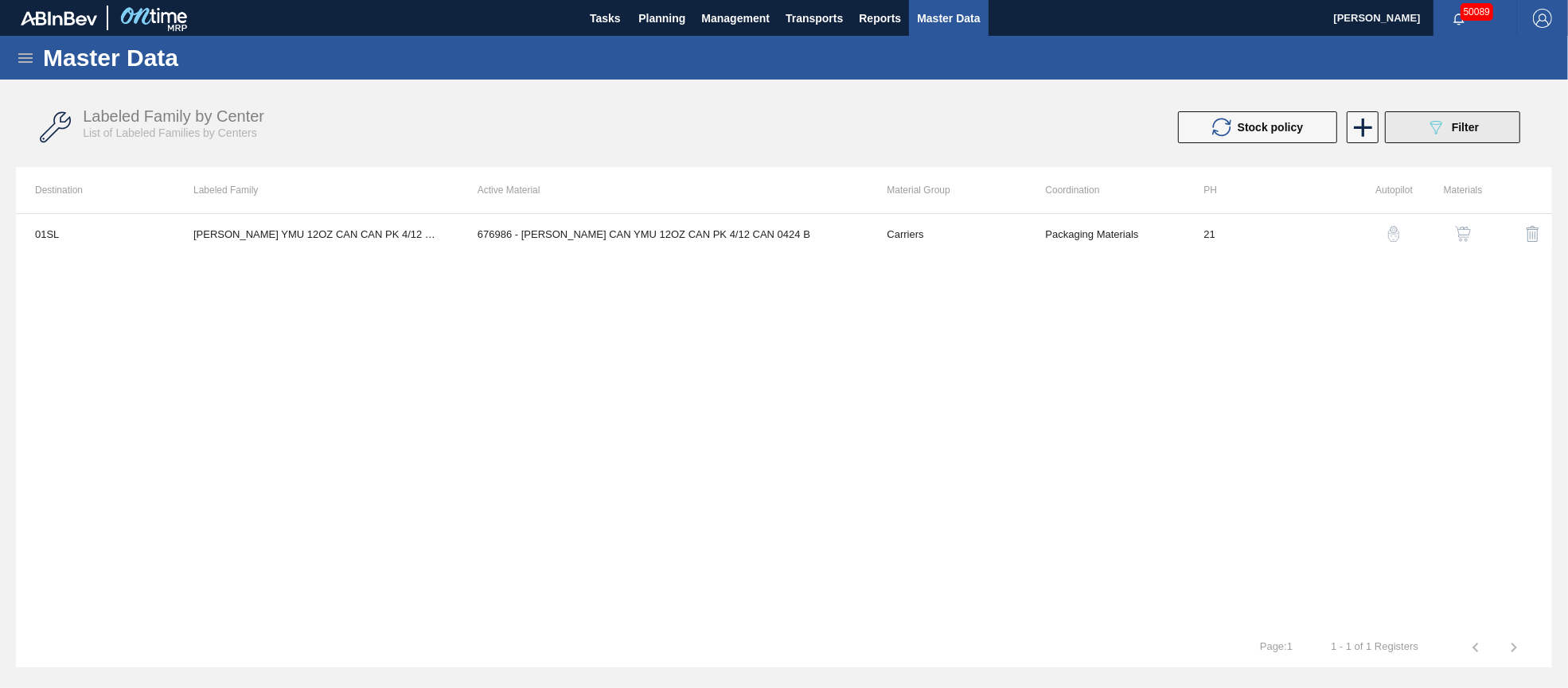
click at [1415, 142] on button "089F7B8B-B2A5-4AFE-B5C0-19BA573D28AC Filter" at bounding box center [1452, 127] width 135 height 31
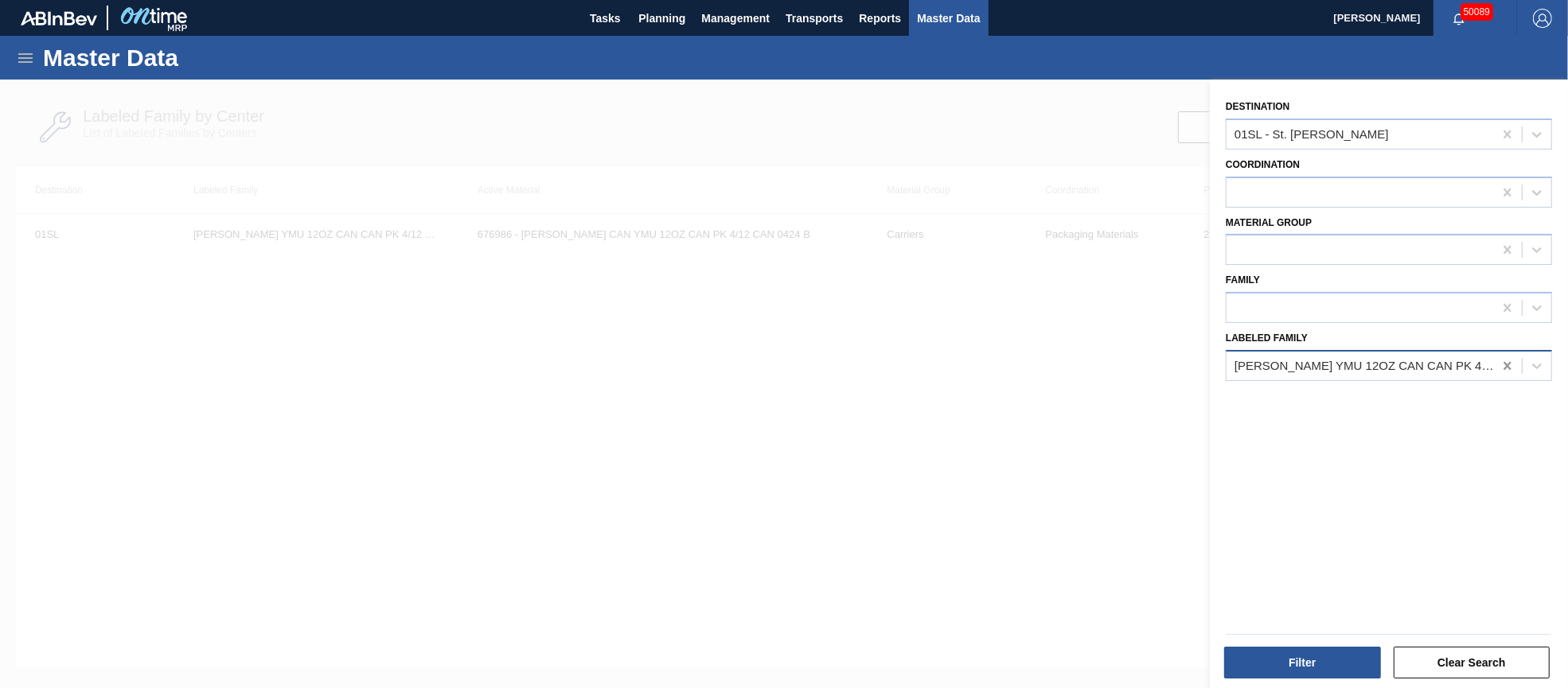
click at [1507, 362] on icon at bounding box center [1506, 366] width 7 height 8
paste Family "[PERSON_NAME] GMO 12OZ CAN CAN PK 6/12 CAN"
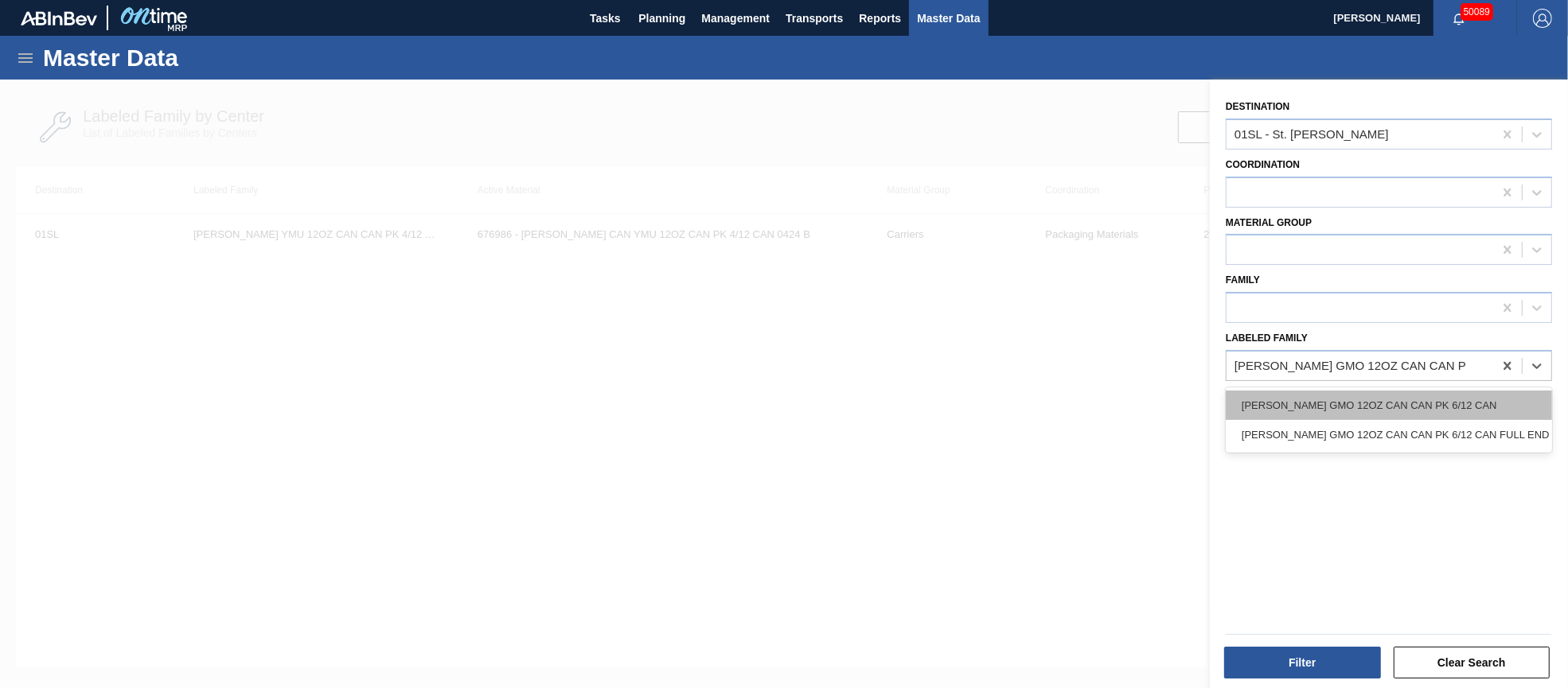
click at [1374, 393] on div "[PERSON_NAME] GMO 12OZ CAN CAN PK 6/12 CAN" at bounding box center [1388, 406] width 326 height 30
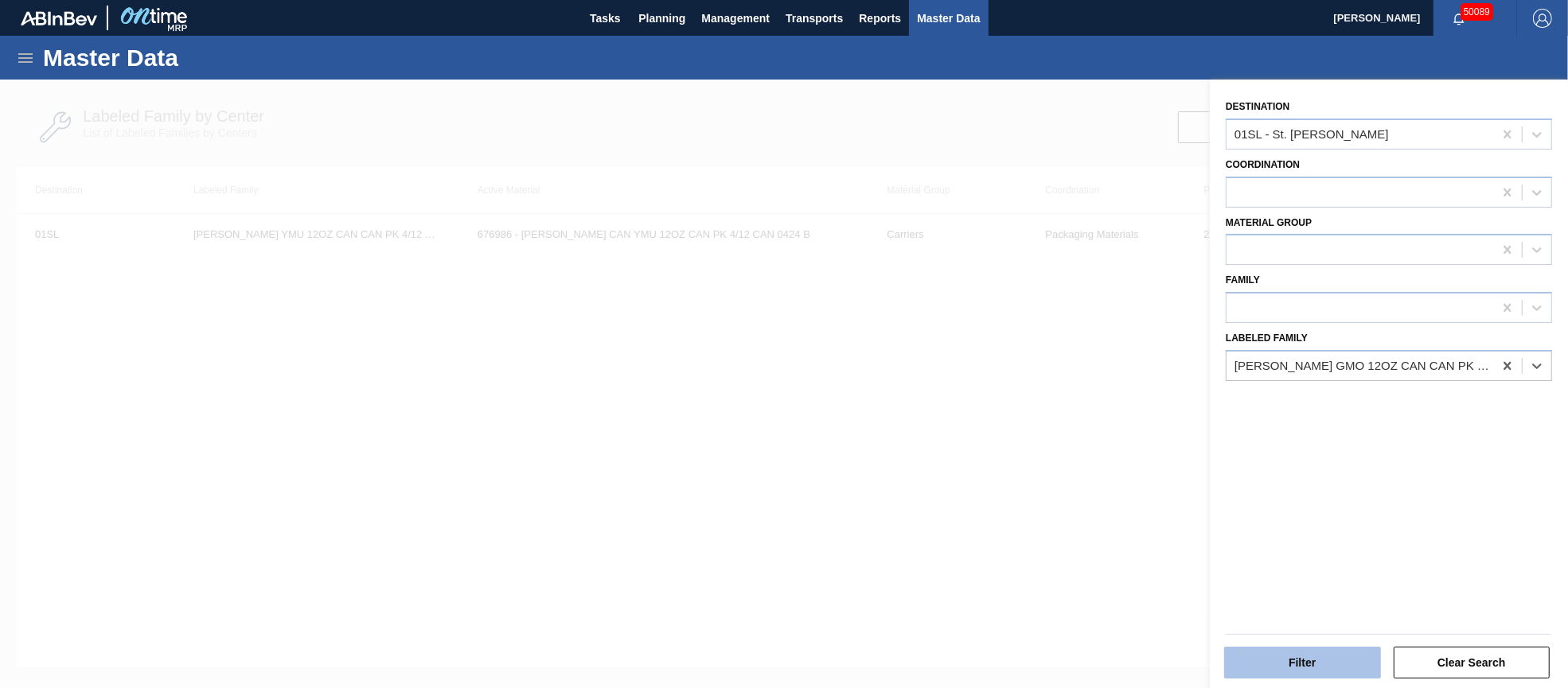
click at [1300, 662] on button "Filter" at bounding box center [1301, 662] width 157 height 31
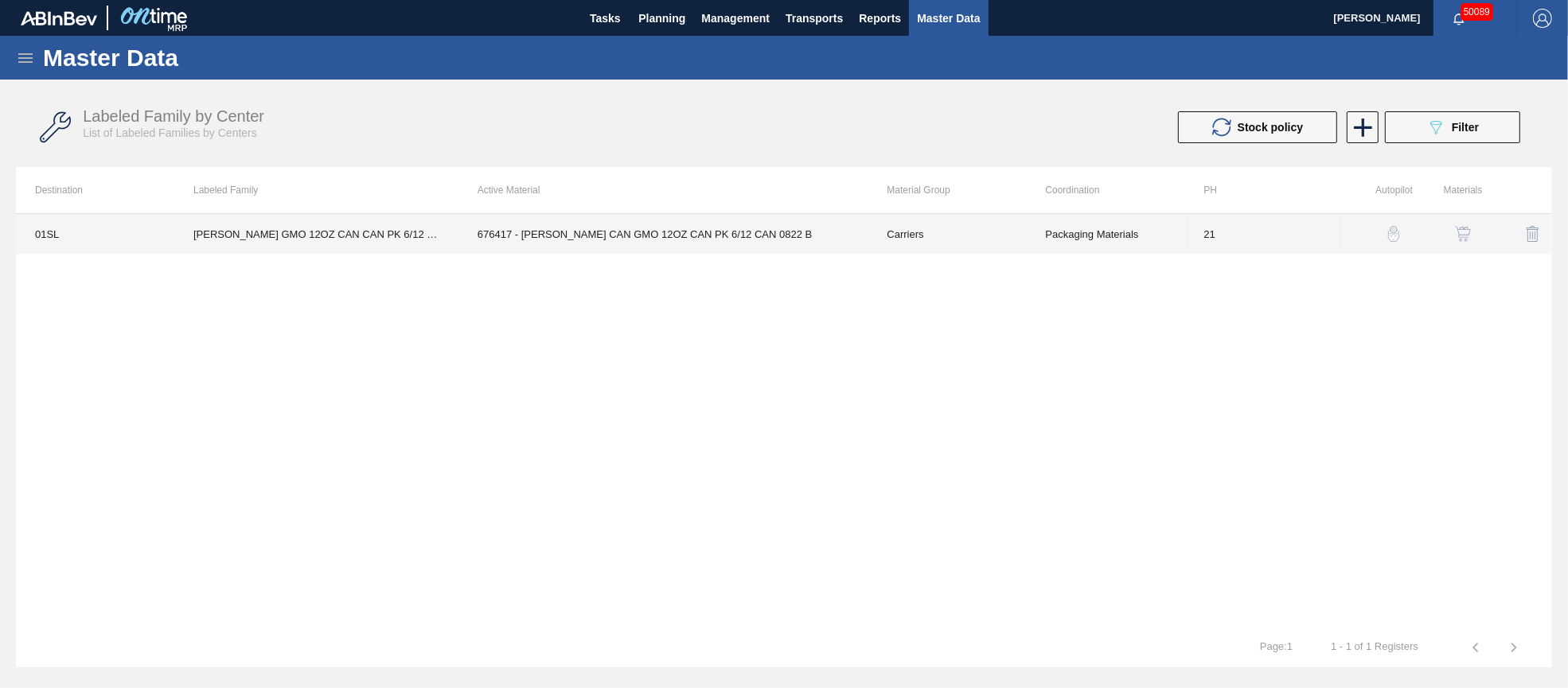
click at [657, 236] on td "676417 - [PERSON_NAME] CAN GMO 12OZ CAN PK 6/12 CAN 0822 B" at bounding box center [663, 233] width 409 height 39
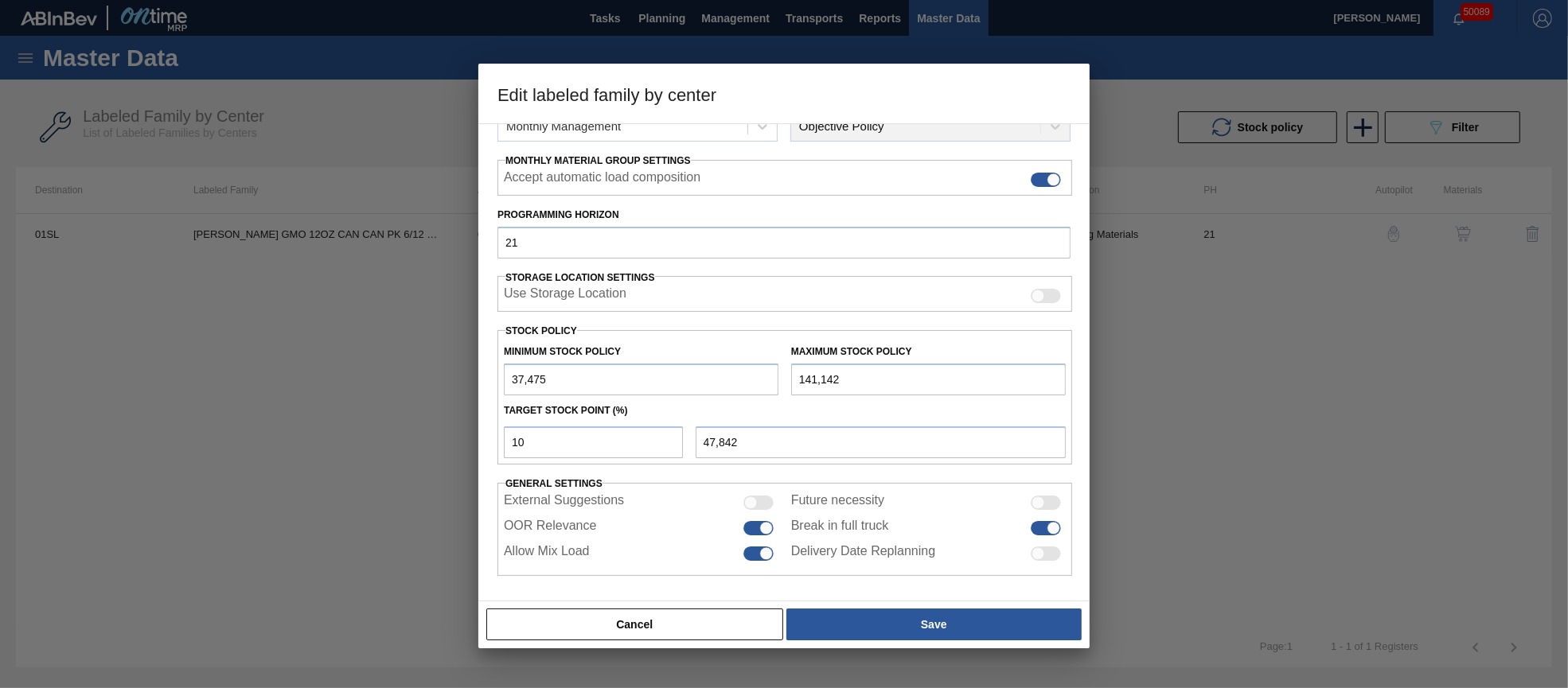
drag, startPoint x: 600, startPoint y: 370, endPoint x: 494, endPoint y: 372, distance: 106.0
click at [494, 372] on div "Material Group Carriers Family Can Carriers Labeled Family [PERSON_NAME] GMO 12…" at bounding box center [784, 362] width 611 height 478
click at [530, 374] on input "37,475" at bounding box center [641, 379] width 275 height 31
drag, startPoint x: 523, startPoint y: 375, endPoint x: 533, endPoint y: 375, distance: 10.0
click at [524, 375] on input "37,475" at bounding box center [641, 379] width 275 height 31
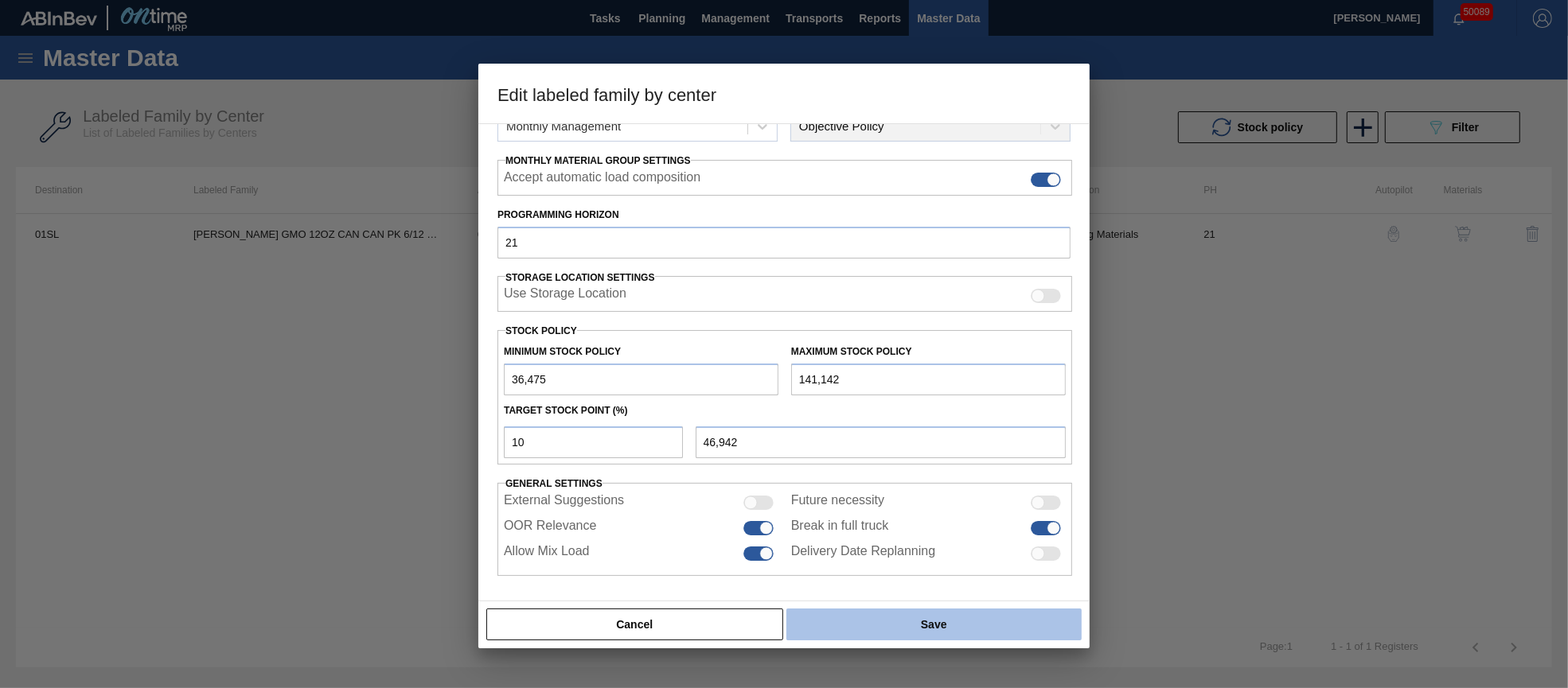
click at [989, 617] on button "Save" at bounding box center [934, 624] width 295 height 31
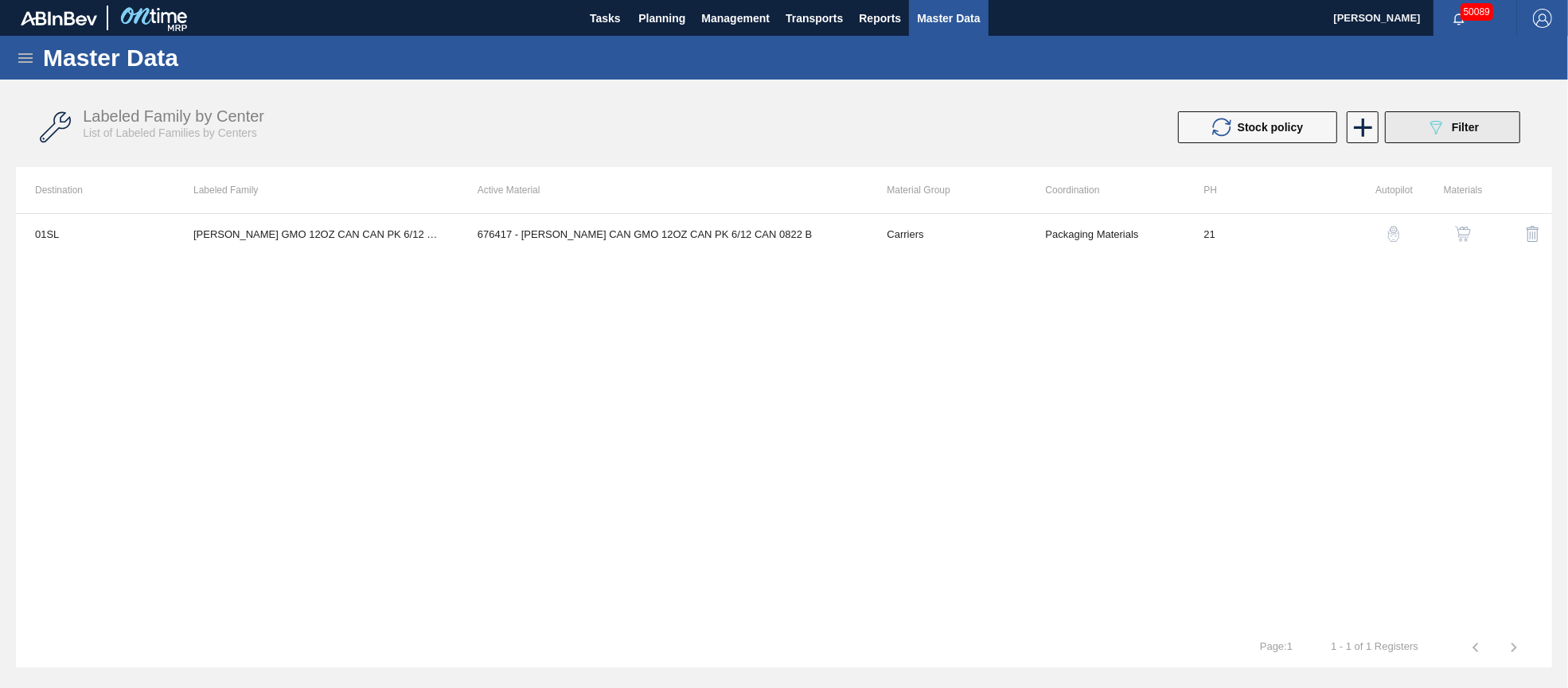
click at [1420, 124] on button "089F7B8B-B2A5-4AFE-B5C0-19BA573D28AC Filter" at bounding box center [1452, 127] width 135 height 31
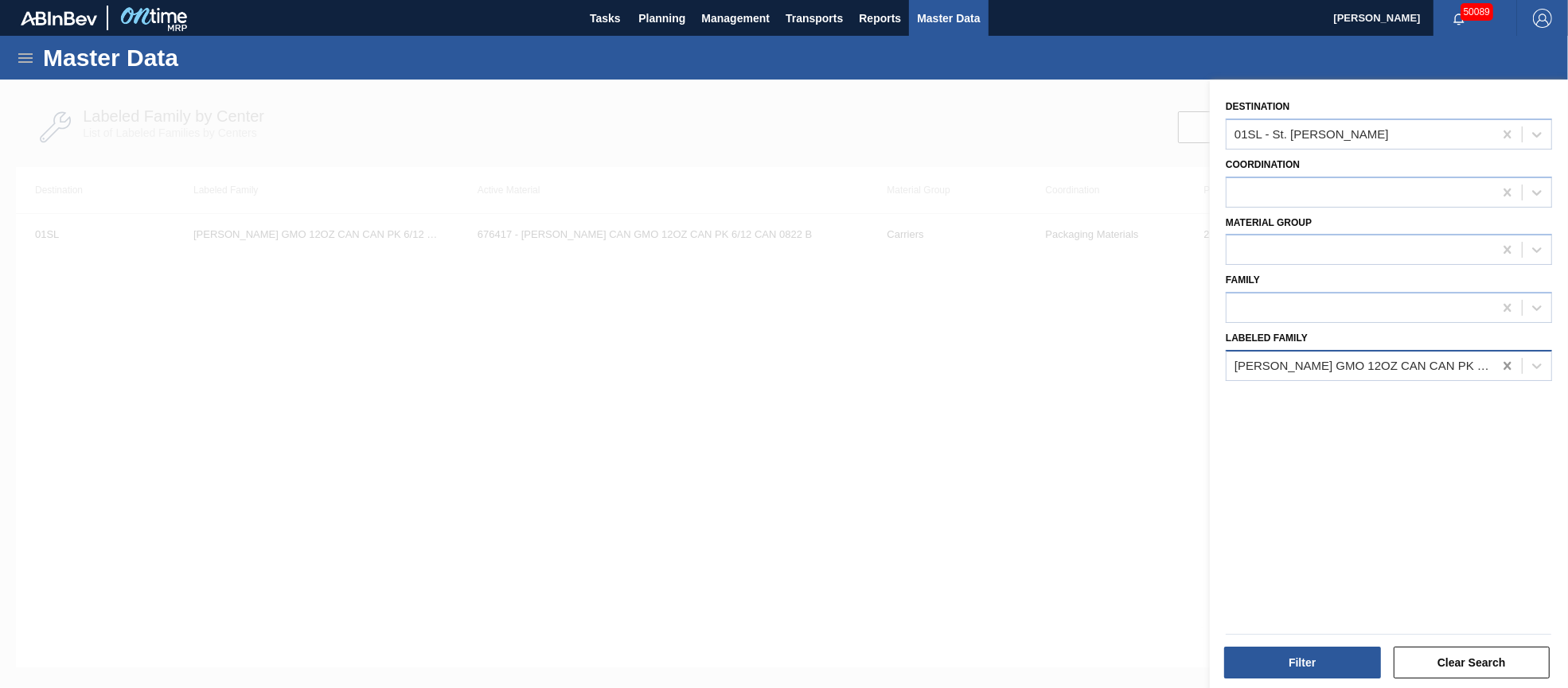
click at [1505, 362] on icon at bounding box center [1506, 366] width 7 height 8
paste Family "LBL BSH MVOL SVK RET HW PPS #3 NAC"
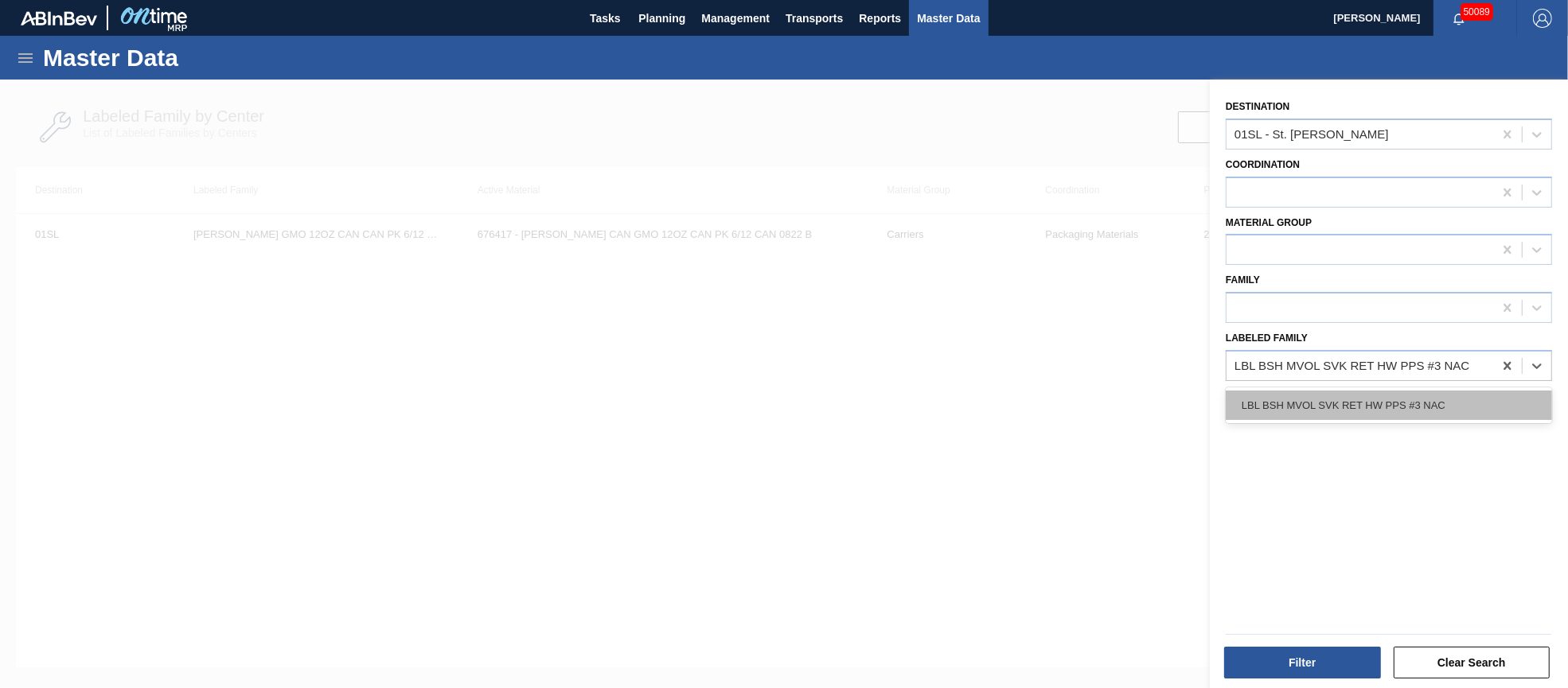
click at [1442, 398] on div "LBL BSH MVOL SVK RET HW PPS #3 NAC" at bounding box center [1388, 406] width 326 height 30
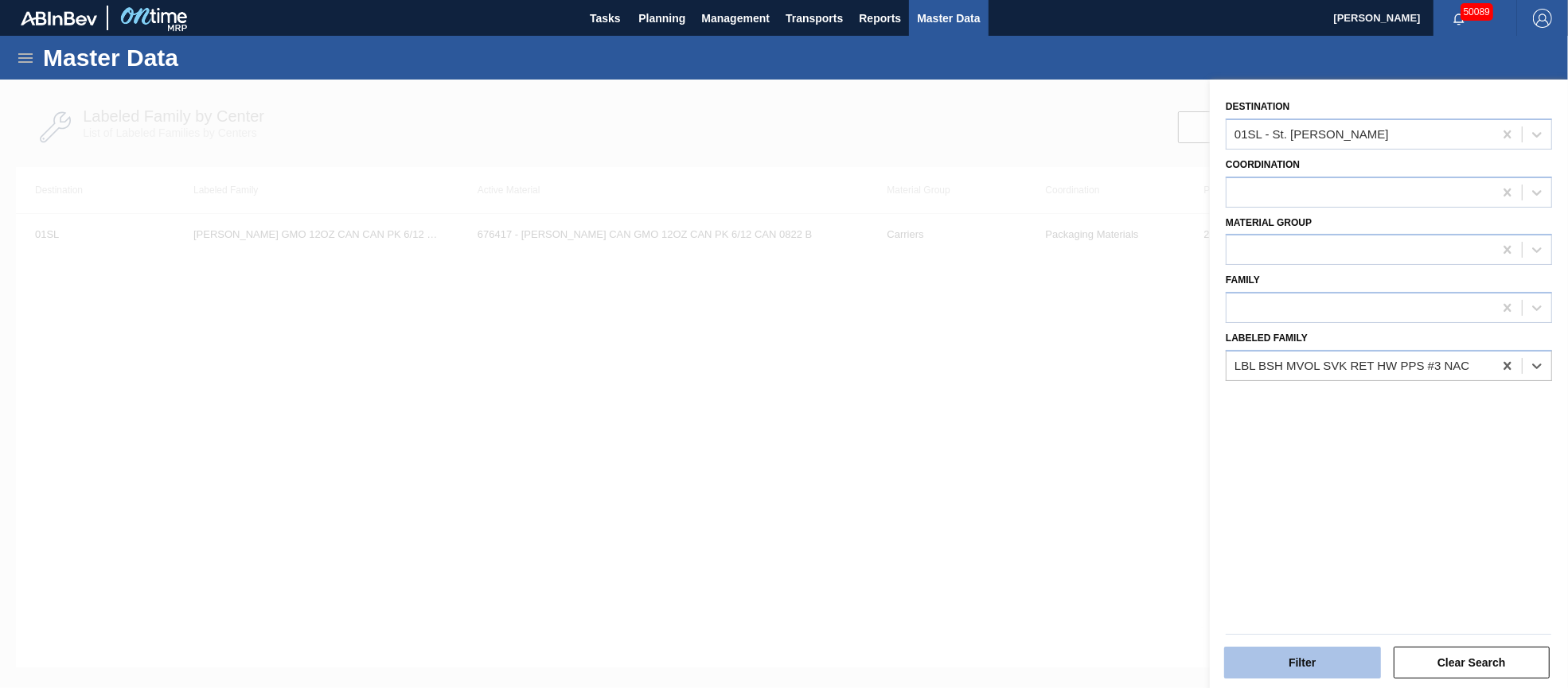
click at [1332, 653] on button "Filter" at bounding box center [1301, 662] width 157 height 31
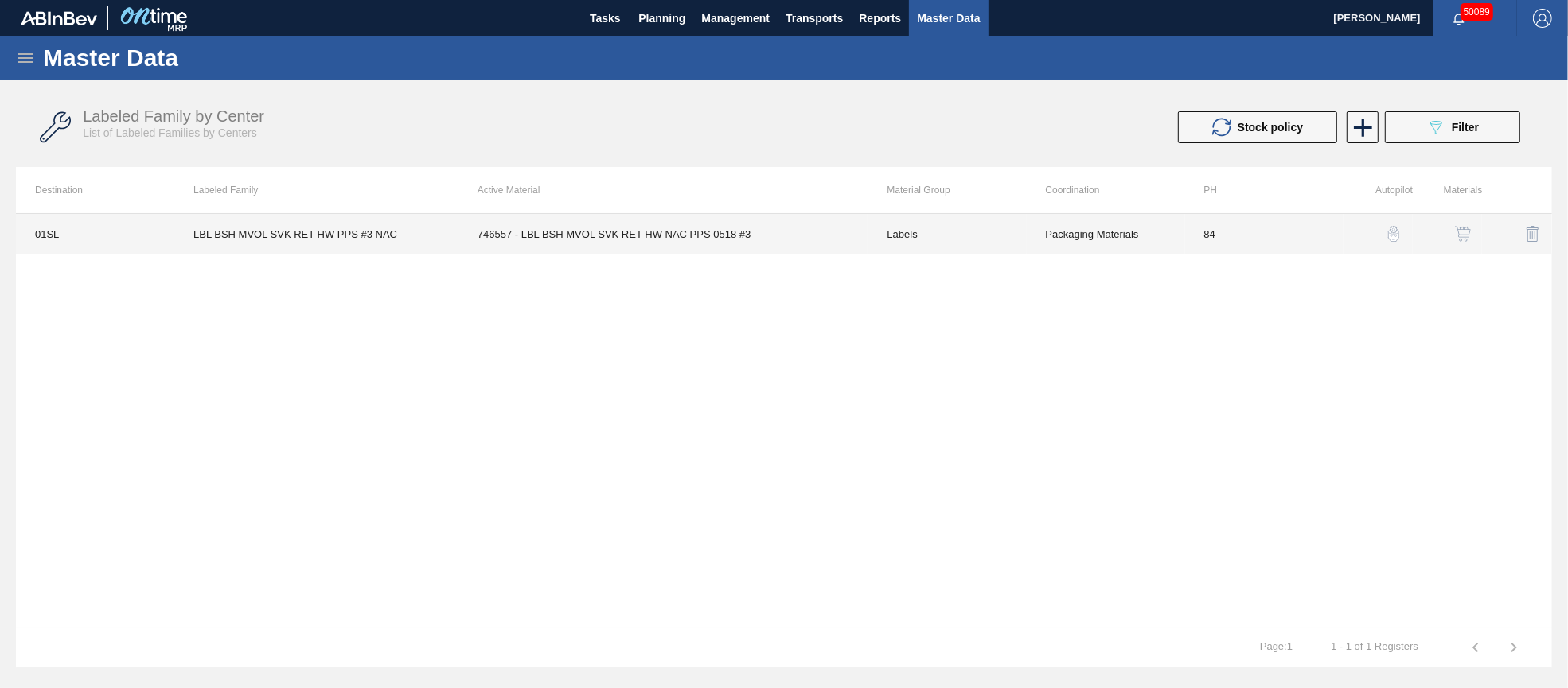
click at [670, 234] on td "746557 - LBL BSH MVOL SVK RET HW NAC PPS 0518 #3" at bounding box center [663, 233] width 409 height 39
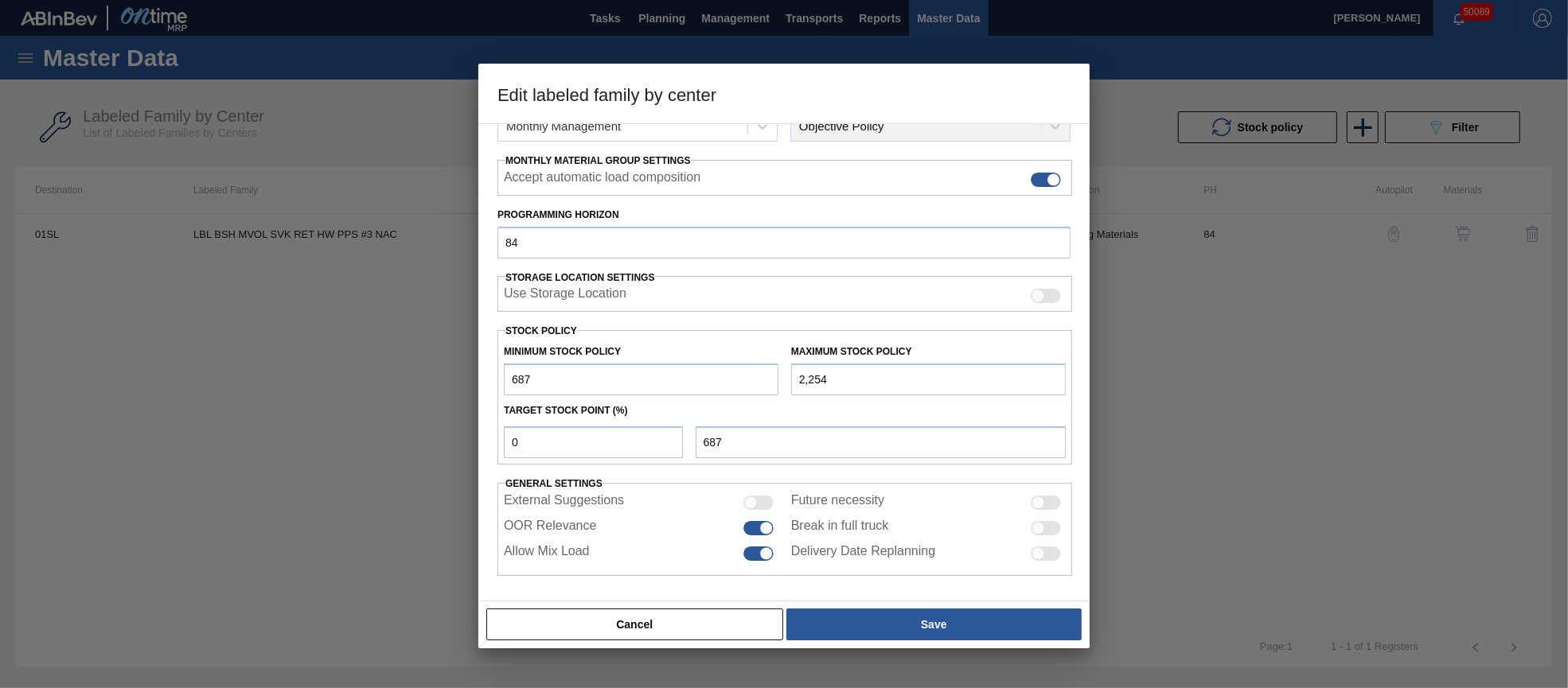
click at [496, 373] on div "Material Group Labels Family Keg Labels Labeled Family LBL BSH MVOL SVK RET HW …" at bounding box center [784, 362] width 611 height 478
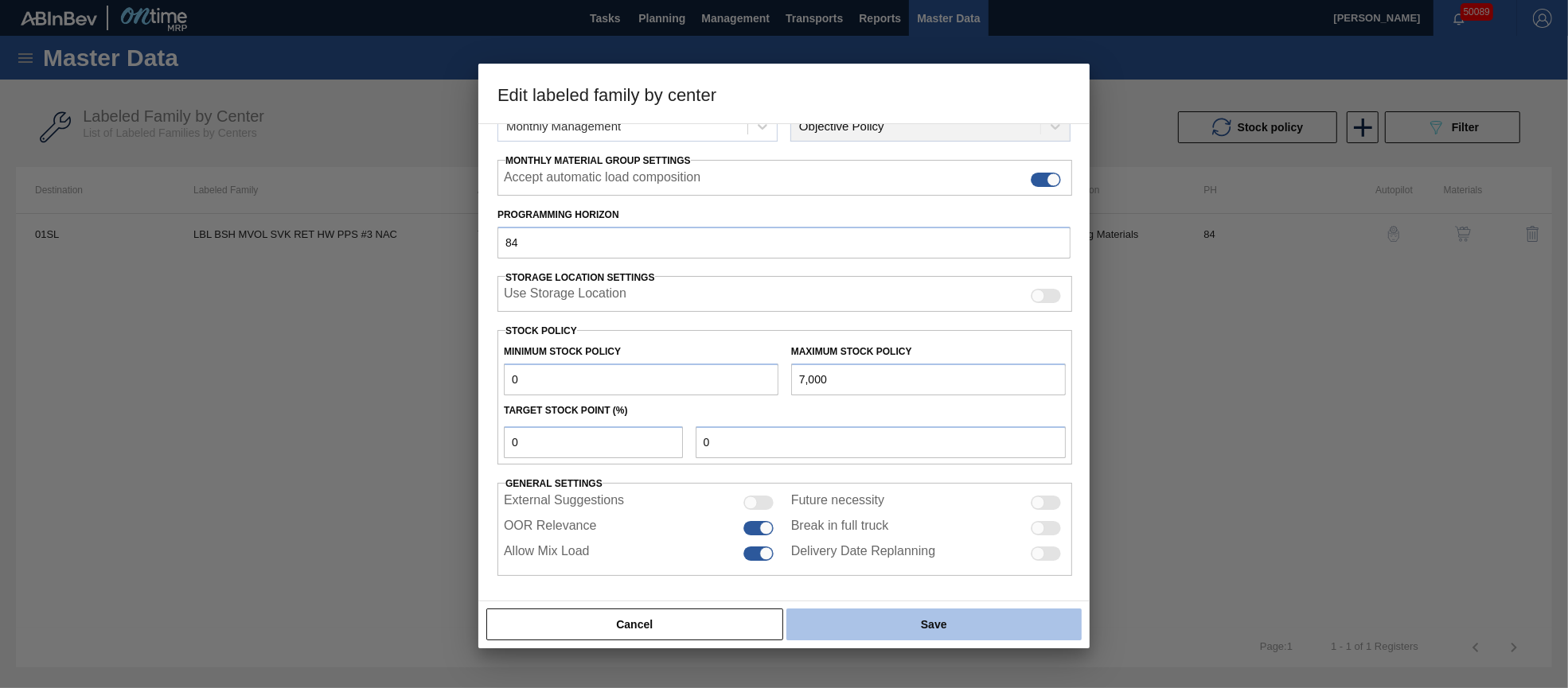
click at [922, 633] on button "Save" at bounding box center [934, 624] width 295 height 31
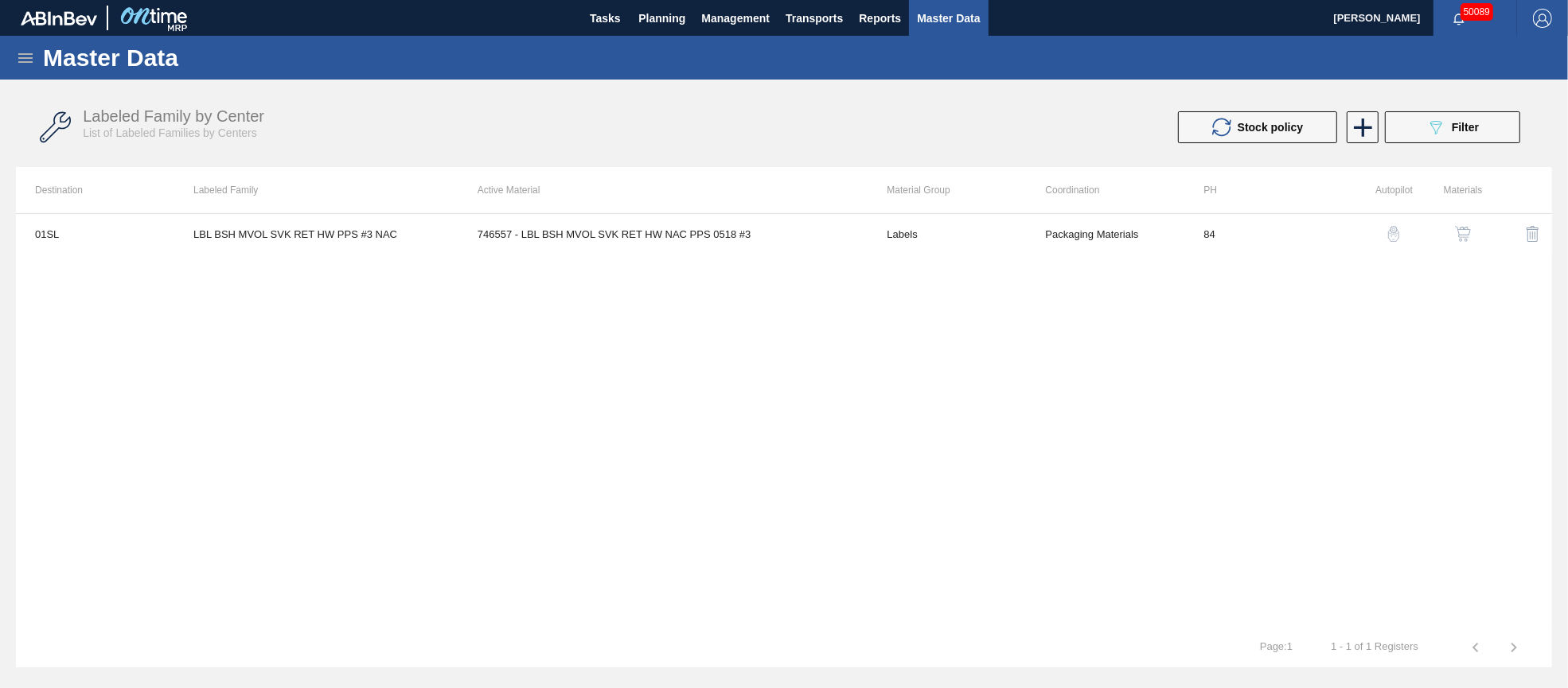
click at [1441, 131] on icon "089F7B8B-B2A5-4AFE-B5C0-19BA573D28AC" at bounding box center [1435, 127] width 19 height 19
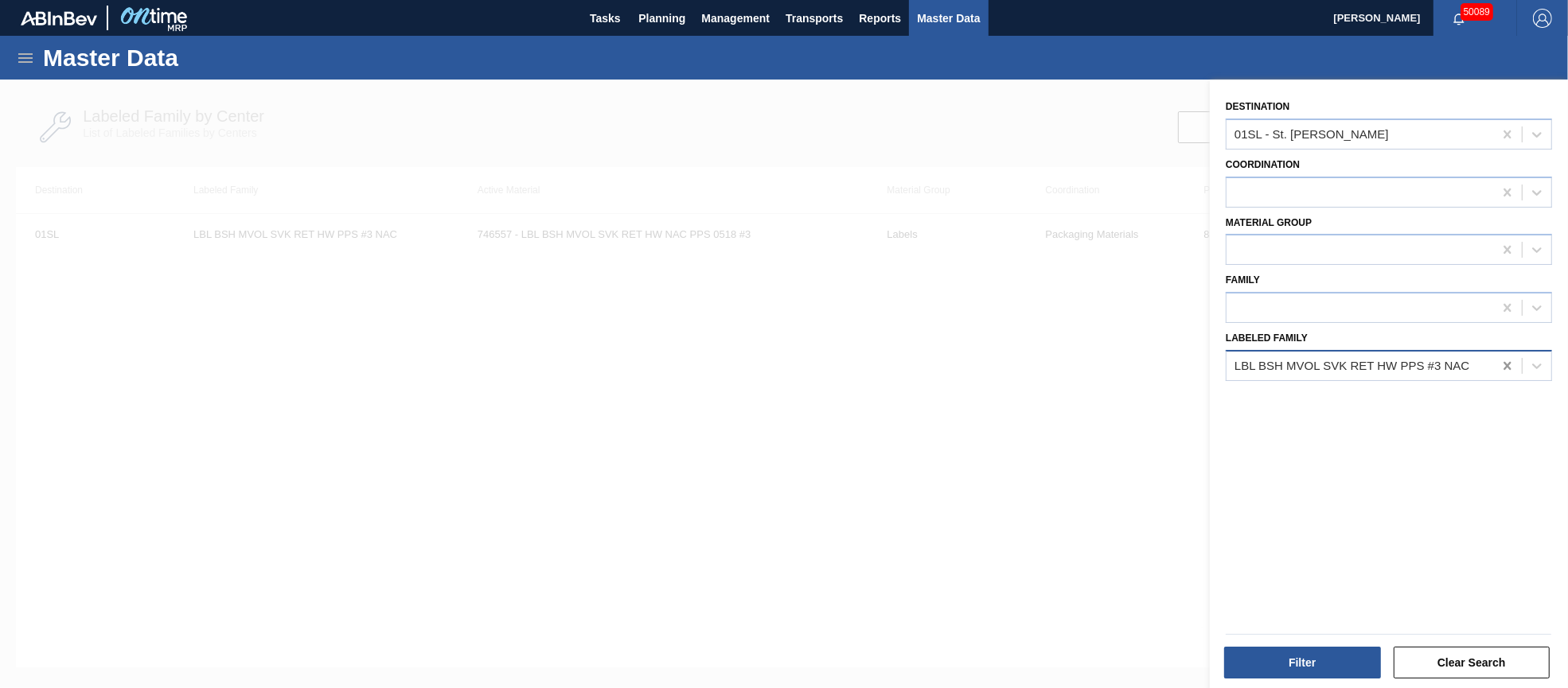
click at [1506, 364] on icon at bounding box center [1507, 366] width 16 height 16
paste Family "LBL BSH 1/2BBL SVK RET BRAND PAPER #4"
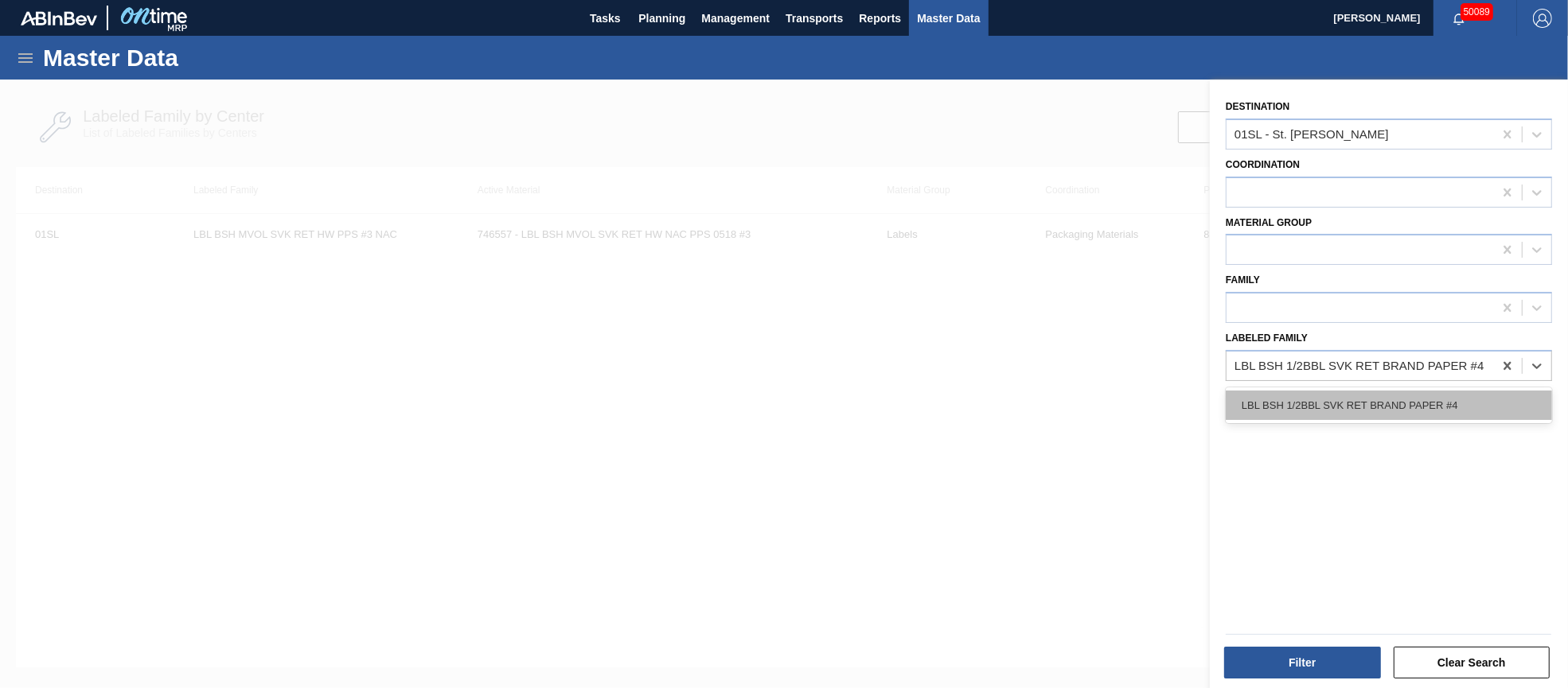
click at [1412, 393] on div "LBL BSH 1/2BBL SVK RET BRAND PAPER #4" at bounding box center [1388, 406] width 326 height 30
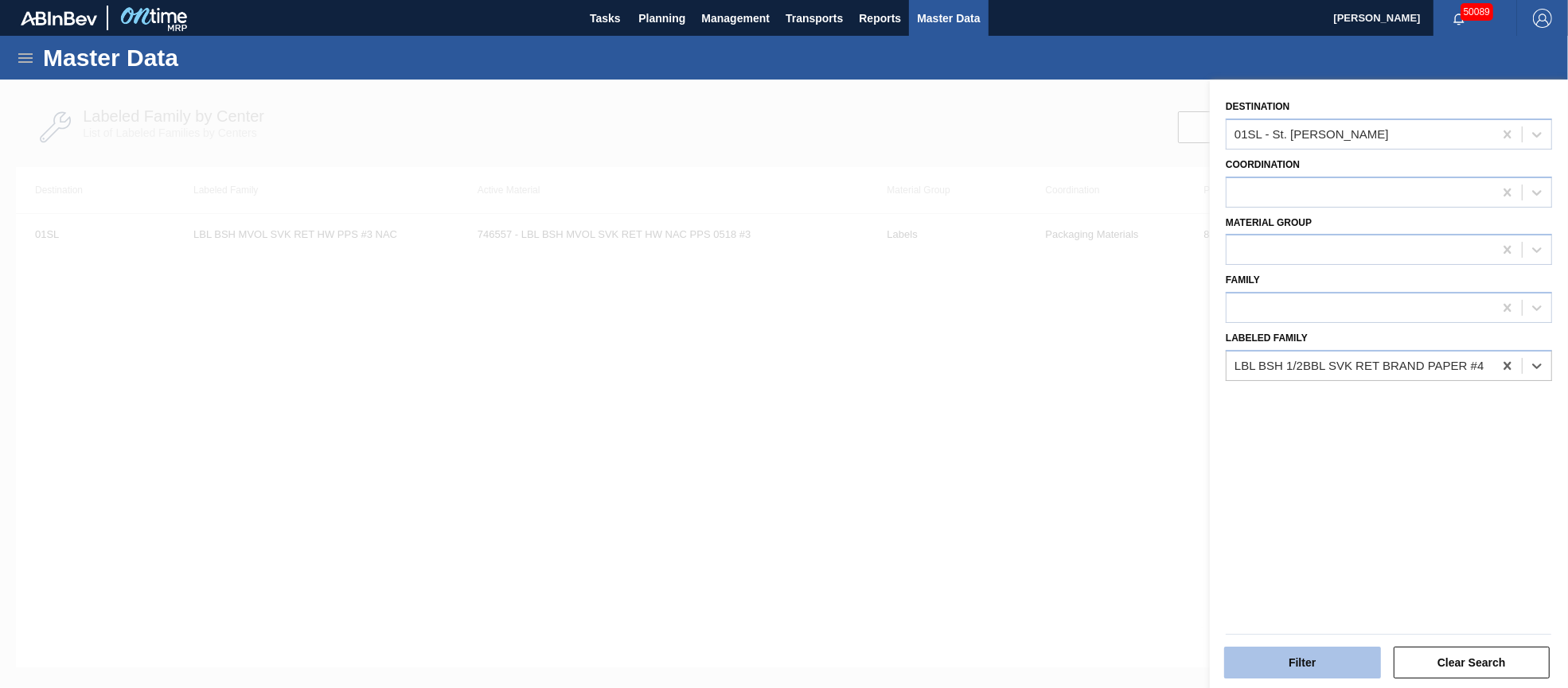
click at [1318, 662] on button "Filter" at bounding box center [1301, 662] width 157 height 31
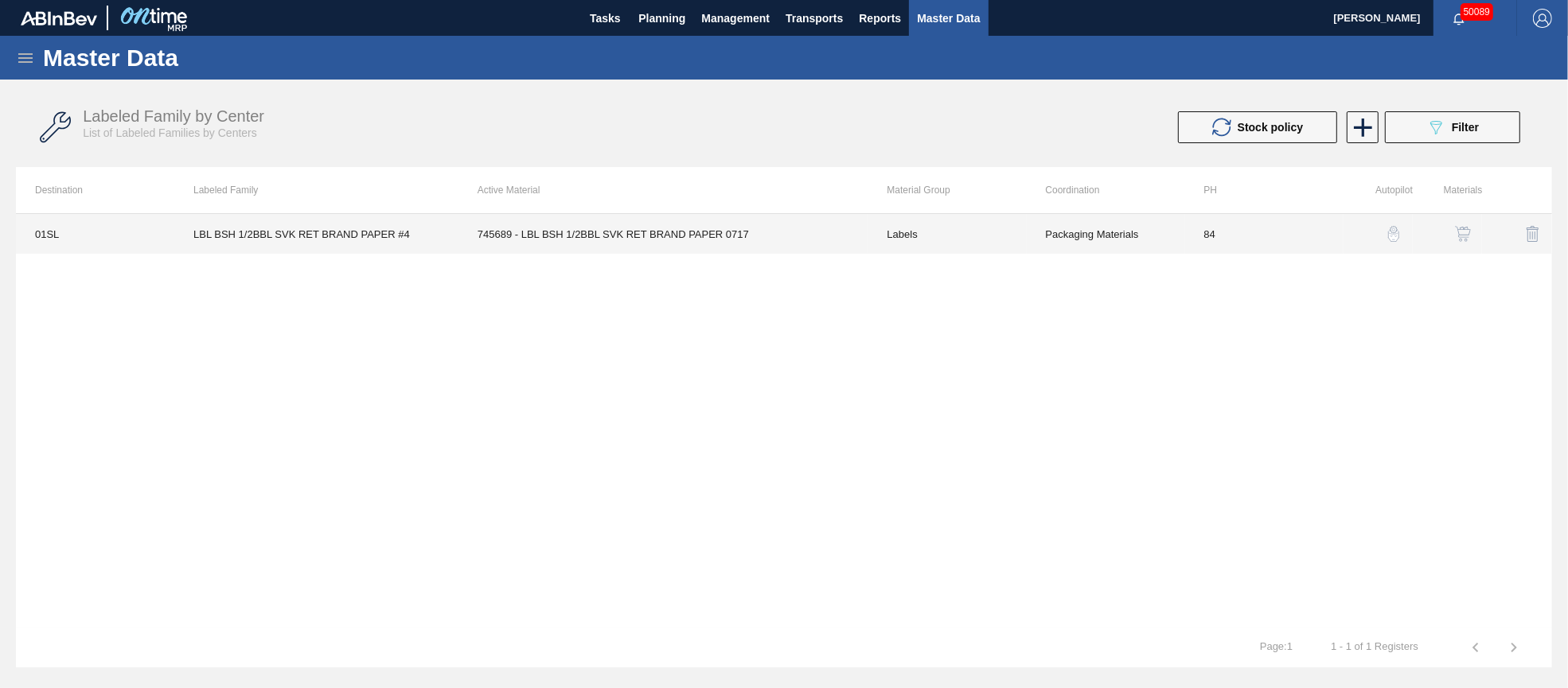
click at [672, 228] on td "745689 - LBL BSH 1/2BBL SVK RET BRAND PAPER 0717" at bounding box center [663, 233] width 409 height 39
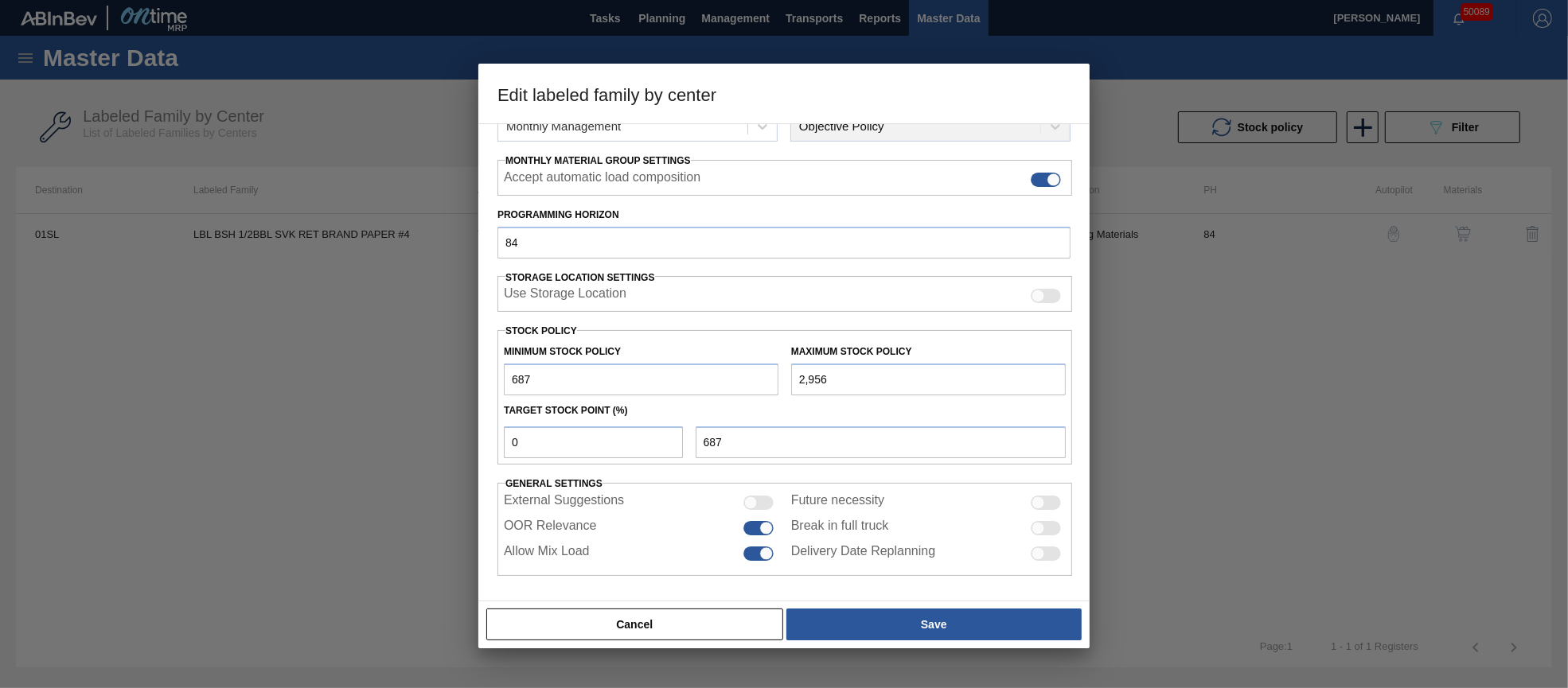
drag, startPoint x: 571, startPoint y: 375, endPoint x: 501, endPoint y: 364, distance: 70.9
click at [501, 364] on div "Minimum Stock Policy 687" at bounding box center [641, 368] width 287 height 55
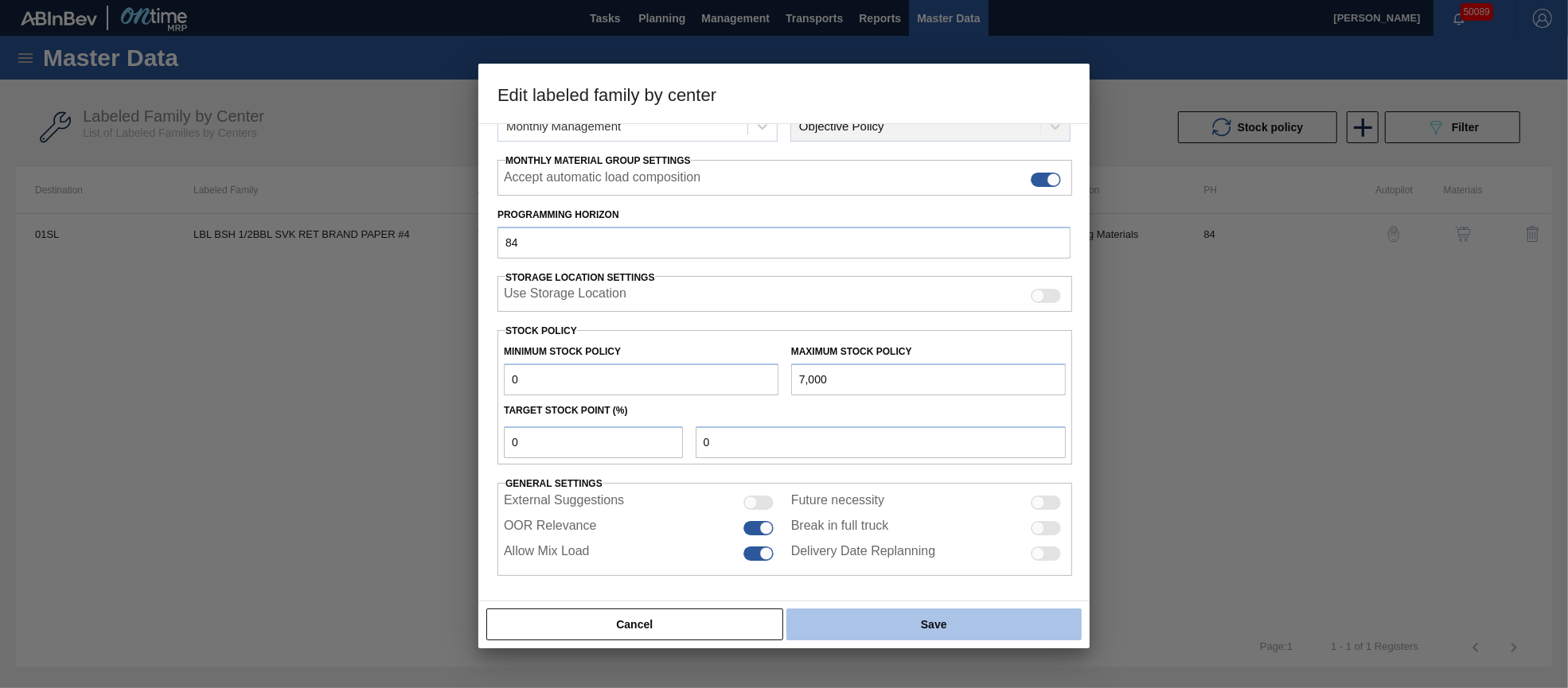
click at [1028, 622] on button "Save" at bounding box center [934, 624] width 295 height 31
click at [936, 623] on button "Save" at bounding box center [934, 624] width 295 height 31
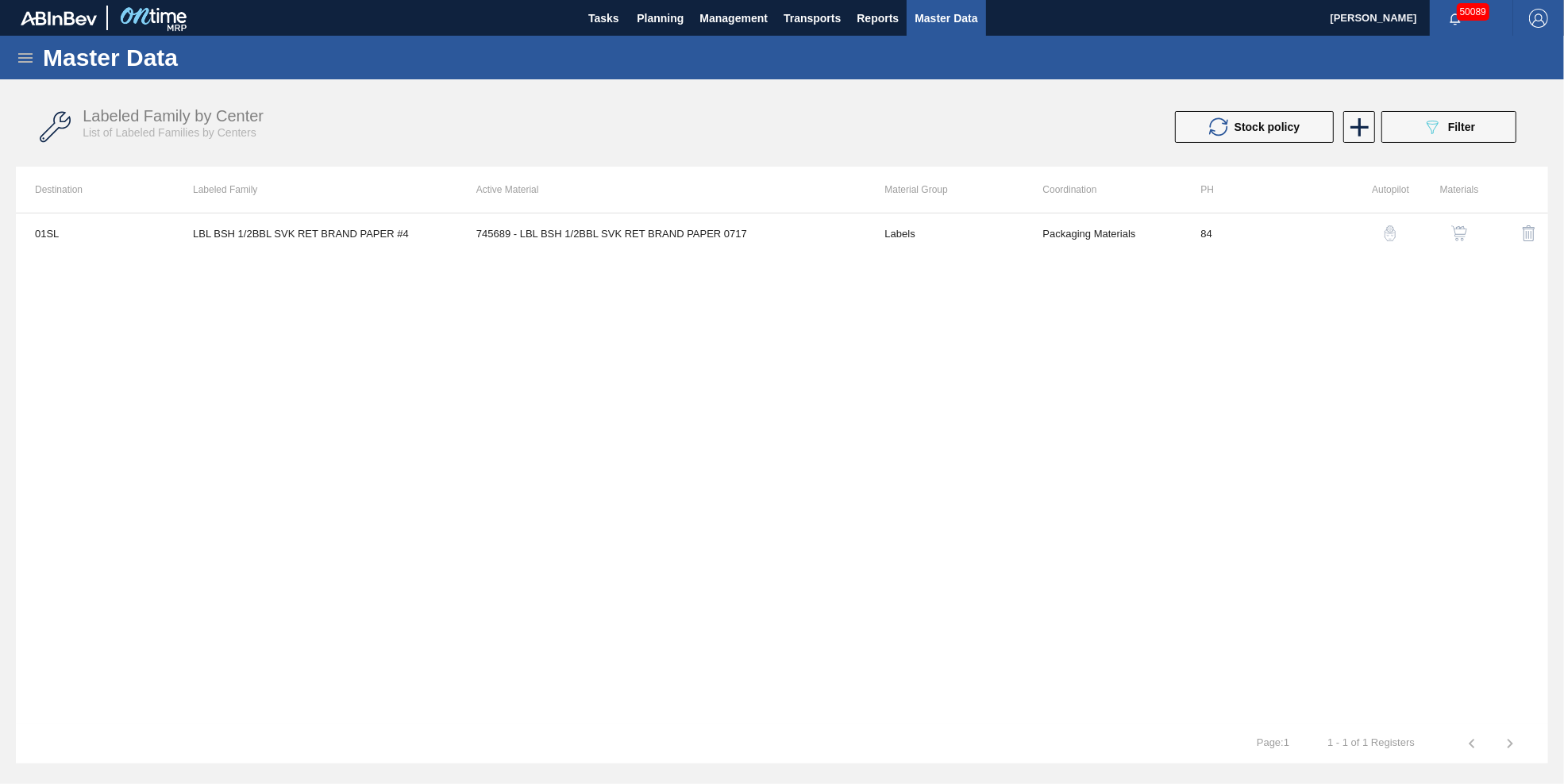
click at [893, 412] on div "01SL LBL BSH 1/2BBL SVK RET BRAND PAPER #4 745689 - LBL BSH 1/2BBL SVK RET BRAN…" at bounding box center [782, 468] width 1532 height 511
